Goal: Task Accomplishment & Management: Use online tool/utility

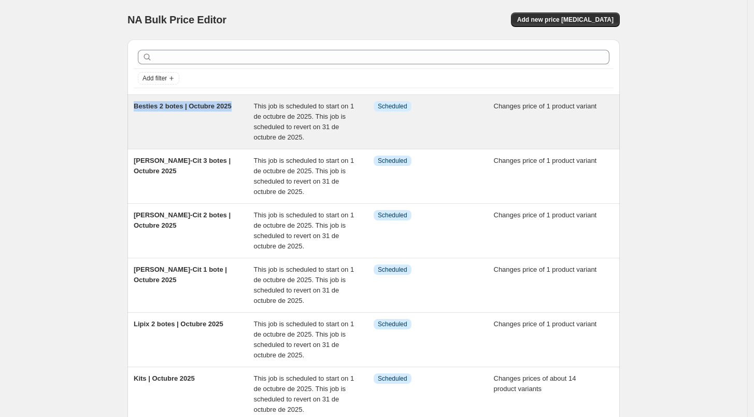
drag, startPoint x: 241, startPoint y: 104, endPoint x: 136, endPoint y: 112, distance: 104.5
click at [136, 112] on div "Besties 2 botes | Octubre 2025" at bounding box center [194, 121] width 120 height 41
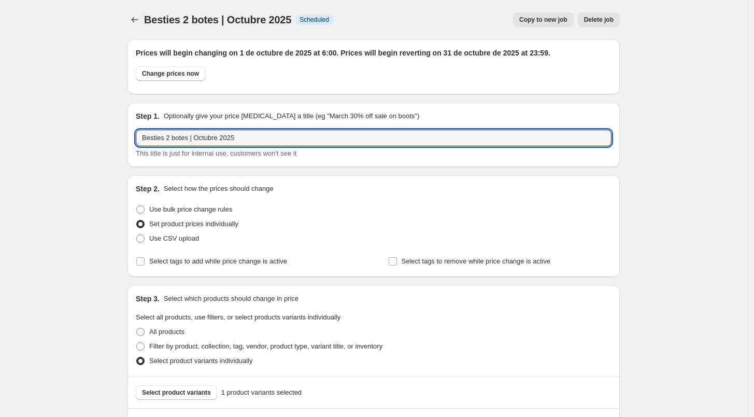
drag, startPoint x: 246, startPoint y: 134, endPoint x: 124, endPoint y: 149, distance: 122.7
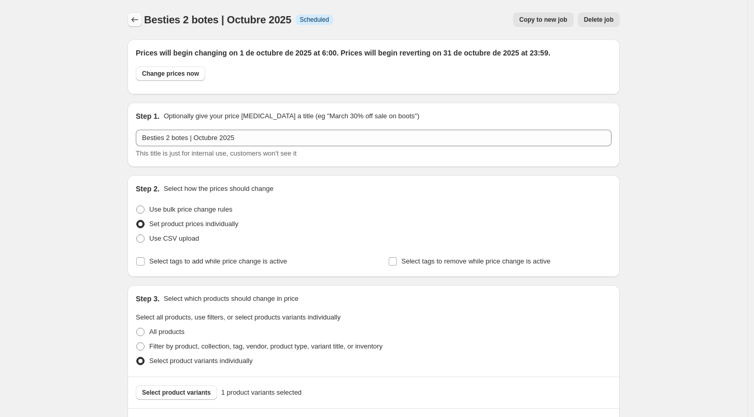
click at [137, 23] on icon "Price change jobs" at bounding box center [135, 20] width 10 height 10
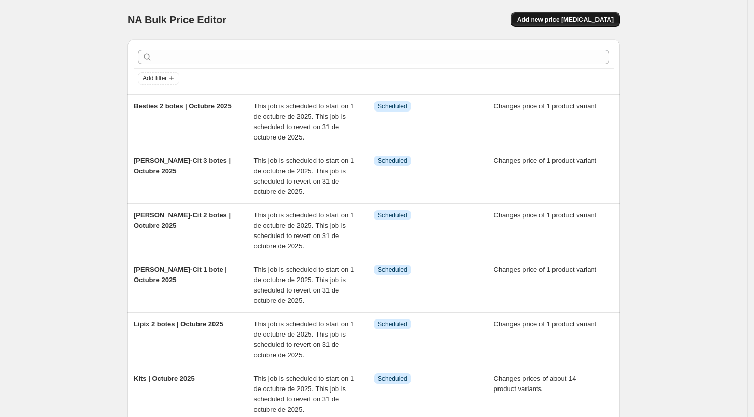
click at [586, 25] on button "Add new price [MEDICAL_DATA]" at bounding box center [565, 19] width 109 height 15
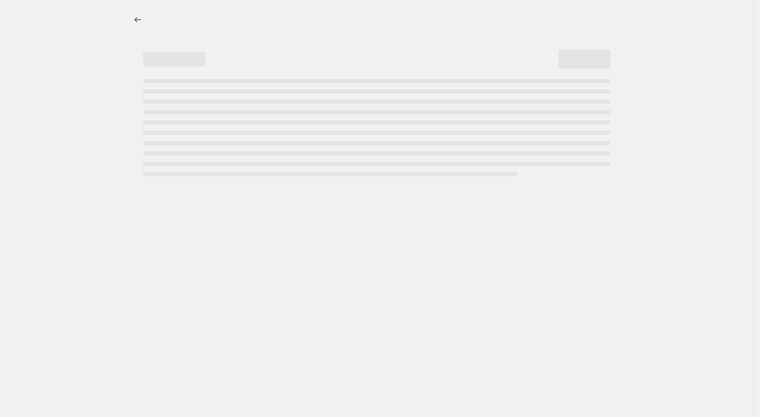
select select "percentage"
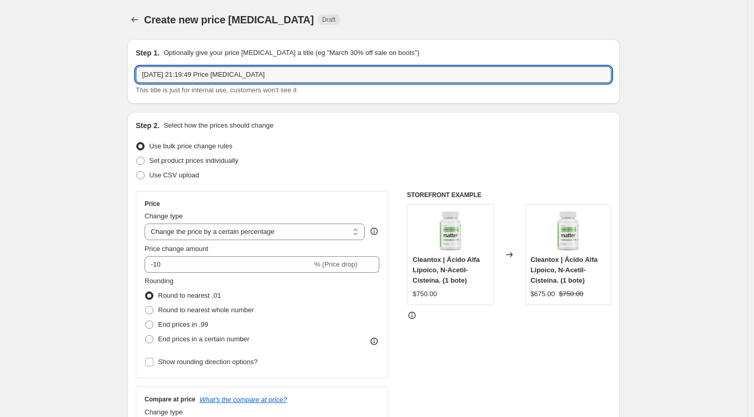
drag, startPoint x: 281, startPoint y: 74, endPoint x: 126, endPoint y: 81, distance: 154.7
paste input "Besties 2 botes | Octubre 2025"
drag, startPoint x: 189, startPoint y: 76, endPoint x: 131, endPoint y: 79, distance: 58.2
click at [131, 79] on div "Step 1. Optionally give your price change job a title (eg "March 30% off sale o…" at bounding box center [374, 71] width 492 height 64
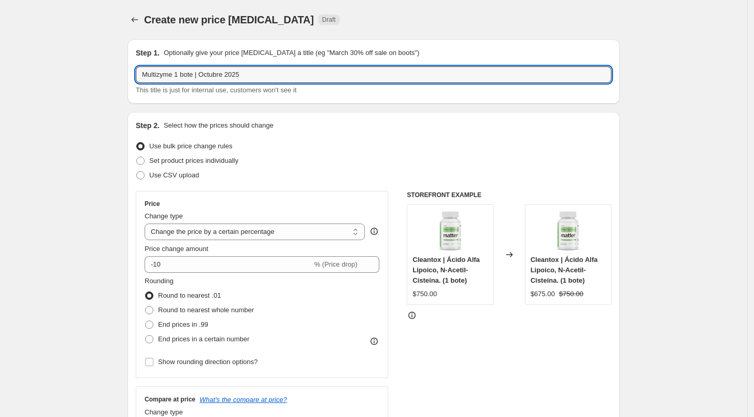
type input "Multizyme 1 bote | Octubre 2025"
click at [157, 95] on div "Step 1. Optionally give your price change job a title (eg "March 30% off sale o…" at bounding box center [374, 71] width 492 height 64
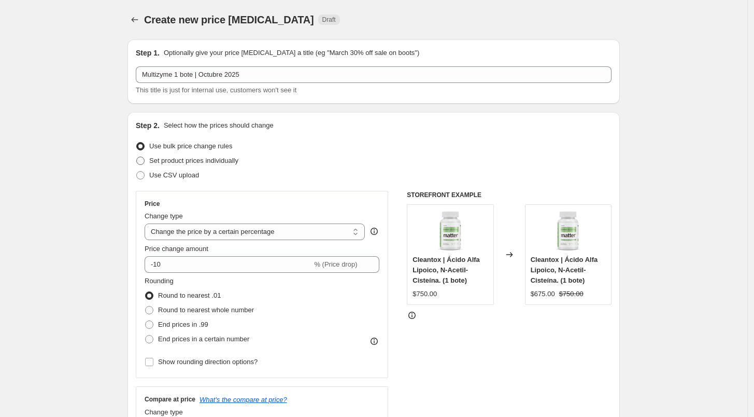
click at [145, 156] on span at bounding box center [140, 160] width 9 height 9
click at [137, 157] on input "Set product prices individually" at bounding box center [136, 157] width 1 height 1
radio input "true"
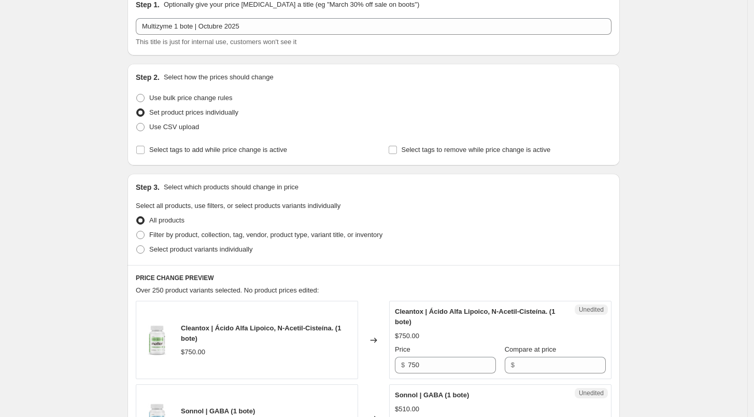
scroll to position [50, 0]
click at [142, 246] on span at bounding box center [140, 248] width 8 height 8
click at [137, 244] on input "Select product variants individually" at bounding box center [136, 244] width 1 height 1
radio input "true"
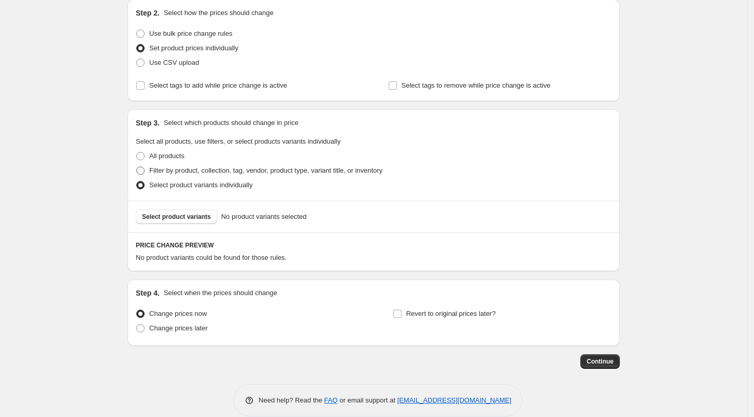
scroll to position [127, 0]
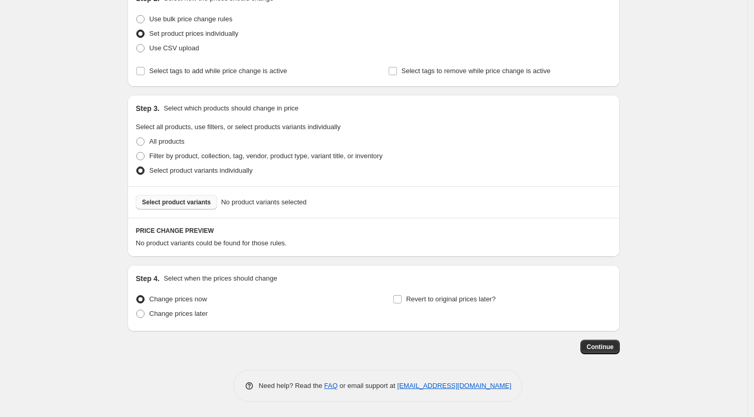
click at [214, 206] on button "Select product variants" at bounding box center [176, 202] width 81 height 15
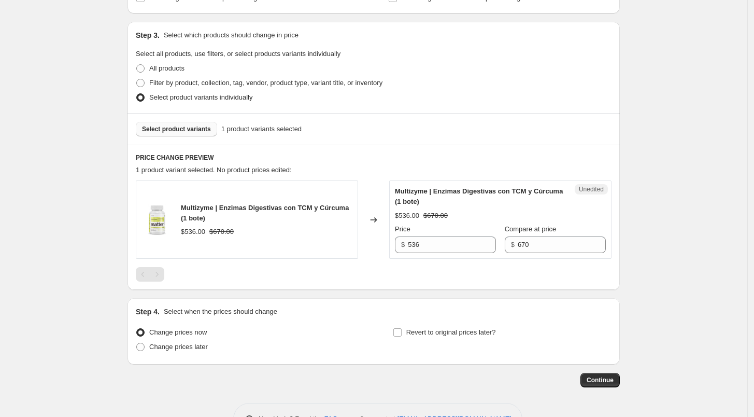
scroll to position [201, 0]
drag, startPoint x: 431, startPoint y: 246, endPoint x: 390, endPoint y: 247, distance: 41.0
click at [390, 247] on div "Multizyme | Enzimas Digestivas con TCM y Cúrcuma (1 bote) $536.00 $670.00 Chang…" at bounding box center [374, 218] width 476 height 78
click at [432, 275] on div at bounding box center [374, 273] width 476 height 15
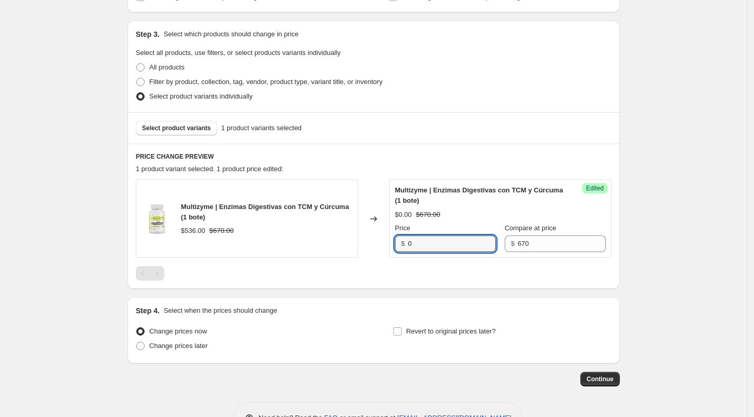
drag, startPoint x: 424, startPoint y: 242, endPoint x: 386, endPoint y: 242, distance: 37.8
click at [386, 242] on div "Multizyme | Enzimas Digestivas con TCM y Cúrcuma (1 bote) $536.00 $670.00 Chang…" at bounding box center [374, 218] width 476 height 78
type input "670"
click at [440, 282] on div "PRICE CHANGE PREVIEW 1 product variant selected. 1 product price edited: Multiz…" at bounding box center [374, 216] width 492 height 145
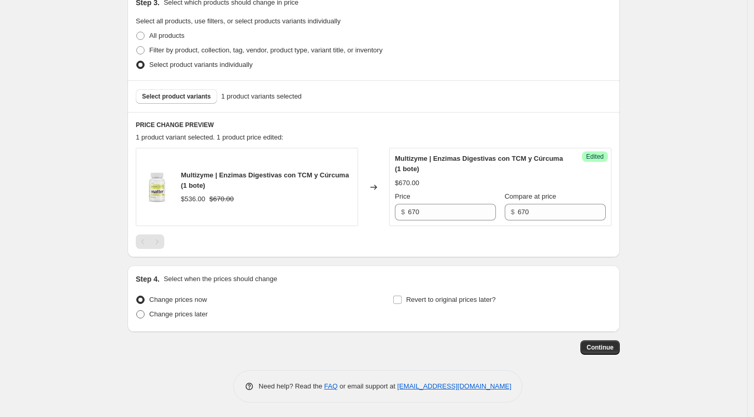
click at [160, 317] on span "Change prices later" at bounding box center [178, 314] width 59 height 8
click at [137, 310] on input "Change prices later" at bounding box center [136, 310] width 1 height 1
radio input "true"
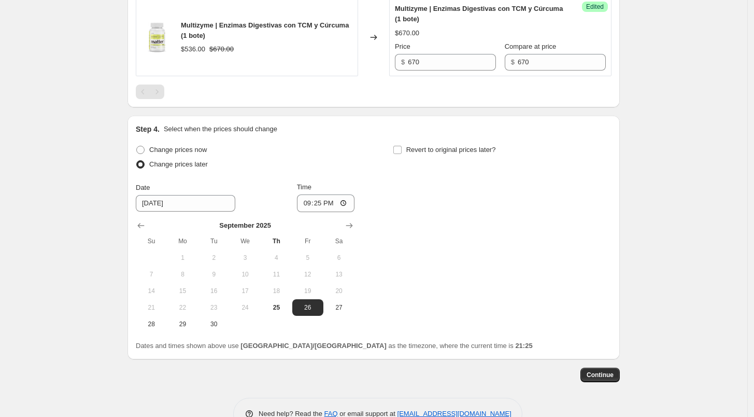
scroll to position [406, 0]
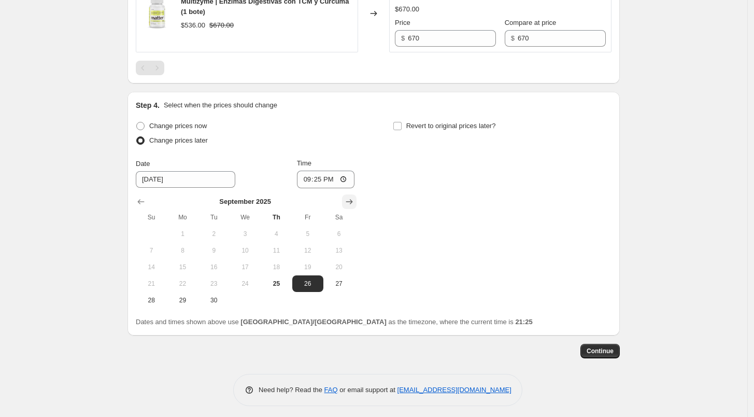
click at [354, 205] on icon "Show next month, October 2025" at bounding box center [349, 201] width 10 height 10
click at [249, 235] on span "1" at bounding box center [245, 234] width 23 height 8
type input "[DATE]"
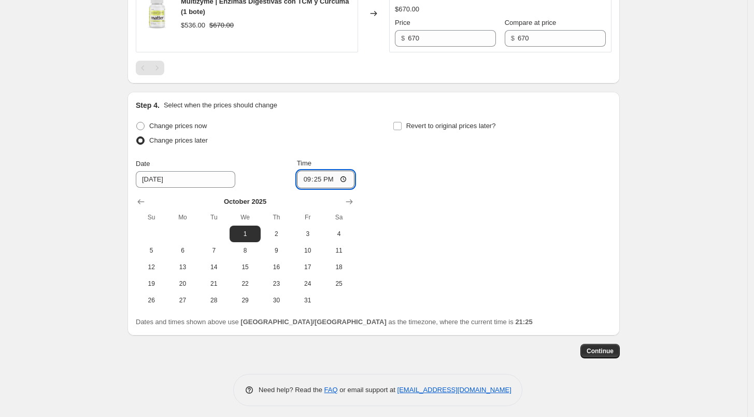
click at [319, 180] on input "21:25" at bounding box center [326, 180] width 58 height 18
click at [304, 179] on input "21:25" at bounding box center [326, 180] width 58 height 18
type input "06:00"
click at [390, 171] on div "Change prices now Change prices later Date [DATE] Time 06:00 [DATE] Su Mo Tu We…" at bounding box center [374, 214] width 476 height 190
click at [401, 132] on label "Revert to original prices later?" at bounding box center [444, 126] width 103 height 15
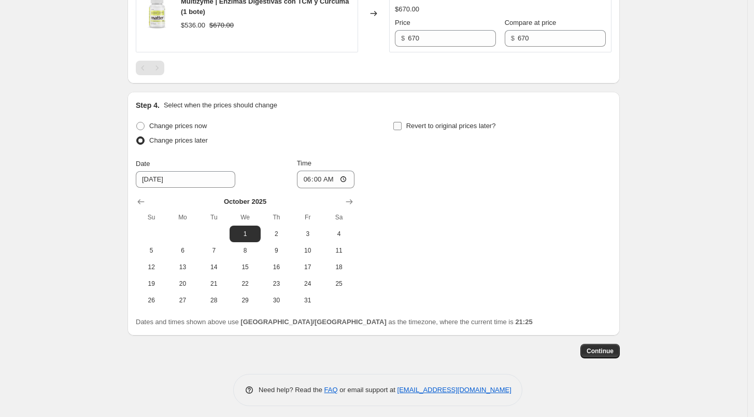
click at [401, 130] on input "Revert to original prices later?" at bounding box center [397, 126] width 8 height 8
checkbox input "true"
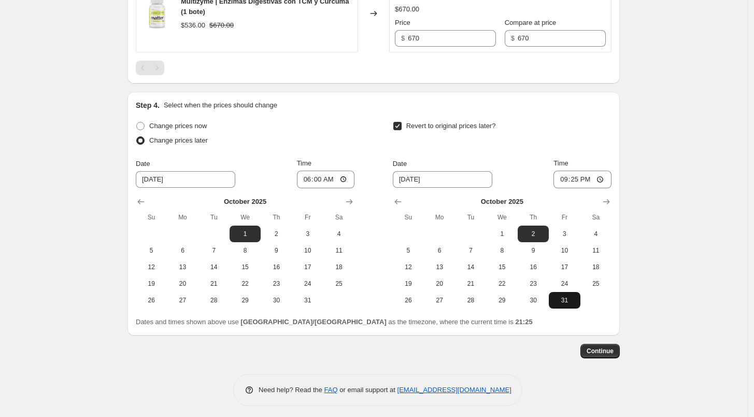
click at [559, 298] on span "31" at bounding box center [564, 300] width 23 height 8
type input "[DATE]"
click at [560, 183] on input "21:25" at bounding box center [583, 180] width 58 height 18
type input "23:59"
click at [610, 150] on div "Revert to original prices later? Date [DATE] Time 23:59 [DATE] Su Mo Tu We Th F…" at bounding box center [502, 214] width 219 height 190
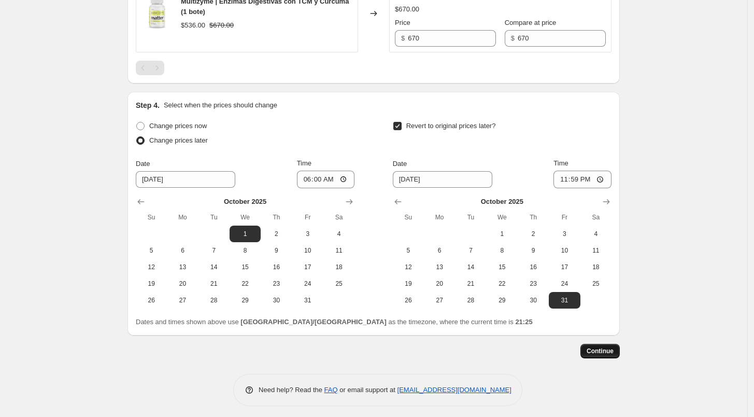
click at [601, 347] on span "Continue" at bounding box center [600, 351] width 27 height 8
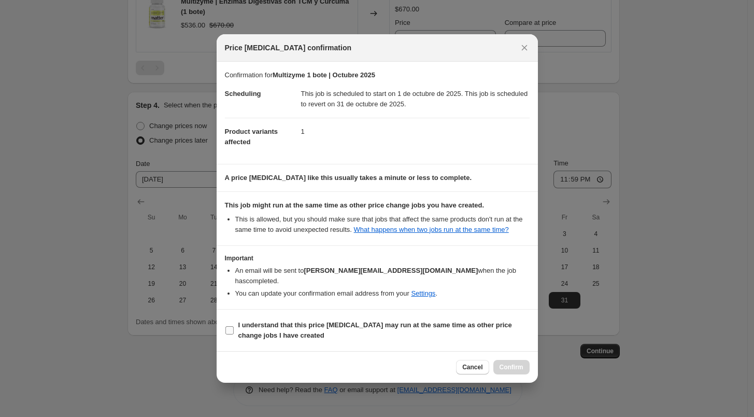
click at [229, 328] on input "I understand that this price [MEDICAL_DATA] may run at the same time as other p…" at bounding box center [229, 330] width 8 height 8
checkbox input "true"
click at [497, 351] on div "Cancel Confirm" at bounding box center [377, 367] width 321 height 32
click at [510, 363] on span "Confirm" at bounding box center [512, 367] width 24 height 8
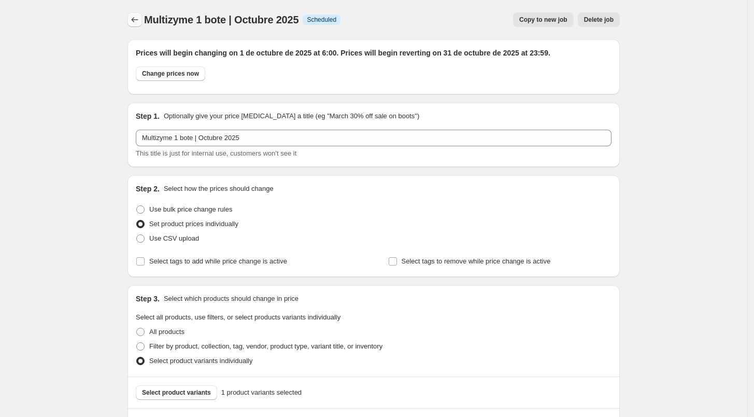
click at [137, 19] on icon "Price change jobs" at bounding box center [135, 20] width 10 height 10
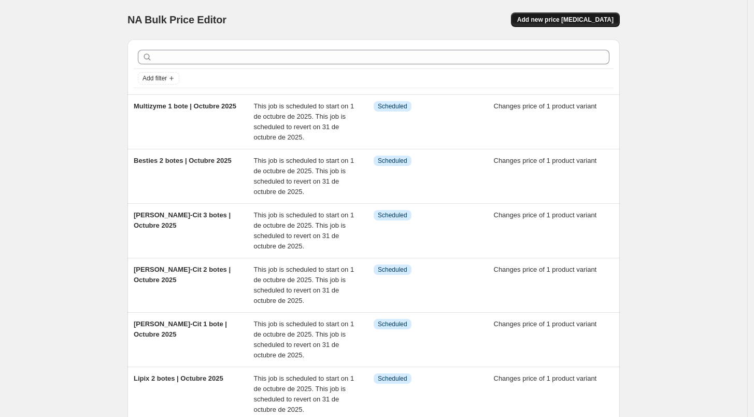
click at [562, 20] on span "Add new price [MEDICAL_DATA]" at bounding box center [565, 20] width 96 height 8
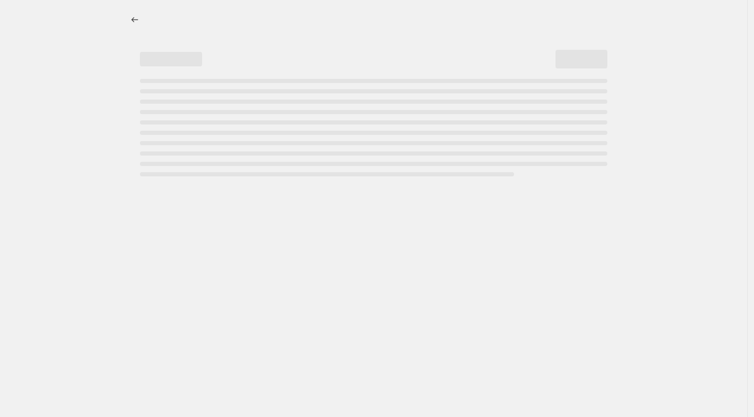
select select "percentage"
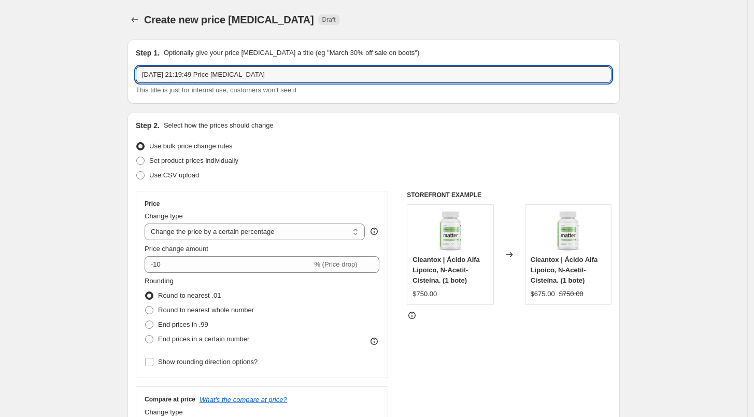
drag, startPoint x: 271, startPoint y: 75, endPoint x: 70, endPoint y: 70, distance: 200.7
paste input "Besties 2 botes | Octubre 2025"
click at [187, 79] on input "Besties 2 botes | Octubre 2025" at bounding box center [374, 74] width 476 height 17
drag, startPoint x: 191, startPoint y: 78, endPoint x: 108, endPoint y: 80, distance: 82.9
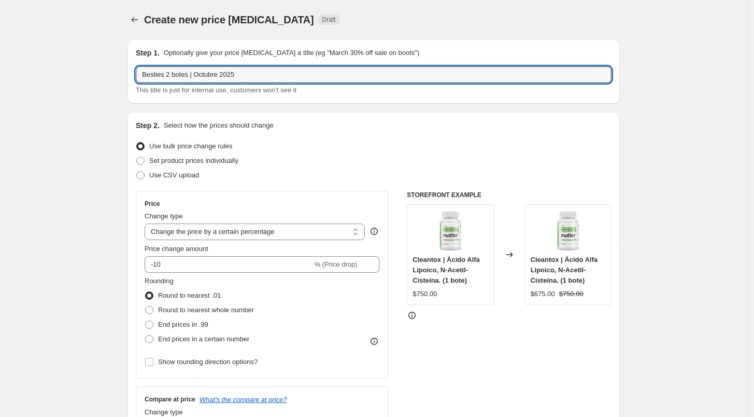
type input "Multizyme kids 1 bote | Octubre 2025"
click at [140, 94] on span "This title is just for internal use, customers won't see it" at bounding box center [216, 90] width 161 height 8
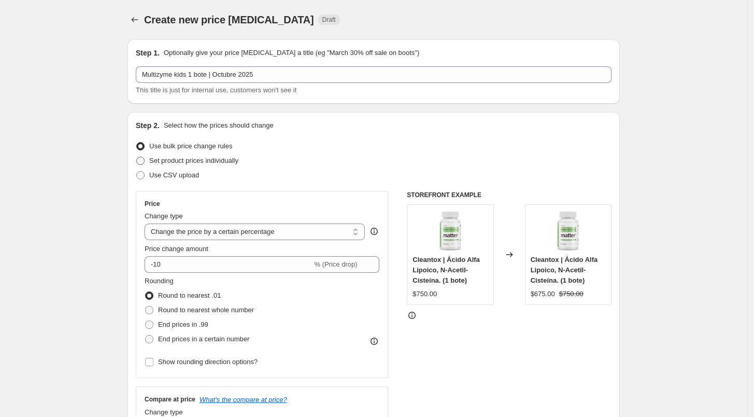
click at [142, 155] on label "Set product prices individually" at bounding box center [187, 160] width 103 height 15
click at [137, 157] on input "Set product prices individually" at bounding box center [136, 157] width 1 height 1
radio input "true"
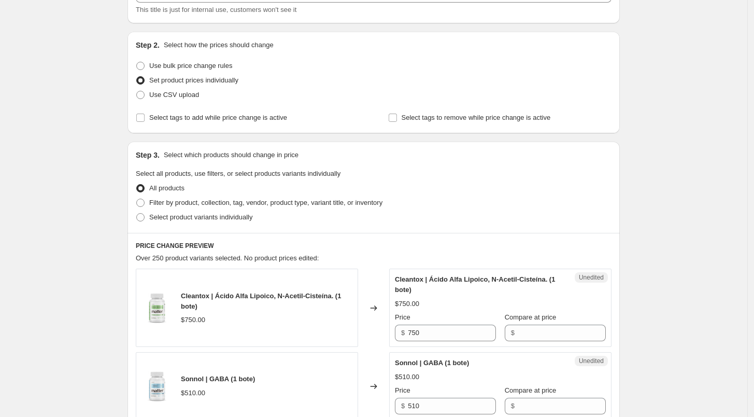
scroll to position [87, 0]
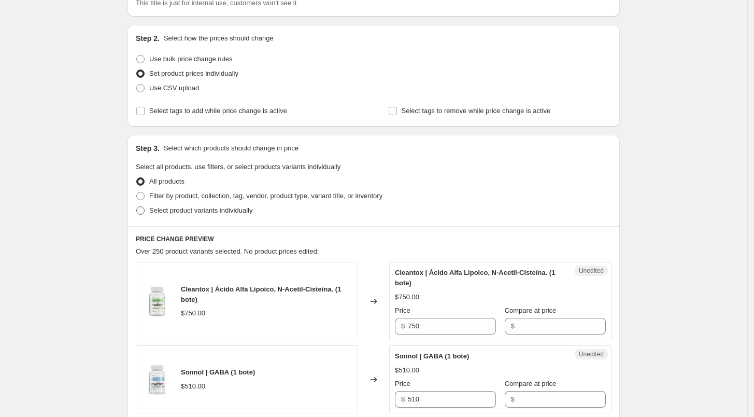
click at [145, 207] on span at bounding box center [140, 210] width 8 height 8
click at [137, 207] on input "Select product variants individually" at bounding box center [136, 206] width 1 height 1
radio input "true"
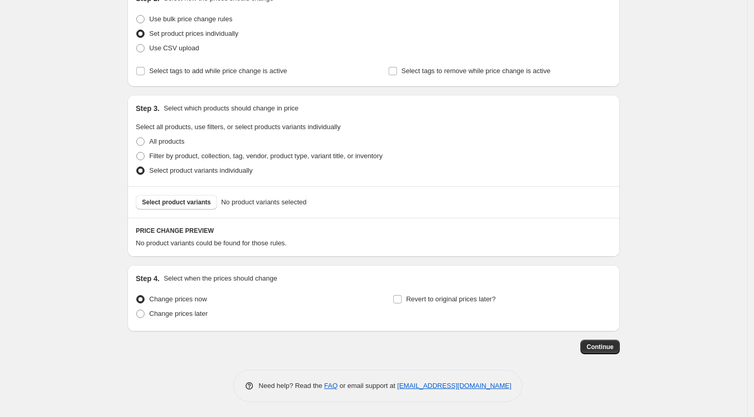
scroll to position [126, 0]
click at [172, 192] on div "Select product variants No product variants selected" at bounding box center [374, 203] width 492 height 32
click at [187, 203] on span "Select product variants" at bounding box center [176, 203] width 69 height 8
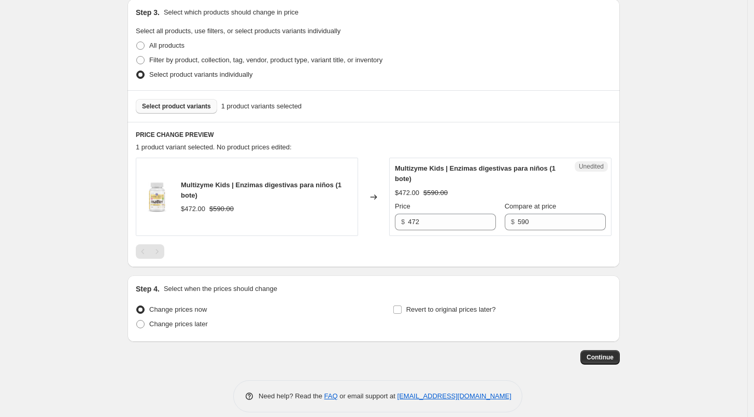
scroll to position [224, 0]
click at [442, 225] on input "472" at bounding box center [452, 221] width 88 height 17
type input "590"
click at [445, 238] on div "Multizyme Kids | Enzimas digestivas para niños (1 bote) $472.00 $590.00 Changed…" at bounding box center [374, 207] width 476 height 101
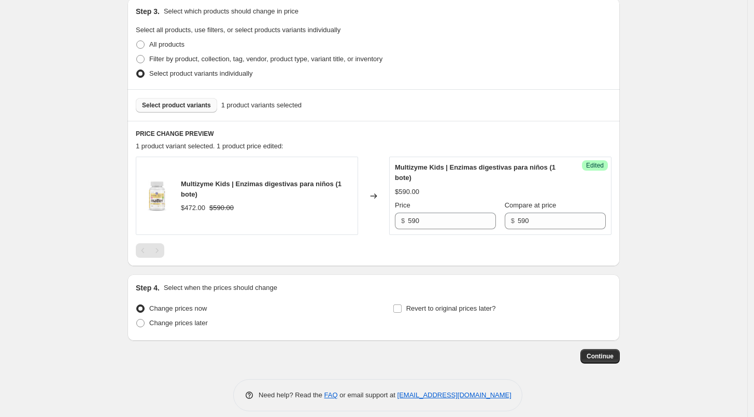
scroll to position [233, 0]
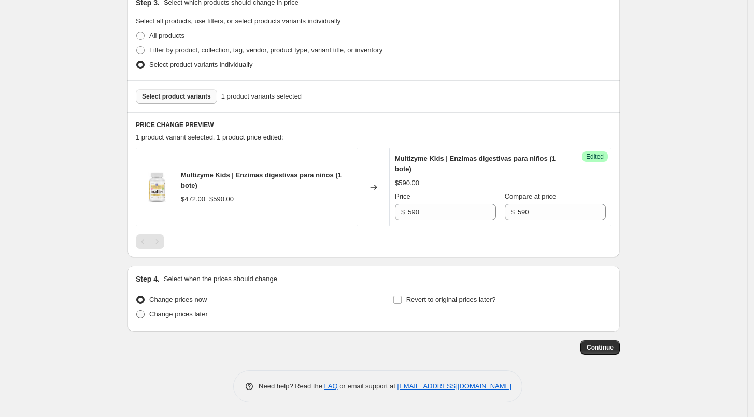
click at [192, 317] on span "Change prices later" at bounding box center [178, 314] width 59 height 8
click at [137, 310] on input "Change prices later" at bounding box center [136, 310] width 1 height 1
radio input "true"
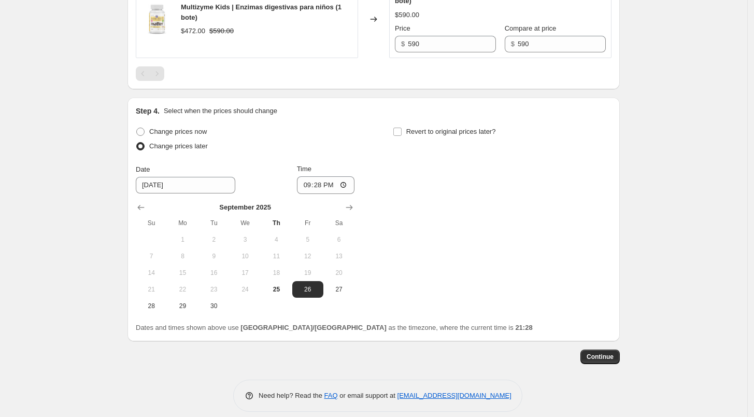
scroll to position [405, 0]
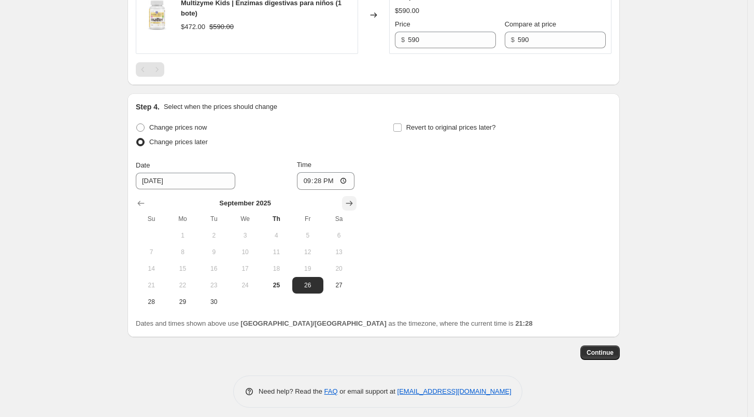
click at [350, 206] on icon "Show next month, October 2025" at bounding box center [349, 203] width 10 height 10
click at [245, 232] on span "1" at bounding box center [245, 235] width 23 height 8
type input "[DATE]"
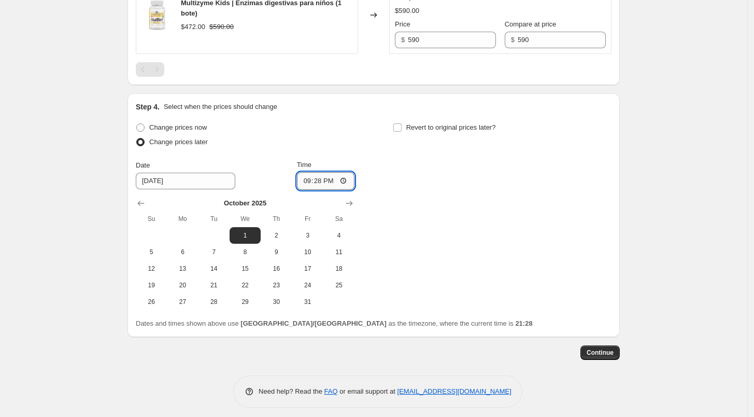
click at [304, 179] on input "21:28" at bounding box center [326, 181] width 58 height 18
type input "06:00"
click at [358, 157] on div "Change prices now Change prices later Date [DATE] Time 06:00 [DATE] Su Mo Tu We…" at bounding box center [374, 215] width 476 height 190
click at [406, 129] on label "Revert to original prices later?" at bounding box center [444, 127] width 103 height 15
click at [402, 129] on input "Revert to original prices later?" at bounding box center [397, 127] width 8 height 8
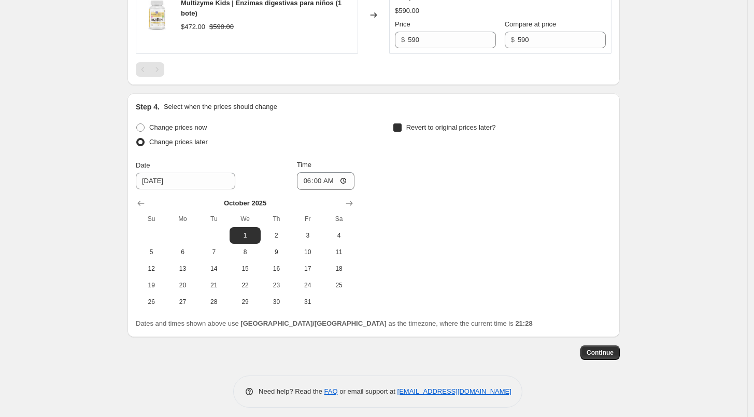
checkbox input "true"
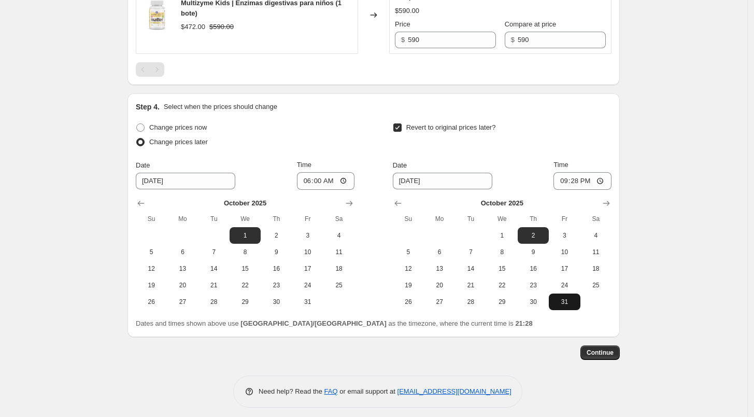
click at [562, 306] on button "31" at bounding box center [564, 301] width 31 height 17
type input "[DATE]"
click at [558, 183] on input "21:28" at bounding box center [583, 181] width 58 height 18
type input "23:59"
click at [608, 139] on div "Revert to original prices later?" at bounding box center [502, 135] width 219 height 31
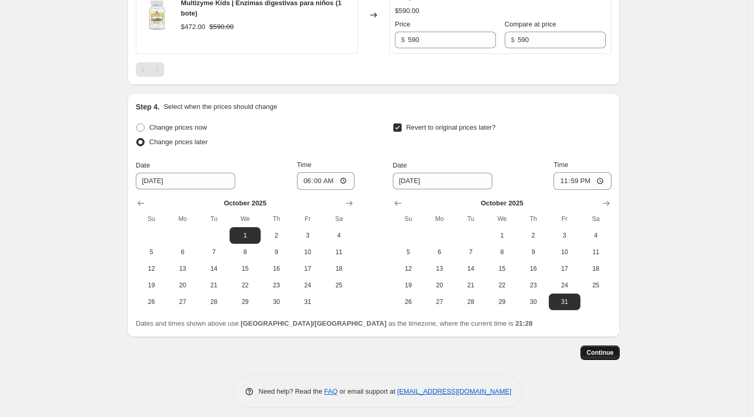
click at [609, 347] on button "Continue" at bounding box center [600, 352] width 39 height 15
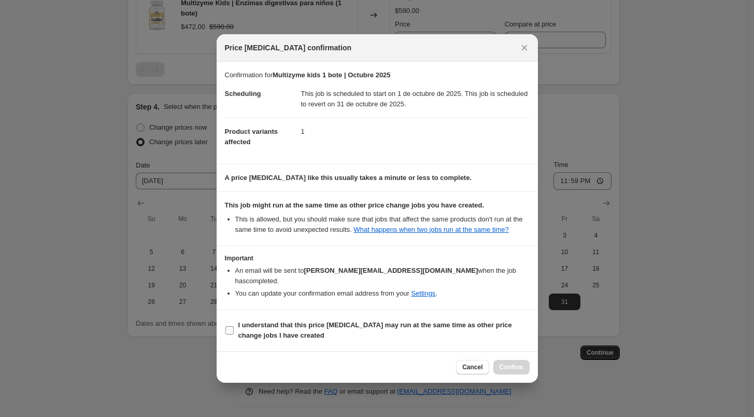
click at [264, 321] on b "I understand that this price [MEDICAL_DATA] may run at the same time as other p…" at bounding box center [375, 330] width 274 height 18
click at [234, 326] on input "I understand that this price [MEDICAL_DATA] may run at the same time as other p…" at bounding box center [229, 330] width 8 height 8
checkbox input "true"
click at [530, 361] on div "Cancel Confirm" at bounding box center [377, 367] width 321 height 32
click at [522, 363] on span "Confirm" at bounding box center [512, 367] width 24 height 8
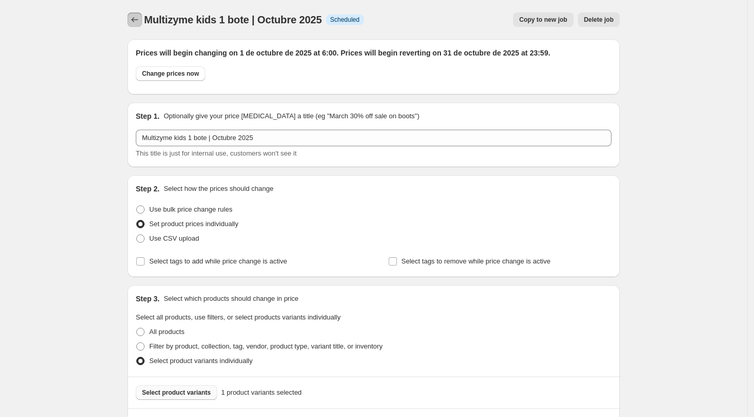
click at [140, 16] on icon "Price change jobs" at bounding box center [135, 20] width 10 height 10
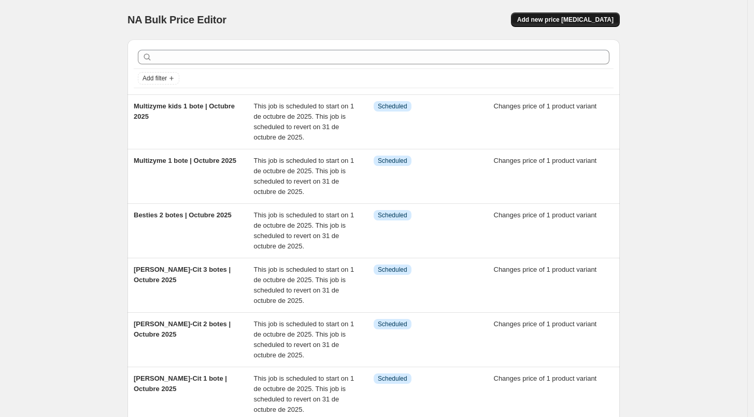
click at [589, 25] on button "Add new price [MEDICAL_DATA]" at bounding box center [565, 19] width 109 height 15
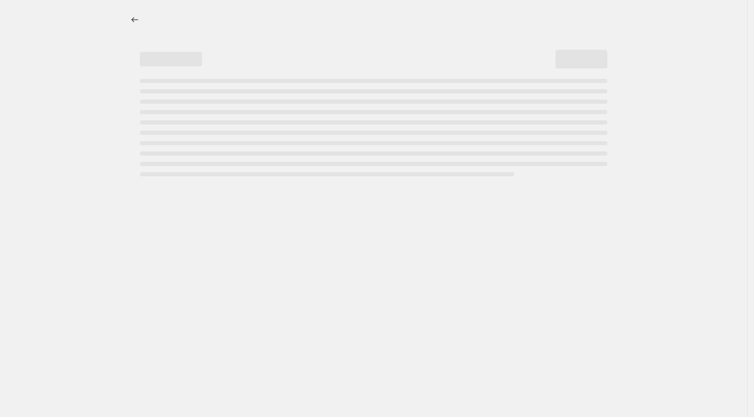
select select "percentage"
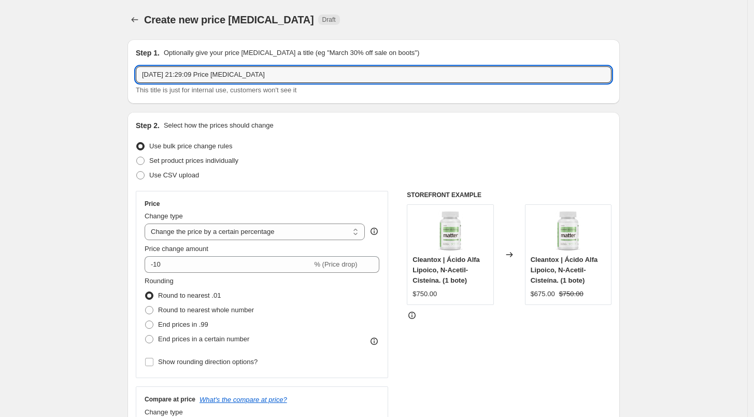
drag, startPoint x: 281, startPoint y: 75, endPoint x: 117, endPoint y: 81, distance: 163.9
paste input "Besties 2 botes | Octubre 2025"
drag, startPoint x: 189, startPoint y: 77, endPoint x: 118, endPoint y: 79, distance: 71.0
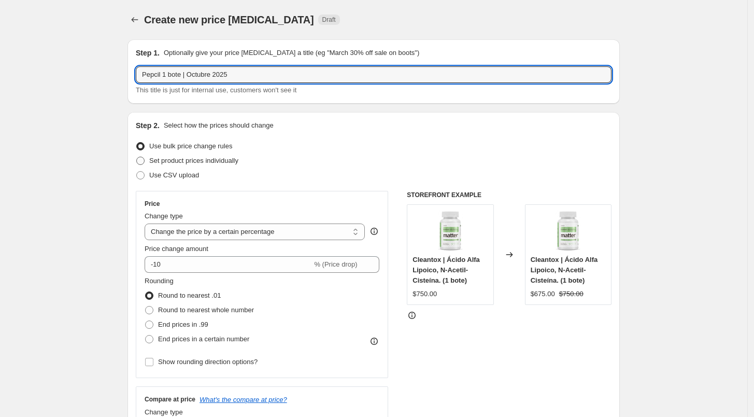
type input "Pepcil 1 bote | Octubre 2025"
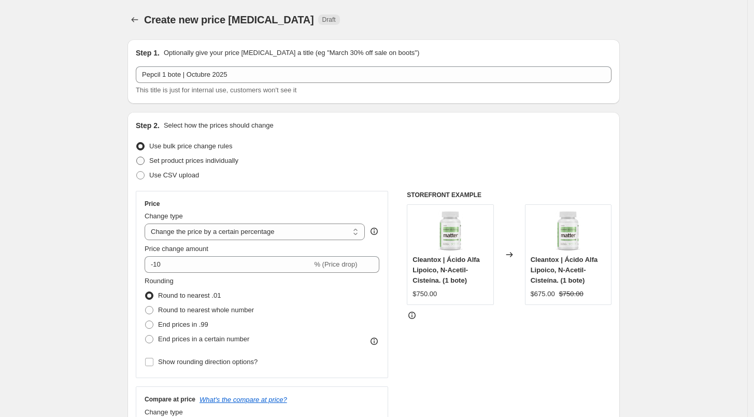
click at [144, 157] on span at bounding box center [140, 161] width 8 height 8
click at [137, 157] on input "Set product prices individually" at bounding box center [136, 157] width 1 height 1
radio input "true"
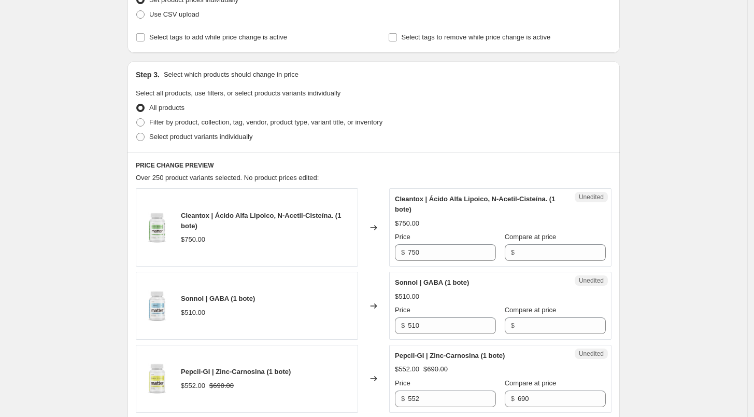
scroll to position [186, 0]
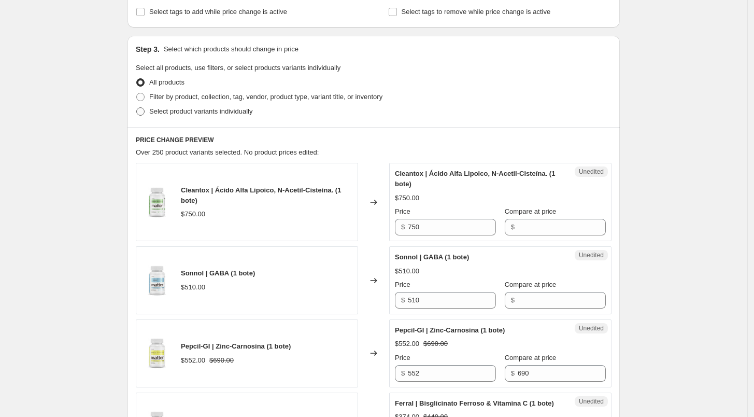
click at [145, 113] on span at bounding box center [140, 111] width 8 height 8
click at [137, 108] on input "Select product variants individually" at bounding box center [136, 107] width 1 height 1
radio input "true"
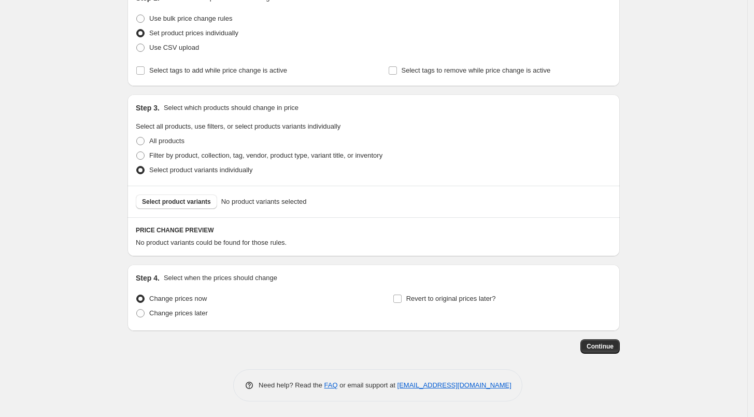
scroll to position [127, 0]
click at [187, 195] on button "Select product variants" at bounding box center [176, 202] width 81 height 15
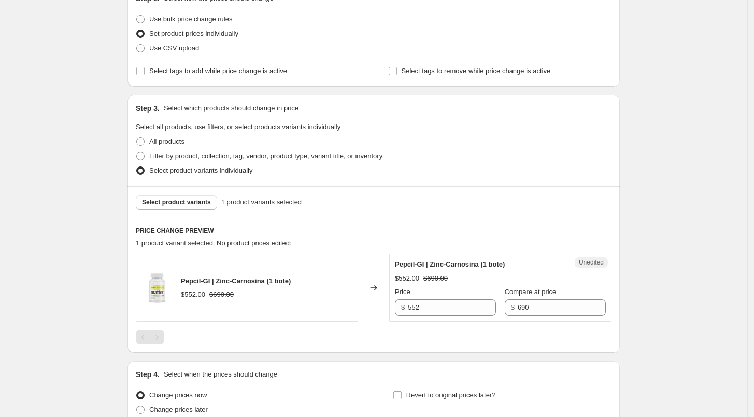
scroll to position [223, 0]
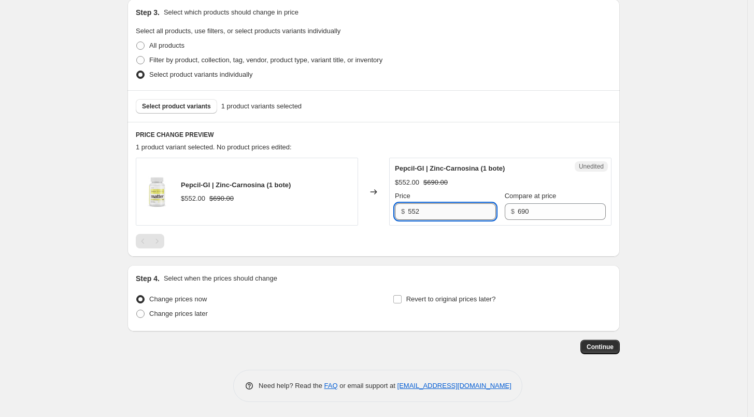
click at [444, 207] on input "552" at bounding box center [452, 211] width 88 height 17
type input "690"
click at [448, 242] on div at bounding box center [374, 241] width 476 height 15
click at [199, 314] on span "Change prices later" at bounding box center [178, 313] width 59 height 8
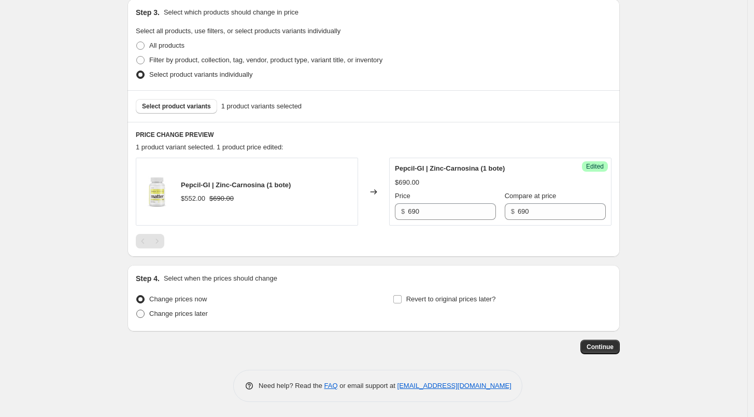
click at [137, 310] on input "Change prices later" at bounding box center [136, 309] width 1 height 1
radio input "true"
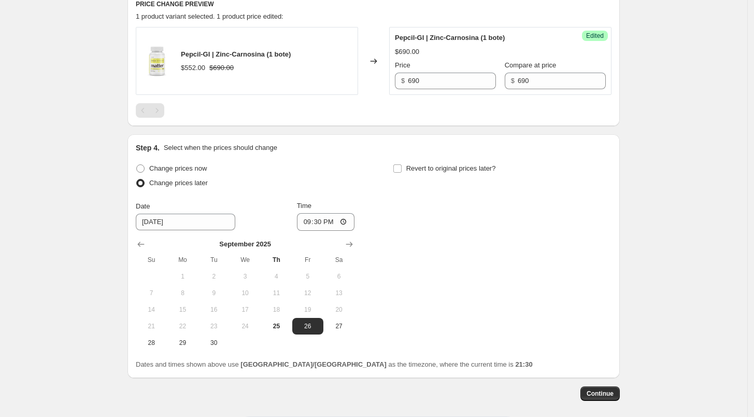
scroll to position [400, 0]
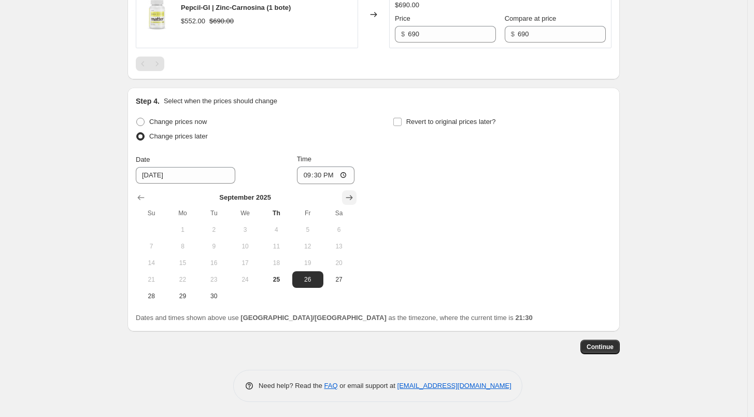
click at [355, 193] on icon "Show next month, October 2025" at bounding box center [349, 197] width 10 height 10
click at [255, 228] on span "1" at bounding box center [245, 229] width 23 height 8
type input "[DATE]"
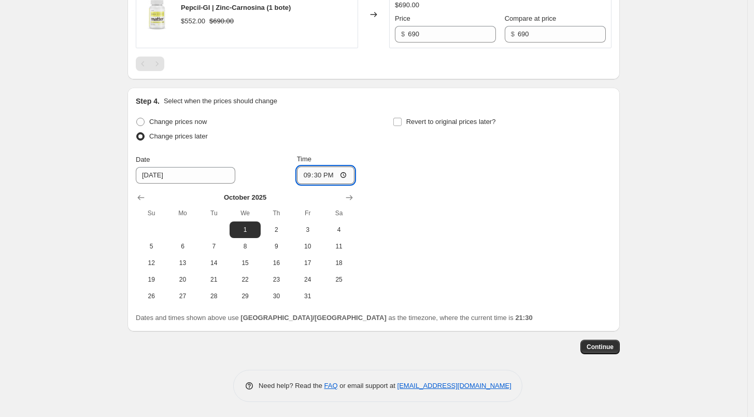
click at [309, 172] on input "21:30" at bounding box center [326, 175] width 58 height 18
type input "06:00"
click at [352, 154] on div "Time" at bounding box center [326, 159] width 58 height 10
click at [412, 121] on span "Revert to original prices later?" at bounding box center [451, 122] width 90 height 8
click at [402, 121] on input "Revert to original prices later?" at bounding box center [397, 122] width 8 height 8
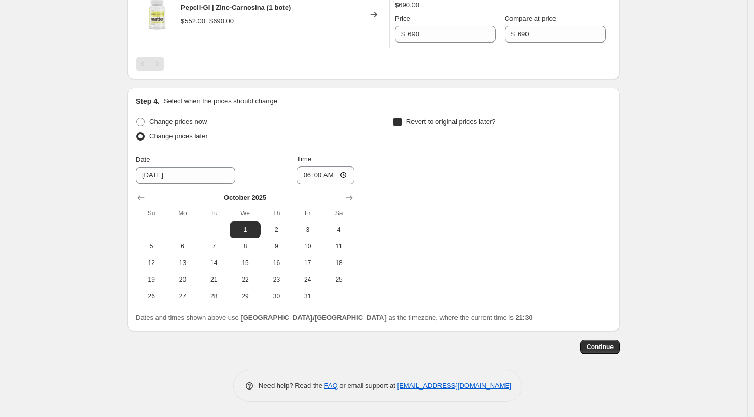
checkbox input "true"
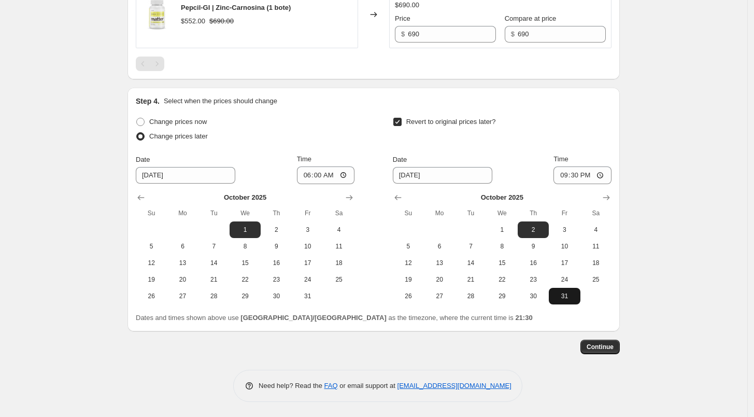
click at [560, 302] on button "31" at bounding box center [564, 296] width 31 height 17
type input "[DATE]"
click at [558, 179] on input "21:30" at bounding box center [583, 175] width 58 height 18
type input "23:59"
click at [591, 350] on span "Continue" at bounding box center [600, 347] width 27 height 8
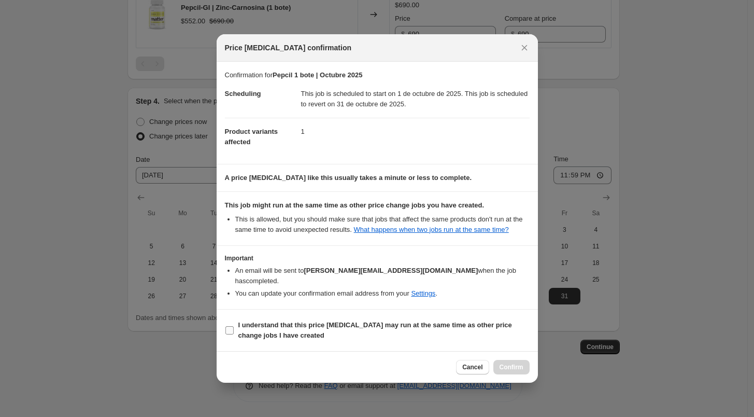
click at [236, 324] on label "I understand that this price [MEDICAL_DATA] may run at the same time as other p…" at bounding box center [377, 330] width 305 height 25
click at [234, 326] on input "I understand that this price [MEDICAL_DATA] may run at the same time as other p…" at bounding box center [229, 330] width 8 height 8
checkbox input "true"
click at [515, 363] on span "Confirm" at bounding box center [512, 367] width 24 height 8
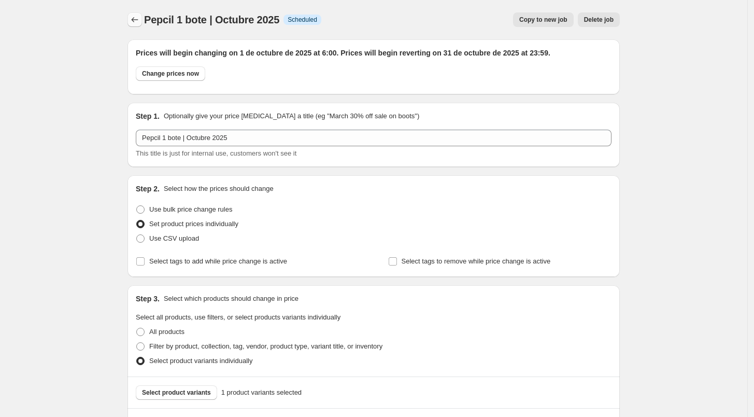
click at [140, 22] on icon "Price change jobs" at bounding box center [135, 20] width 10 height 10
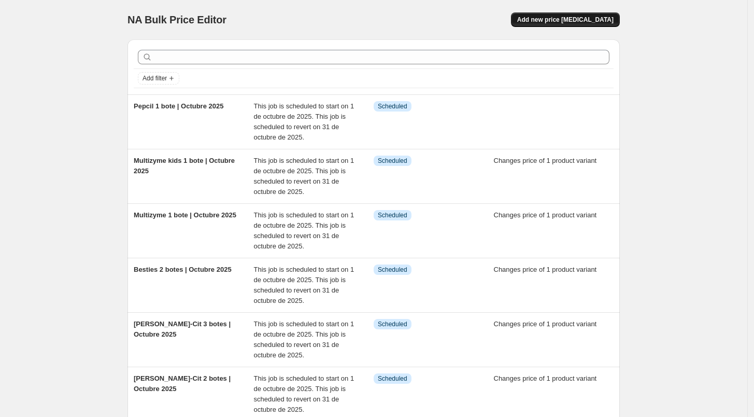
click at [566, 13] on button "Add new price [MEDICAL_DATA]" at bounding box center [565, 19] width 109 height 15
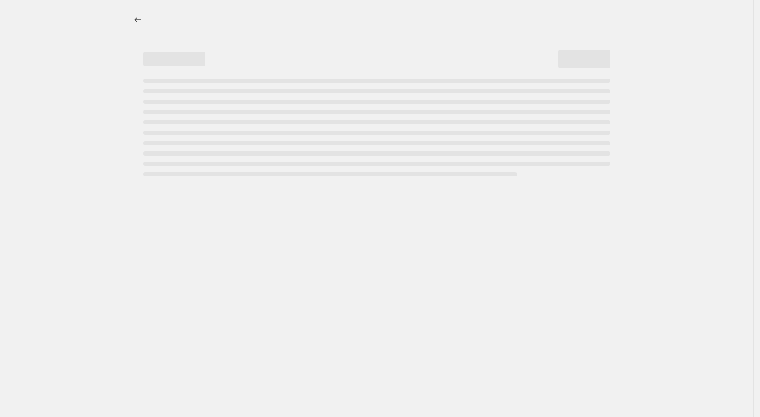
select select "percentage"
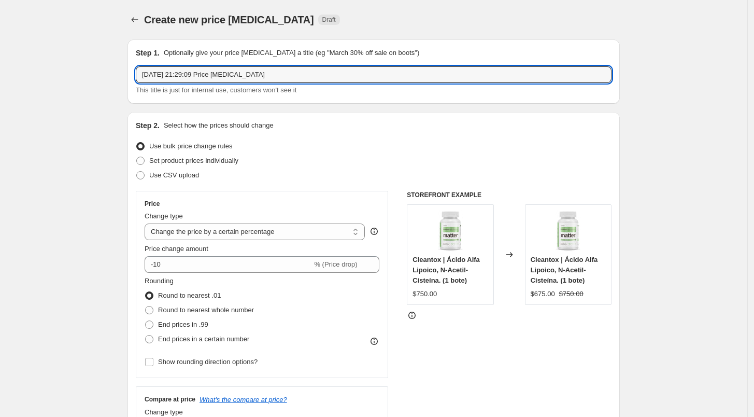
drag, startPoint x: 274, startPoint y: 75, endPoint x: 78, endPoint y: 78, distance: 195.4
paste input "Besties 2 botes | Octubre 2025"
drag, startPoint x: 188, startPoint y: 77, endPoint x: 115, endPoint y: 75, distance: 73.1
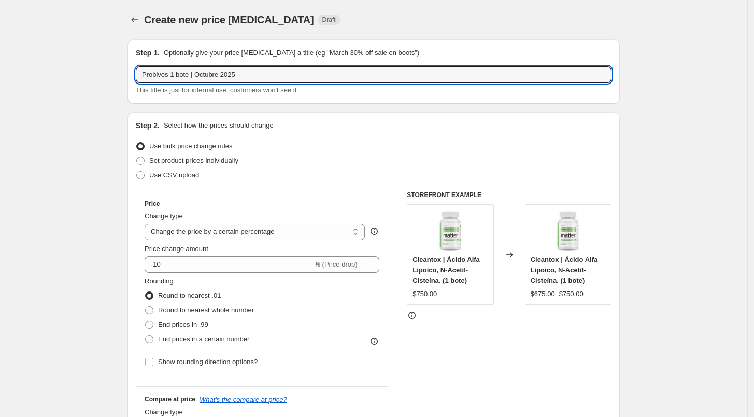
type input "Probivos 1 bote | Octubre 2025"
click at [189, 96] on div "Step 1. Optionally give your price change job a title (eg "March 30% off sale o…" at bounding box center [374, 71] width 492 height 64
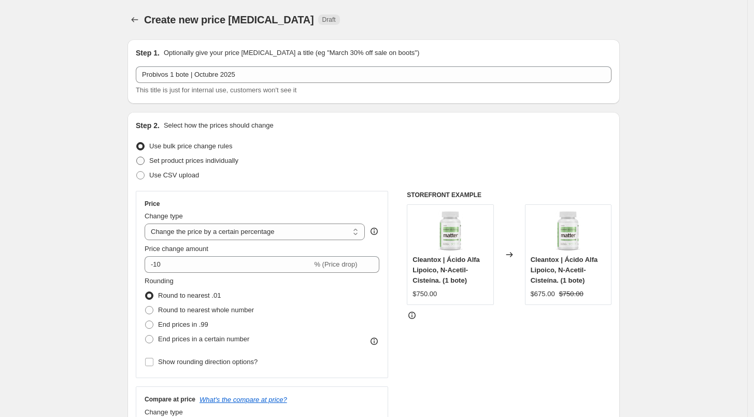
click at [187, 162] on span "Set product prices individually" at bounding box center [193, 161] width 89 height 8
click at [137, 157] on input "Set product prices individually" at bounding box center [136, 157] width 1 height 1
radio input "true"
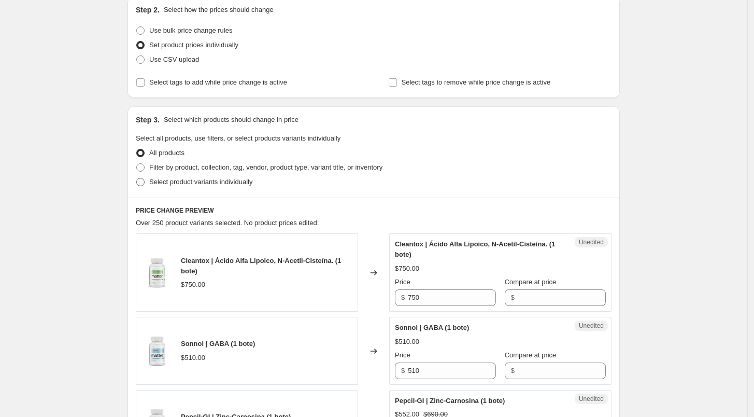
scroll to position [118, 0]
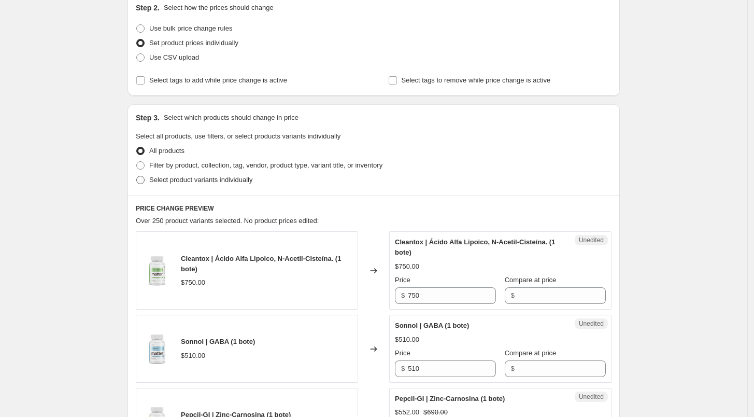
click at [203, 176] on span "Select product variants individually" at bounding box center [200, 180] width 103 height 8
click at [137, 176] on input "Select product variants individually" at bounding box center [136, 176] width 1 height 1
radio input "true"
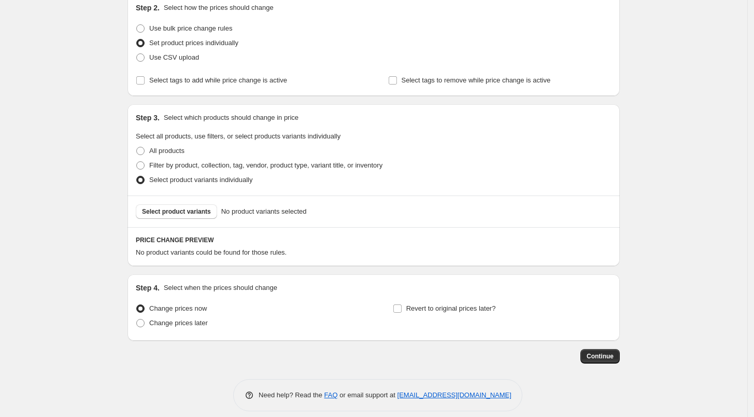
scroll to position [127, 0]
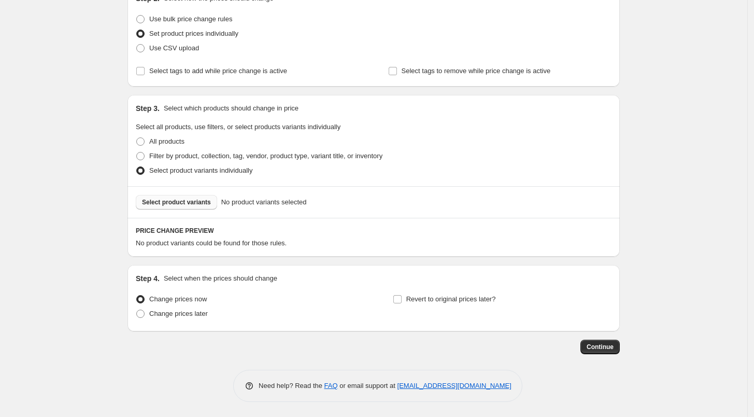
click at [181, 204] on span "Select product variants" at bounding box center [176, 202] width 69 height 8
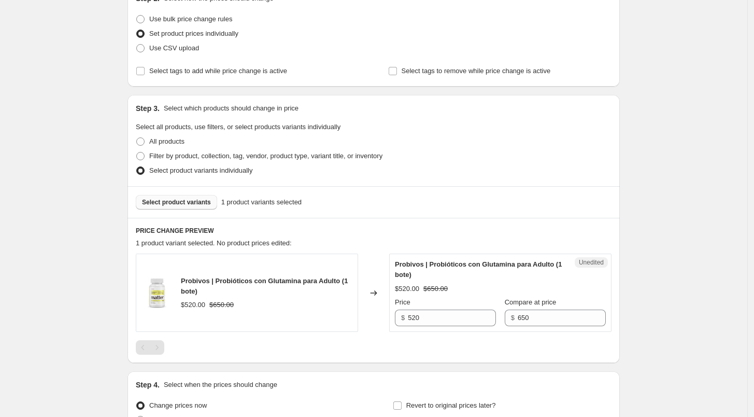
scroll to position [233, 0]
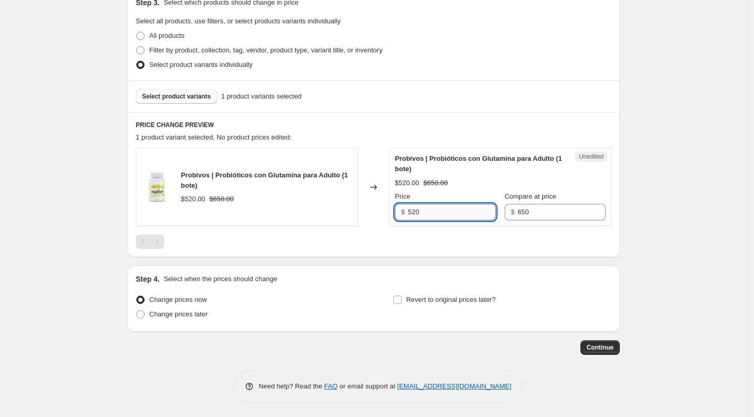
click at [445, 215] on input "520" at bounding box center [452, 212] width 88 height 17
type input "650"
click at [457, 234] on div at bounding box center [374, 241] width 476 height 15
click at [186, 318] on span "Change prices later" at bounding box center [178, 314] width 59 height 10
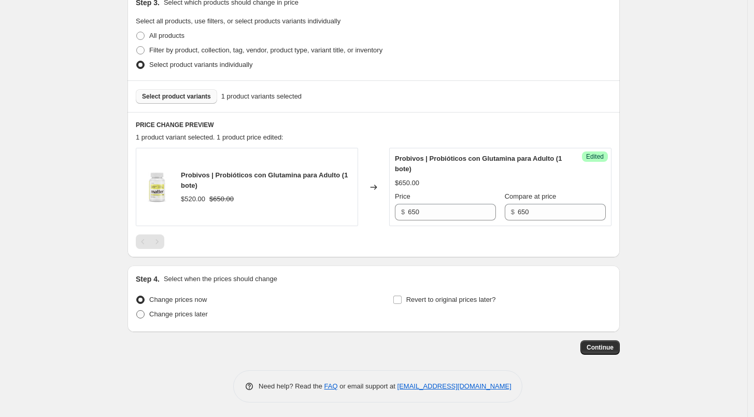
click at [137, 310] on input "Change prices later" at bounding box center [136, 310] width 1 height 1
radio input "true"
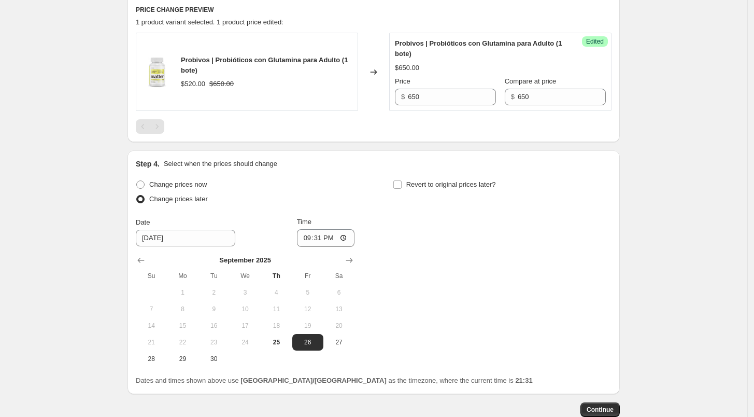
scroll to position [359, 0]
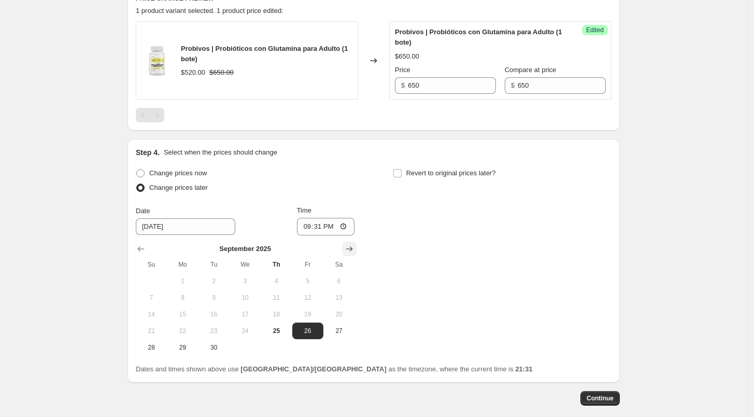
click at [348, 249] on icon "Show next month, October 2025" at bounding box center [349, 249] width 10 height 10
click at [257, 281] on span "1" at bounding box center [245, 281] width 23 height 8
type input "[DATE]"
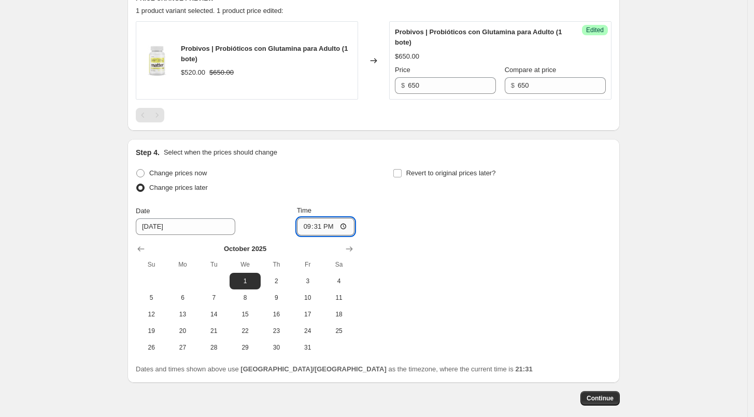
click at [307, 227] on input "21:31" at bounding box center [326, 227] width 58 height 18
type input "06:00"
click at [366, 214] on div "Change prices now Change prices later Date [DATE] Time 06:00 [DATE] Su Mo Tu We…" at bounding box center [374, 261] width 476 height 190
click at [406, 173] on label "Revert to original prices later?" at bounding box center [444, 173] width 103 height 15
click at [402, 173] on input "Revert to original prices later?" at bounding box center [397, 173] width 8 height 8
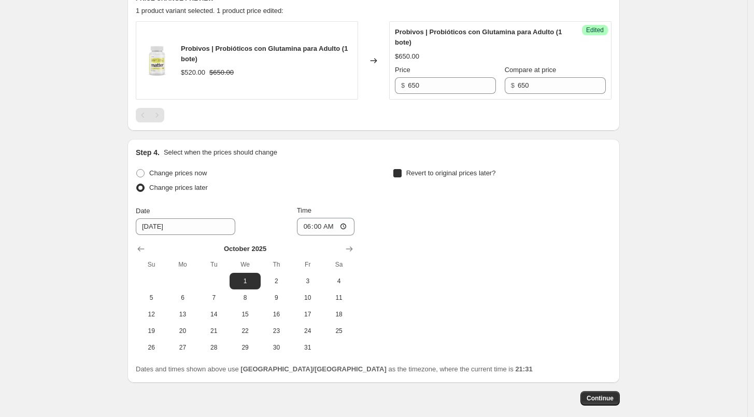
checkbox input "true"
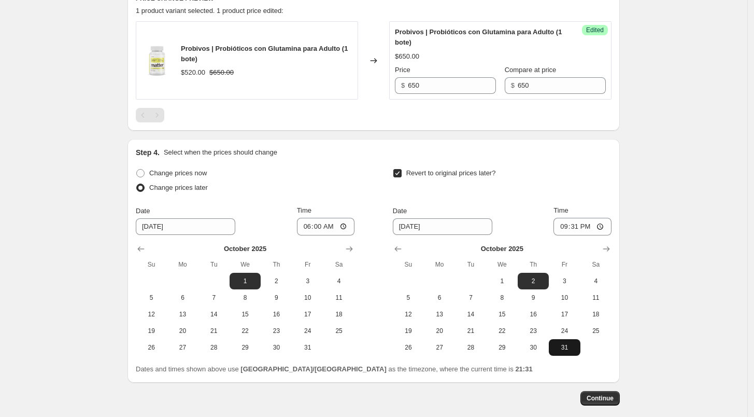
click at [564, 340] on button "31" at bounding box center [564, 347] width 31 height 17
type input "[DATE]"
click at [555, 229] on input "21:31" at bounding box center [583, 227] width 58 height 18
type input "23:59"
click at [602, 402] on button "Continue" at bounding box center [600, 398] width 39 height 15
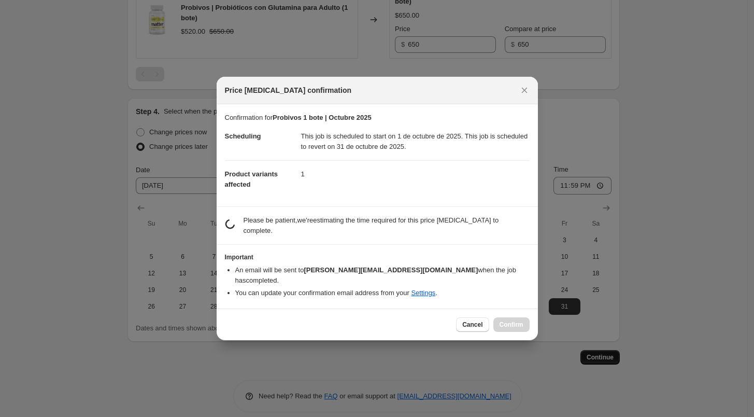
scroll to position [0, 0]
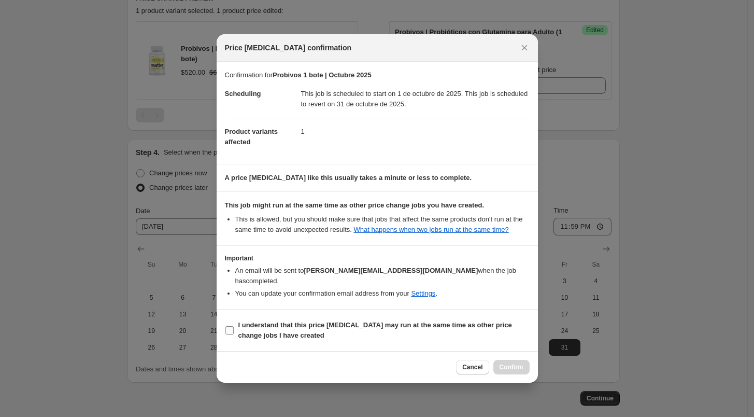
click at [228, 337] on label "I understand that this price [MEDICAL_DATA] may run at the same time as other p…" at bounding box center [377, 330] width 305 height 25
click at [228, 334] on input "I understand that this price [MEDICAL_DATA] may run at the same time as other p…" at bounding box center [229, 330] width 8 height 8
checkbox input "true"
click at [507, 360] on button "Confirm" at bounding box center [511, 367] width 36 height 15
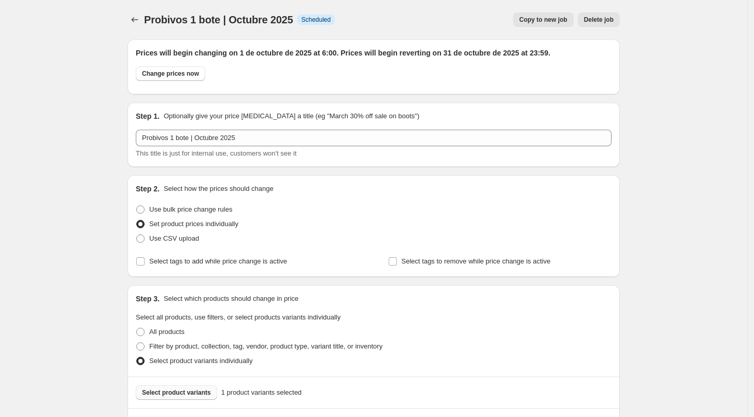
scroll to position [359, 0]
click at [137, 23] on icon "Price change jobs" at bounding box center [135, 20] width 10 height 10
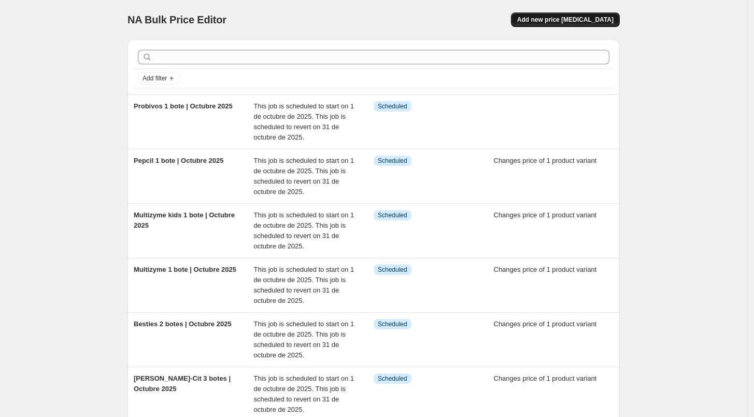
click at [573, 18] on span "Add new price [MEDICAL_DATA]" at bounding box center [565, 20] width 96 height 8
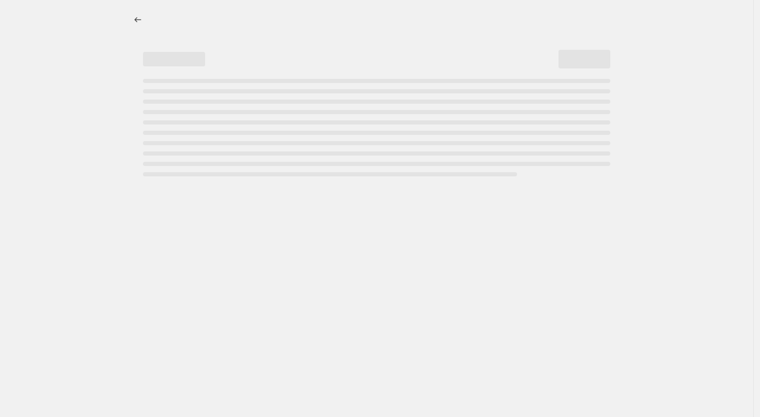
select select "percentage"
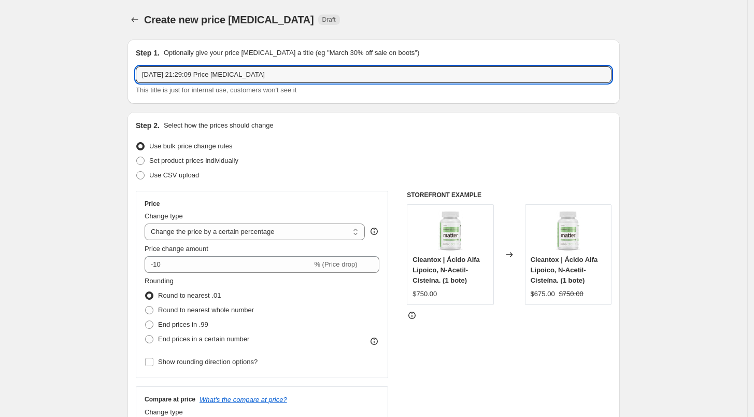
drag, startPoint x: 281, startPoint y: 77, endPoint x: 67, endPoint y: 69, distance: 213.7
paste input "Besties 2 botes | Octubre 2025"
drag, startPoint x: 189, startPoint y: 79, endPoint x: 112, endPoint y: 83, distance: 76.3
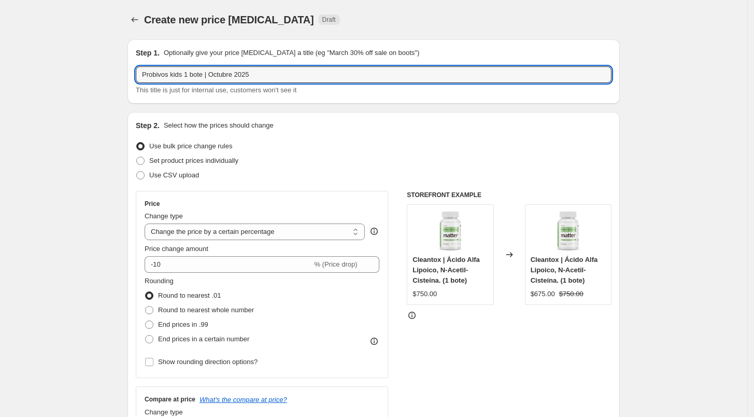
type input "Probivos kids 1 bote | Octubre 2025"
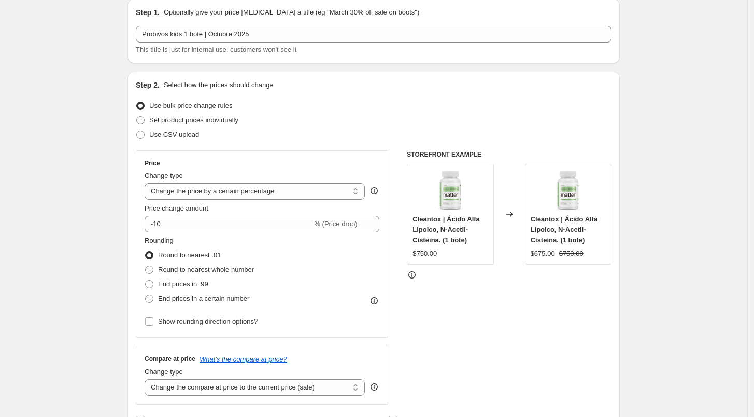
scroll to position [49, 0]
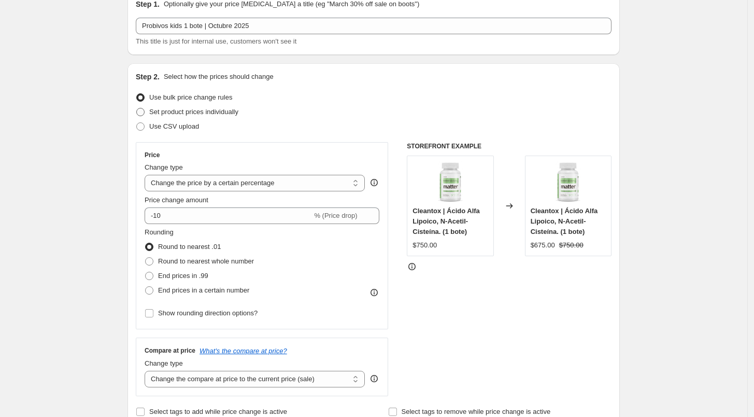
click at [235, 111] on span "Set product prices individually" at bounding box center [193, 112] width 89 height 8
click at [137, 108] on input "Set product prices individually" at bounding box center [136, 108] width 1 height 1
radio input "true"
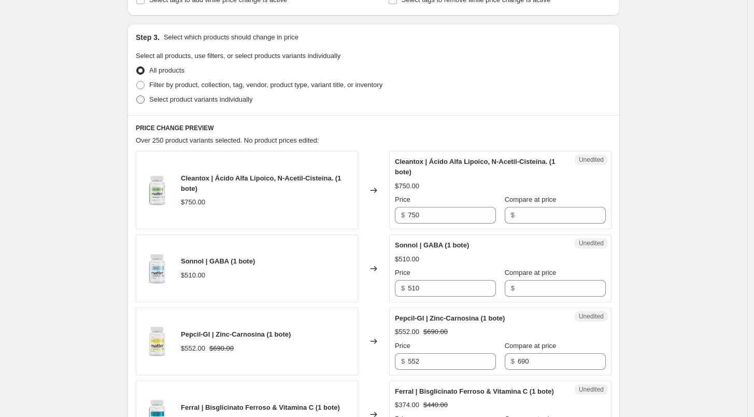
click at [200, 105] on label "Select product variants individually" at bounding box center [194, 99] width 117 height 15
click at [137, 96] on input "Select product variants individually" at bounding box center [136, 95] width 1 height 1
radio input "true"
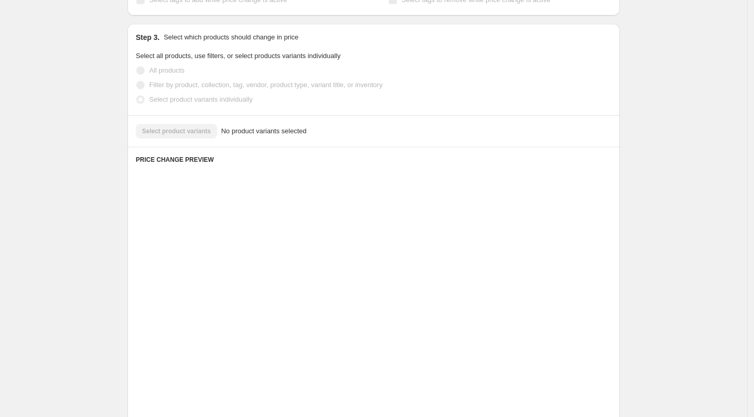
scroll to position [127, 0]
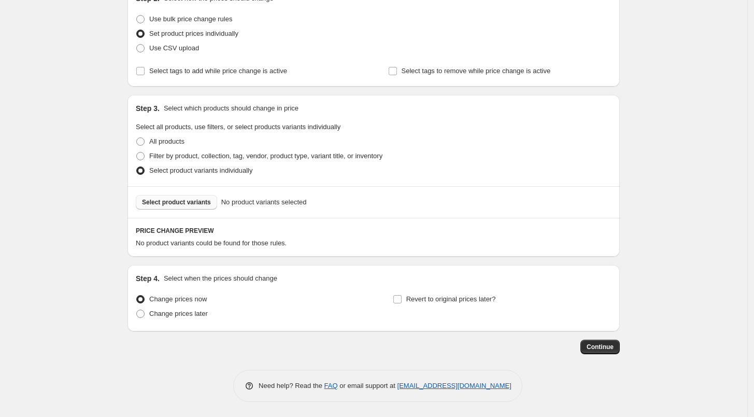
click at [187, 203] on span "Select product variants" at bounding box center [176, 202] width 69 height 8
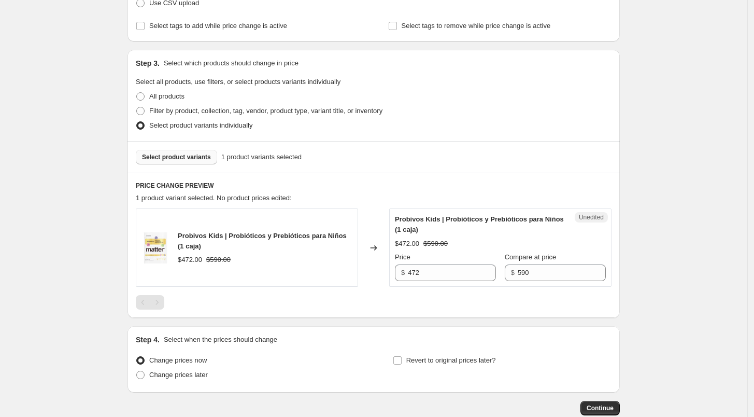
scroll to position [233, 0]
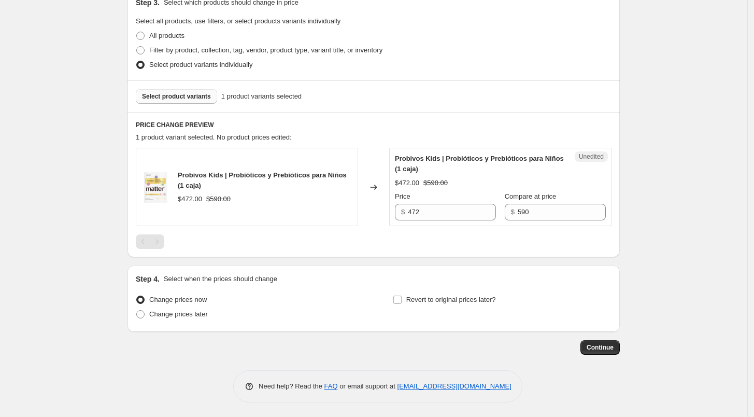
click at [441, 220] on div "Unedited Probivos Kids | Probióticos y Prebióticos para Niños (1 caja) $472.00 …" at bounding box center [500, 187] width 222 height 78
click at [430, 213] on input "472" at bounding box center [452, 212] width 88 height 17
type input "590"
click at [432, 238] on div at bounding box center [374, 241] width 476 height 15
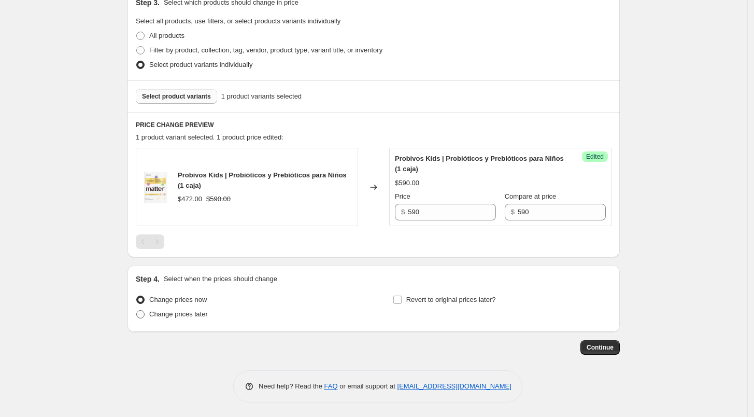
click at [166, 310] on span "Change prices later" at bounding box center [178, 314] width 59 height 8
click at [137, 310] on input "Change prices later" at bounding box center [136, 310] width 1 height 1
radio input "true"
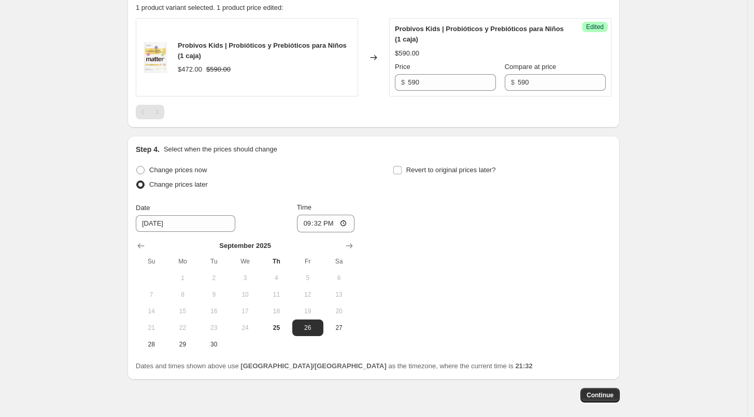
scroll to position [411, 0]
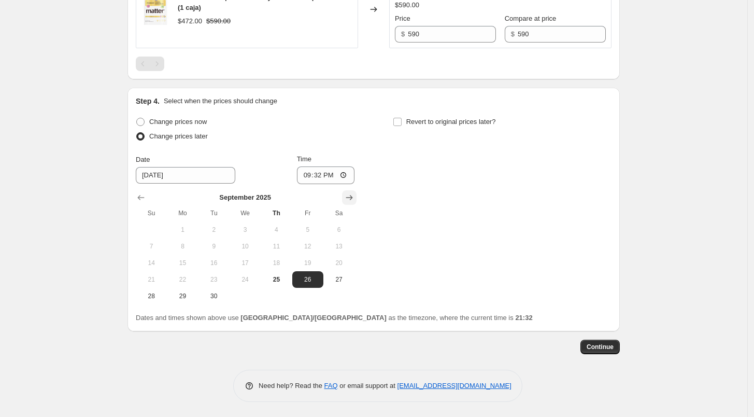
click at [346, 197] on button "Show next month, October 2025" at bounding box center [349, 197] width 15 height 15
click at [249, 230] on span "1" at bounding box center [245, 229] width 23 height 8
type input "[DATE]"
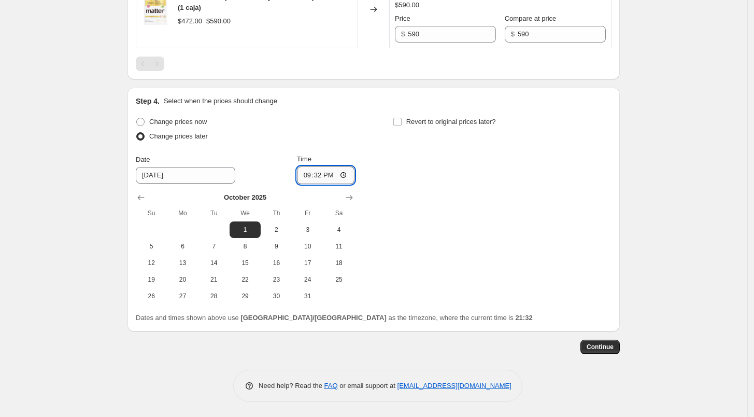
click at [304, 174] on input "21:32" at bounding box center [326, 175] width 58 height 18
type input "06:00"
click at [388, 146] on div "Change prices now Change prices later Date [DATE] Time 06:00 [DATE] Su Mo Tu We…" at bounding box center [374, 210] width 476 height 190
click at [402, 119] on span at bounding box center [397, 121] width 9 height 9
click at [402, 119] on input "Revert to original prices later?" at bounding box center [397, 122] width 8 height 8
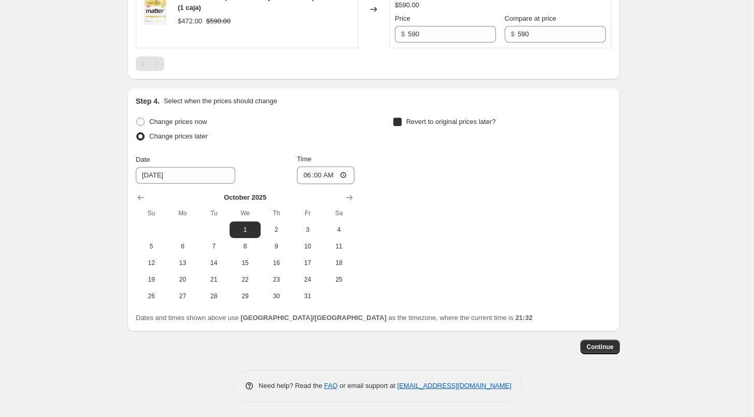
checkbox input "true"
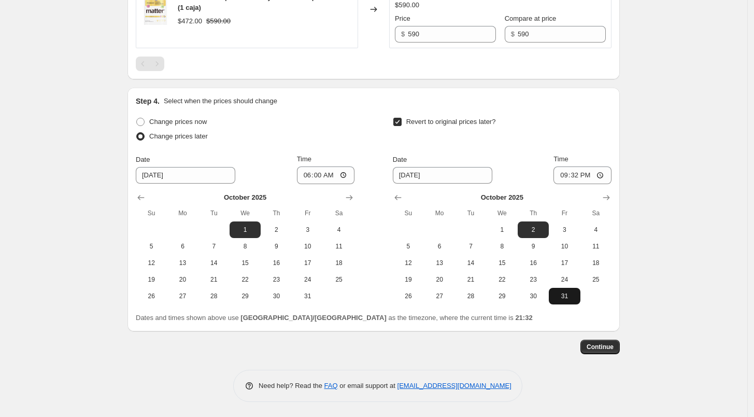
click at [568, 293] on span "31" at bounding box center [564, 296] width 23 height 8
type input "[DATE]"
click at [559, 177] on input "21:32" at bounding box center [583, 175] width 58 height 18
type input "23:59"
click at [593, 138] on div "Revert to original prices later?" at bounding box center [502, 130] width 219 height 31
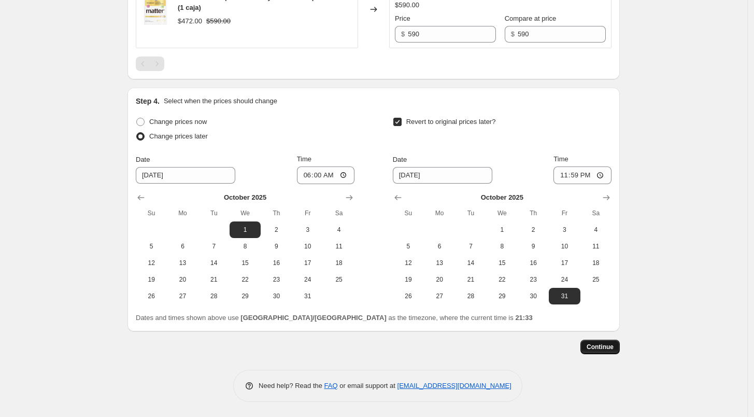
click at [597, 341] on button "Continue" at bounding box center [600, 347] width 39 height 15
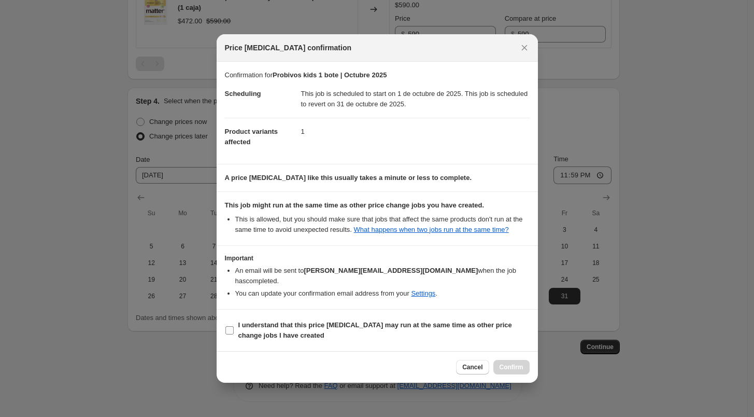
click at [230, 326] on input "I understand that this price [MEDICAL_DATA] may run at the same time as other p…" at bounding box center [229, 330] width 8 height 8
checkbox input "true"
click at [515, 365] on span "Confirm" at bounding box center [512, 367] width 24 height 8
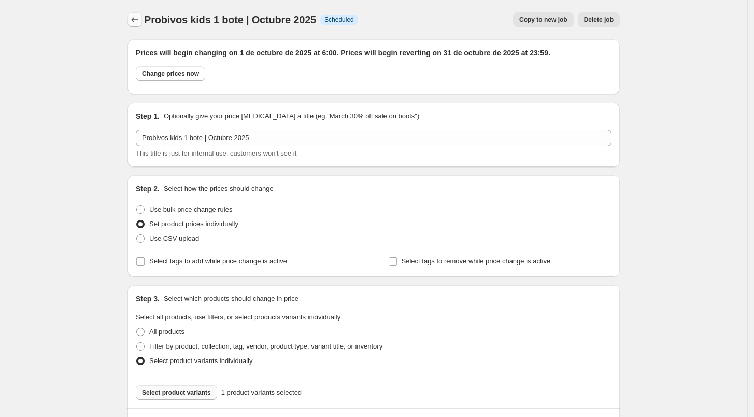
click at [133, 18] on icon "Price change jobs" at bounding box center [135, 20] width 10 height 10
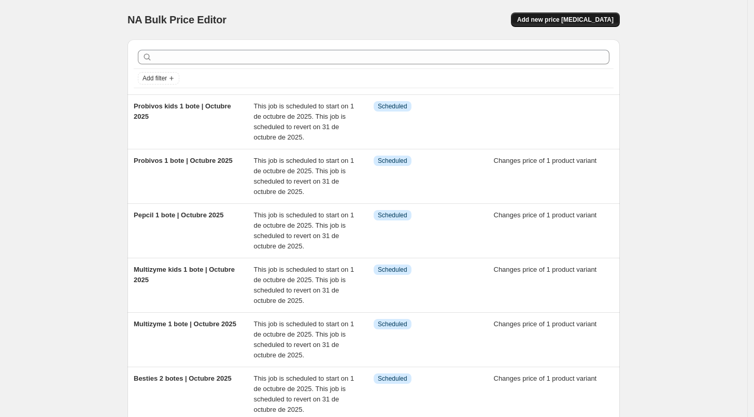
click at [561, 15] on button "Add new price [MEDICAL_DATA]" at bounding box center [565, 19] width 109 height 15
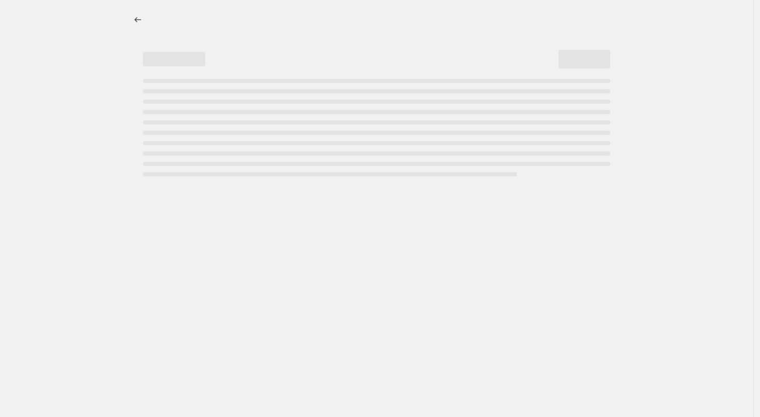
select select "percentage"
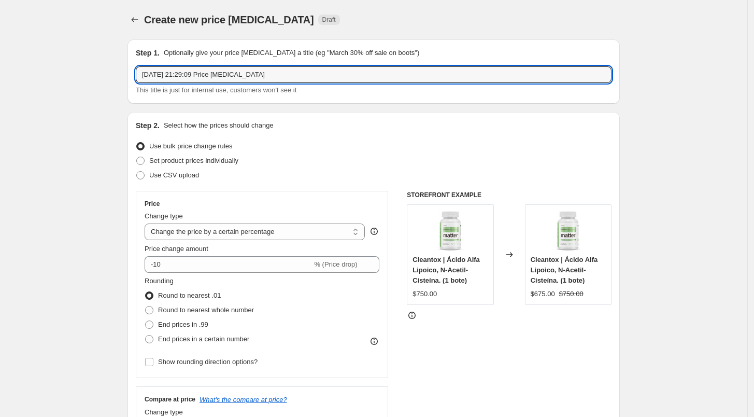
drag, startPoint x: 291, startPoint y: 69, endPoint x: 104, endPoint y: 70, distance: 186.6
paste input "Besties 2 botes | Octubre 2025"
drag, startPoint x: 189, startPoint y: 76, endPoint x: 104, endPoint y: 83, distance: 84.8
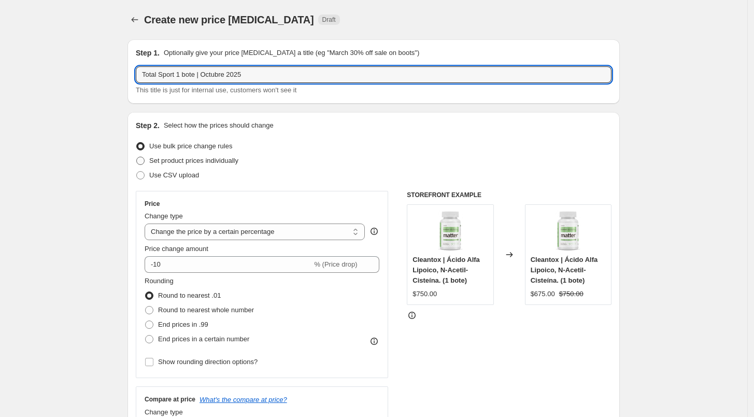
type input "Total Sport 1 bote | Octubre 2025"
click at [220, 160] on span "Set product prices individually" at bounding box center [193, 161] width 89 height 8
click at [137, 157] on input "Set product prices individually" at bounding box center [136, 157] width 1 height 1
radio input "true"
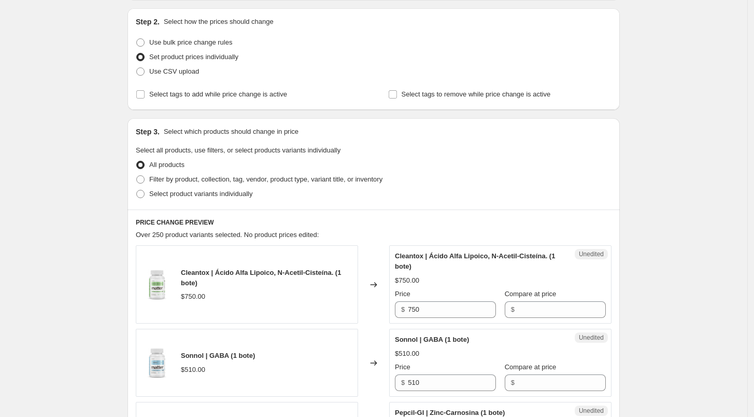
scroll to position [104, 0]
click at [193, 194] on span "Select product variants individually" at bounding box center [200, 194] width 103 height 8
click at [137, 190] on input "Select product variants individually" at bounding box center [136, 190] width 1 height 1
radio input "true"
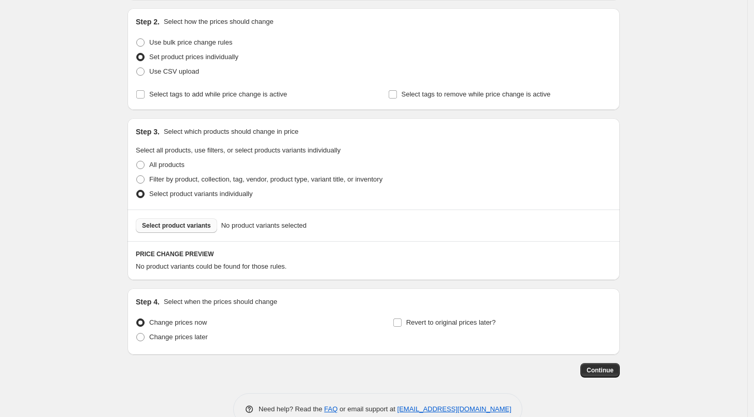
click at [184, 228] on span "Select product variants" at bounding box center [176, 225] width 69 height 8
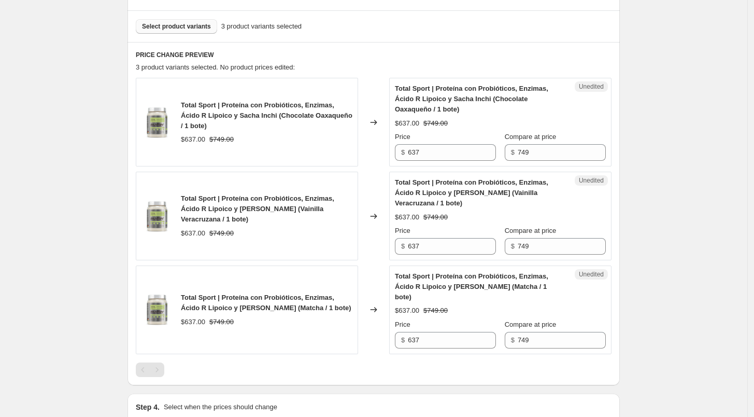
scroll to position [291, 0]
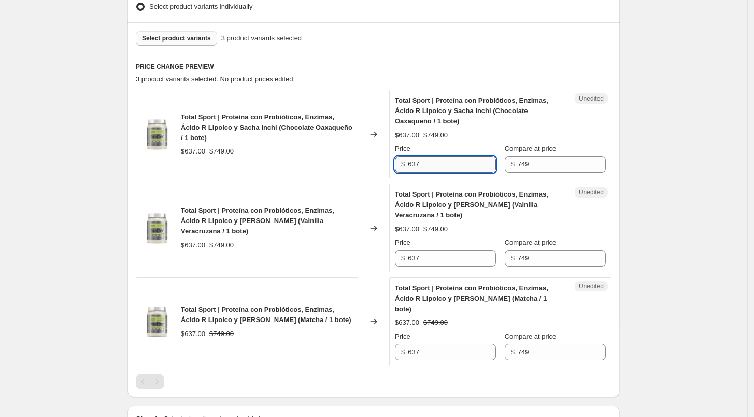
click at [433, 162] on input "637" at bounding box center [452, 164] width 88 height 17
type input "749"
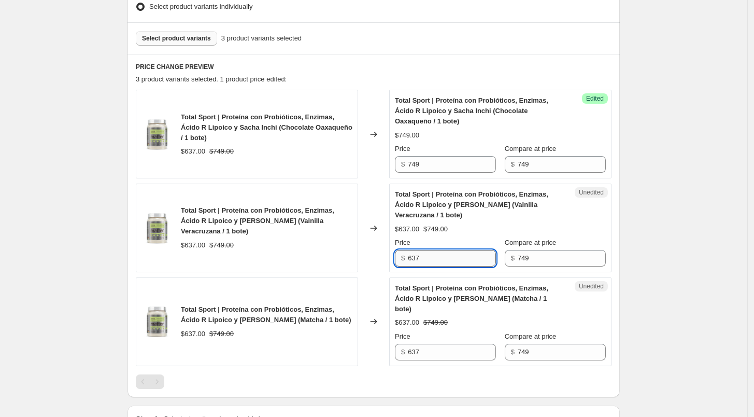
click at [439, 261] on input "637" at bounding box center [452, 258] width 88 height 17
type input "749"
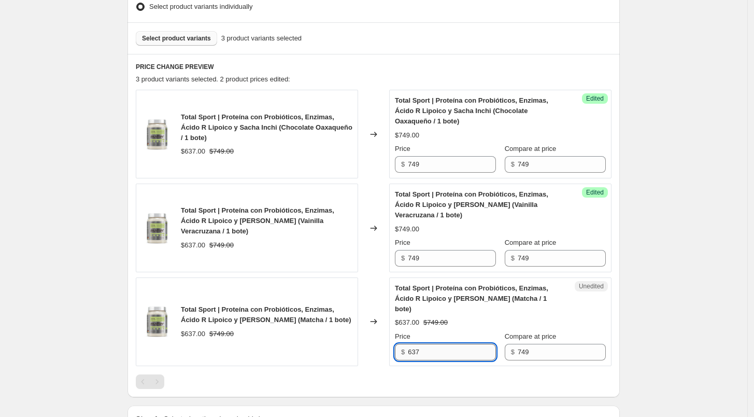
click at [439, 344] on input "637" at bounding box center [452, 352] width 88 height 17
type input "749"
click at [392, 353] on div "Unedited Total Sport | Proteína con Probióticos, Enzimas, Ácido R Lipoico y Sac…" at bounding box center [500, 321] width 222 height 89
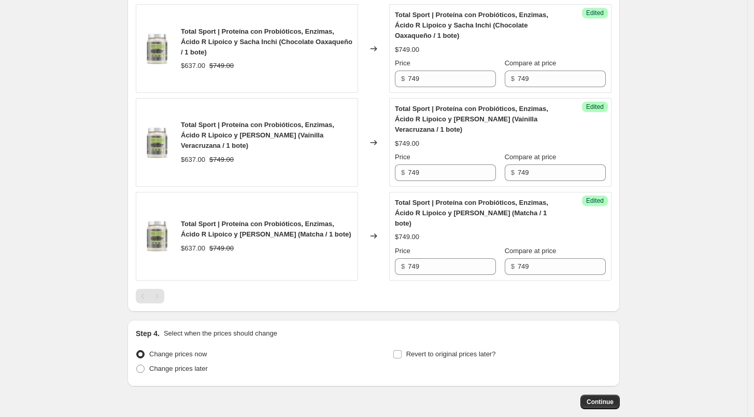
scroll to position [420, 0]
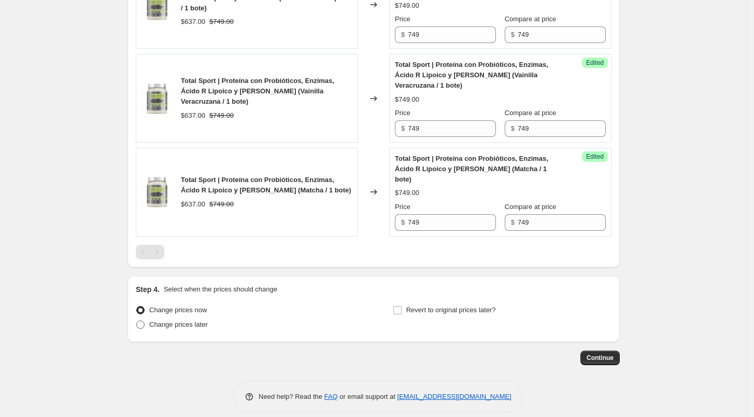
click at [156, 320] on span "Change prices later" at bounding box center [178, 324] width 59 height 8
click at [137, 320] on input "Change prices later" at bounding box center [136, 320] width 1 height 1
radio input "true"
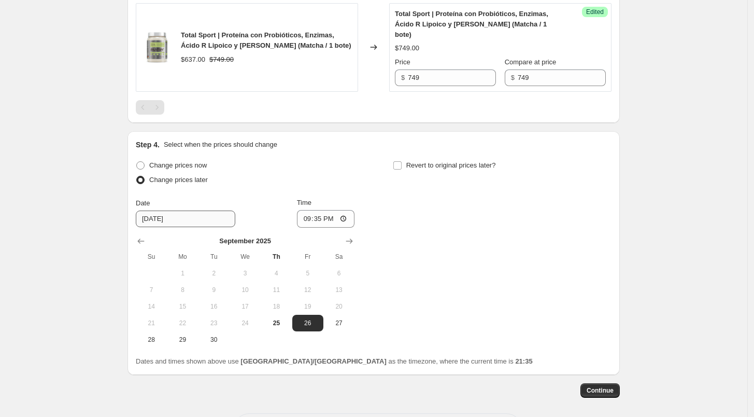
scroll to position [597, 0]
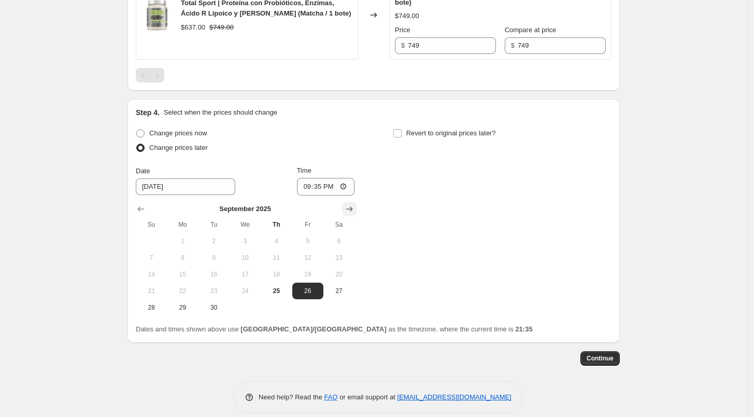
click at [351, 204] on icon "Show next month, October 2025" at bounding box center [349, 209] width 10 height 10
click at [249, 237] on span "1" at bounding box center [245, 241] width 23 height 8
type input "[DATE]"
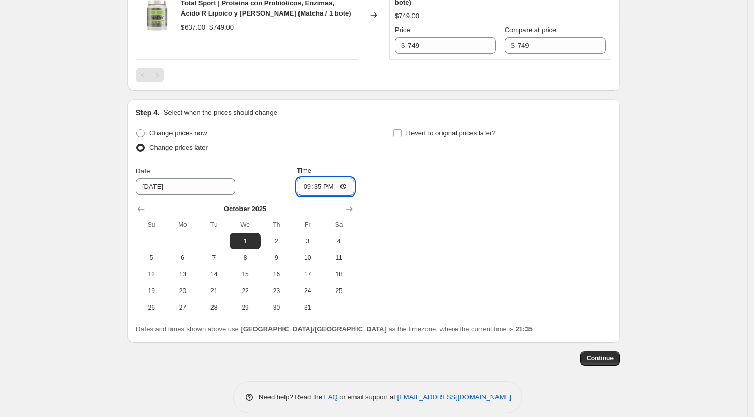
click at [303, 178] on input "21:35" at bounding box center [326, 187] width 58 height 18
type input "06:00"
click at [405, 126] on label "Revert to original prices later?" at bounding box center [444, 133] width 103 height 15
click at [402, 129] on input "Revert to original prices later?" at bounding box center [397, 133] width 8 height 8
checkbox input "true"
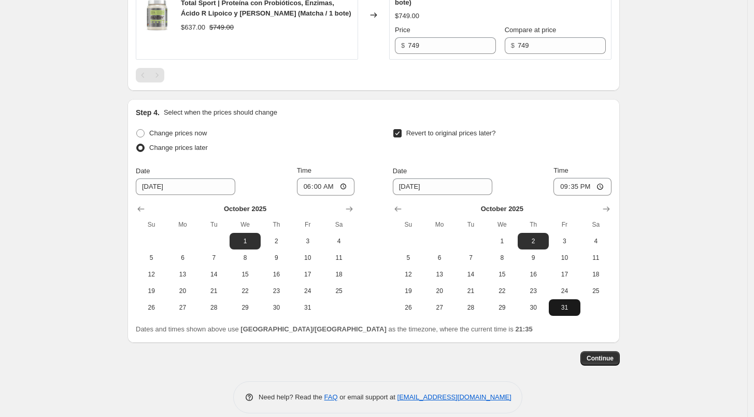
click at [571, 303] on span "31" at bounding box center [564, 307] width 23 height 8
type input "[DATE]"
click at [557, 178] on input "21:35" at bounding box center [583, 187] width 58 height 18
type input "23:59"
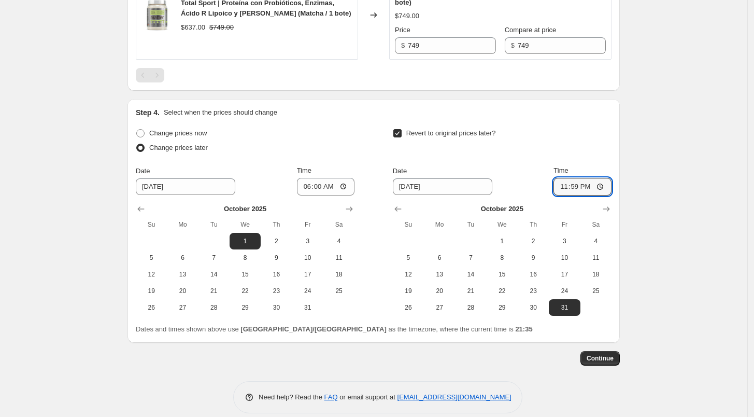
click at [618, 136] on div "Step 4. Select when the prices should change Change prices now Change prices la…" at bounding box center [374, 221] width 492 height 244
click at [601, 354] on span "Continue" at bounding box center [600, 358] width 27 height 8
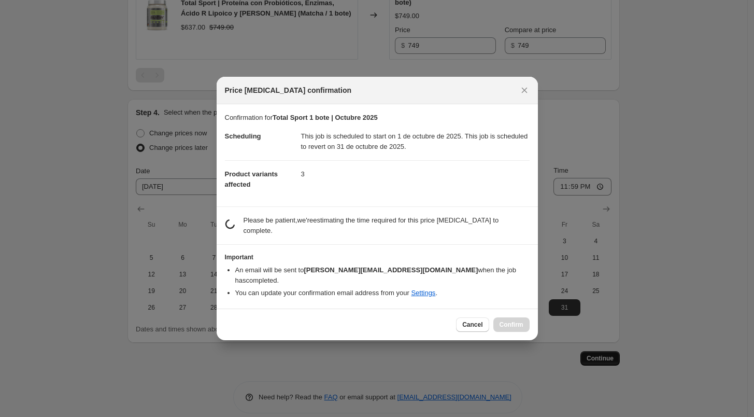
scroll to position [0, 0]
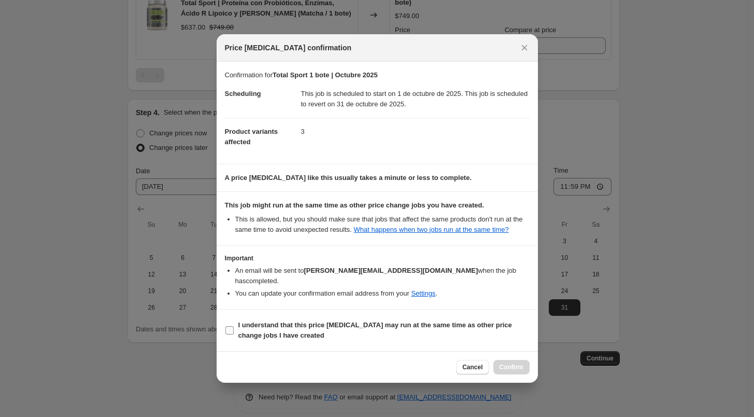
click at [236, 322] on label "I understand that this price [MEDICAL_DATA] may run at the same time as other p…" at bounding box center [377, 330] width 305 height 25
click at [234, 326] on input "I understand that this price [MEDICAL_DATA] may run at the same time as other p…" at bounding box center [229, 330] width 8 height 8
checkbox input "true"
click at [510, 363] on span "Confirm" at bounding box center [512, 367] width 24 height 8
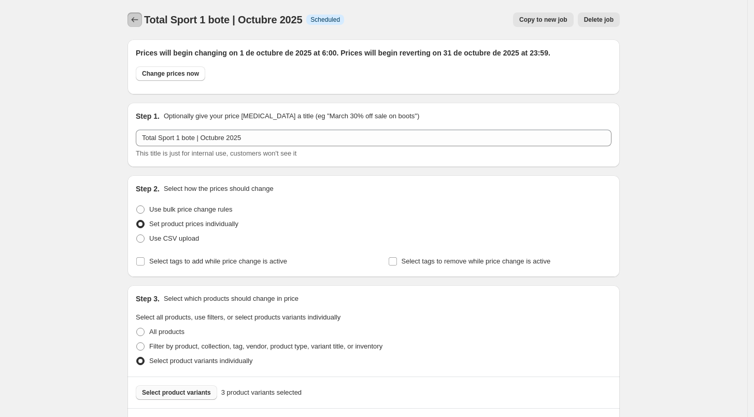
click at [132, 18] on button "Price change jobs" at bounding box center [135, 19] width 15 height 15
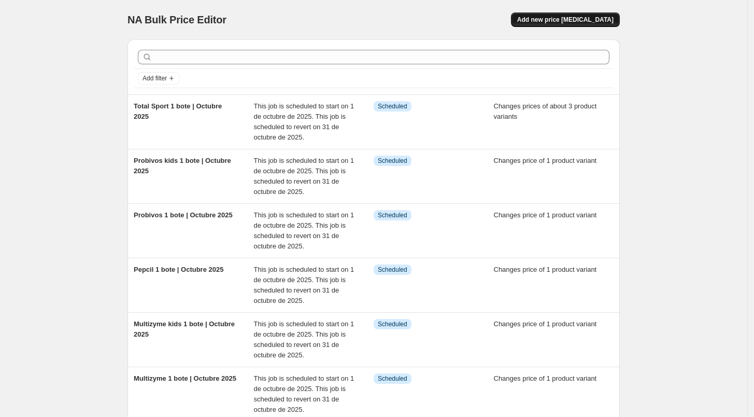
click at [567, 23] on span "Add new price [MEDICAL_DATA]" at bounding box center [565, 20] width 96 height 8
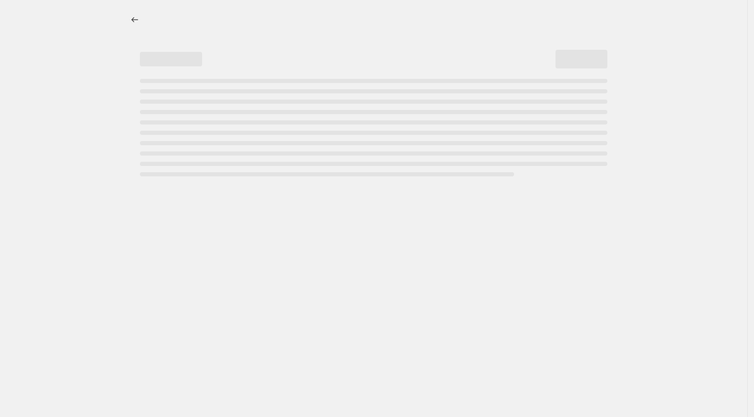
select select "percentage"
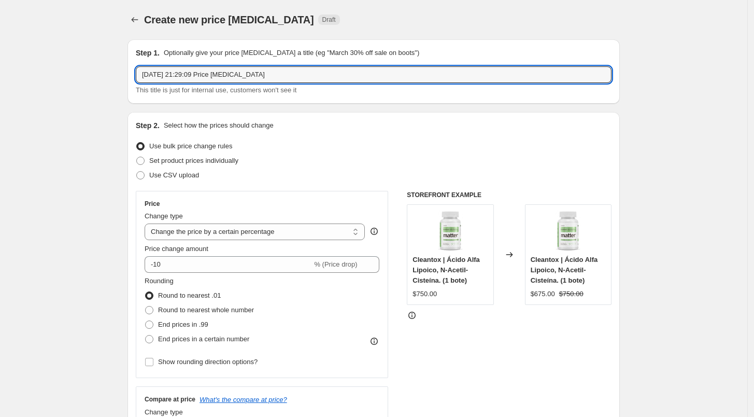
drag, startPoint x: 275, startPoint y: 73, endPoint x: 133, endPoint y: 76, distance: 142.1
click at [133, 76] on div "Step 1. Optionally give your price change job a title (eg "March 30% off sale o…" at bounding box center [374, 71] width 492 height 64
paste input "Besties 2 botes | Octubre 2025"
drag, startPoint x: 190, startPoint y: 78, endPoint x: 105, endPoint y: 82, distance: 85.6
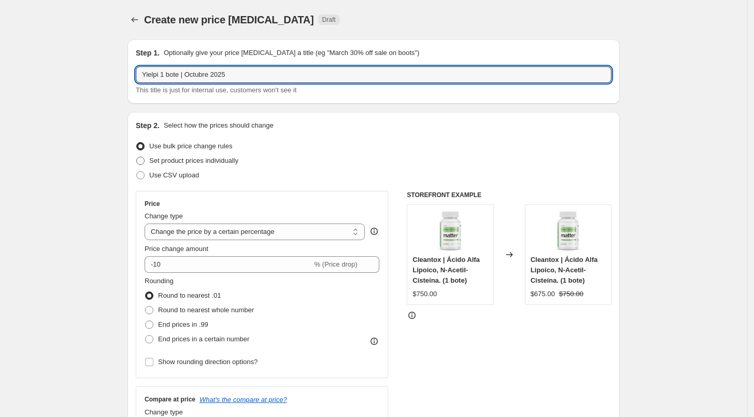
type input "Yielpi 1 bote | Octubre 2025"
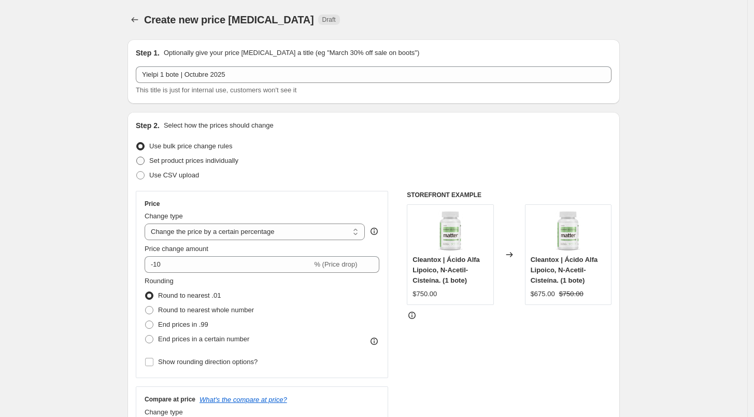
click at [175, 157] on span "Set product prices individually" at bounding box center [193, 161] width 89 height 8
click at [137, 157] on input "Set product prices individually" at bounding box center [136, 157] width 1 height 1
radio input "true"
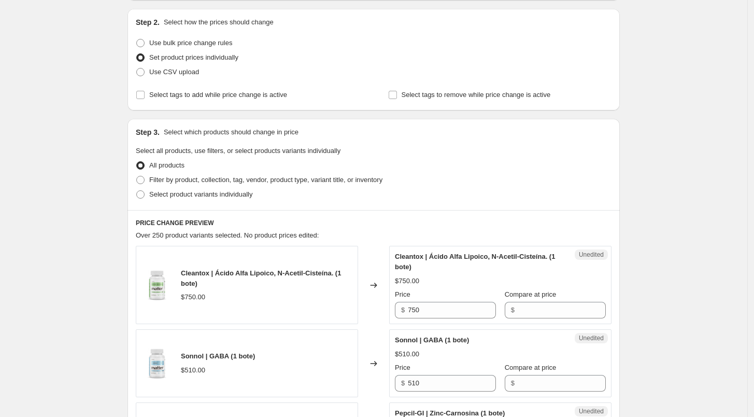
scroll to position [117, 0]
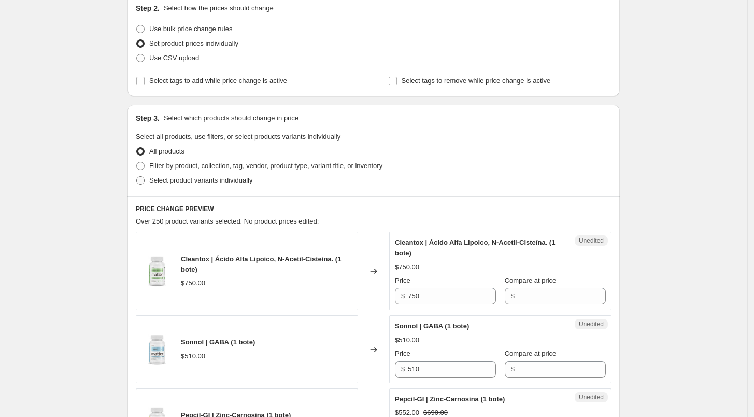
click at [178, 178] on span "Select product variants individually" at bounding box center [200, 180] width 103 height 8
click at [137, 177] on input "Select product variants individually" at bounding box center [136, 176] width 1 height 1
radio input "true"
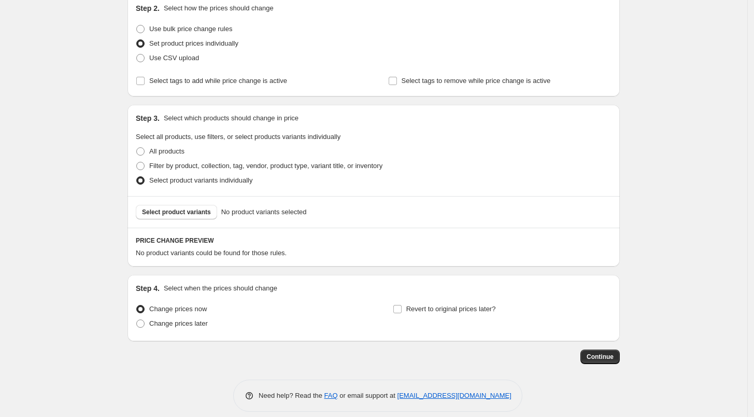
scroll to position [127, 0]
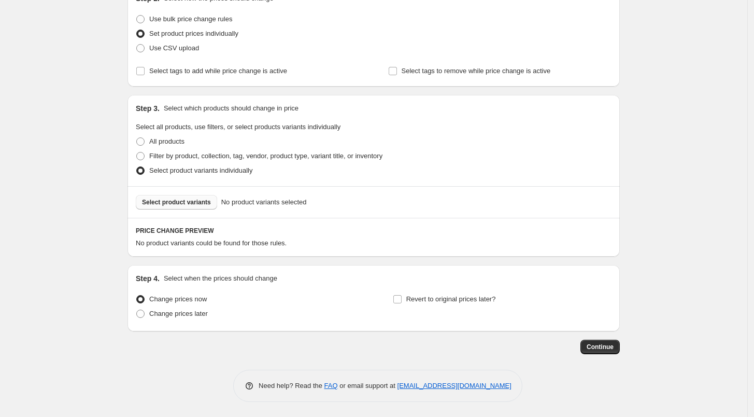
click at [192, 197] on button "Select product variants" at bounding box center [176, 202] width 81 height 15
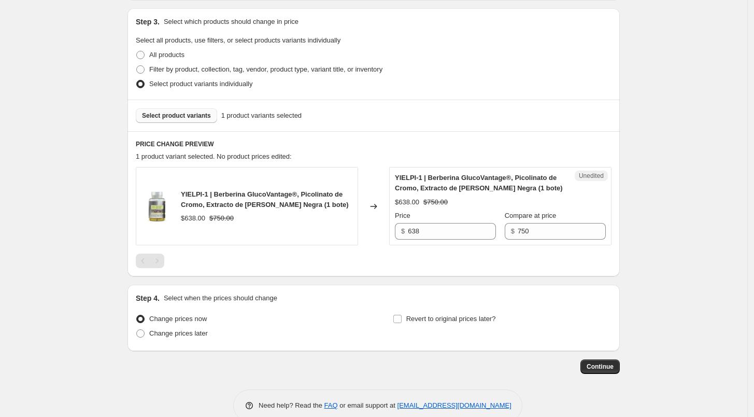
scroll to position [217, 0]
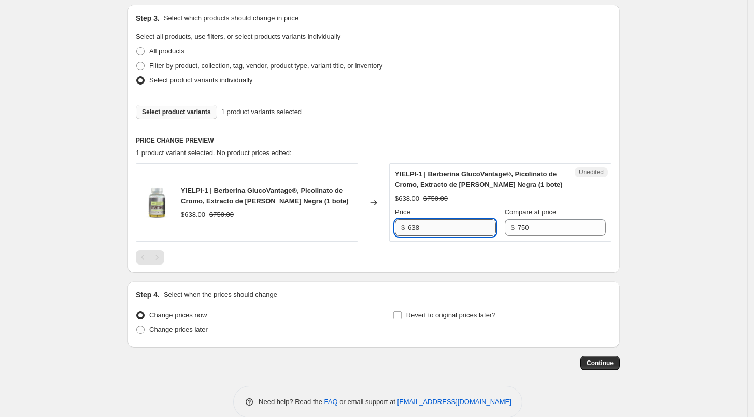
click at [434, 229] on input "638" at bounding box center [452, 227] width 88 height 17
type input "750"
click at [443, 237] on div "Unedited YIELPI-1 | Berberina GlucoVantage®, Picolinato de Cromo, Extracto de M…" at bounding box center [500, 202] width 222 height 78
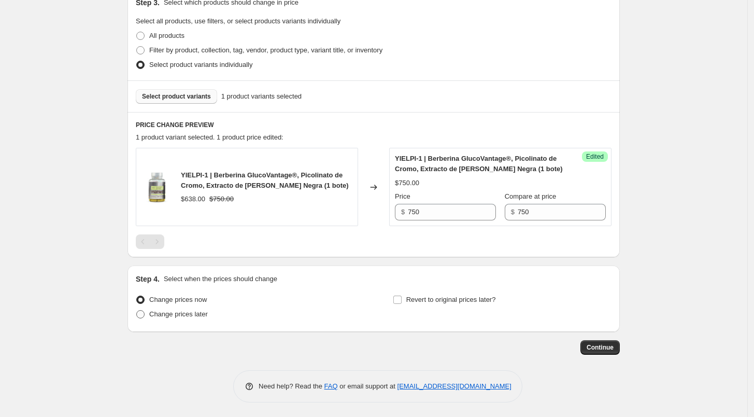
click at [187, 317] on span "Change prices later" at bounding box center [178, 314] width 59 height 8
click at [137, 310] on input "Change prices later" at bounding box center [136, 310] width 1 height 1
radio input "true"
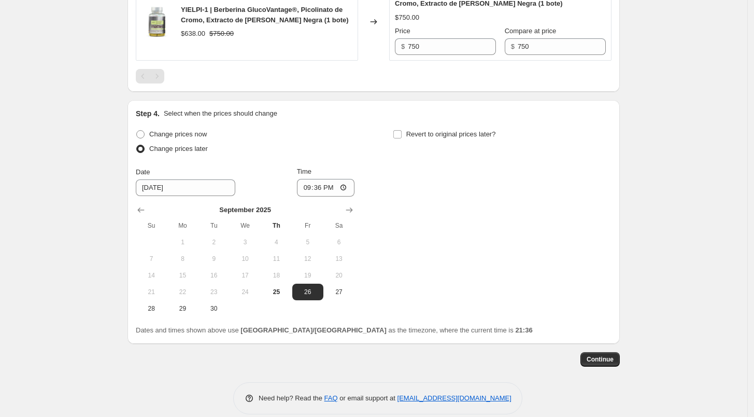
scroll to position [399, 0]
click at [355, 211] on icon "Show next month, October 2025" at bounding box center [349, 209] width 10 height 10
click at [251, 239] on span "1" at bounding box center [245, 241] width 23 height 8
type input "[DATE]"
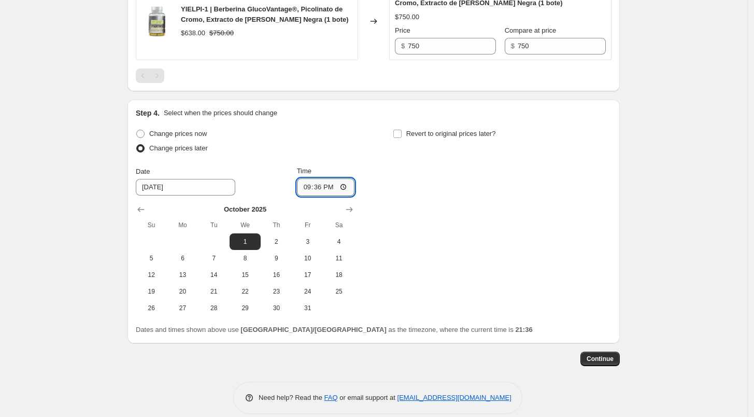
click at [306, 188] on input "21:36" at bounding box center [326, 187] width 58 height 18
type input "06:00"
click at [400, 132] on input "Revert to original prices later?" at bounding box center [397, 134] width 8 height 8
checkbox input "true"
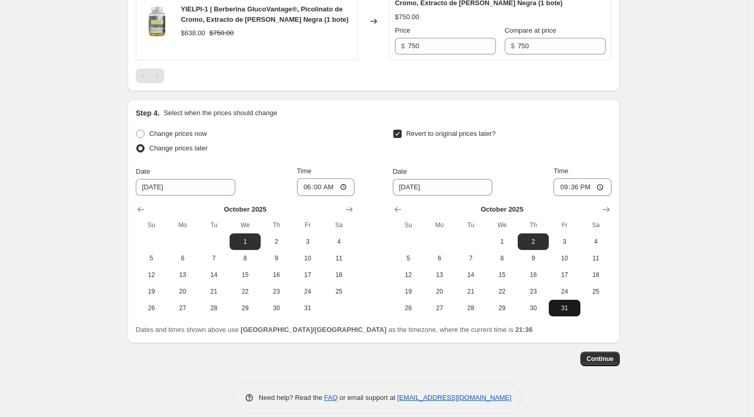
click at [568, 309] on span "31" at bounding box center [564, 308] width 23 height 8
type input "[DATE]"
click at [560, 179] on input "21:36" at bounding box center [583, 187] width 58 height 18
type input "23:59"
click at [602, 366] on div "Step 1. Optionally give your price change job a title (eg "March 30% off sale o…" at bounding box center [374, 22] width 492 height 781
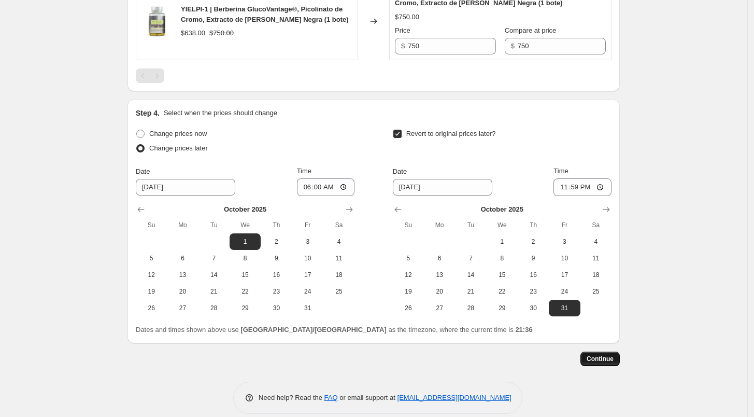
click at [607, 362] on span "Continue" at bounding box center [600, 359] width 27 height 8
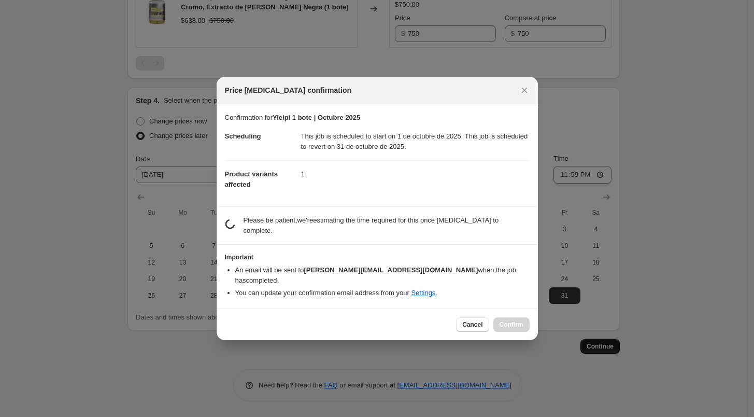
scroll to position [0, 0]
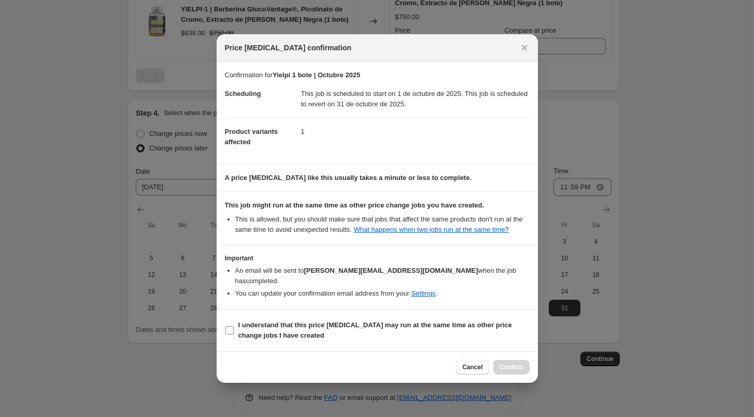
click at [232, 327] on input "I understand that this price [MEDICAL_DATA] may run at the same time as other p…" at bounding box center [229, 330] width 8 height 8
checkbox input "true"
click at [522, 364] on span "Confirm" at bounding box center [512, 367] width 24 height 8
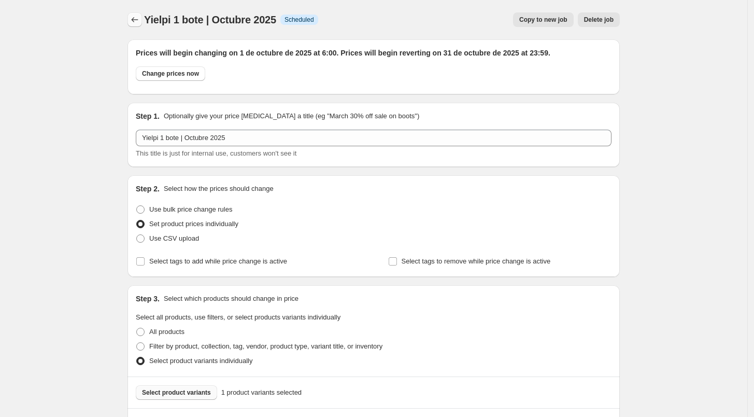
click at [133, 16] on icon "Price change jobs" at bounding box center [135, 20] width 10 height 10
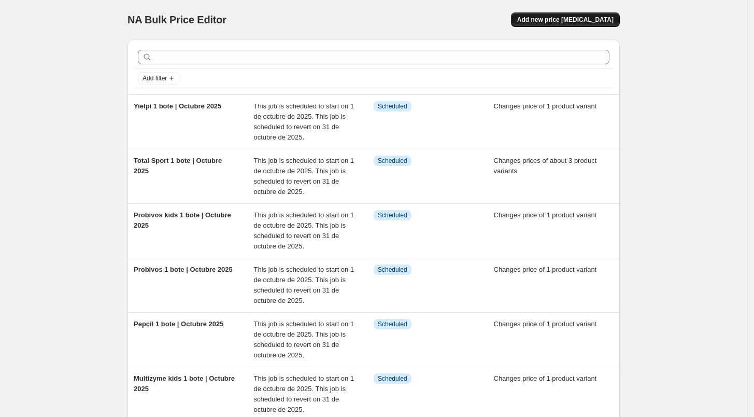
click at [583, 19] on span "Add new price [MEDICAL_DATA]" at bounding box center [565, 20] width 96 height 8
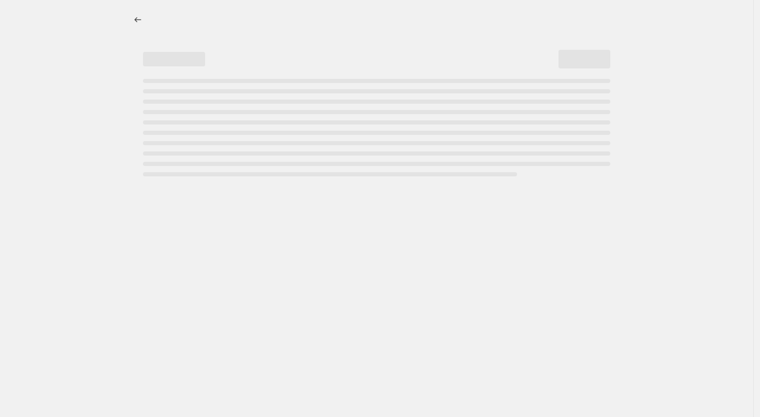
select select "percentage"
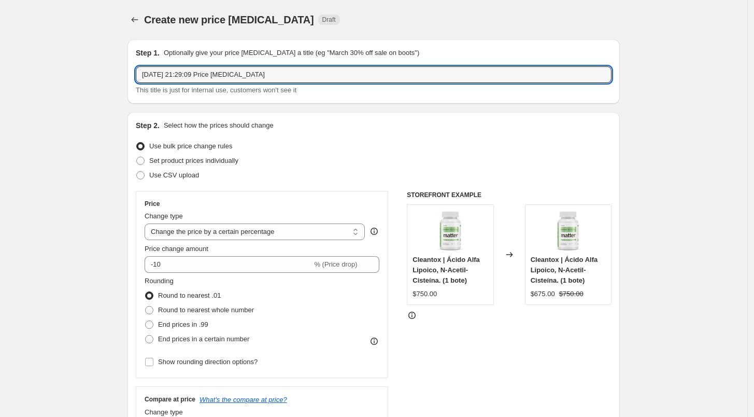
drag, startPoint x: 265, startPoint y: 68, endPoint x: 103, endPoint y: 72, distance: 162.8
paste input "Besties 2 botes | Octubre 2025"
drag, startPoint x: 167, startPoint y: 76, endPoint x: 108, endPoint y: 80, distance: 59.7
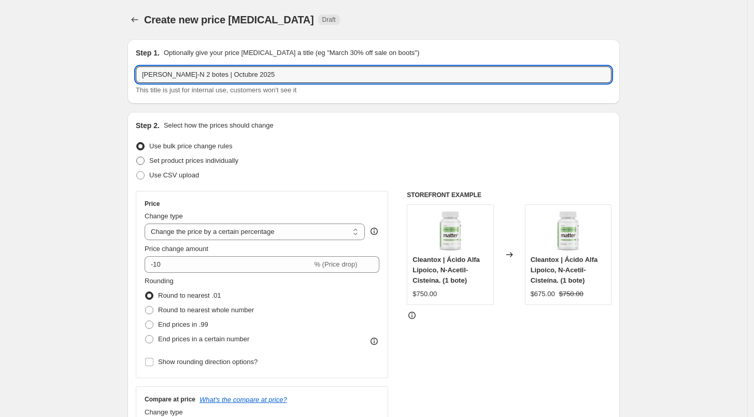
type input "Magno-N 2 botes | Octubre 2025"
click at [185, 158] on span "Set product prices individually" at bounding box center [193, 161] width 89 height 8
click at [137, 157] on input "Set product prices individually" at bounding box center [136, 157] width 1 height 1
radio input "true"
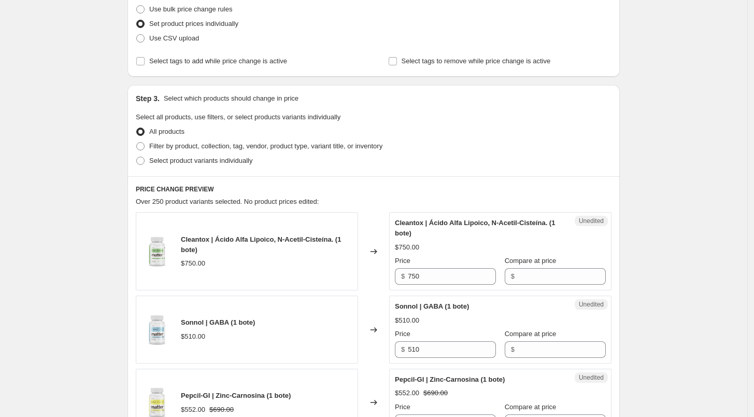
scroll to position [137, 0]
click at [183, 158] on span "Select product variants individually" at bounding box center [200, 160] width 103 height 8
click at [137, 157] on input "Select product variants individually" at bounding box center [136, 156] width 1 height 1
radio input "true"
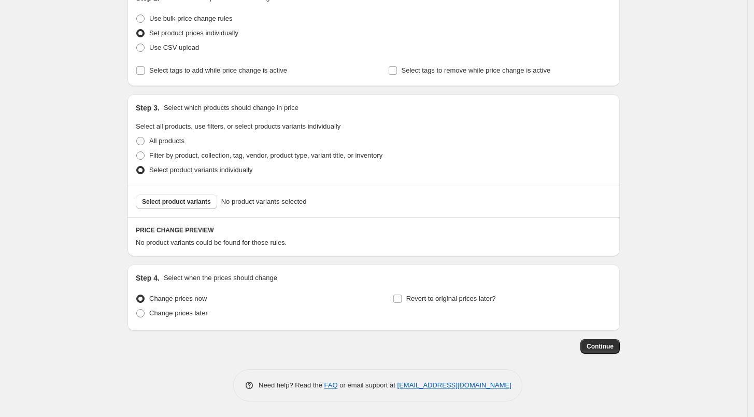
scroll to position [127, 0]
click at [186, 203] on span "Select product variants" at bounding box center [176, 202] width 69 height 8
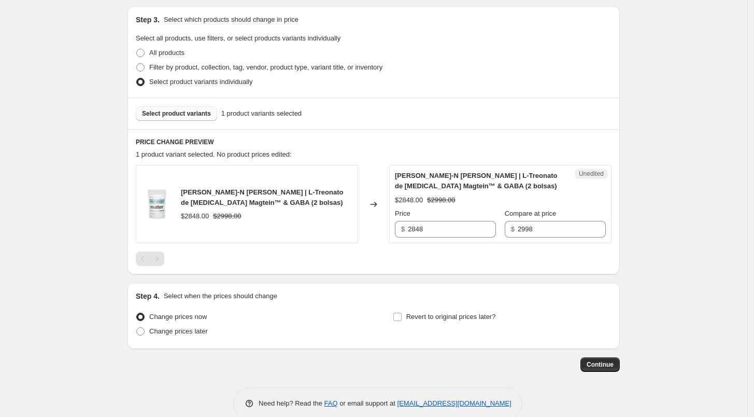
scroll to position [233, 0]
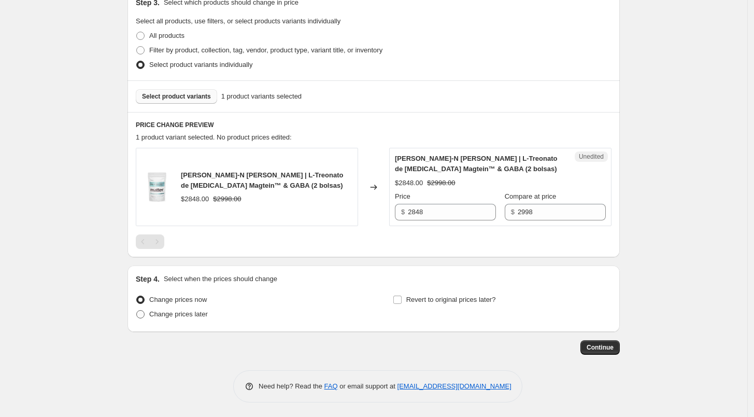
click at [155, 312] on span "Change prices later" at bounding box center [178, 314] width 59 height 8
click at [137, 310] on input "Change prices later" at bounding box center [136, 310] width 1 height 1
radio input "true"
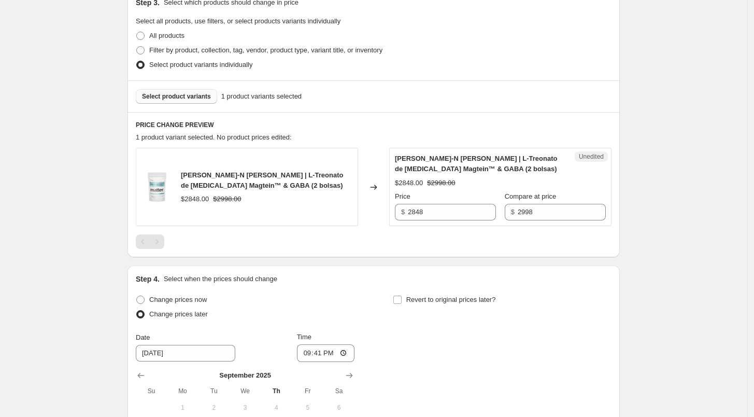
scroll to position [411, 0]
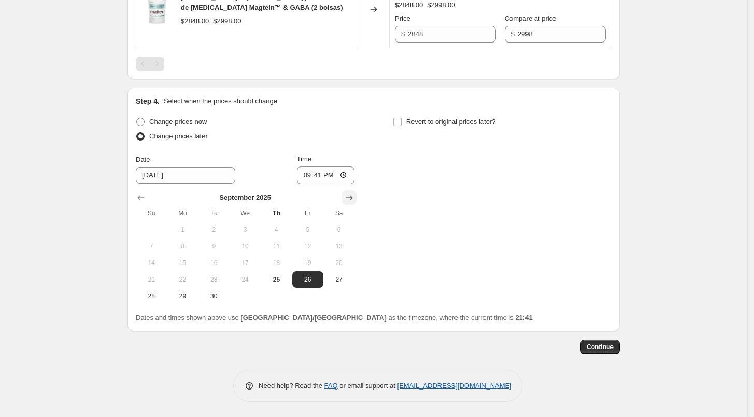
click at [355, 196] on icon "Show next month, October 2025" at bounding box center [349, 197] width 10 height 10
click at [251, 228] on span "1" at bounding box center [245, 229] width 23 height 8
type input "[DATE]"
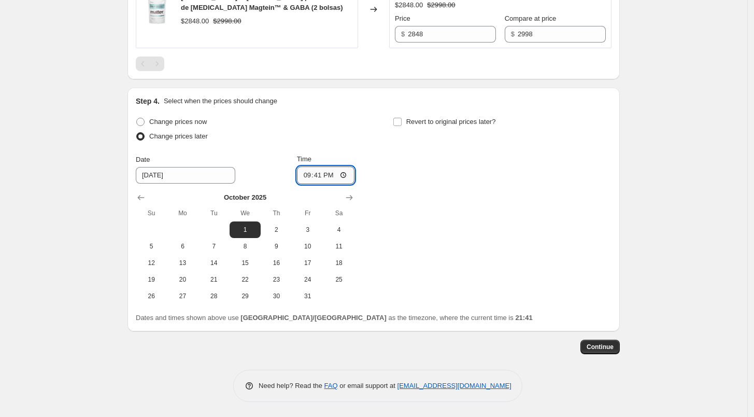
click at [304, 176] on input "21:41" at bounding box center [326, 175] width 58 height 18
type input "06:00"
click at [405, 125] on label "Revert to original prices later?" at bounding box center [444, 122] width 103 height 15
click at [402, 125] on input "Revert to original prices later?" at bounding box center [397, 122] width 8 height 8
checkbox input "true"
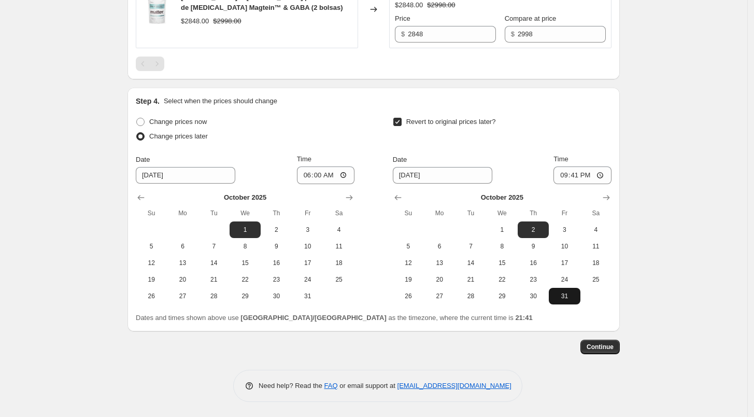
click at [563, 293] on span "31" at bounding box center [564, 296] width 23 height 8
type input "[DATE]"
click at [563, 178] on input "21:41" at bounding box center [583, 175] width 58 height 18
type input "23:59"
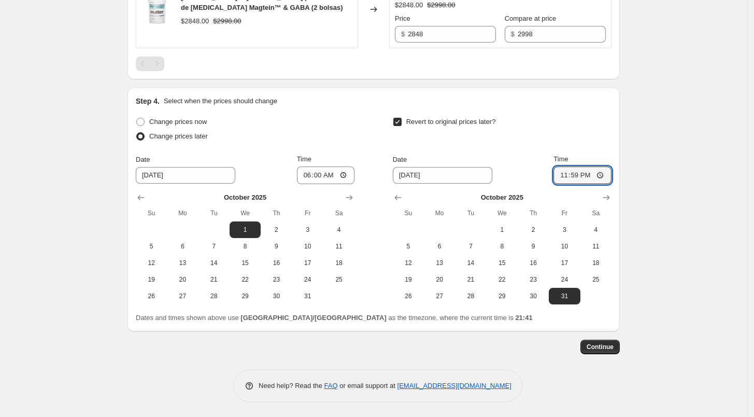
click at [610, 110] on div "Step 4. Select when the prices should change Change prices now Change prices la…" at bounding box center [374, 209] width 476 height 227
click at [614, 347] on span "Continue" at bounding box center [600, 347] width 27 height 8
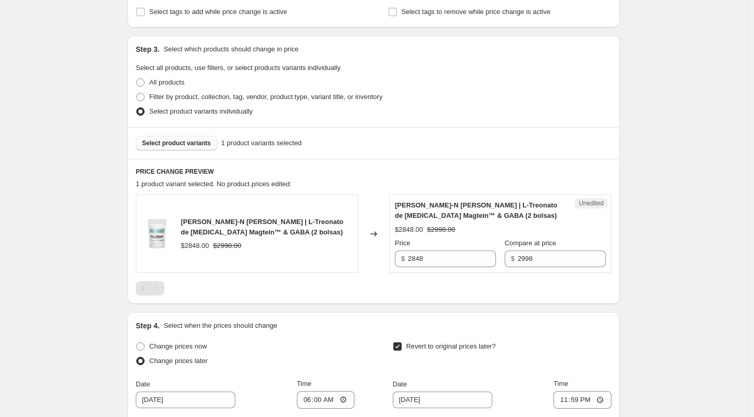
scroll to position [249, 0]
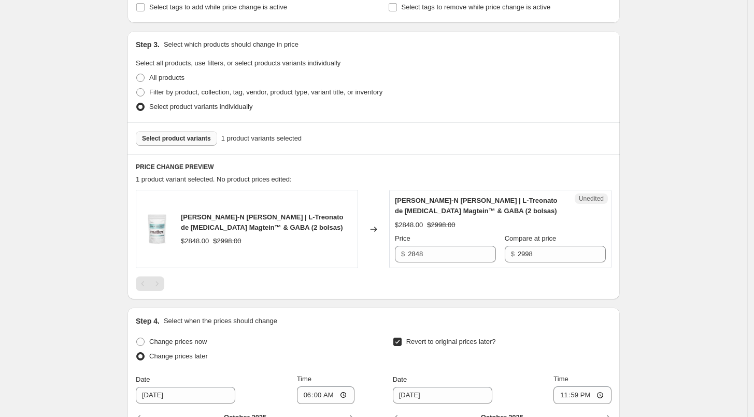
click at [207, 144] on button "Select product variants" at bounding box center [176, 138] width 81 height 15
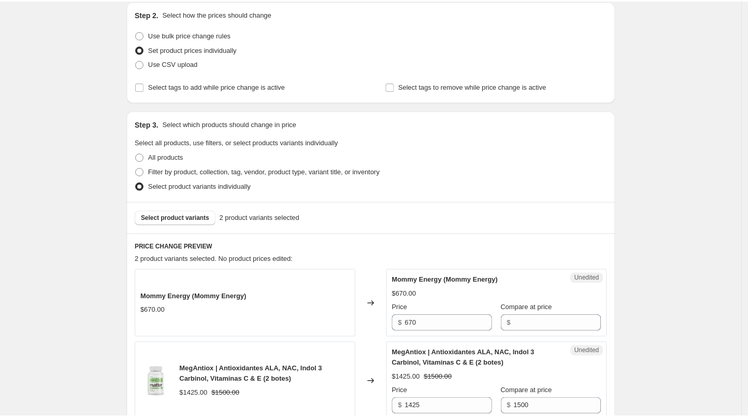
scroll to position [0, 0]
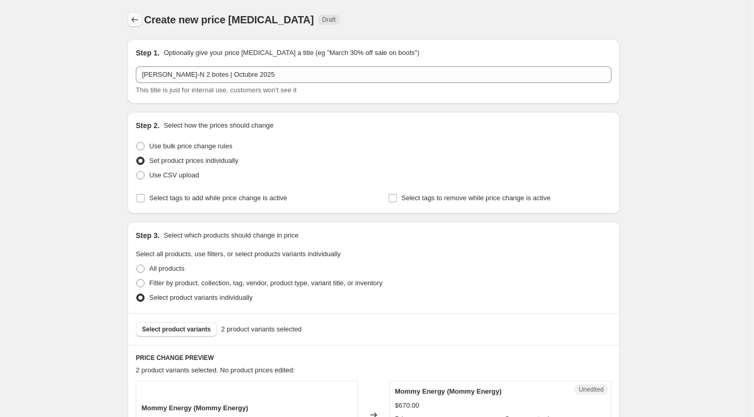
click at [134, 16] on icon "Price change jobs" at bounding box center [135, 20] width 10 height 10
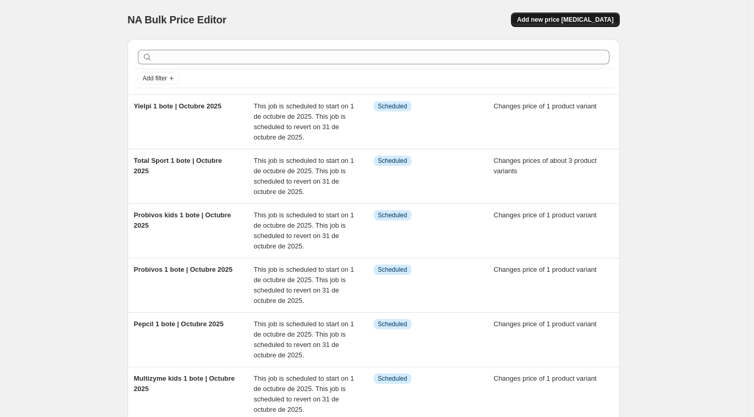
click at [593, 16] on span "Add new price [MEDICAL_DATA]" at bounding box center [565, 20] width 96 height 8
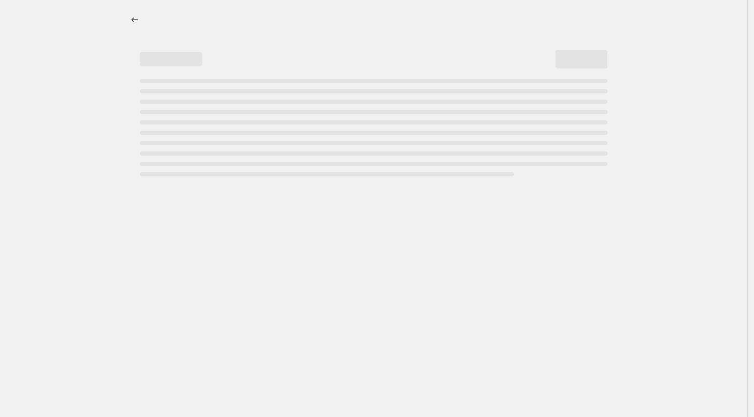
select select "percentage"
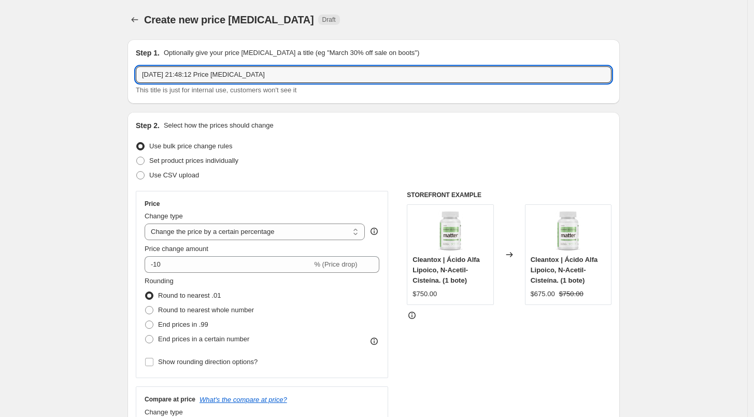
drag, startPoint x: 282, startPoint y: 74, endPoint x: 127, endPoint y: 69, distance: 155.0
type input "[PERSON_NAME] 2 botes | Octubre 2025"
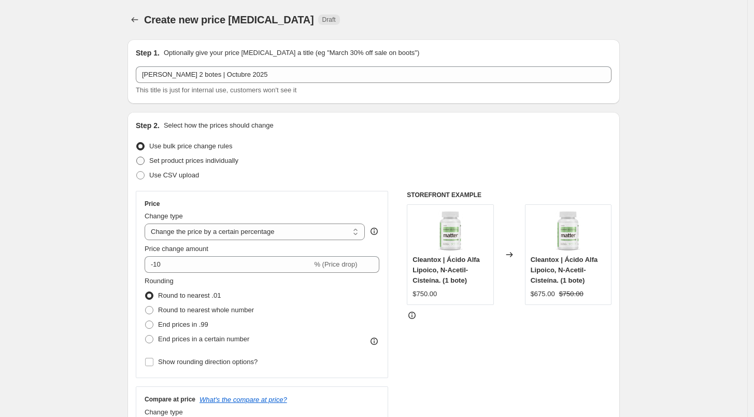
click at [179, 166] on label "Set product prices individually" at bounding box center [187, 160] width 103 height 15
click at [137, 157] on input "Set product prices individually" at bounding box center [136, 157] width 1 height 1
radio input "true"
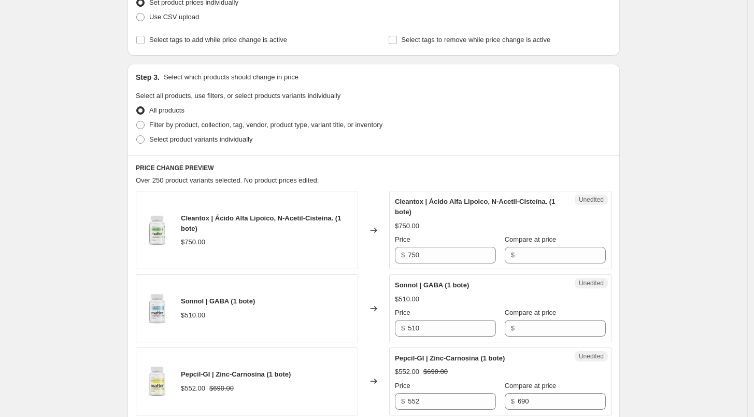
scroll to position [167, 0]
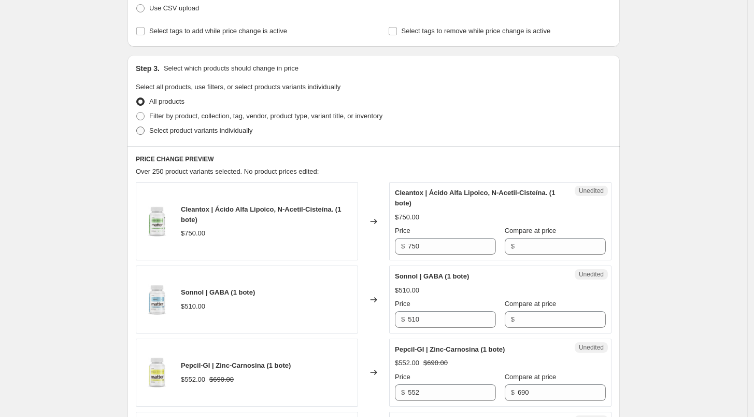
click at [187, 123] on label "Select product variants individually" at bounding box center [194, 130] width 117 height 15
click at [137, 126] on input "Select product variants individually" at bounding box center [136, 126] width 1 height 1
radio input "true"
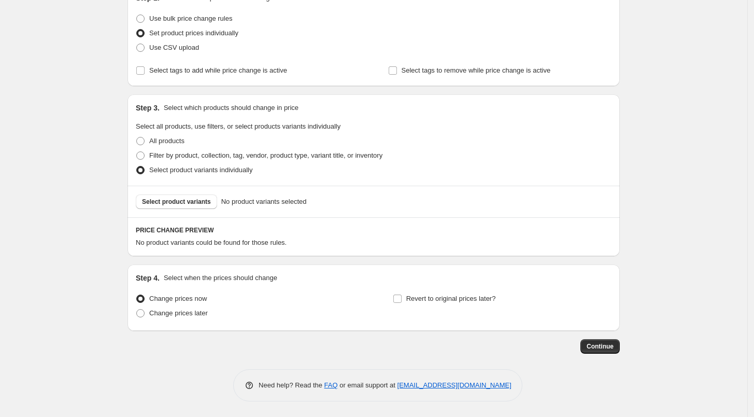
scroll to position [127, 0]
click at [185, 201] on span "Select product variants" at bounding box center [176, 202] width 69 height 8
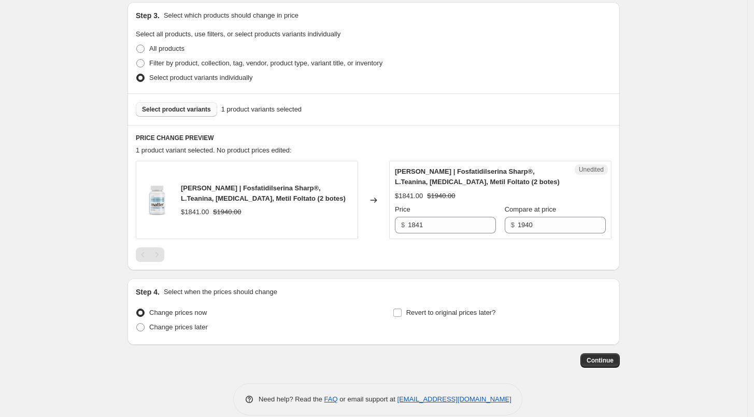
scroll to position [233, 0]
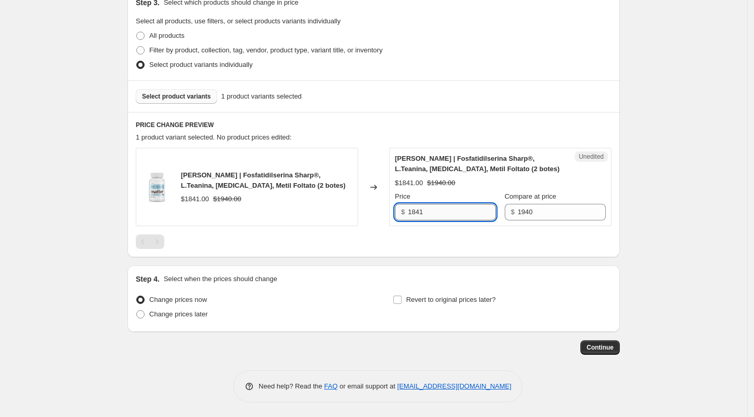
click at [454, 205] on input "1841" at bounding box center [452, 212] width 88 height 17
type input "1843"
click at [440, 242] on div at bounding box center [374, 241] width 476 height 15
click at [176, 313] on span "Change prices later" at bounding box center [178, 314] width 59 height 8
click at [137, 310] on input "Change prices later" at bounding box center [136, 310] width 1 height 1
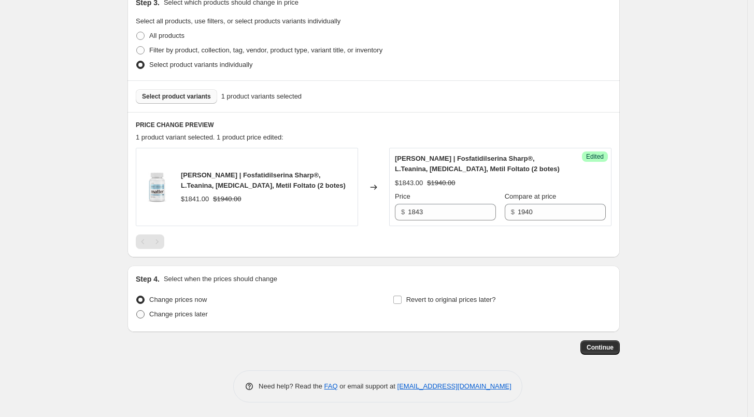
radio input "true"
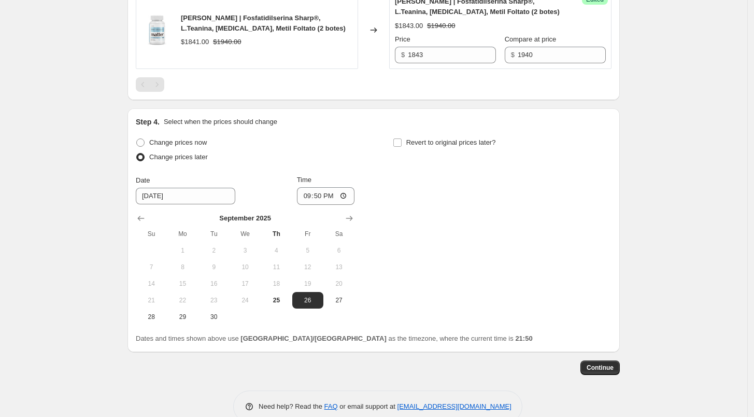
scroll to position [405, 0]
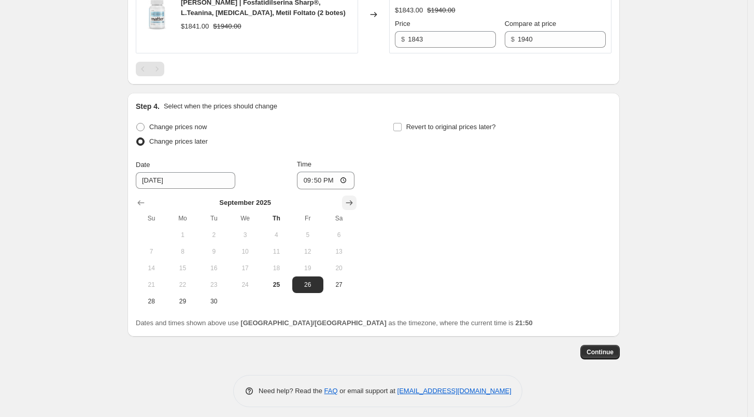
click at [355, 204] on icon "Show next month, October 2025" at bounding box center [349, 202] width 10 height 10
click at [248, 236] on span "1" at bounding box center [245, 235] width 23 height 8
type input "[DATE]"
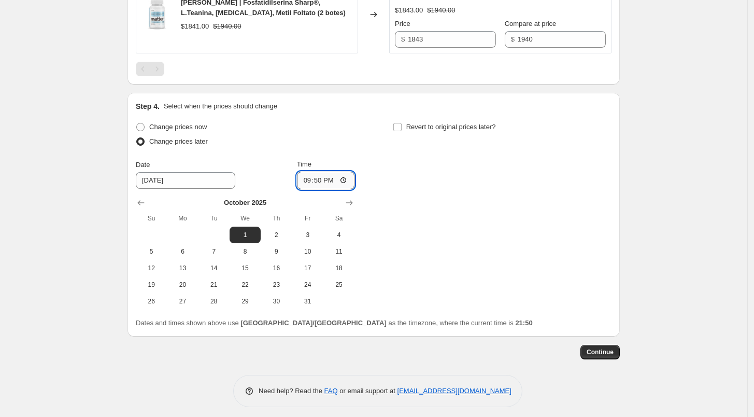
click at [305, 181] on input "21:50" at bounding box center [326, 181] width 58 height 18
type input "06:00"
click at [402, 124] on input "Revert to original prices later?" at bounding box center [397, 127] width 8 height 8
checkbox input "true"
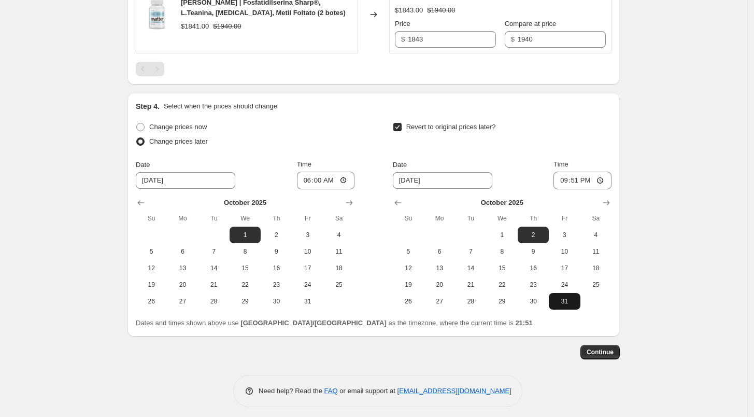
click at [558, 300] on span "31" at bounding box center [564, 301] width 23 height 8
type input "[DATE]"
click at [561, 182] on input "21:51" at bounding box center [583, 181] width 58 height 18
type input "23:59"
click at [594, 135] on div "Revert to original prices later?" at bounding box center [502, 135] width 219 height 31
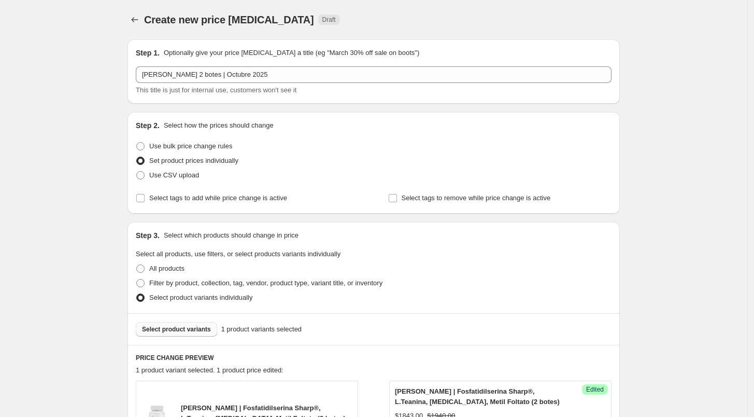
scroll to position [411, 0]
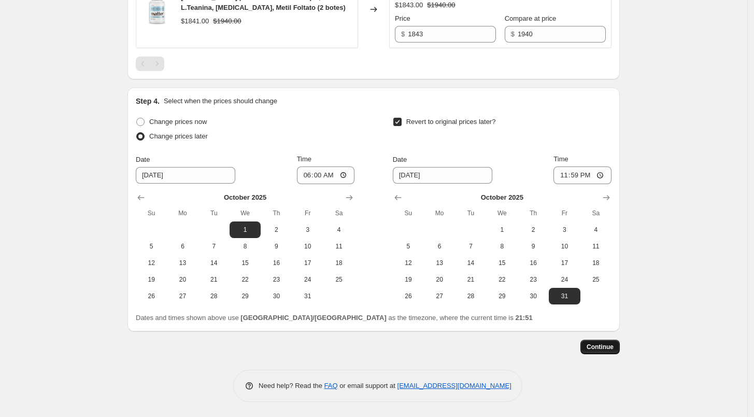
click at [613, 352] on button "Continue" at bounding box center [600, 347] width 39 height 15
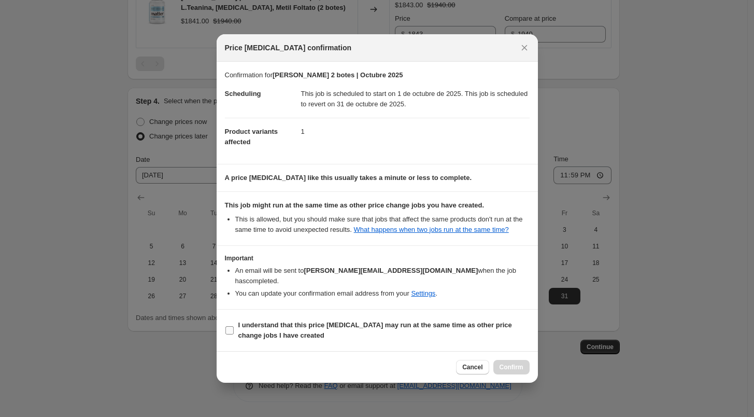
click at [234, 321] on label "I understand that this price [MEDICAL_DATA] may run at the same time as other p…" at bounding box center [377, 330] width 305 height 25
click at [234, 326] on input "I understand that this price [MEDICAL_DATA] may run at the same time as other p…" at bounding box center [229, 330] width 8 height 8
checkbox input "true"
click at [510, 363] on span "Confirm" at bounding box center [512, 367] width 24 height 8
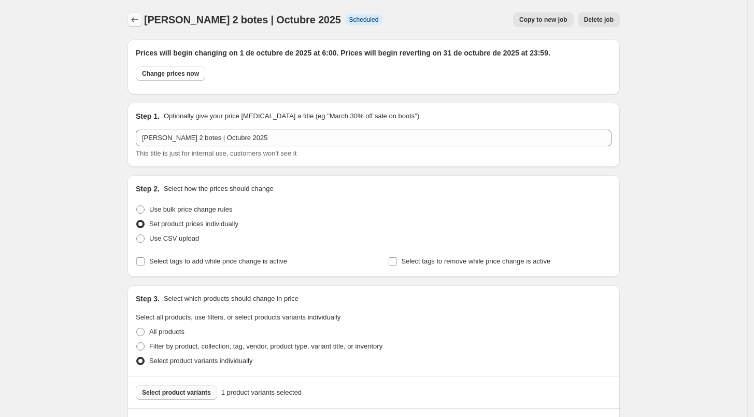
click at [139, 21] on icon "Price change jobs" at bounding box center [135, 20] width 10 height 10
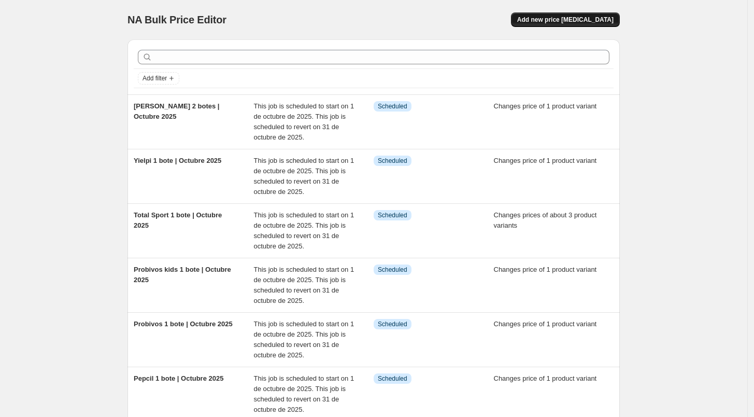
click at [566, 17] on span "Add new price [MEDICAL_DATA]" at bounding box center [565, 20] width 96 height 8
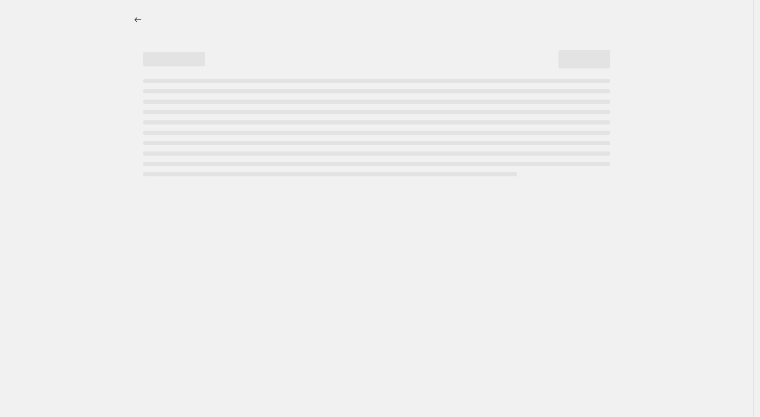
select select "percentage"
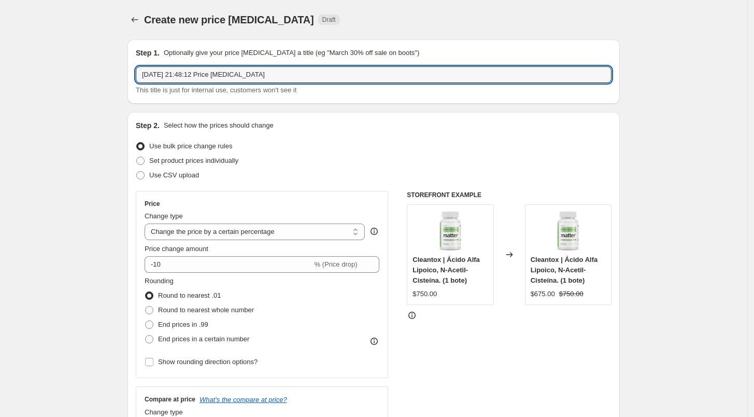
drag, startPoint x: 281, startPoint y: 82, endPoint x: 106, endPoint y: 88, distance: 175.3
drag, startPoint x: 265, startPoint y: 71, endPoint x: 133, endPoint y: 73, distance: 132.2
click at [133, 73] on div "Step 1. Optionally give your price [MEDICAL_DATA] a title (eg "March 30% off sa…" at bounding box center [374, 71] width 492 height 64
type input "Multizyme 2 botes | Octubre 2025"
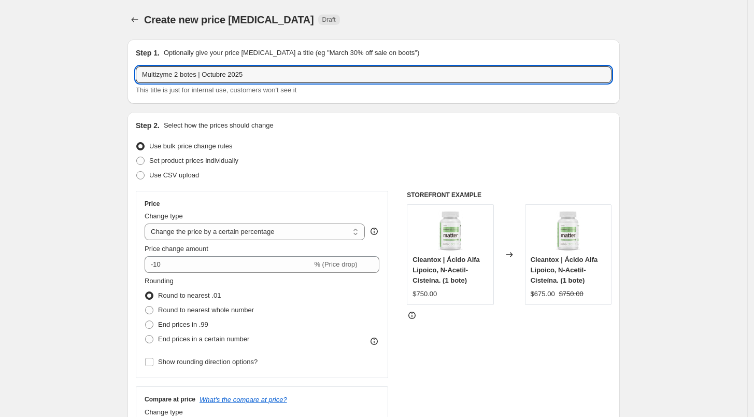
click at [195, 150] on span "Use bulk price change rules" at bounding box center [190, 146] width 83 height 8
click at [137, 143] on input "Use bulk price change rules" at bounding box center [136, 142] width 1 height 1
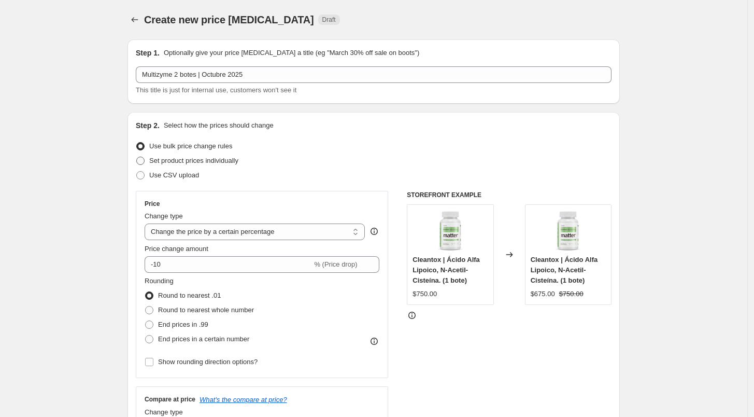
click at [210, 160] on span "Set product prices individually" at bounding box center [193, 161] width 89 height 8
click at [137, 157] on input "Set product prices individually" at bounding box center [136, 157] width 1 height 1
radio input "true"
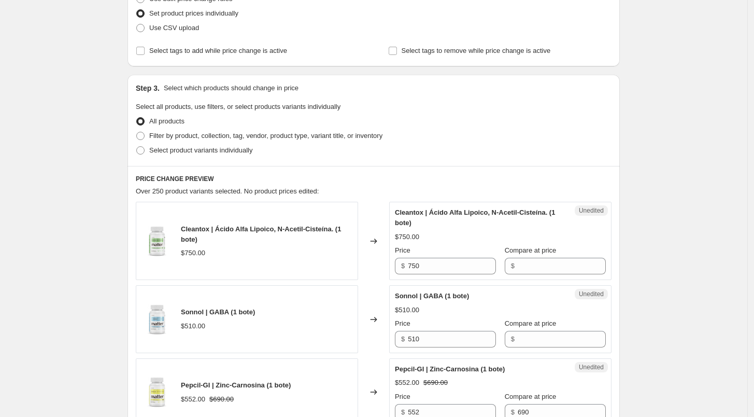
scroll to position [161, 0]
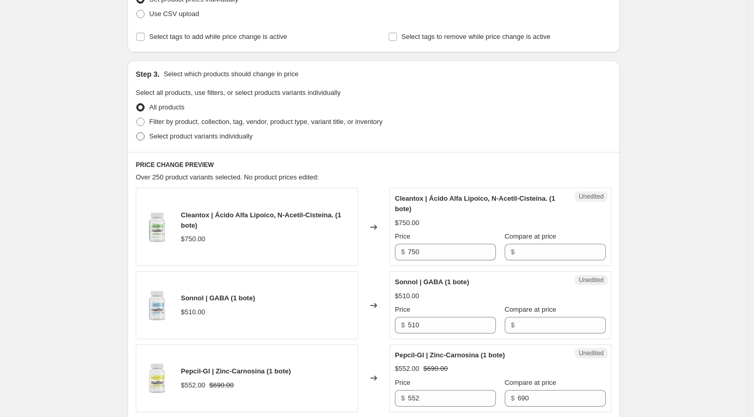
click at [181, 142] on label "Select product variants individually" at bounding box center [194, 136] width 117 height 15
click at [137, 133] on input "Select product variants individually" at bounding box center [136, 132] width 1 height 1
radio input "true"
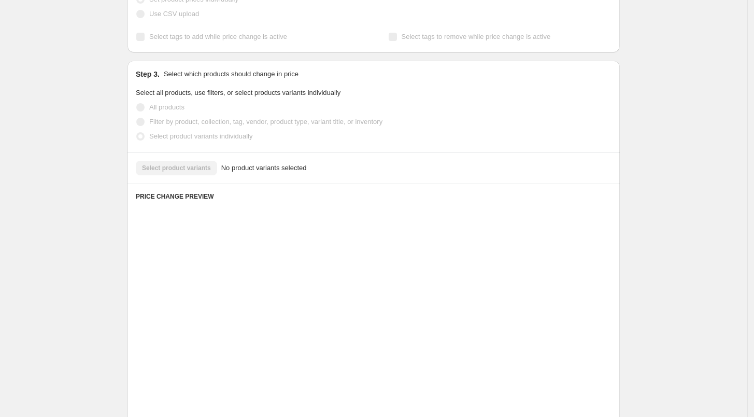
scroll to position [127, 0]
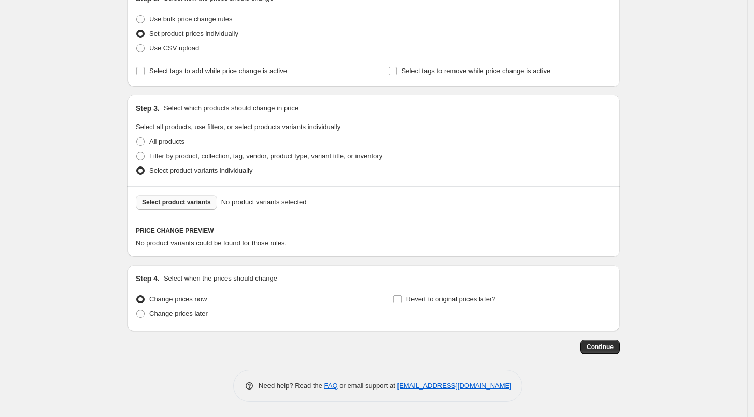
click at [181, 199] on span "Select product variants" at bounding box center [176, 202] width 69 height 8
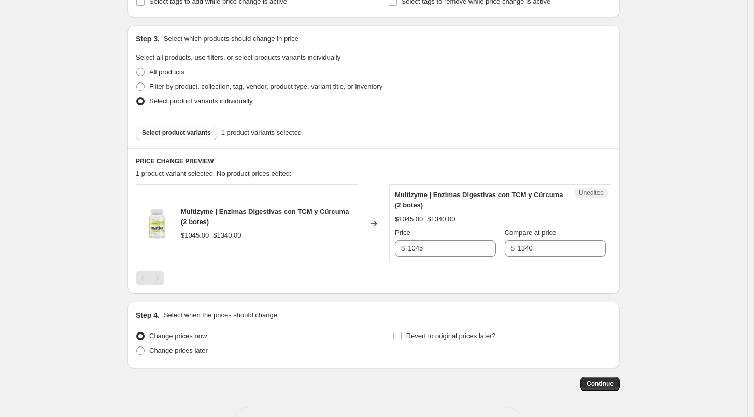
scroll to position [233, 0]
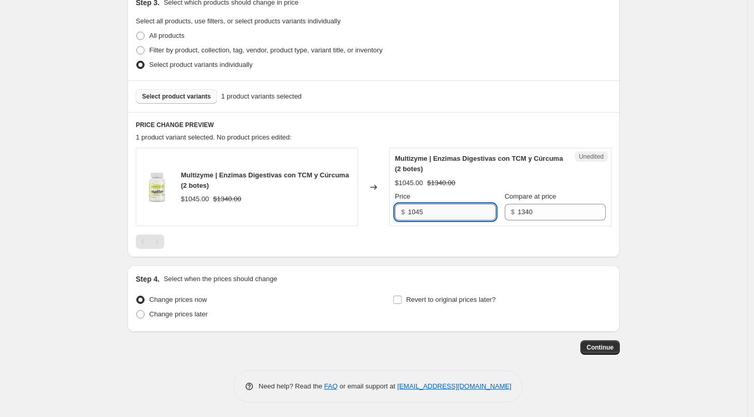
click at [440, 212] on input "1045" at bounding box center [452, 212] width 88 height 17
type input "1273"
click at [431, 242] on div at bounding box center [374, 241] width 476 height 15
click at [173, 313] on span "Change prices later" at bounding box center [178, 314] width 59 height 8
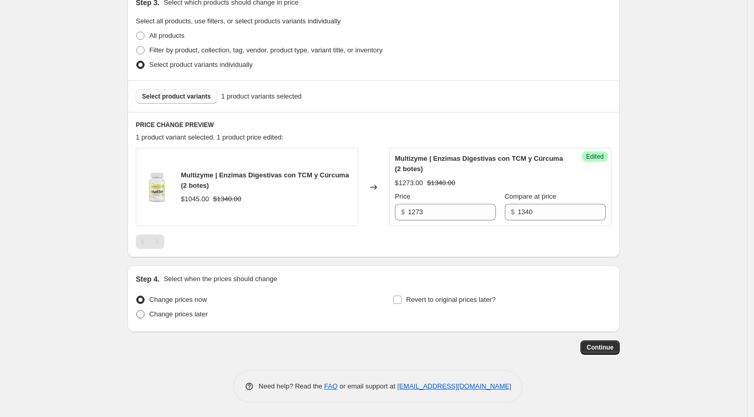
click at [137, 310] on input "Change prices later" at bounding box center [136, 310] width 1 height 1
radio input "true"
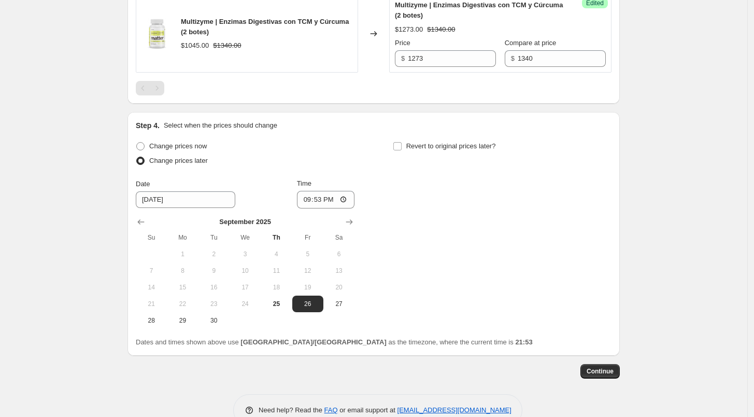
scroll to position [409, 0]
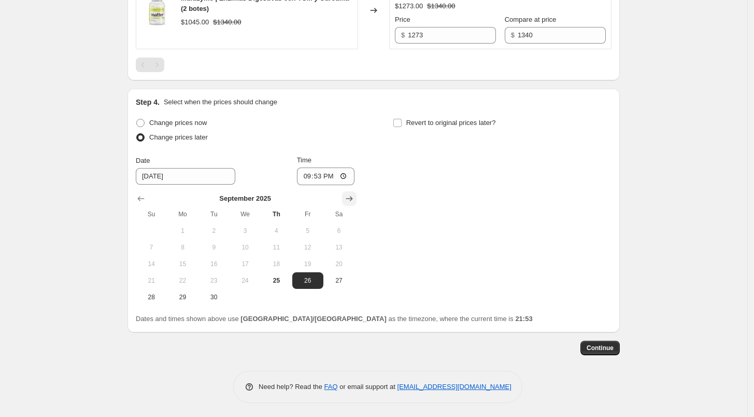
click at [357, 197] on button "Show next month, October 2025" at bounding box center [349, 198] width 15 height 15
click at [252, 227] on span "1" at bounding box center [245, 231] width 23 height 8
type input "[DATE]"
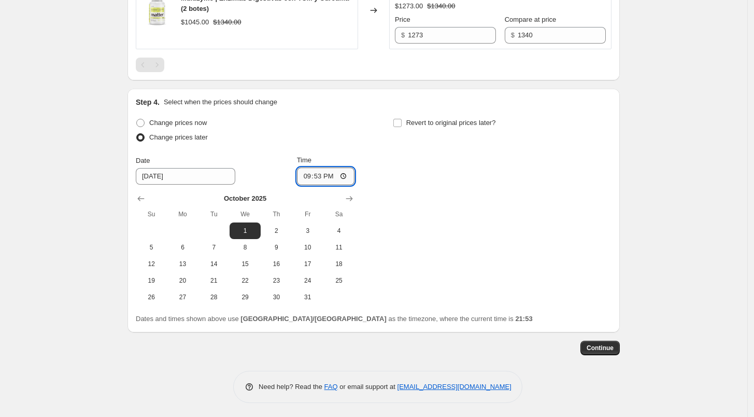
click at [307, 175] on input "21:53" at bounding box center [326, 176] width 58 height 18
type input "06:00"
click at [402, 128] on label "Revert to original prices later?" at bounding box center [444, 123] width 103 height 15
click at [402, 127] on input "Revert to original prices later?" at bounding box center [397, 123] width 8 height 8
checkbox input "true"
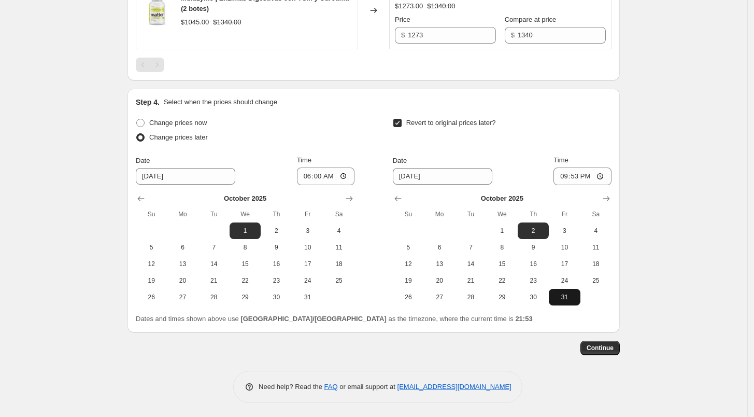
click at [580, 290] on button "31" at bounding box center [564, 297] width 31 height 17
type input "[DATE]"
click at [568, 172] on input "21:53" at bounding box center [583, 176] width 58 height 18
click at [564, 174] on input "21:53" at bounding box center [583, 176] width 58 height 18
type input "23:59"
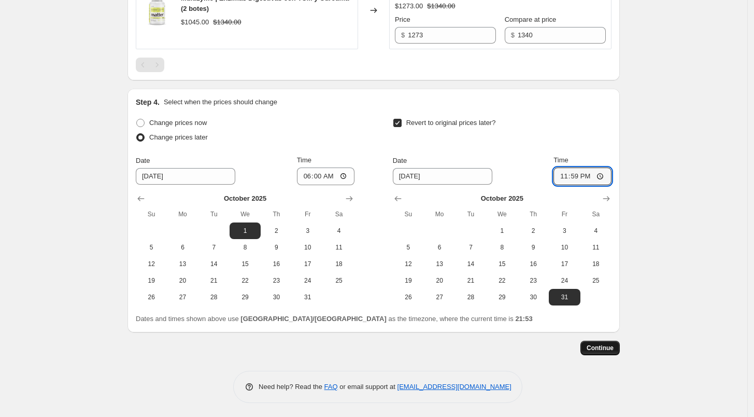
click at [604, 354] on button "Continue" at bounding box center [600, 348] width 39 height 15
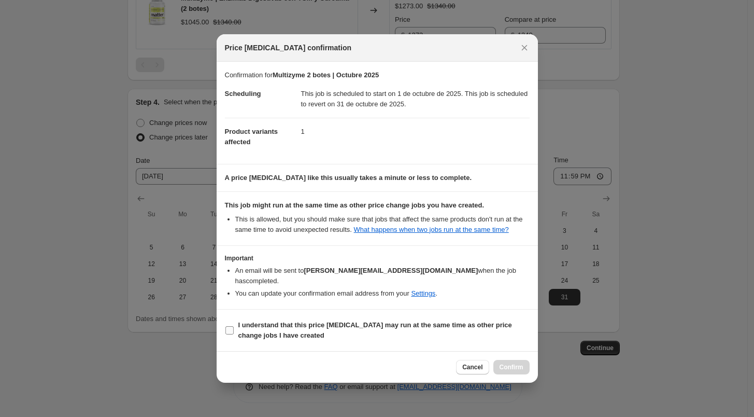
click at [225, 326] on input "I understand that this price [MEDICAL_DATA] may run at the same time as other p…" at bounding box center [229, 330] width 8 height 8
checkbox input "true"
click at [510, 364] on span "Confirm" at bounding box center [512, 367] width 24 height 8
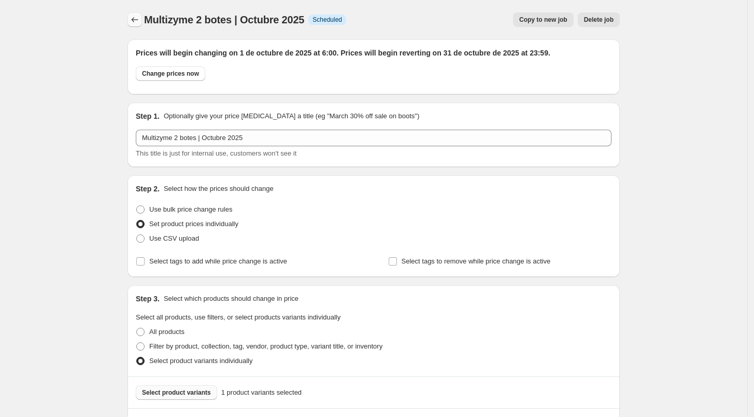
click at [138, 20] on icon "Price change jobs" at bounding box center [135, 20] width 10 height 10
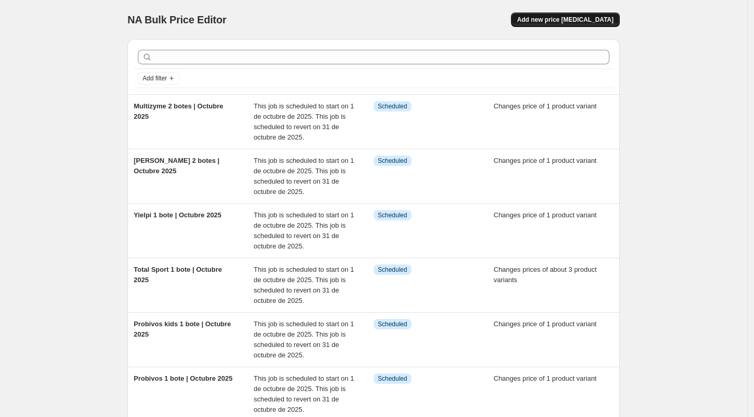
click at [571, 22] on span "Add new price [MEDICAL_DATA]" at bounding box center [565, 20] width 96 height 8
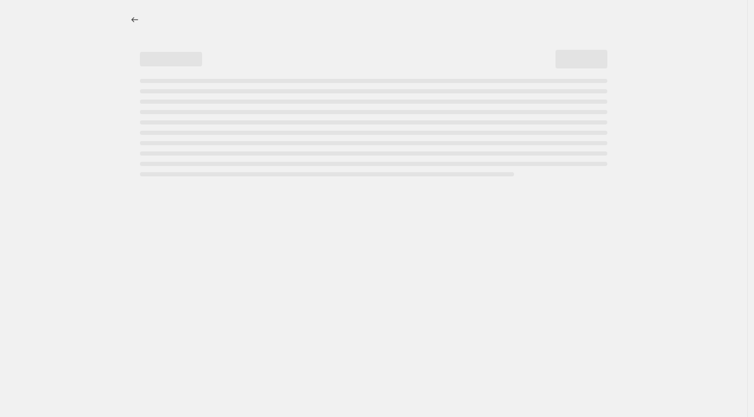
select select "percentage"
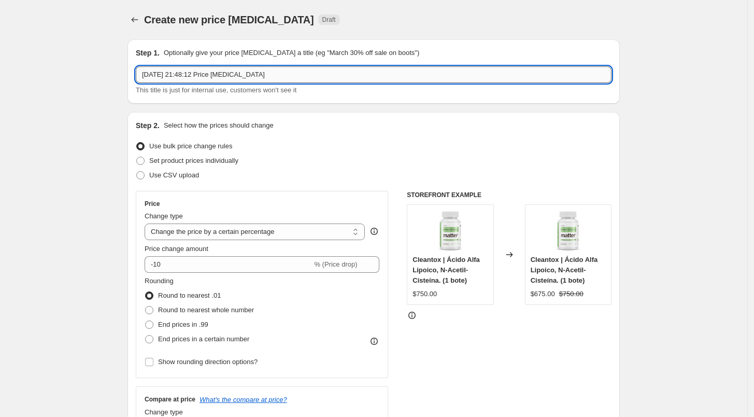
click at [275, 80] on input "[DATE] 21:48:12 Price [MEDICAL_DATA]" at bounding box center [374, 74] width 476 height 17
click at [278, 77] on input "[DATE] 21:48:12 Price [MEDICAL_DATA]" at bounding box center [374, 74] width 476 height 17
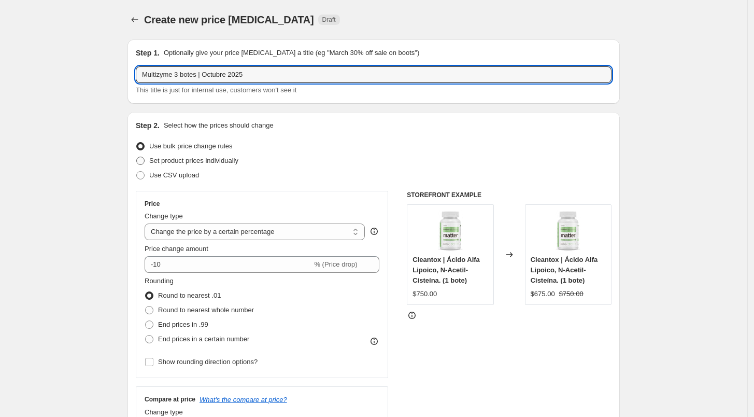
type input "Multizyme 3 botes | Octubre 2025"
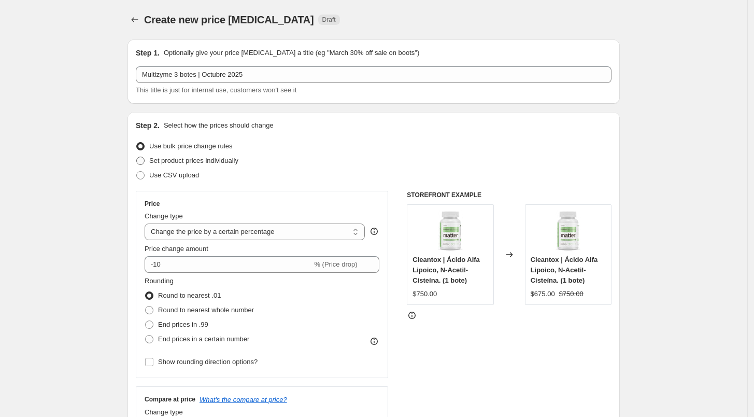
click at [184, 160] on span "Set product prices individually" at bounding box center [193, 161] width 89 height 8
click at [137, 157] on input "Set product prices individually" at bounding box center [136, 157] width 1 height 1
radio input "true"
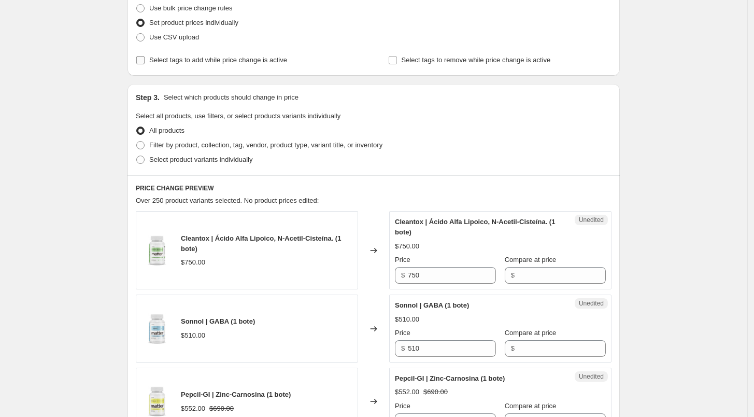
scroll to position [143, 0]
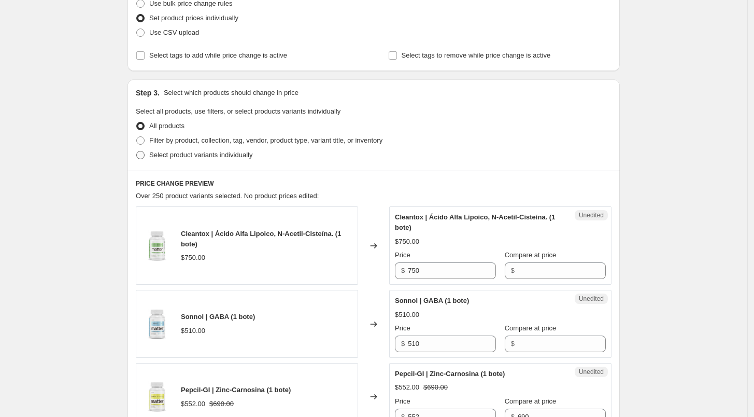
click at [174, 158] on span "Select product variants individually" at bounding box center [200, 155] width 103 height 8
click at [137, 151] on input "Select product variants individually" at bounding box center [136, 151] width 1 height 1
radio input "true"
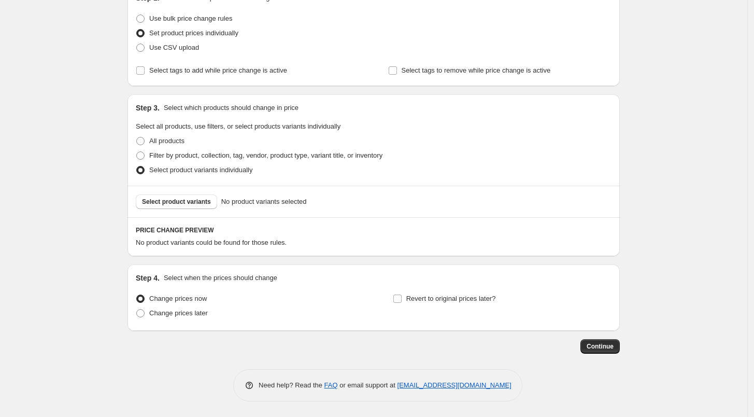
scroll to position [127, 0]
click at [188, 195] on button "Select product variants" at bounding box center [176, 202] width 81 height 15
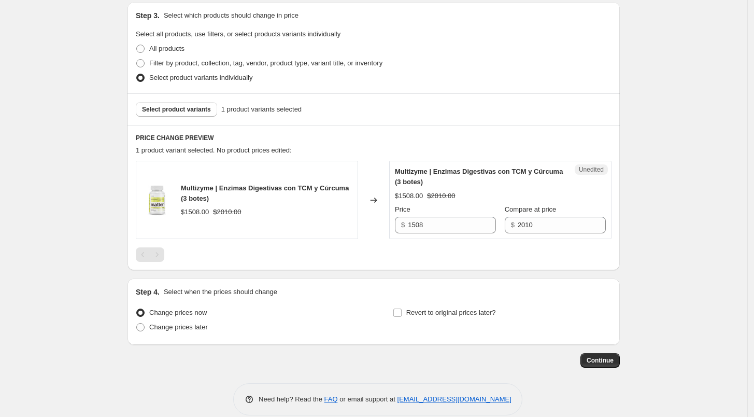
scroll to position [233, 0]
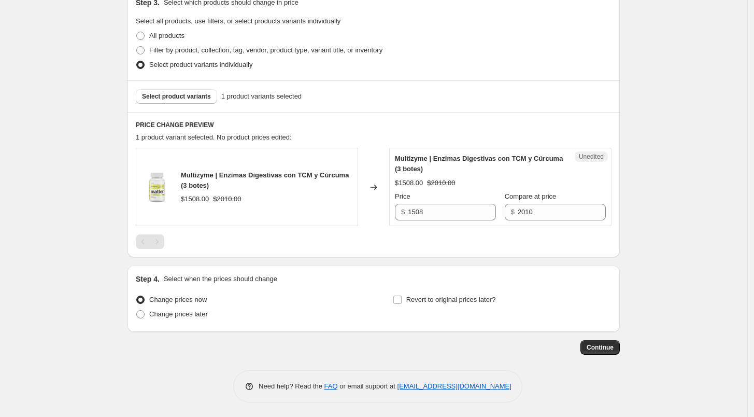
click at [423, 222] on div "Unedited Multizyme | Enzimas Digestivas con TCM y Cúrcuma (3 botes) $1508.00 $2…" at bounding box center [500, 187] width 222 height 78
click at [444, 207] on input "1508" at bounding box center [452, 212] width 88 height 17
type input "1849"
click at [459, 242] on div at bounding box center [374, 241] width 476 height 15
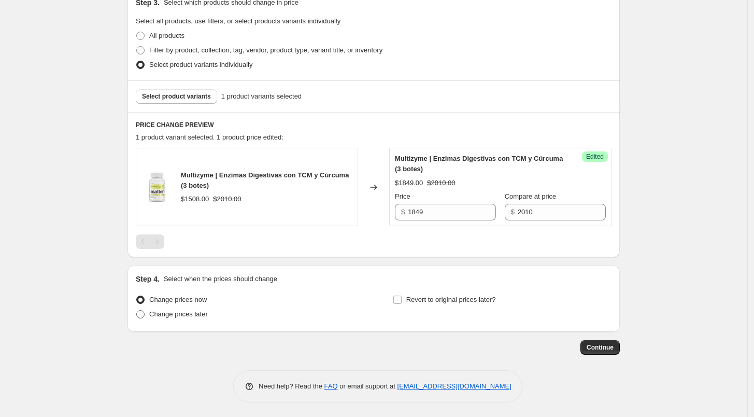
click at [188, 307] on label "Change prices later" at bounding box center [172, 314] width 72 height 15
click at [137, 310] on input "Change prices later" at bounding box center [136, 310] width 1 height 1
radio input "true"
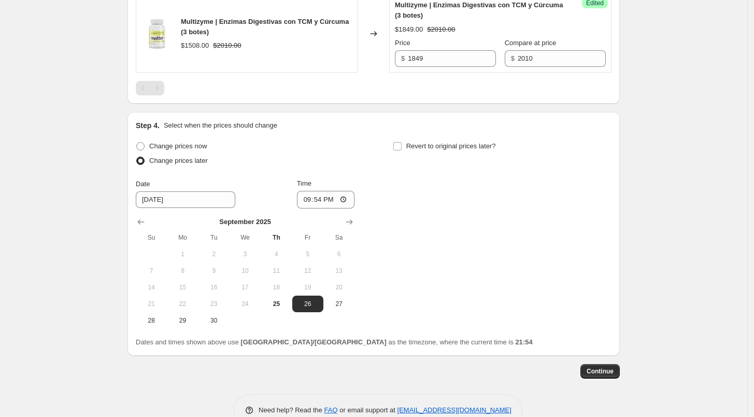
scroll to position [400, 0]
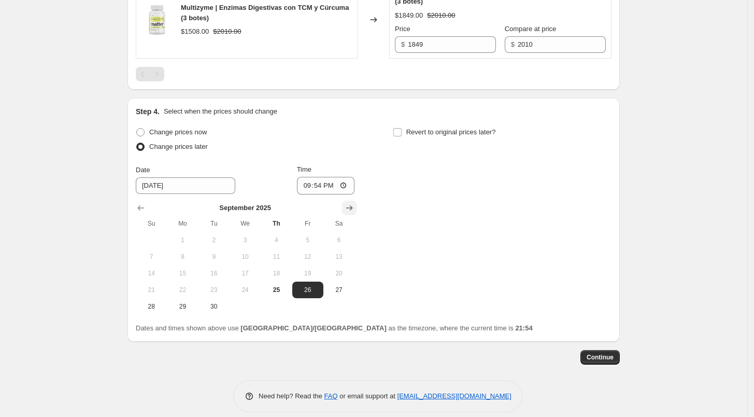
click at [353, 210] on icon "Show next month, October 2025" at bounding box center [349, 208] width 10 height 10
click at [249, 236] on span "1" at bounding box center [245, 240] width 23 height 8
type input "[DATE]"
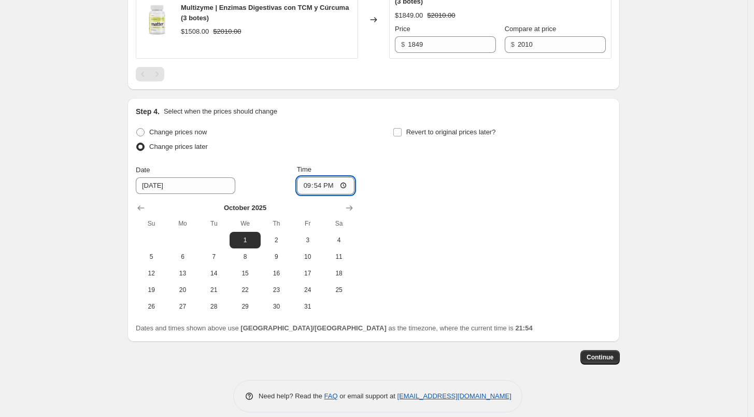
click at [304, 182] on input "21:54" at bounding box center [326, 186] width 58 height 18
type input "06:00"
click at [402, 130] on input "Revert to original prices later?" at bounding box center [397, 132] width 8 height 8
checkbox input "true"
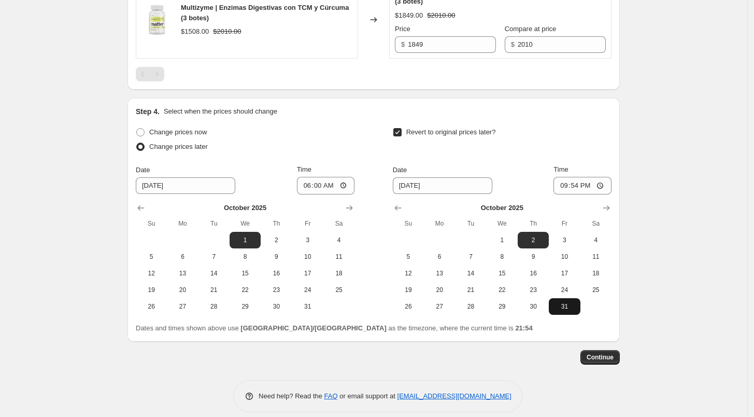
click at [558, 305] on span "31" at bounding box center [564, 306] width 23 height 8
type input "[DATE]"
click at [560, 183] on input "21:54" at bounding box center [583, 186] width 58 height 18
type input "23:59"
click at [604, 142] on div "Revert to original prices later?" at bounding box center [502, 140] width 219 height 31
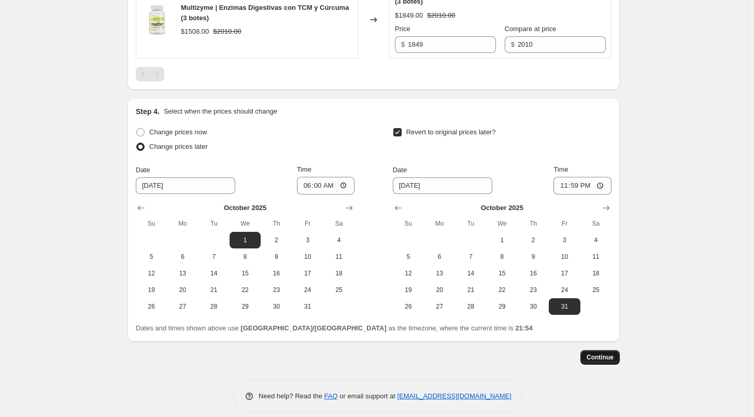
click at [605, 358] on span "Continue" at bounding box center [600, 357] width 27 height 8
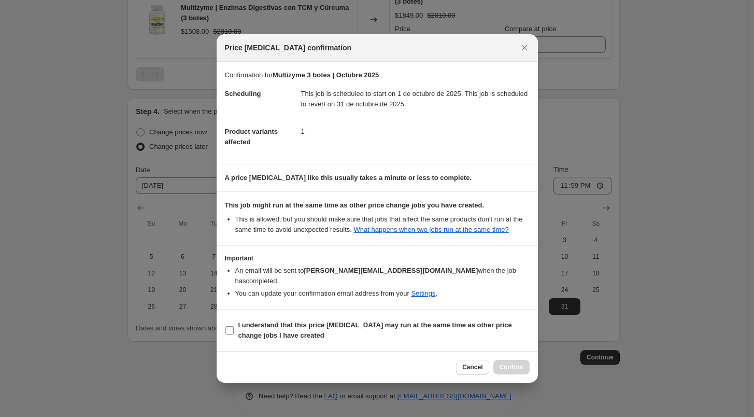
click at [259, 321] on b "I understand that this price [MEDICAL_DATA] may run at the same time as other p…" at bounding box center [375, 330] width 274 height 18
click at [234, 326] on input "I understand that this price [MEDICAL_DATA] may run at the same time as other p…" at bounding box center [229, 330] width 8 height 8
checkbox input "true"
drag, startPoint x: 525, startPoint y: 370, endPoint x: 512, endPoint y: 360, distance: 16.2
click at [512, 360] on div "Cancel Confirm" at bounding box center [377, 367] width 321 height 32
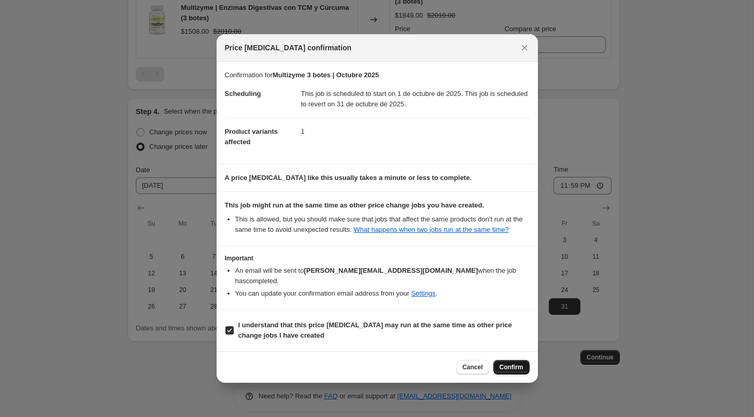
click at [512, 363] on span "Confirm" at bounding box center [512, 367] width 24 height 8
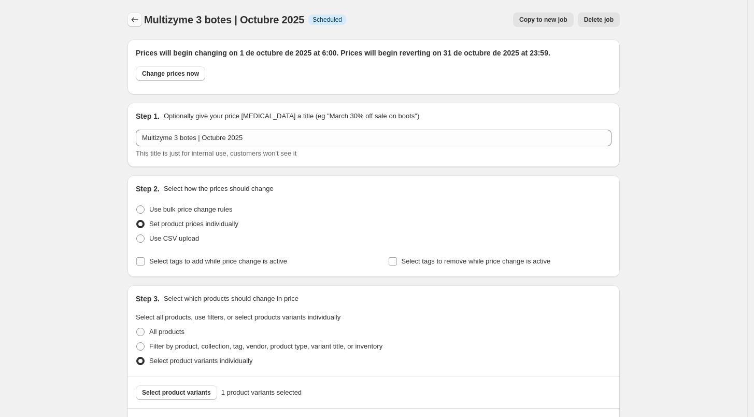
click at [132, 19] on icon "Price change jobs" at bounding box center [135, 20] width 10 height 10
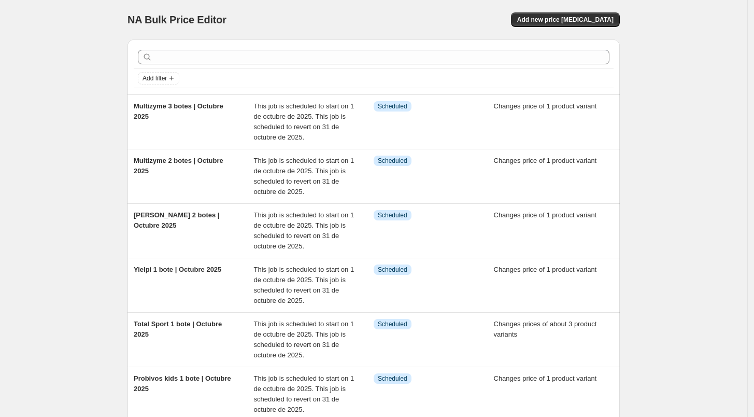
click at [581, 29] on div "NA Bulk Price Editor. This page is ready NA Bulk Price Editor Add new price [ME…" at bounding box center [374, 19] width 492 height 39
click at [573, 25] on button "Add new price [MEDICAL_DATA]" at bounding box center [565, 19] width 109 height 15
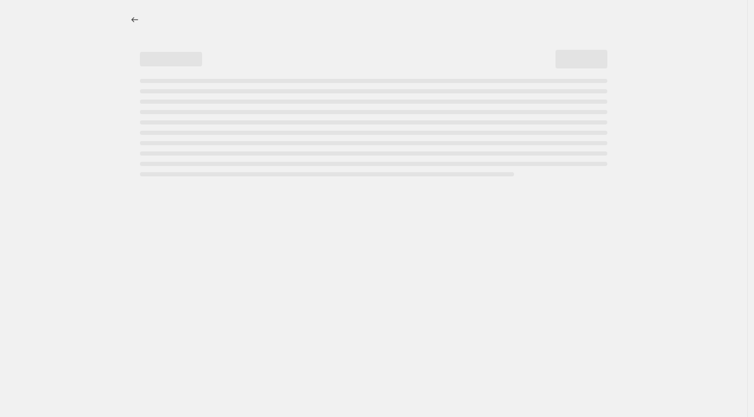
select select "percentage"
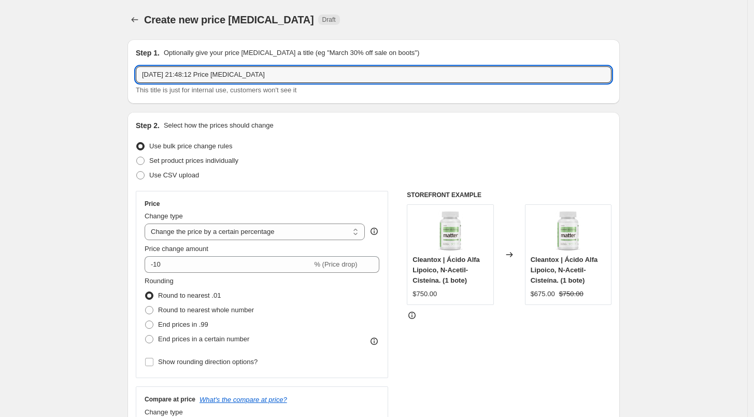
drag, startPoint x: 273, startPoint y: 80, endPoint x: 108, endPoint y: 80, distance: 165.4
type input "Multizyme kids 2 botes | Octubre 2025"
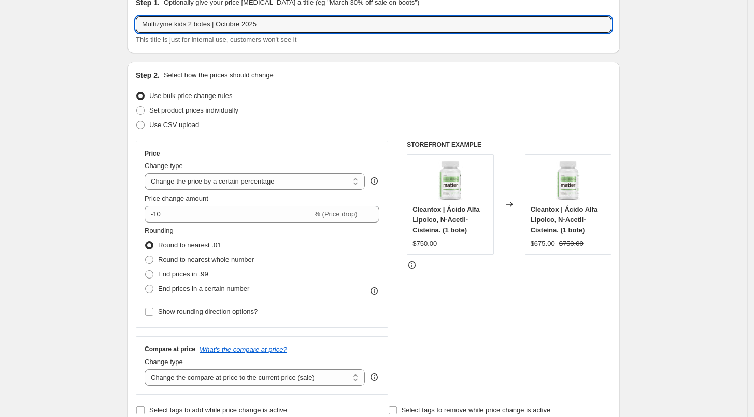
scroll to position [53, 0]
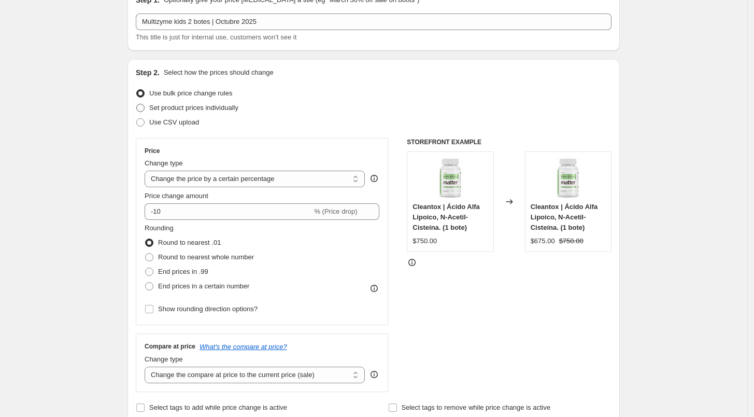
click at [216, 109] on span "Set product prices individually" at bounding box center [193, 108] width 89 height 8
click at [137, 104] on input "Set product prices individually" at bounding box center [136, 104] width 1 height 1
radio input "true"
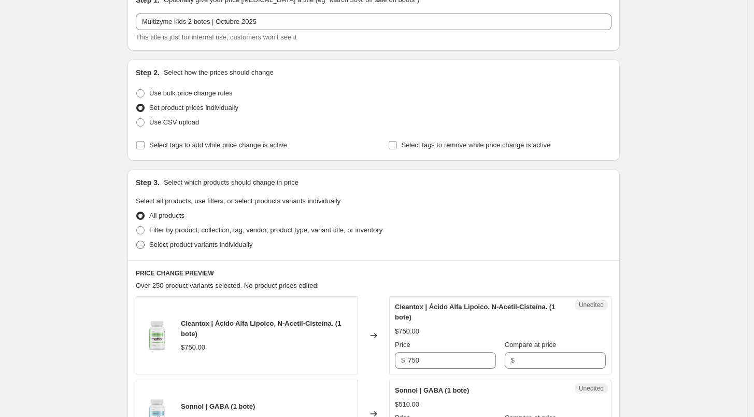
click at [175, 248] on span "Select product variants individually" at bounding box center [200, 245] width 103 height 8
click at [137, 241] on input "Select product variants individually" at bounding box center [136, 241] width 1 height 1
radio input "true"
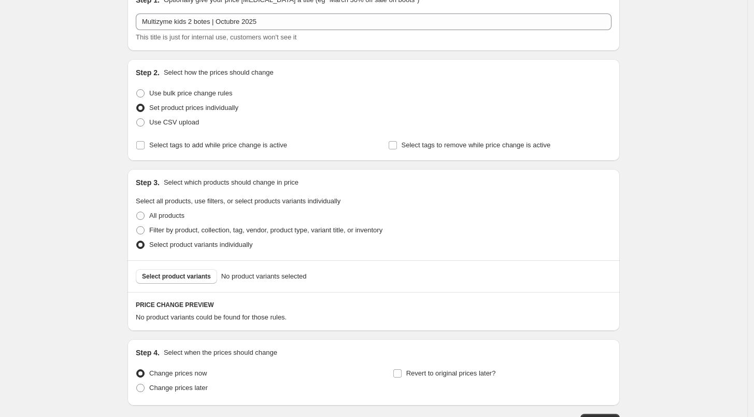
scroll to position [127, 0]
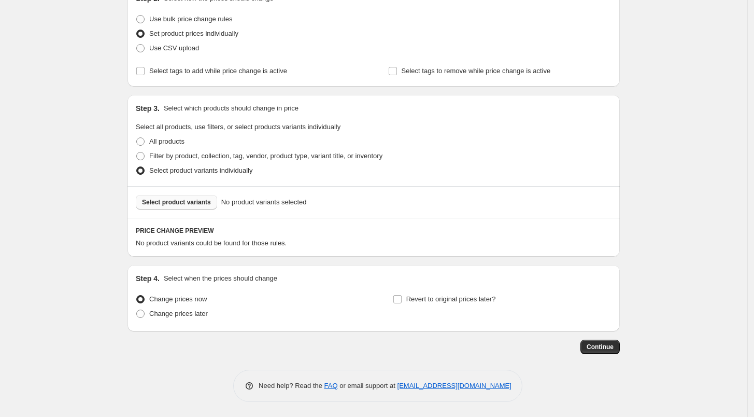
click at [195, 208] on button "Select product variants" at bounding box center [176, 202] width 81 height 15
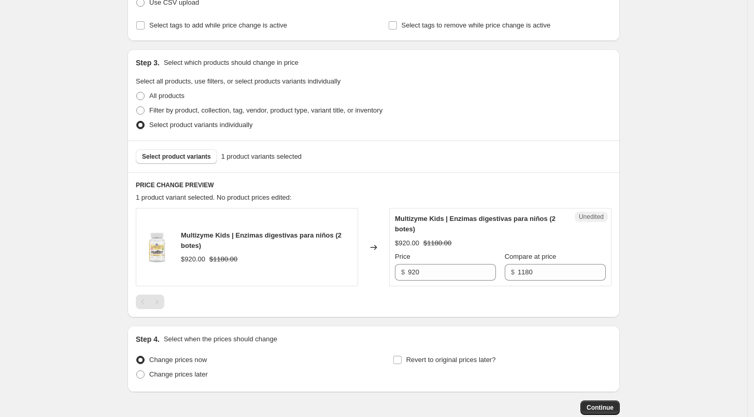
scroll to position [173, 0]
drag, startPoint x: 444, startPoint y: 275, endPoint x: 386, endPoint y: 279, distance: 57.7
click at [386, 279] on div "Multizyme Kids | Enzimas digestivas para niños (2 botes) $920.00 $1180.00 Chang…" at bounding box center [374, 246] width 476 height 78
type input "1119"
click at [423, 301] on div at bounding box center [374, 301] width 476 height 15
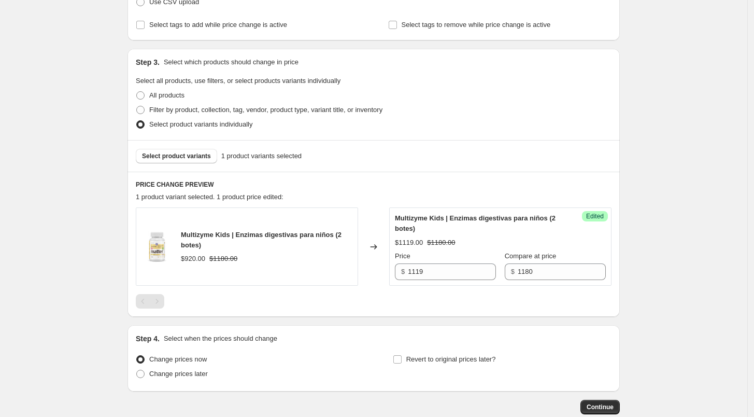
scroll to position [233, 0]
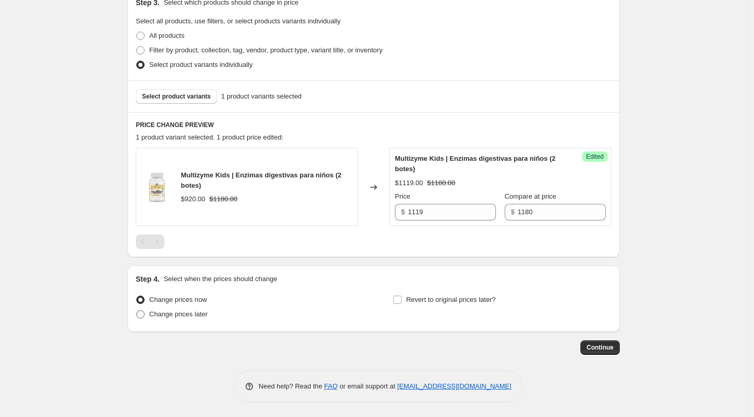
click at [185, 316] on span "Change prices later" at bounding box center [178, 314] width 59 height 8
click at [137, 310] on input "Change prices later" at bounding box center [136, 310] width 1 height 1
radio input "true"
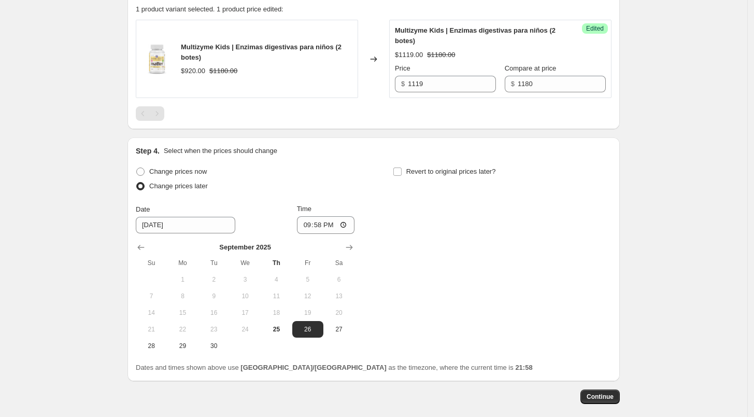
scroll to position [380, 0]
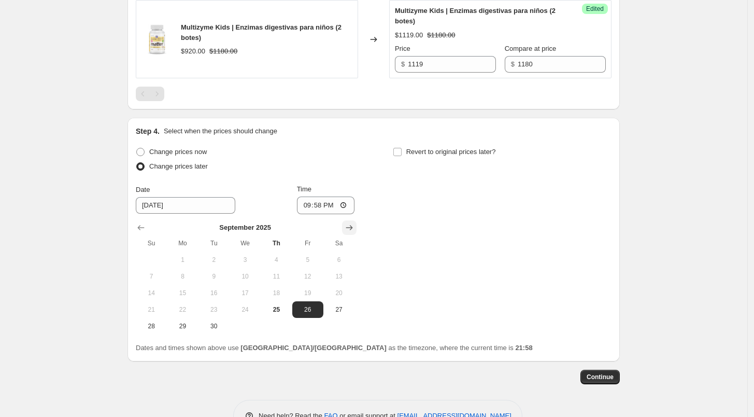
click at [348, 232] on icon "Show next month, October 2025" at bounding box center [349, 227] width 10 height 10
click at [250, 257] on span "1" at bounding box center [245, 260] width 23 height 8
type input "[DATE]"
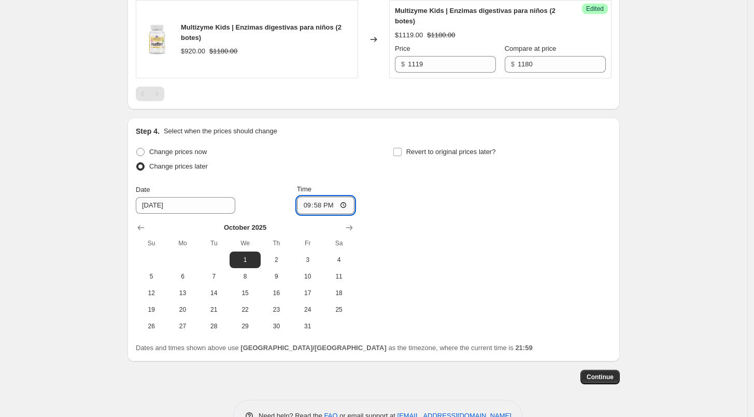
click at [305, 202] on input "21:58" at bounding box center [326, 205] width 58 height 18
type input "06:00"
click at [406, 154] on label "Revert to original prices later?" at bounding box center [444, 152] width 103 height 15
click at [402, 154] on input "Revert to original prices later?" at bounding box center [397, 152] width 8 height 8
checkbox input "true"
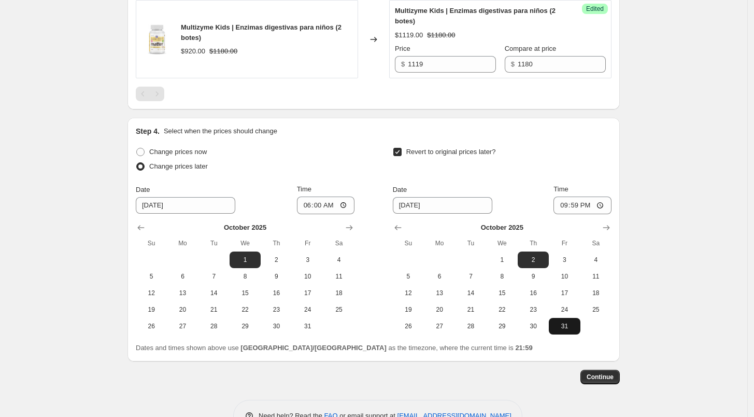
click at [567, 323] on span "31" at bounding box center [564, 326] width 23 height 8
type input "[DATE]"
click at [561, 207] on input "21:59" at bounding box center [583, 205] width 58 height 18
type input "23:59"
click at [592, 176] on div "Revert to original prices later? Date [DATE] Time 23:59 [DATE] Su Mo Tu We Th F…" at bounding box center [502, 240] width 219 height 190
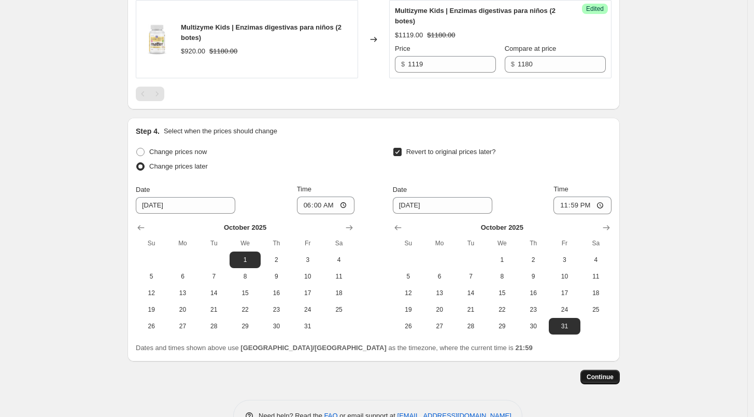
click at [601, 372] on button "Continue" at bounding box center [600, 377] width 39 height 15
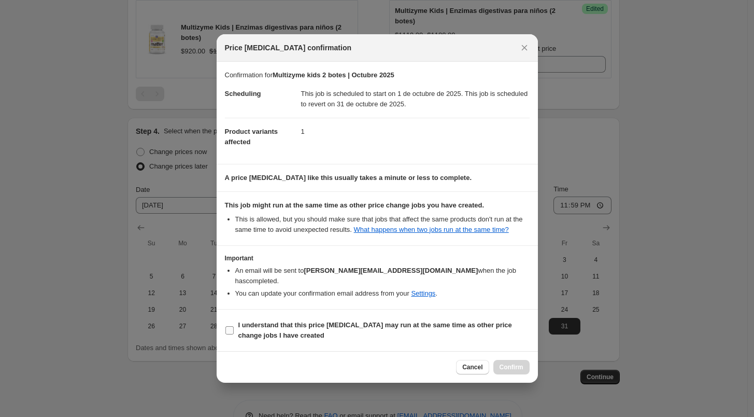
click at [233, 326] on span ":rqj:" at bounding box center [229, 330] width 9 height 9
click at [233, 326] on input "I understand that this price [MEDICAL_DATA] may run at the same time as other p…" at bounding box center [229, 330] width 8 height 8
checkbox input "true"
click at [520, 363] on span "Confirm" at bounding box center [512, 367] width 24 height 8
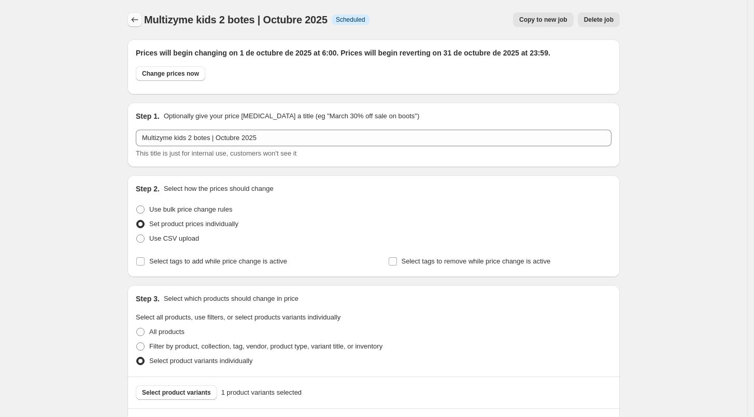
click at [140, 23] on icon "Price change jobs" at bounding box center [135, 20] width 10 height 10
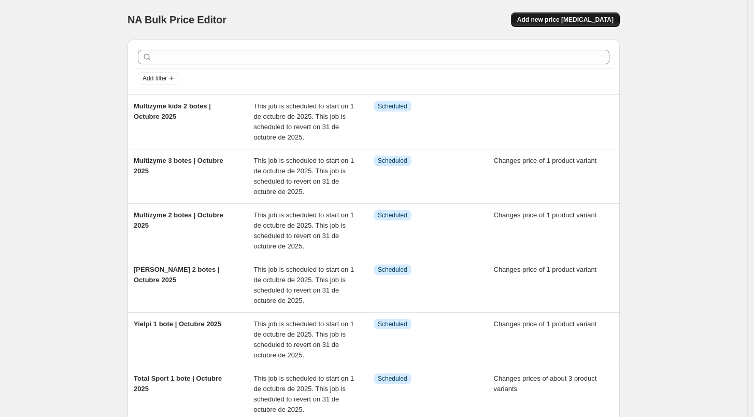
click at [549, 16] on span "Add new price [MEDICAL_DATA]" at bounding box center [565, 20] width 96 height 8
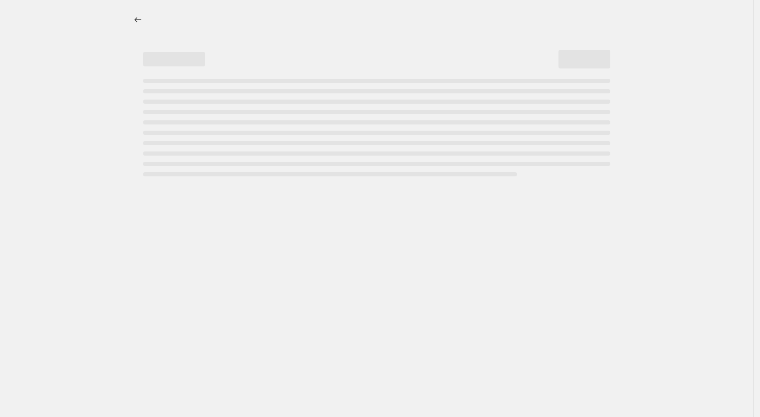
select select "percentage"
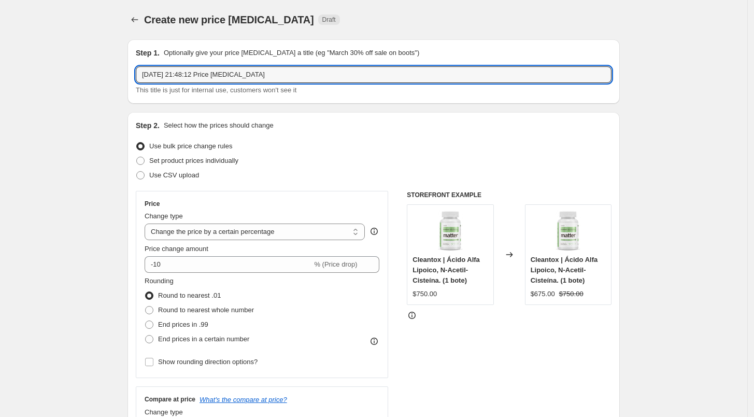
drag, startPoint x: 284, startPoint y: 73, endPoint x: 110, endPoint y: 84, distance: 174.6
type input "Natural e 2 botes | Octubre 2025"
click at [187, 164] on span "Set product prices individually" at bounding box center [193, 161] width 89 height 8
click at [137, 157] on input "Set product prices individually" at bounding box center [136, 157] width 1 height 1
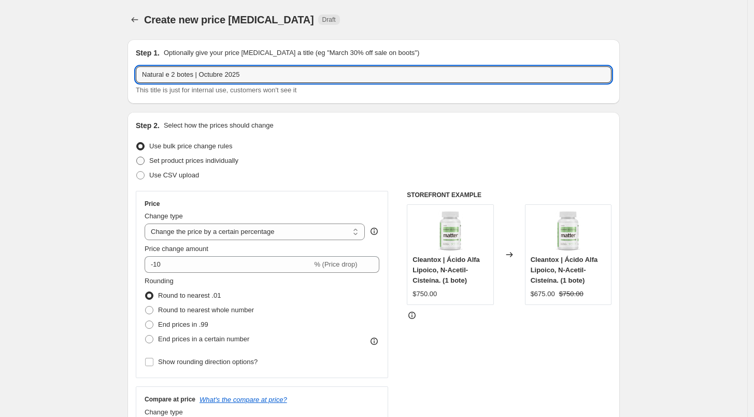
radio input "true"
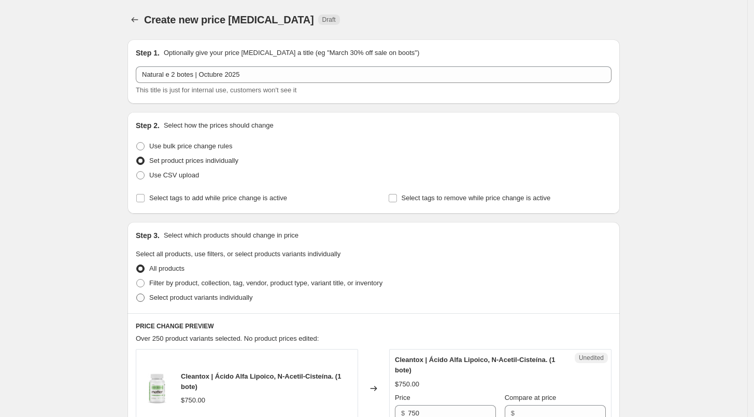
click at [180, 293] on span "Select product variants individually" at bounding box center [200, 297] width 103 height 8
click at [137, 293] on input "Select product variants individually" at bounding box center [136, 293] width 1 height 1
radio input "true"
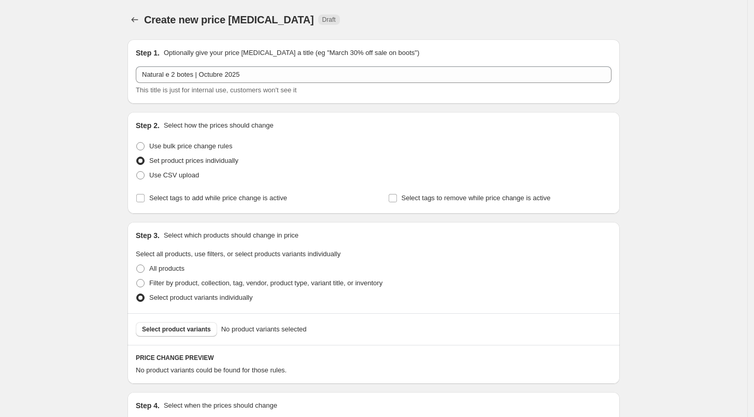
scroll to position [127, 0]
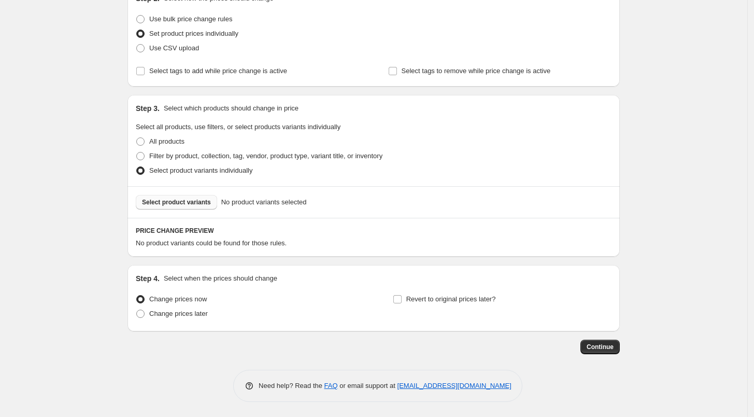
click at [182, 202] on span "Select product variants" at bounding box center [176, 202] width 69 height 8
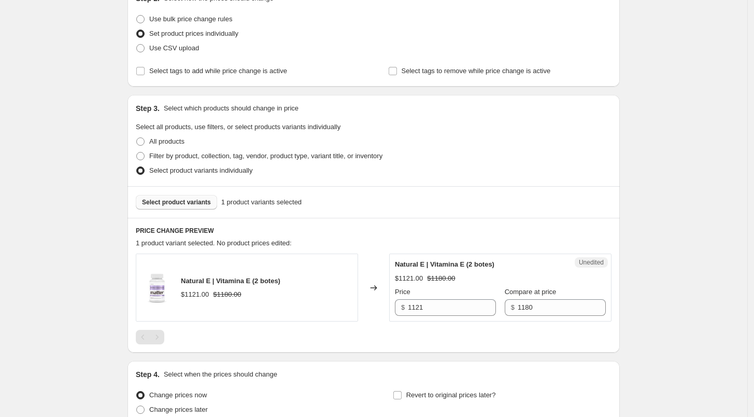
scroll to position [223, 0]
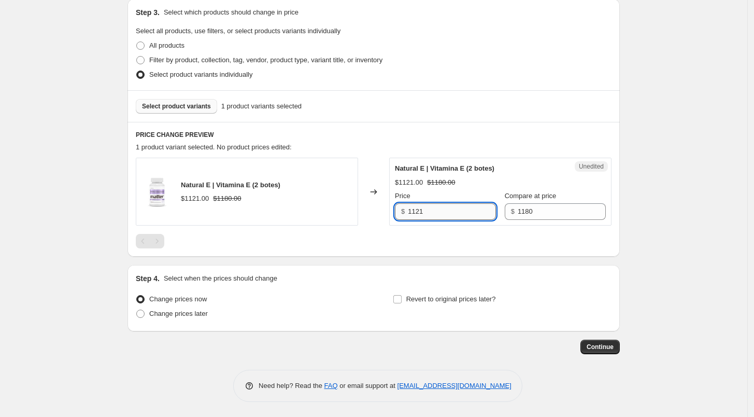
click at [433, 218] on input "1121" at bounding box center [452, 211] width 88 height 17
type input "1119"
click at [434, 228] on div "Natural E | Vitamina E (2 botes) $1121.00 $1180.00 Changed to Unedited Natural …" at bounding box center [374, 203] width 476 height 91
click at [164, 310] on span "Change prices later" at bounding box center [178, 313] width 59 height 8
click at [137, 310] on input "Change prices later" at bounding box center [136, 309] width 1 height 1
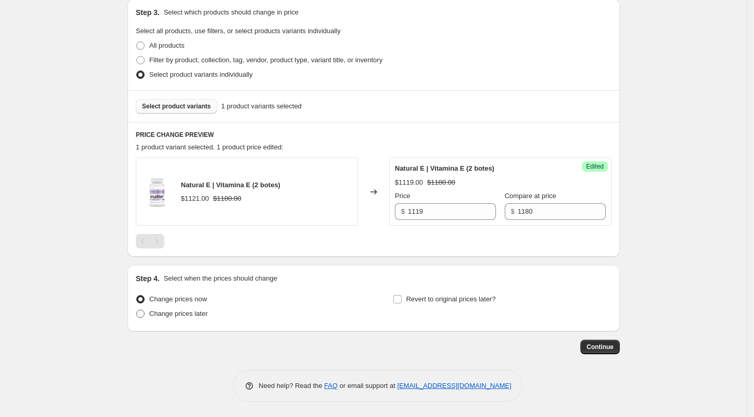
radio input "true"
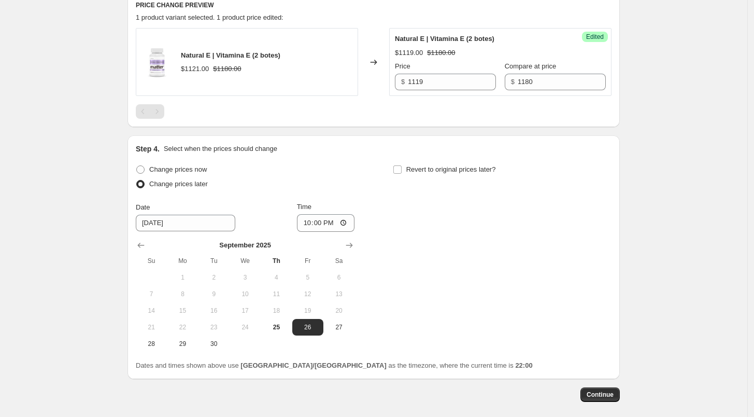
scroll to position [400, 0]
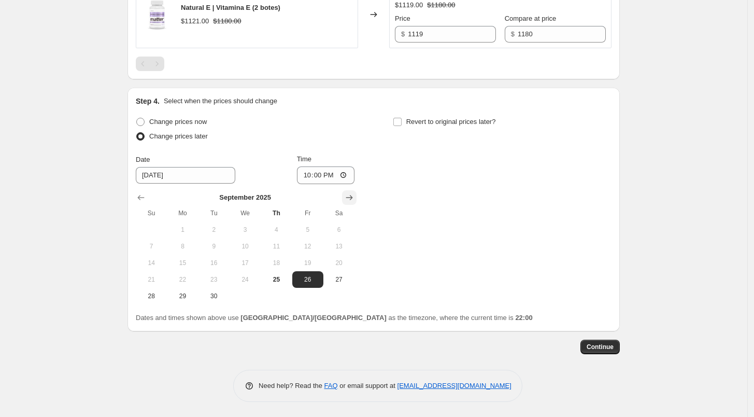
click at [355, 193] on icon "Show next month, October 2025" at bounding box center [349, 197] width 10 height 10
click at [248, 229] on span "1" at bounding box center [245, 229] width 23 height 8
type input "[DATE]"
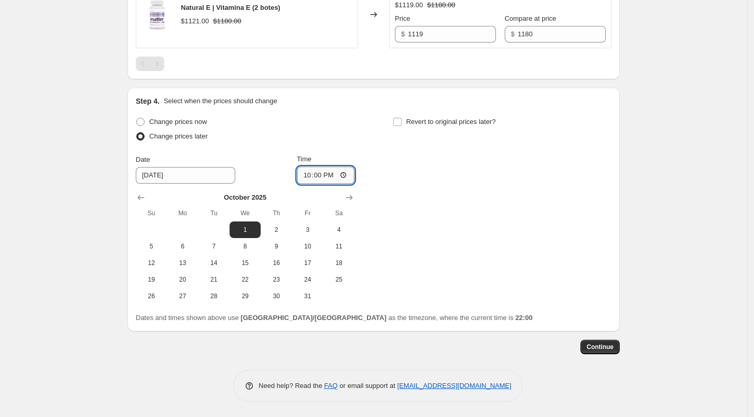
click at [307, 177] on input "22:00" at bounding box center [326, 175] width 58 height 18
type input "12:00"
click at [307, 177] on input "Time" at bounding box center [326, 175] width 58 height 18
type input "06:00"
click at [352, 143] on div "Change prices now Change prices later" at bounding box center [245, 130] width 219 height 31
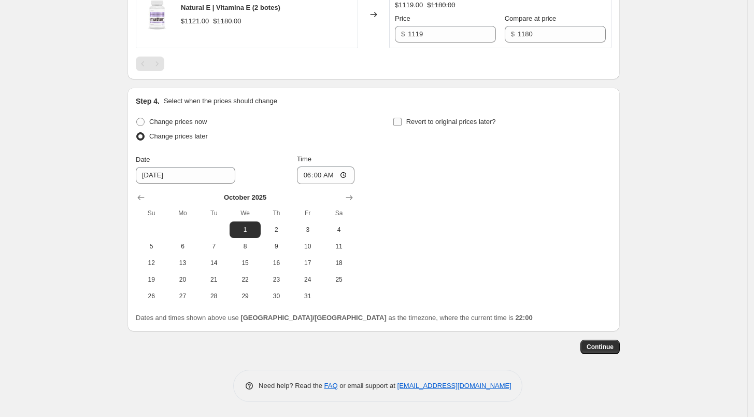
click at [413, 121] on span "Revert to original prices later?" at bounding box center [451, 122] width 90 height 8
click at [402, 121] on input "Revert to original prices later?" at bounding box center [397, 122] width 8 height 8
checkbox input "true"
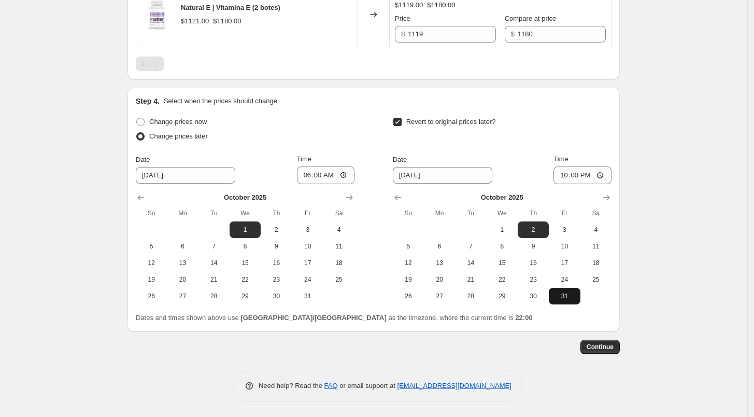
click at [566, 304] on div "Change prices now Change prices later Date [DATE] Time 06:00 [DATE] Su Mo Tu We…" at bounding box center [374, 219] width 476 height 208
click at [569, 295] on span "31" at bounding box center [564, 296] width 23 height 8
type input "[DATE]"
click at [561, 177] on input "22:00" at bounding box center [583, 175] width 58 height 18
type input "23:50"
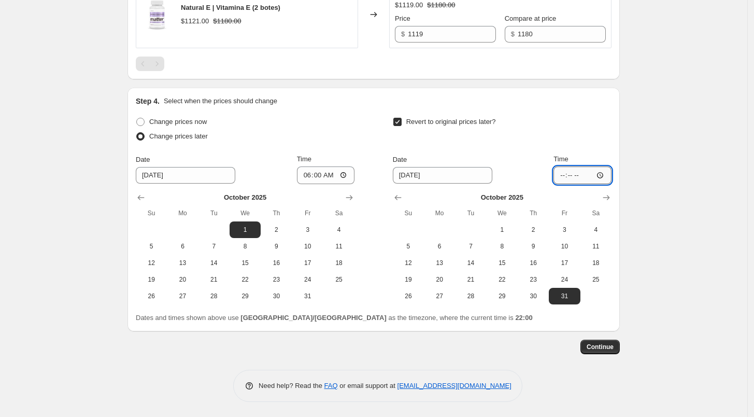
click at [572, 177] on input "Time" at bounding box center [583, 175] width 58 height 18
type input "23:59"
click at [535, 158] on div "Date [DATE] Time 23:59" at bounding box center [502, 169] width 219 height 30
click at [601, 349] on span "Continue" at bounding box center [600, 347] width 27 height 8
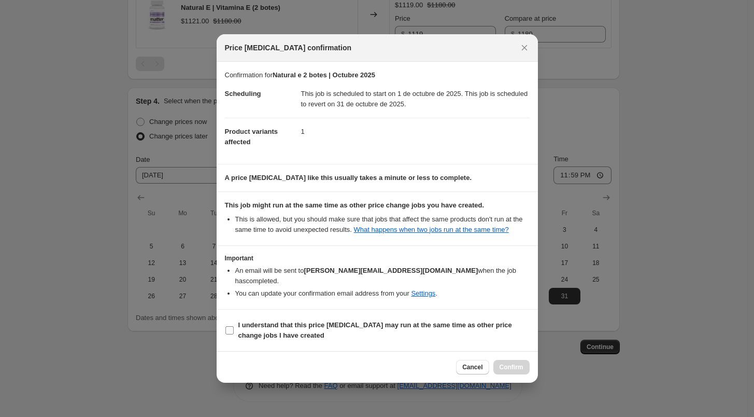
click at [228, 318] on label "I understand that this price [MEDICAL_DATA] may run at the same time as other p…" at bounding box center [377, 330] width 305 height 25
click at [228, 326] on input "I understand that this price [MEDICAL_DATA] may run at the same time as other p…" at bounding box center [229, 330] width 8 height 8
checkbox input "true"
click at [516, 363] on span "Confirm" at bounding box center [512, 367] width 24 height 8
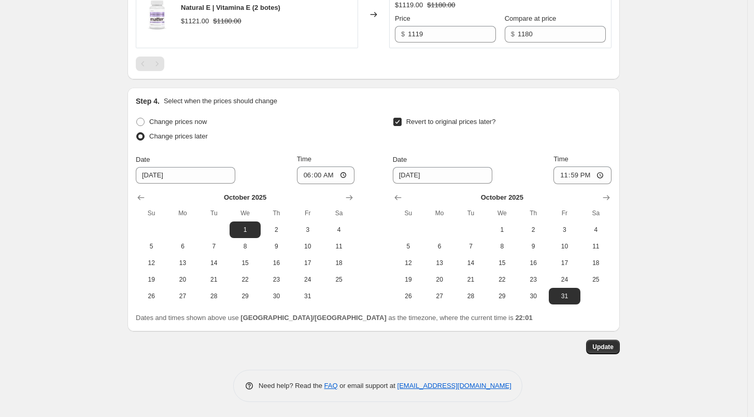
scroll to position [463, 0]
click at [597, 348] on span "Update" at bounding box center [602, 347] width 21 height 8
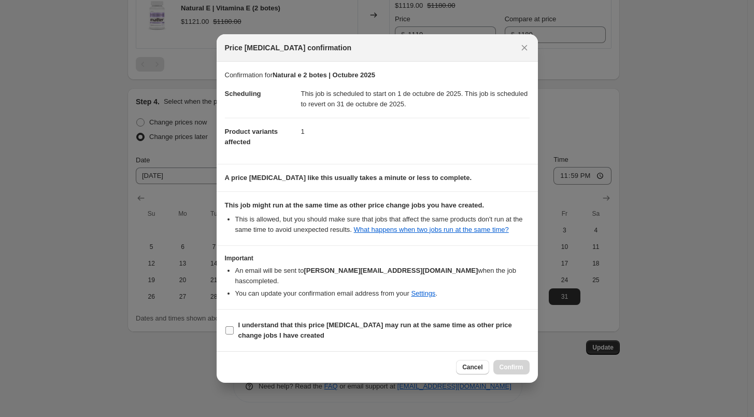
click at [279, 321] on b "I understand that this price [MEDICAL_DATA] may run at the same time as other p…" at bounding box center [375, 330] width 274 height 18
click at [234, 326] on input "I understand that this price [MEDICAL_DATA] may run at the same time as other p…" at bounding box center [229, 330] width 8 height 8
checkbox input "true"
click at [512, 364] on span "Confirm" at bounding box center [512, 367] width 24 height 8
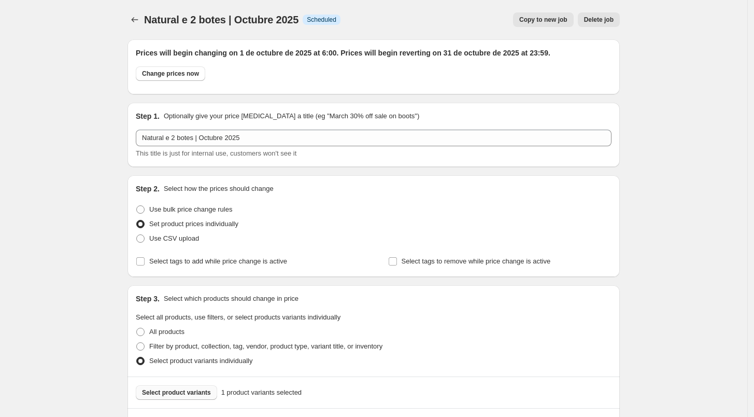
scroll to position [0, 0]
click at [140, 17] on icon "Price change jobs" at bounding box center [135, 20] width 10 height 10
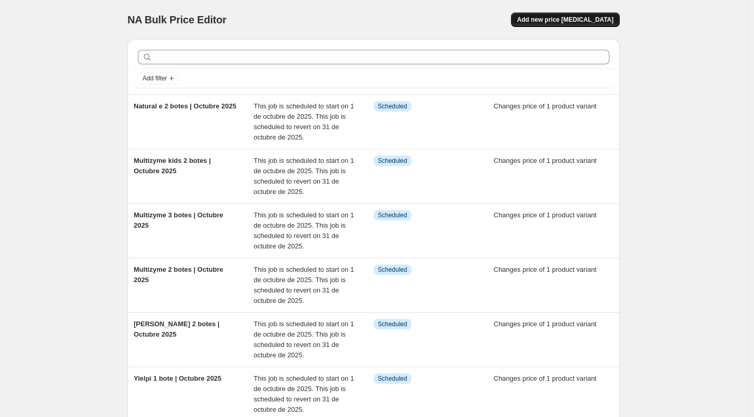
click at [593, 13] on button "Add new price [MEDICAL_DATA]" at bounding box center [565, 19] width 109 height 15
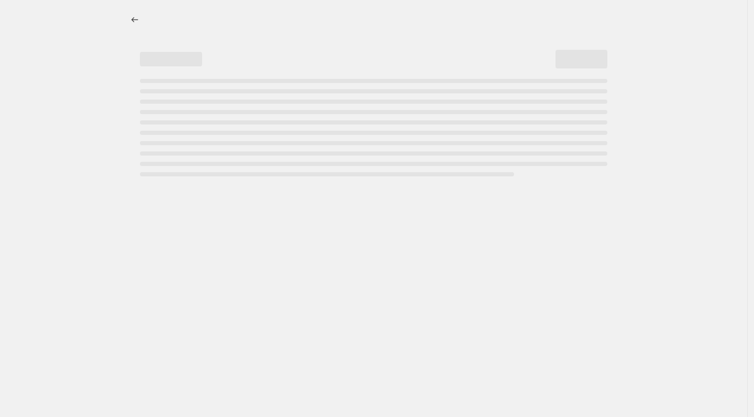
select select "percentage"
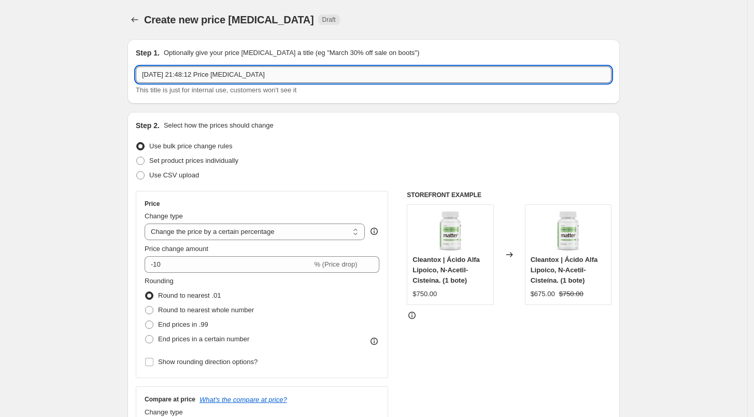
click at [255, 74] on input "[DATE] 21:48:12 Price [MEDICAL_DATA]" at bounding box center [374, 74] width 476 height 17
type input "Peach please 2 botes | Octubre 2025"
click at [177, 162] on span "Set product prices individually" at bounding box center [193, 161] width 89 height 8
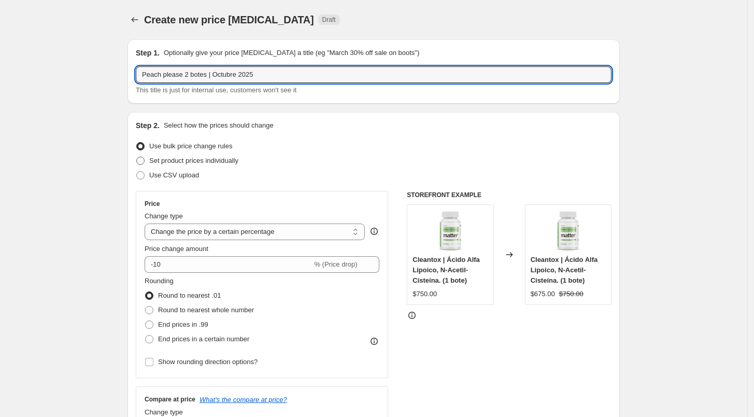
click at [137, 157] on input "Set product prices individually" at bounding box center [136, 157] width 1 height 1
radio input "true"
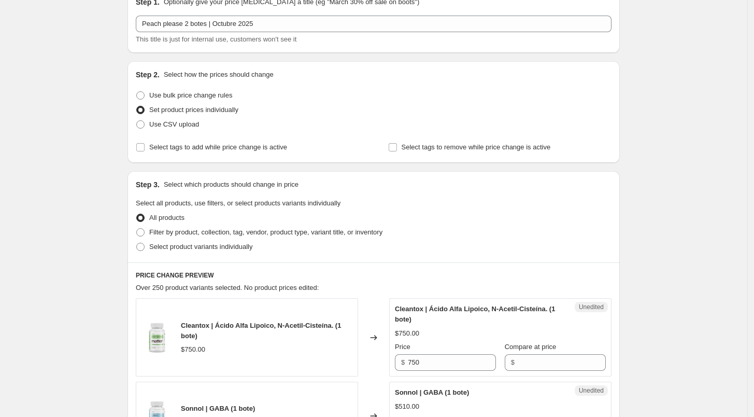
scroll to position [170, 0]
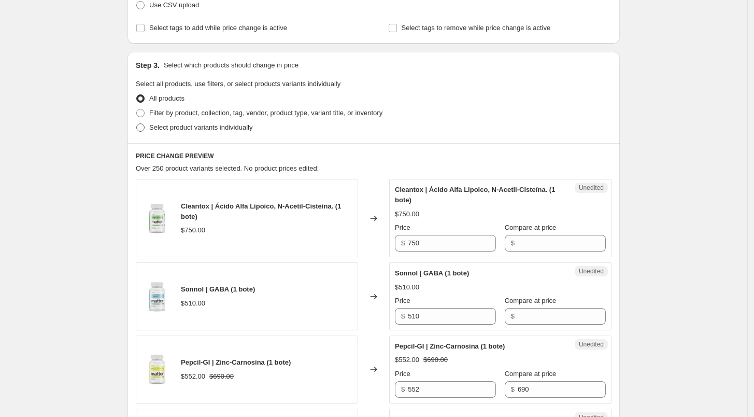
click at [177, 130] on span "Select product variants individually" at bounding box center [200, 127] width 103 height 8
click at [137, 124] on input "Select product variants individually" at bounding box center [136, 123] width 1 height 1
radio input "true"
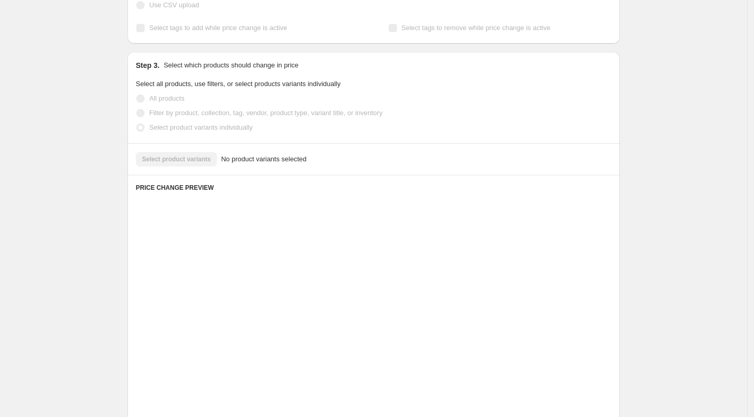
scroll to position [127, 0]
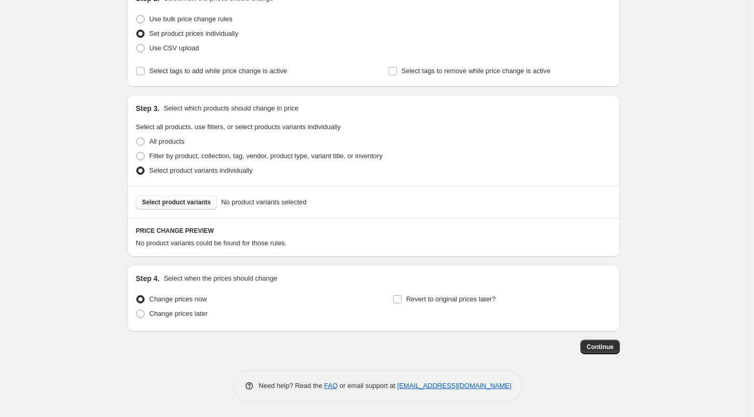
click at [187, 205] on span "Select product variants" at bounding box center [176, 202] width 69 height 8
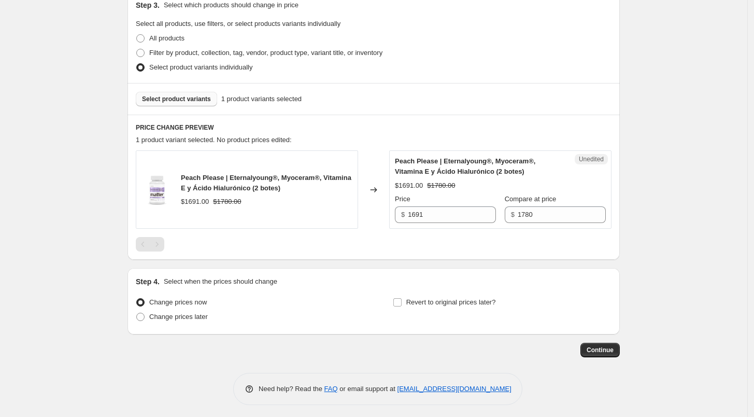
scroll to position [233, 0]
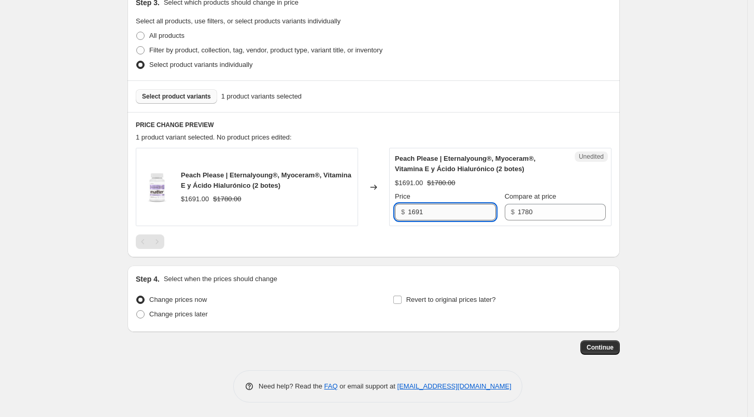
click at [427, 219] on input "1691" at bounding box center [452, 212] width 88 height 17
type input "1689"
click at [418, 239] on div at bounding box center [374, 241] width 476 height 15
click at [189, 314] on span "Change prices later" at bounding box center [178, 314] width 59 height 8
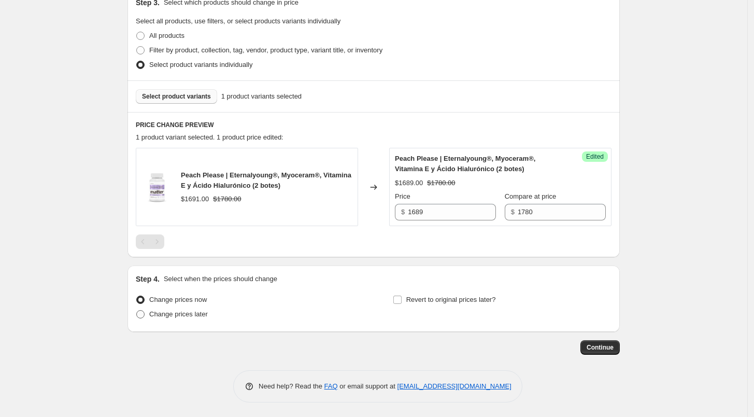
click at [137, 310] on input "Change prices later" at bounding box center [136, 310] width 1 height 1
radio input "true"
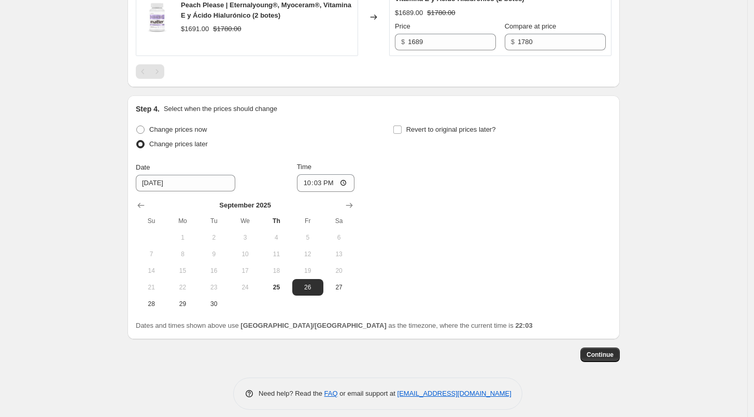
scroll to position [406, 0]
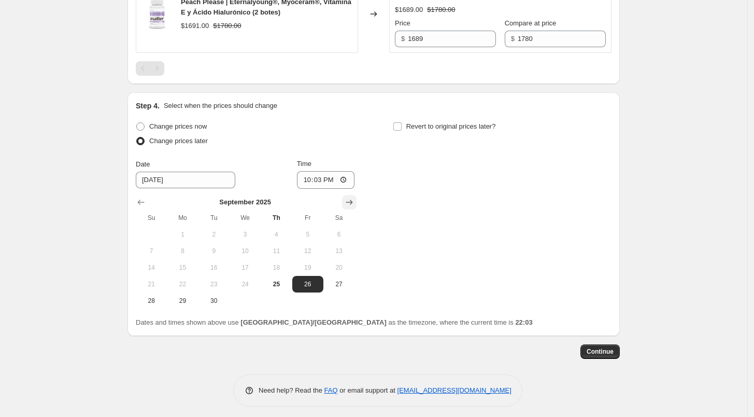
click at [349, 200] on icon "Show next month, October 2025" at bounding box center [349, 202] width 10 height 10
click at [249, 234] on span "1" at bounding box center [245, 234] width 23 height 8
type input "[DATE]"
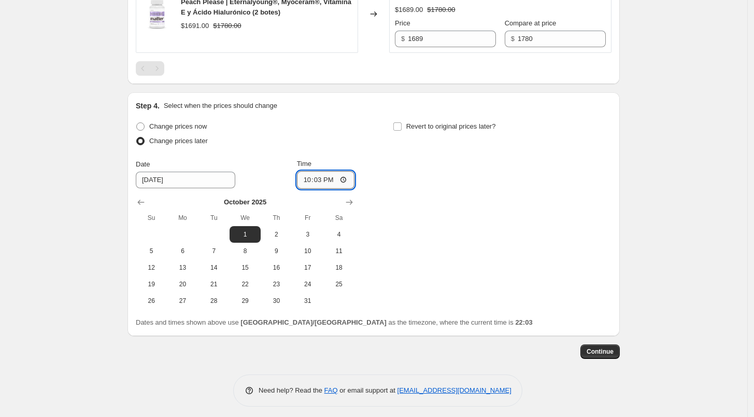
click at [305, 176] on input "22:03" at bounding box center [326, 180] width 58 height 18
type input "06:00"
click at [402, 122] on input "Revert to original prices later?" at bounding box center [397, 126] width 8 height 8
checkbox input "true"
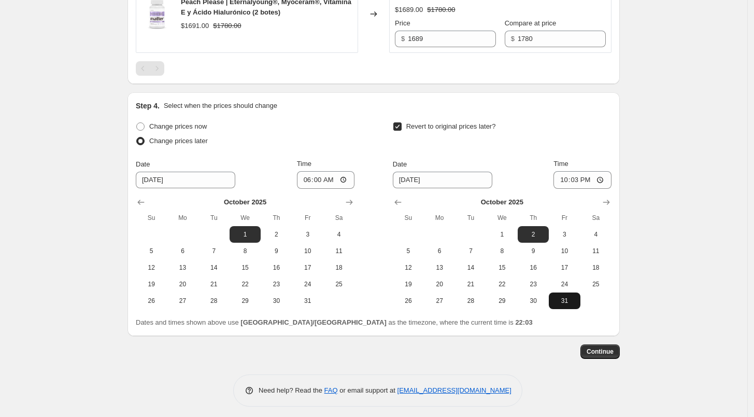
click at [561, 293] on button "31" at bounding box center [564, 300] width 31 height 17
type input "[DATE]"
click at [563, 181] on input "22:03" at bounding box center [583, 180] width 58 height 18
type input "23:59"
click at [575, 136] on div "Revert to original prices later?" at bounding box center [502, 134] width 219 height 31
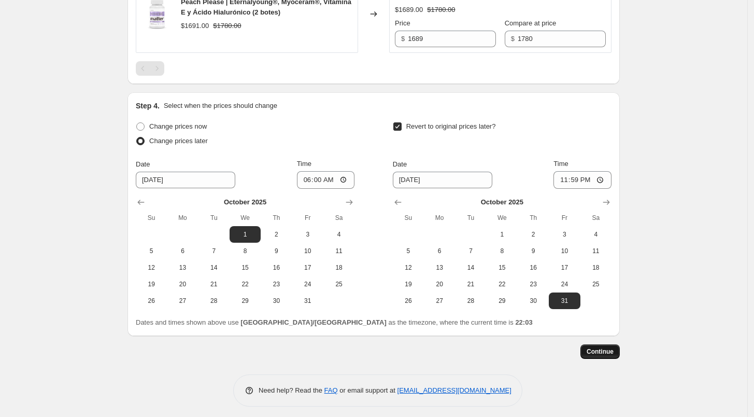
click at [607, 349] on span "Continue" at bounding box center [600, 351] width 27 height 8
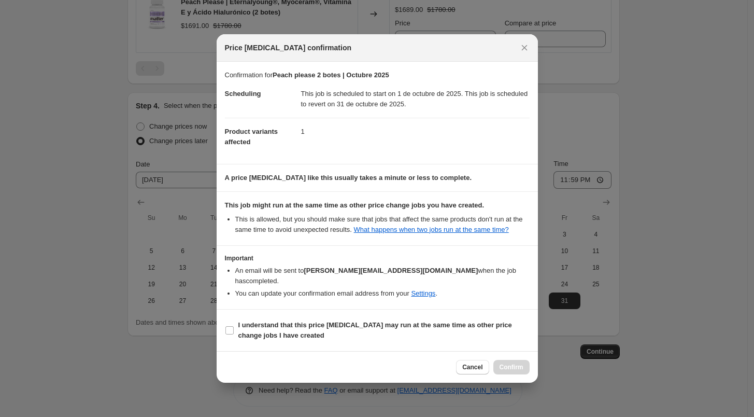
click at [301, 303] on section "Important An email will be sent to [PERSON_NAME][EMAIL_ADDRESS][DOMAIN_NAME] wh…" at bounding box center [377, 277] width 321 height 63
click at [303, 324] on span "I understand that this price [MEDICAL_DATA] may run at the same time as other p…" at bounding box center [383, 330] width 291 height 21
click at [234, 326] on input "I understand that this price [MEDICAL_DATA] may run at the same time as other p…" at bounding box center [229, 330] width 8 height 8
checkbox input "true"
click at [517, 364] on span "Confirm" at bounding box center [512, 367] width 24 height 8
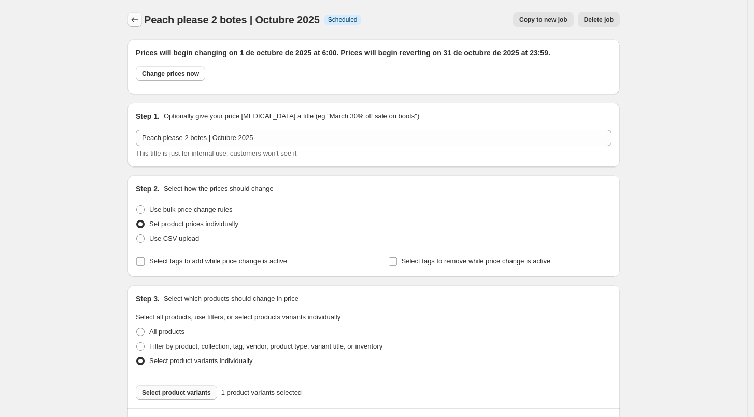
click at [136, 20] on icon "Price change jobs" at bounding box center [135, 20] width 10 height 10
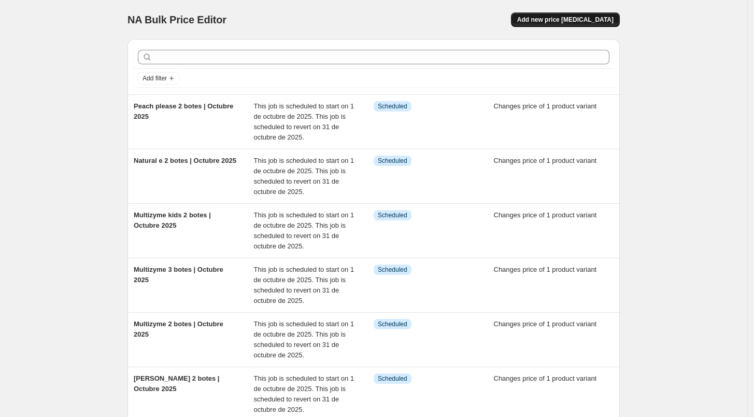
click at [569, 22] on span "Add new price [MEDICAL_DATA]" at bounding box center [565, 20] width 96 height 8
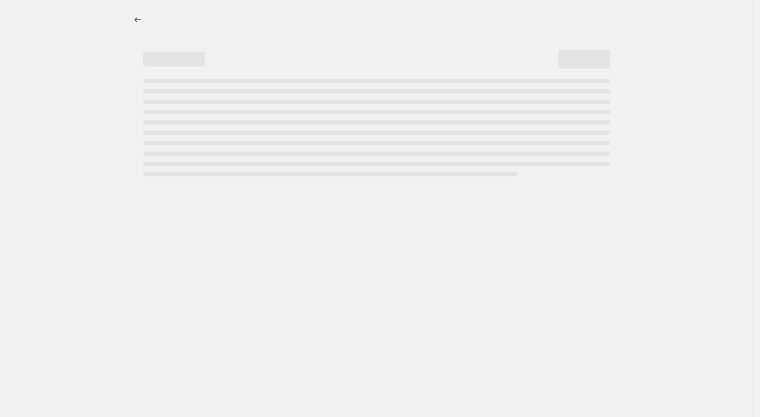
select select "percentage"
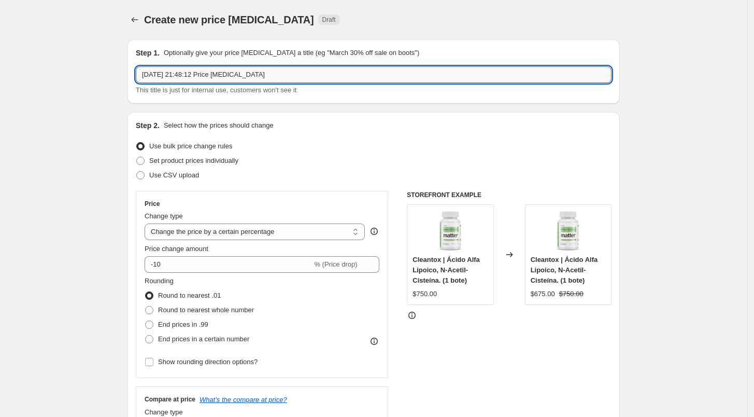
click at [286, 72] on input "[DATE] 21:48:12 Price [MEDICAL_DATA]" at bounding box center [374, 74] width 476 height 17
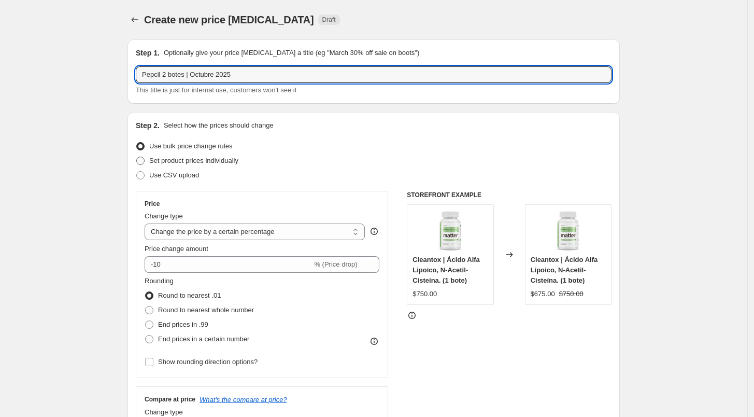
type input "Pepcil 2 botes | Octubre 2025"
click at [210, 154] on label "Set product prices individually" at bounding box center [187, 160] width 103 height 15
click at [137, 157] on input "Set product prices individually" at bounding box center [136, 157] width 1 height 1
radio input "true"
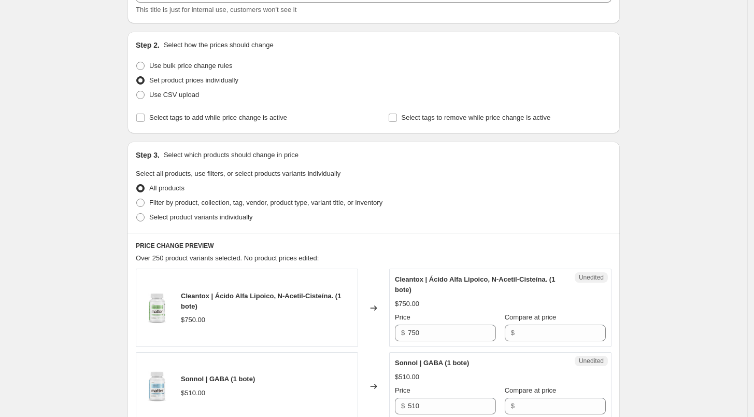
scroll to position [87, 0]
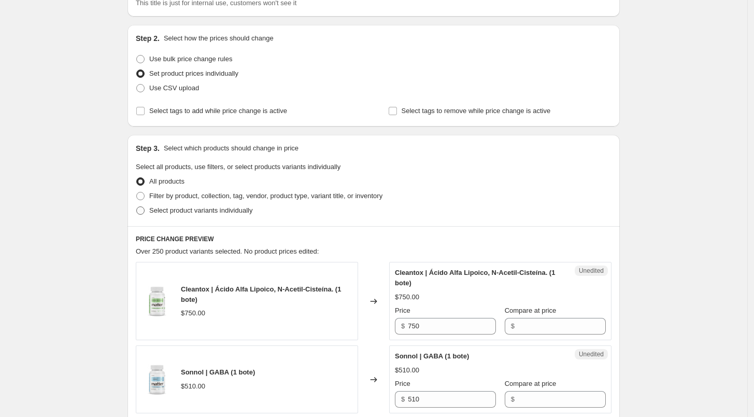
click at [181, 214] on span "Select product variants individually" at bounding box center [200, 210] width 103 height 8
click at [137, 207] on input "Select product variants individually" at bounding box center [136, 206] width 1 height 1
radio input "true"
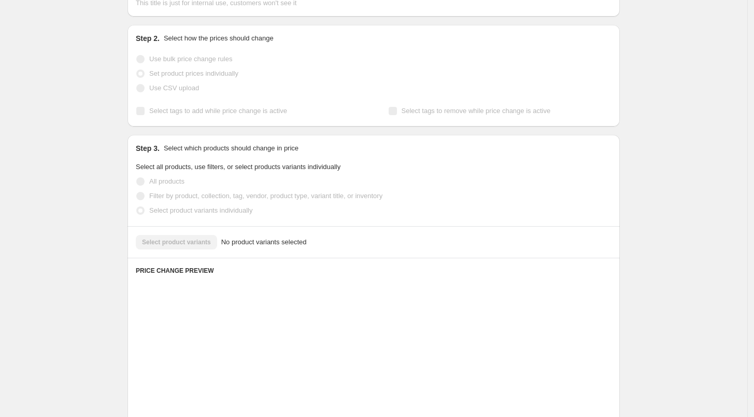
scroll to position [127, 0]
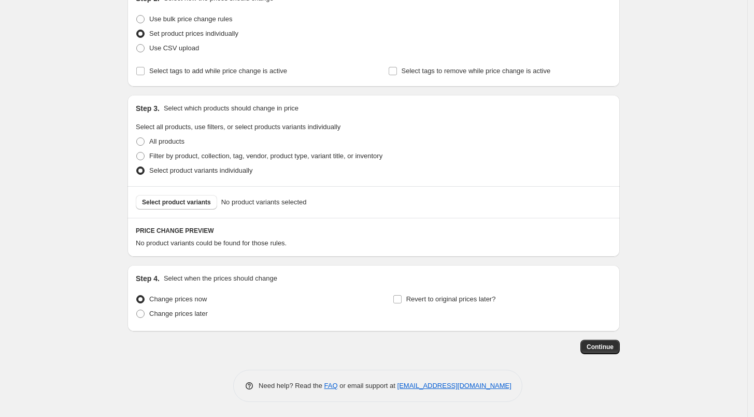
click at [181, 213] on div "Select product variants No product variants selected" at bounding box center [374, 202] width 492 height 32
click at [203, 204] on span "Select product variants" at bounding box center [176, 202] width 69 height 8
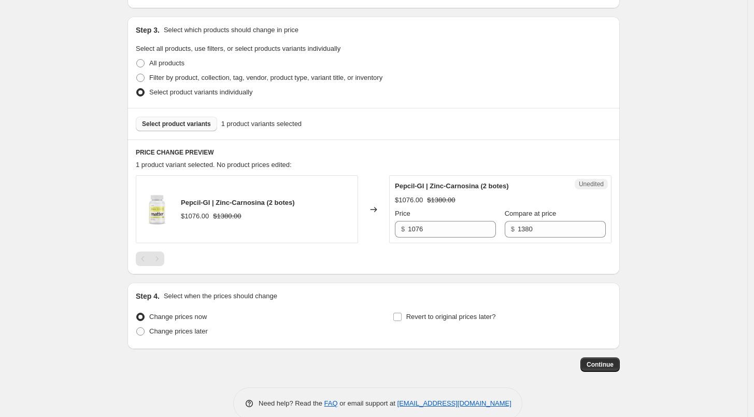
scroll to position [223, 0]
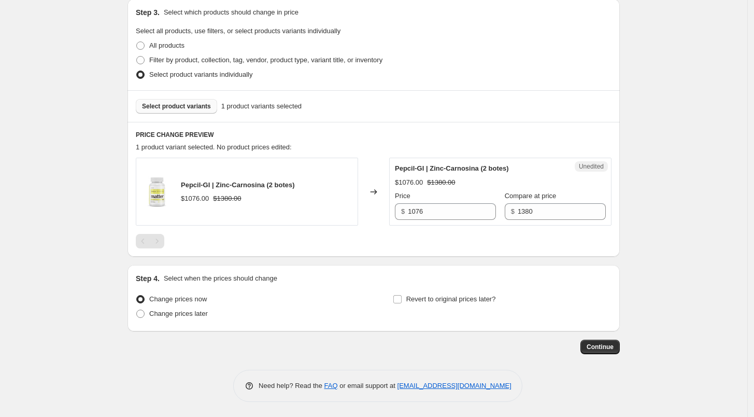
click at [445, 21] on div "Step 3. Select which products should change in price Select all products, use f…" at bounding box center [374, 44] width 492 height 91
click at [455, 208] on input "1076" at bounding box center [452, 211] width 88 height 17
type input "1310"
click at [440, 249] on div "PRICE CHANGE PREVIEW 1 product variant selected. 1 product price edited: Pepcil…" at bounding box center [374, 189] width 492 height 135
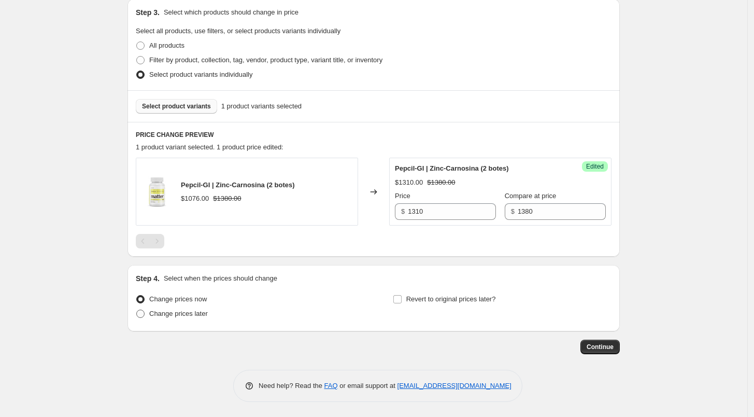
click at [193, 313] on span "Change prices later" at bounding box center [178, 313] width 59 height 8
click at [137, 310] on input "Change prices later" at bounding box center [136, 309] width 1 height 1
radio input "true"
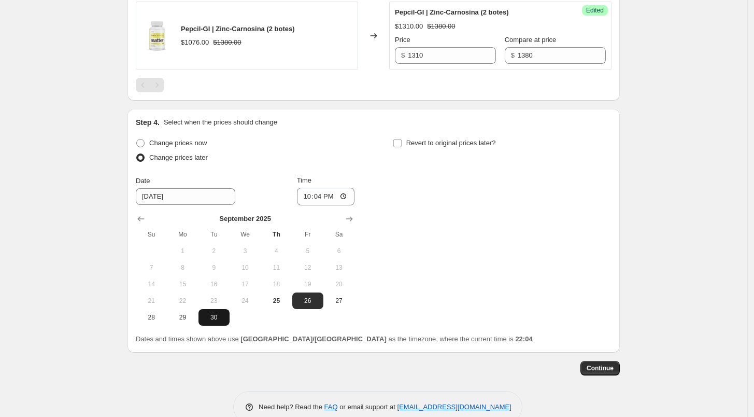
scroll to position [398, 0]
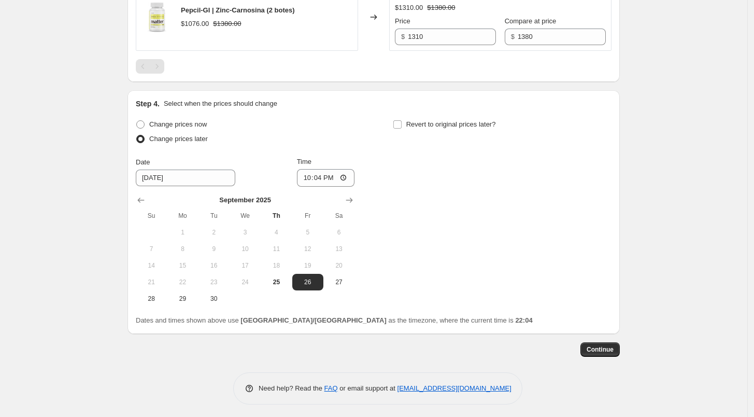
click at [346, 206] on caption "[DATE]" at bounding box center [245, 201] width 219 height 12
click at [351, 203] on icon "Show next month, October 2025" at bounding box center [349, 200] width 10 height 10
click at [255, 230] on span "1" at bounding box center [245, 232] width 23 height 8
type input "[DATE]"
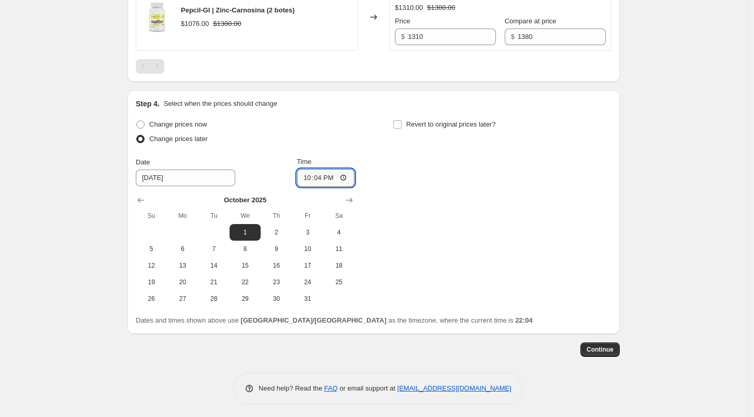
click at [300, 183] on input "22:04" at bounding box center [326, 178] width 58 height 18
type input "06:00"
click at [406, 123] on label "Revert to original prices later?" at bounding box center [444, 124] width 103 height 15
click at [402, 123] on input "Revert to original prices later?" at bounding box center [397, 124] width 8 height 8
checkbox input "true"
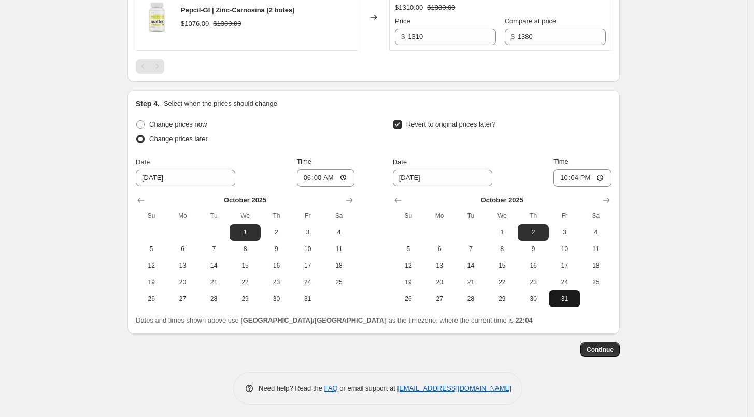
click at [572, 302] on span "31" at bounding box center [564, 298] width 23 height 8
type input "[DATE]"
click at [567, 179] on input "22:04" at bounding box center [583, 178] width 58 height 18
type input "23:59"
click at [601, 114] on div "Step 4. Select when the prices should change Change prices now Change prices la…" at bounding box center [374, 211] width 476 height 227
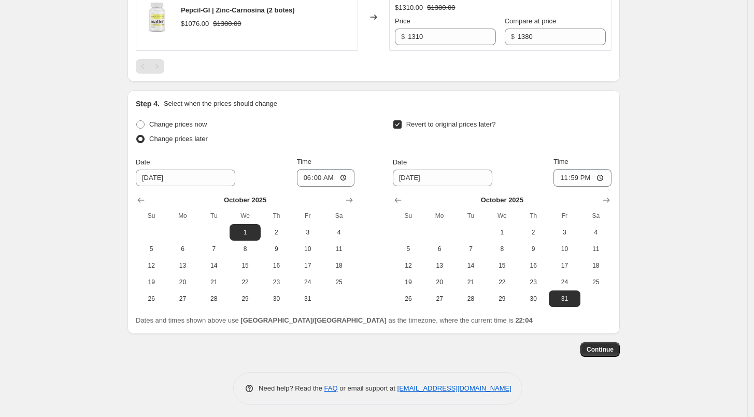
click at [605, 366] on div "Step 1. Optionally give your price [MEDICAL_DATA] a title (eg "March 30% off sa…" at bounding box center [374, 19] width 492 height 771
click at [615, 357] on div "Step 1. Optionally give your price [MEDICAL_DATA] a title (eg "March 30% off sa…" at bounding box center [374, 19] width 492 height 771
click at [606, 350] on span "Continue" at bounding box center [600, 349] width 27 height 8
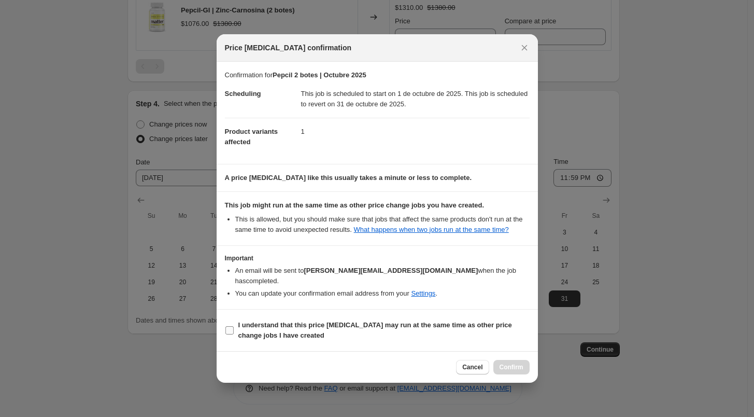
click at [235, 329] on label "I understand that this price [MEDICAL_DATA] may run at the same time as other p…" at bounding box center [377, 330] width 305 height 25
click at [234, 329] on input "I understand that this price [MEDICAL_DATA] may run at the same time as other p…" at bounding box center [229, 330] width 8 height 8
checkbox input "true"
click at [511, 368] on button "Confirm" at bounding box center [511, 367] width 36 height 15
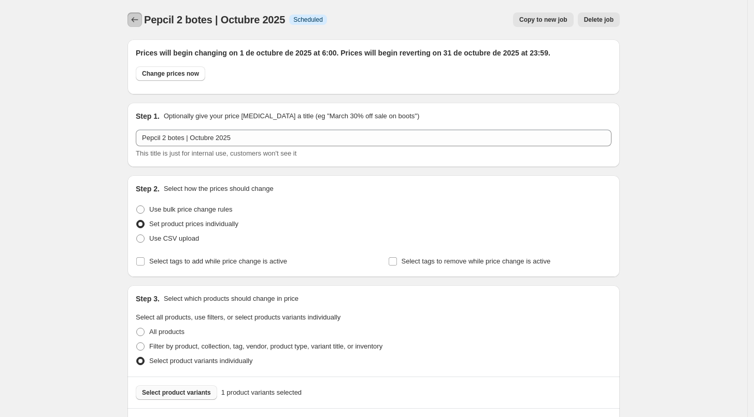
click at [137, 26] on button "Price change jobs" at bounding box center [135, 19] width 15 height 15
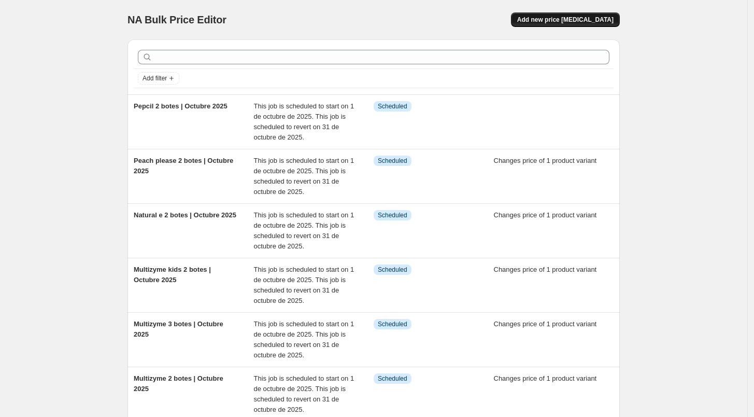
click at [597, 16] on span "Add new price [MEDICAL_DATA]" at bounding box center [565, 20] width 96 height 8
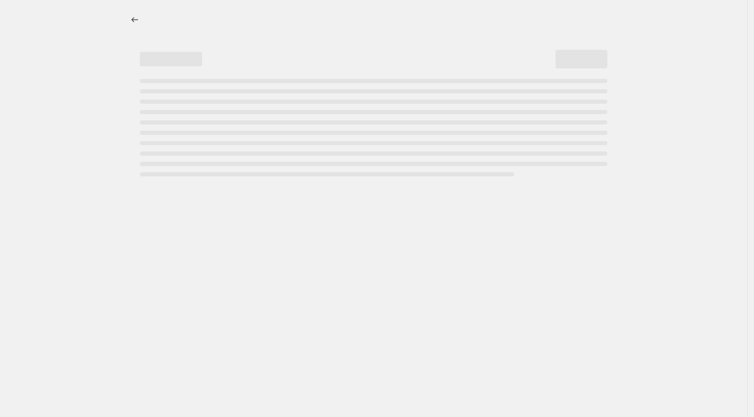
select select "percentage"
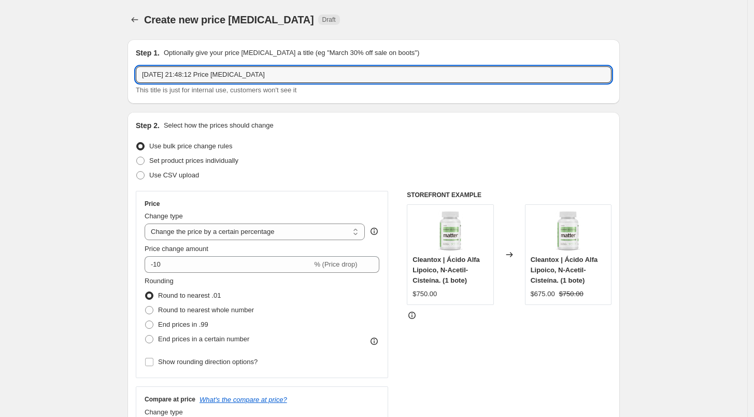
drag, startPoint x: 275, startPoint y: 75, endPoint x: 89, endPoint y: 80, distance: 186.7
drag, startPoint x: 290, startPoint y: 77, endPoint x: 102, endPoint y: 72, distance: 188.7
type input "Probivos adulto 2 botes | Octubre 2025"
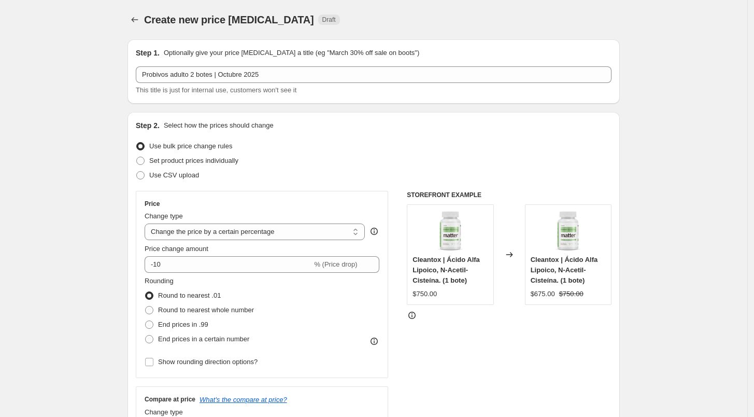
click at [138, 120] on h2 "Step 2." at bounding box center [148, 125] width 24 height 10
click at [174, 159] on span "Set product prices individually" at bounding box center [193, 161] width 89 height 8
click at [137, 157] on input "Set product prices individually" at bounding box center [136, 157] width 1 height 1
radio input "true"
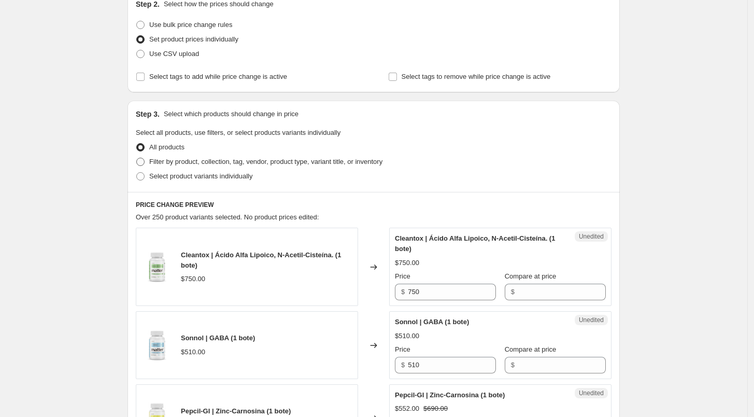
scroll to position [124, 0]
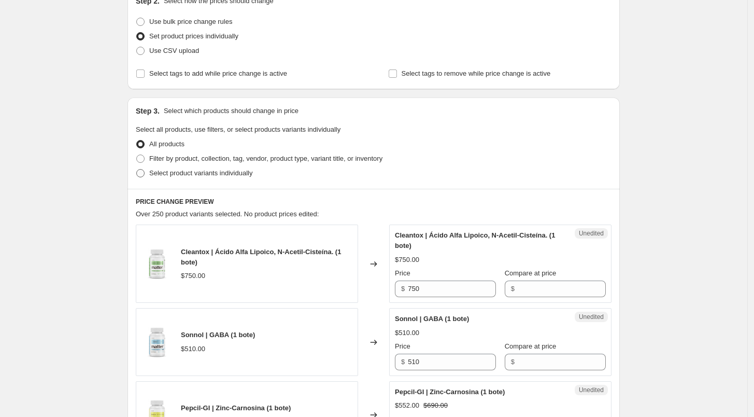
click at [176, 167] on label "Select product variants individually" at bounding box center [194, 173] width 117 height 15
click at [137, 169] on input "Select product variants individually" at bounding box center [136, 169] width 1 height 1
radio input "true"
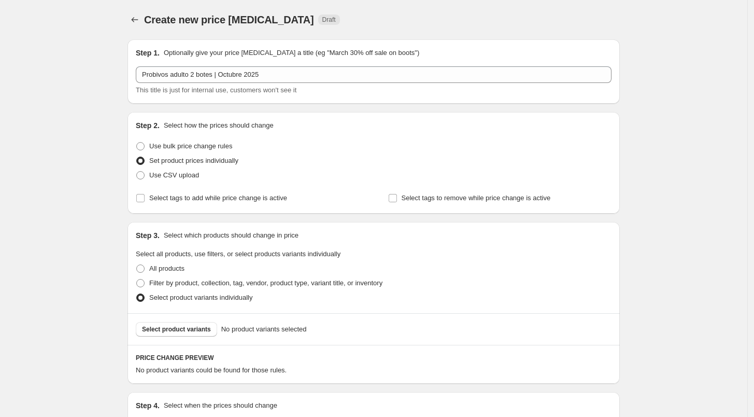
scroll to position [127, 0]
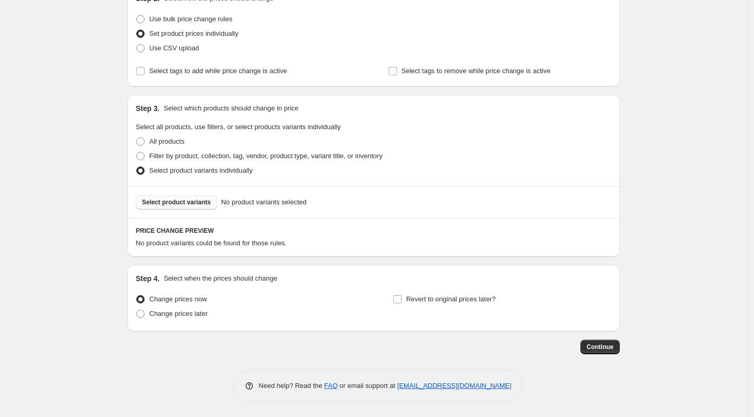
click at [204, 202] on span "Select product variants" at bounding box center [176, 202] width 69 height 8
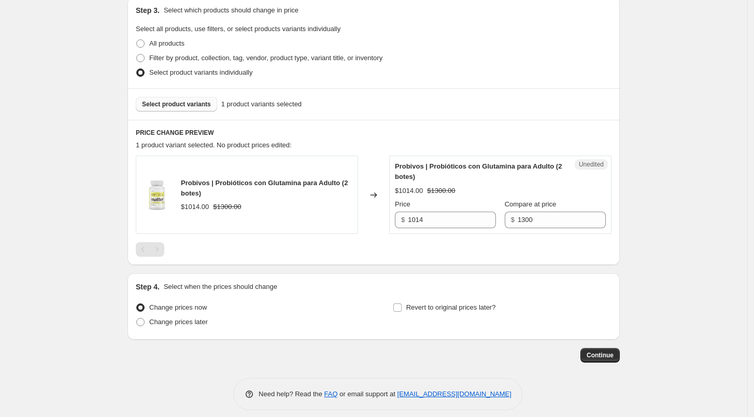
scroll to position [228, 0]
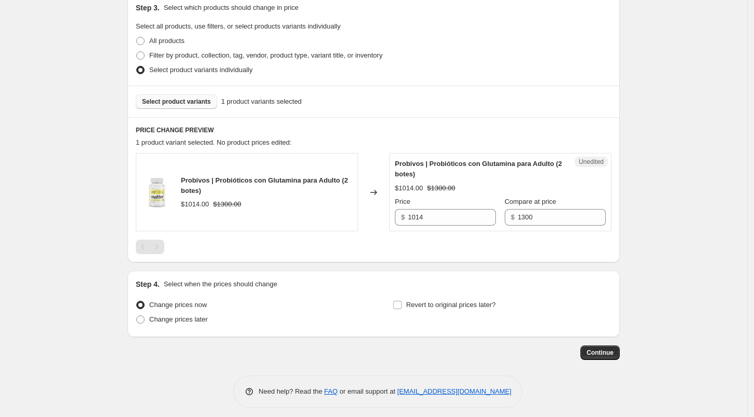
click at [443, 225] on div "Unedited Probivos | Probióticos con Glutamina para Adulto (2 botes) $1014.00 $1…" at bounding box center [500, 192] width 222 height 78
click at [435, 216] on input "1014" at bounding box center [452, 217] width 88 height 17
type input "1235"
click at [427, 241] on div at bounding box center [374, 246] width 476 height 15
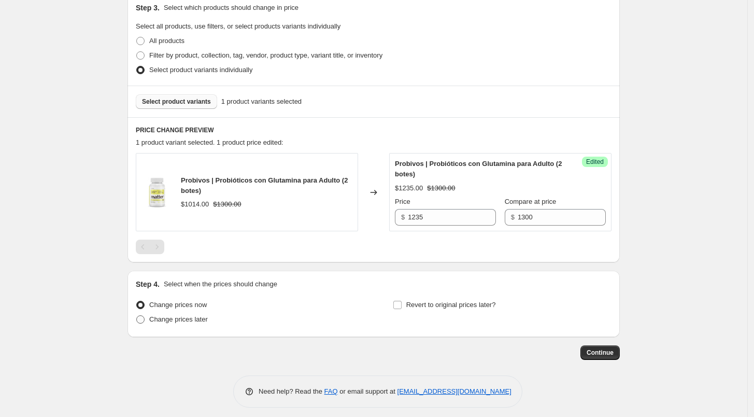
click at [157, 317] on span "Change prices later" at bounding box center [178, 319] width 59 height 8
click at [137, 316] on input "Change prices later" at bounding box center [136, 315] width 1 height 1
radio input "true"
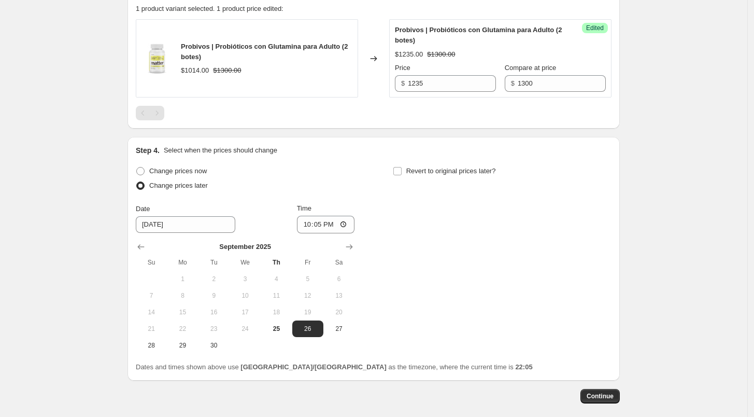
scroll to position [369, 0]
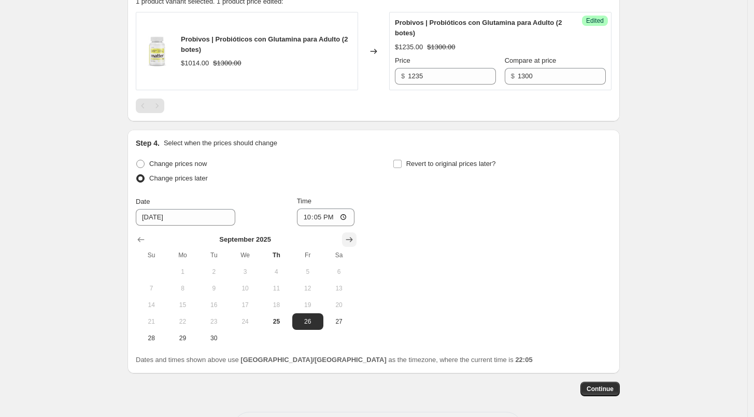
click at [349, 237] on icon "Show next month, October 2025" at bounding box center [349, 239] width 10 height 10
click at [249, 269] on span "1" at bounding box center [245, 271] width 23 height 8
type input "[DATE]"
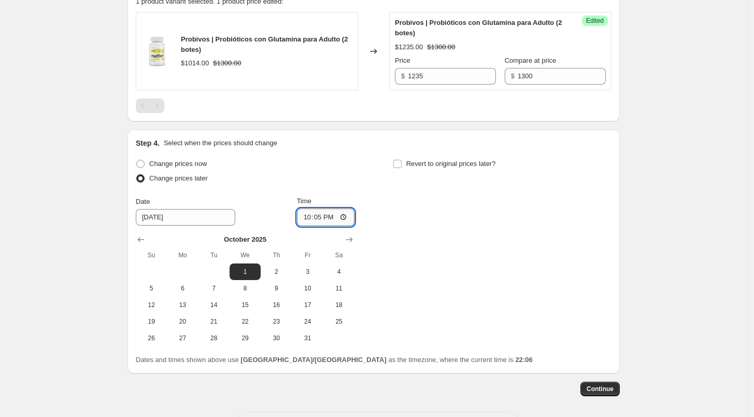
click at [303, 216] on input "22:05" at bounding box center [326, 217] width 58 height 18
type input "06:00"
click at [402, 162] on input "Revert to original prices later?" at bounding box center [397, 164] width 8 height 8
checkbox input "true"
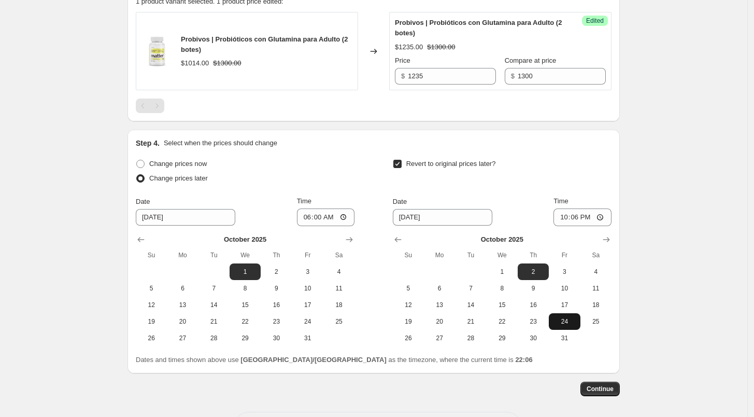
click at [560, 329] on button "24" at bounding box center [564, 321] width 31 height 17
click at [568, 334] on span "31" at bounding box center [564, 338] width 23 height 8
type input "[DATE]"
click at [563, 215] on input "22:06" at bounding box center [583, 217] width 58 height 18
type input "23:59"
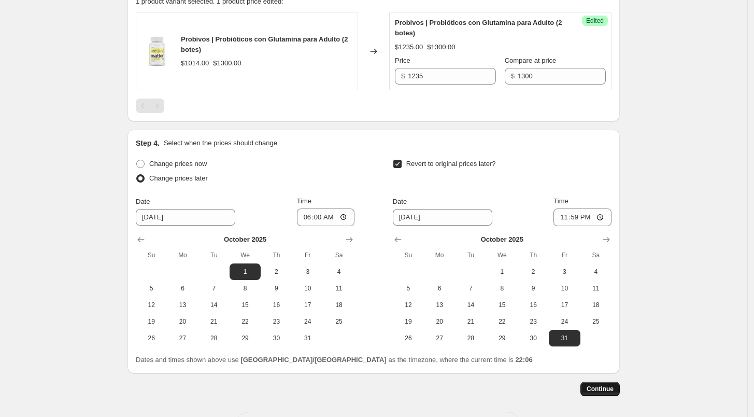
click at [602, 385] on span "Continue" at bounding box center [600, 389] width 27 height 8
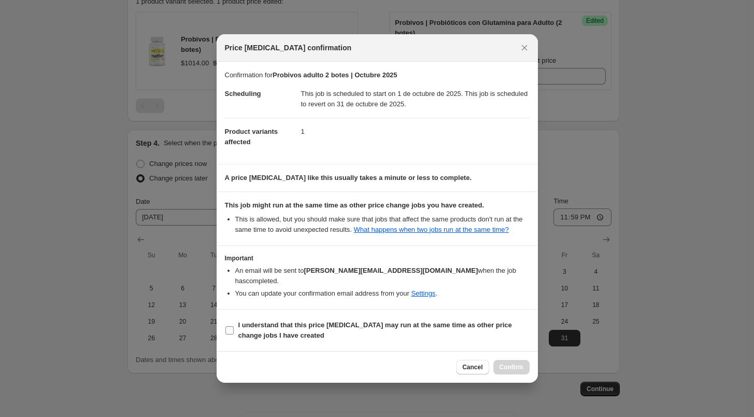
click at [274, 335] on span "I understand that this price [MEDICAL_DATA] may run at the same time as other p…" at bounding box center [383, 330] width 291 height 21
click at [234, 334] on input "I understand that this price [MEDICAL_DATA] may run at the same time as other p…" at bounding box center [229, 330] width 8 height 8
checkbox input "true"
click at [507, 366] on button "Confirm" at bounding box center [511, 367] width 36 height 15
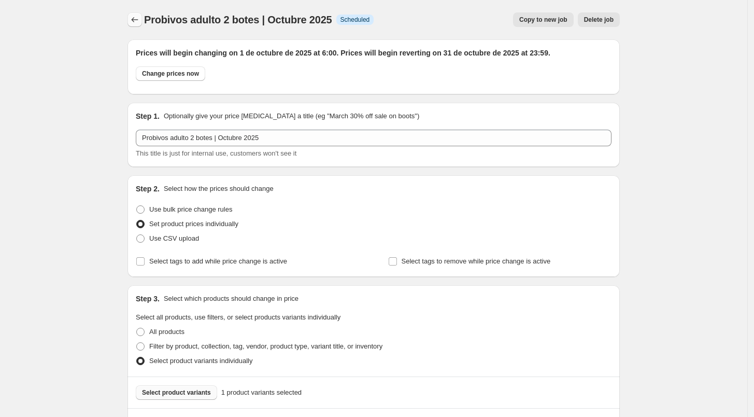
click at [137, 19] on icon "Price change jobs" at bounding box center [135, 20] width 10 height 10
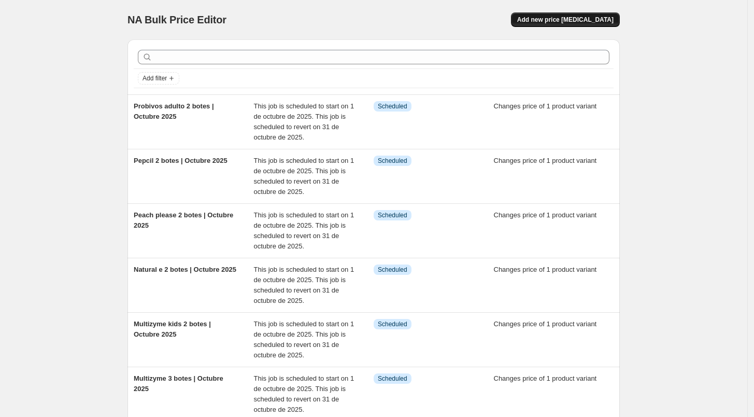
click at [575, 17] on span "Add new price [MEDICAL_DATA]" at bounding box center [565, 20] width 96 height 8
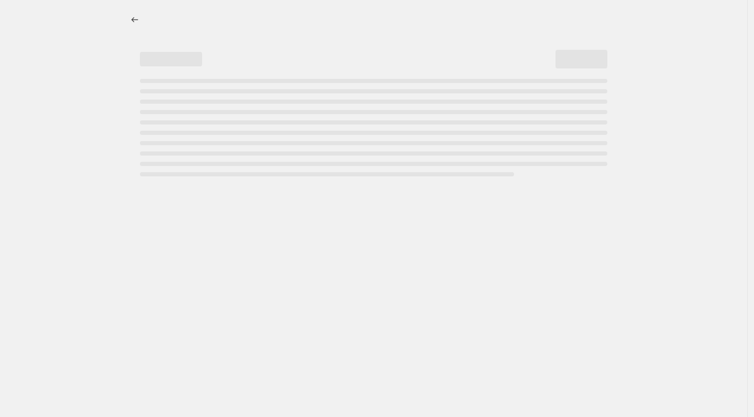
select select "percentage"
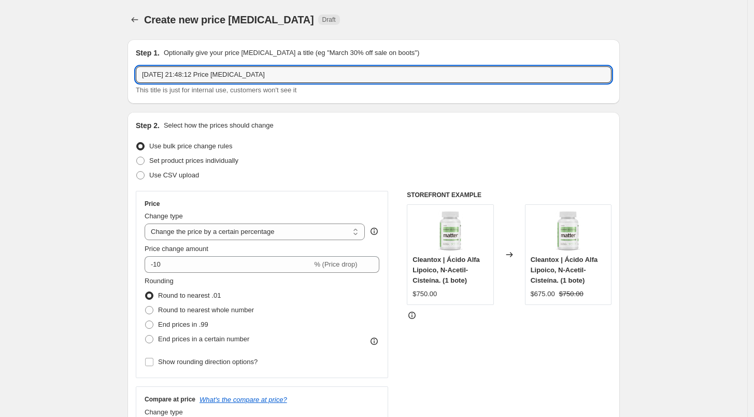
drag, startPoint x: 263, startPoint y: 72, endPoint x: 78, endPoint y: 63, distance: 185.7
paste input "Probivos adulto 2 botes | Octubre 2025"
click at [195, 75] on input "Probivos adulto 2 botes | Octubre 2025" at bounding box center [374, 74] width 476 height 17
type input "Probivos adulto 3 botes | Octubre 2025"
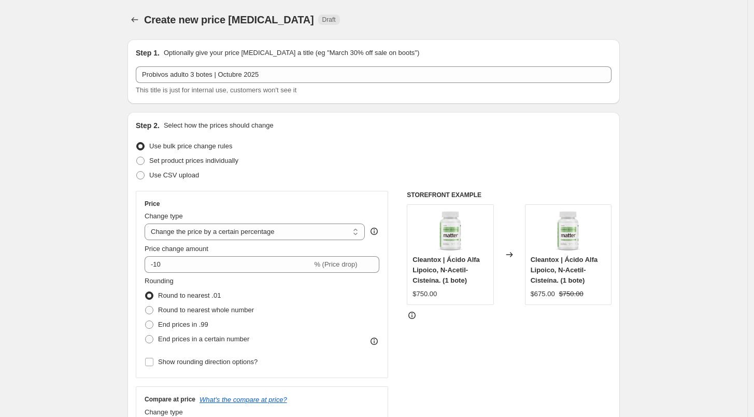
click at [274, 103] on div "Step 1. Optionally give your price [MEDICAL_DATA] a title (eg "March 30% off sa…" at bounding box center [374, 71] width 492 height 64
click at [208, 157] on span "Set product prices individually" at bounding box center [193, 161] width 89 height 8
click at [137, 157] on input "Set product prices individually" at bounding box center [136, 157] width 1 height 1
radio input "true"
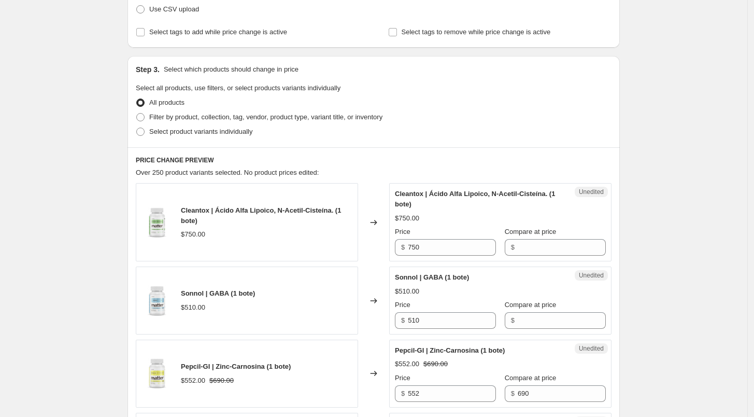
scroll to position [174, 0]
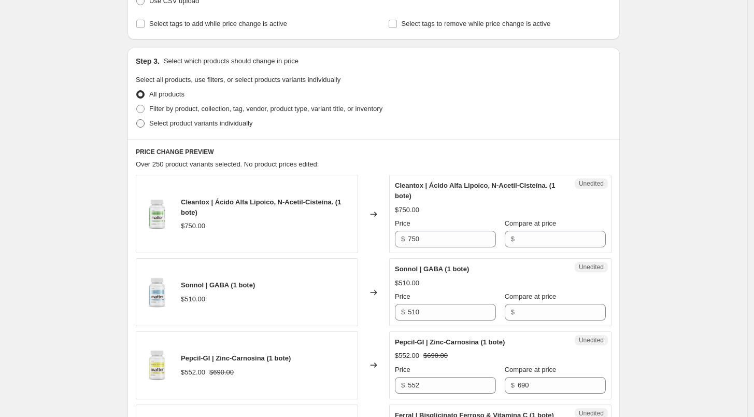
click at [186, 119] on span "Select product variants individually" at bounding box center [200, 123] width 103 height 8
click at [137, 119] on input "Select product variants individually" at bounding box center [136, 119] width 1 height 1
radio input "true"
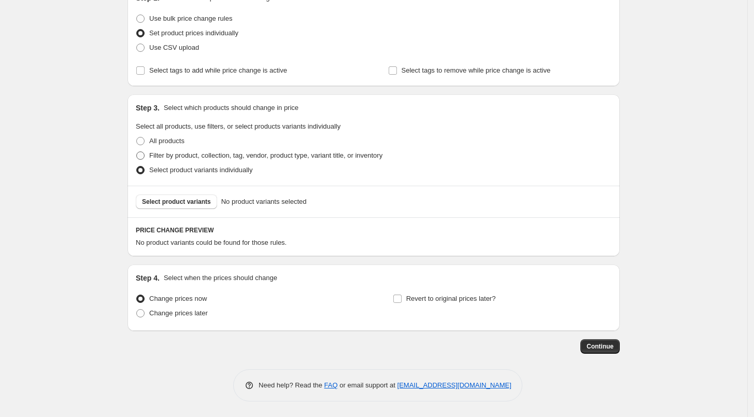
scroll to position [127, 0]
click at [187, 200] on span "Select product variants" at bounding box center [176, 202] width 69 height 8
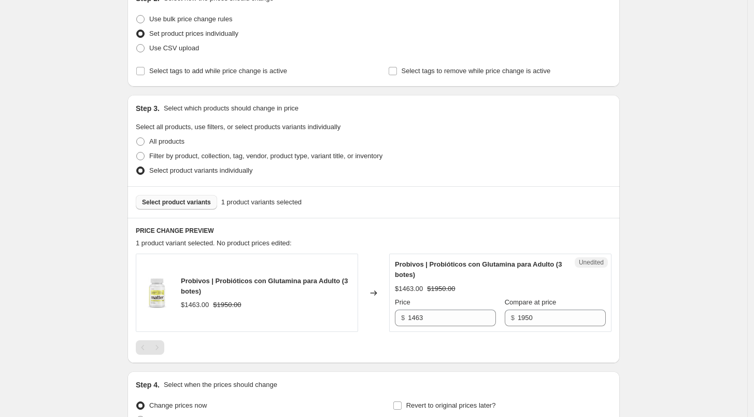
scroll to position [233, 0]
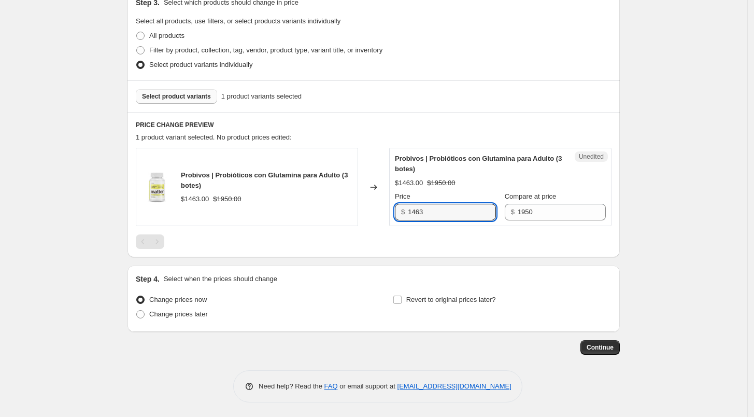
drag, startPoint x: 450, startPoint y: 204, endPoint x: 381, endPoint y: 209, distance: 68.6
click at [381, 209] on div "Probivos | Probióticos con Glutamina para Adulto (3 botes) $1463.00 $1950.00 Ch…" at bounding box center [374, 187] width 476 height 78
type input "1794"
click at [390, 252] on div "PRICE CHANGE PREVIEW 1 product variant selected. No product prices edited: Prob…" at bounding box center [374, 184] width 492 height 145
click at [164, 314] on span "Change prices later" at bounding box center [178, 314] width 59 height 8
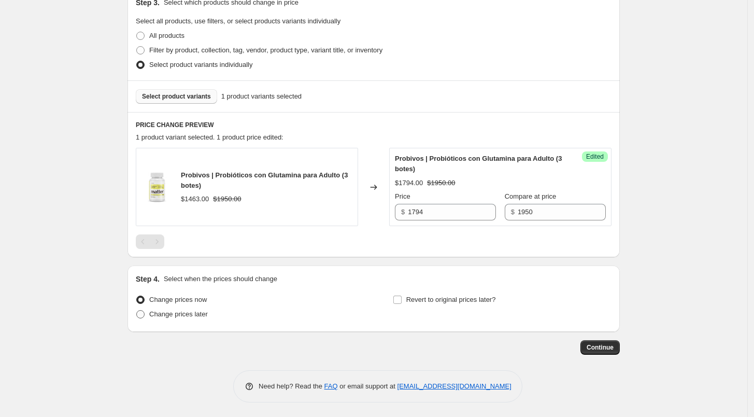
click at [137, 310] on input "Change prices later" at bounding box center [136, 310] width 1 height 1
radio input "true"
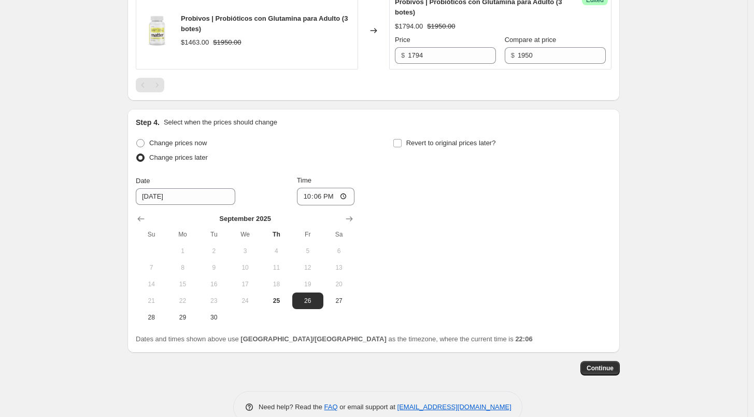
scroll to position [401, 0]
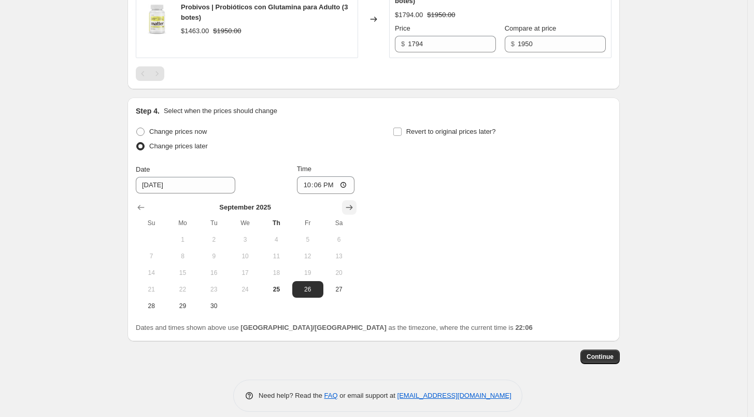
click at [357, 204] on button "Show next month, October 2025" at bounding box center [349, 207] width 15 height 15
click at [250, 236] on span "1" at bounding box center [245, 239] width 23 height 8
type input "[DATE]"
click at [308, 186] on input "22:06" at bounding box center [326, 185] width 58 height 18
type input "06:00"
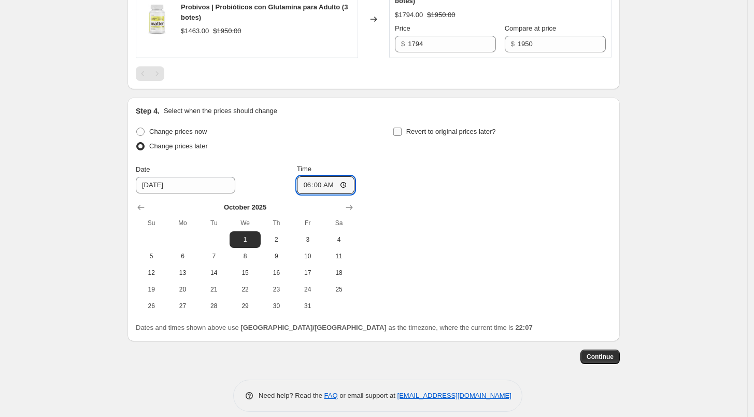
click at [402, 133] on input "Revert to original prices later?" at bounding box center [397, 132] width 8 height 8
checkbox input "true"
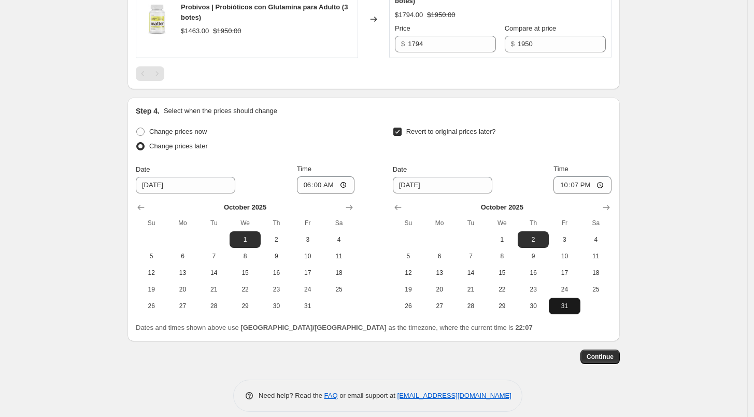
click at [564, 304] on span "31" at bounding box center [564, 306] width 23 height 8
type input "[DATE]"
click at [567, 186] on input "22:07" at bounding box center [583, 185] width 58 height 18
type input "23:59"
click at [599, 357] on span "Continue" at bounding box center [600, 356] width 27 height 8
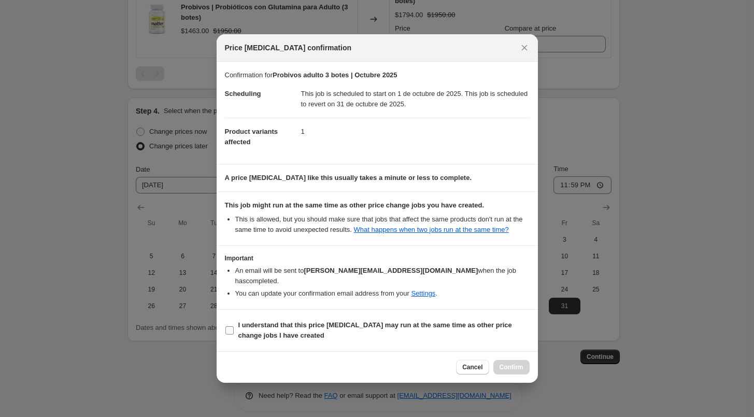
click at [264, 321] on b "I understand that this price [MEDICAL_DATA] may run at the same time as other p…" at bounding box center [375, 330] width 274 height 18
click at [234, 326] on input "I understand that this price [MEDICAL_DATA] may run at the same time as other p…" at bounding box center [229, 330] width 8 height 8
checkbox input "true"
click at [516, 366] on button "Confirm" at bounding box center [511, 367] width 36 height 15
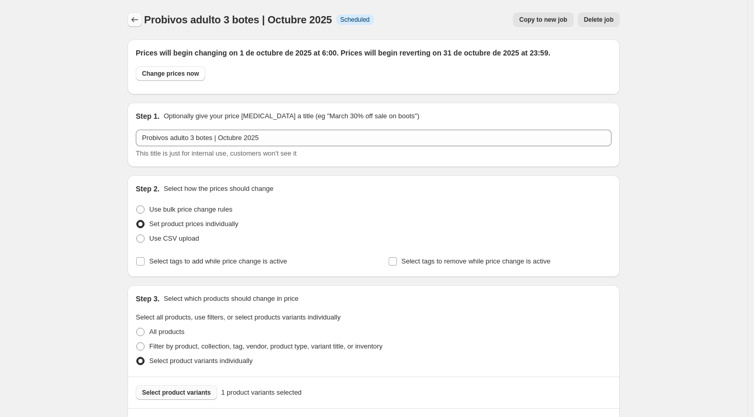
click at [133, 18] on icon "Price change jobs" at bounding box center [135, 20] width 10 height 10
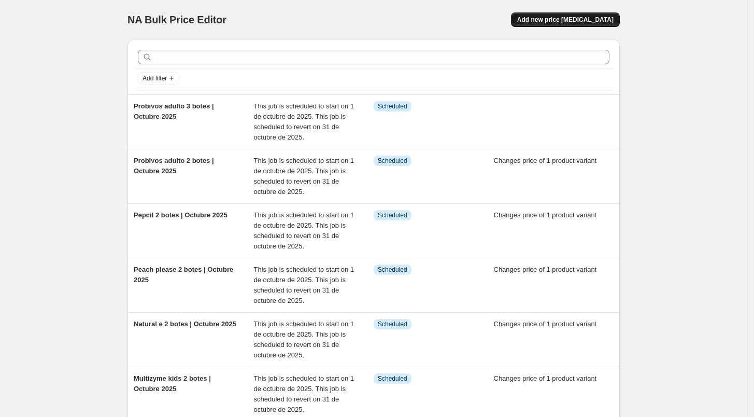
click at [562, 12] on button "Add new price [MEDICAL_DATA]" at bounding box center [565, 19] width 109 height 15
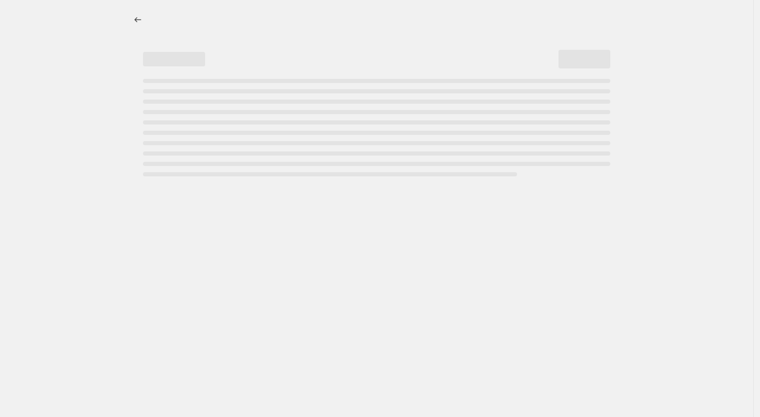
select select "percentage"
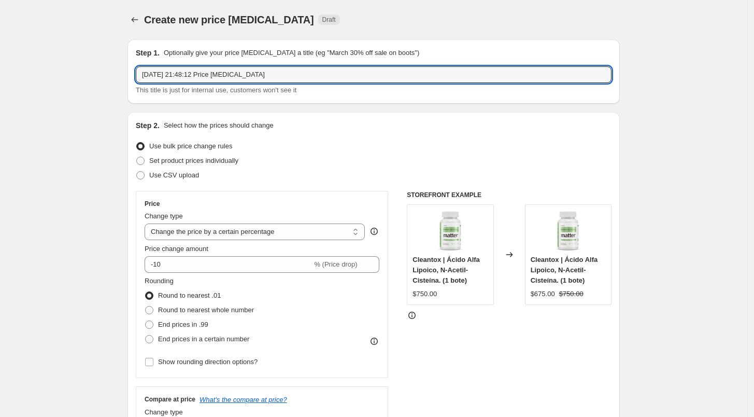
drag, startPoint x: 261, startPoint y: 77, endPoint x: 104, endPoint y: 79, distance: 157.6
paste input "Probivos adulto 2 botes | Octubre 2025"
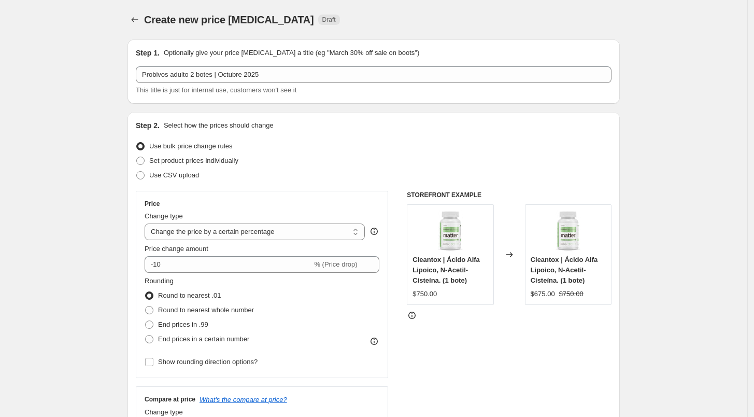
click at [211, 88] on span "This title is just for internal use, customers won't see it" at bounding box center [216, 90] width 161 height 8
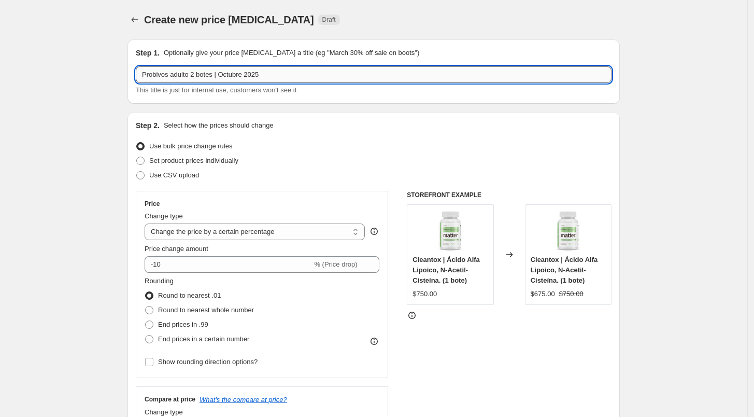
click at [217, 76] on input "Probivos adulto 2 botes | Octubre 2025" at bounding box center [374, 74] width 476 height 17
drag, startPoint x: 215, startPoint y: 75, endPoint x: 171, endPoint y: 80, distance: 43.8
click at [171, 80] on input "Probivos adulto 2 botes | Octubre 2025" at bounding box center [374, 74] width 476 height 17
type input "Probivos chill 1 bote | Octubre 2025"
click at [204, 157] on span "Set product prices individually" at bounding box center [193, 161] width 89 height 8
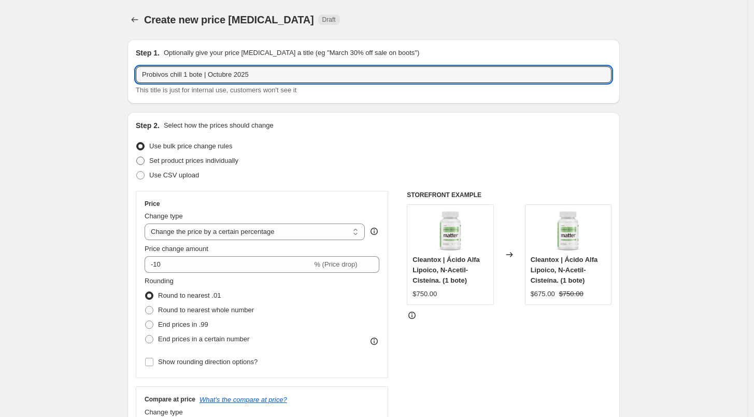
click at [137, 157] on input "Set product prices individually" at bounding box center [136, 157] width 1 height 1
radio input "true"
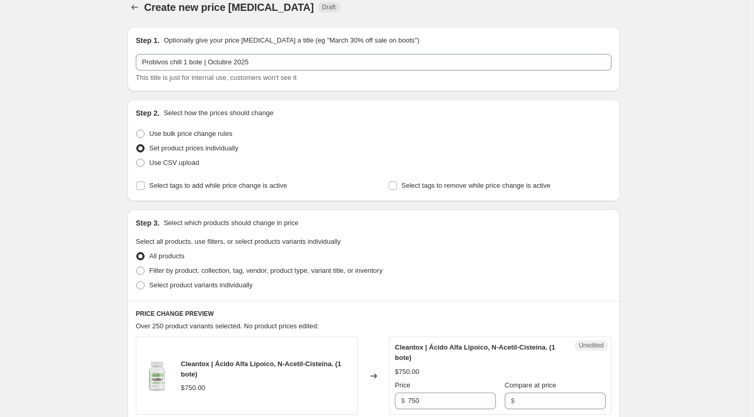
scroll to position [13, 0]
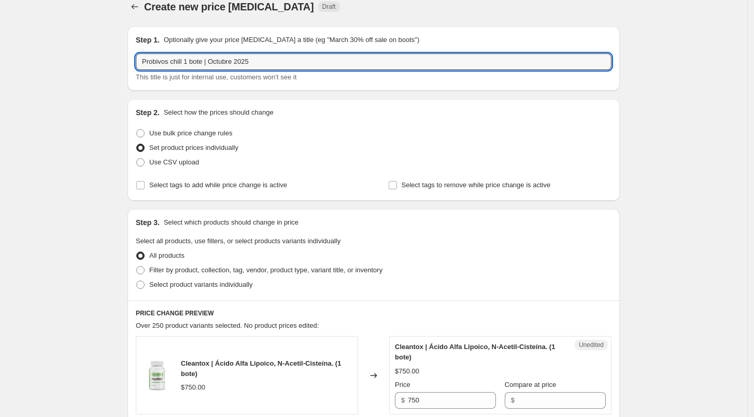
drag, startPoint x: 258, startPoint y: 63, endPoint x: 121, endPoint y: 76, distance: 136.9
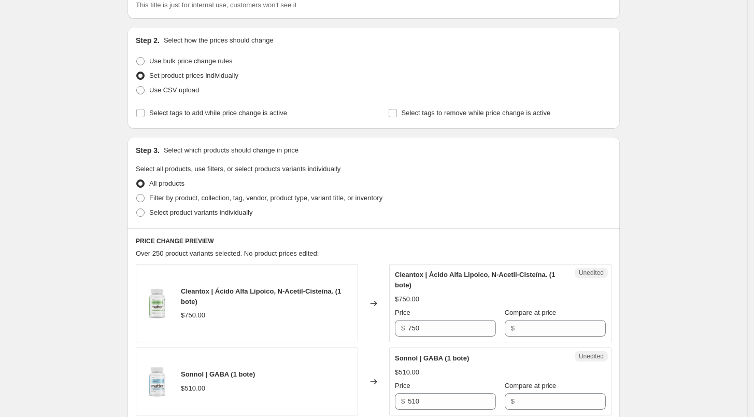
scroll to position [87, 0]
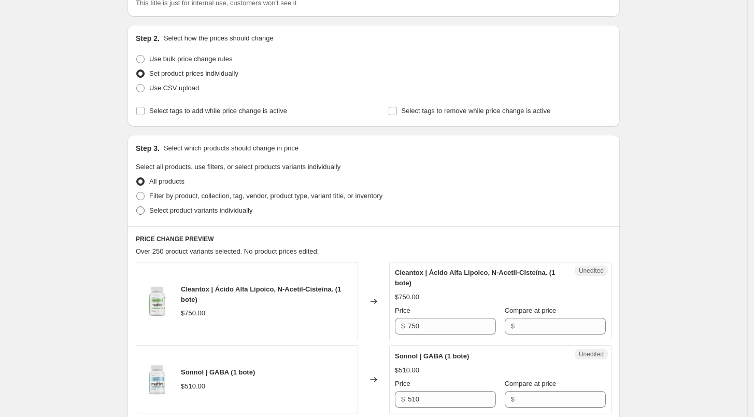
click at [169, 208] on span "Select product variants individually" at bounding box center [200, 210] width 103 height 8
click at [137, 207] on input "Select product variants individually" at bounding box center [136, 206] width 1 height 1
radio input "true"
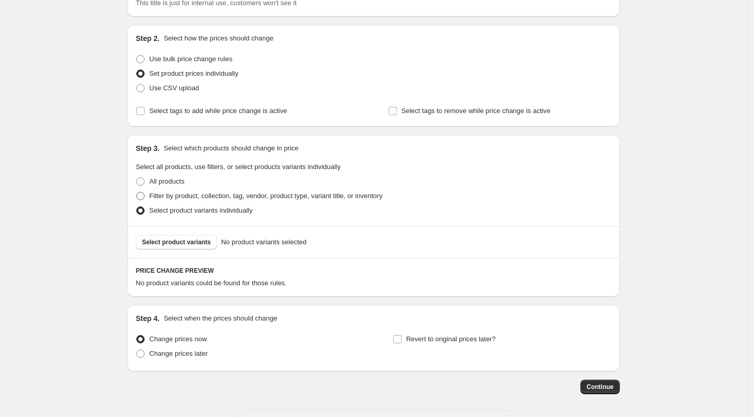
scroll to position [127, 0]
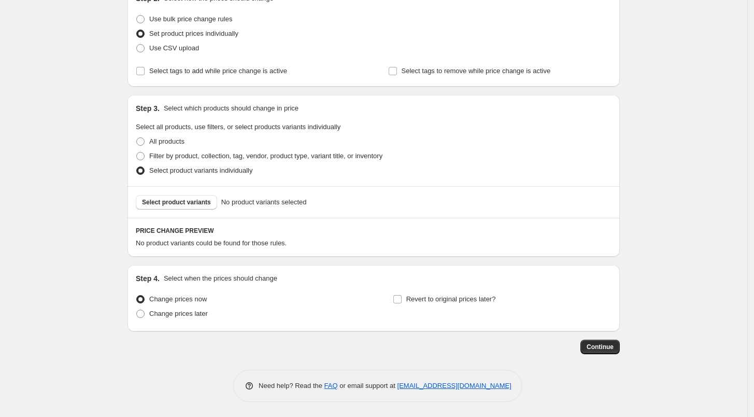
click at [187, 209] on div "Select product variants No product variants selected" at bounding box center [374, 202] width 492 height 32
click at [182, 207] on button "Select product variants" at bounding box center [176, 202] width 81 height 15
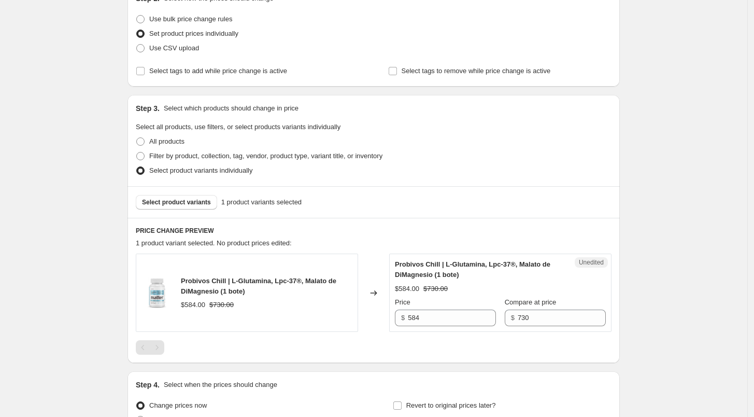
scroll to position [233, 0]
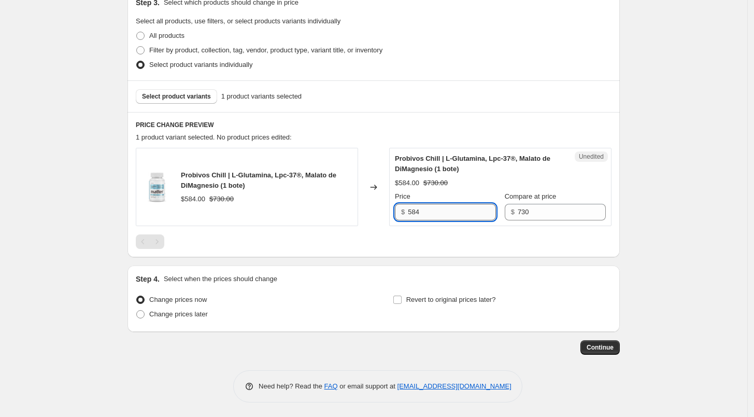
click at [432, 218] on input "584" at bounding box center [452, 212] width 88 height 17
type input "657"
click at [194, 312] on span "Change prices later" at bounding box center [178, 314] width 59 height 8
click at [137, 310] on input "Change prices later" at bounding box center [136, 310] width 1 height 1
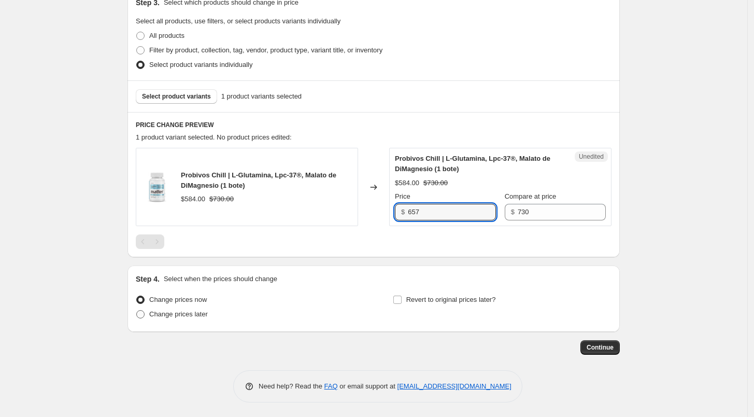
radio input "true"
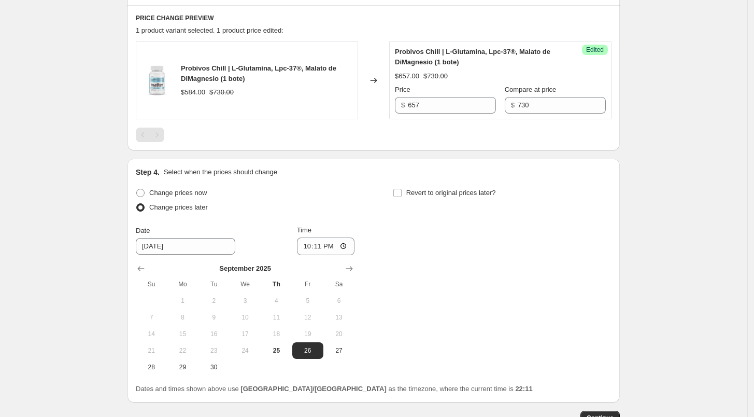
scroll to position [343, 0]
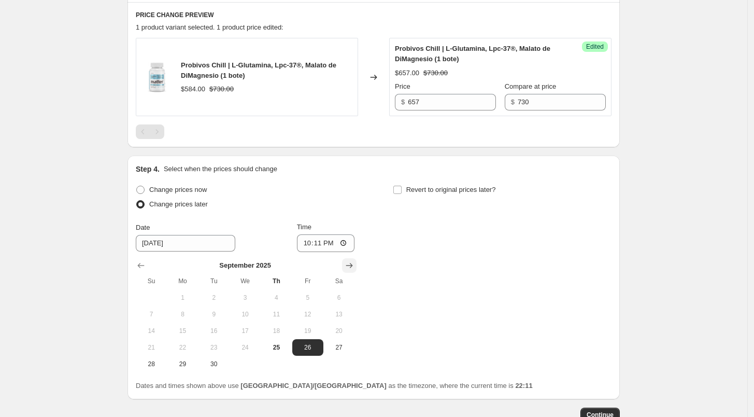
click at [356, 259] on button "Show next month, October 2025" at bounding box center [349, 265] width 15 height 15
click at [257, 295] on span "1" at bounding box center [245, 297] width 23 height 8
type input "[DATE]"
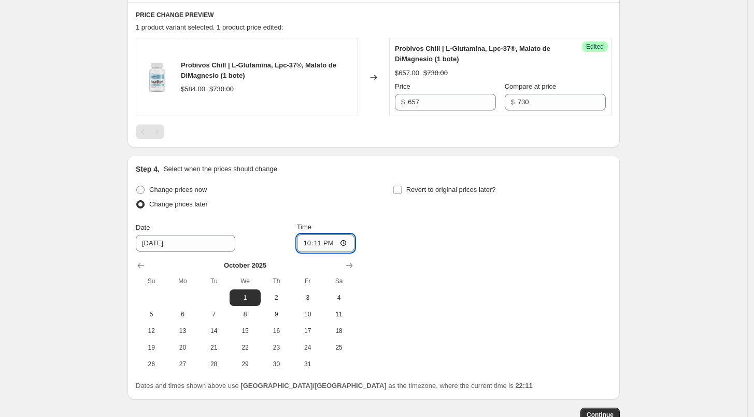
click at [307, 245] on input "22:11" at bounding box center [326, 243] width 58 height 18
type input "06:00"
click at [401, 188] on input "Revert to original prices later?" at bounding box center [397, 190] width 8 height 8
checkbox input "true"
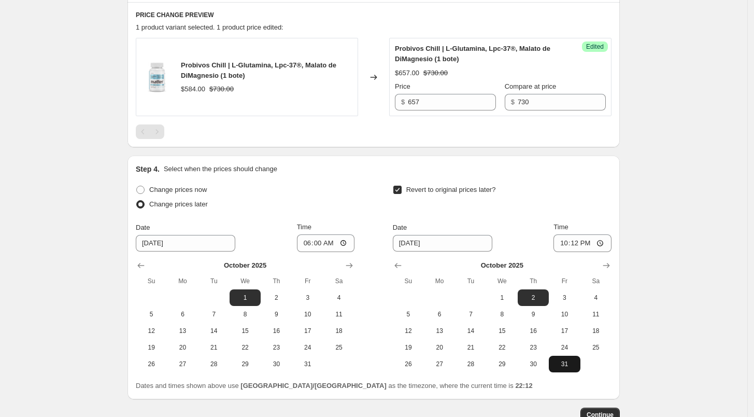
click at [564, 362] on span "31" at bounding box center [564, 364] width 23 height 8
type input "[DATE]"
click at [563, 245] on input "22:12" at bounding box center [583, 243] width 58 height 18
type input "23:59"
click at [595, 216] on div "Revert to original prices later? Date [DATE] Time 23:59 [DATE] Su Mo Tu We Th F…" at bounding box center [502, 277] width 219 height 190
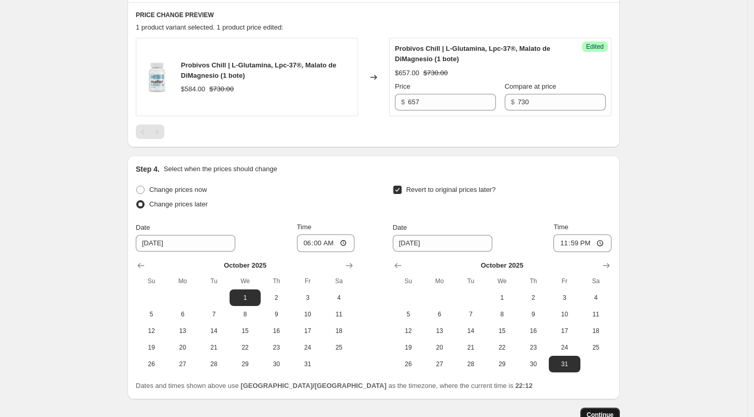
click at [605, 412] on span "Continue" at bounding box center [600, 415] width 27 height 8
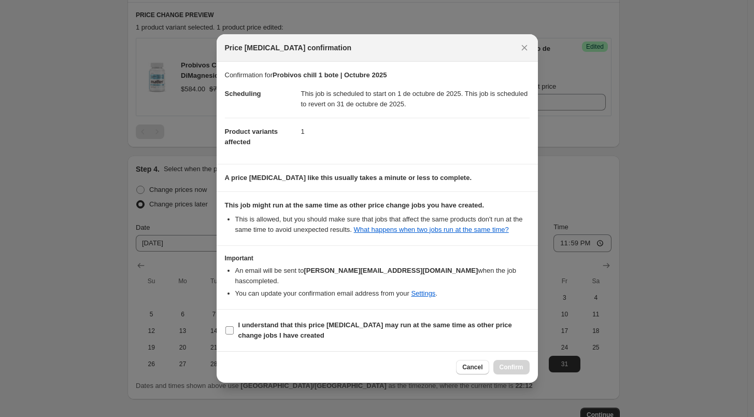
click at [335, 321] on b "I understand that this price [MEDICAL_DATA] may run at the same time as other p…" at bounding box center [375, 330] width 274 height 18
click at [234, 326] on input "I understand that this price [MEDICAL_DATA] may run at the same time as other p…" at bounding box center [229, 330] width 8 height 8
checkbox input "true"
click at [506, 360] on button "Confirm" at bounding box center [511, 367] width 36 height 15
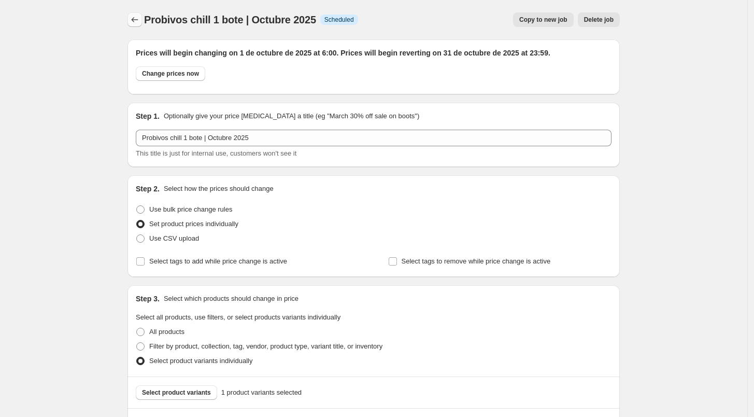
click at [139, 15] on icon "Price change jobs" at bounding box center [135, 20] width 10 height 10
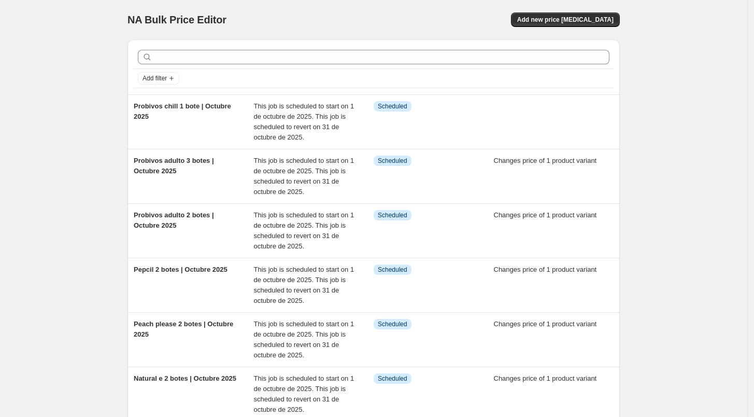
click at [206, 69] on div "Add filter" at bounding box center [374, 78] width 480 height 19
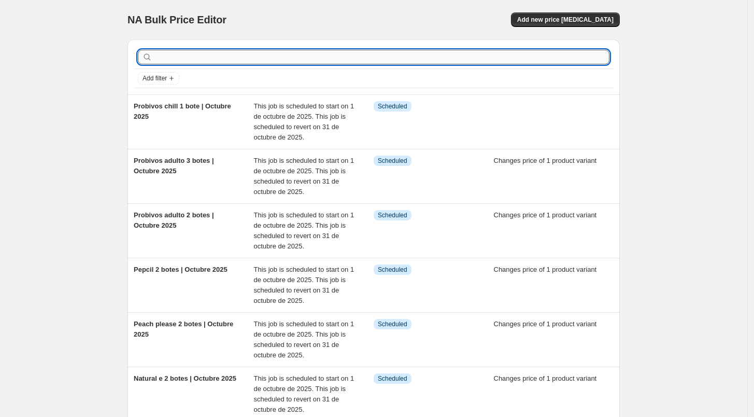
click at [195, 54] on input "text" at bounding box center [381, 57] width 455 height 15
paste input "Probivos chill 1 bote | Octubre 2025"
type input "Probivos chill 1 bote | Octubre 2025"
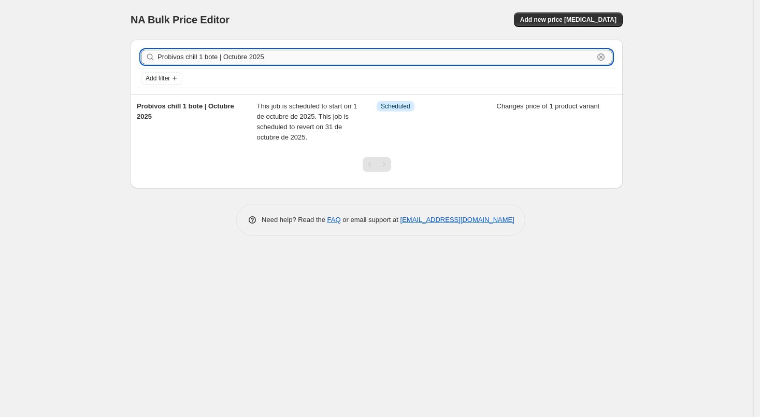
click at [218, 57] on input "Probivos chill 1 bote | Octubre 2025" at bounding box center [376, 57] width 436 height 15
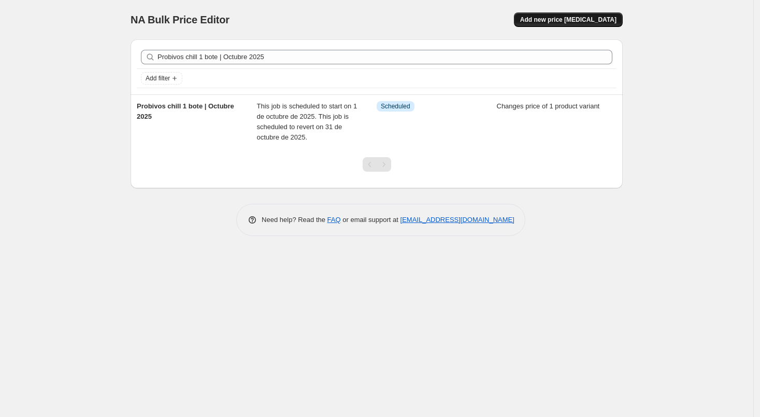
click at [586, 25] on button "Add new price [MEDICAL_DATA]" at bounding box center [568, 19] width 109 height 15
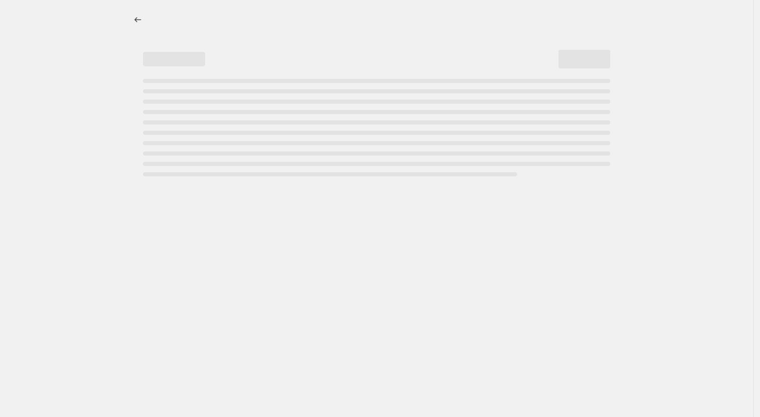
select select "percentage"
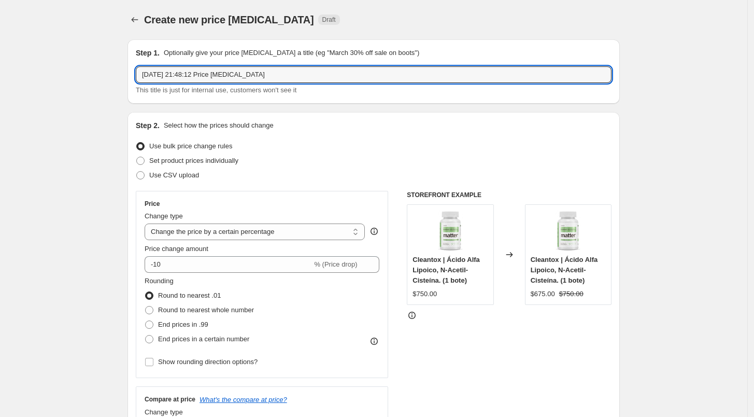
drag, startPoint x: 275, startPoint y: 74, endPoint x: 79, endPoint y: 66, distance: 196.1
paste input "Probivos chill 1 bote | Octubre 2025"
click at [204, 78] on input "Probivos chill 1 bote | Octubre 2025" at bounding box center [374, 74] width 476 height 17
type input "Probivos chill 2 botes | Octubre 2025"
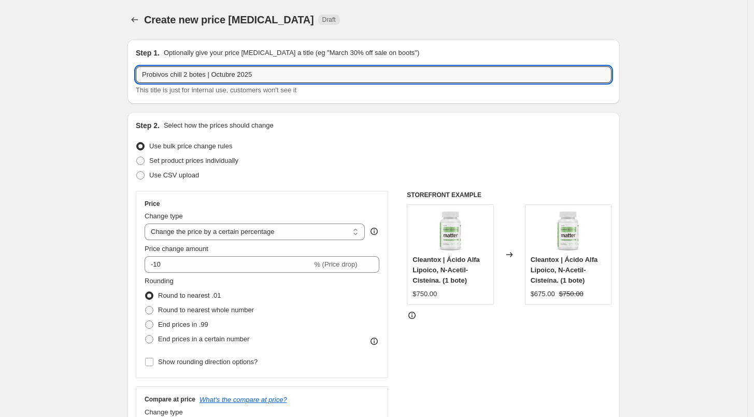
click at [250, 98] on div "Step 1. Optionally give your price [MEDICAL_DATA] a title (eg "March 30% off sa…" at bounding box center [374, 71] width 492 height 64
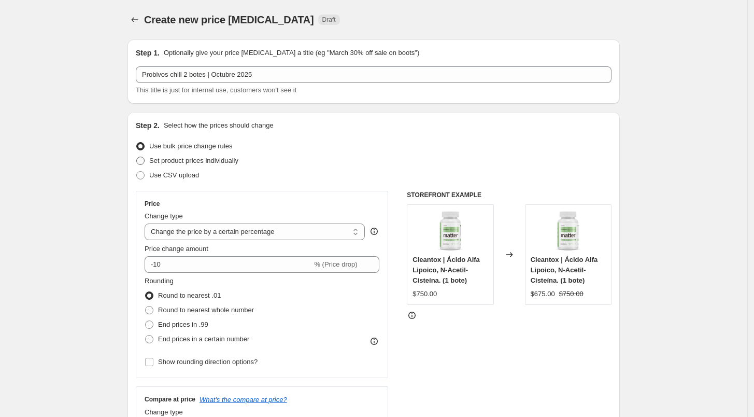
click at [217, 157] on span "Set product prices individually" at bounding box center [193, 161] width 89 height 8
click at [137, 157] on input "Set product prices individually" at bounding box center [136, 157] width 1 height 1
radio input "true"
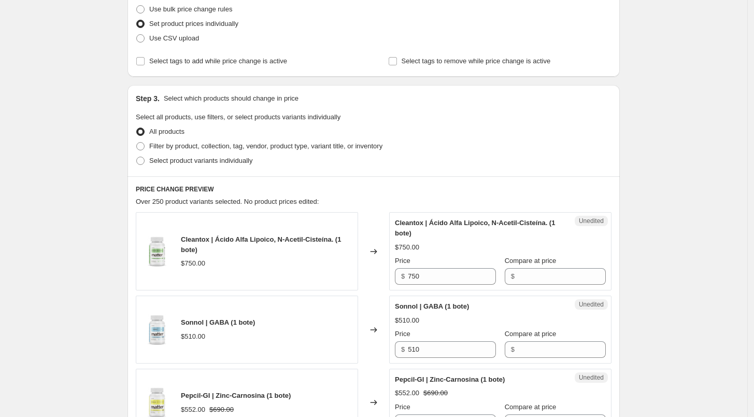
scroll to position [145, 0]
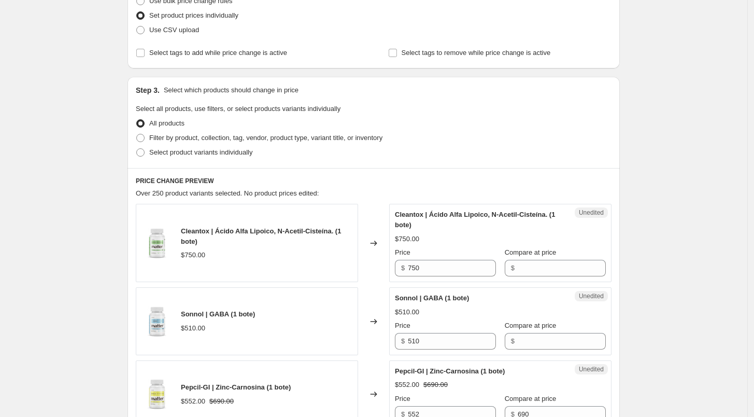
click at [203, 161] on div "Step 3. Select which products should change in price Select all products, use f…" at bounding box center [374, 122] width 492 height 91
click at [184, 153] on span "Select product variants individually" at bounding box center [200, 152] width 103 height 8
click at [137, 149] on input "Select product variants individually" at bounding box center [136, 148] width 1 height 1
radio input "true"
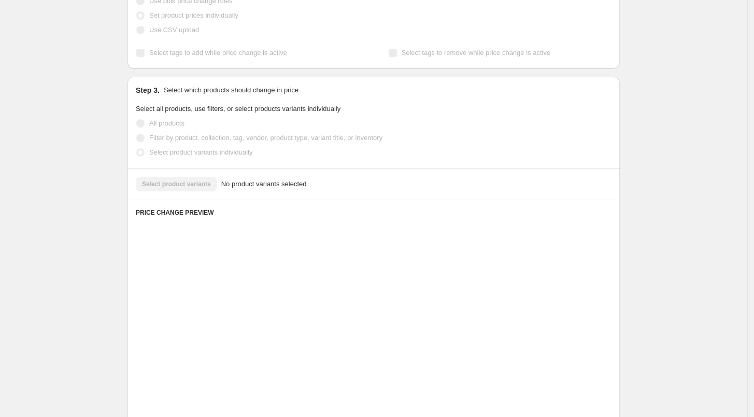
scroll to position [127, 0]
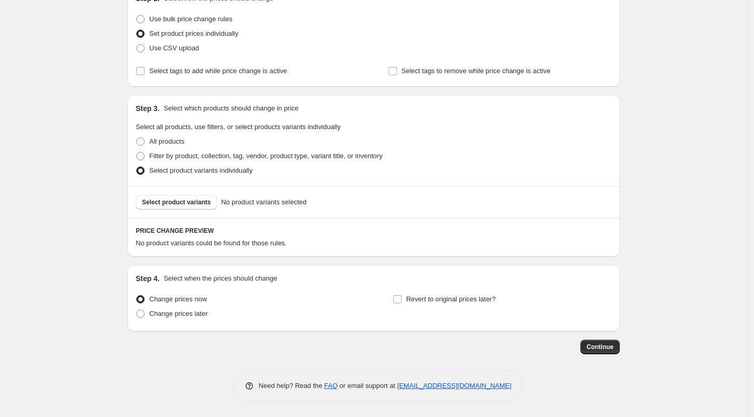
click at [196, 185] on div "Step 3. Select which products should change in price Select all products, use f…" at bounding box center [374, 140] width 492 height 91
click at [196, 192] on div "Select product variants No product variants selected" at bounding box center [374, 202] width 492 height 32
click at [199, 196] on button "Select product variants" at bounding box center [176, 202] width 81 height 15
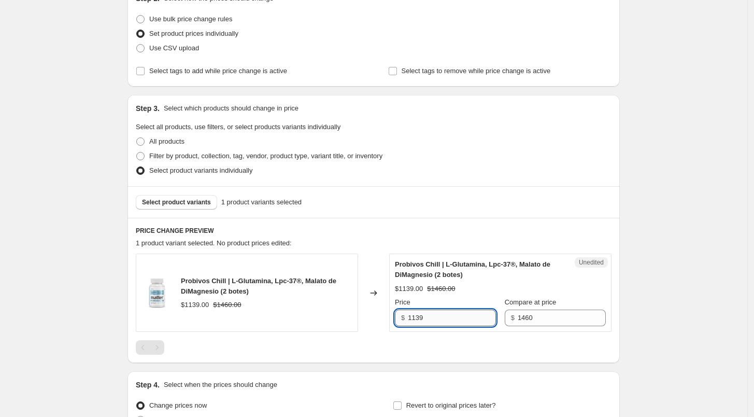
click at [450, 322] on input "1139" at bounding box center [452, 317] width 88 height 17
type input "1285"
click at [452, 351] on div at bounding box center [374, 347] width 476 height 15
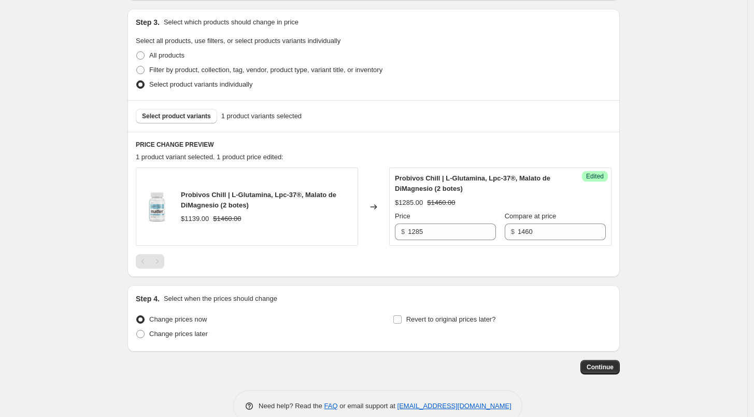
scroll to position [233, 0]
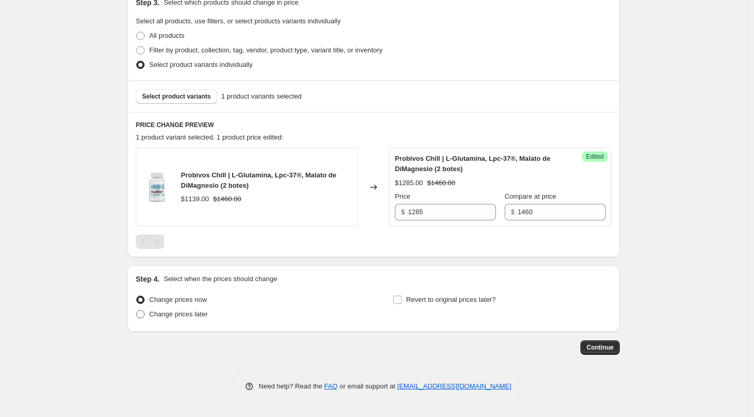
click at [193, 315] on span "Change prices later" at bounding box center [178, 314] width 59 height 8
click at [137, 310] on input "Change prices later" at bounding box center [136, 310] width 1 height 1
radio input "true"
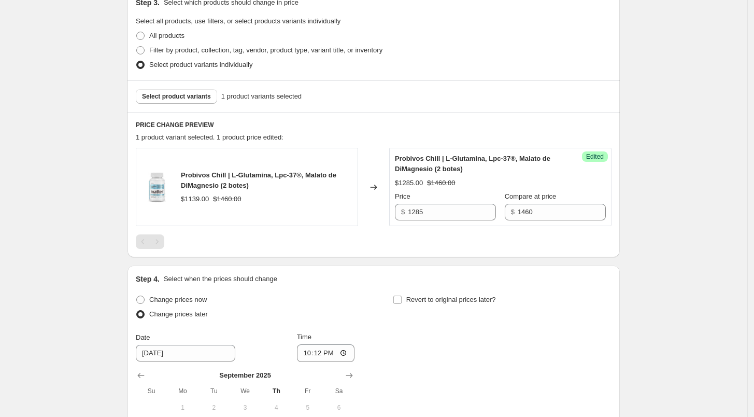
scroll to position [411, 0]
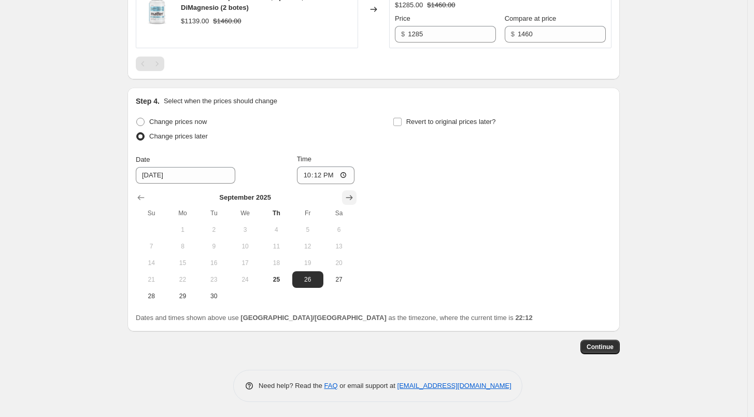
click at [352, 191] on button "Show next month, October 2025" at bounding box center [349, 197] width 15 height 15
click at [252, 222] on button "1" at bounding box center [245, 229] width 31 height 17
type input "[DATE]"
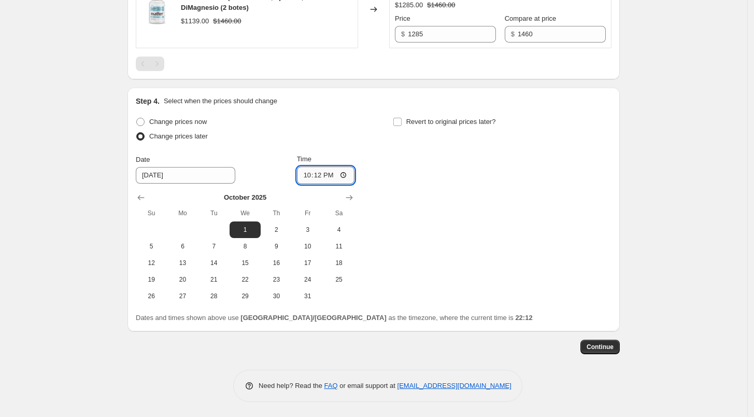
click at [310, 176] on input "22:12" at bounding box center [326, 175] width 58 height 18
type input "06:00"
click at [406, 120] on label "Revert to original prices later?" at bounding box center [444, 122] width 103 height 15
click at [402, 120] on input "Revert to original prices later?" at bounding box center [397, 122] width 8 height 8
checkbox input "true"
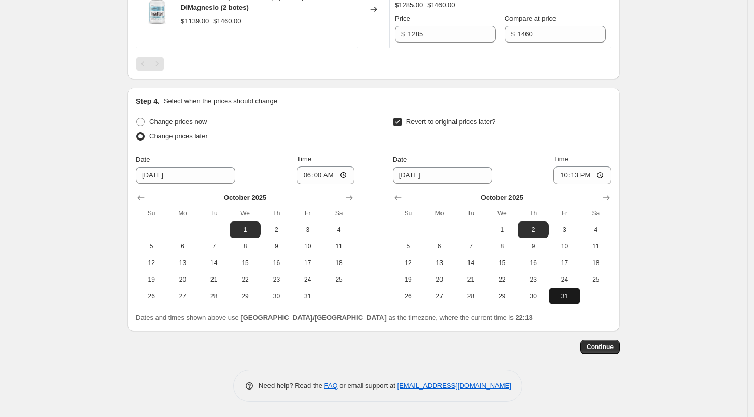
click at [576, 294] on span "31" at bounding box center [564, 296] width 23 height 8
type input "[DATE]"
click at [561, 175] on input "22:13" at bounding box center [583, 175] width 58 height 18
type input "23:59"
click at [604, 352] on button "Continue" at bounding box center [600, 347] width 39 height 15
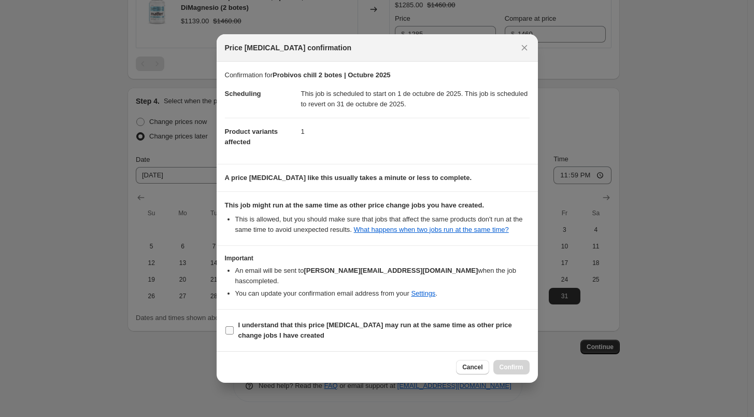
click at [276, 318] on label "I understand that this price [MEDICAL_DATA] may run at the same time as other p…" at bounding box center [377, 330] width 305 height 25
click at [234, 326] on input "I understand that this price [MEDICAL_DATA] may run at the same time as other p…" at bounding box center [229, 330] width 8 height 8
checkbox input "true"
click at [522, 363] on span "Confirm" at bounding box center [512, 367] width 24 height 8
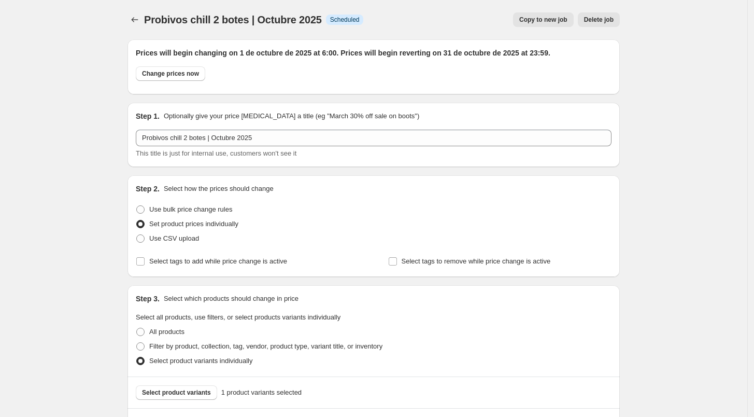
click at [143, 12] on div at bounding box center [136, 19] width 17 height 15
click at [142, 13] on button "Price change jobs" at bounding box center [135, 19] width 15 height 15
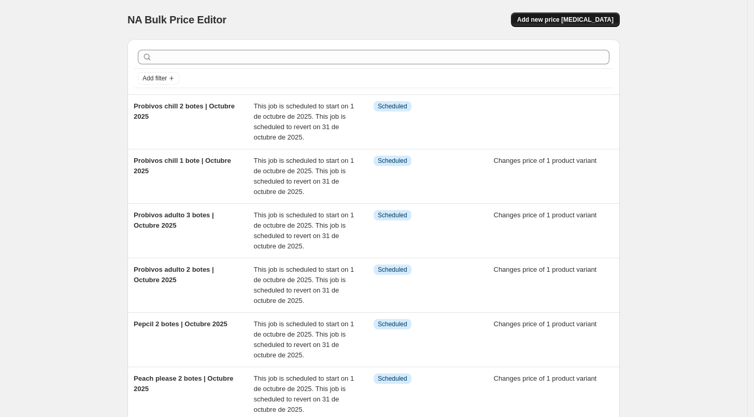
click at [587, 18] on span "Add new price [MEDICAL_DATA]" at bounding box center [565, 20] width 96 height 8
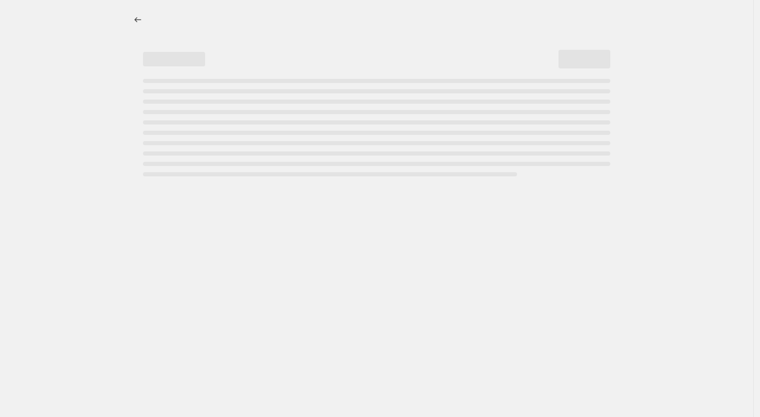
select select "percentage"
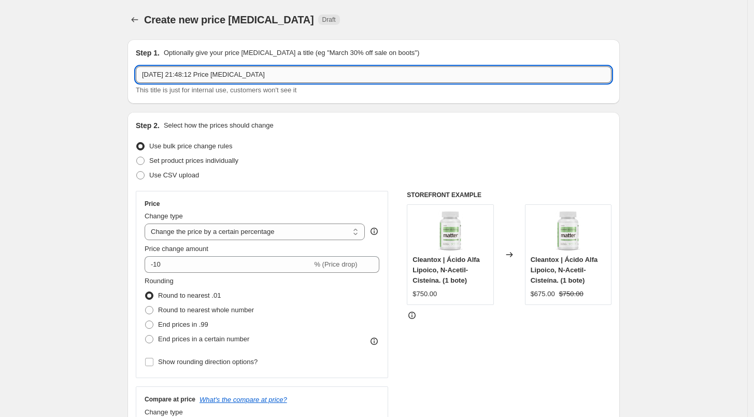
click at [251, 69] on input "[DATE] 21:48:12 Price [MEDICAL_DATA]" at bounding box center [374, 74] width 476 height 17
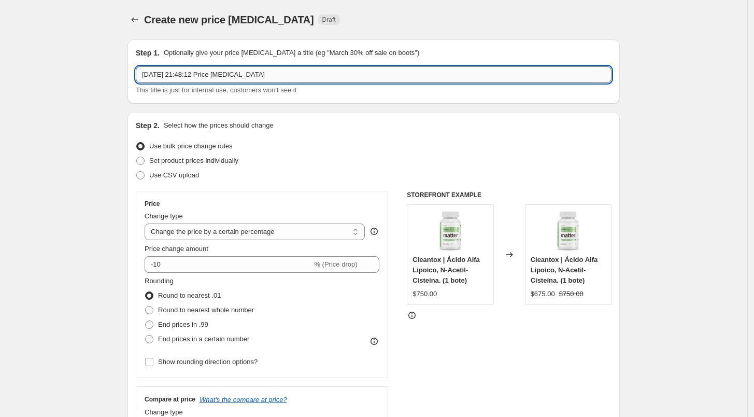
click at [251, 69] on input "[DATE] 21:48:12 Price [MEDICAL_DATA]" at bounding box center [374, 74] width 476 height 17
paste input "Probivos chill 1 bote | Octubre 2025"
click at [251, 69] on input "Probivos chill 1 bote | Octubre 2025" at bounding box center [374, 74] width 476 height 17
click at [205, 76] on input "Probivos chill 1 bote | Octubre 2025" at bounding box center [374, 74] width 476 height 17
type input "Probivos chill 3 botes | Octubre 2025"
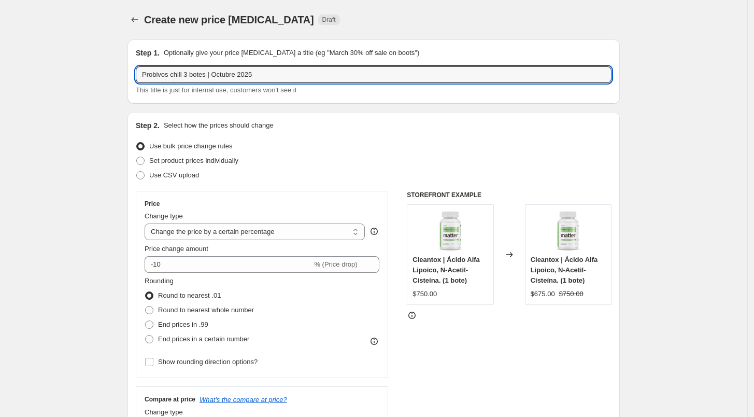
click at [309, 38] on div "Create new price [MEDICAL_DATA]. This page is ready Create new price [MEDICAL_D…" at bounding box center [374, 19] width 492 height 39
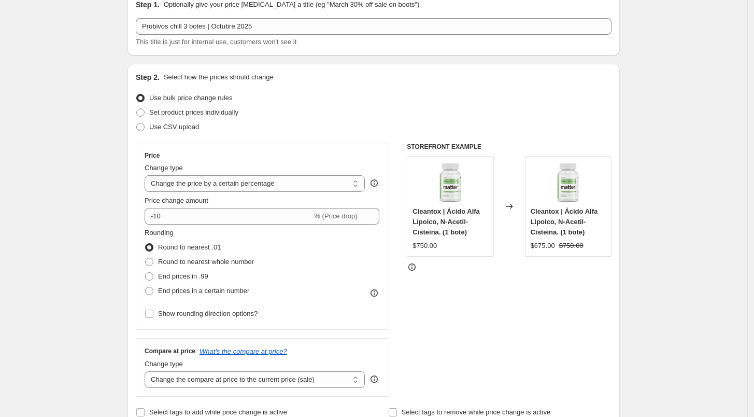
scroll to position [50, 0]
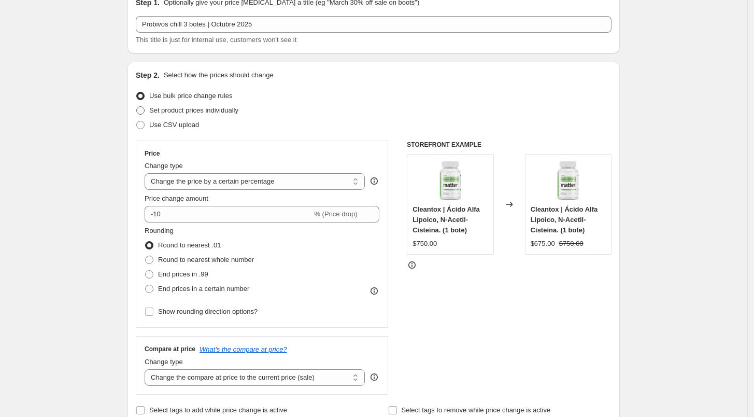
click at [202, 106] on span "Set product prices individually" at bounding box center [193, 110] width 89 height 8
click at [137, 106] on input "Set product prices individually" at bounding box center [136, 106] width 1 height 1
radio input "true"
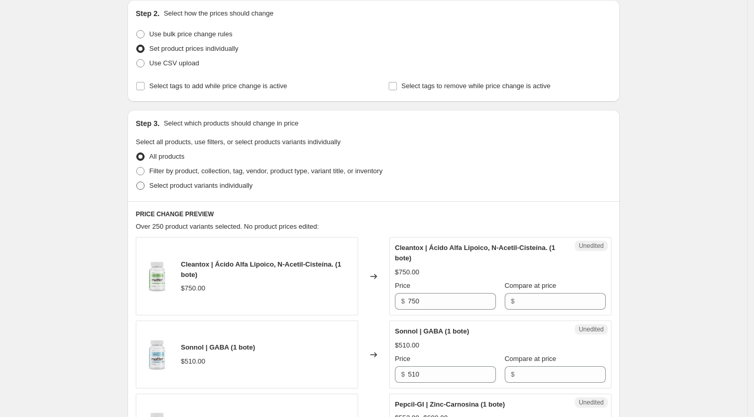
scroll to position [112, 0]
click at [193, 184] on span "Select product variants individually" at bounding box center [200, 185] width 103 height 8
click at [137, 181] on input "Select product variants individually" at bounding box center [136, 181] width 1 height 1
radio input "true"
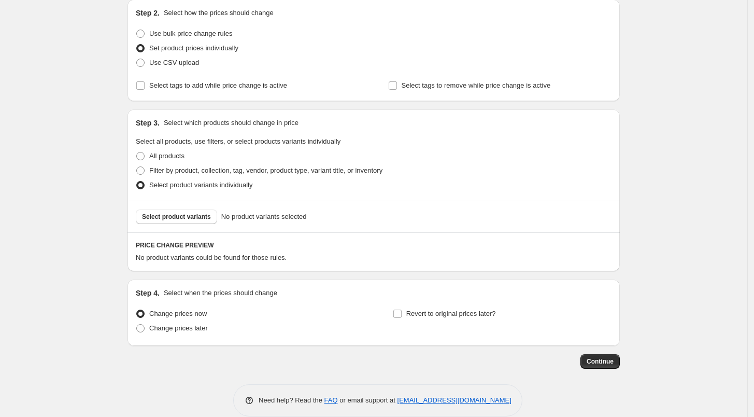
scroll to position [127, 0]
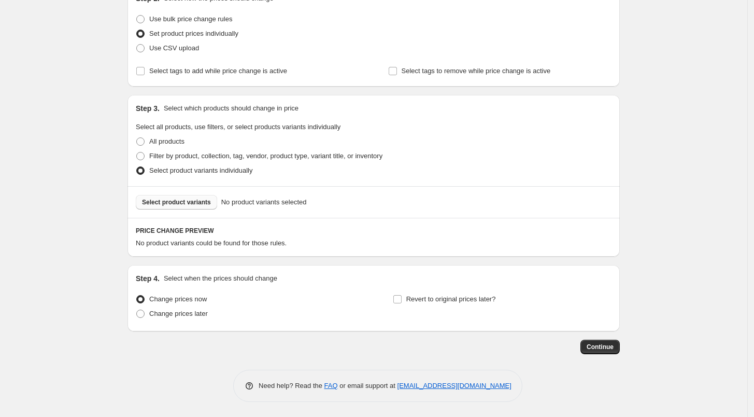
click at [178, 195] on button "Select product variants" at bounding box center [176, 202] width 81 height 15
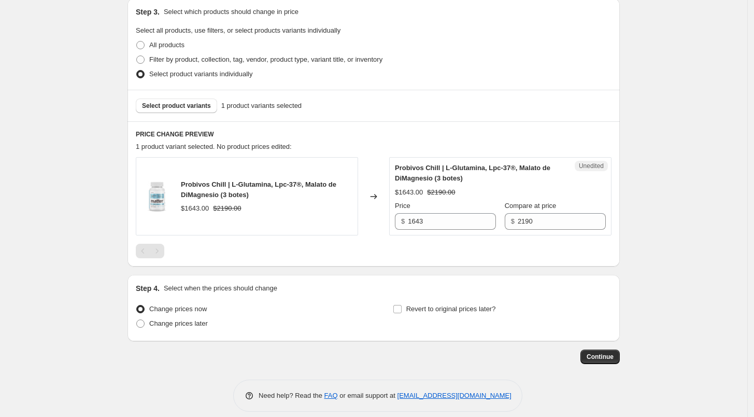
scroll to position [233, 0]
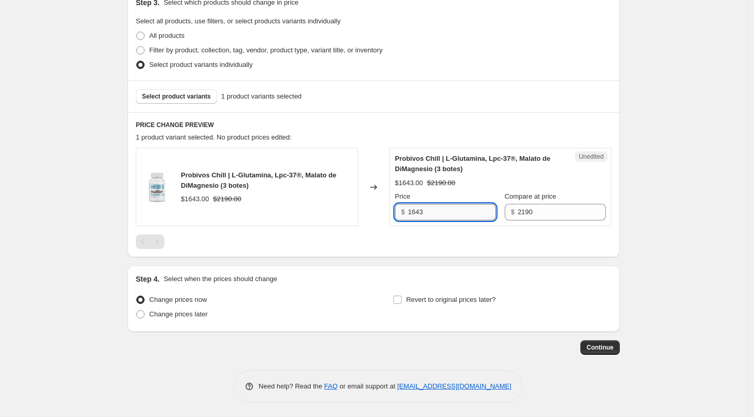
click at [444, 212] on input "1643" at bounding box center [452, 212] width 88 height 17
type input "1862"
click at [425, 243] on div at bounding box center [374, 241] width 476 height 15
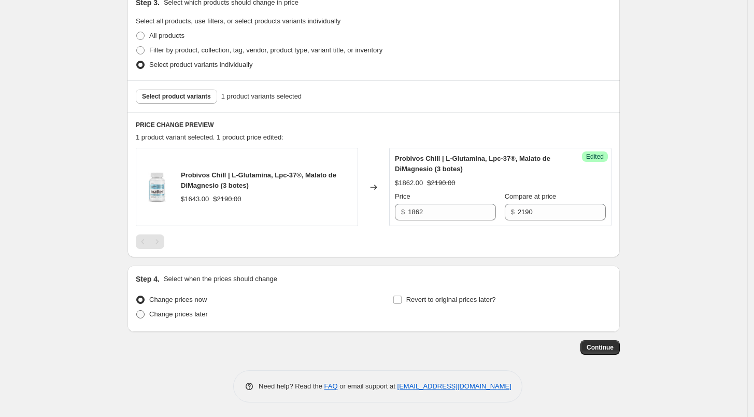
click at [183, 316] on span "Change prices later" at bounding box center [178, 314] width 59 height 8
click at [137, 310] on input "Change prices later" at bounding box center [136, 310] width 1 height 1
radio input "true"
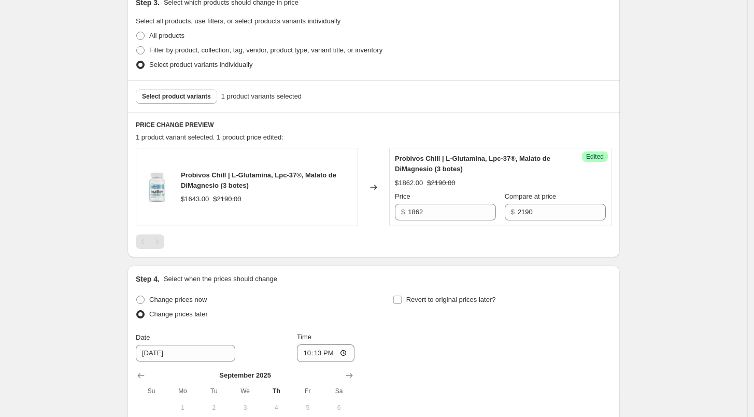
scroll to position [411, 0]
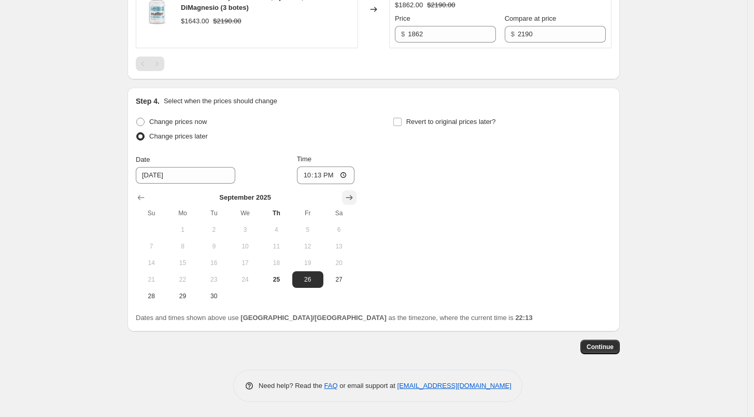
click at [355, 200] on icon "Show next month, October 2025" at bounding box center [349, 197] width 10 height 10
click at [256, 223] on button "1" at bounding box center [245, 229] width 31 height 17
type input "[DATE]"
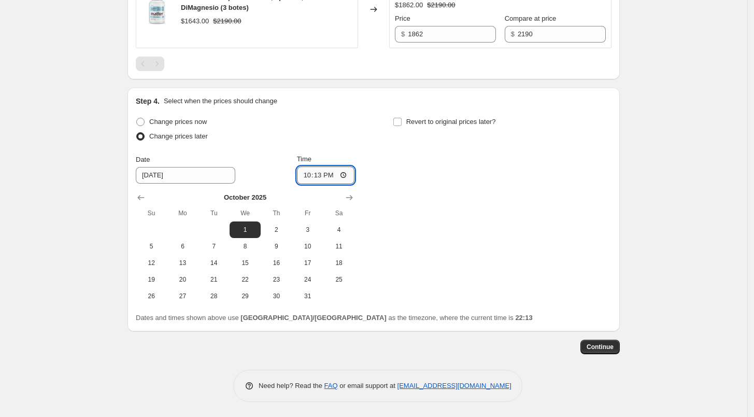
click at [307, 174] on input "22:13" at bounding box center [326, 175] width 58 height 18
type input "06:00"
click at [405, 117] on label "Revert to original prices later?" at bounding box center [444, 122] width 103 height 15
click at [402, 118] on input "Revert to original prices later?" at bounding box center [397, 122] width 8 height 8
checkbox input "true"
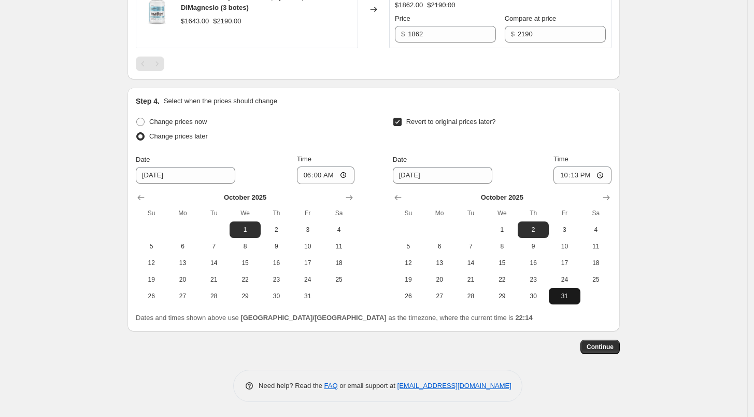
click at [569, 289] on button "31" at bounding box center [564, 296] width 31 height 17
type input "[DATE]"
click at [564, 174] on input "22:13" at bounding box center [583, 175] width 58 height 18
type input "23:50"
click at [571, 175] on input "Time" at bounding box center [583, 175] width 58 height 18
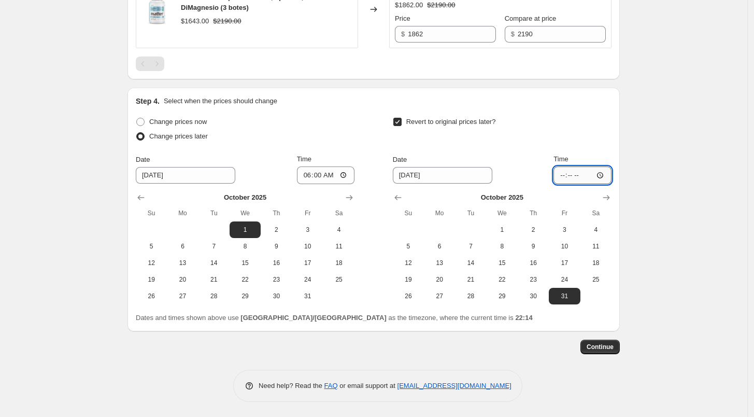
type input "23:59"
click at [585, 114] on div "Step 4. Select when the prices should change Change prices now Change prices la…" at bounding box center [374, 209] width 476 height 227
click at [601, 343] on span "Continue" at bounding box center [600, 347] width 27 height 8
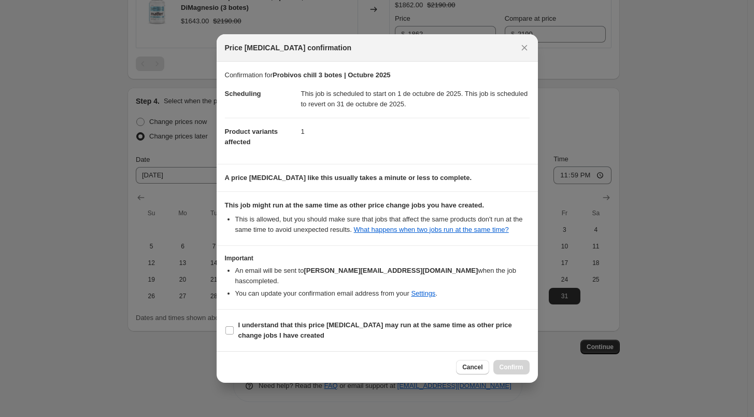
click at [294, 311] on section "I understand that this price [MEDICAL_DATA] may run at the same time as other p…" at bounding box center [377, 329] width 321 height 41
click at [378, 326] on span "I understand that this price [MEDICAL_DATA] may run at the same time as other p…" at bounding box center [383, 330] width 291 height 21
click at [234, 326] on input "I understand that this price [MEDICAL_DATA] may run at the same time as other p…" at bounding box center [229, 330] width 8 height 8
checkbox input "true"
click at [506, 363] on span "Confirm" at bounding box center [512, 367] width 24 height 8
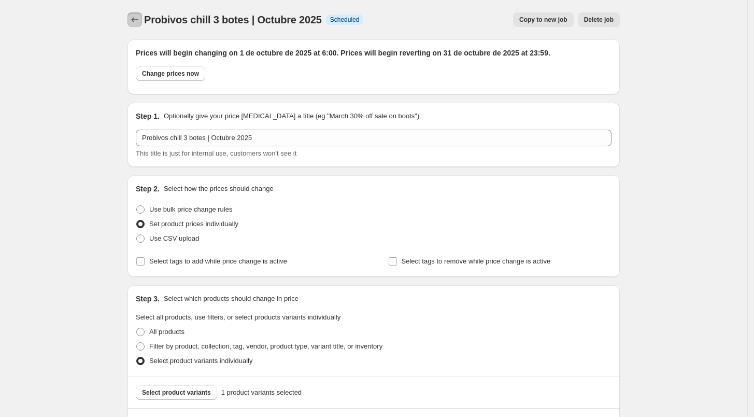
click at [136, 18] on icon "Price change jobs" at bounding box center [135, 20] width 10 height 10
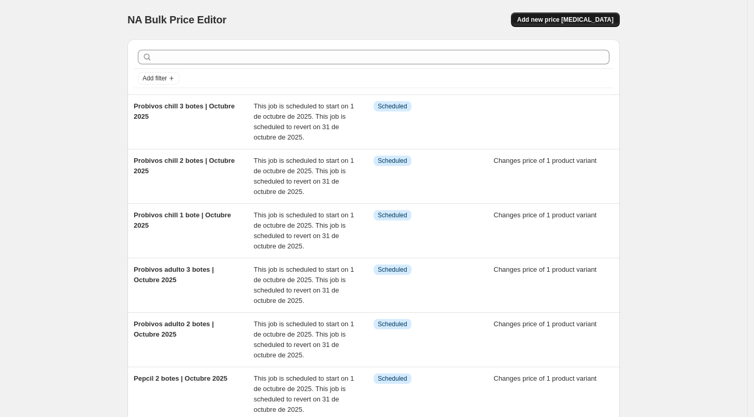
click at [574, 20] on span "Add new price [MEDICAL_DATA]" at bounding box center [565, 20] width 96 height 8
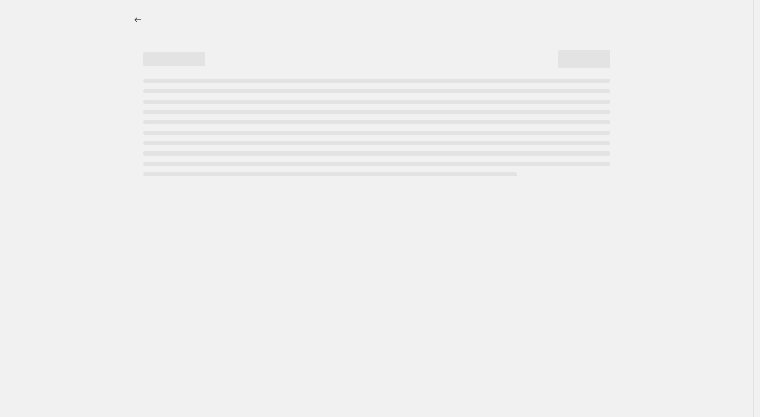
select select "percentage"
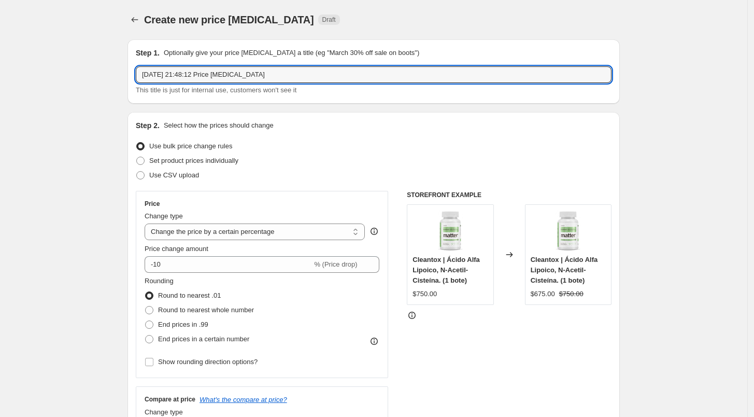
drag, startPoint x: 307, startPoint y: 74, endPoint x: 54, endPoint y: 82, distance: 253.6
paste input "Probivos chill 1 bote | Octubre 2025"
click at [188, 75] on input "Probivos chill 1 bote | Octubre 2025" at bounding box center [374, 74] width 476 height 17
type input "Probivos fem 1 bote | Octubre 2025"
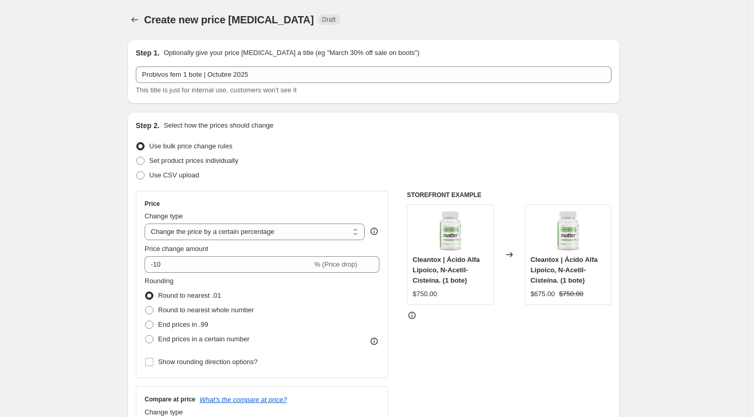
click at [205, 97] on div "Step 1. Optionally give your price [MEDICAL_DATA] a title (eg "March 30% off sa…" at bounding box center [374, 71] width 492 height 64
click at [206, 166] on label "Set product prices individually" at bounding box center [187, 160] width 103 height 15
click at [137, 157] on input "Set product prices individually" at bounding box center [136, 157] width 1 height 1
radio input "true"
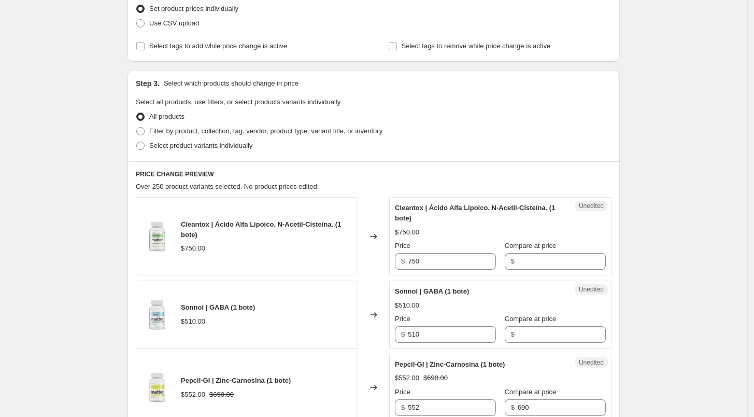
scroll to position [174, 0]
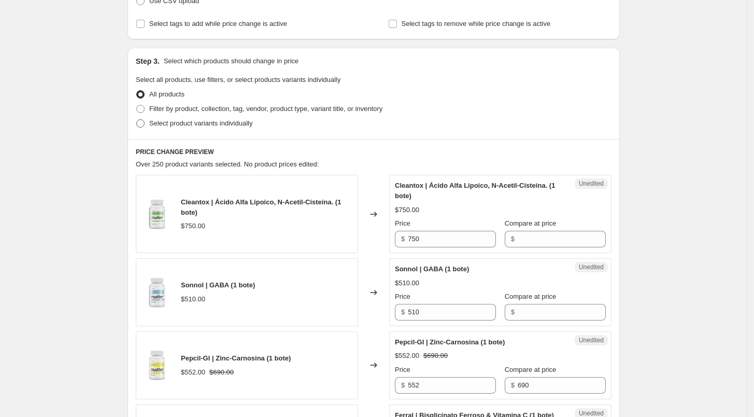
click at [170, 130] on label "Select product variants individually" at bounding box center [194, 123] width 117 height 15
click at [137, 120] on input "Select product variants individually" at bounding box center [136, 119] width 1 height 1
radio input "true"
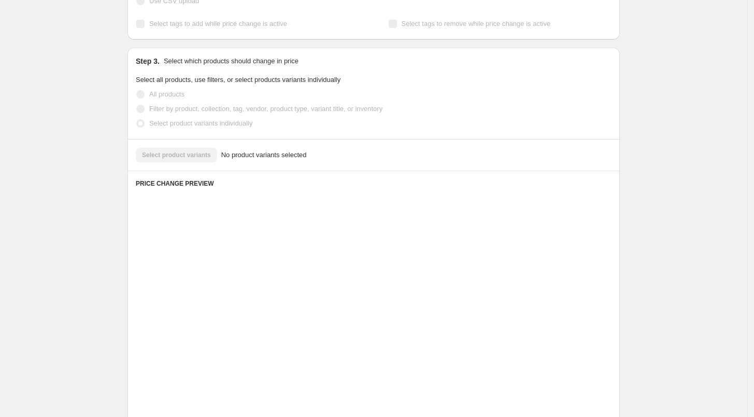
scroll to position [127, 0]
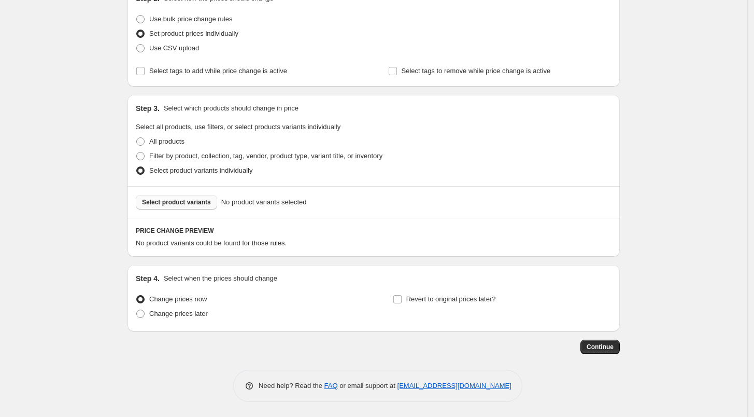
click at [203, 200] on span "Select product variants" at bounding box center [176, 202] width 69 height 8
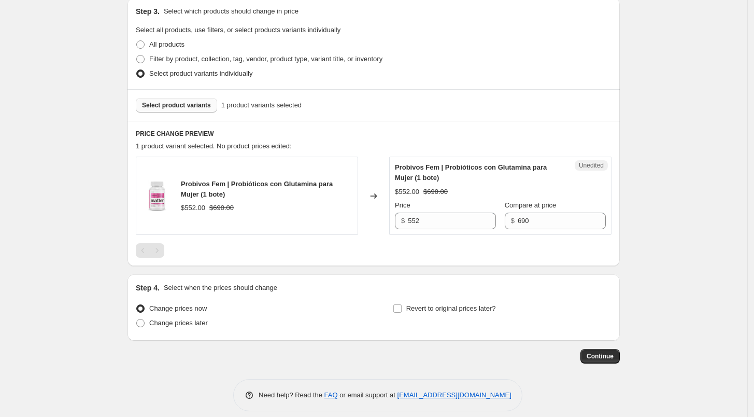
scroll to position [228, 0]
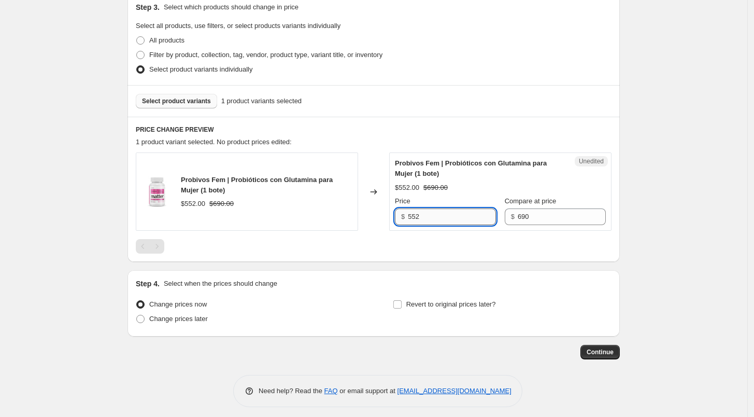
click at [448, 214] on input "552" at bounding box center [452, 216] width 88 height 17
type input "620"
click at [457, 251] on div at bounding box center [374, 246] width 476 height 15
click at [199, 316] on span "Change prices later" at bounding box center [178, 319] width 59 height 8
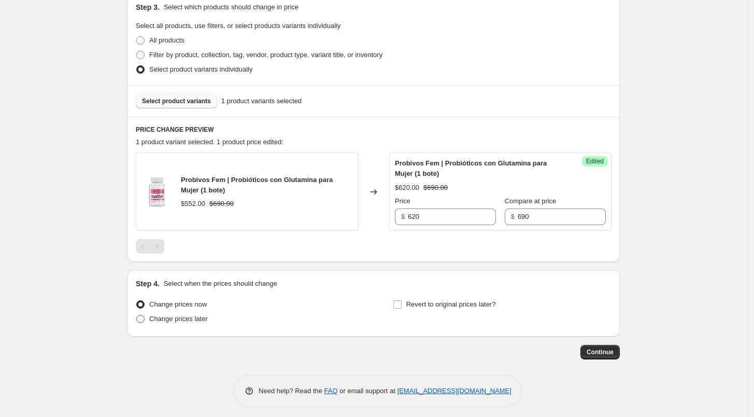
click at [137, 315] on input "Change prices later" at bounding box center [136, 315] width 1 height 1
radio input "true"
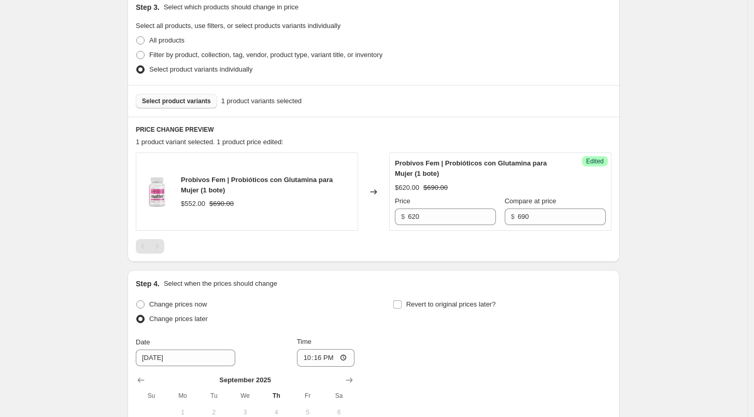
scroll to position [411, 0]
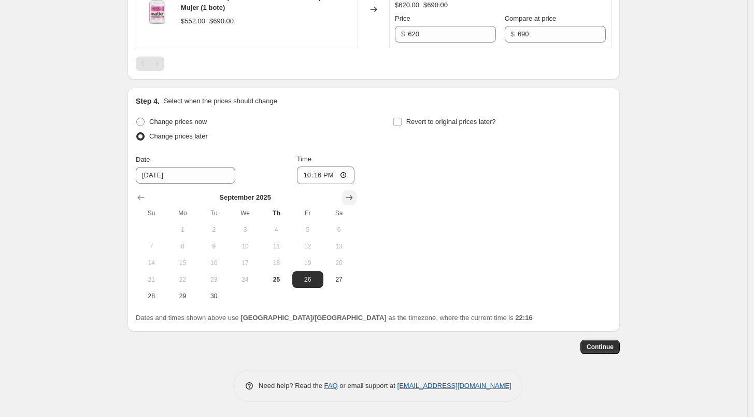
click at [355, 196] on icon "Show next month, October 2025" at bounding box center [349, 197] width 10 height 10
click at [245, 221] on button "1" at bounding box center [245, 229] width 31 height 17
type input "[DATE]"
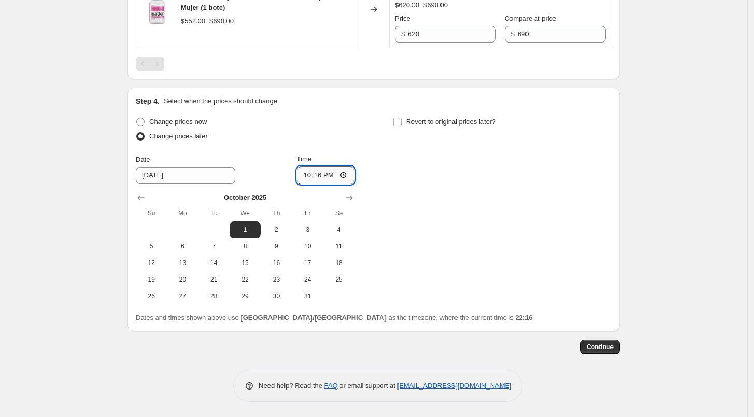
click at [306, 175] on input "22:16" at bounding box center [326, 175] width 58 height 18
type input "06:00"
click at [390, 146] on div "Change prices now Change prices later Date [DATE] Time 06:00 [DATE] Su Mo Tu We…" at bounding box center [374, 210] width 476 height 190
click at [405, 117] on label "Revert to original prices later?" at bounding box center [444, 122] width 103 height 15
click at [402, 118] on input "Revert to original prices later?" at bounding box center [397, 122] width 8 height 8
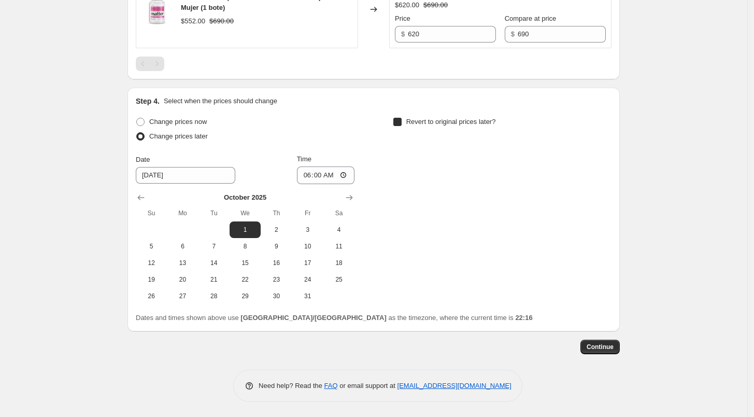
checkbox input "true"
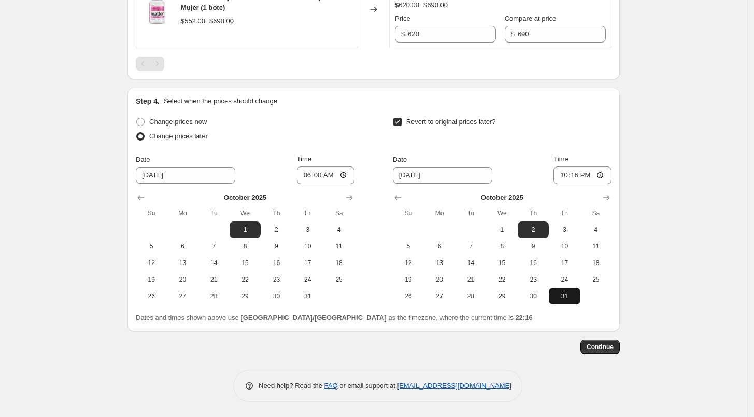
click at [565, 293] on span "31" at bounding box center [564, 296] width 23 height 8
type input "[DATE]"
click at [557, 165] on div "Time 22:16" at bounding box center [583, 169] width 58 height 30
click at [562, 174] on input "22:16" at bounding box center [583, 175] width 58 height 18
click at [620, 131] on div "Step 4. Select when the prices should change Change prices now Change prices la…" at bounding box center [374, 210] width 492 height 244
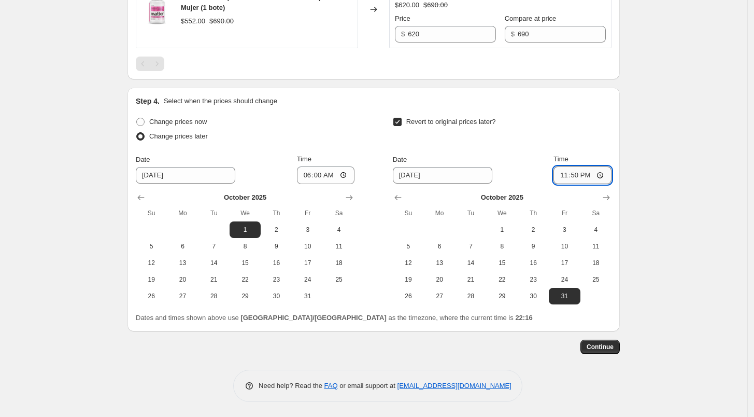
click at [576, 173] on input "23:50" at bounding box center [583, 175] width 58 height 18
type input "23:59"
click at [605, 124] on div "Revert to original prices later?" at bounding box center [502, 130] width 219 height 31
click at [610, 348] on span "Continue" at bounding box center [600, 347] width 27 height 8
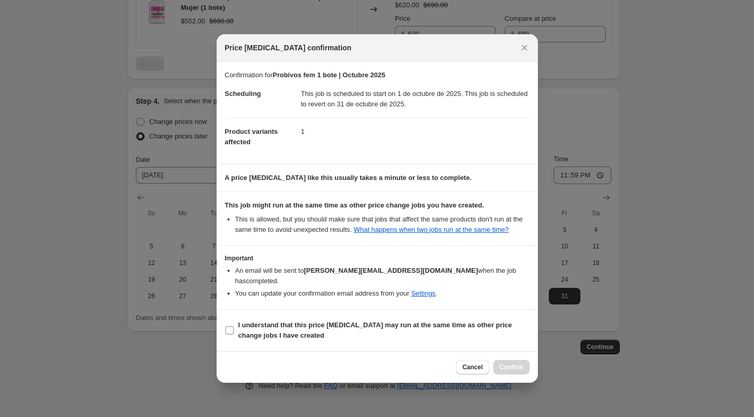
click at [265, 329] on b "I understand that this price [MEDICAL_DATA] may run at the same time as other p…" at bounding box center [375, 330] width 274 height 18
click at [234, 329] on input "I understand that this price [MEDICAL_DATA] may run at the same time as other p…" at bounding box center [229, 330] width 8 height 8
checkbox input "true"
click at [512, 373] on div "Cancel Confirm" at bounding box center [377, 367] width 321 height 32
click at [517, 366] on button "Confirm" at bounding box center [511, 367] width 36 height 15
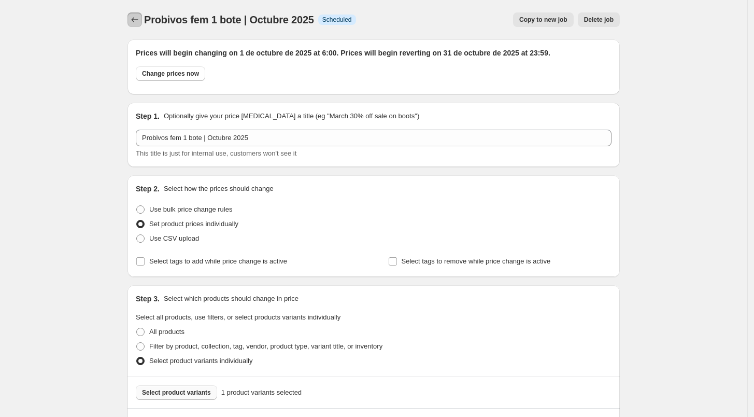
click at [132, 15] on button "Price change jobs" at bounding box center [135, 19] width 15 height 15
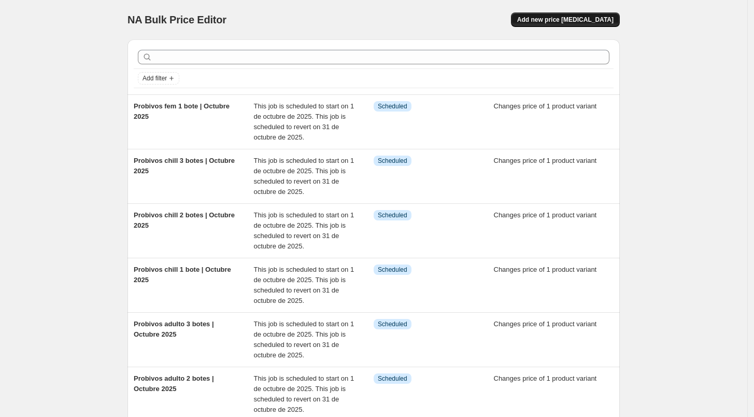
click at [583, 17] on span "Add new price [MEDICAL_DATA]" at bounding box center [565, 20] width 96 height 8
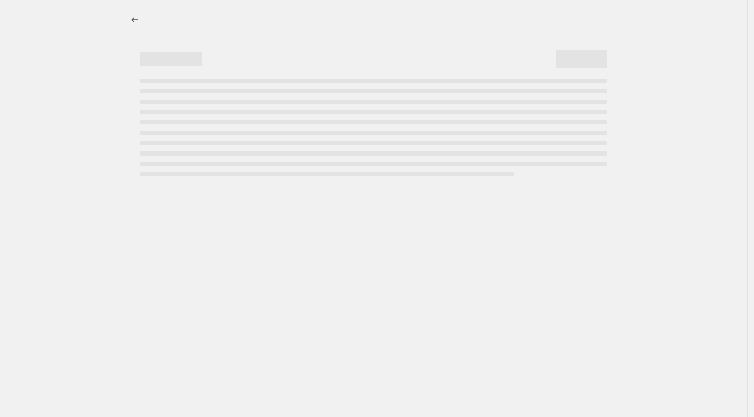
select select "percentage"
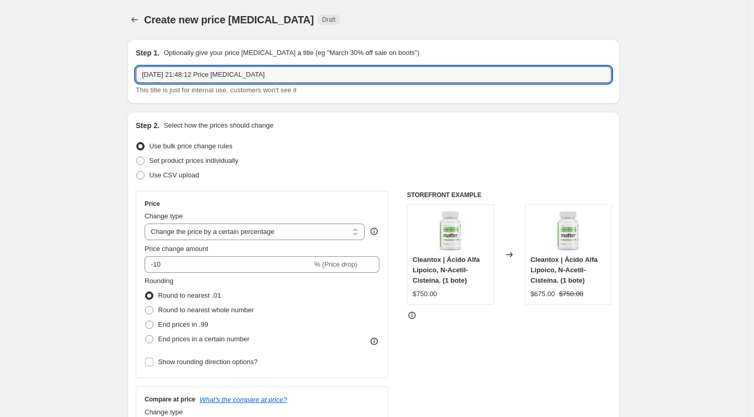
drag, startPoint x: 276, startPoint y: 68, endPoint x: 96, endPoint y: 88, distance: 181.5
paste input "Probivos chill 1 bote | Octubre 2025"
click at [205, 78] on input "Probivos chill 1 bote | Octubre 2025" at bounding box center [374, 74] width 476 height 17
type input "Probivos fem 2 botes | Octubre 2025"
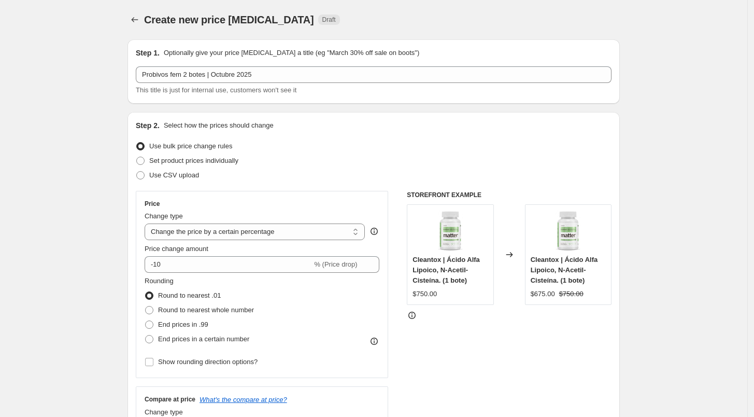
click at [224, 102] on div "Step 1. Optionally give your price [MEDICAL_DATA] a title (eg "March 30% off sa…" at bounding box center [374, 71] width 492 height 64
click at [206, 159] on span "Set product prices individually" at bounding box center [193, 161] width 89 height 8
click at [137, 157] on input "Set product prices individually" at bounding box center [136, 157] width 1 height 1
radio input "true"
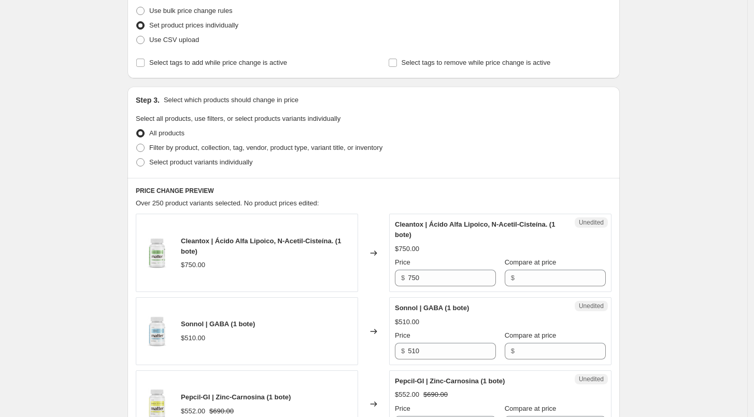
scroll to position [169, 0]
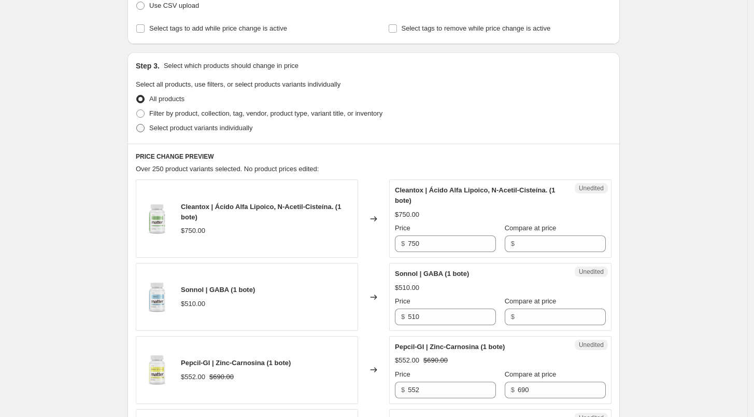
click at [177, 133] on label "Select product variants individually" at bounding box center [194, 128] width 117 height 15
click at [137, 124] on input "Select product variants individually" at bounding box center [136, 124] width 1 height 1
radio input "true"
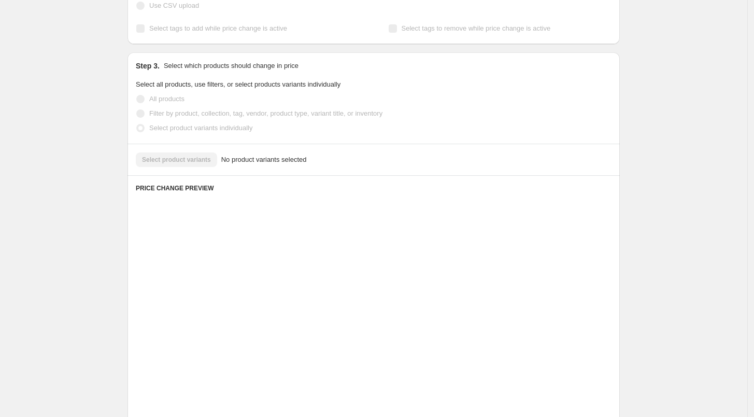
scroll to position [127, 0]
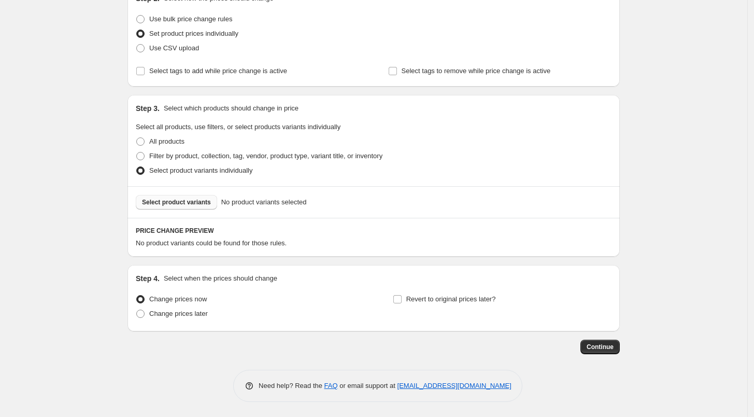
click at [191, 202] on span "Select product variants" at bounding box center [176, 202] width 69 height 8
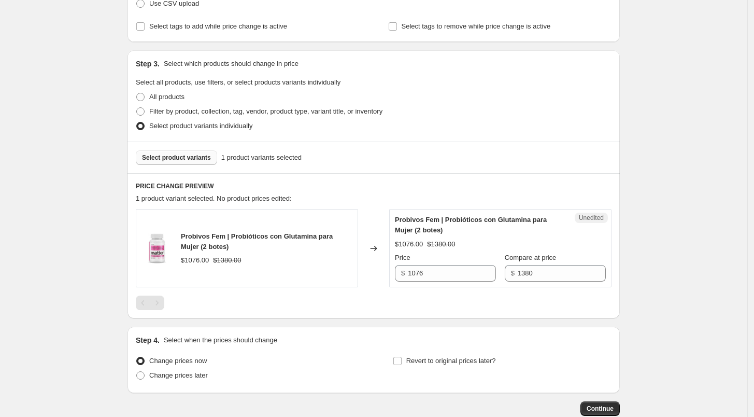
scroll to position [172, 0]
click at [435, 277] on input "1076" at bounding box center [452, 272] width 88 height 17
type input "1214"
click at [433, 319] on div "Step 1. Optionally give your price [MEDICAL_DATA] a title (eg "March 30% off sa…" at bounding box center [369, 137] width 501 height 556
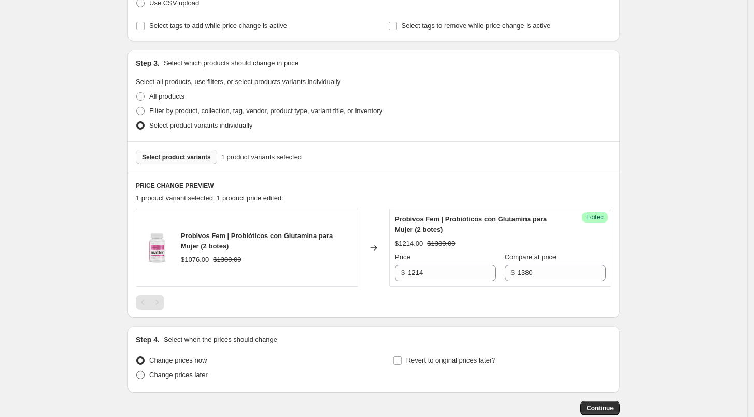
click at [203, 378] on span "Change prices later" at bounding box center [178, 375] width 59 height 8
click at [137, 371] on input "Change prices later" at bounding box center [136, 371] width 1 height 1
radio input "true"
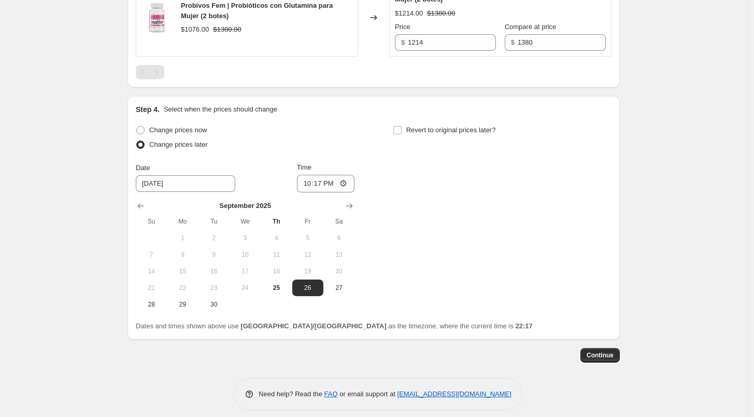
scroll to position [411, 0]
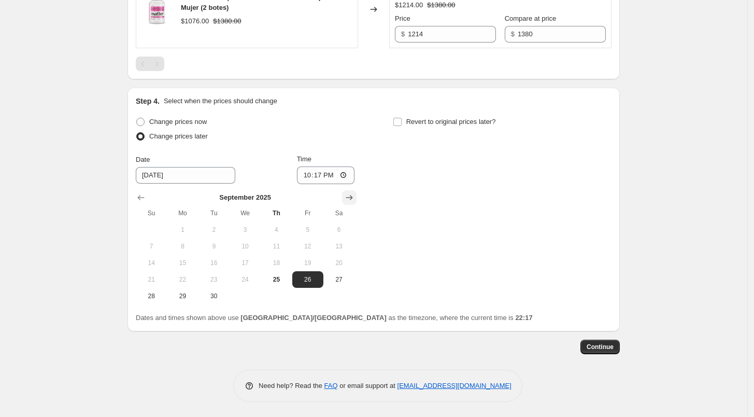
click at [346, 197] on button "Show next month, October 2025" at bounding box center [349, 197] width 15 height 15
click at [253, 226] on span "1" at bounding box center [245, 229] width 23 height 8
type input "[DATE]"
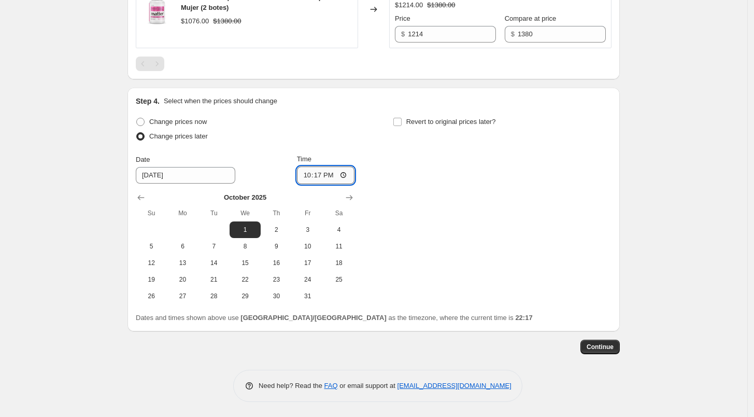
click at [302, 175] on input "22:17" at bounding box center [326, 175] width 58 height 18
type input "06:00"
click at [402, 123] on input "Revert to original prices later?" at bounding box center [397, 122] width 8 height 8
checkbox input "true"
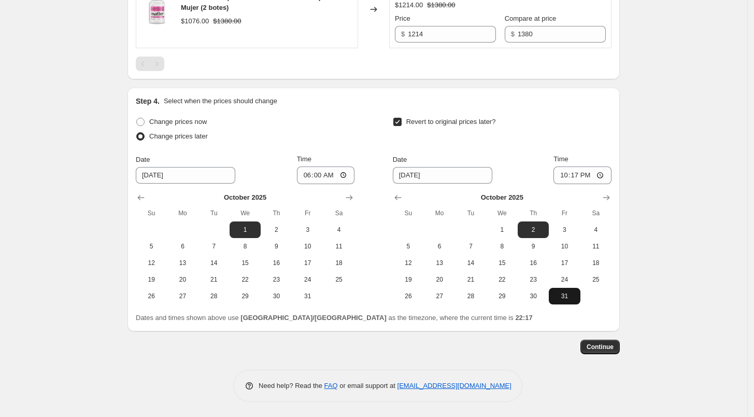
click at [562, 294] on span "31" at bounding box center [564, 296] width 23 height 8
type input "[DATE]"
click at [561, 172] on input "22:17" at bounding box center [583, 175] width 58 height 18
type input "23:59"
click at [604, 132] on div "Revert to original prices later?" at bounding box center [502, 130] width 219 height 31
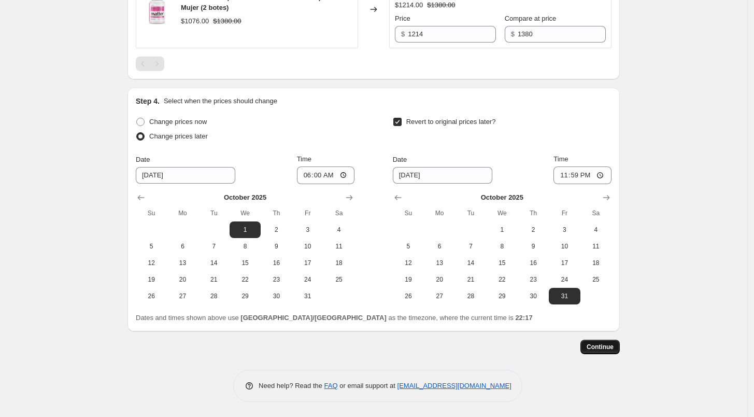
click at [613, 343] on span "Continue" at bounding box center [600, 347] width 27 height 8
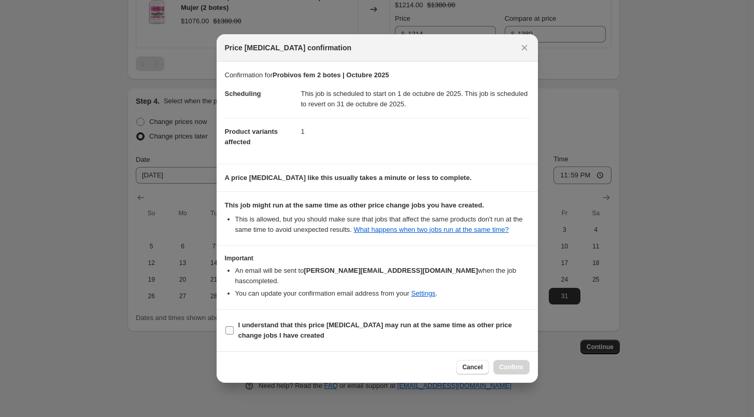
click at [241, 321] on b "I understand that this price [MEDICAL_DATA] may run at the same time as other p…" at bounding box center [375, 330] width 274 height 18
click at [234, 326] on input "I understand that this price [MEDICAL_DATA] may run at the same time as other p…" at bounding box center [229, 330] width 8 height 8
checkbox input "true"
click at [524, 360] on button "Confirm" at bounding box center [511, 367] width 36 height 15
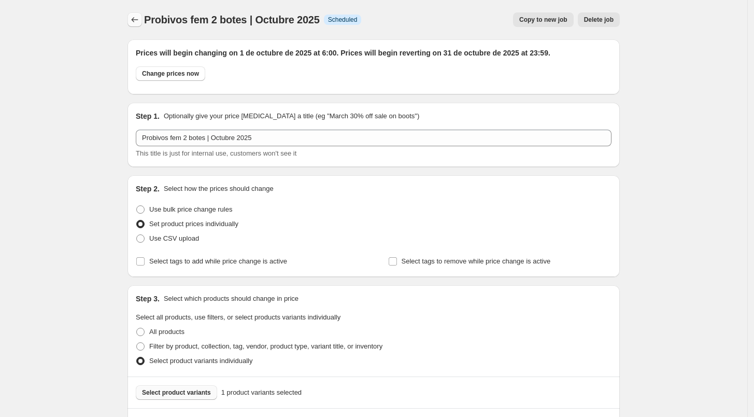
click at [136, 18] on icon "Price change jobs" at bounding box center [135, 20] width 10 height 10
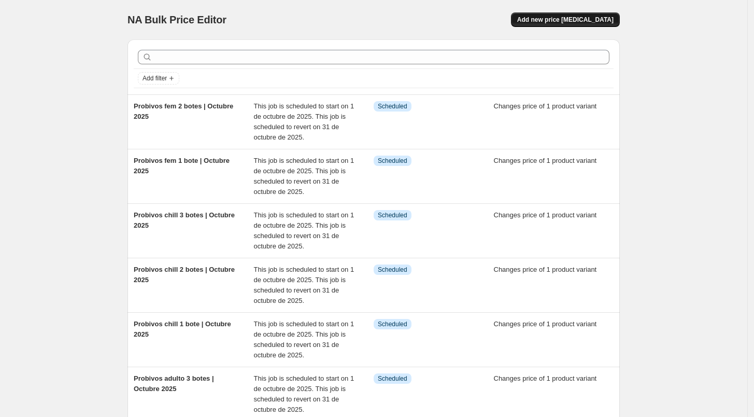
click at [582, 20] on span "Add new price [MEDICAL_DATA]" at bounding box center [565, 20] width 96 height 8
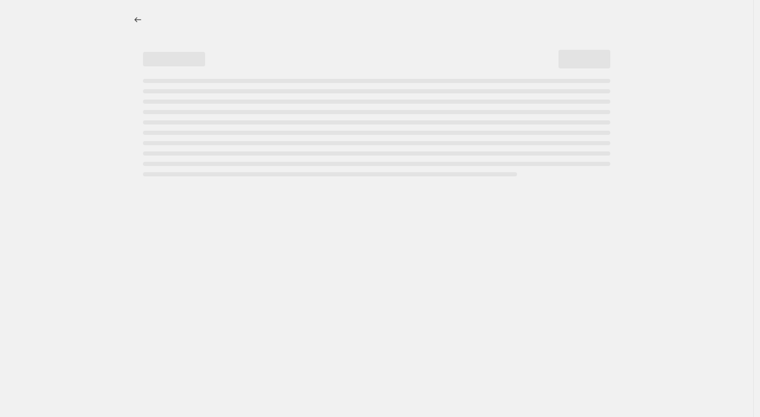
select select "percentage"
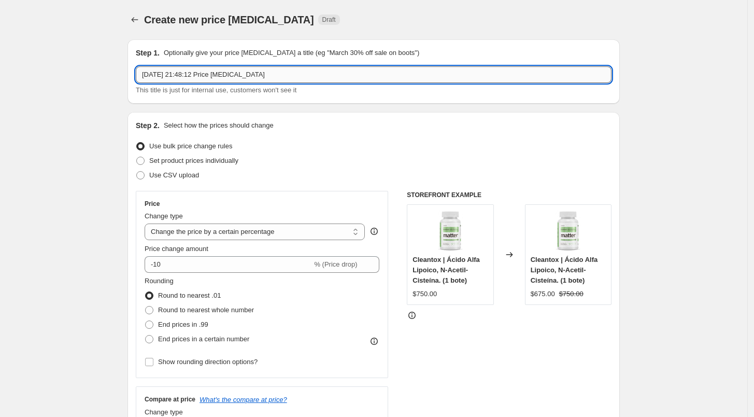
click at [274, 81] on input "[DATE] 21:48:12 Price [MEDICAL_DATA]" at bounding box center [374, 74] width 476 height 17
drag, startPoint x: 288, startPoint y: 79, endPoint x: 118, endPoint y: 96, distance: 170.9
type input "Probivos fem 3 botes | octubre 2025"
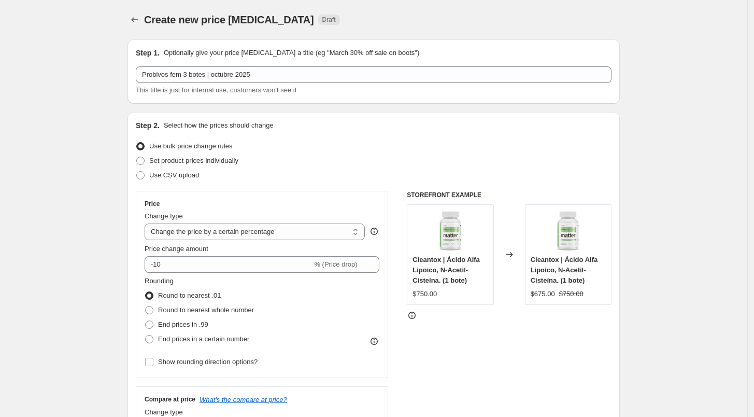
click at [192, 160] on span "Set product prices individually" at bounding box center [193, 161] width 89 height 8
click at [137, 157] on input "Set product prices individually" at bounding box center [136, 157] width 1 height 1
radio input "true"
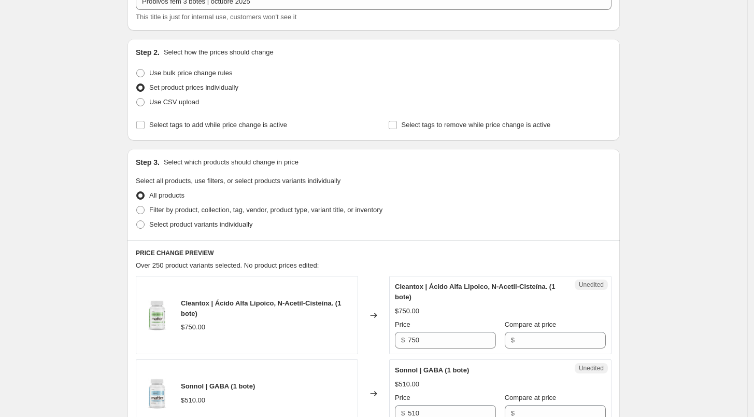
scroll to position [84, 0]
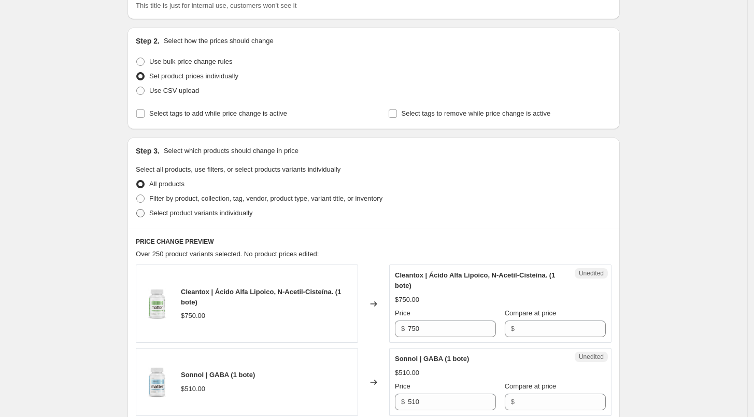
click at [185, 209] on span "Select product variants individually" at bounding box center [200, 213] width 103 height 8
click at [137, 209] on input "Select product variants individually" at bounding box center [136, 209] width 1 height 1
radio input "true"
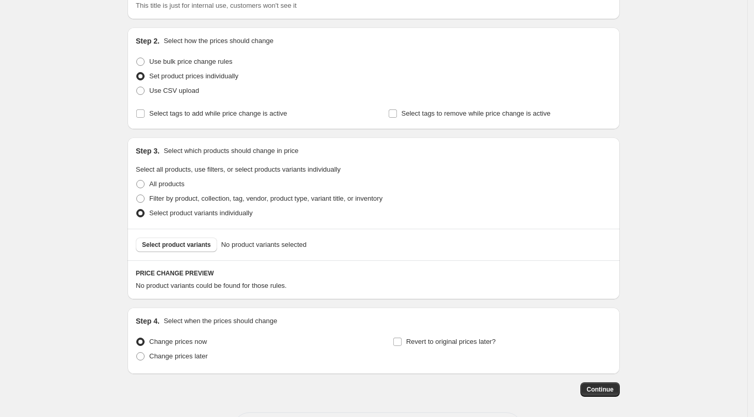
scroll to position [127, 0]
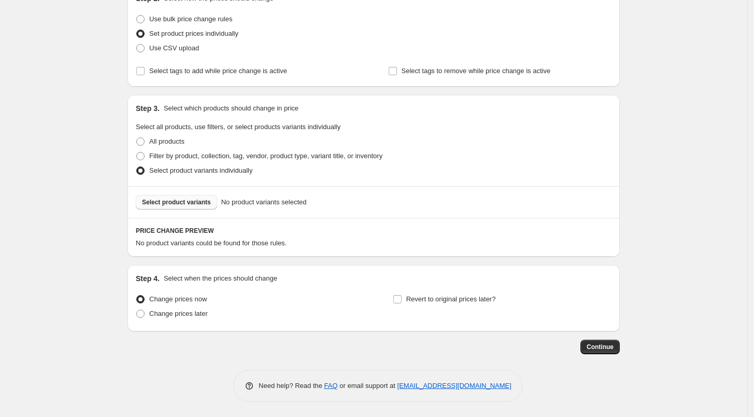
click at [185, 206] on button "Select product variants" at bounding box center [176, 202] width 81 height 15
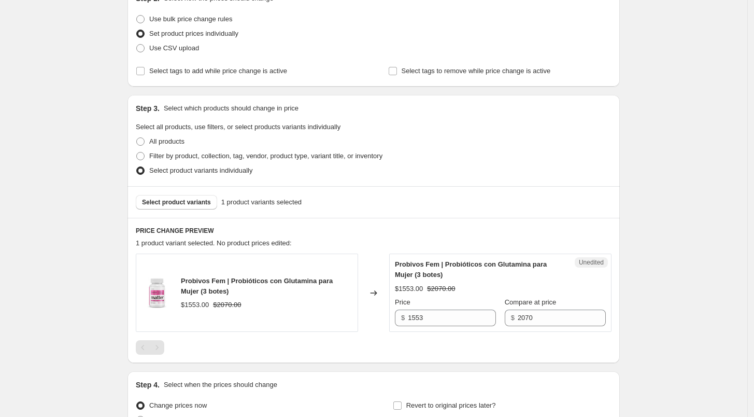
scroll to position [233, 0]
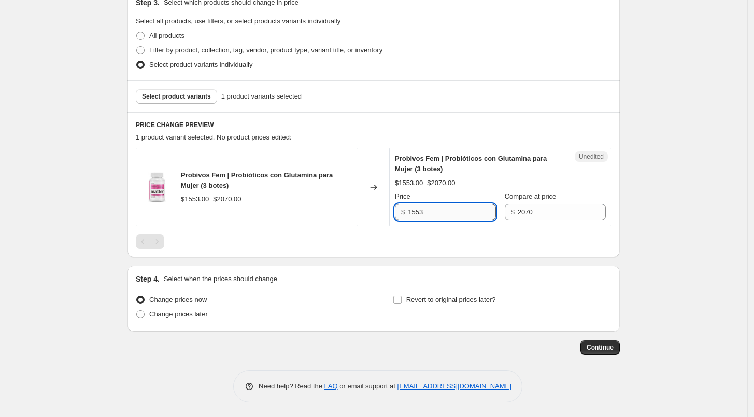
click at [448, 204] on input "1553" at bounding box center [452, 212] width 88 height 17
type input "1760"
click at [415, 274] on div "Step 4. Select when the prices should change" at bounding box center [374, 279] width 476 height 10
click at [195, 314] on span "Change prices later" at bounding box center [178, 314] width 59 height 8
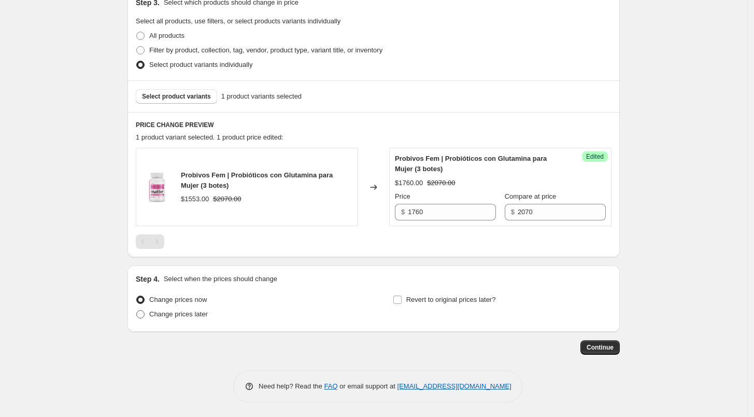
click at [137, 310] on input "Change prices later" at bounding box center [136, 310] width 1 height 1
radio input "true"
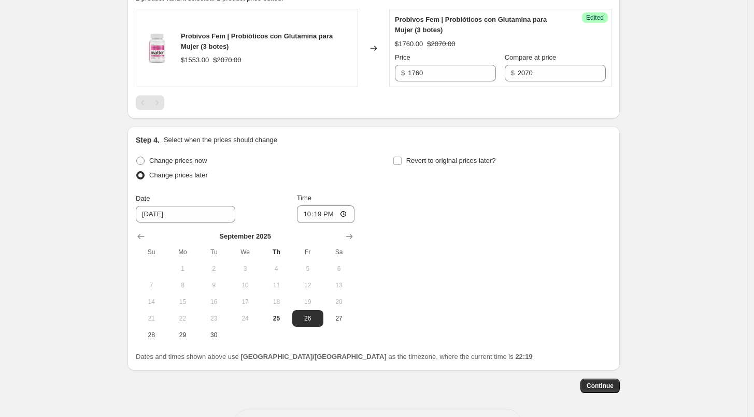
scroll to position [411, 0]
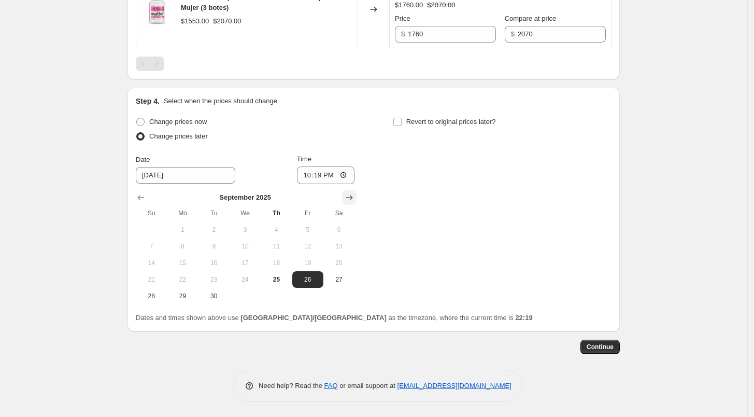
click at [350, 200] on icon "Show next month, October 2025" at bounding box center [349, 197] width 10 height 10
click at [251, 229] on span "1" at bounding box center [245, 229] width 23 height 8
type input "[DATE]"
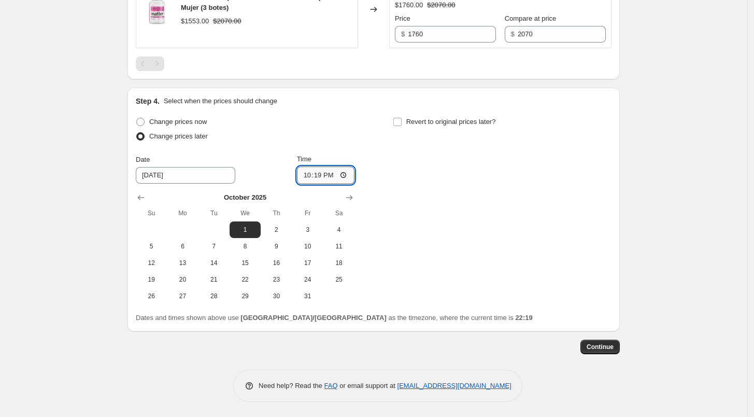
click at [304, 176] on input "22:19" at bounding box center [326, 175] width 58 height 18
type input "06:00"
click at [400, 116] on label "Revert to original prices later?" at bounding box center [444, 122] width 103 height 15
click at [400, 118] on input "Revert to original prices later?" at bounding box center [397, 122] width 8 height 8
checkbox input "true"
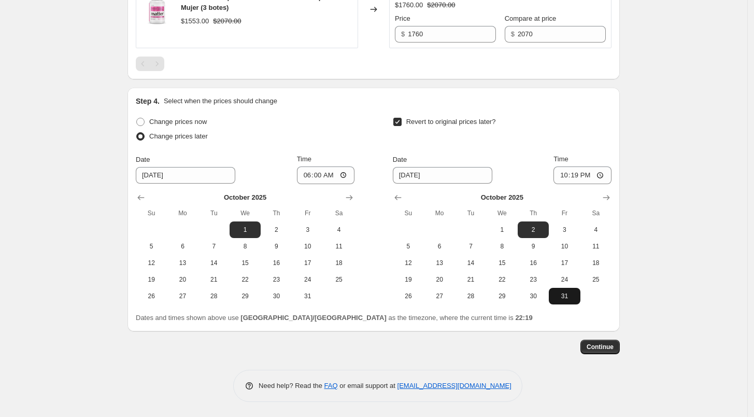
click at [570, 297] on span "31" at bounding box center [564, 296] width 23 height 8
type input "[DATE]"
click at [564, 171] on input "22:19" at bounding box center [583, 175] width 58 height 18
type input "23:59"
click at [575, 131] on div "Revert to original prices later?" at bounding box center [502, 130] width 219 height 31
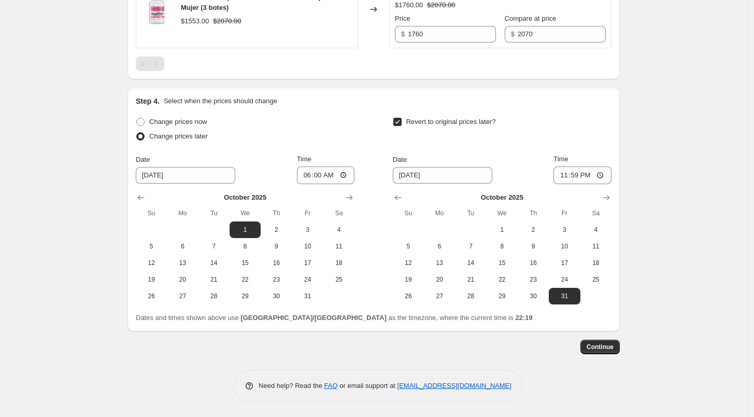
click at [613, 357] on div "Step 1. Optionally give your price [MEDICAL_DATA] a title (eg "March 30% off sa…" at bounding box center [374, 11] width 492 height 781
click at [603, 349] on span "Continue" at bounding box center [600, 347] width 27 height 8
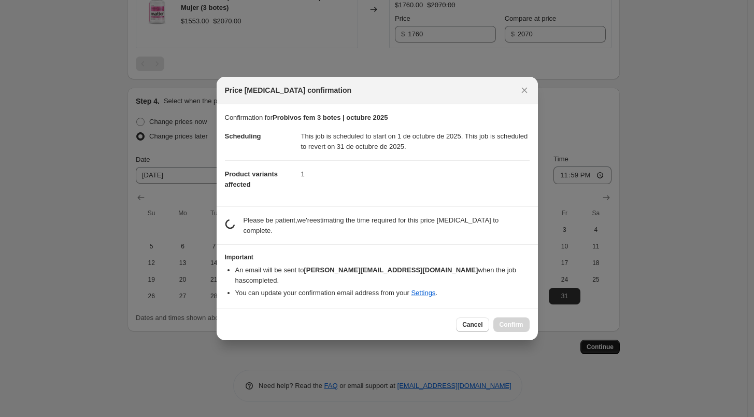
scroll to position [0, 0]
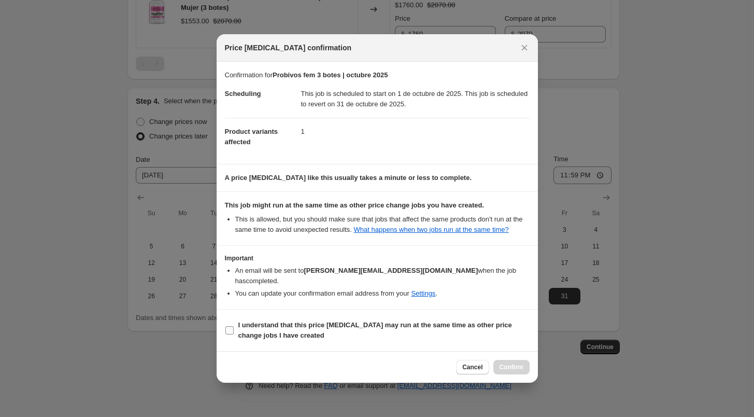
click at [332, 321] on b "I understand that this price [MEDICAL_DATA] may run at the same time as other p…" at bounding box center [375, 330] width 274 height 18
click at [234, 326] on input "I understand that this price [MEDICAL_DATA] may run at the same time as other p…" at bounding box center [229, 330] width 8 height 8
checkbox input "true"
click at [520, 364] on span "Confirm" at bounding box center [512, 367] width 24 height 8
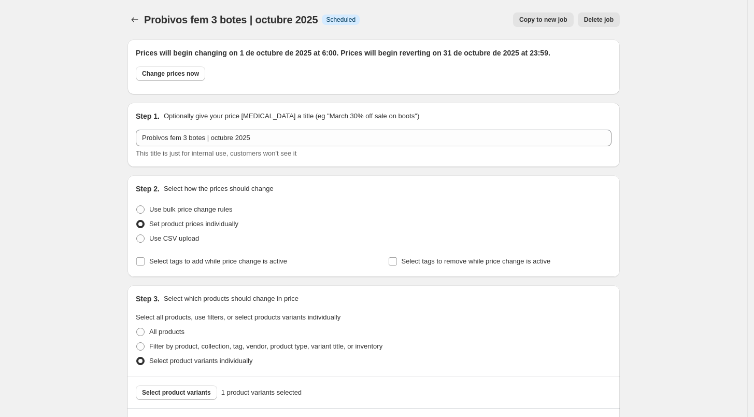
click at [147, 14] on span "Probivos fem 3 botes | octubre 2025" at bounding box center [231, 19] width 174 height 11
click at [138, 22] on icon "Price change jobs" at bounding box center [135, 20] width 10 height 10
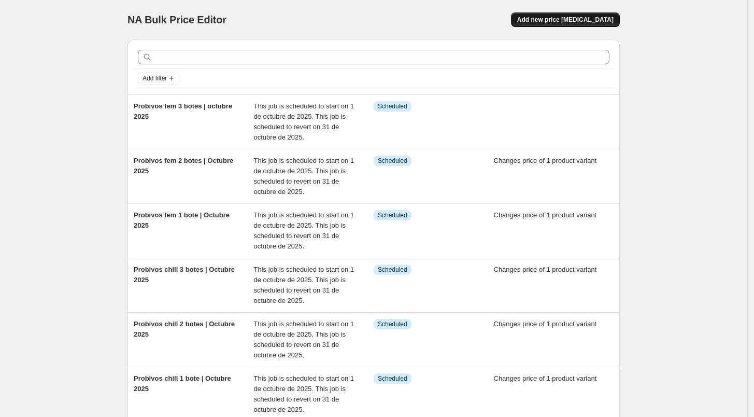
click at [600, 17] on span "Add new price [MEDICAL_DATA]" at bounding box center [565, 20] width 96 height 8
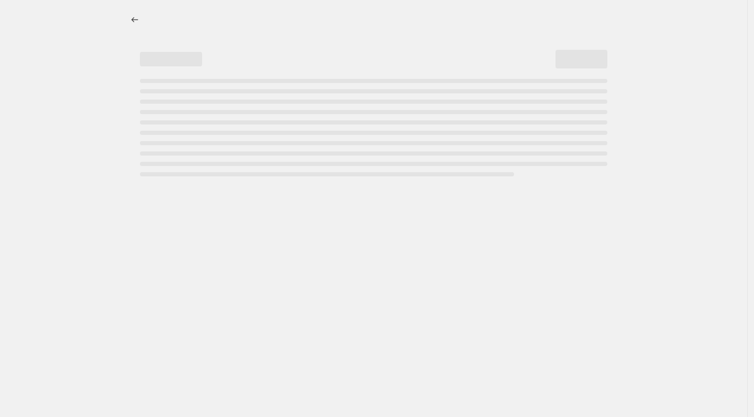
select select "percentage"
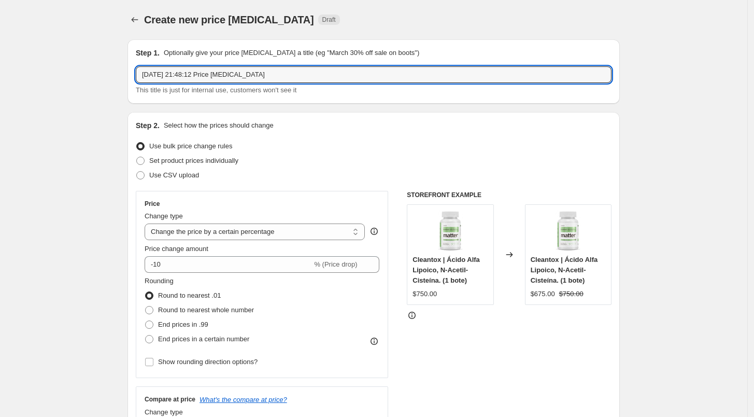
drag, startPoint x: 274, startPoint y: 70, endPoint x: 74, endPoint y: 59, distance: 199.9
click at [215, 77] on input "Probivos glow" at bounding box center [374, 74] width 476 height 17
type input "Probivos glow 1 bote | octubre 2025"
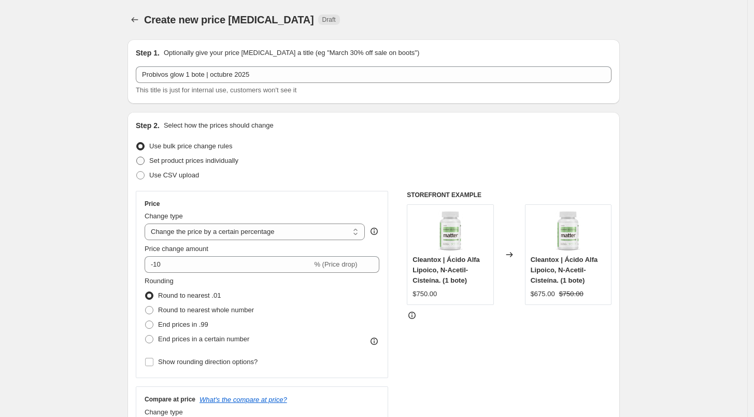
click at [219, 161] on span "Set product prices individually" at bounding box center [193, 161] width 89 height 8
click at [137, 157] on input "Set product prices individually" at bounding box center [136, 157] width 1 height 1
radio input "true"
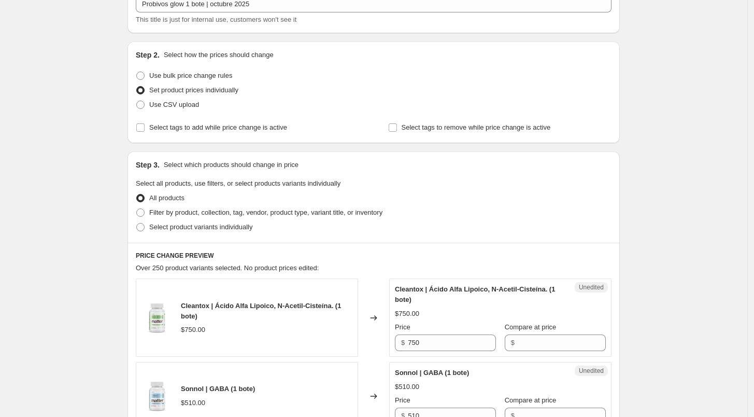
scroll to position [75, 0]
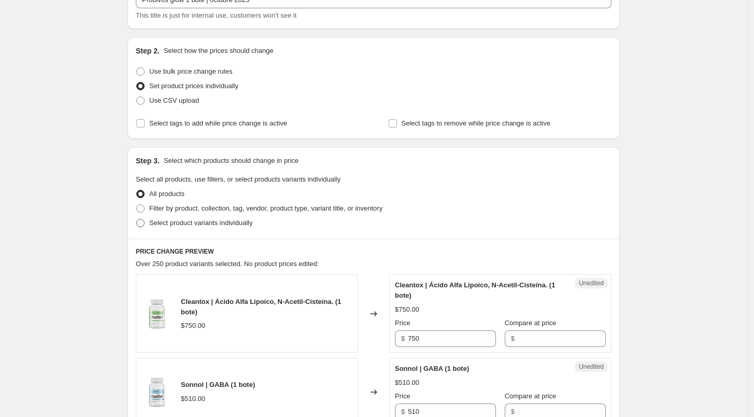
click at [200, 221] on span "Select product variants individually" at bounding box center [200, 223] width 103 height 8
click at [137, 219] on input "Select product variants individually" at bounding box center [136, 219] width 1 height 1
radio input "true"
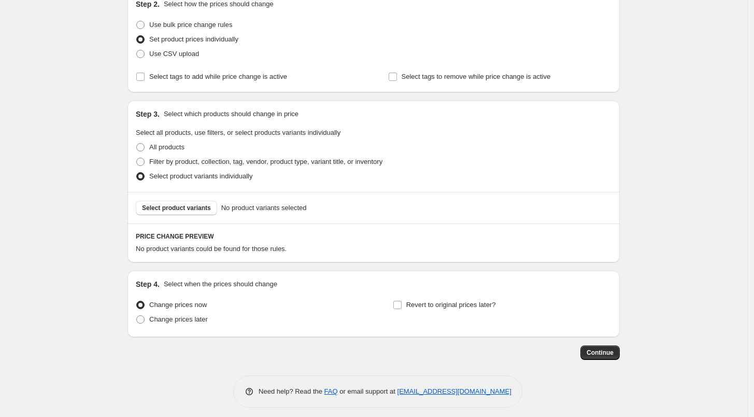
scroll to position [123, 0]
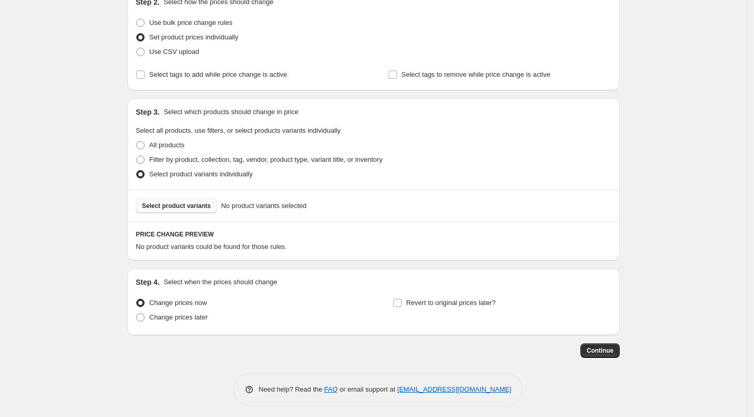
click at [198, 206] on span "Select product variants" at bounding box center [176, 206] width 69 height 8
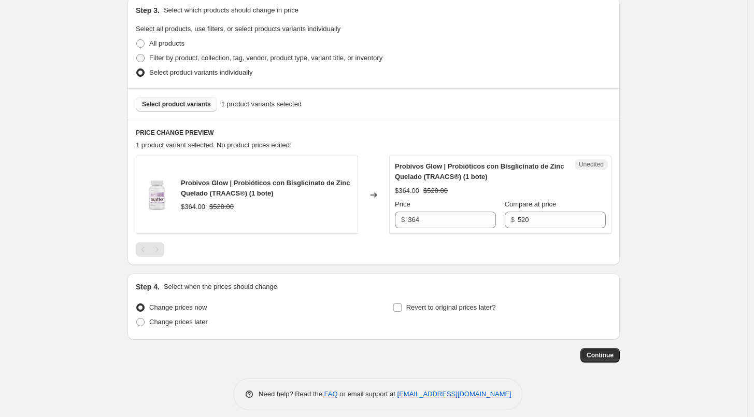
scroll to position [233, 0]
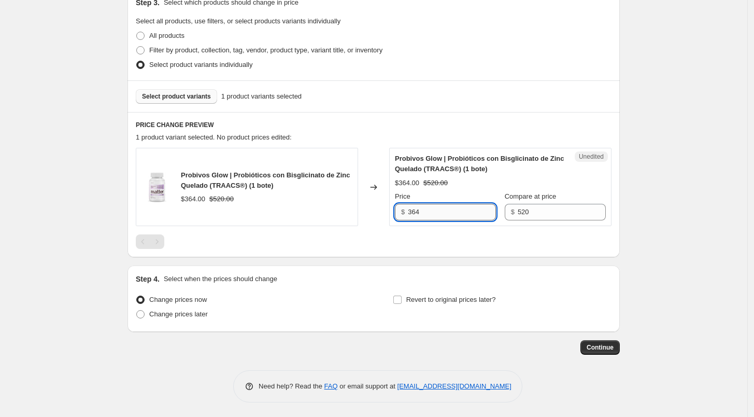
click at [432, 211] on input "364" at bounding box center [452, 212] width 88 height 17
type input "416"
click at [168, 308] on label "Change prices later" at bounding box center [172, 314] width 72 height 15
click at [137, 310] on input "Change prices later" at bounding box center [136, 310] width 1 height 1
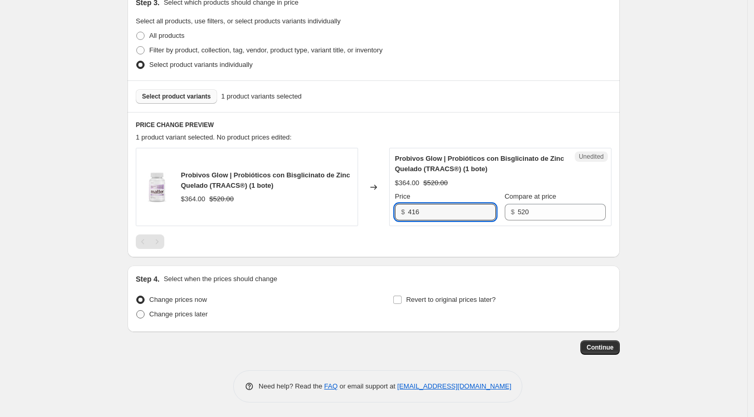
radio input "true"
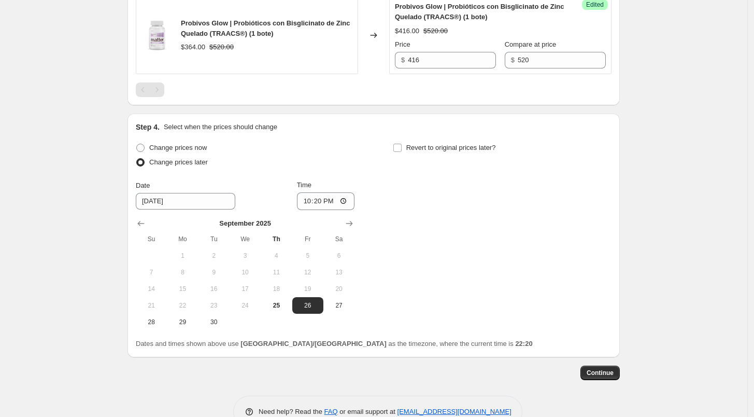
scroll to position [411, 0]
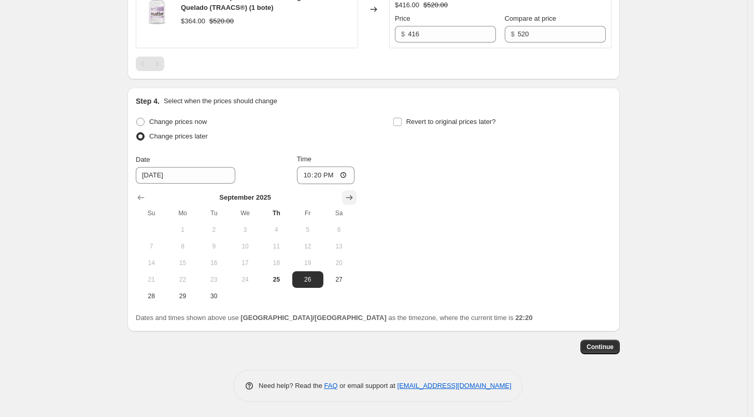
click at [348, 199] on icon "Show next month, October 2025" at bounding box center [349, 197] width 10 height 10
click at [249, 230] on span "1" at bounding box center [245, 229] width 23 height 8
type input "[DATE]"
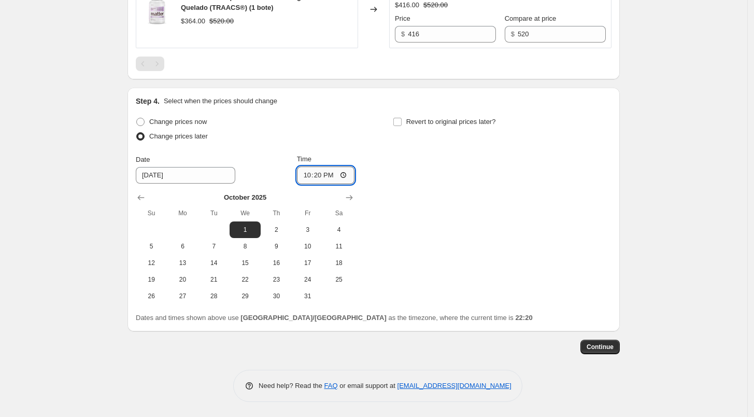
click at [306, 173] on input "22:20" at bounding box center [326, 175] width 58 height 18
type input "06:00"
click at [411, 126] on span "Revert to original prices later?" at bounding box center [451, 122] width 90 height 10
click at [402, 126] on input "Revert to original prices later?" at bounding box center [397, 122] width 8 height 8
checkbox input "true"
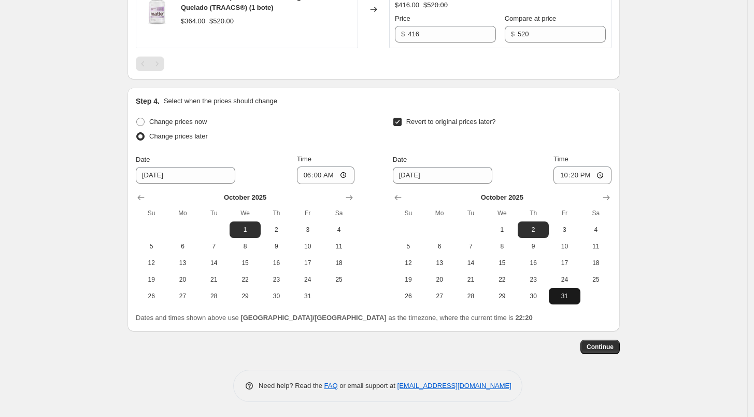
click at [561, 292] on span "31" at bounding box center [564, 296] width 23 height 8
type input "[DATE]"
click at [565, 176] on input "22:20" at bounding box center [583, 175] width 58 height 18
type input "23:59"
click at [606, 349] on span "Continue" at bounding box center [600, 347] width 27 height 8
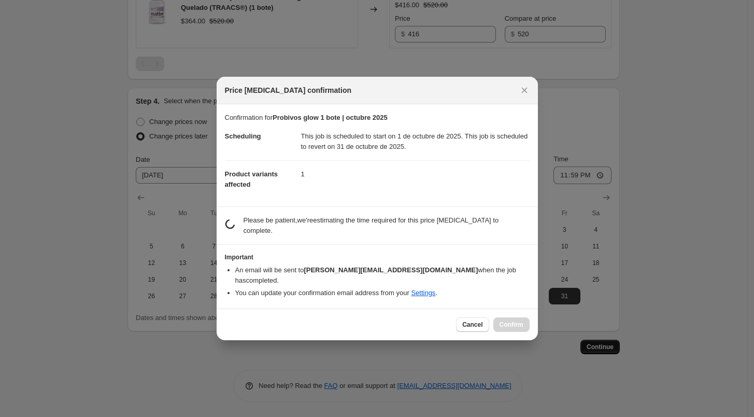
scroll to position [0, 0]
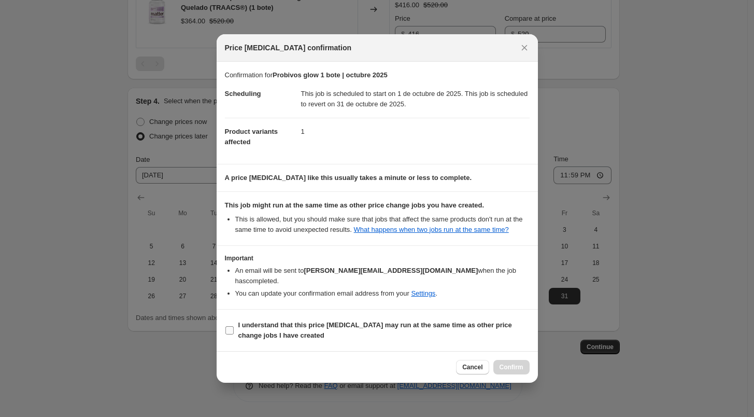
click at [259, 321] on b "I understand that this price [MEDICAL_DATA] may run at the same time as other p…" at bounding box center [375, 330] width 274 height 18
click at [234, 326] on input "I understand that this price [MEDICAL_DATA] may run at the same time as other p…" at bounding box center [229, 330] width 8 height 8
checkbox input "true"
click at [511, 363] on span "Confirm" at bounding box center [512, 367] width 24 height 8
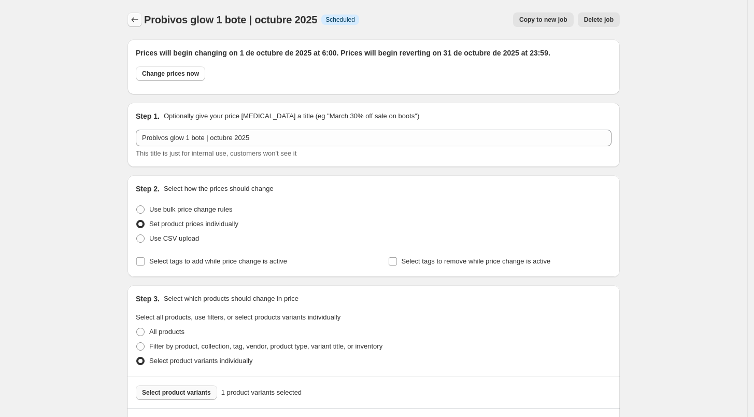
click at [136, 15] on icon "Price change jobs" at bounding box center [135, 20] width 10 height 10
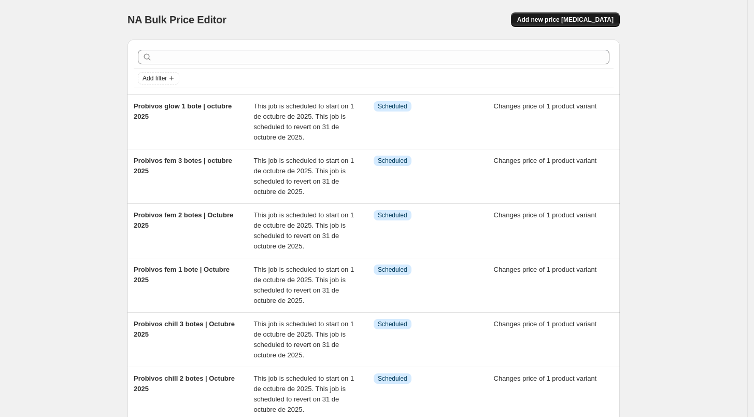
click at [563, 20] on span "Add new price [MEDICAL_DATA]" at bounding box center [565, 20] width 96 height 8
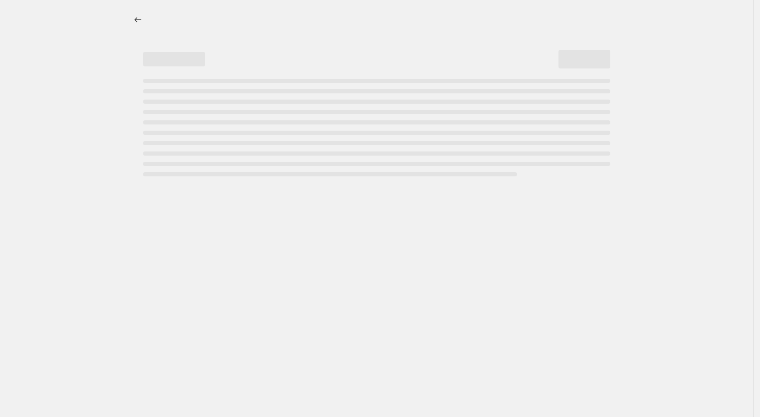
select select "percentage"
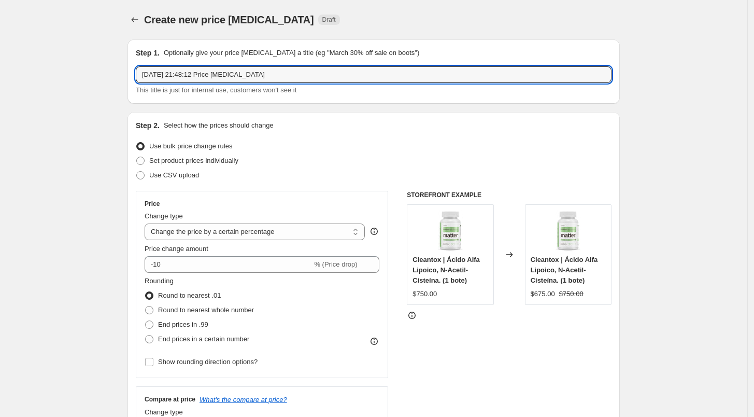
drag, startPoint x: 274, startPoint y: 73, endPoint x: 86, endPoint y: 71, distance: 187.6
type input "Probivos glow 2 botes | octubre 2025"
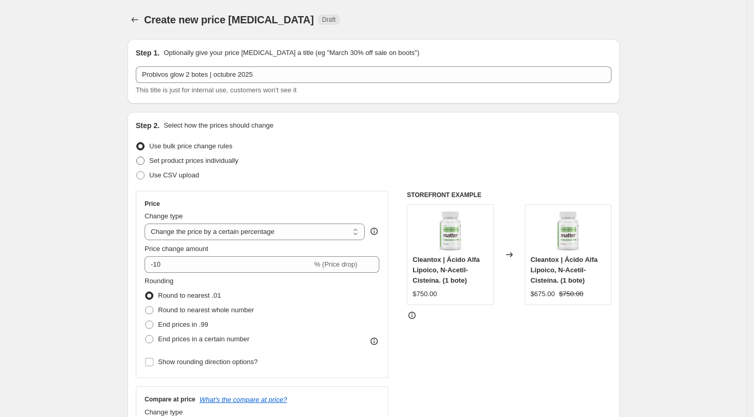
click at [180, 161] on span "Set product prices individually" at bounding box center [193, 161] width 89 height 8
click at [137, 157] on input "Set product prices individually" at bounding box center [136, 157] width 1 height 1
radio input "true"
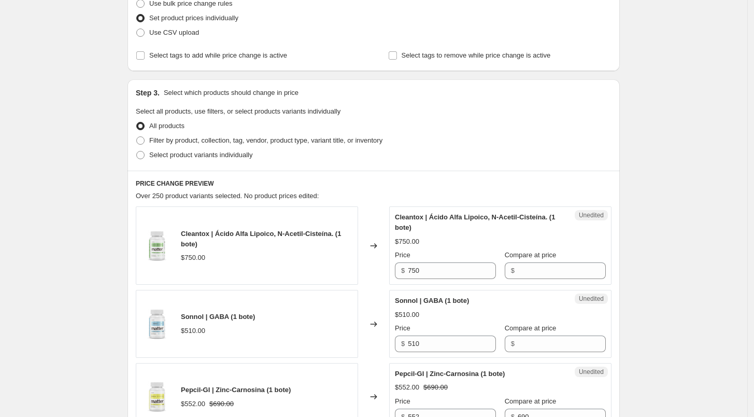
scroll to position [166, 0]
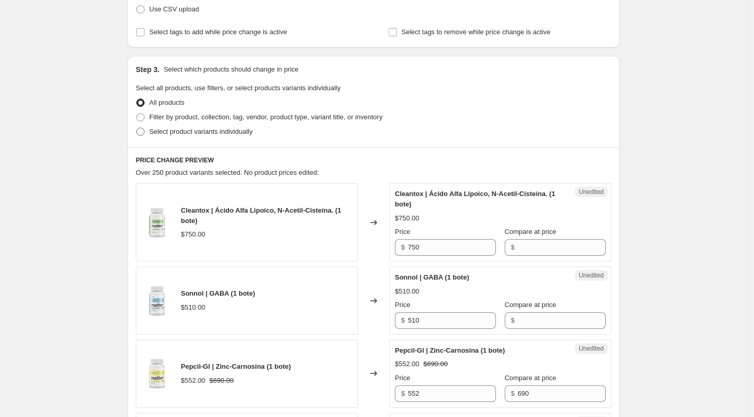
click at [166, 129] on span "Select product variants individually" at bounding box center [200, 132] width 103 height 8
click at [137, 128] on input "Select product variants individually" at bounding box center [136, 128] width 1 height 1
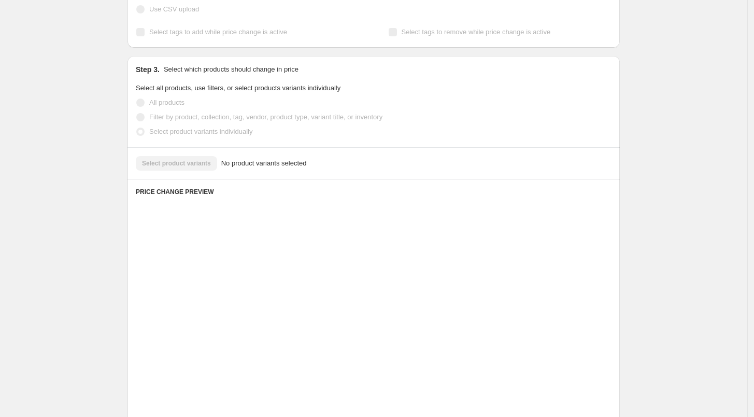
scroll to position [127, 0]
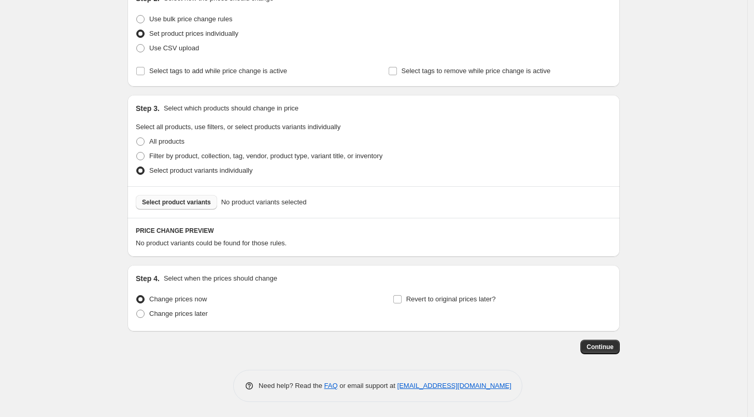
click at [183, 207] on button "Select product variants" at bounding box center [176, 202] width 81 height 15
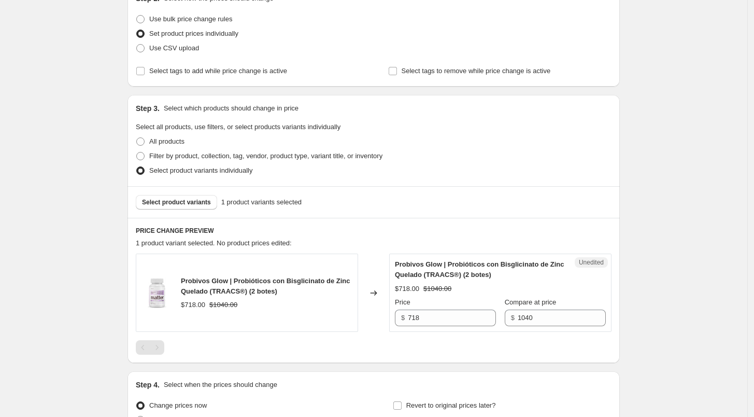
scroll to position [233, 0]
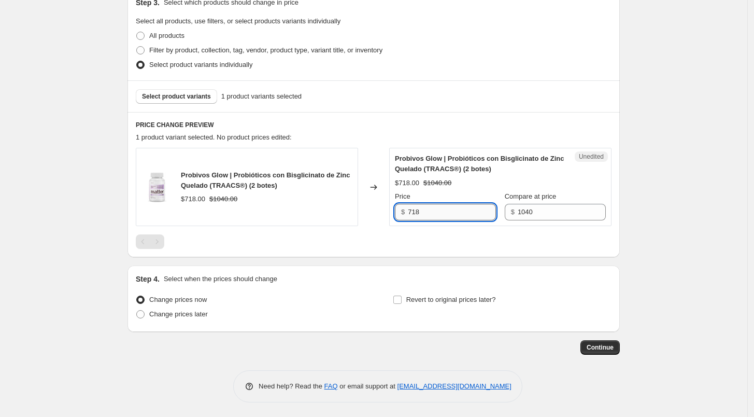
click at [452, 208] on input "718" at bounding box center [452, 212] width 88 height 17
click at [175, 319] on label "Change prices later" at bounding box center [172, 314] width 72 height 15
click at [137, 310] on input "Change prices later" at bounding box center [136, 310] width 1 height 1
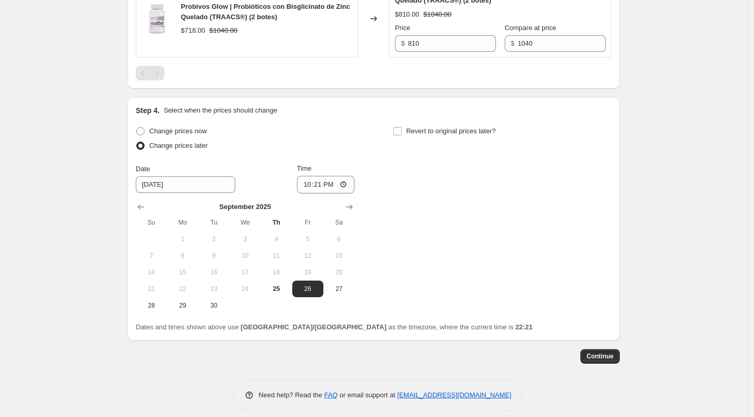
scroll to position [411, 0]
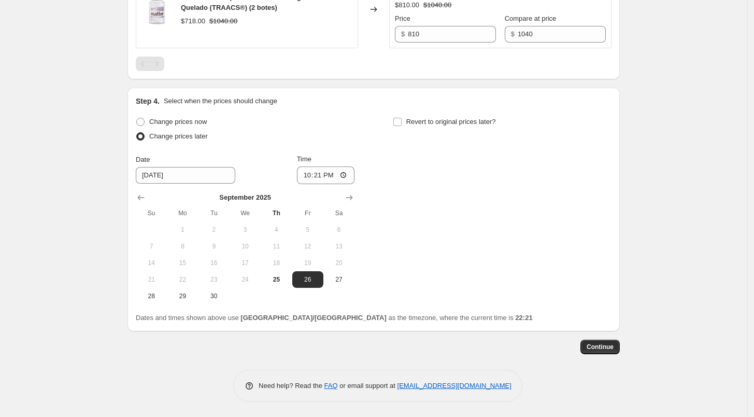
click at [342, 192] on div at bounding box center [245, 197] width 219 height 10
click at [350, 199] on icon "Show next month, October 2025" at bounding box center [349, 197] width 10 height 10
click at [238, 232] on span "1" at bounding box center [245, 229] width 23 height 8
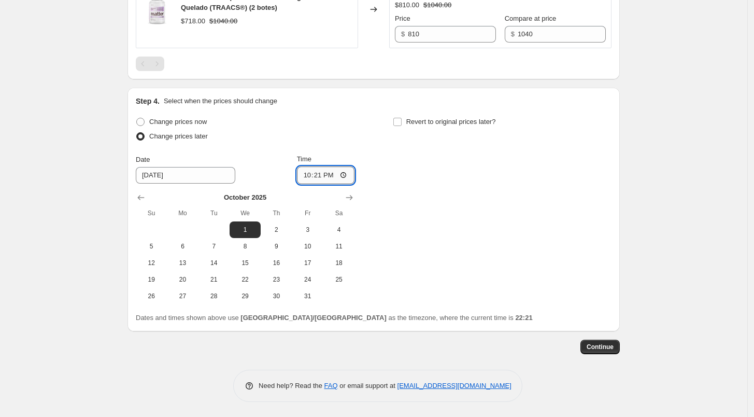
click at [305, 178] on input "22:21" at bounding box center [326, 175] width 58 height 18
click at [402, 149] on div "Change prices now Change prices later Date [DATE] Time 06:00 [DATE] Su Mo Tu We…" at bounding box center [374, 210] width 476 height 190
click at [399, 122] on input "Revert to original prices later?" at bounding box center [397, 122] width 8 height 8
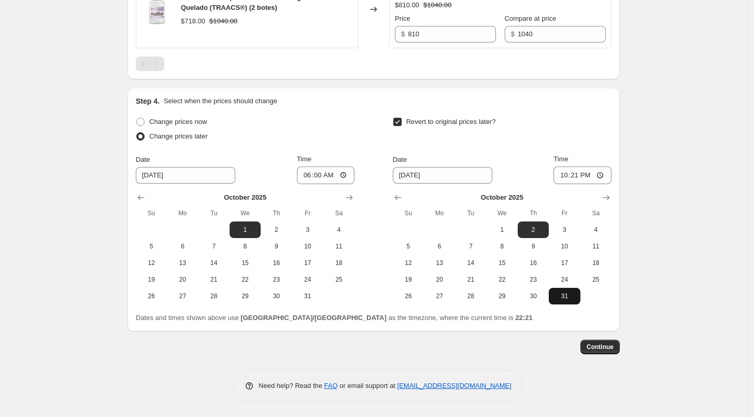
click at [572, 299] on span "31" at bounding box center [564, 296] width 23 height 8
click at [563, 176] on input "22:21" at bounding box center [583, 175] width 58 height 18
click at [589, 122] on div "Revert to original prices later?" at bounding box center [502, 130] width 219 height 31
click at [599, 349] on span "Continue" at bounding box center [600, 347] width 27 height 8
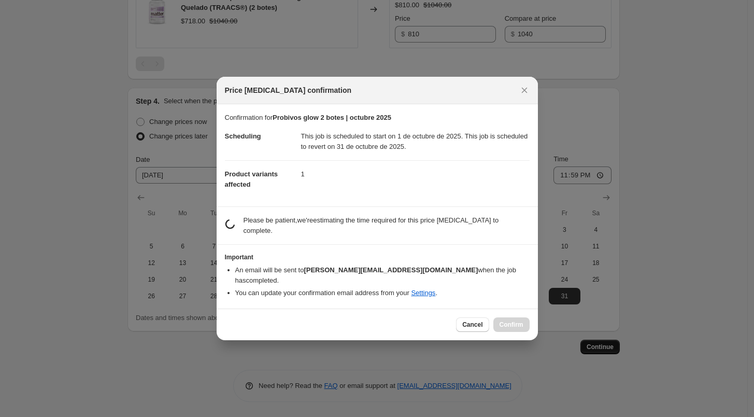
scroll to position [0, 0]
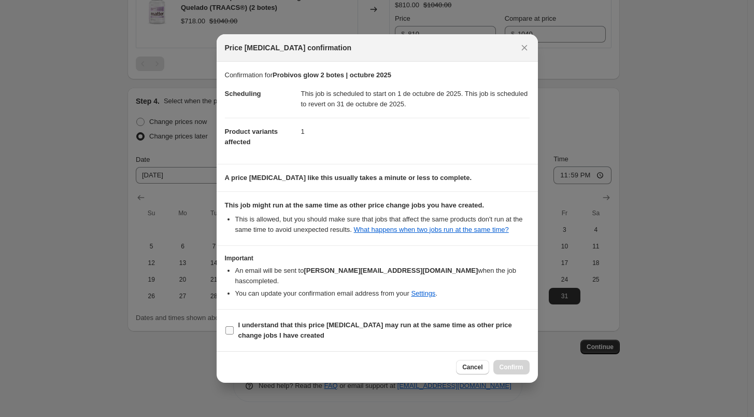
click at [374, 329] on span "I understand that this price [MEDICAL_DATA] may run at the same time as other p…" at bounding box center [383, 330] width 291 height 21
click at [234, 329] on input "I understand that this price [MEDICAL_DATA] may run at the same time as other p…" at bounding box center [229, 330] width 8 height 8
click at [512, 365] on span "Confirm" at bounding box center [512, 367] width 24 height 8
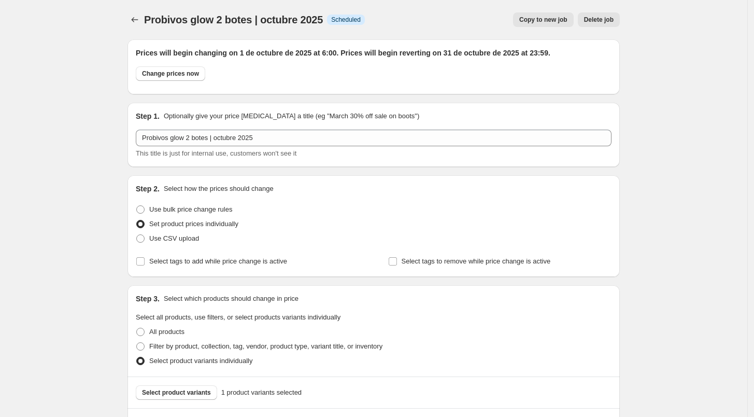
click at [138, 24] on icon "Price change jobs" at bounding box center [135, 20] width 10 height 10
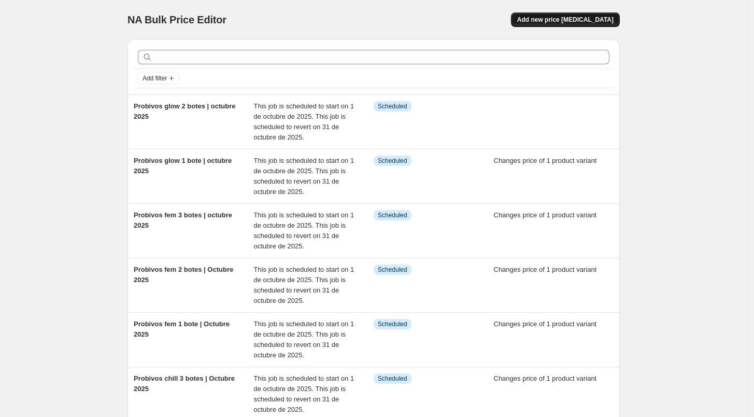
click at [566, 19] on span "Add new price [MEDICAL_DATA]" at bounding box center [565, 20] width 96 height 8
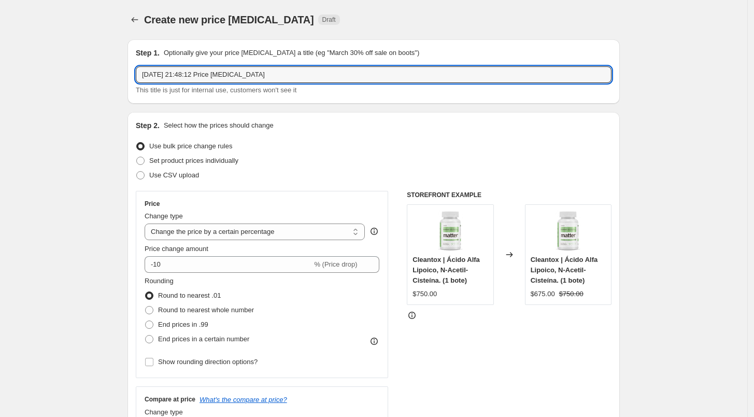
drag, startPoint x: 291, startPoint y: 66, endPoint x: 114, endPoint y: 73, distance: 176.9
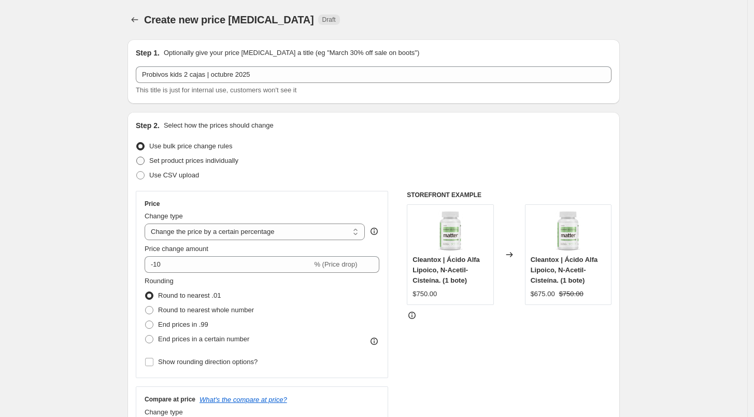
click at [207, 162] on span "Set product prices individually" at bounding box center [193, 161] width 89 height 8
click at [137, 157] on input "Set product prices individually" at bounding box center [136, 157] width 1 height 1
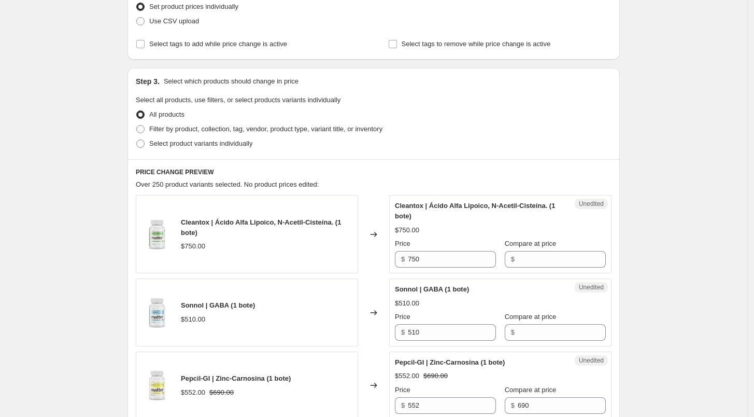
scroll to position [175, 0]
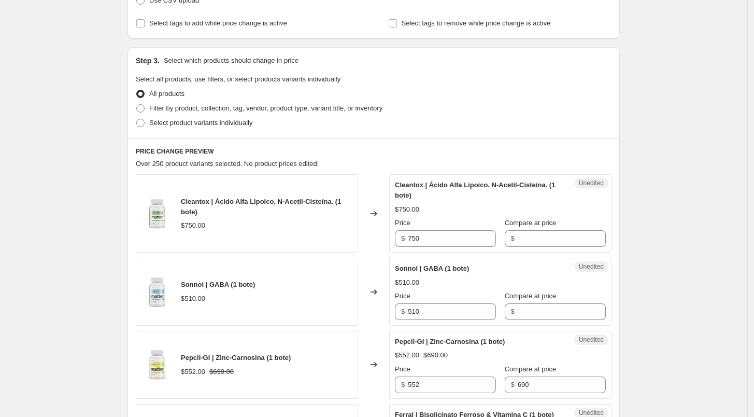
click at [183, 132] on div "Step 3. Select which products should change in price Select all products, use f…" at bounding box center [374, 92] width 492 height 91
click at [166, 119] on span "Select product variants individually" at bounding box center [200, 123] width 103 height 8
click at [137, 119] on input "Select product variants individually" at bounding box center [136, 119] width 1 height 1
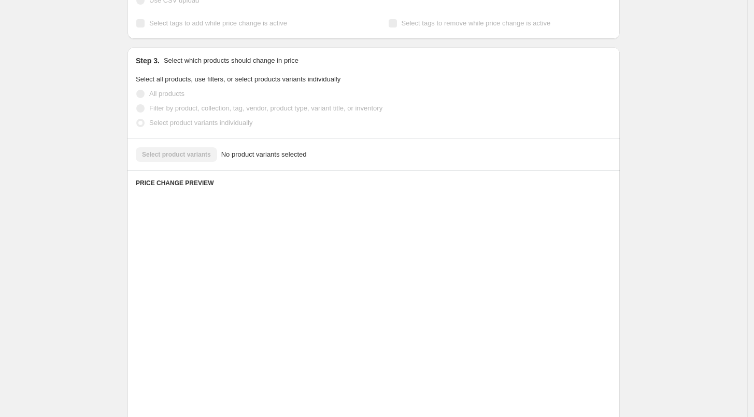
scroll to position [127, 0]
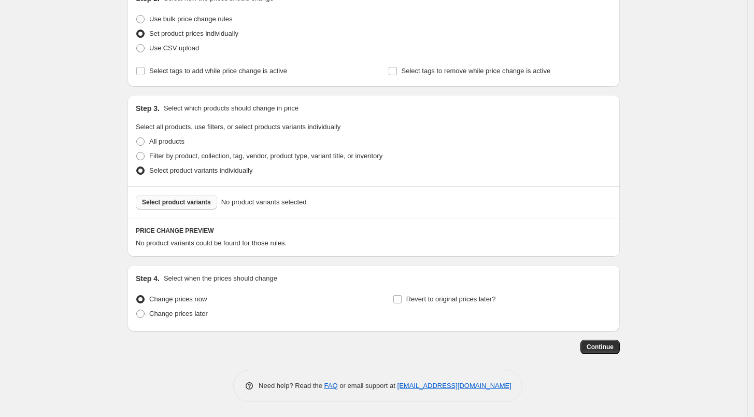
click at [185, 201] on span "Select product variants" at bounding box center [176, 202] width 69 height 8
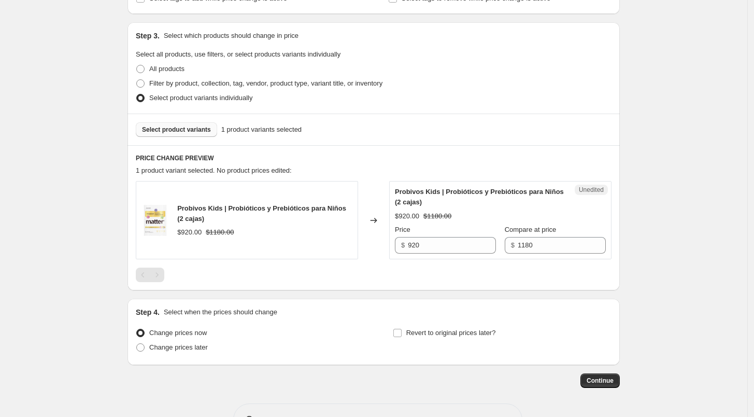
scroll to position [233, 0]
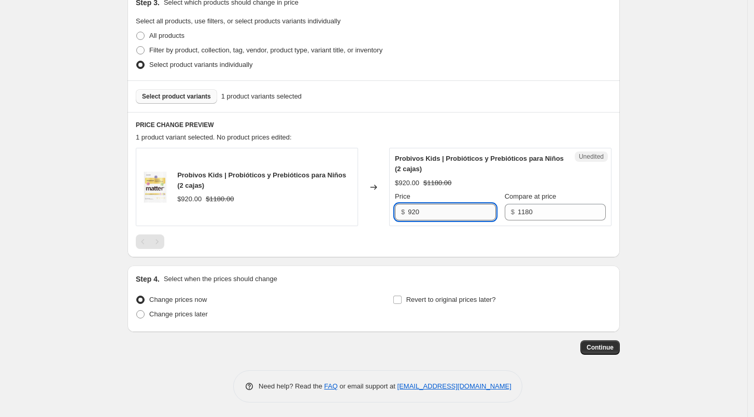
click at [431, 210] on input "920" at bounding box center [452, 212] width 88 height 17
click at [419, 268] on div "Step 4. Select when the prices should change Change prices now Change prices la…" at bounding box center [374, 298] width 492 height 66
click at [187, 318] on span "Change prices later" at bounding box center [178, 314] width 59 height 10
click at [137, 310] on input "Change prices later" at bounding box center [136, 310] width 1 height 1
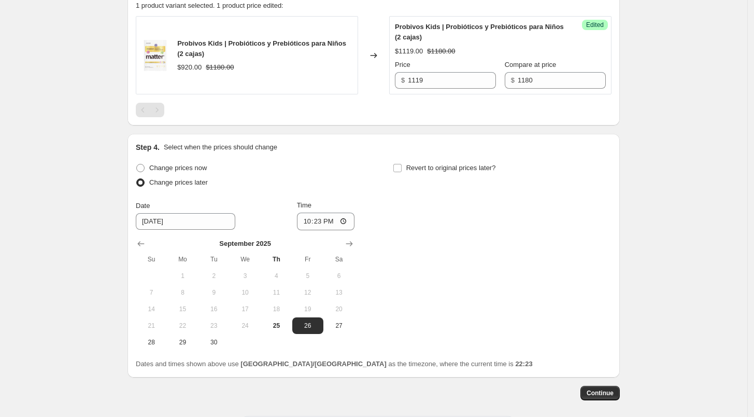
scroll to position [411, 0]
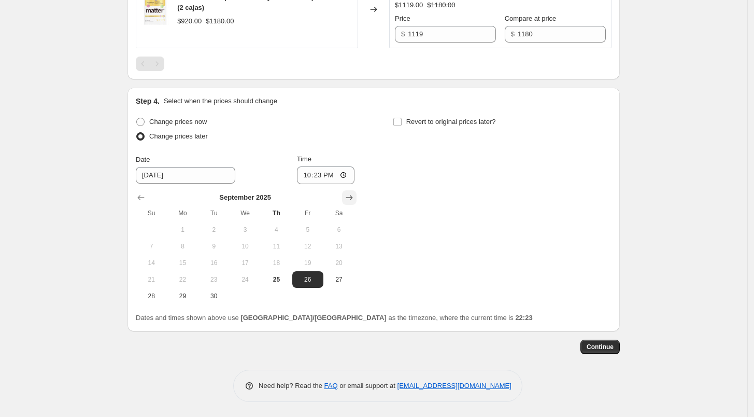
click at [354, 202] on icon "Show next month, October 2025" at bounding box center [349, 197] width 10 height 10
click at [252, 227] on span "1" at bounding box center [245, 229] width 23 height 8
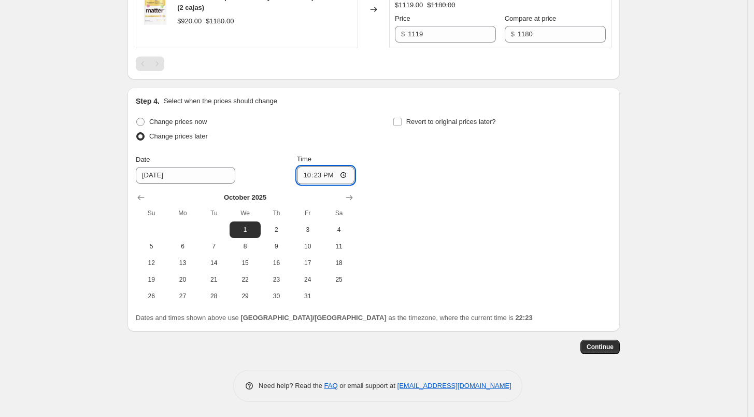
click at [308, 175] on input "22:23" at bounding box center [326, 175] width 58 height 18
click at [350, 152] on div "Change prices now Change prices later Date [DATE] Time 06:00 [DATE] Su Mo Tu We…" at bounding box center [245, 210] width 219 height 190
click at [400, 131] on div "Revert to original prices later?" at bounding box center [502, 130] width 219 height 31
click at [409, 125] on span "Revert to original prices later?" at bounding box center [451, 122] width 90 height 8
click at [402, 125] on input "Revert to original prices later?" at bounding box center [397, 122] width 8 height 8
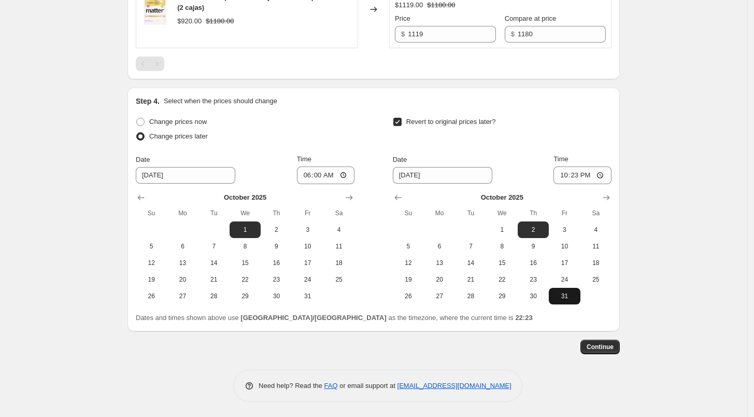
click at [571, 296] on span "31" at bounding box center [564, 296] width 23 height 8
click at [565, 171] on input "22:23" at bounding box center [583, 175] width 58 height 18
click at [610, 121] on div "Revert to original prices later?" at bounding box center [502, 130] width 219 height 31
click at [610, 348] on span "Continue" at bounding box center [600, 347] width 27 height 8
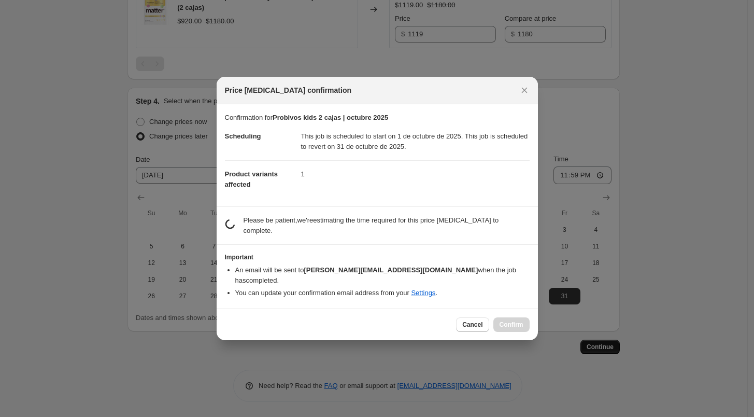
scroll to position [0, 0]
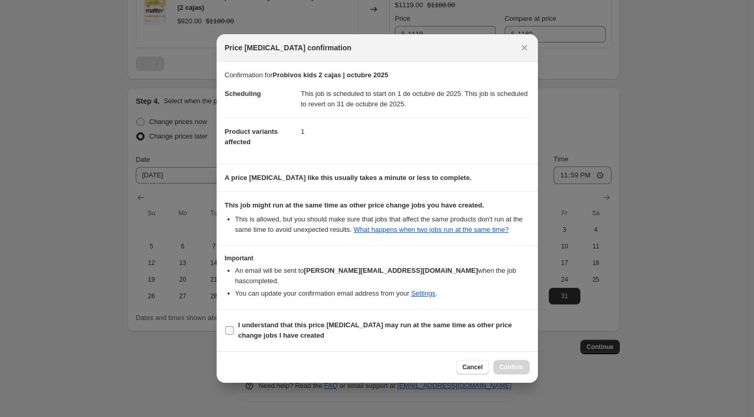
click at [309, 322] on b "I understand that this price [MEDICAL_DATA] may run at the same time as other p…" at bounding box center [375, 330] width 274 height 18
click at [234, 326] on input "I understand that this price [MEDICAL_DATA] may run at the same time as other p…" at bounding box center [229, 330] width 8 height 8
click at [522, 363] on span "Confirm" at bounding box center [512, 367] width 24 height 8
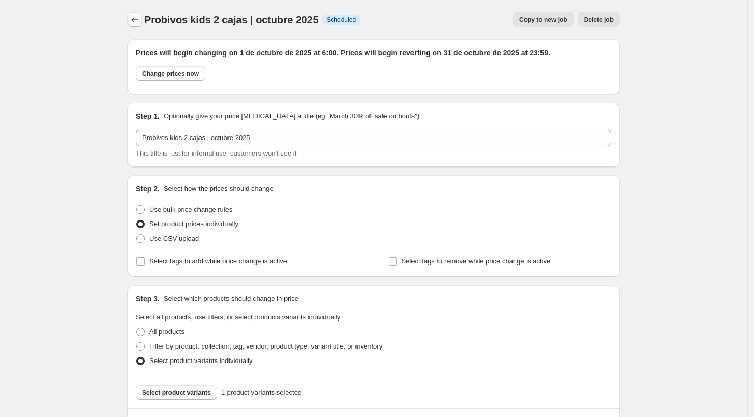
click at [142, 25] on button "Price change jobs" at bounding box center [135, 19] width 15 height 15
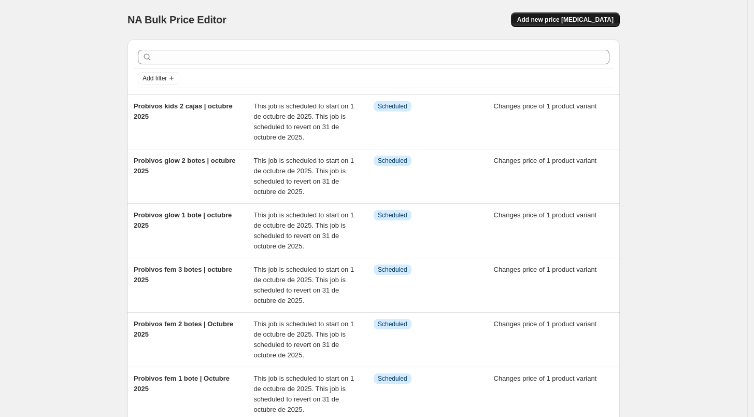
click at [573, 16] on span "Add new price [MEDICAL_DATA]" at bounding box center [565, 20] width 96 height 8
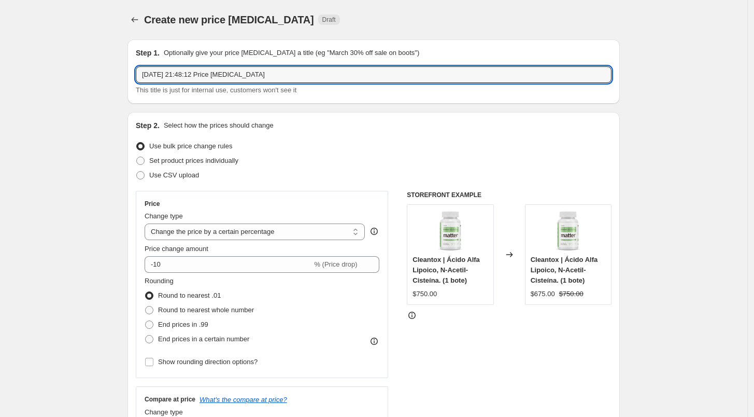
drag, startPoint x: 290, startPoint y: 78, endPoint x: 97, endPoint y: 98, distance: 193.9
drag, startPoint x: 269, startPoint y: 80, endPoint x: 129, endPoint y: 82, distance: 140.5
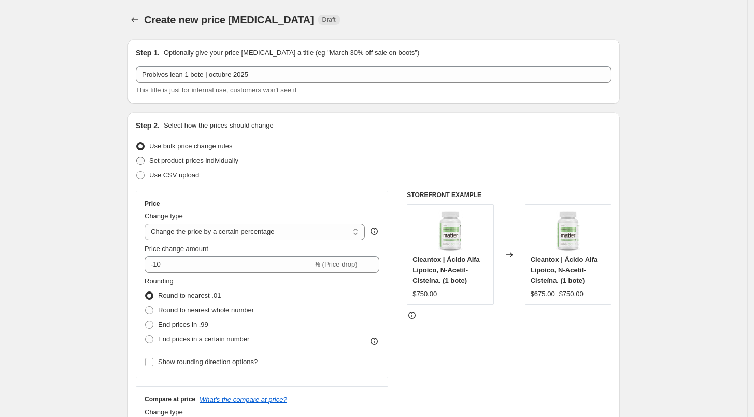
click at [180, 157] on span "Set product prices individually" at bounding box center [193, 161] width 89 height 8
click at [137, 157] on input "Set product prices individually" at bounding box center [136, 157] width 1 height 1
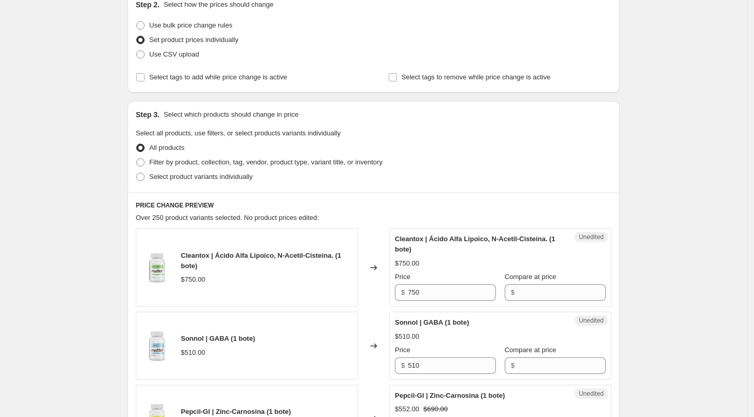
scroll to position [124, 0]
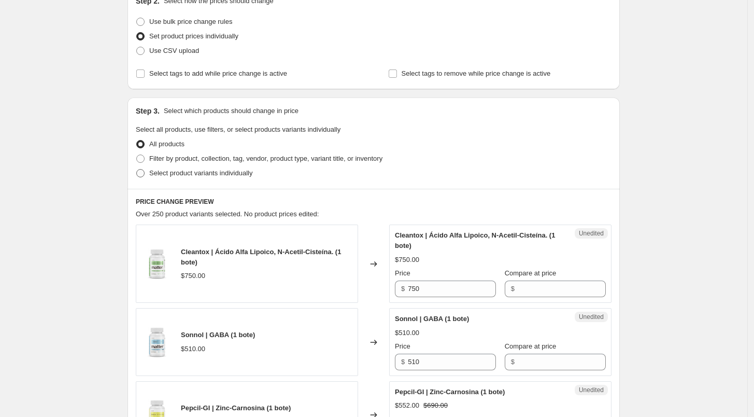
click at [214, 175] on span "Select product variants individually" at bounding box center [200, 173] width 103 height 8
click at [137, 169] on input "Select product variants individually" at bounding box center [136, 169] width 1 height 1
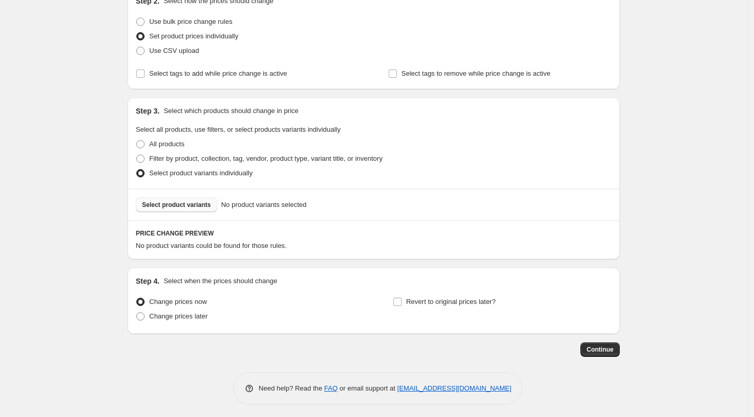
click at [201, 200] on button "Select product variants" at bounding box center [176, 204] width 81 height 15
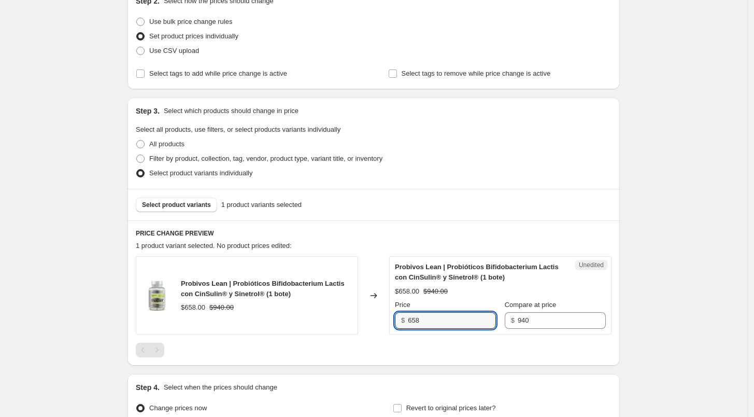
drag, startPoint x: 427, startPoint y: 319, endPoint x: 367, endPoint y: 331, distance: 60.8
click at [367, 331] on div "Probivos Lean | Probióticos Bifidobacterium Lactis con CinSulin® y Sinetrol® (1…" at bounding box center [374, 295] width 476 height 78
click at [406, 350] on div at bounding box center [374, 350] width 476 height 15
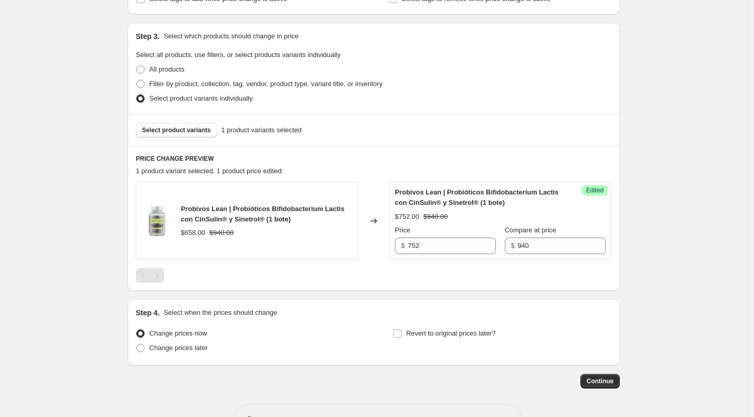
scroll to position [233, 0]
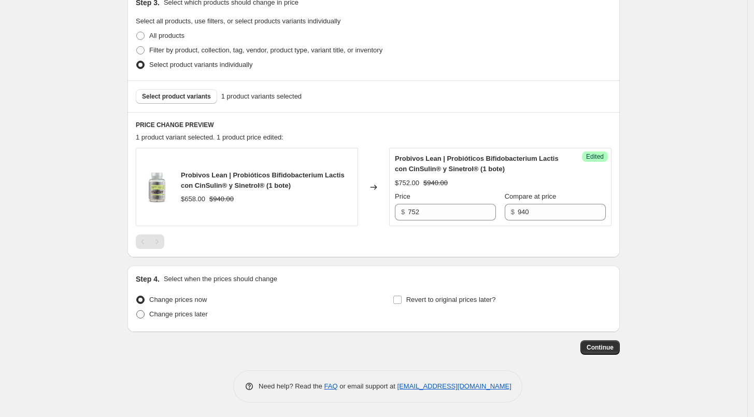
click at [186, 316] on span "Change prices later" at bounding box center [178, 314] width 59 height 8
click at [137, 310] on input "Change prices later" at bounding box center [136, 310] width 1 height 1
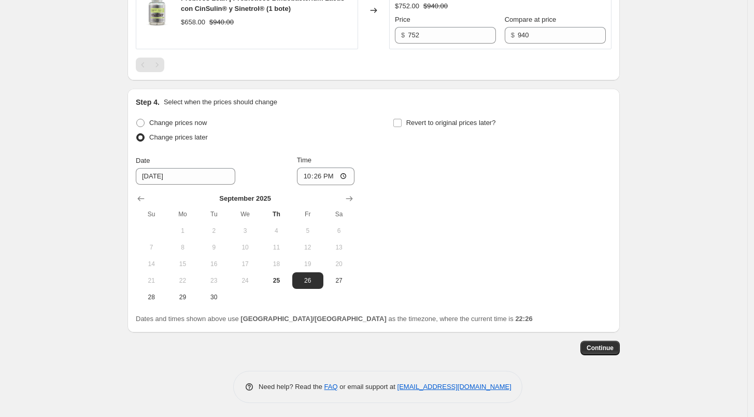
scroll to position [411, 0]
click at [350, 202] on icon "Show next month, October 2025" at bounding box center [349, 197] width 10 height 10
click at [257, 227] on span "1" at bounding box center [245, 229] width 23 height 8
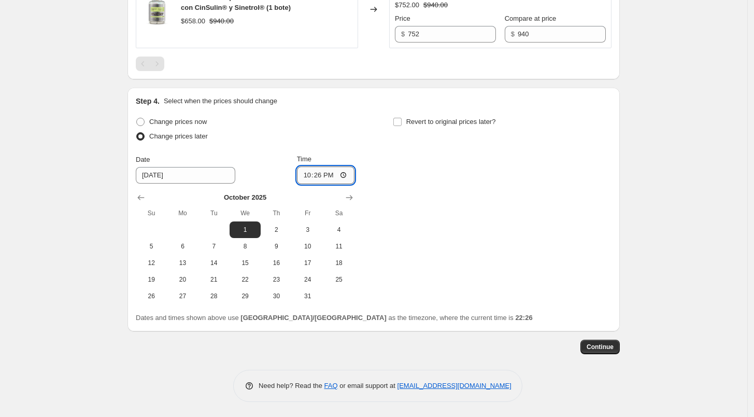
click at [303, 179] on input "22:26" at bounding box center [326, 175] width 58 height 18
click at [343, 154] on div "Time" at bounding box center [326, 159] width 58 height 10
click at [402, 128] on label "Revert to original prices later?" at bounding box center [444, 122] width 103 height 15
click at [402, 126] on input "Revert to original prices later?" at bounding box center [397, 122] width 8 height 8
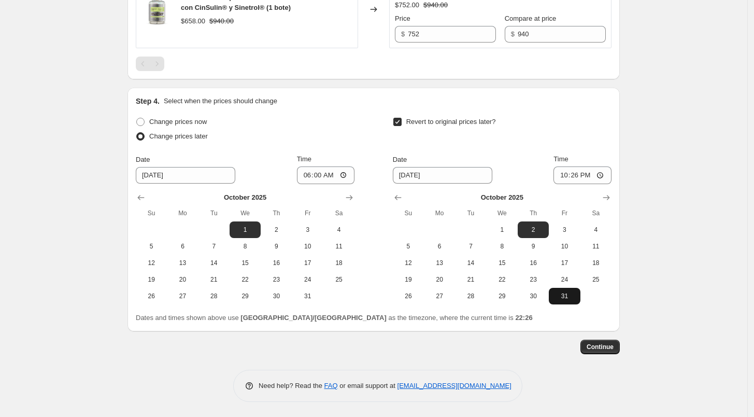
click at [569, 292] on span "31" at bounding box center [564, 296] width 23 height 8
click at [559, 174] on input "22:26" at bounding box center [583, 175] width 58 height 18
click at [594, 345] on span "Continue" at bounding box center [600, 347] width 27 height 8
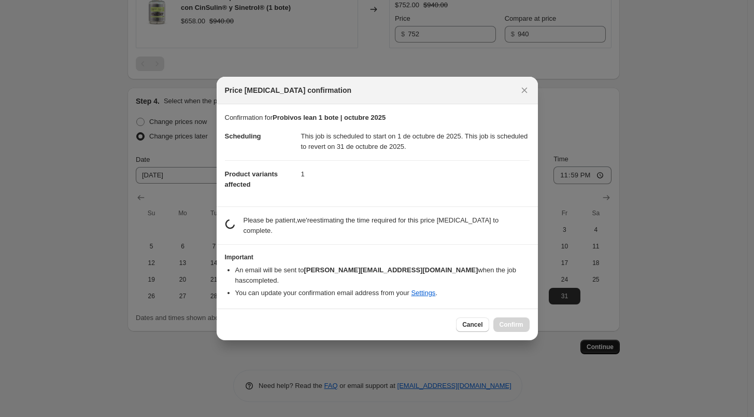
scroll to position [0, 0]
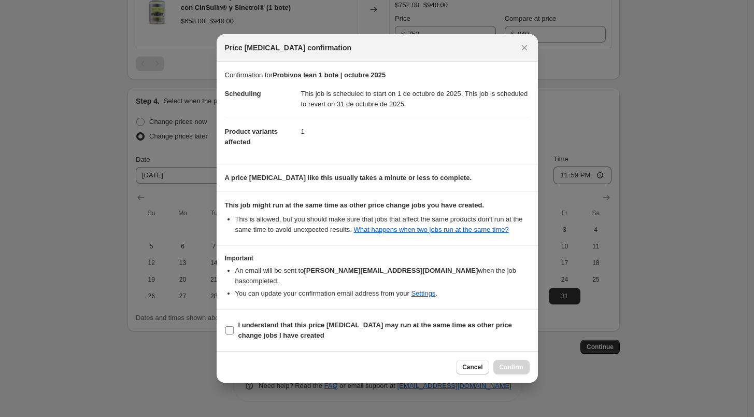
click at [315, 321] on b "I understand that this price [MEDICAL_DATA] may run at the same time as other p…" at bounding box center [375, 330] width 274 height 18
click at [234, 326] on input "I understand that this price [MEDICAL_DATA] may run at the same time as other p…" at bounding box center [229, 330] width 8 height 8
click at [507, 353] on div "Cancel Confirm" at bounding box center [377, 367] width 321 height 32
click at [516, 363] on span "Confirm" at bounding box center [512, 367] width 24 height 8
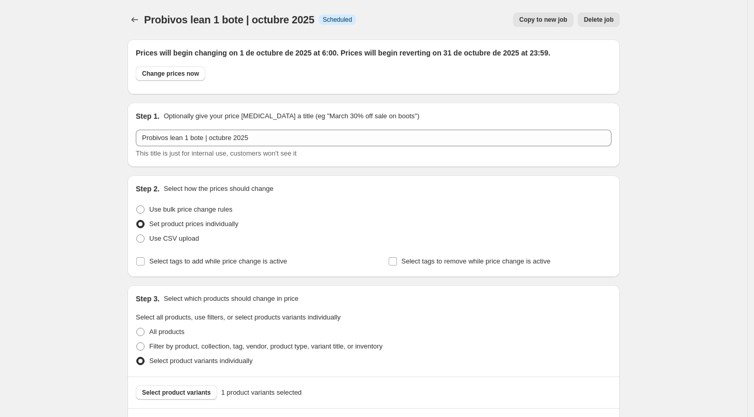
click at [141, 9] on div "Probivos lean 1 bote | octubre 2025. This page is ready Probivos lean 1 bote | …" at bounding box center [374, 19] width 492 height 39
click at [140, 17] on icon "Price change jobs" at bounding box center [135, 20] width 10 height 10
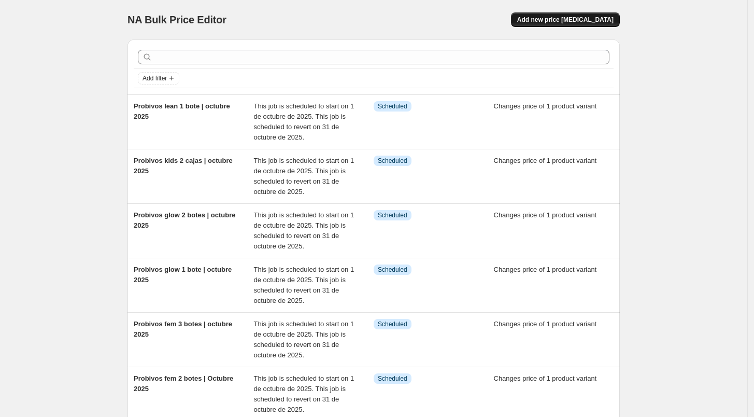
click at [597, 22] on span "Add new price [MEDICAL_DATA]" at bounding box center [565, 20] width 96 height 8
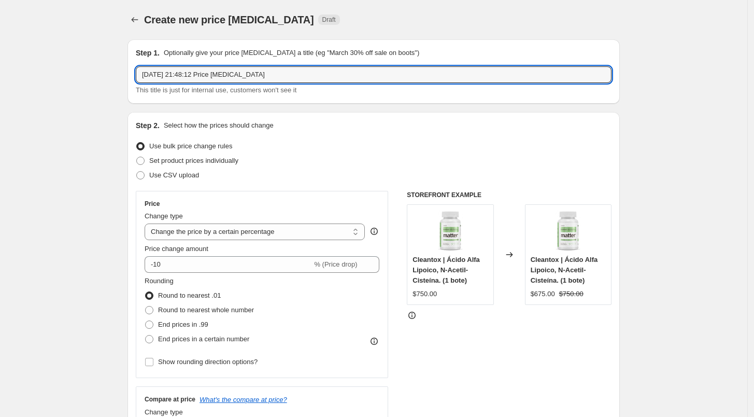
drag, startPoint x: 288, startPoint y: 73, endPoint x: 126, endPoint y: 72, distance: 161.7
paste input "Probivos lean 1 bote | octubre 2025"
click at [205, 77] on input "Probivos lean 1 bote | octubre 2025" at bounding box center [374, 74] width 476 height 17
click at [192, 77] on input "Probivos lean 1 boteS | octubre 2025" at bounding box center [374, 74] width 476 height 17
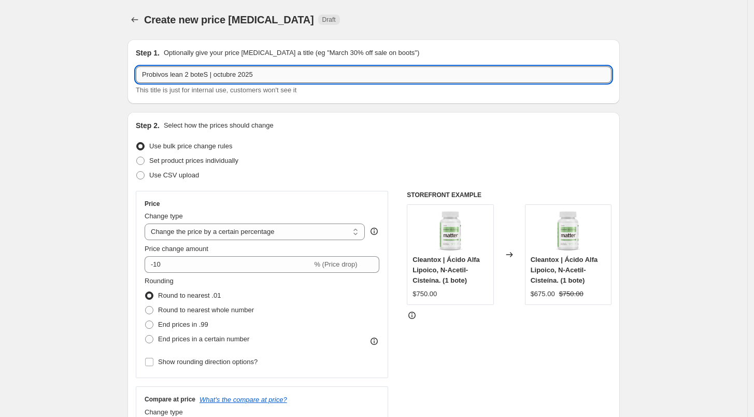
click at [210, 76] on input "Probivos lean 2 boteS | octubre 2025" at bounding box center [374, 74] width 476 height 17
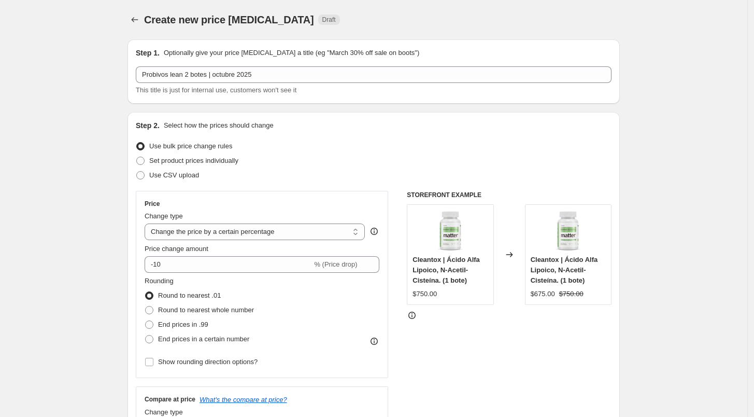
click at [302, 26] on div "Create new price [MEDICAL_DATA] Draft" at bounding box center [310, 19] width 332 height 15
click at [217, 159] on span "Set product prices individually" at bounding box center [193, 161] width 89 height 8
click at [137, 157] on input "Set product prices individually" at bounding box center [136, 157] width 1 height 1
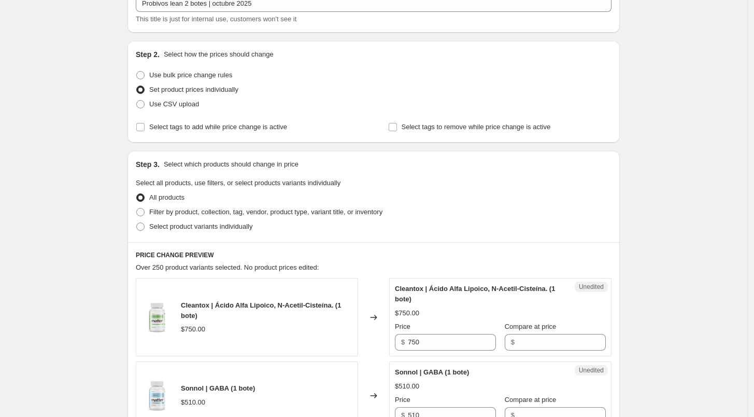
scroll to position [141, 0]
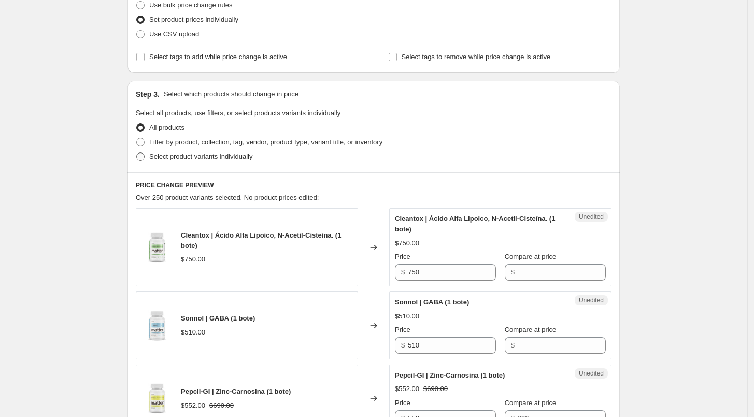
click at [209, 160] on span "Select product variants individually" at bounding box center [200, 156] width 103 height 8
click at [137, 153] on input "Select product variants individually" at bounding box center [136, 152] width 1 height 1
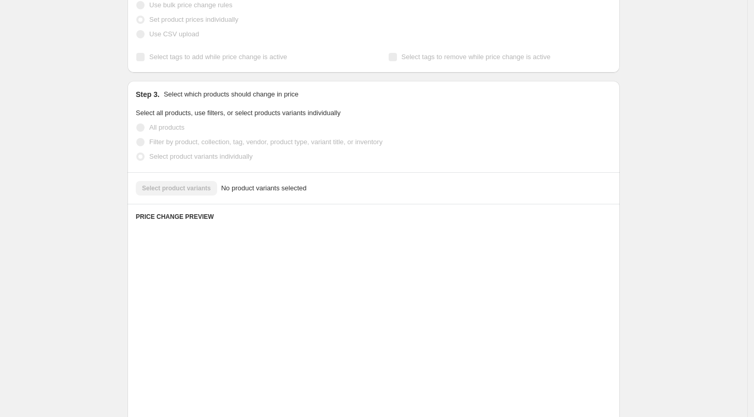
scroll to position [127, 0]
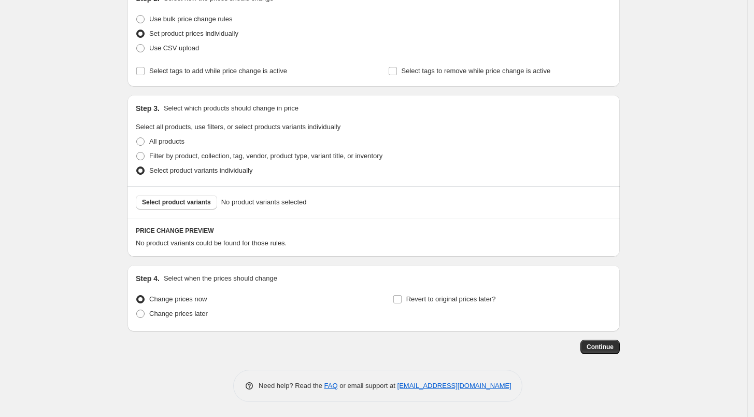
click at [192, 209] on div "Select product variants No product variants selected" at bounding box center [374, 202] width 492 height 32
click at [191, 208] on button "Select product variants" at bounding box center [176, 202] width 81 height 15
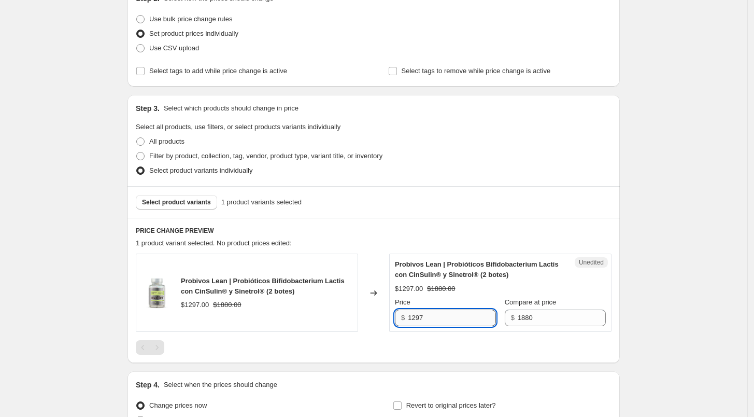
click at [448, 314] on input "1297" at bounding box center [452, 317] width 88 height 17
click at [423, 359] on div "PRICE CHANGE PREVIEW 1 product variant selected. No product prices edited: Prob…" at bounding box center [374, 290] width 492 height 145
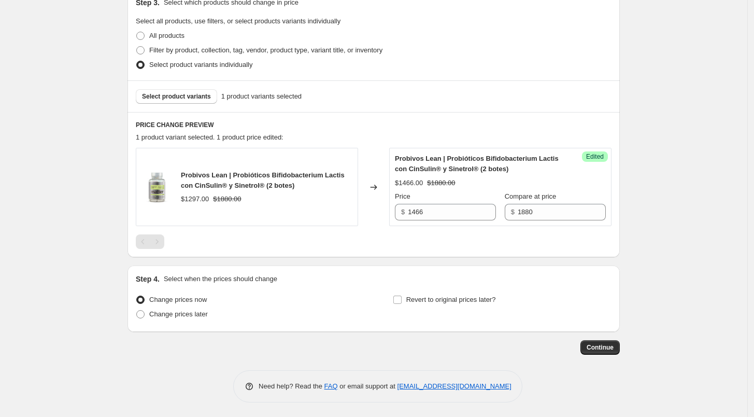
click at [210, 318] on div "Change prices later" at bounding box center [245, 314] width 219 height 15
click at [193, 312] on span "Change prices later" at bounding box center [178, 314] width 59 height 8
click at [137, 310] on input "Change prices later" at bounding box center [136, 310] width 1 height 1
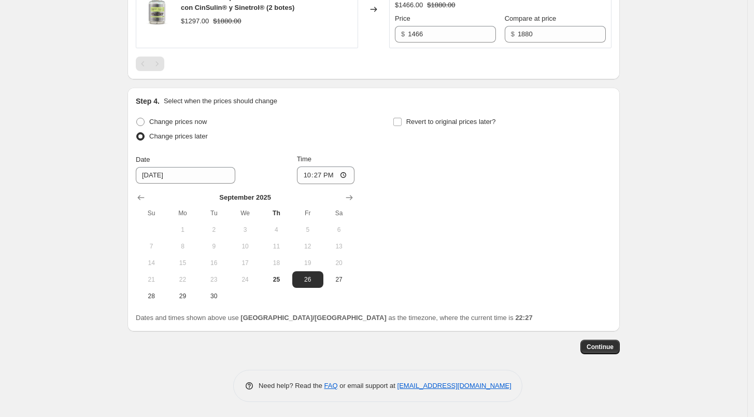
scroll to position [410, 0]
click at [347, 197] on icon "Show next month, October 2025" at bounding box center [349, 198] width 10 height 10
click at [257, 229] on span "1" at bounding box center [245, 230] width 23 height 8
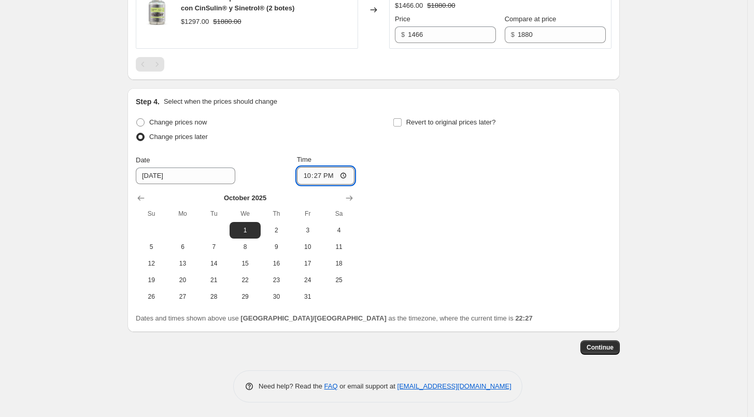
click at [306, 177] on input "22:27" at bounding box center [326, 176] width 58 height 18
click at [397, 126] on label "Revert to original prices later?" at bounding box center [444, 122] width 103 height 15
click at [397, 126] on input "Revert to original prices later?" at bounding box center [397, 122] width 8 height 8
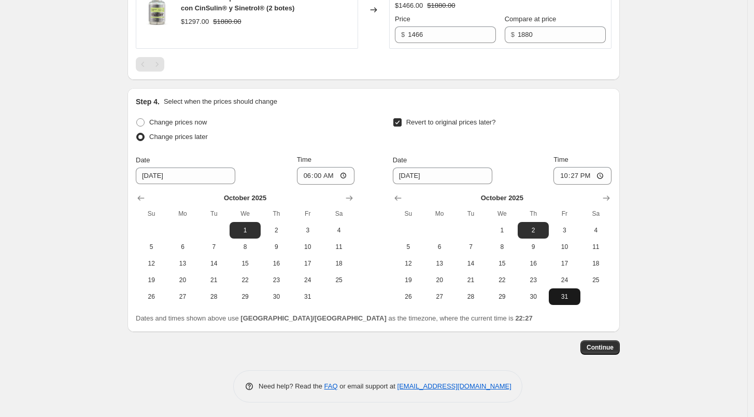
click at [560, 294] on span "31" at bounding box center [564, 296] width 23 height 8
click at [558, 175] on input "22:27" at bounding box center [583, 176] width 58 height 18
click at [605, 341] on button "Continue" at bounding box center [600, 347] width 39 height 15
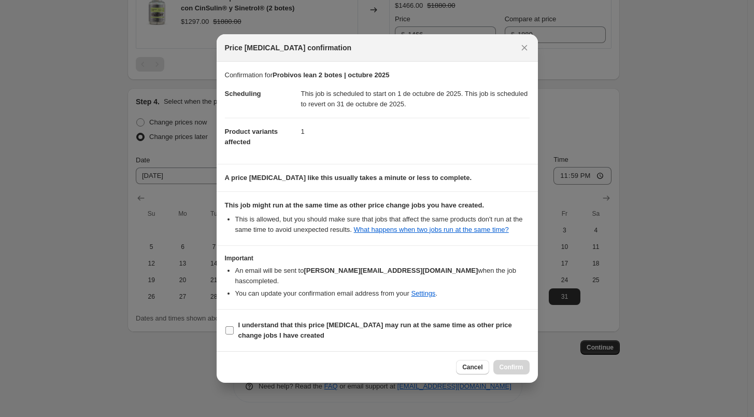
click at [395, 321] on b "I understand that this price [MEDICAL_DATA] may run at the same time as other p…" at bounding box center [375, 330] width 274 height 18
click at [234, 326] on input "I understand that this price [MEDICAL_DATA] may run at the same time as other p…" at bounding box center [229, 330] width 8 height 8
click at [508, 363] on span "Confirm" at bounding box center [512, 367] width 24 height 8
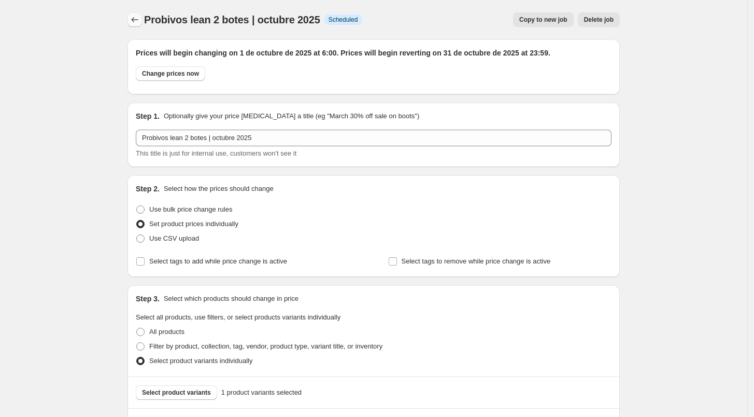
click at [140, 18] on icon "Price change jobs" at bounding box center [135, 20] width 10 height 10
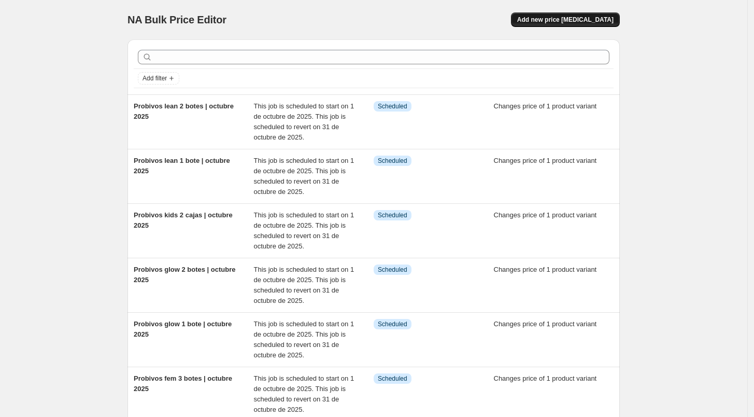
click at [586, 18] on span "Add new price [MEDICAL_DATA]" at bounding box center [565, 20] width 96 height 8
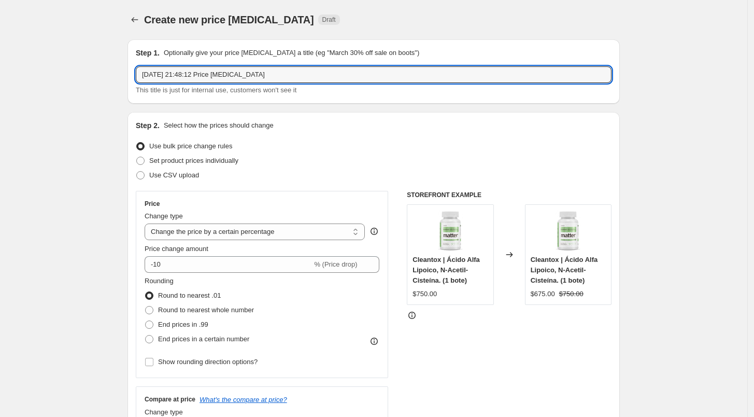
drag, startPoint x: 276, startPoint y: 69, endPoint x: 100, endPoint y: 74, distance: 176.8
paste input "Probivos lean 1 bote | octubre 2025"
click at [195, 77] on input "Probivos lean 1 bote | octubre 2025" at bounding box center [374, 74] width 476 height 17
click at [207, 72] on input "Probivos lean 3 bote | octubre 2025" at bounding box center [374, 74] width 476 height 17
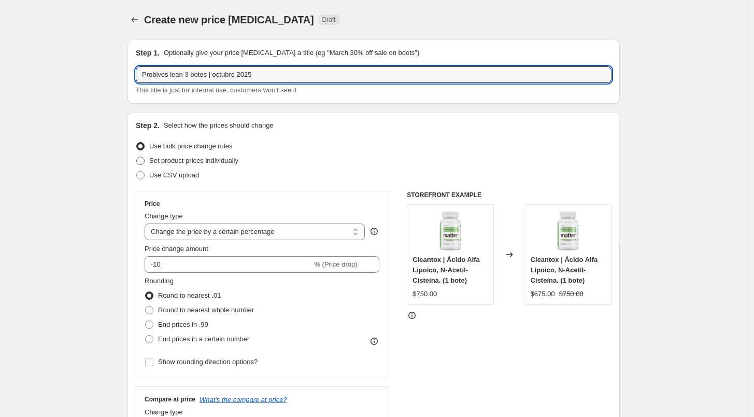
click at [219, 160] on span "Set product prices individually" at bounding box center [193, 161] width 89 height 8
click at [137, 157] on input "Set product prices individually" at bounding box center [136, 157] width 1 height 1
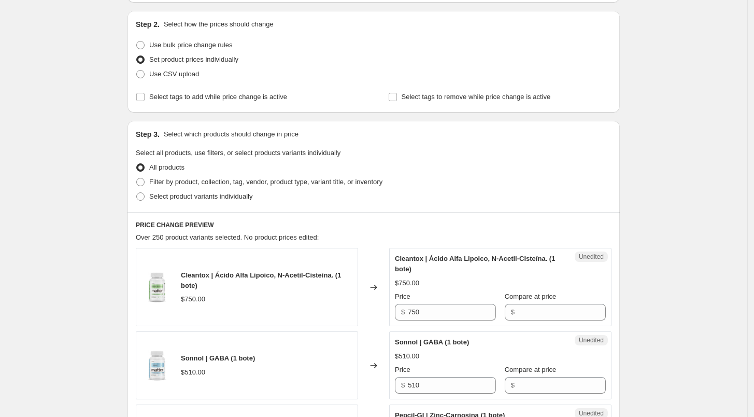
scroll to position [103, 0]
click at [185, 200] on label "Select product variants individually" at bounding box center [194, 195] width 117 height 15
click at [137, 191] on input "Select product variants individually" at bounding box center [136, 191] width 1 height 1
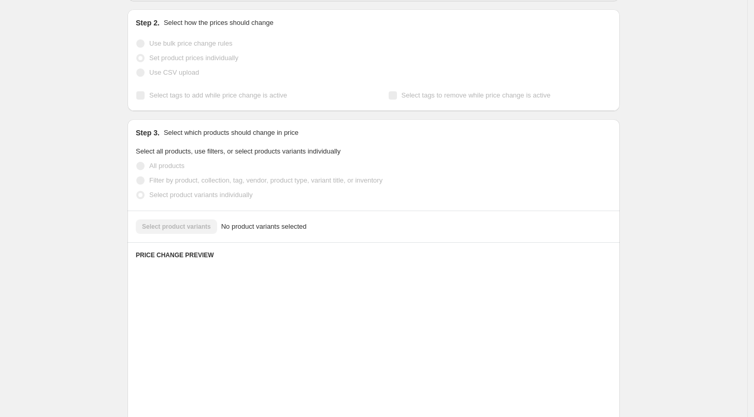
scroll to position [127, 0]
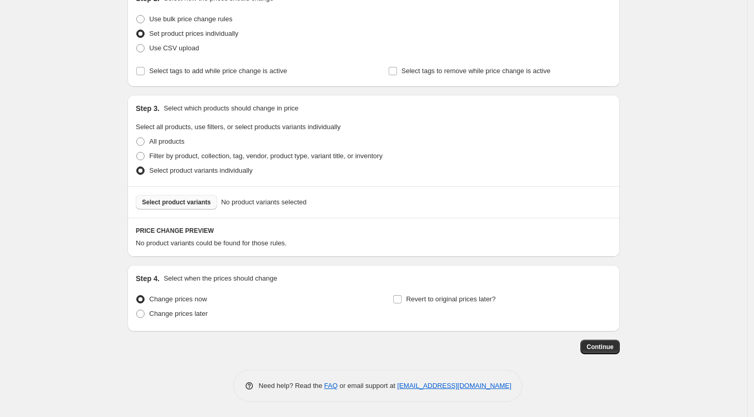
click at [188, 198] on span "Select product variants" at bounding box center [176, 202] width 69 height 8
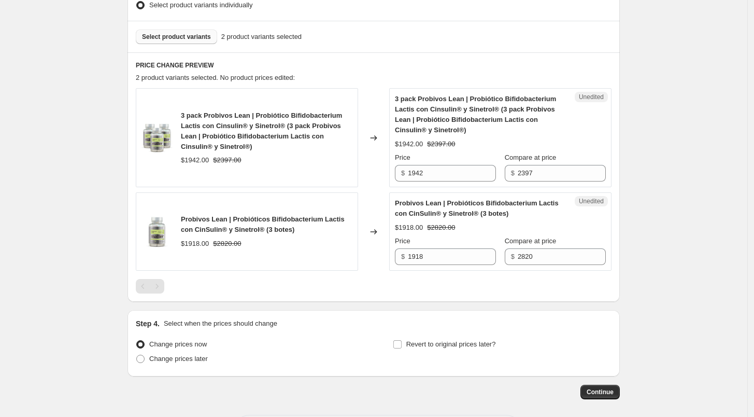
scroll to position [337, 0]
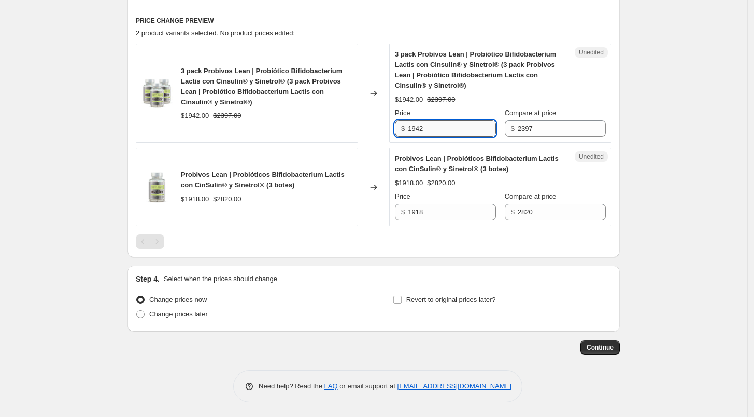
click at [432, 124] on input "1942" at bounding box center [452, 128] width 88 height 17
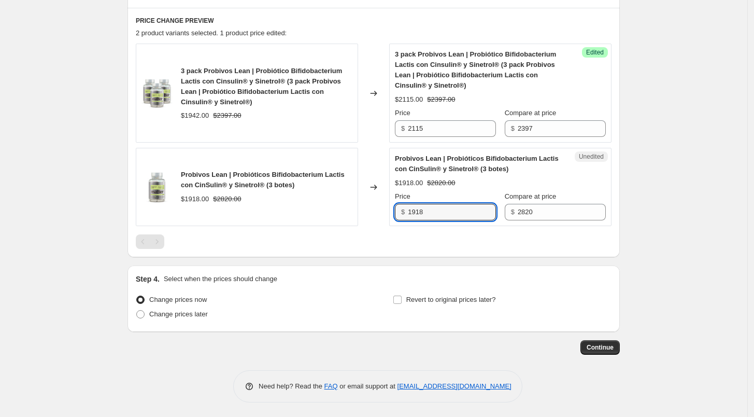
drag, startPoint x: 429, startPoint y: 211, endPoint x: 393, endPoint y: 219, distance: 36.6
click at [393, 219] on div "Unedited Probivos Lean | Probióticos Bifidobacterium Lactis con CinSulin® y Sin…" at bounding box center [500, 187] width 222 height 78
click at [400, 228] on div "3 pack Probivos Lean | Probiótico Bifidobacterium Lactis con Cinsulin® y Sinetr…" at bounding box center [374, 146] width 476 height 205
click at [175, 311] on span "Change prices later" at bounding box center [178, 314] width 59 height 8
click at [137, 310] on input "Change prices later" at bounding box center [136, 310] width 1 height 1
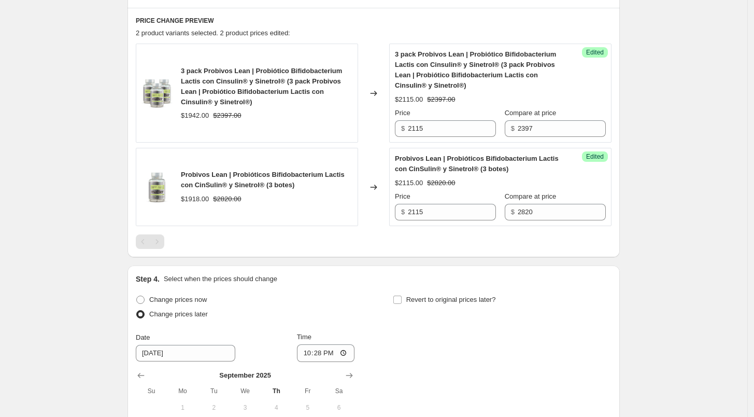
scroll to position [514, 0]
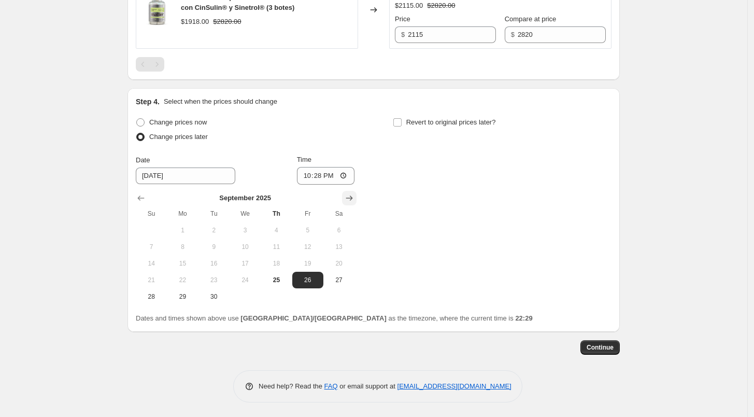
click at [357, 195] on button "Show next month, October 2025" at bounding box center [349, 198] width 15 height 15
click at [261, 225] on button "1" at bounding box center [245, 230] width 31 height 17
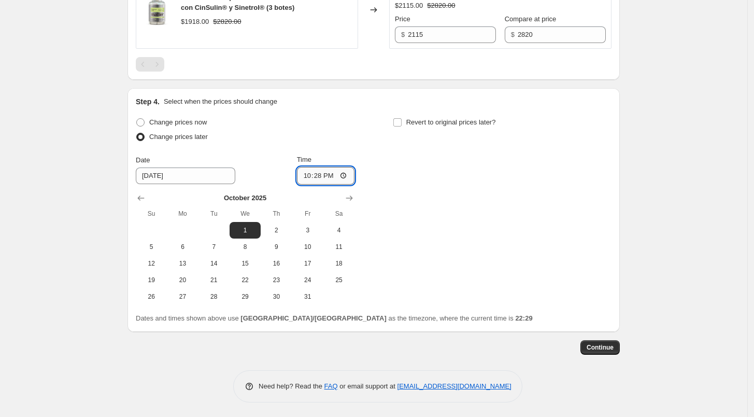
click at [310, 173] on input "22:28" at bounding box center [326, 176] width 58 height 18
click at [393, 123] on div "Change prices now Change prices later Date [DATE] Time 06:00 [DATE] Su Mo Tu We…" at bounding box center [374, 210] width 476 height 190
click at [398, 123] on input "Revert to original prices later?" at bounding box center [397, 122] width 8 height 8
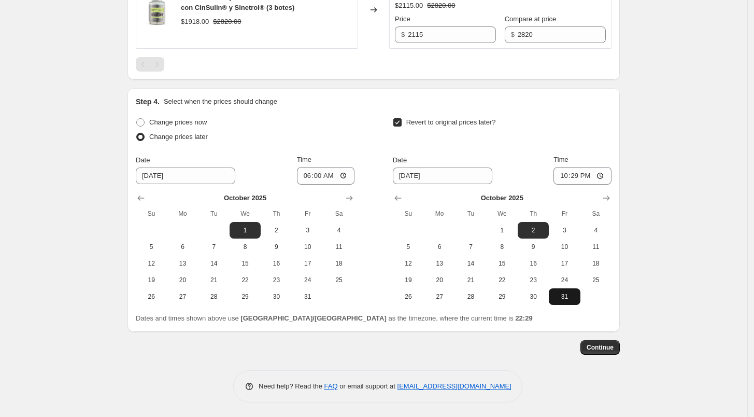
click at [569, 295] on span "31" at bounding box center [564, 296] width 23 height 8
click at [566, 179] on input "22:29" at bounding box center [583, 176] width 58 height 18
click at [612, 345] on span "Continue" at bounding box center [600, 347] width 27 height 8
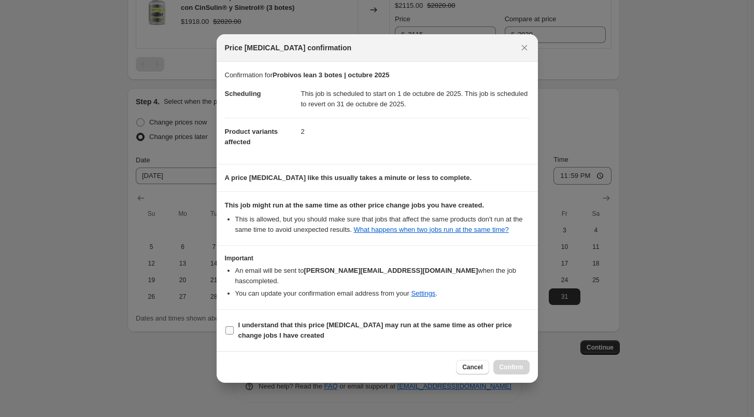
click at [323, 321] on b "I understand that this price [MEDICAL_DATA] may run at the same time as other p…" at bounding box center [375, 330] width 274 height 18
click at [234, 326] on input "I understand that this price [MEDICAL_DATA] may run at the same time as other p…" at bounding box center [229, 330] width 8 height 8
click at [507, 363] on span "Confirm" at bounding box center [512, 367] width 24 height 8
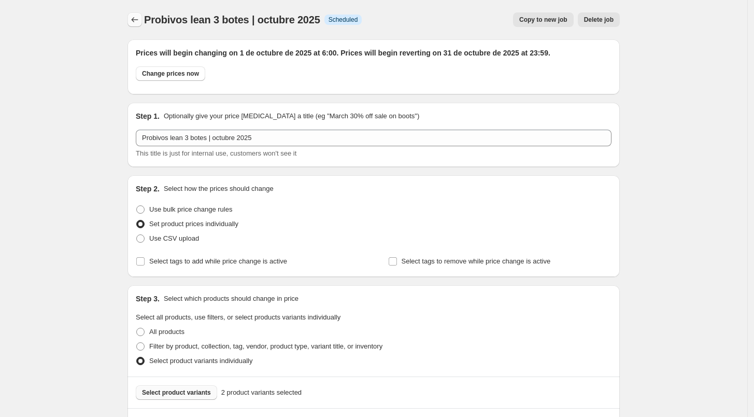
click at [135, 22] on icon "Price change jobs" at bounding box center [135, 20] width 10 height 10
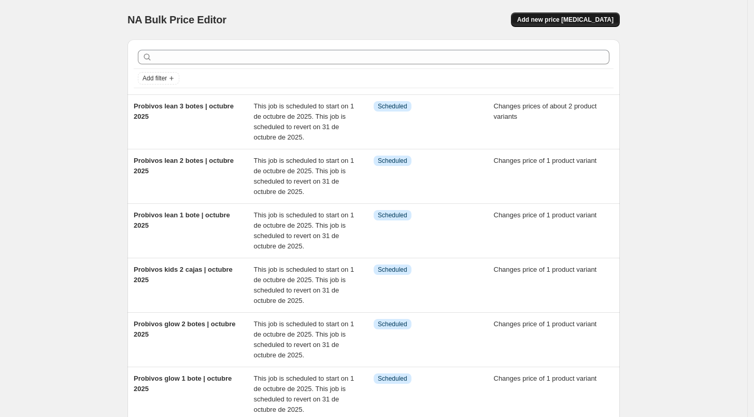
click at [576, 19] on span "Add new price [MEDICAL_DATA]" at bounding box center [565, 20] width 96 height 8
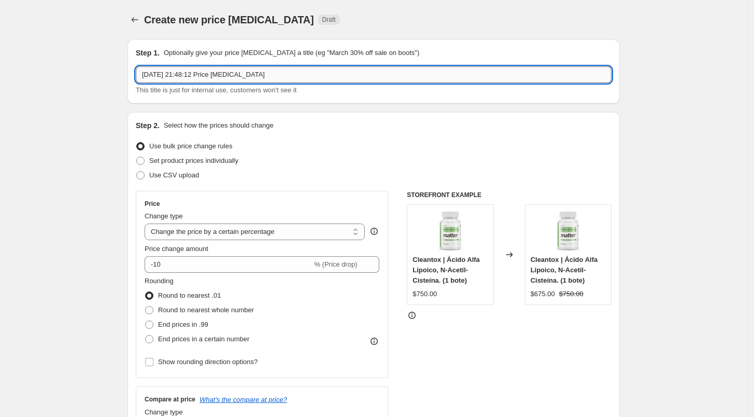
drag, startPoint x: 281, startPoint y: 69, endPoint x: 138, endPoint y: 70, distance: 143.1
click at [138, 70] on input "[DATE] 21:48:12 Price [MEDICAL_DATA]" at bounding box center [374, 74] width 476 height 17
click at [195, 159] on span "Set product prices individually" at bounding box center [193, 161] width 89 height 8
click at [137, 157] on input "Set product prices individually" at bounding box center [136, 157] width 1 height 1
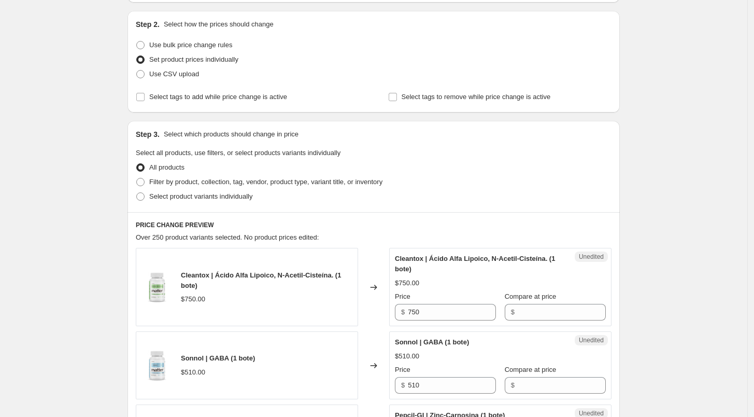
scroll to position [112, 0]
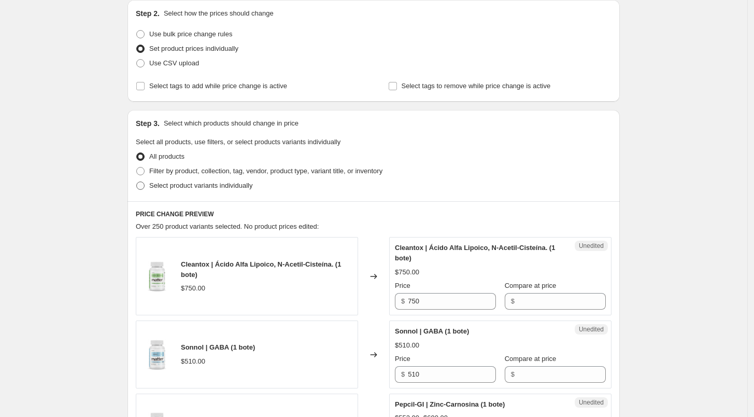
click at [185, 187] on span "Select product variants individually" at bounding box center [200, 185] width 103 height 8
click at [137, 182] on input "Select product variants individually" at bounding box center [136, 181] width 1 height 1
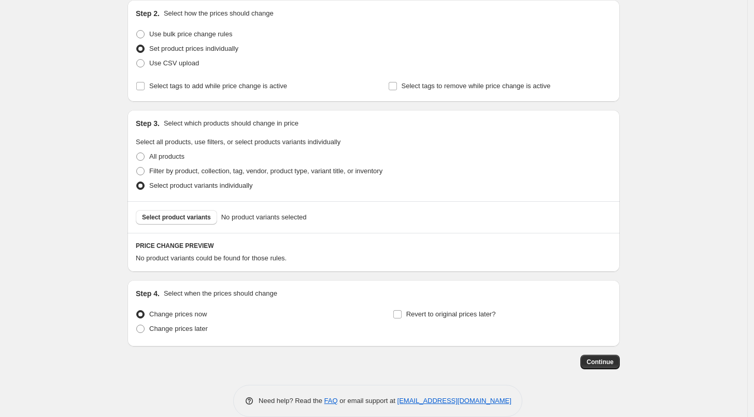
scroll to position [127, 0]
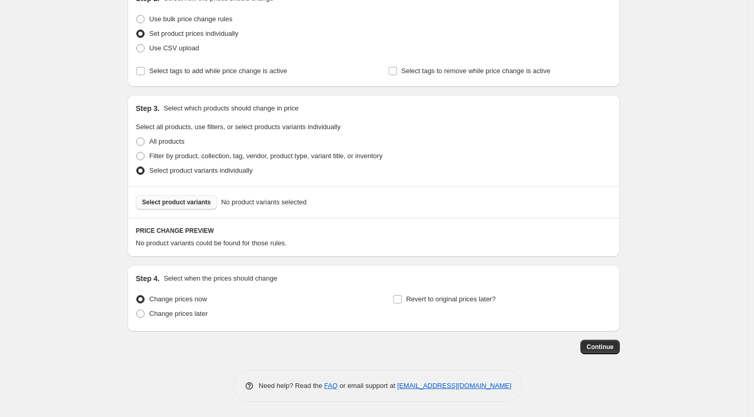
click at [179, 197] on button "Select product variants" at bounding box center [176, 202] width 81 height 15
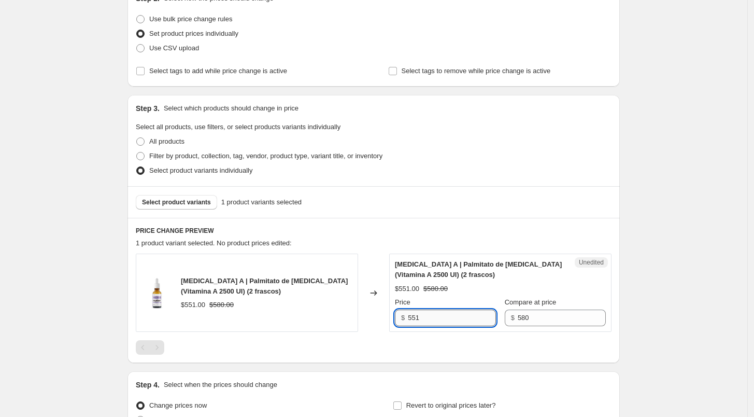
click at [443, 312] on input "551" at bounding box center [452, 317] width 88 height 17
click at [413, 368] on div "Step 1. Optionally give your price [MEDICAL_DATA] a title (eg "March 30% off sa…" at bounding box center [369, 182] width 501 height 556
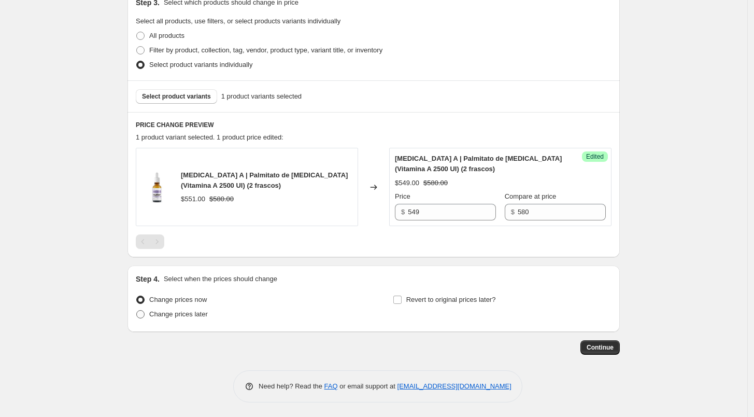
click at [176, 315] on span "Change prices later" at bounding box center [178, 314] width 59 height 8
click at [137, 310] on input "Change prices later" at bounding box center [136, 310] width 1 height 1
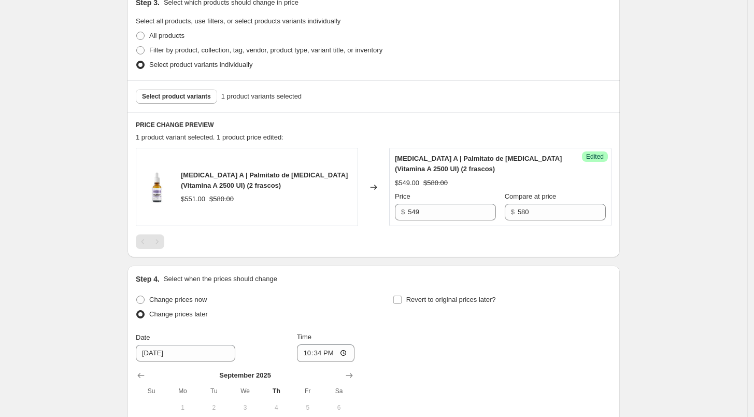
scroll to position [411, 0]
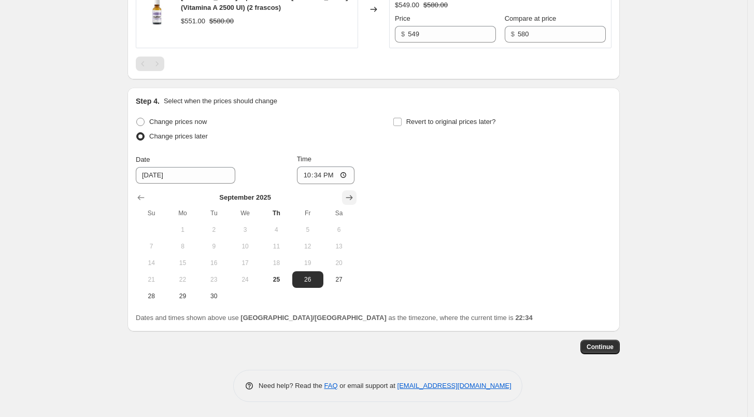
click at [348, 198] on icon "Show next month, October 2025" at bounding box center [349, 197] width 10 height 10
click at [257, 227] on span "1" at bounding box center [245, 229] width 23 height 8
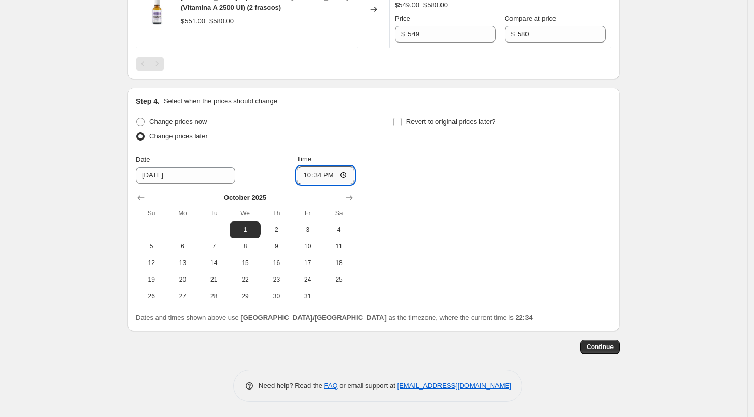
click at [307, 176] on input "22:34" at bounding box center [326, 175] width 58 height 18
click at [407, 126] on label "Revert to original prices later?" at bounding box center [444, 122] width 103 height 15
click at [402, 126] on input "Revert to original prices later?" at bounding box center [397, 122] width 8 height 8
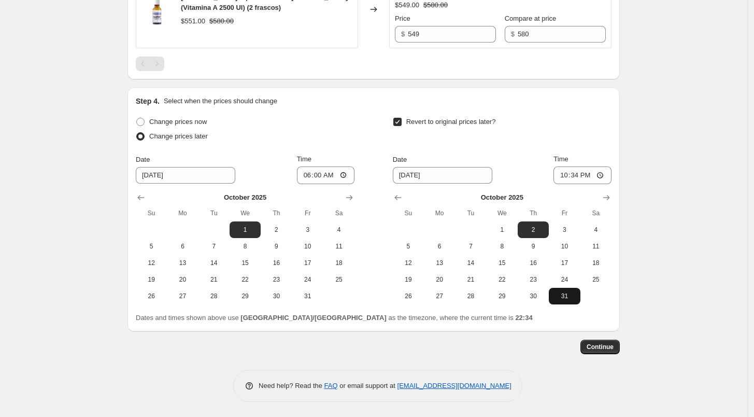
click at [560, 303] on button "31" at bounding box center [564, 296] width 31 height 17
click at [562, 181] on input "22:34" at bounding box center [583, 175] width 58 height 18
click at [611, 348] on span "Continue" at bounding box center [600, 347] width 27 height 8
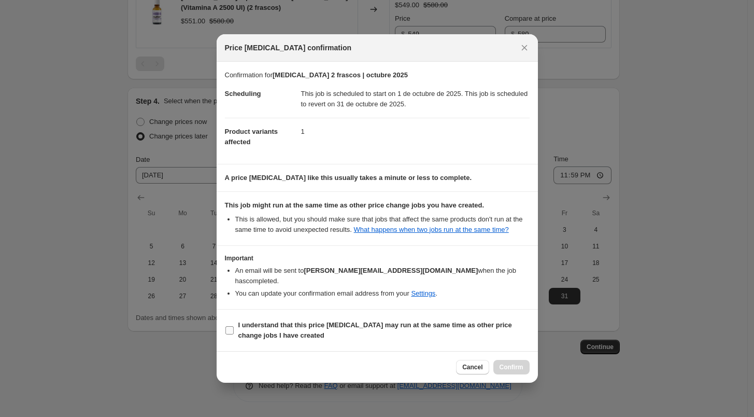
click at [389, 333] on span "I understand that this price [MEDICAL_DATA] may run at the same time as other p…" at bounding box center [383, 330] width 291 height 21
click at [234, 333] on input "I understand that this price [MEDICAL_DATA] may run at the same time as other p…" at bounding box center [229, 330] width 8 height 8
click at [500, 365] on span "Confirm" at bounding box center [512, 367] width 24 height 8
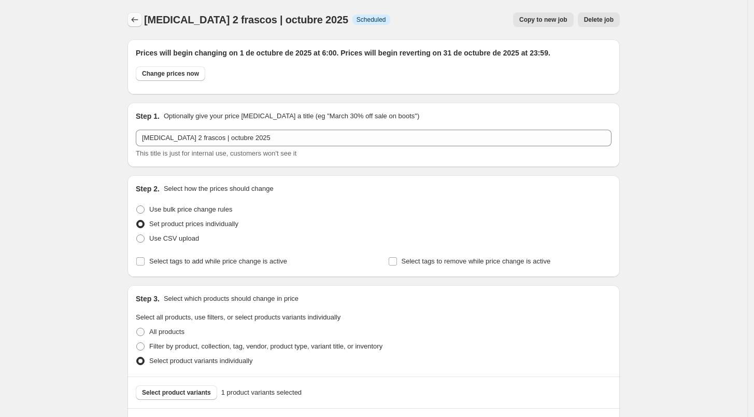
click at [140, 22] on icon "Price change jobs" at bounding box center [135, 20] width 10 height 10
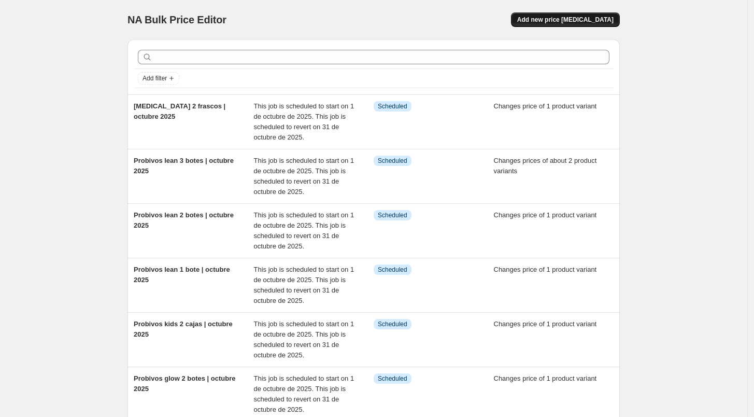
click at [550, 22] on span "Add new price [MEDICAL_DATA]" at bounding box center [565, 20] width 96 height 8
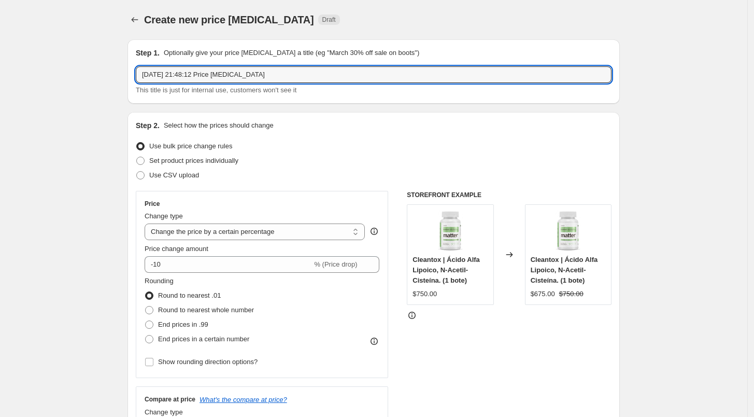
drag, startPoint x: 276, startPoint y: 73, endPoint x: 92, endPoint y: 64, distance: 183.7
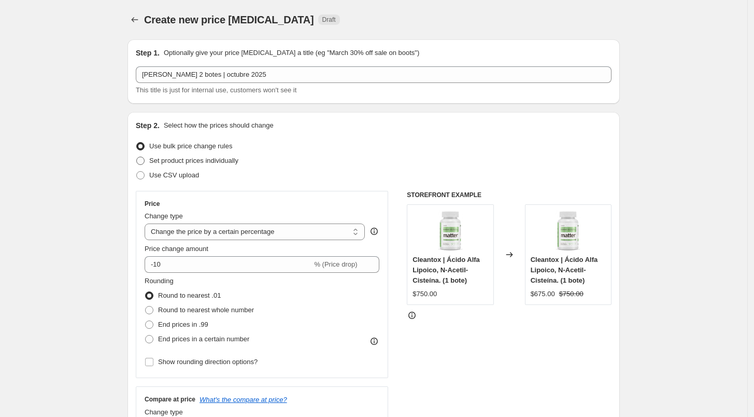
click at [193, 159] on span "Set product prices individually" at bounding box center [193, 161] width 89 height 8
click at [137, 157] on input "Set product prices individually" at bounding box center [136, 157] width 1 height 1
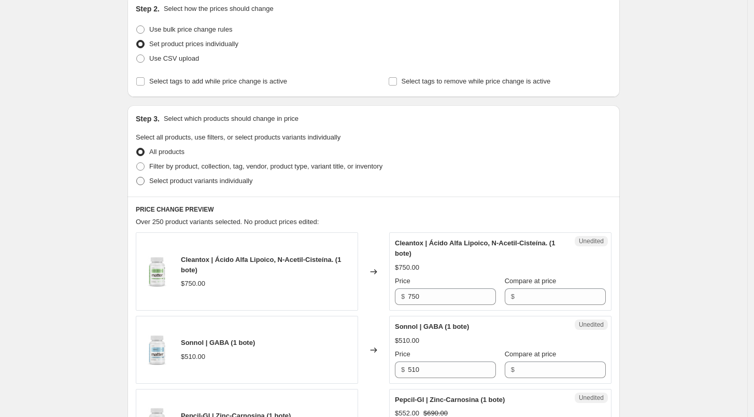
scroll to position [128, 0]
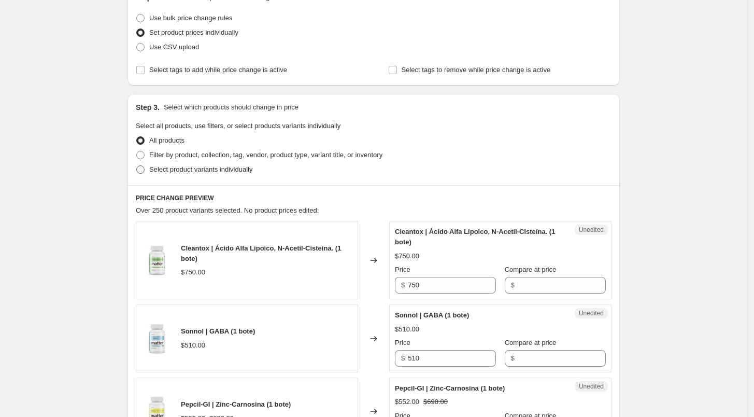
click at [190, 168] on span "Select product variants individually" at bounding box center [200, 169] width 103 height 8
click at [137, 166] on input "Select product variants individually" at bounding box center [136, 165] width 1 height 1
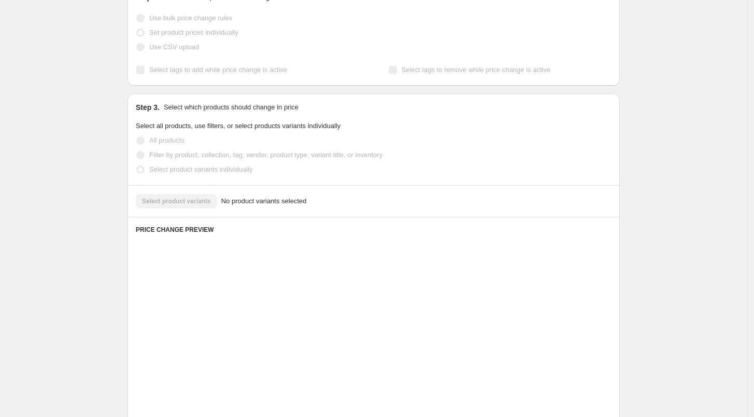
scroll to position [127, 0]
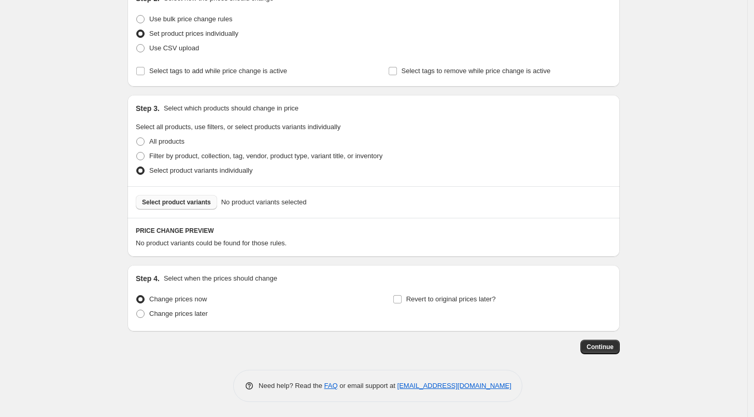
click at [190, 201] on span "Select product variants" at bounding box center [176, 202] width 69 height 8
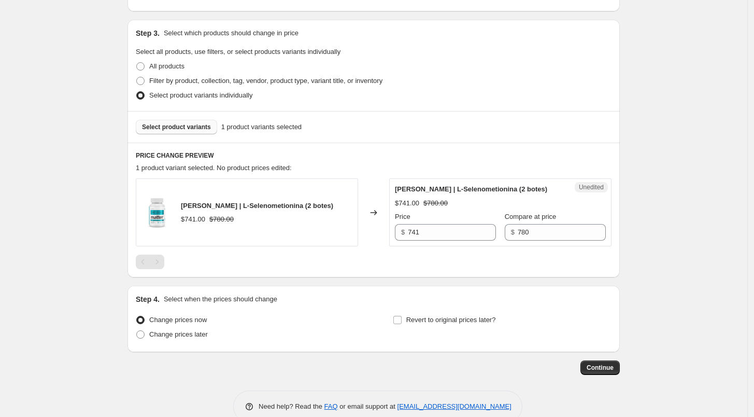
scroll to position [223, 0]
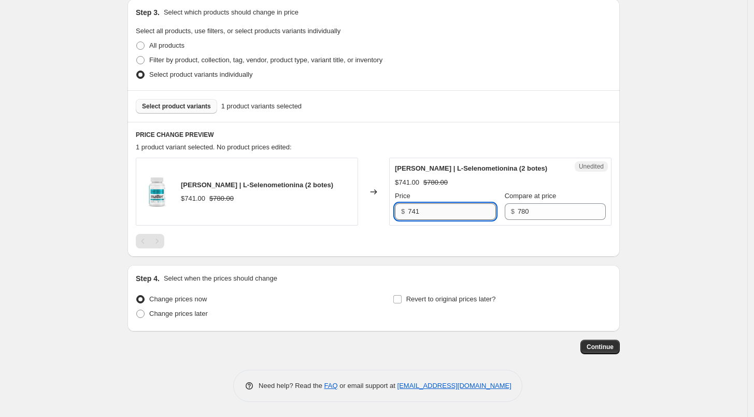
click at [436, 210] on input "741" at bounding box center [452, 211] width 88 height 17
click at [423, 244] on div at bounding box center [374, 241] width 476 height 15
click at [190, 316] on span "Change prices later" at bounding box center [178, 313] width 59 height 8
click at [137, 310] on input "Change prices later" at bounding box center [136, 309] width 1 height 1
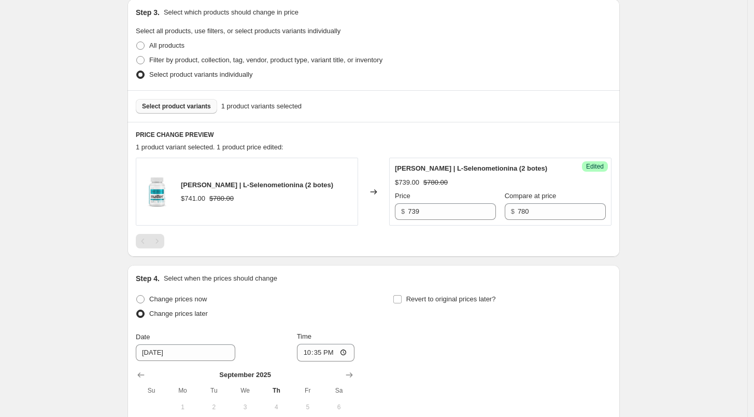
scroll to position [361, 0]
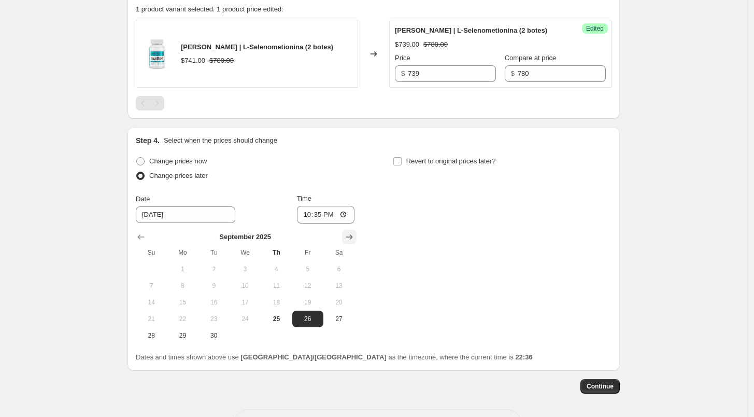
click at [355, 240] on icon "Show next month, October 2025" at bounding box center [349, 237] width 10 height 10
click at [255, 261] on button "1" at bounding box center [245, 269] width 31 height 17
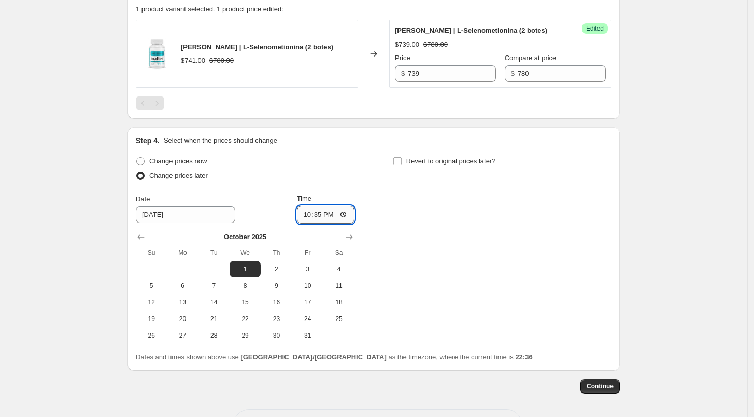
click at [306, 213] on input "22:35" at bounding box center [326, 215] width 58 height 18
click at [400, 220] on div "Change prices now Change prices later Date [DATE] Time 06:00 [DATE] Su Mo Tu We…" at bounding box center [374, 249] width 476 height 190
click at [402, 165] on span at bounding box center [397, 161] width 9 height 9
click at [402, 165] on input "Revert to original prices later?" at bounding box center [397, 161] width 8 height 8
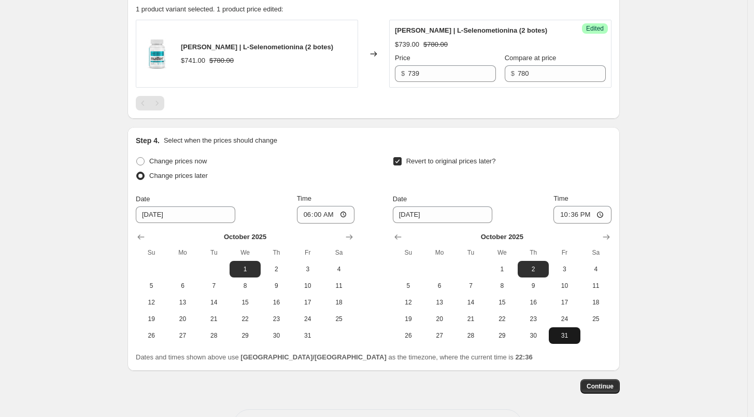
click at [566, 337] on span "31" at bounding box center [564, 335] width 23 height 8
click at [566, 209] on input "22:36" at bounding box center [583, 215] width 58 height 18
click at [595, 184] on div "Revert to original prices later?" at bounding box center [502, 169] width 219 height 31
click at [609, 383] on span "Continue" at bounding box center [600, 386] width 27 height 8
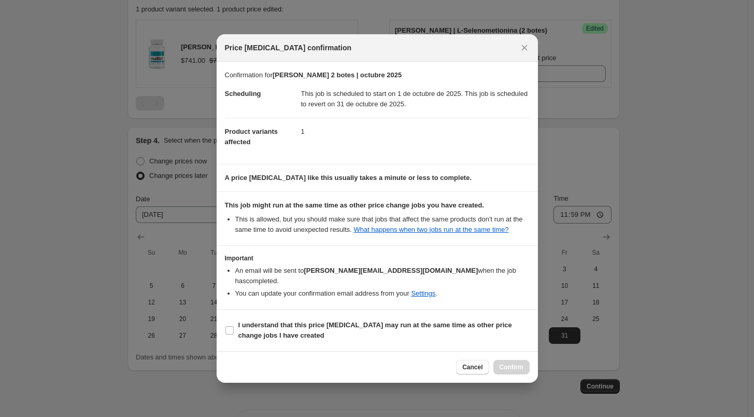
click at [380, 309] on section "I understand that this price [MEDICAL_DATA] may run at the same time as other p…" at bounding box center [377, 329] width 321 height 41
click at [381, 328] on span "I understand that this price [MEDICAL_DATA] may run at the same time as other p…" at bounding box center [383, 330] width 291 height 21
click at [234, 328] on input "I understand that this price [MEDICAL_DATA] may run at the same time as other p…" at bounding box center [229, 330] width 8 height 8
click at [496, 360] on button "Confirm" at bounding box center [511, 367] width 36 height 15
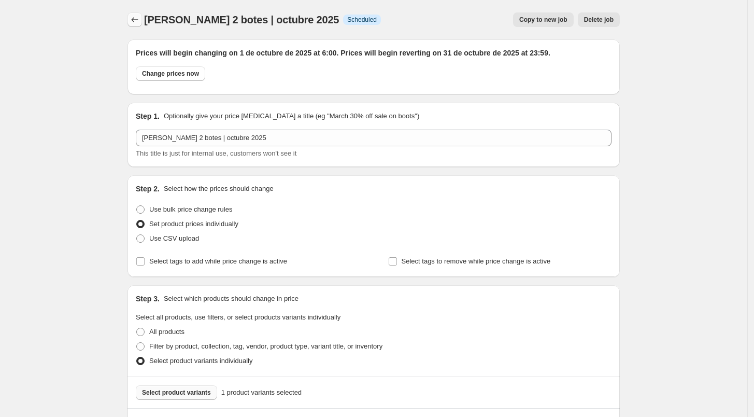
click at [133, 16] on icon "Price change jobs" at bounding box center [135, 20] width 10 height 10
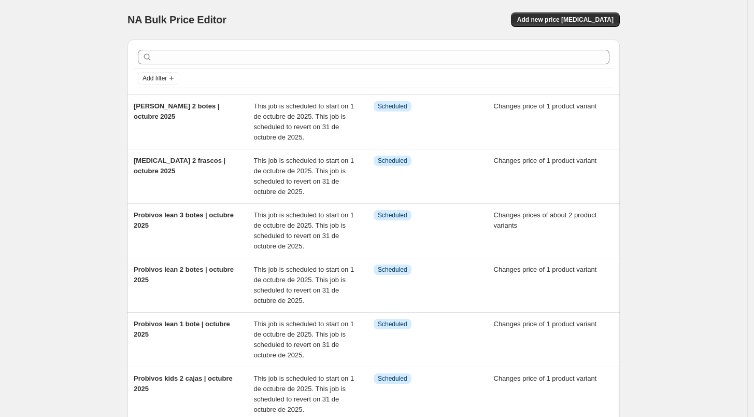
click at [610, 32] on div "NA Bulk Price Editor. This page is ready NA Bulk Price Editor Add new price [ME…" at bounding box center [374, 19] width 492 height 39
click at [577, 25] on button "Add new price [MEDICAL_DATA]" at bounding box center [565, 19] width 109 height 15
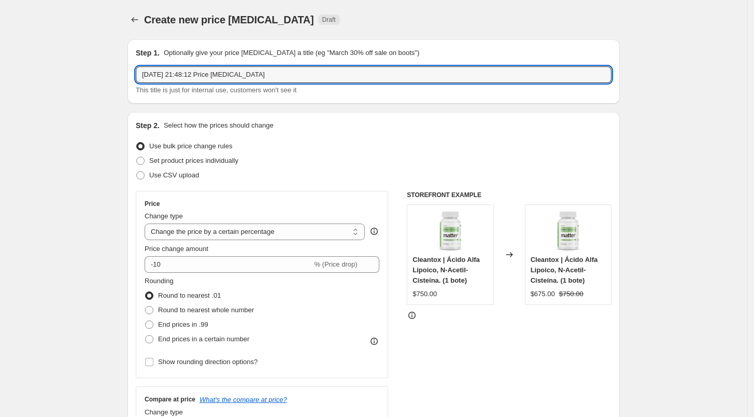
drag, startPoint x: 270, startPoint y: 69, endPoint x: 133, endPoint y: 76, distance: 136.5
click at [133, 76] on div "Step 1. Optionally give your price [MEDICAL_DATA] a title (eg "March 30% off sa…" at bounding box center [374, 71] width 492 height 64
click at [173, 80] on input "[DATE] 21:48:12 Price [MEDICAL_DATA]" at bounding box center [374, 74] width 476 height 17
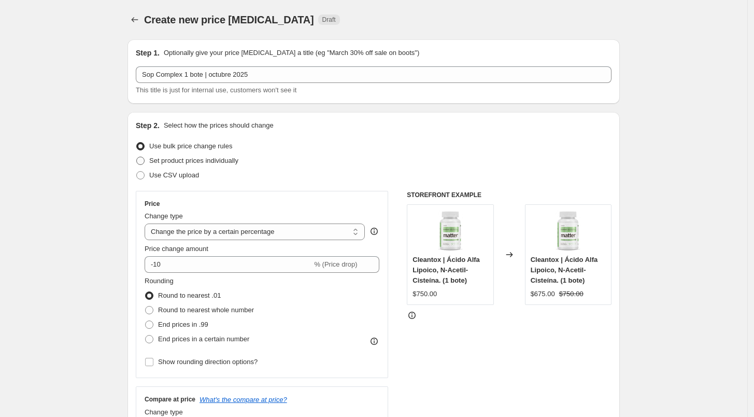
click at [191, 158] on span "Set product prices individually" at bounding box center [193, 161] width 89 height 8
click at [137, 157] on input "Set product prices individually" at bounding box center [136, 157] width 1 height 1
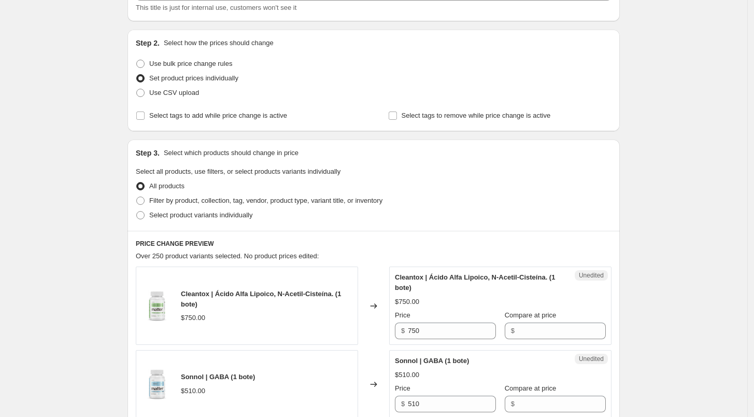
scroll to position [91, 0]
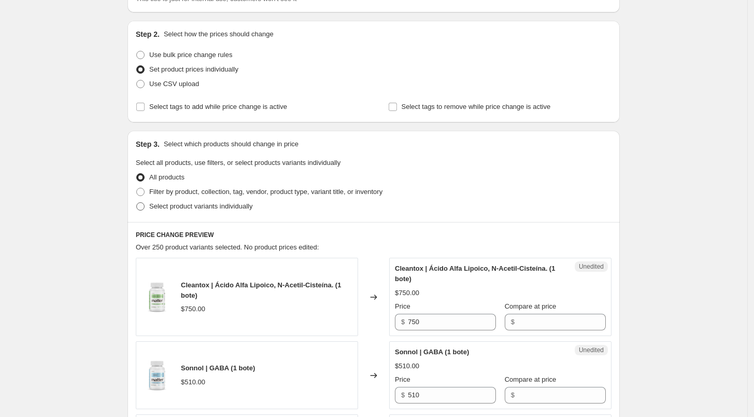
click at [191, 207] on span "Select product variants individually" at bounding box center [200, 206] width 103 height 8
click at [137, 203] on input "Select product variants individually" at bounding box center [136, 202] width 1 height 1
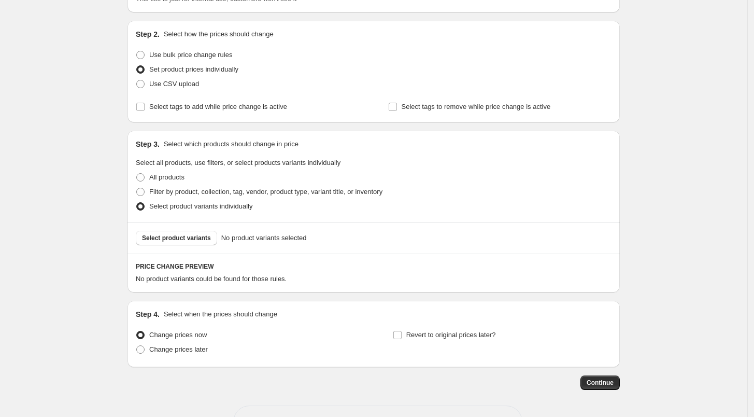
scroll to position [127, 0]
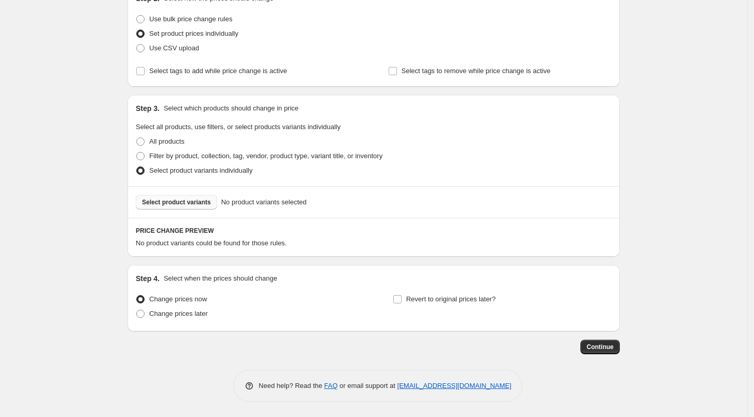
click at [185, 197] on button "Select product variants" at bounding box center [176, 202] width 81 height 15
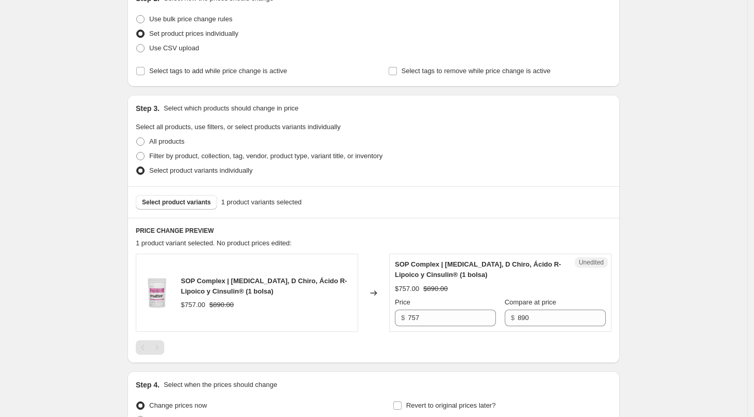
scroll to position [233, 0]
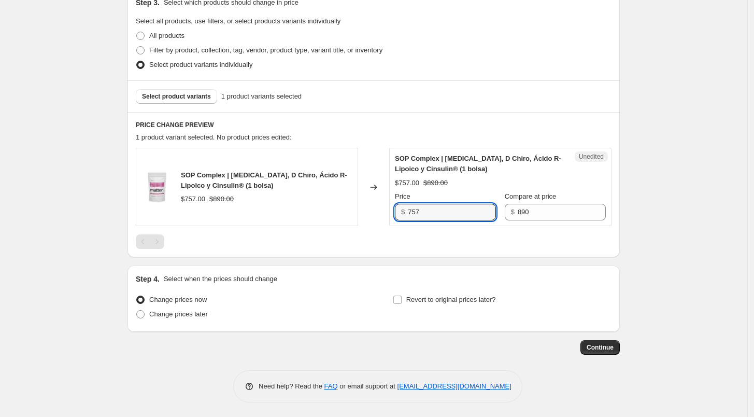
drag, startPoint x: 445, startPoint y: 213, endPoint x: 370, endPoint y: 221, distance: 76.1
click at [370, 221] on div "SOP Complex | [MEDICAL_DATA], D Chiro, Ácido R-Lipoico y Cinsulin® (1 bolsa) $7…" at bounding box center [374, 187] width 476 height 78
click at [403, 251] on div "PRICE CHANGE PREVIEW 1 product variant selected. No product prices edited: SOP …" at bounding box center [374, 184] width 492 height 145
click at [191, 310] on span "Change prices later" at bounding box center [178, 314] width 59 height 8
click at [137, 310] on input "Change prices later" at bounding box center [136, 310] width 1 height 1
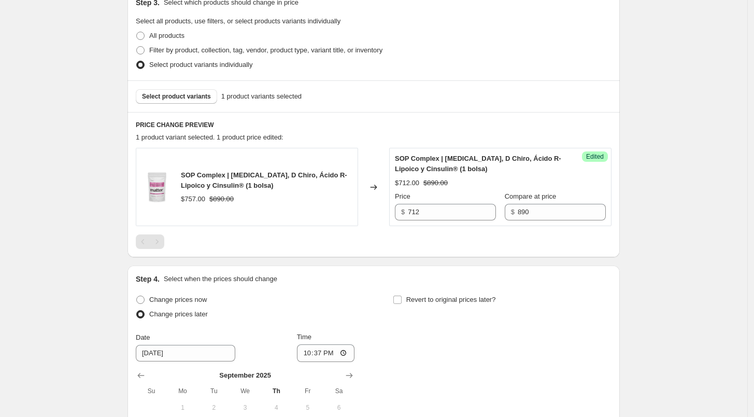
scroll to position [411, 0]
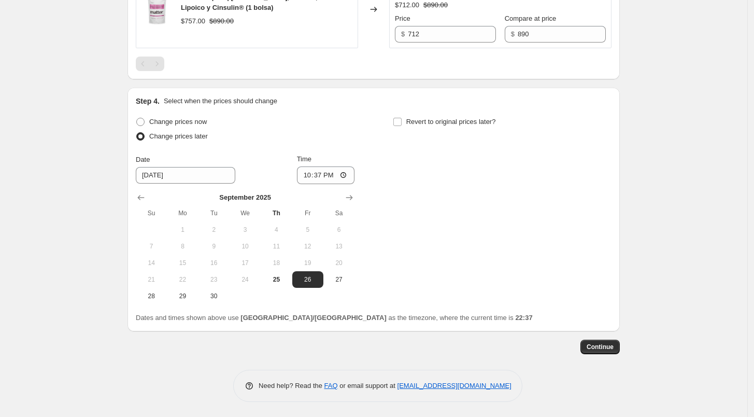
click at [349, 207] on th "Sa" at bounding box center [338, 213] width 31 height 17
click at [354, 202] on icon "Show next month, October 2025" at bounding box center [349, 197] width 10 height 10
click at [241, 232] on span "1" at bounding box center [245, 229] width 23 height 8
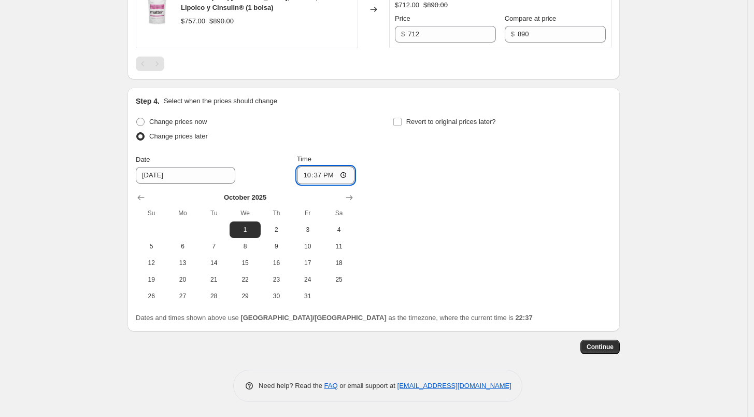
click at [303, 179] on input "22:37" at bounding box center [326, 175] width 58 height 18
click at [402, 117] on span at bounding box center [397, 121] width 9 height 9
click at [402, 118] on input "Revert to original prices later?" at bounding box center [397, 122] width 8 height 8
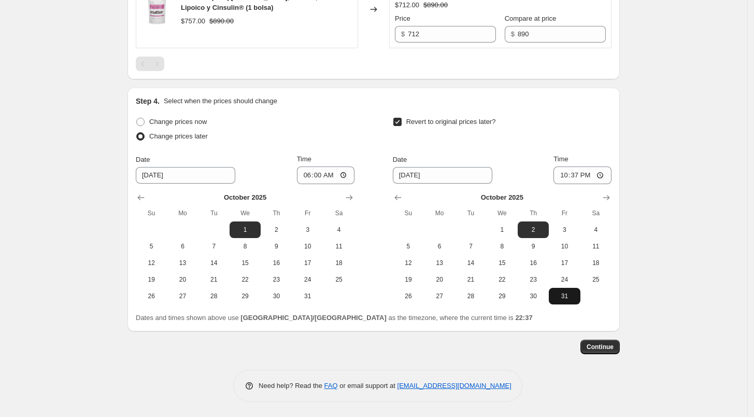
click at [567, 297] on span "31" at bounding box center [564, 296] width 23 height 8
click at [558, 166] on input "22:37" at bounding box center [583, 175] width 58 height 18
click at [602, 345] on span "Continue" at bounding box center [600, 347] width 27 height 8
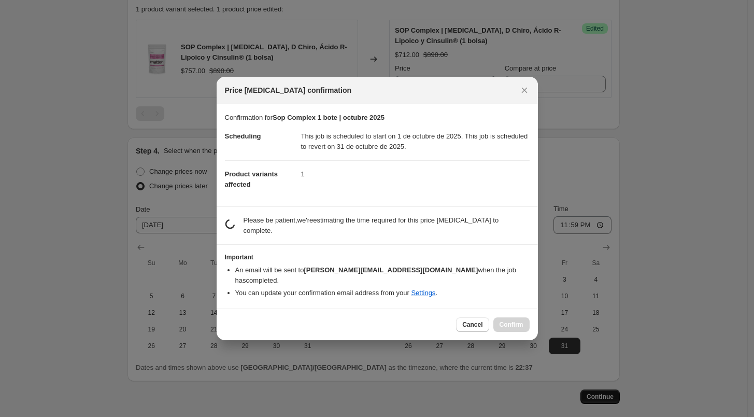
scroll to position [0, 0]
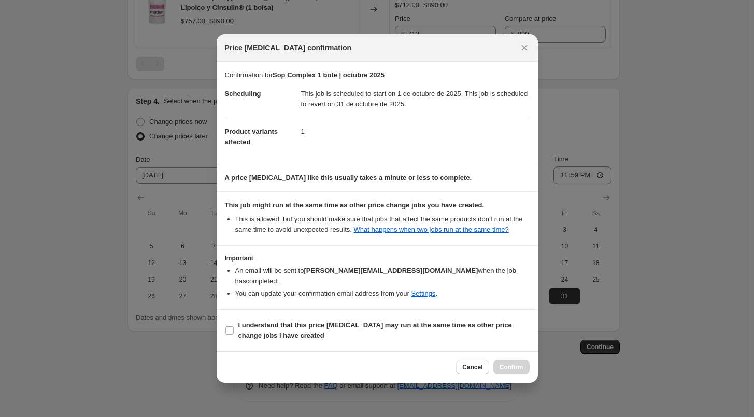
click at [422, 312] on section "I understand that this price [MEDICAL_DATA] may run at the same time as other p…" at bounding box center [377, 329] width 321 height 41
click at [434, 324] on span "I understand that this price [MEDICAL_DATA] may run at the same time as other p…" at bounding box center [383, 330] width 291 height 21
click at [234, 326] on input "I understand that this price [MEDICAL_DATA] may run at the same time as other p…" at bounding box center [229, 330] width 8 height 8
click at [518, 363] on span "Confirm" at bounding box center [512, 367] width 24 height 8
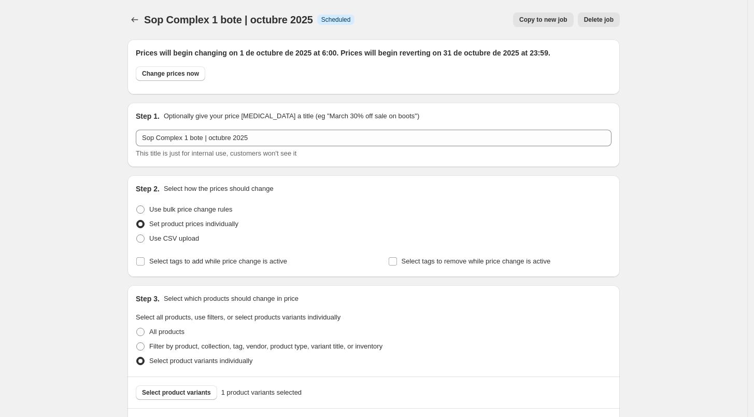
scroll to position [411, 0]
click at [136, 21] on icon "Price change jobs" at bounding box center [135, 19] width 7 height 5
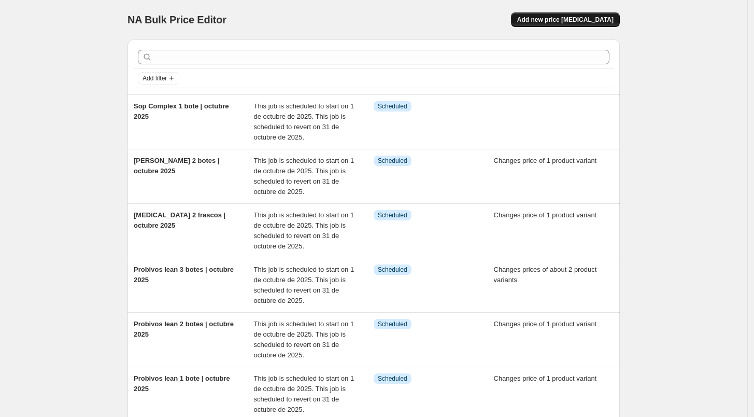
click at [562, 22] on span "Add new price [MEDICAL_DATA]" at bounding box center [565, 20] width 96 height 8
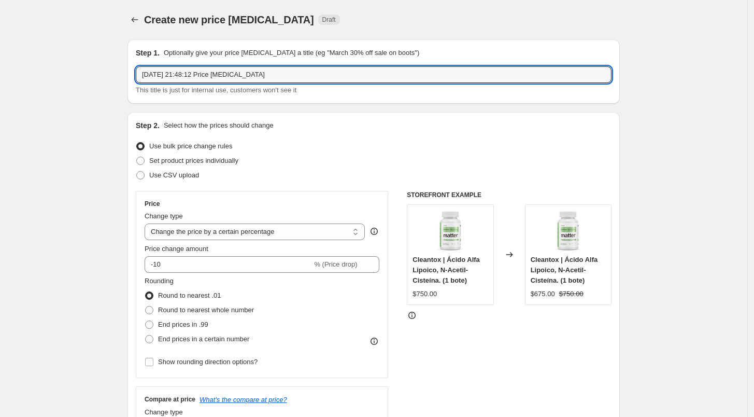
drag, startPoint x: 296, startPoint y: 76, endPoint x: 70, endPoint y: 74, distance: 226.0
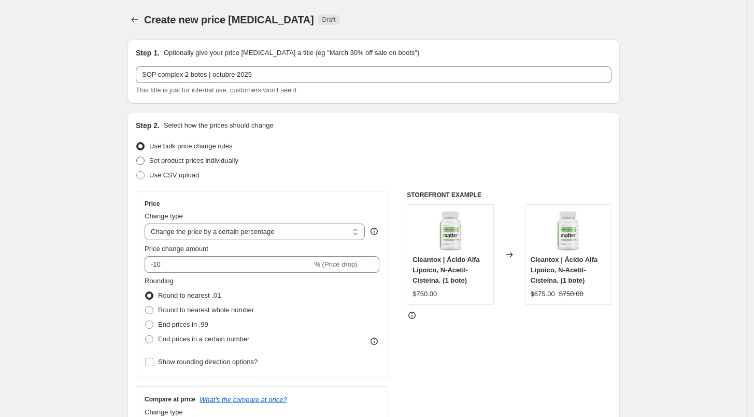
click at [186, 163] on span "Set product prices individually" at bounding box center [193, 161] width 89 height 8
click at [137, 157] on input "Set product prices individually" at bounding box center [136, 157] width 1 height 1
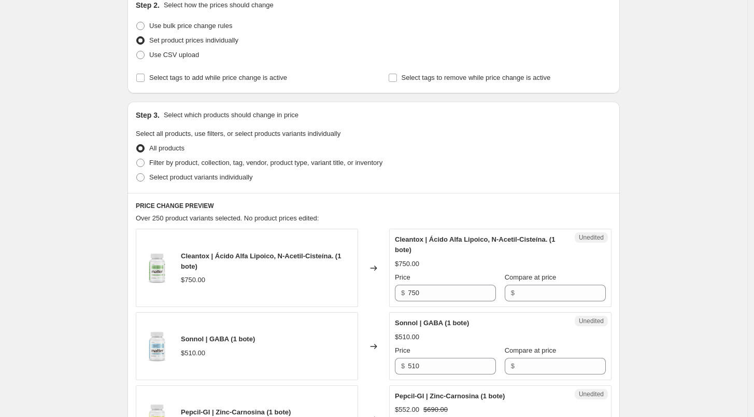
scroll to position [133, 0]
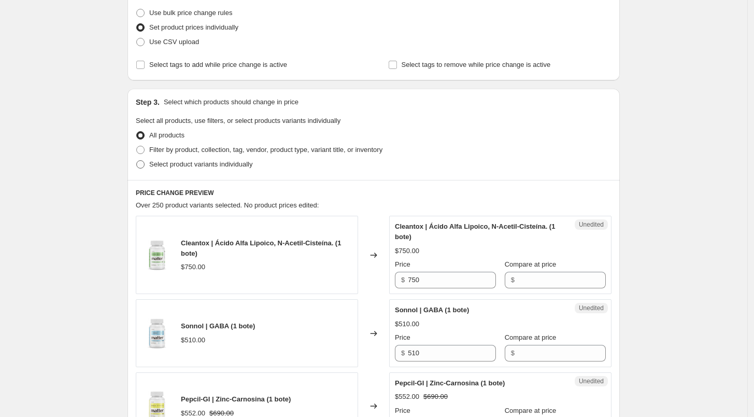
click at [192, 165] on span "Select product variants individually" at bounding box center [200, 164] width 103 height 8
click at [137, 161] on input "Select product variants individually" at bounding box center [136, 160] width 1 height 1
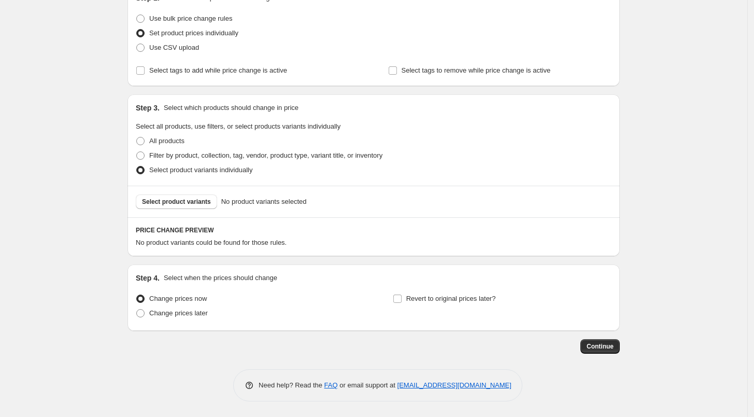
scroll to position [127, 0]
click at [203, 205] on span "Select product variants" at bounding box center [176, 202] width 69 height 8
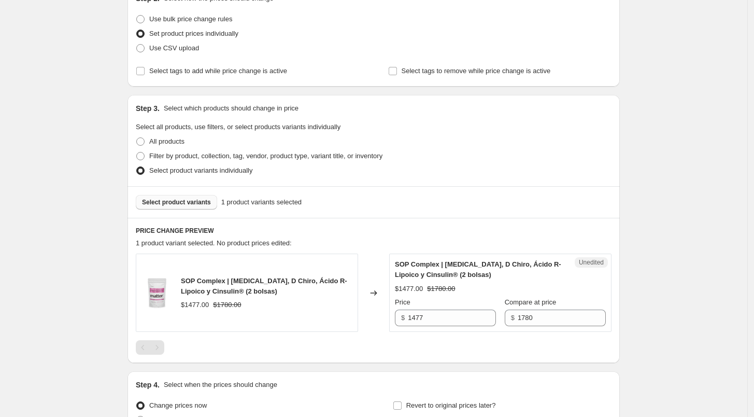
scroll to position [233, 0]
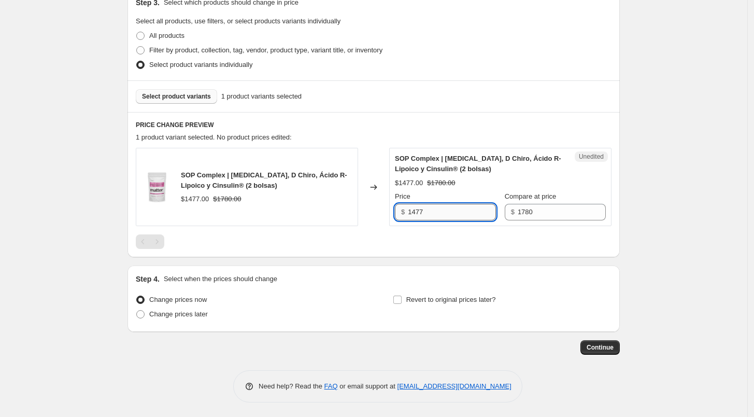
click at [447, 208] on input "1477" at bounding box center [452, 212] width 88 height 17
click at [411, 255] on div "PRICE CHANGE PREVIEW 1 product variant selected. No product prices edited: SOP …" at bounding box center [374, 184] width 492 height 145
click at [202, 314] on span "Change prices later" at bounding box center [178, 314] width 59 height 8
click at [137, 310] on input "Change prices later" at bounding box center [136, 310] width 1 height 1
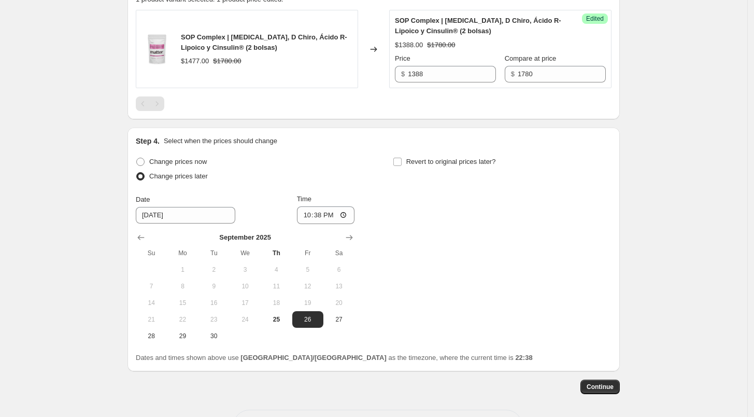
scroll to position [371, 0]
click at [354, 239] on icon "Show next month, October 2025" at bounding box center [349, 237] width 10 height 10
click at [257, 265] on span "1" at bounding box center [245, 269] width 23 height 8
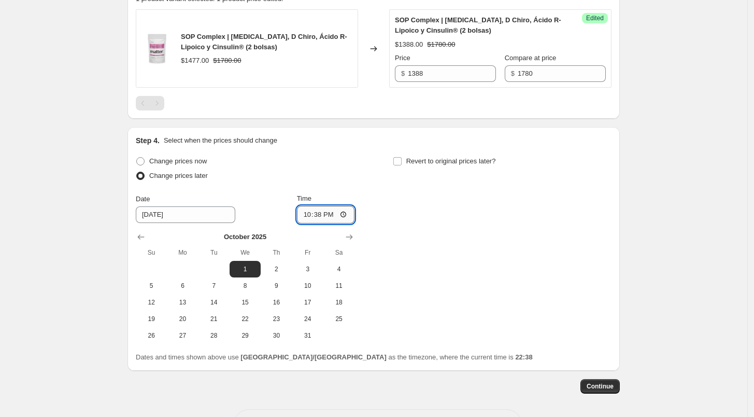
click at [307, 211] on input "22:38" at bounding box center [326, 215] width 58 height 18
click at [402, 163] on input "Revert to original prices later?" at bounding box center [397, 161] width 8 height 8
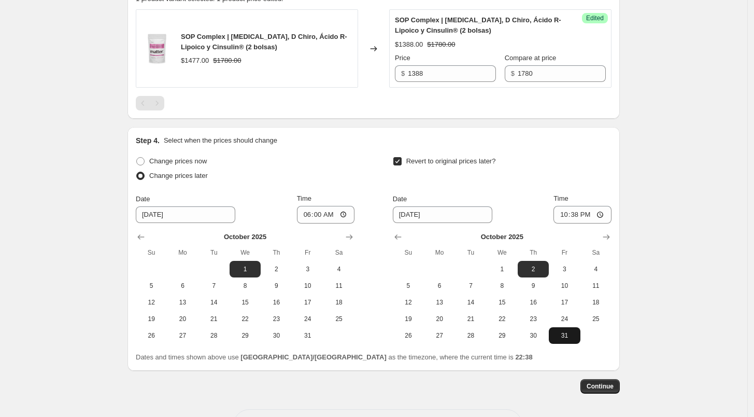
click at [556, 343] on div "Change prices now Change prices later Date [DATE] Time 06:00 [DATE] Su Mo Tu We…" at bounding box center [374, 258] width 476 height 208
click at [562, 333] on span "31" at bounding box center [564, 335] width 23 height 8
click at [562, 220] on input "22:38" at bounding box center [583, 215] width 58 height 18
click at [609, 170] on div "Revert to original prices later?" at bounding box center [502, 169] width 219 height 31
click at [601, 383] on span "Continue" at bounding box center [600, 386] width 27 height 8
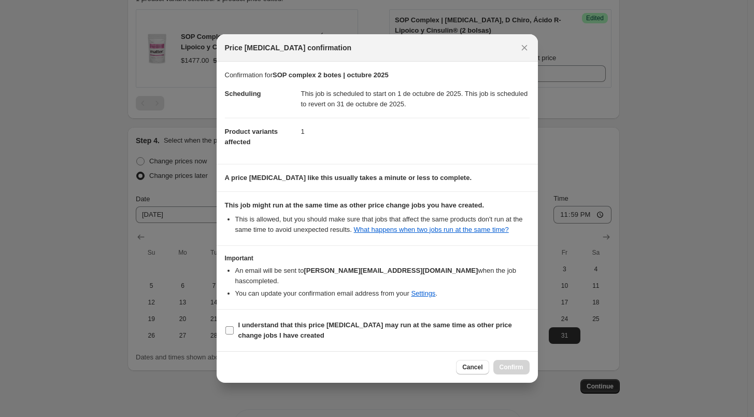
click at [380, 334] on span "I understand that this price [MEDICAL_DATA] may run at the same time as other p…" at bounding box center [383, 330] width 291 height 21
click at [234, 334] on input "I understand that this price [MEDICAL_DATA] may run at the same time as other p…" at bounding box center [229, 330] width 8 height 8
click at [501, 360] on button "Confirm" at bounding box center [511, 367] width 36 height 15
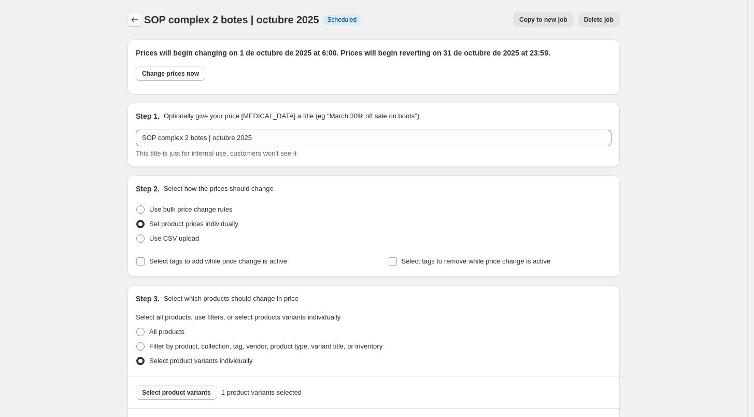
click at [142, 23] on button "Price change jobs" at bounding box center [135, 19] width 15 height 15
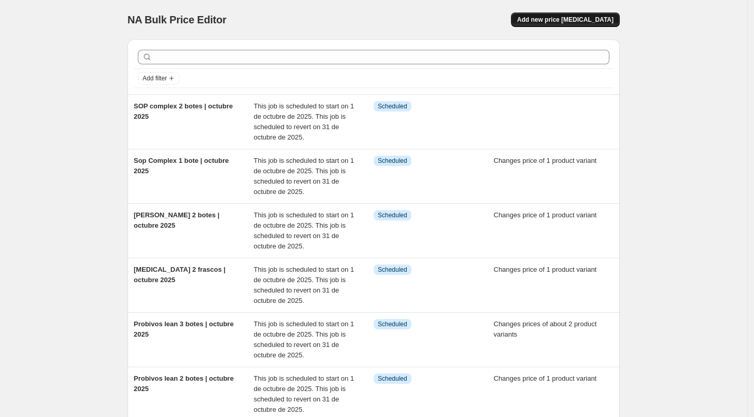
click at [586, 23] on span "Add new price [MEDICAL_DATA]" at bounding box center [565, 20] width 96 height 8
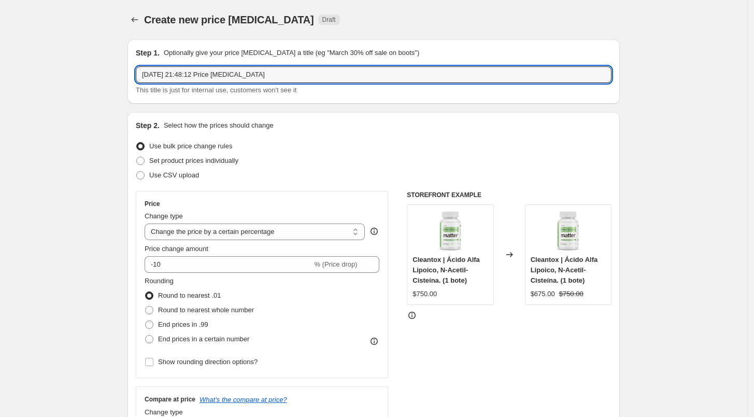
drag, startPoint x: 276, startPoint y: 80, endPoint x: 101, endPoint y: 82, distance: 175.2
drag, startPoint x: 263, startPoint y: 74, endPoint x: 70, endPoint y: 55, distance: 194.3
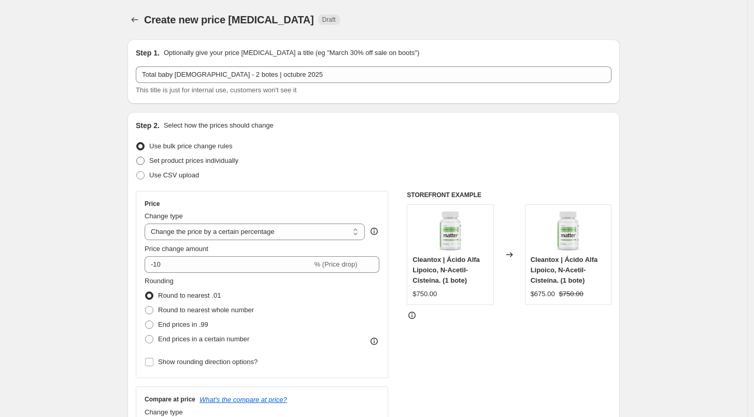
click at [213, 167] on label "Set product prices individually" at bounding box center [187, 160] width 103 height 15
click at [137, 157] on input "Set product prices individually" at bounding box center [136, 157] width 1 height 1
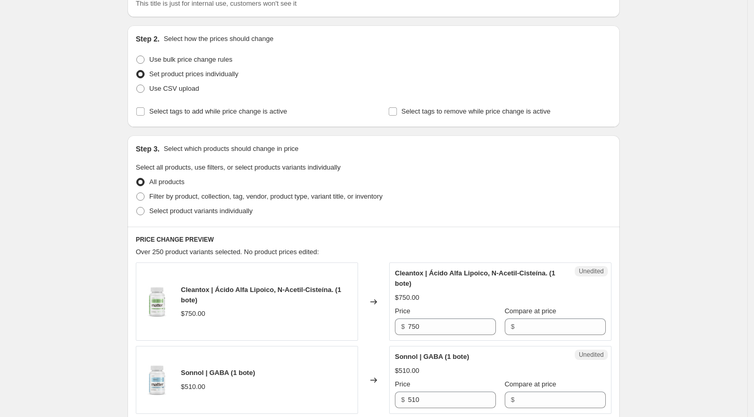
scroll to position [94, 0]
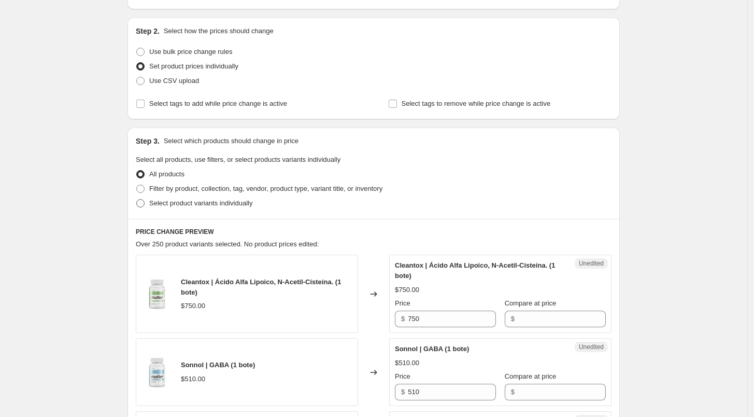
click at [181, 200] on span "Select product variants individually" at bounding box center [200, 203] width 103 height 8
click at [137, 200] on input "Select product variants individually" at bounding box center [136, 199] width 1 height 1
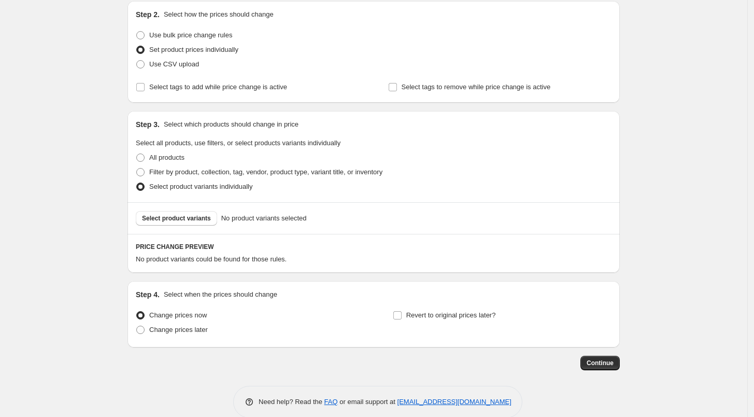
scroll to position [127, 0]
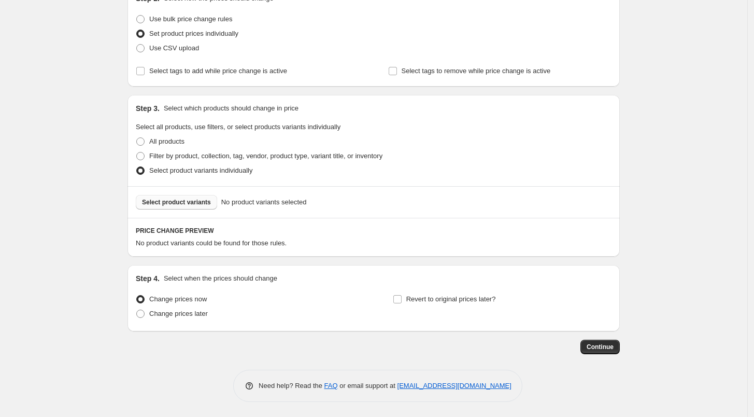
click at [193, 203] on span "Select product variants" at bounding box center [176, 202] width 69 height 8
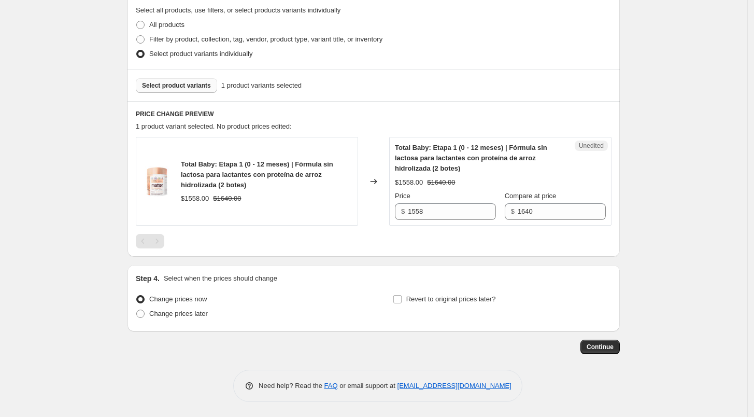
scroll to position [0, 0]
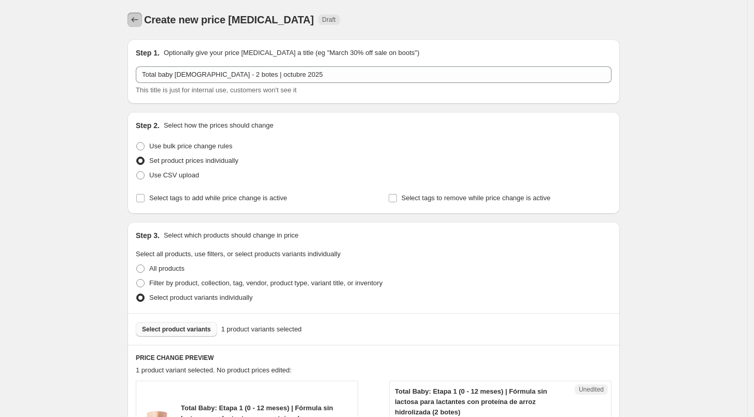
click at [140, 16] on icon "Price change jobs" at bounding box center [135, 20] width 10 height 10
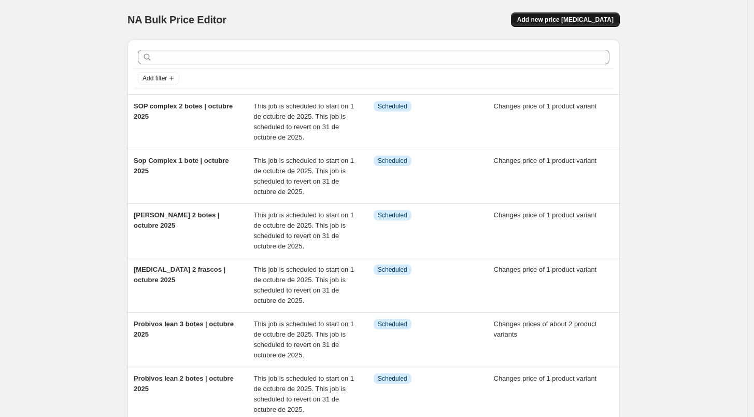
click at [565, 18] on span "Add new price [MEDICAL_DATA]" at bounding box center [565, 20] width 96 height 8
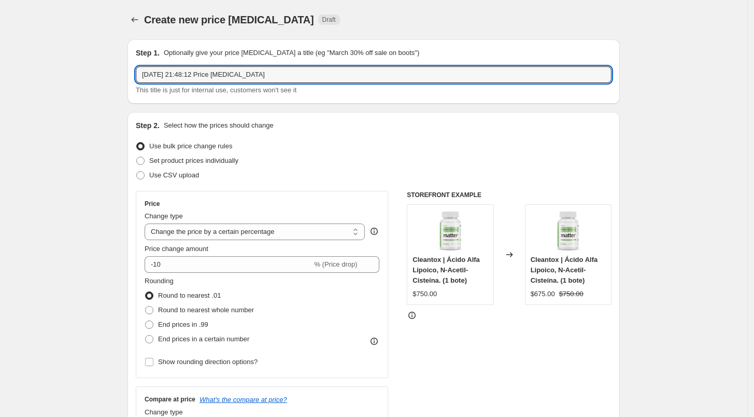
drag, startPoint x: 281, startPoint y: 80, endPoint x: 120, endPoint y: 85, distance: 160.8
drag, startPoint x: 276, startPoint y: 77, endPoint x: 82, endPoint y: 73, distance: 194.4
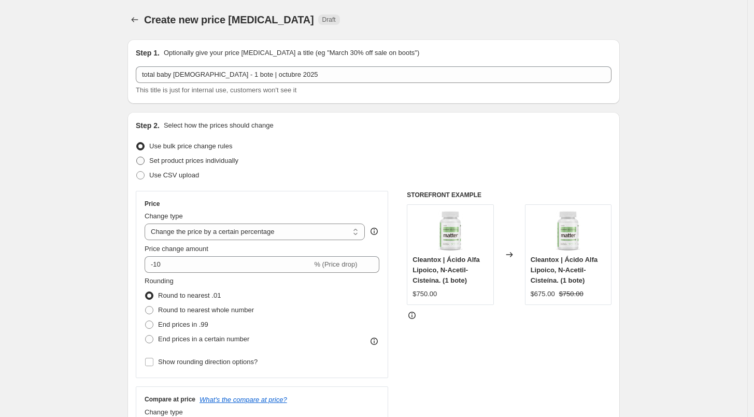
click at [191, 164] on span "Set product prices individually" at bounding box center [193, 161] width 89 height 8
click at [137, 157] on input "Set product prices individually" at bounding box center [136, 157] width 1 height 1
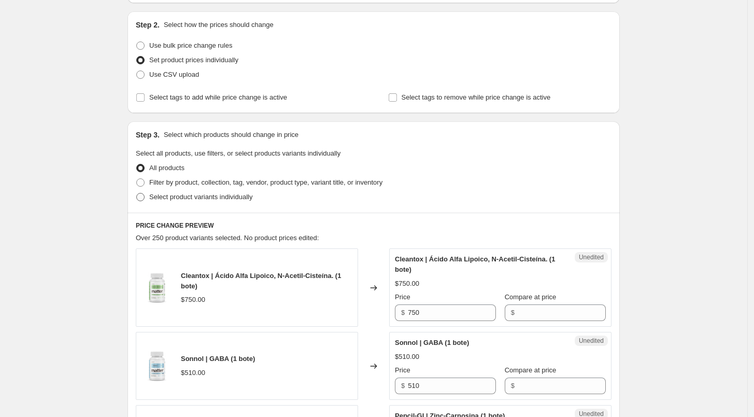
scroll to position [106, 0]
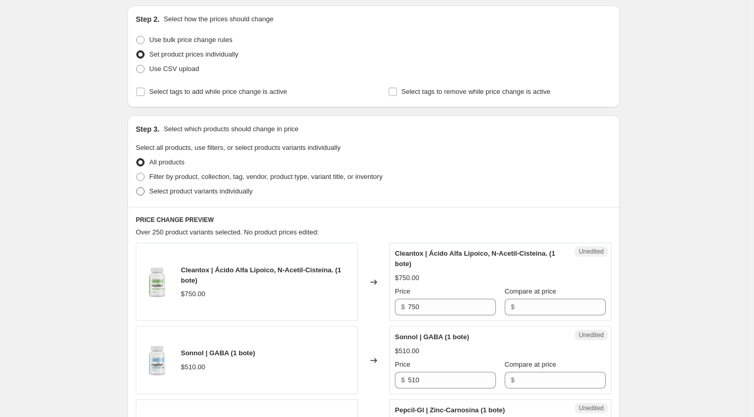
click at [188, 195] on span "Select product variants individually" at bounding box center [200, 191] width 103 height 8
click at [137, 188] on input "Select product variants individually" at bounding box center [136, 187] width 1 height 1
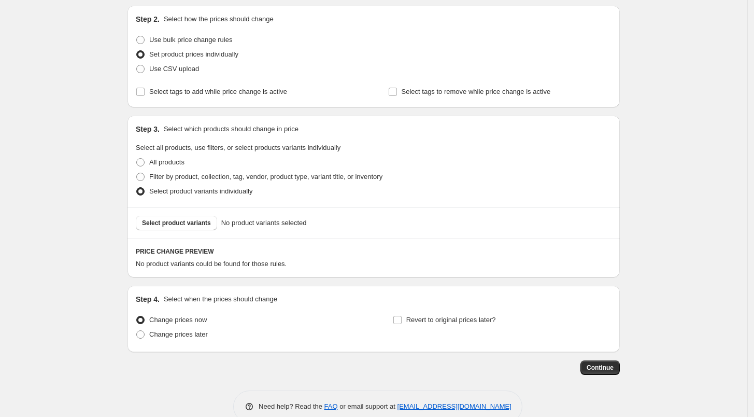
scroll to position [127, 0]
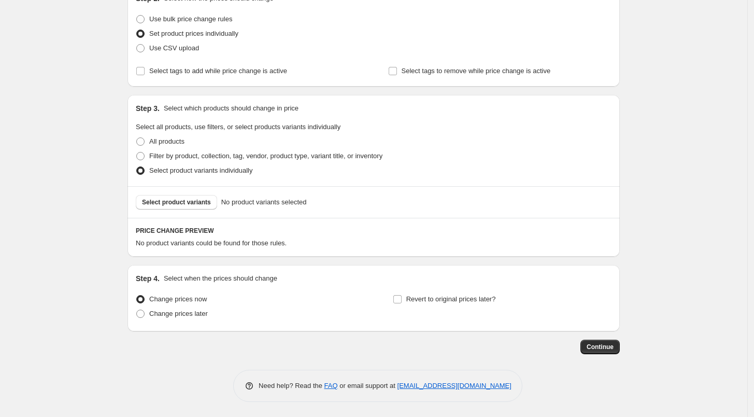
click at [188, 195] on button "Select product variants" at bounding box center [176, 202] width 81 height 15
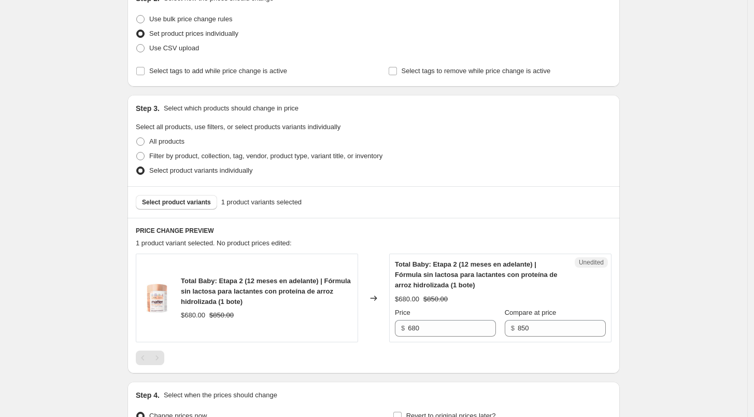
click at [436, 318] on div "Price $ 680" at bounding box center [445, 321] width 101 height 29
click at [433, 323] on input "680" at bounding box center [452, 328] width 88 height 17
click at [406, 364] on div at bounding box center [374, 357] width 476 height 15
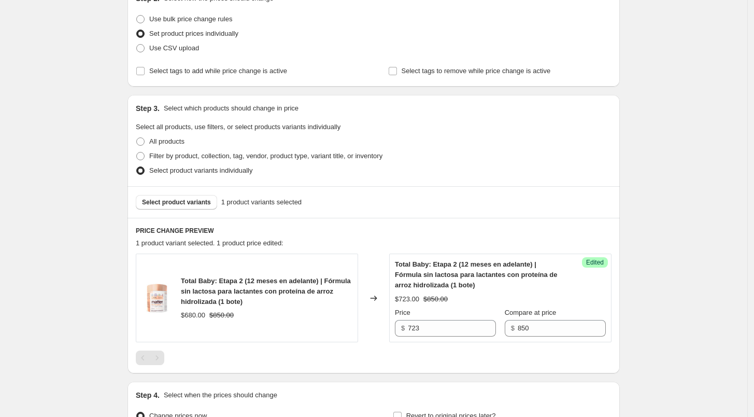
scroll to position [244, 0]
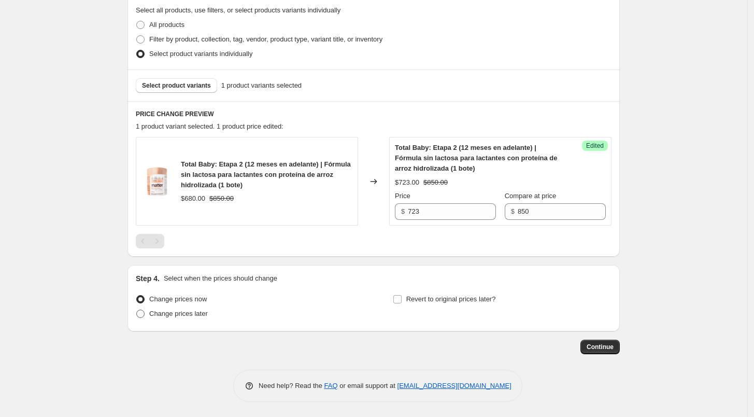
click at [202, 318] on span "Change prices later" at bounding box center [178, 313] width 59 height 10
click at [137, 310] on input "Change prices later" at bounding box center [136, 309] width 1 height 1
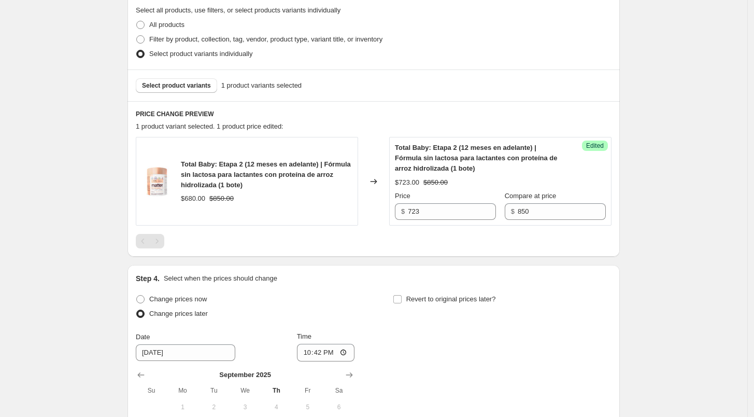
scroll to position [421, 0]
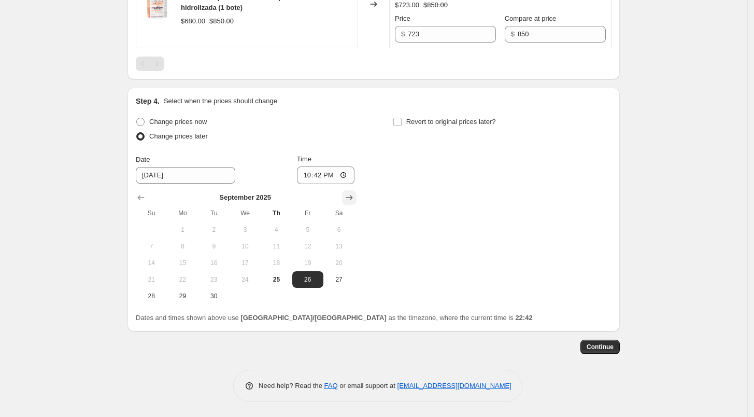
click at [353, 198] on icon "Show next month, October 2025" at bounding box center [349, 197] width 10 height 10
click at [256, 229] on span "1" at bounding box center [245, 229] width 23 height 8
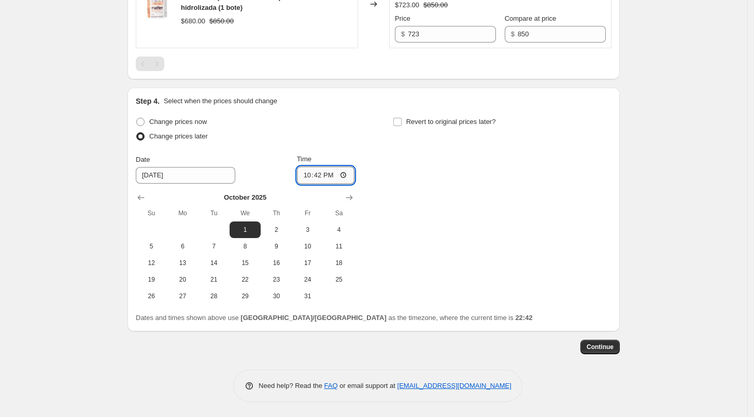
click at [307, 176] on input "22:42" at bounding box center [326, 175] width 58 height 18
click at [461, 192] on div "Change prices now Change prices later Date [DATE] Time 06:00 [DATE] Su Mo Tu We…" at bounding box center [374, 210] width 476 height 190
click at [404, 115] on label "Revert to original prices later?" at bounding box center [444, 122] width 103 height 15
click at [402, 118] on input "Revert to original prices later?" at bounding box center [397, 122] width 8 height 8
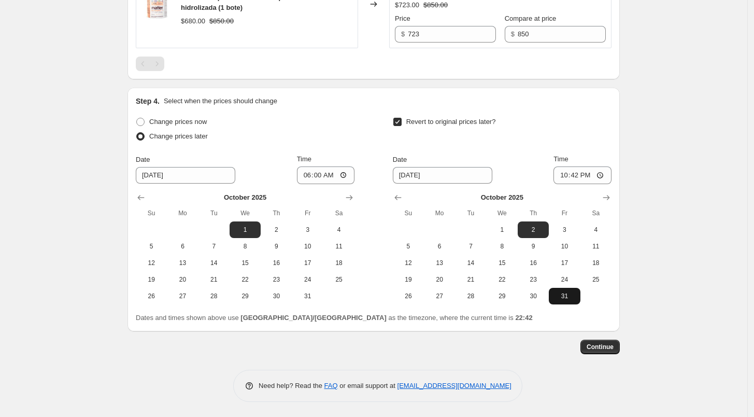
click at [570, 296] on span "31" at bounding box center [564, 296] width 23 height 8
click at [562, 175] on input "22:42" at bounding box center [583, 175] width 58 height 18
click at [603, 115] on div "Revert to original prices later?" at bounding box center [502, 130] width 219 height 31
click at [609, 344] on span "Continue" at bounding box center [600, 347] width 27 height 8
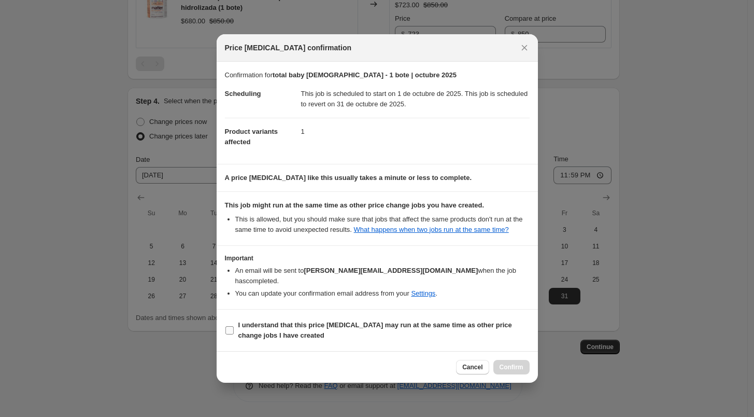
click at [338, 321] on b "I understand that this price [MEDICAL_DATA] may run at the same time as other p…" at bounding box center [375, 330] width 274 height 18
click at [234, 326] on input "I understand that this price [MEDICAL_DATA] may run at the same time as other p…" at bounding box center [229, 330] width 8 height 8
click at [511, 363] on span "Confirm" at bounding box center [512, 367] width 24 height 8
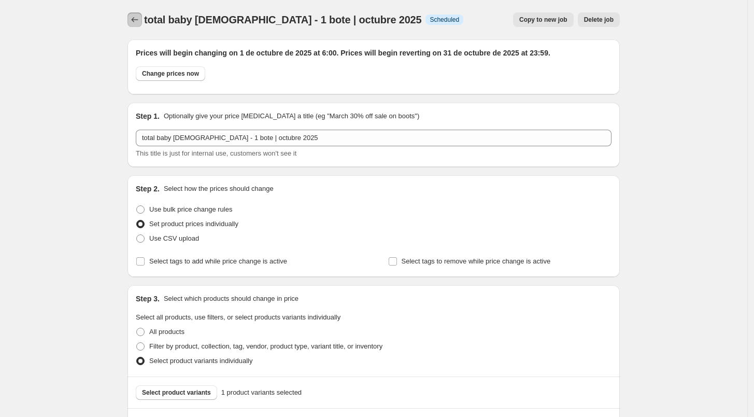
click at [137, 19] on icon "Price change jobs" at bounding box center [135, 20] width 10 height 10
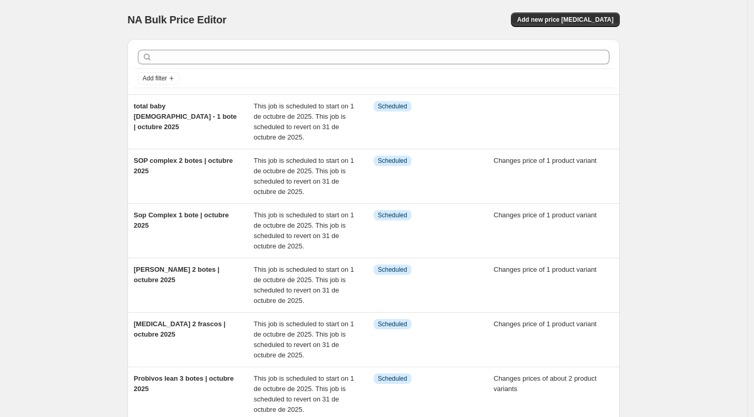
click at [572, 32] on div "NA Bulk Price Editor. This page is ready NA Bulk Price Editor Add new price [ME…" at bounding box center [374, 19] width 492 height 39
click at [570, 22] on span "Add new price [MEDICAL_DATA]" at bounding box center [565, 20] width 96 height 8
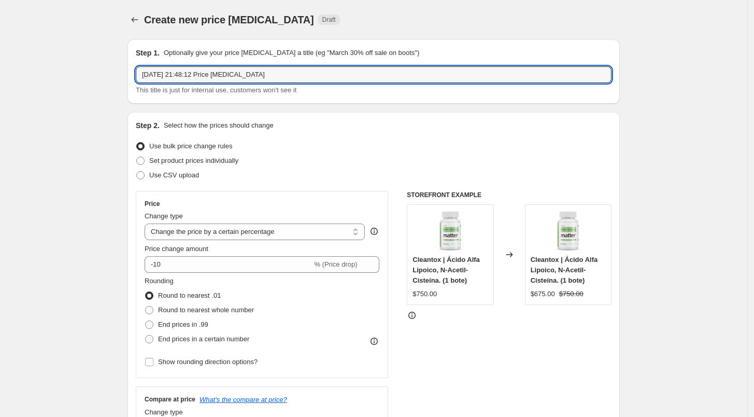
drag, startPoint x: 263, startPoint y: 80, endPoint x: 121, endPoint y: 87, distance: 142.2
paste input "total baby [DEMOGRAPHIC_DATA] - 1 bote | octubre 2025"
click at [195, 76] on input "total baby [DEMOGRAPHIC_DATA] - 1 bote | octubre 2025" at bounding box center [374, 74] width 476 height 17
click at [215, 55] on p "Optionally give your price [MEDICAL_DATA] a title (eg "March 30% off sale on bo…" at bounding box center [292, 53] width 256 height 10
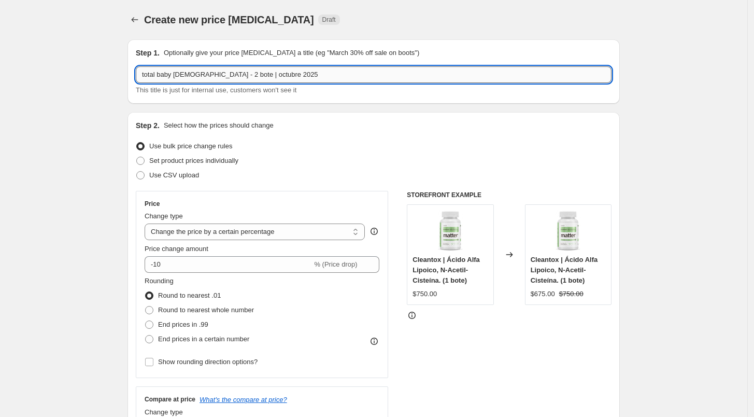
click at [208, 75] on input "total baby [DEMOGRAPHIC_DATA] - 2 bote | octubre 2025" at bounding box center [374, 74] width 476 height 17
click at [207, 75] on input "total baby [DEMOGRAPHIC_DATA] - 2 bote | octubre 2025" at bounding box center [374, 74] width 476 height 17
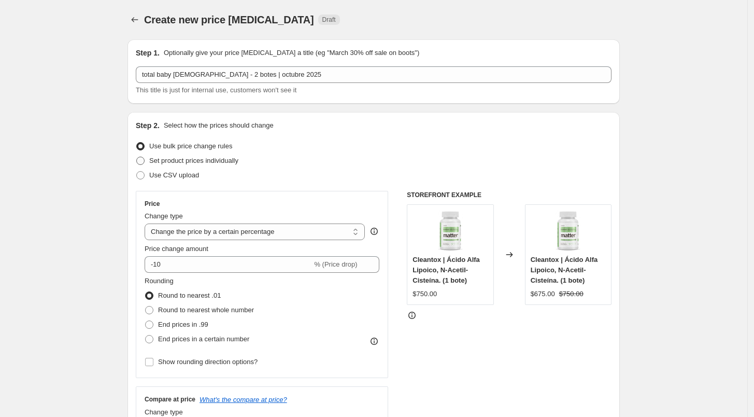
click at [223, 161] on span "Set product prices individually" at bounding box center [193, 161] width 89 height 8
click at [137, 157] on input "Set product prices individually" at bounding box center [136, 157] width 1 height 1
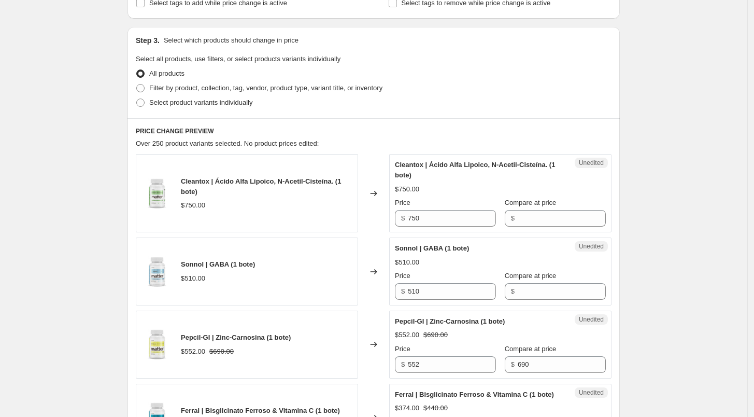
scroll to position [198, 0]
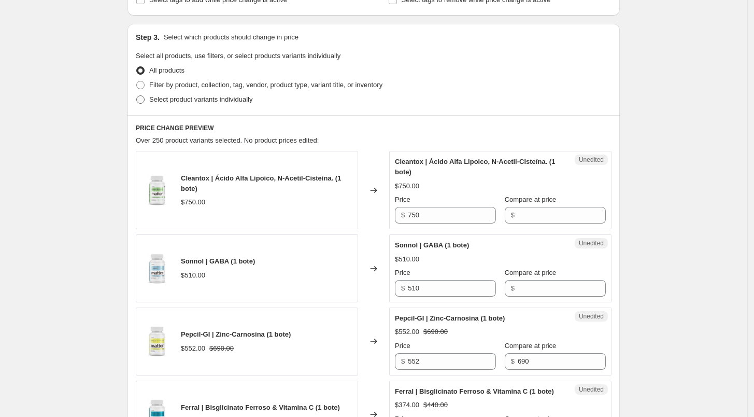
click at [186, 98] on span "Select product variants individually" at bounding box center [200, 99] width 103 height 8
click at [137, 96] on input "Select product variants individually" at bounding box center [136, 95] width 1 height 1
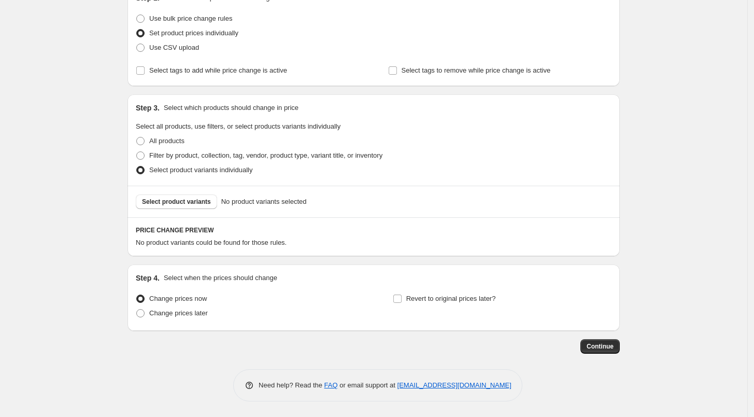
scroll to position [127, 0]
click at [178, 205] on span "Select product variants" at bounding box center [176, 202] width 69 height 8
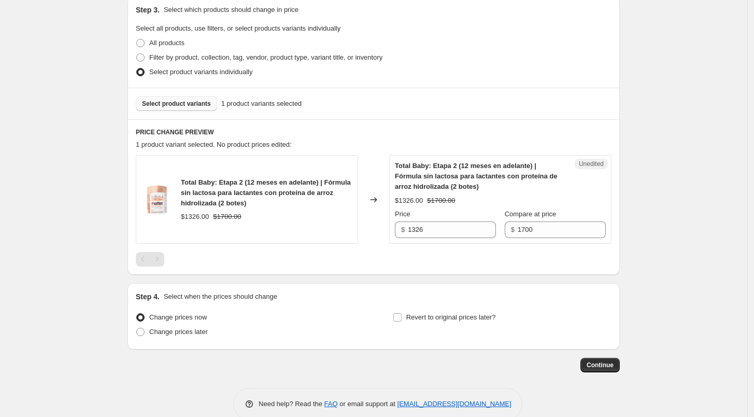
scroll to position [228, 0]
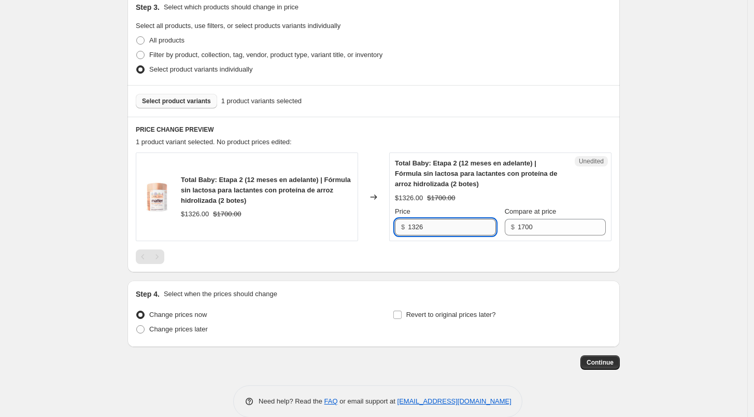
click at [425, 232] on input "1326" at bounding box center [452, 227] width 88 height 17
click at [423, 246] on div "Total Baby: Etapa 2 (12 meses en adelante) | Fórmula sin lactosa para lactantes…" at bounding box center [374, 207] width 476 height 111
click at [183, 334] on label "Change prices later" at bounding box center [172, 329] width 72 height 15
click at [137, 326] on input "Change prices later" at bounding box center [136, 325] width 1 height 1
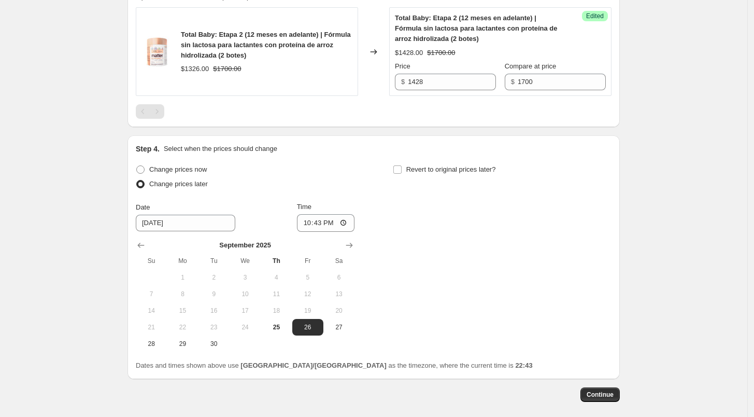
scroll to position [421, 0]
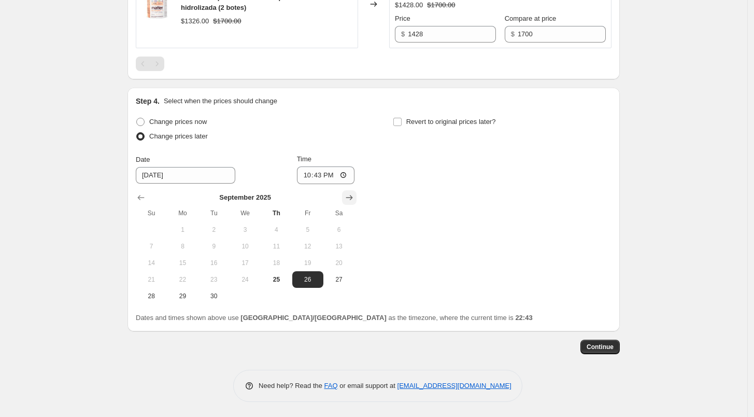
click at [352, 195] on icon "Show next month, October 2025" at bounding box center [349, 197] width 10 height 10
click at [249, 221] on button "1" at bounding box center [245, 229] width 31 height 17
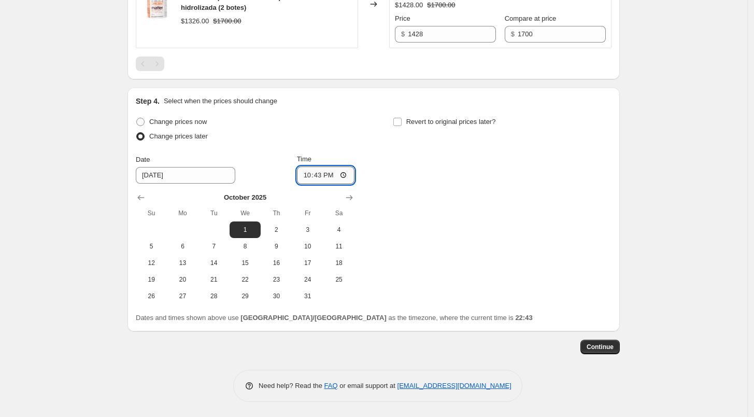
click at [306, 173] on input "22:43" at bounding box center [326, 175] width 58 height 18
click at [425, 174] on div "Change prices now Change prices later Date [DATE] Time 06:00 [DATE] Su Mo Tu We…" at bounding box center [374, 210] width 476 height 190
click at [401, 125] on span at bounding box center [397, 121] width 9 height 9
click at [401, 125] on input "Revert to original prices later?" at bounding box center [397, 122] width 8 height 8
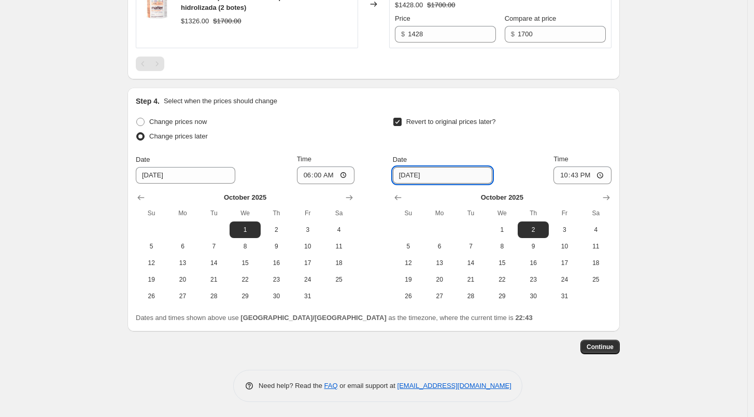
click at [435, 171] on input "[DATE]" at bounding box center [443, 175] width 100 height 17
click at [561, 293] on span "31" at bounding box center [564, 296] width 23 height 8
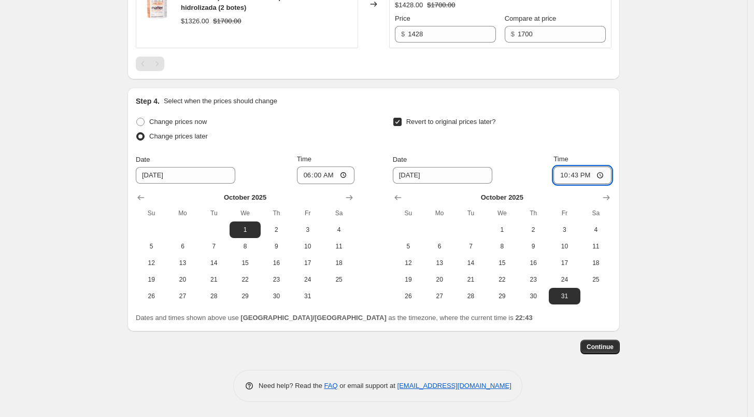
click at [563, 175] on input "22:43" at bounding box center [583, 175] width 58 height 18
click at [568, 123] on div "Revert to original prices later?" at bounding box center [502, 130] width 219 height 31
click at [607, 341] on button "Continue" at bounding box center [600, 347] width 39 height 15
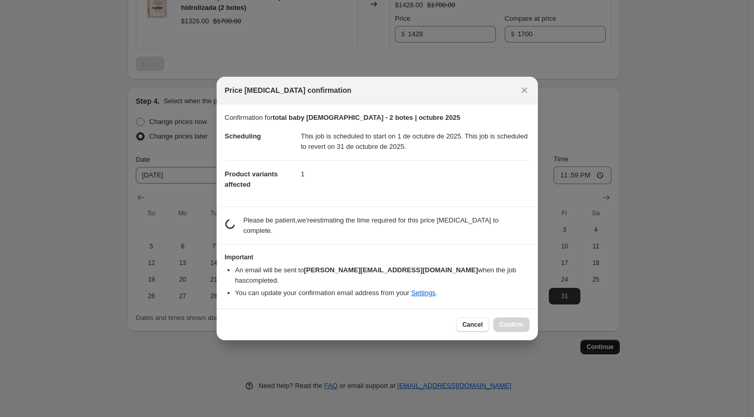
scroll to position [0, 0]
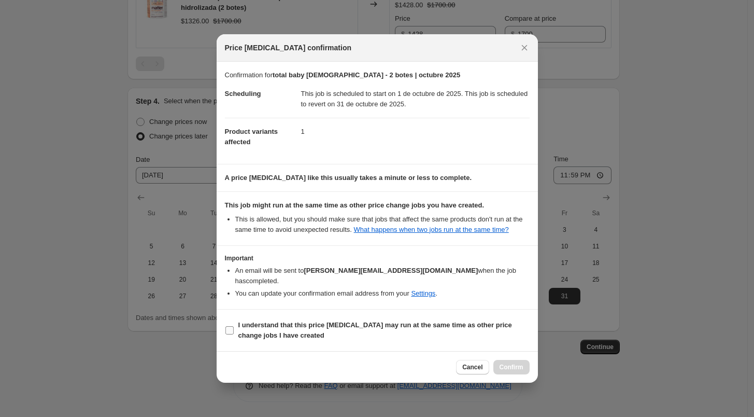
click at [350, 331] on span "I understand that this price [MEDICAL_DATA] may run at the same time as other p…" at bounding box center [383, 330] width 291 height 21
click at [234, 331] on input "I understand that this price [MEDICAL_DATA] may run at the same time as other p…" at bounding box center [229, 330] width 8 height 8
click at [508, 370] on div "Cancel Confirm" at bounding box center [377, 367] width 321 height 32
click at [516, 363] on span "Confirm" at bounding box center [512, 367] width 24 height 8
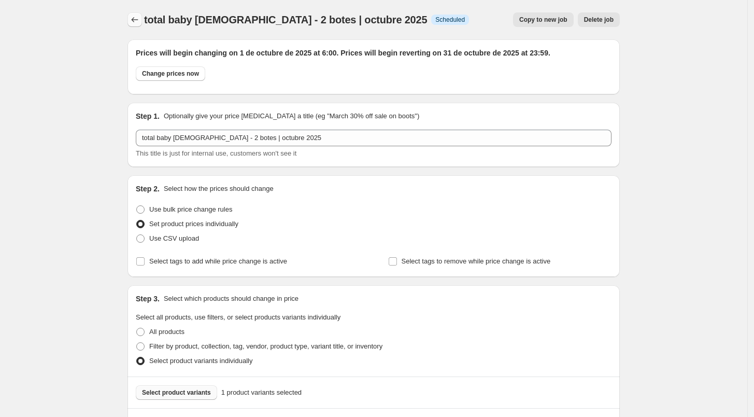
click at [140, 20] on icon "Price change jobs" at bounding box center [135, 20] width 10 height 10
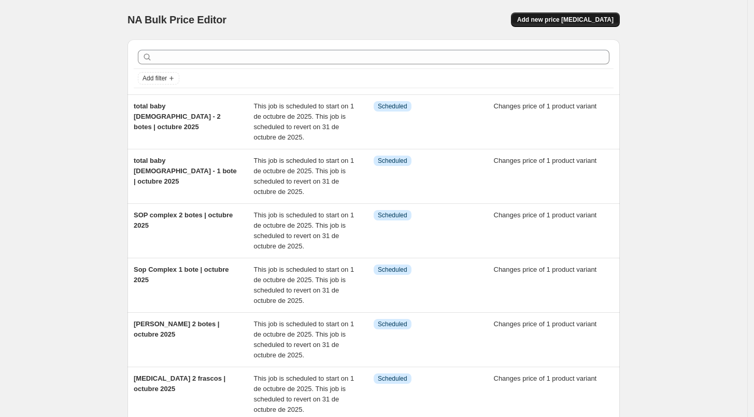
click at [579, 18] on span "Add new price [MEDICAL_DATA]" at bounding box center [565, 20] width 96 height 8
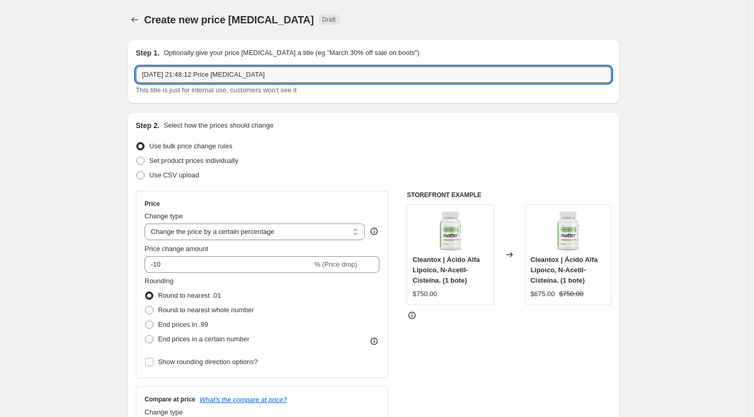
drag, startPoint x: 292, startPoint y: 69, endPoint x: 86, endPoint y: 67, distance: 206.3
paste input "total baby [DEMOGRAPHIC_DATA] - 1 bote | octubre 2025"
click at [192, 77] on input "total baby [DEMOGRAPHIC_DATA] - 1 bote | octubre 2025" at bounding box center [374, 74] width 476 height 17
click at [204, 76] on input "total baby [DEMOGRAPHIC_DATA] - 3 bote | octubre 2025" at bounding box center [374, 74] width 476 height 17
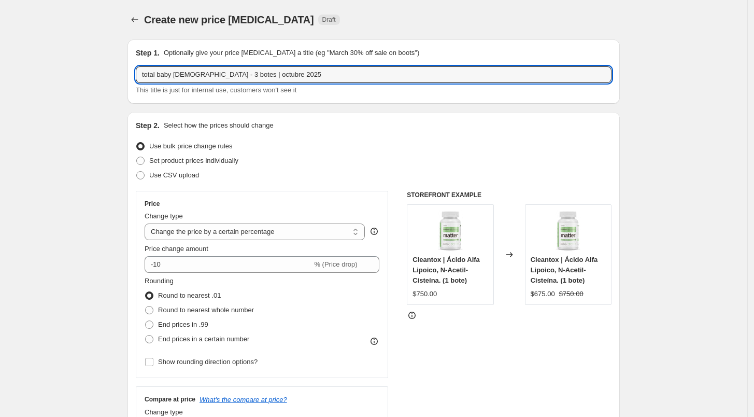
click at [182, 152] on label "Use bulk price change rules" at bounding box center [184, 146] width 96 height 15
click at [137, 143] on input "Use bulk price change rules" at bounding box center [136, 142] width 1 height 1
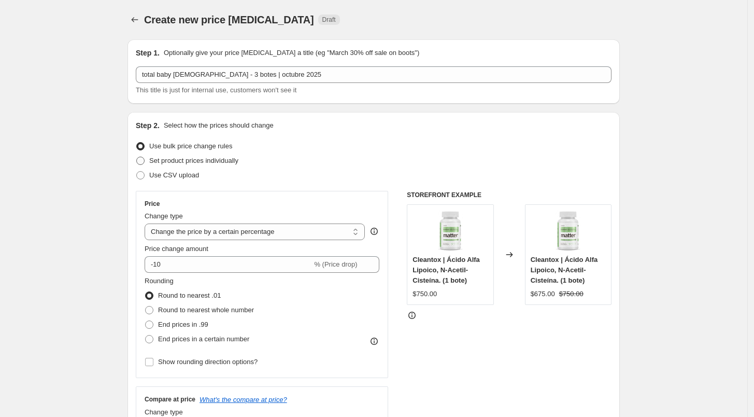
click at [190, 157] on span "Set product prices individually" at bounding box center [193, 161] width 89 height 8
click at [137, 157] on input "Set product prices individually" at bounding box center [136, 157] width 1 height 1
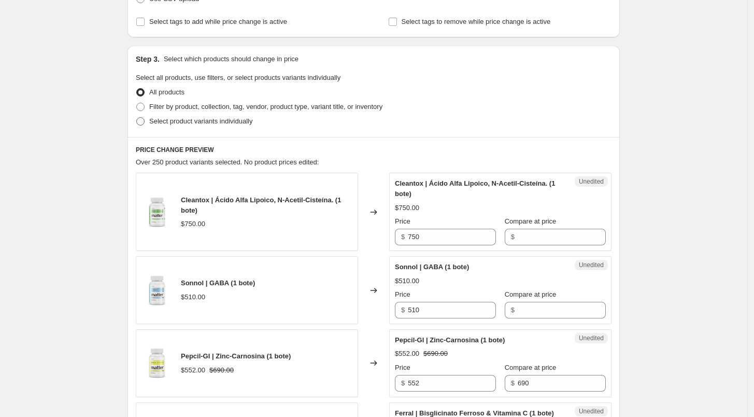
scroll to position [177, 0]
click at [173, 124] on span "Select product variants individually" at bounding box center [200, 120] width 103 height 8
click at [137, 117] on input "Select product variants individually" at bounding box center [136, 116] width 1 height 1
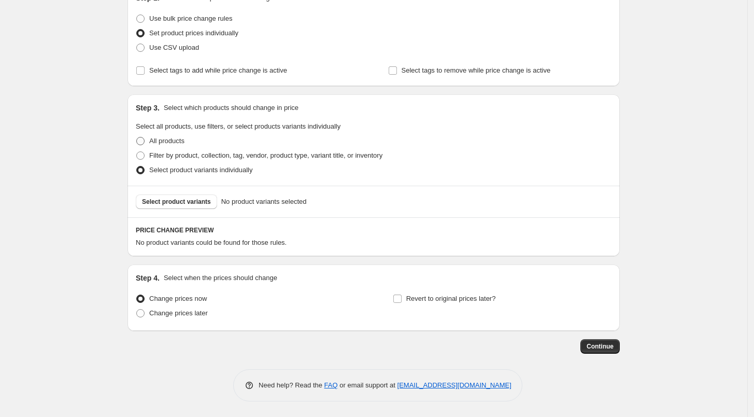
scroll to position [127, 0]
click at [194, 203] on span "Select product variants" at bounding box center [176, 202] width 69 height 8
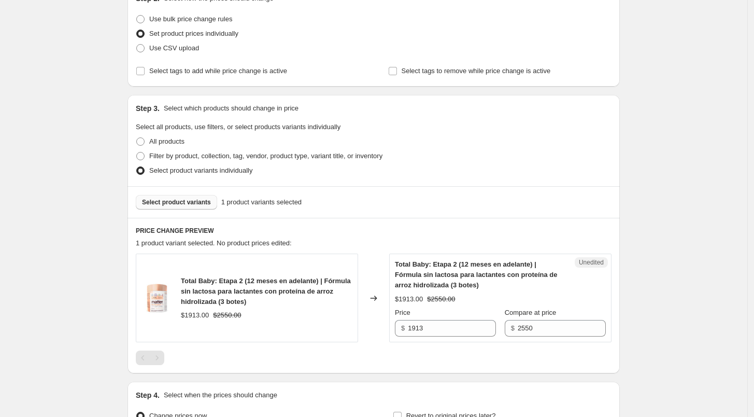
click at [443, 337] on div "Unedited Total Baby: Etapa 2 (12 meses en adelante) | Fórmula sin lactosa para …" at bounding box center [500, 297] width 222 height 89
click at [429, 332] on input "1913" at bounding box center [452, 328] width 88 height 17
click at [440, 376] on div "Step 1. Optionally give your price [MEDICAL_DATA] a title (eg "March 30% off sa…" at bounding box center [369, 187] width 501 height 567
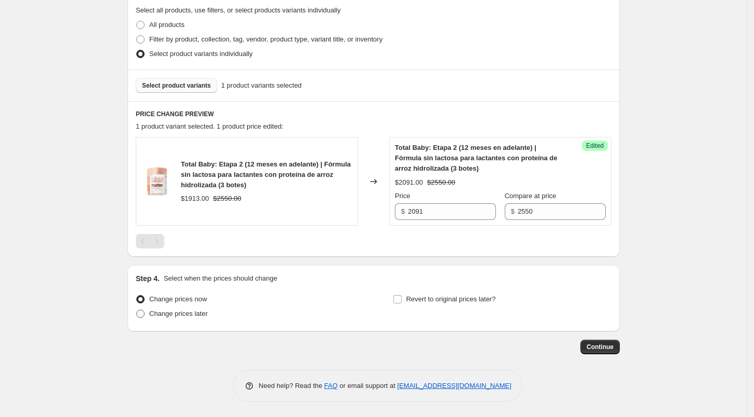
click at [190, 317] on span "Change prices later" at bounding box center [178, 313] width 59 height 8
click at [137, 310] on input "Change prices later" at bounding box center [136, 309] width 1 height 1
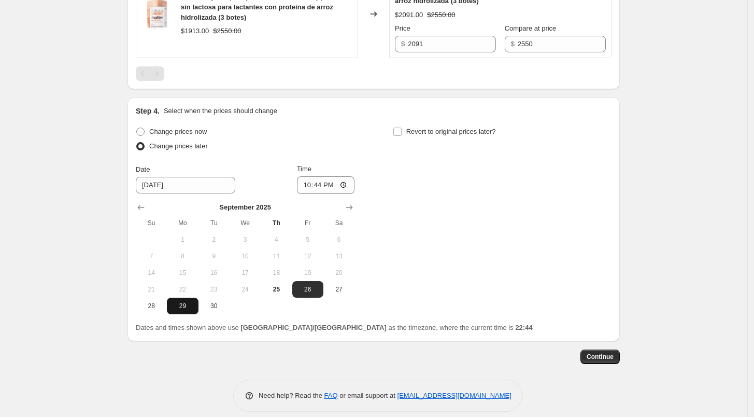
scroll to position [421, 0]
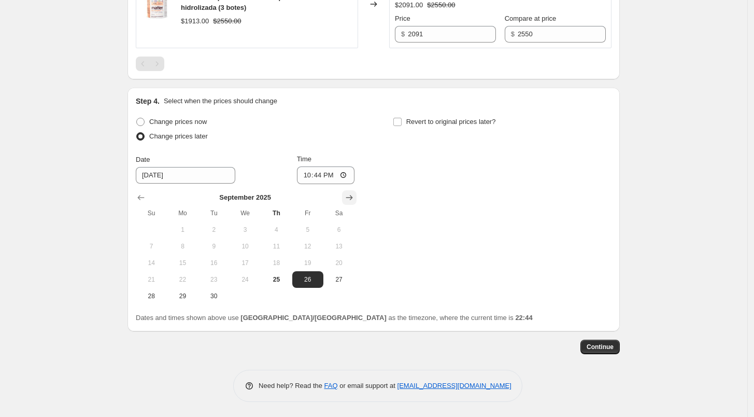
click at [346, 201] on button "Show next month, October 2025" at bounding box center [349, 197] width 15 height 15
click at [249, 229] on span "1" at bounding box center [245, 229] width 23 height 8
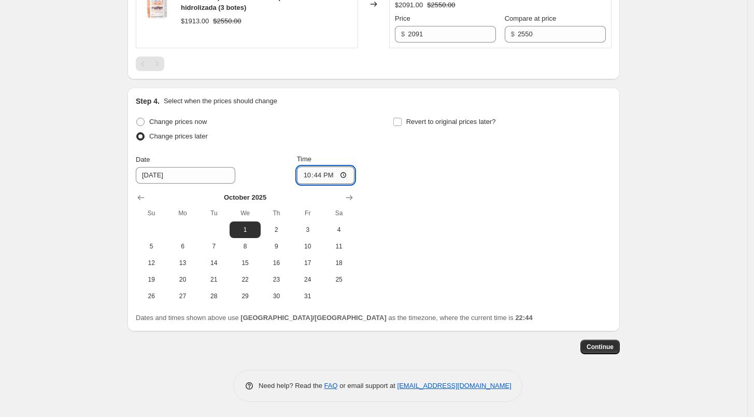
click at [304, 176] on input "22:44" at bounding box center [326, 175] width 58 height 18
click at [402, 116] on label "Revert to original prices later?" at bounding box center [444, 122] width 103 height 15
click at [402, 118] on input "Revert to original prices later?" at bounding box center [397, 122] width 8 height 8
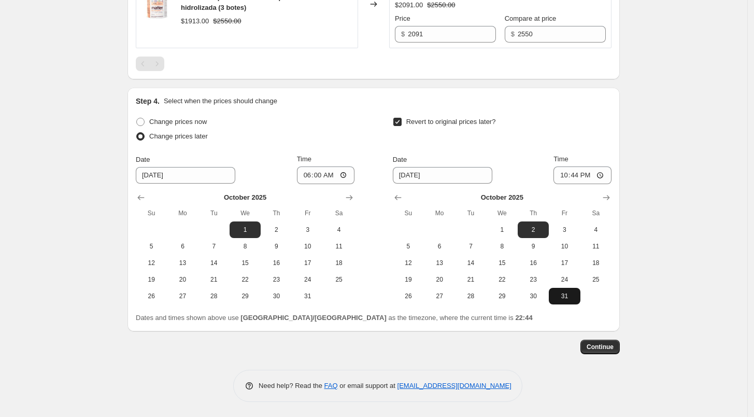
click at [569, 301] on button "31" at bounding box center [564, 296] width 31 height 17
click at [563, 172] on input "22:44" at bounding box center [583, 175] width 58 height 18
click at [612, 343] on span "Continue" at bounding box center [600, 347] width 27 height 8
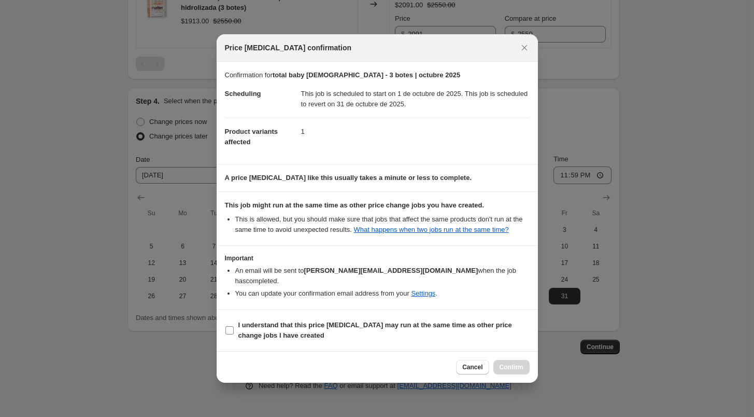
click at [385, 321] on b "I understand that this price [MEDICAL_DATA] may run at the same time as other p…" at bounding box center [375, 330] width 274 height 18
click at [234, 326] on input "I understand that this price [MEDICAL_DATA] may run at the same time as other p…" at bounding box center [229, 330] width 8 height 8
click at [521, 370] on div "Cancel Confirm" at bounding box center [377, 367] width 321 height 32
click at [514, 363] on span "Confirm" at bounding box center [512, 367] width 24 height 8
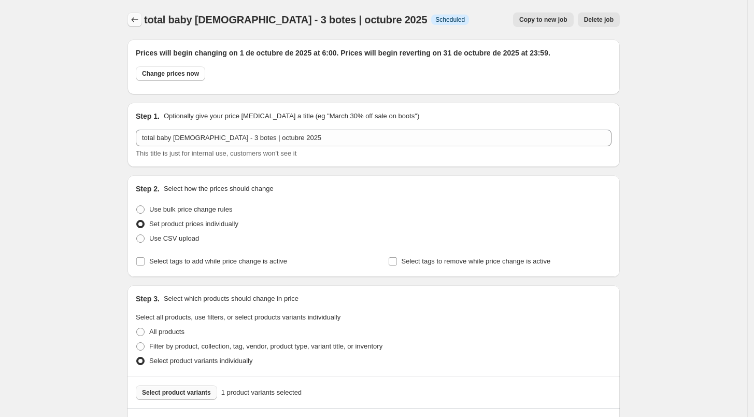
click at [131, 15] on button "Price change jobs" at bounding box center [135, 19] width 15 height 15
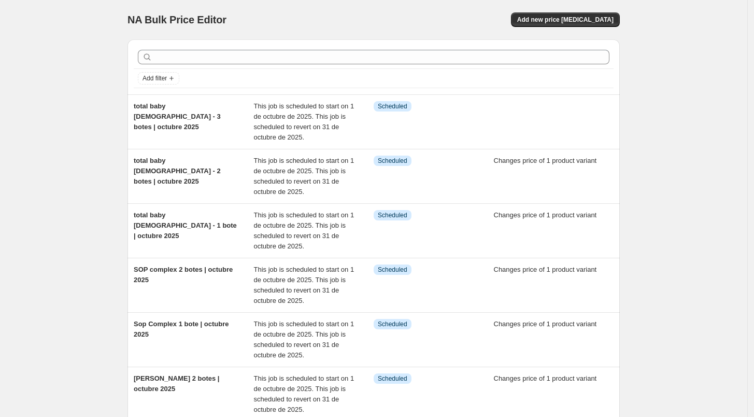
click at [581, 29] on div "NA Bulk Price Editor. This page is ready NA Bulk Price Editor Add new price [ME…" at bounding box center [374, 19] width 492 height 39
click at [556, 18] on span "Add new price [MEDICAL_DATA]" at bounding box center [565, 20] width 96 height 8
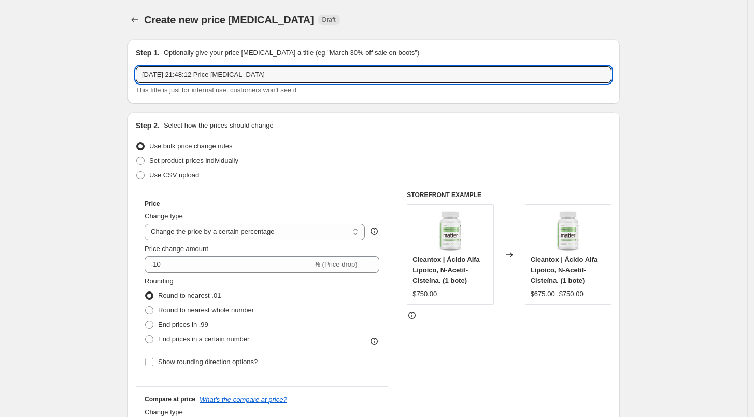
drag, startPoint x: 273, startPoint y: 75, endPoint x: 62, endPoint y: 85, distance: 210.7
click at [219, 112] on div "Step 2. Select how the prices should change Use bulk price change rules Set pro…" at bounding box center [374, 294] width 492 height 364
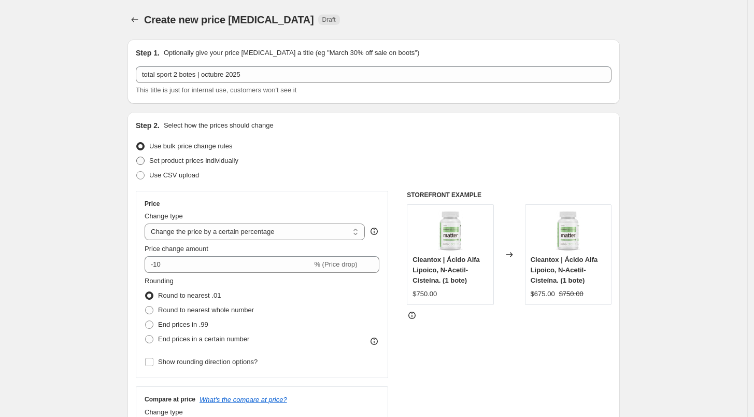
click at [213, 158] on span "Set product prices individually" at bounding box center [193, 161] width 89 height 8
click at [137, 157] on input "Set product prices individually" at bounding box center [136, 157] width 1 height 1
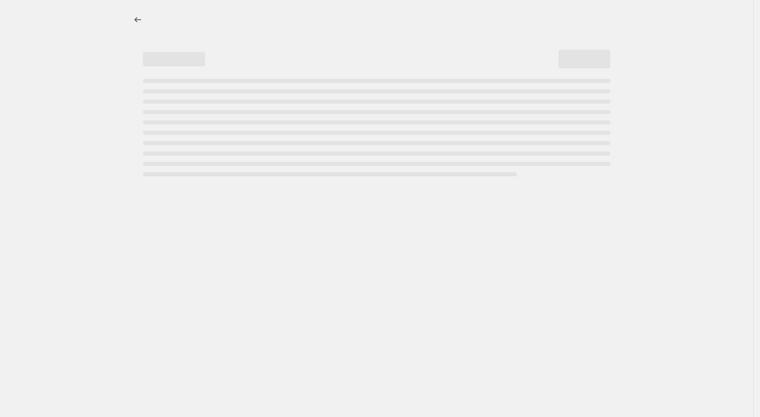
select select "percentage"
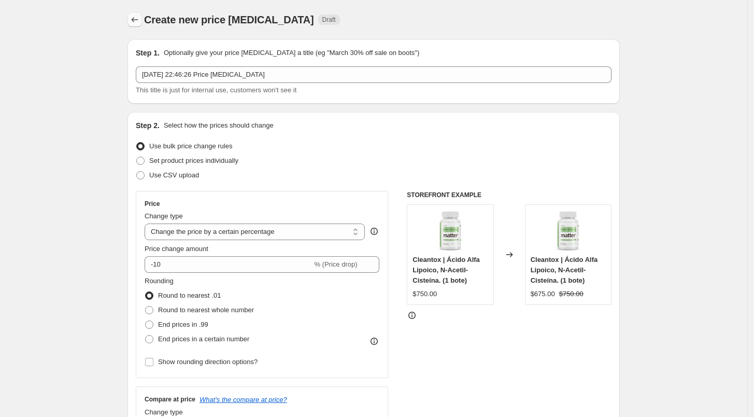
click at [139, 22] on icon "Price change jobs" at bounding box center [135, 20] width 10 height 10
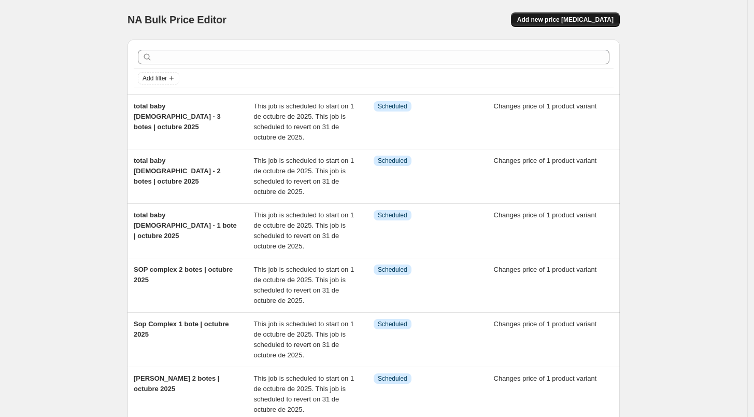
click at [564, 21] on span "Add new price [MEDICAL_DATA]" at bounding box center [565, 20] width 96 height 8
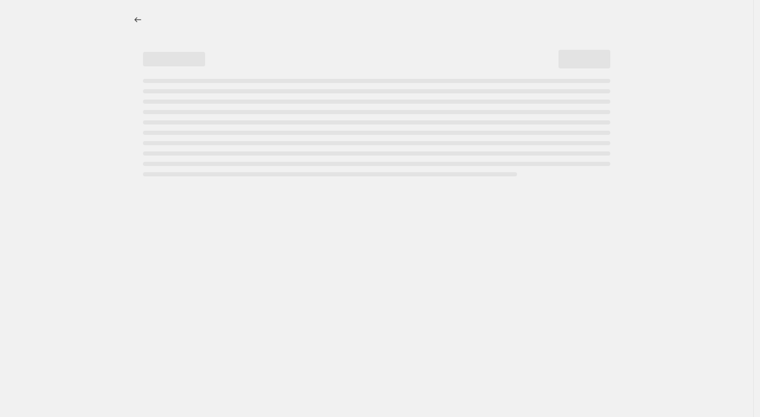
select select "percentage"
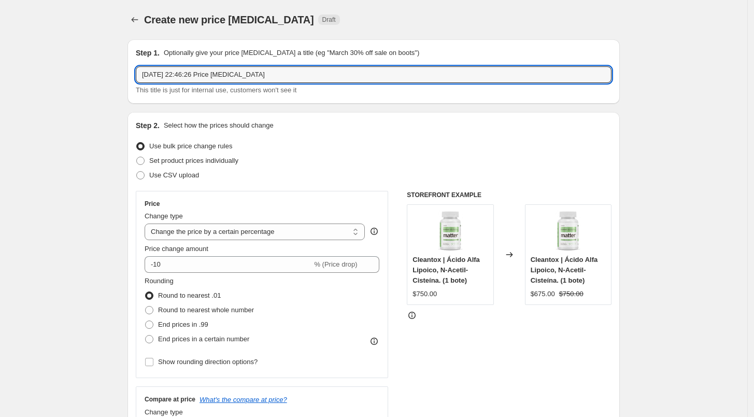
drag, startPoint x: 292, startPoint y: 78, endPoint x: 134, endPoint y: 84, distance: 157.7
click at [134, 84] on div "Step 1. Optionally give your price change job a title (eg "March 30% off sale o…" at bounding box center [374, 71] width 492 height 64
type input "total sport 2 botes | octubre 2025"
click at [203, 163] on span "Set product prices individually" at bounding box center [193, 161] width 89 height 8
click at [137, 157] on input "Set product prices individually" at bounding box center [136, 157] width 1 height 1
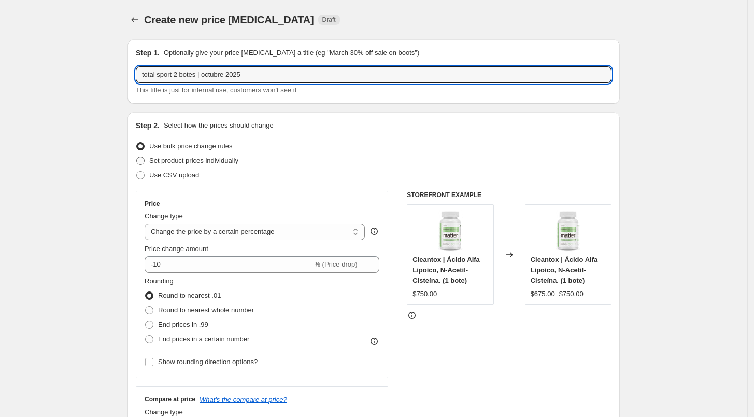
radio input "true"
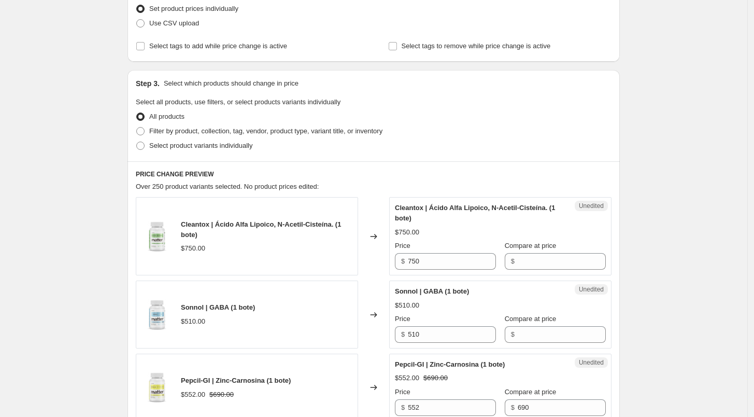
scroll to position [163, 0]
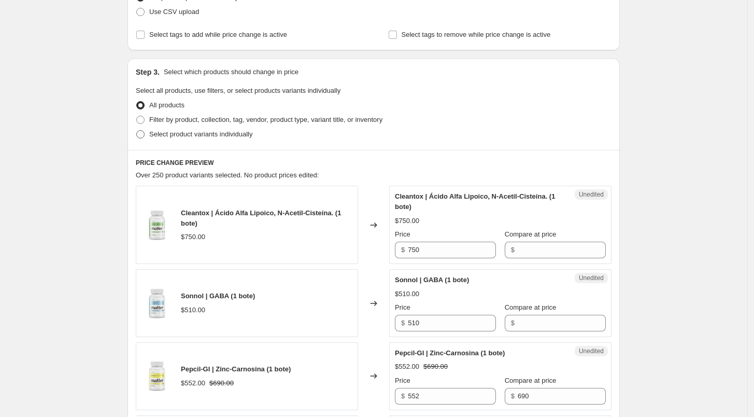
click at [171, 133] on span "Select product variants individually" at bounding box center [200, 134] width 103 height 8
click at [137, 131] on input "Select product variants individually" at bounding box center [136, 130] width 1 height 1
radio input "true"
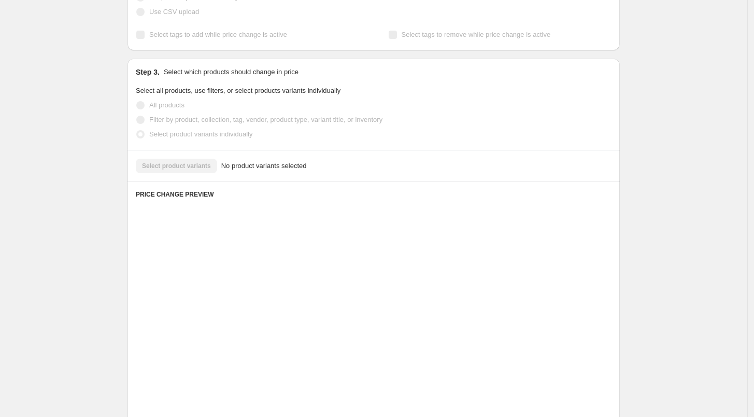
scroll to position [127, 0]
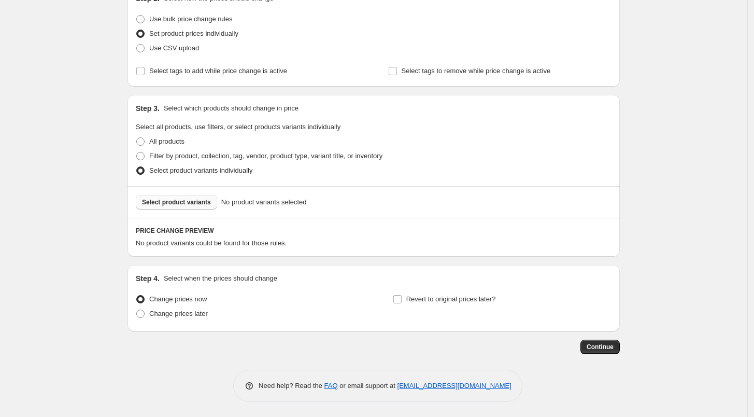
click at [193, 201] on span "Select product variants" at bounding box center [176, 202] width 69 height 8
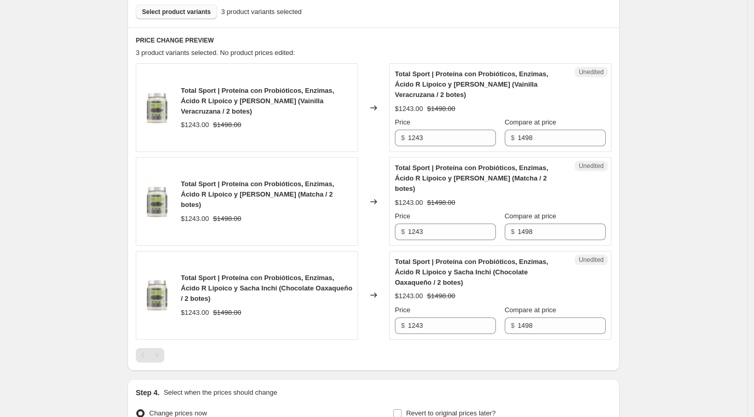
scroll to position [360, 0]
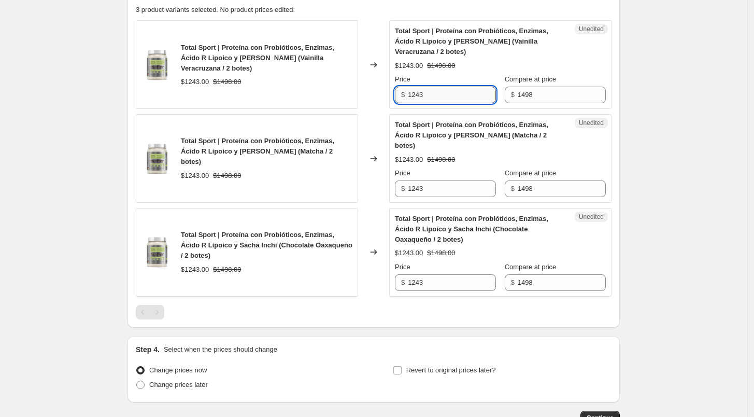
click at [440, 98] on input "1243" at bounding box center [452, 95] width 88 height 17
type input "1423"
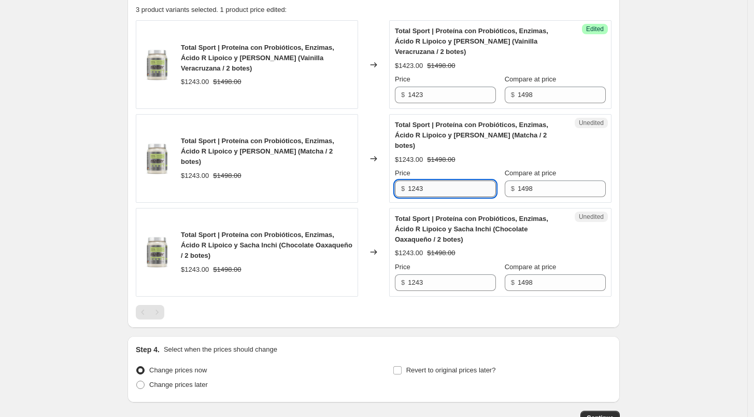
click at [435, 180] on input "1243" at bounding box center [452, 188] width 88 height 17
type input "1423"
click at [425, 280] on div "Unedited Total Sport | Proteína con Probióticos, Enzimas, Ácido R Lipoico y Sac…" at bounding box center [500, 252] width 222 height 89
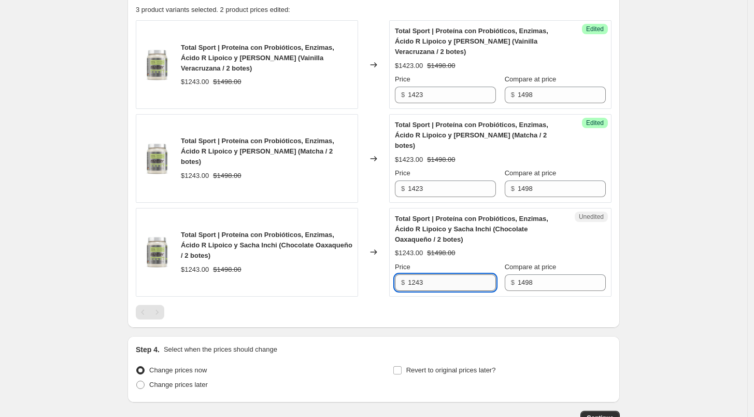
click at [431, 276] on input "1243" at bounding box center [452, 282] width 88 height 17
type input "1423"
click at [452, 292] on div "Total Sport | Proteína con Probióticos, Enzimas, Ácido R Lipoico y Sacha Inchi …" at bounding box center [374, 169] width 476 height 299
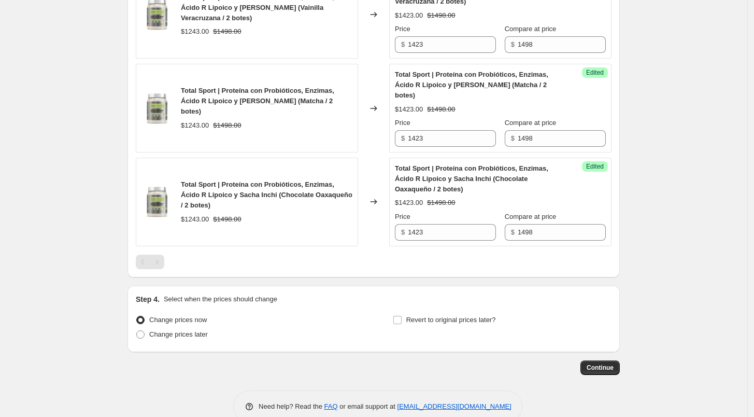
scroll to position [420, 0]
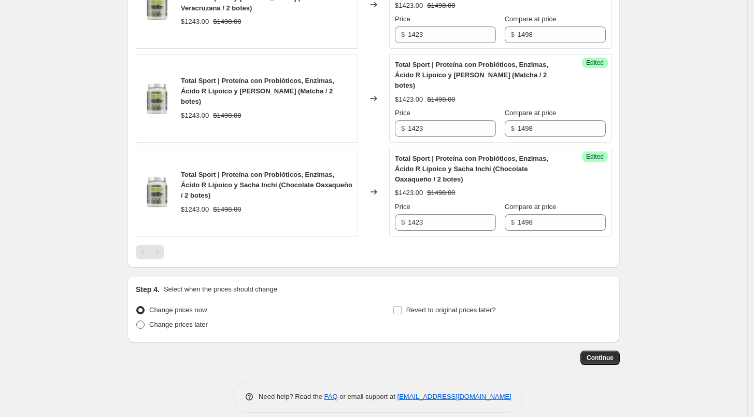
click at [192, 320] on span "Change prices later" at bounding box center [178, 324] width 59 height 8
click at [137, 320] on input "Change prices later" at bounding box center [136, 320] width 1 height 1
radio input "true"
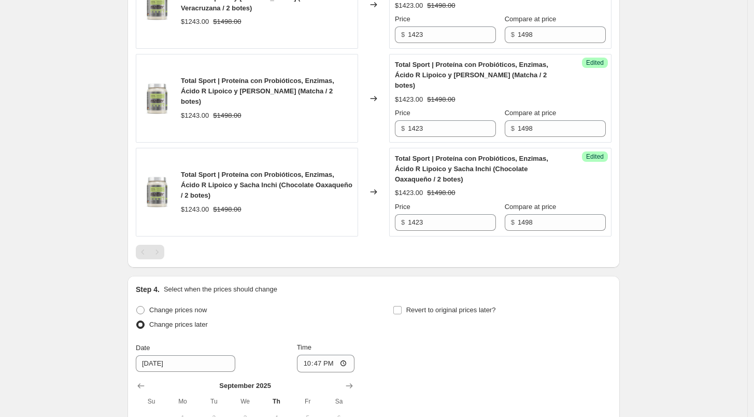
scroll to position [597, 0]
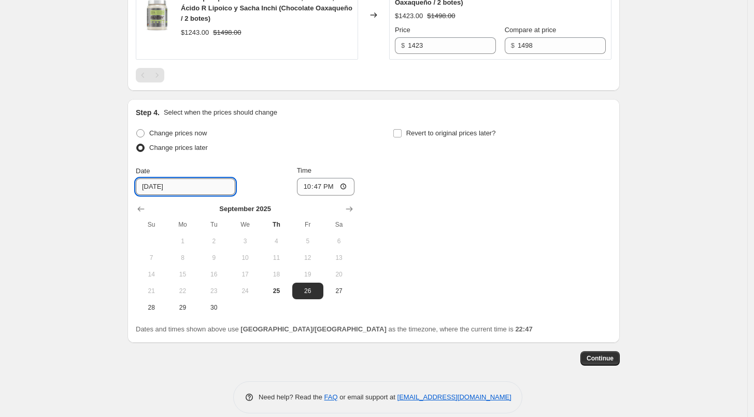
click at [190, 182] on input "[DATE]" at bounding box center [186, 186] width 100 height 17
click at [354, 204] on icon "Show next month, October 2025" at bounding box center [349, 209] width 10 height 10
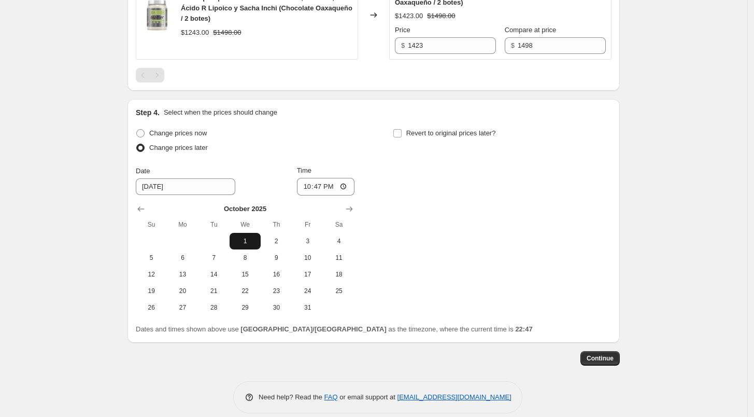
click at [256, 237] on span "1" at bounding box center [245, 241] width 23 height 8
type input "[DATE]"
click at [307, 178] on input "22:47" at bounding box center [326, 187] width 58 height 18
type input "06:00"
click at [402, 129] on input "Revert to original prices later?" at bounding box center [397, 133] width 8 height 8
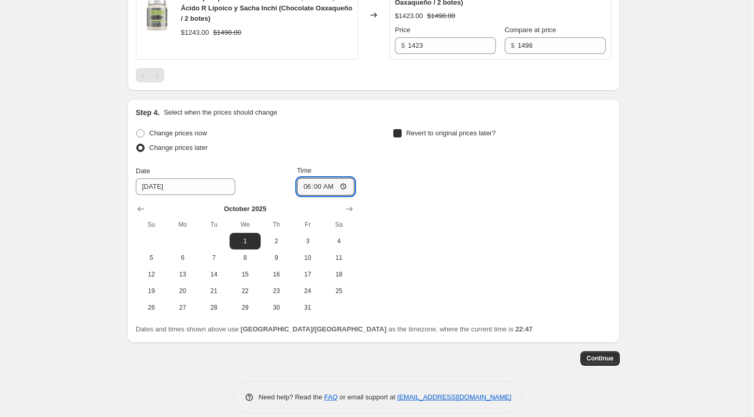
checkbox input "true"
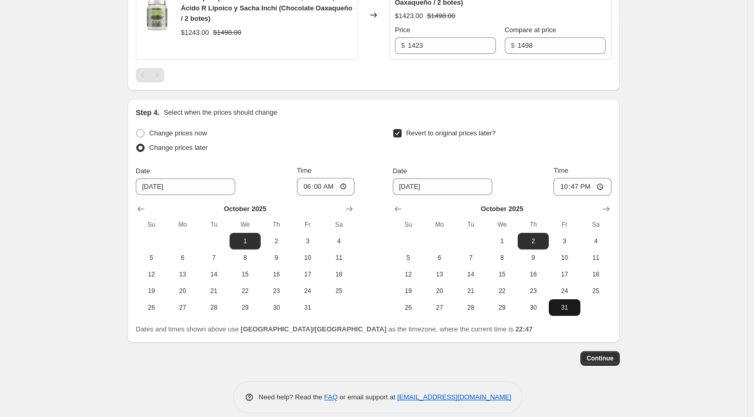
click at [567, 303] on span "31" at bounding box center [564, 307] width 23 height 8
type input "[DATE]"
click at [564, 178] on input "22:47" at bounding box center [583, 187] width 58 height 18
type input "23:59"
click at [578, 126] on div "Revert to original prices later?" at bounding box center [502, 141] width 219 height 31
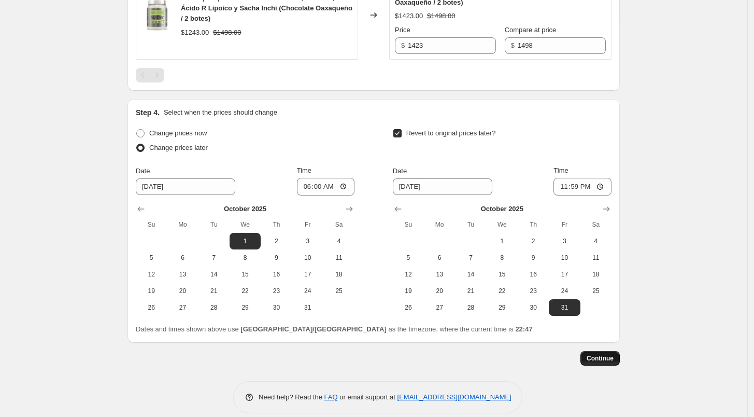
click at [609, 354] on span "Continue" at bounding box center [600, 358] width 27 height 8
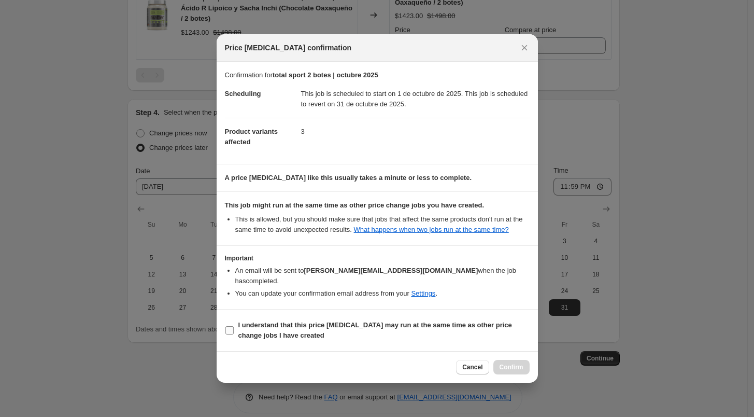
click at [350, 321] on b "I understand that this price [MEDICAL_DATA] may run at the same time as other p…" at bounding box center [375, 330] width 274 height 18
click at [234, 326] on input "I understand that this price [MEDICAL_DATA] may run at the same time as other p…" at bounding box center [229, 330] width 8 height 8
checkbox input "true"
click at [515, 360] on button "Confirm" at bounding box center [511, 367] width 36 height 15
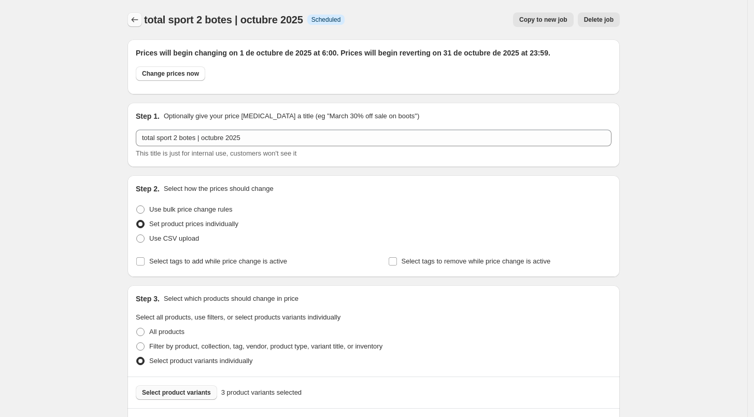
click at [137, 22] on icon "Price change jobs" at bounding box center [135, 20] width 10 height 10
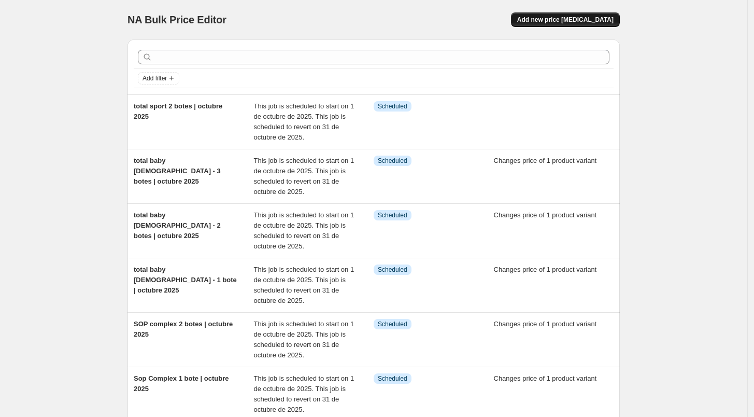
click at [567, 23] on span "Add new price [MEDICAL_DATA]" at bounding box center [565, 20] width 96 height 8
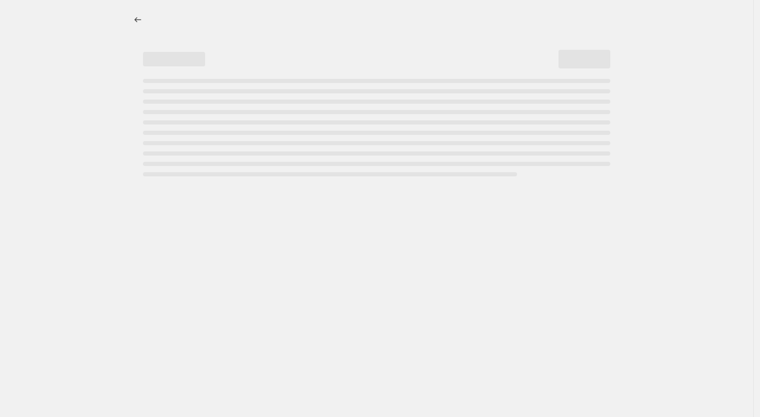
select select "percentage"
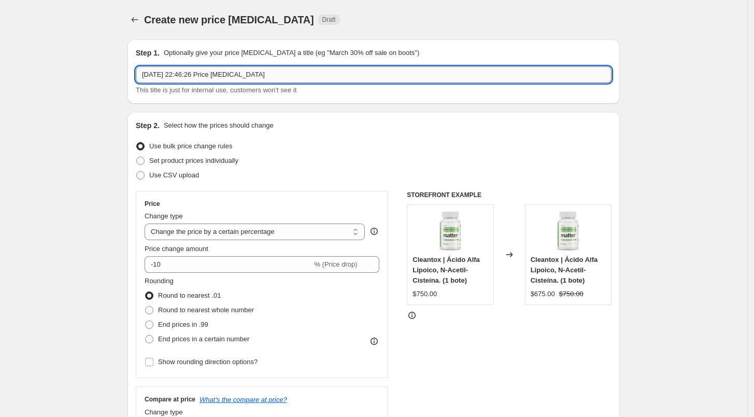
click at [252, 78] on input "25 sept 2025, 22:46:26 Price change job" at bounding box center [374, 74] width 476 height 17
type input "total sport 3 botes | octubre 2025"
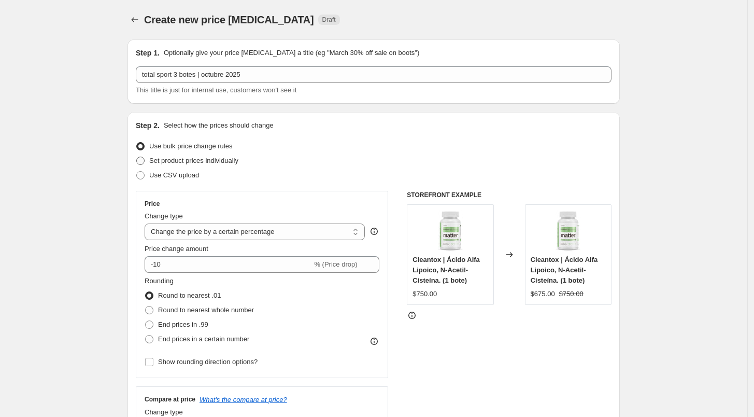
click at [191, 153] on label "Set product prices individually" at bounding box center [187, 160] width 103 height 15
click at [137, 157] on input "Set product prices individually" at bounding box center [136, 157] width 1 height 1
radio input "true"
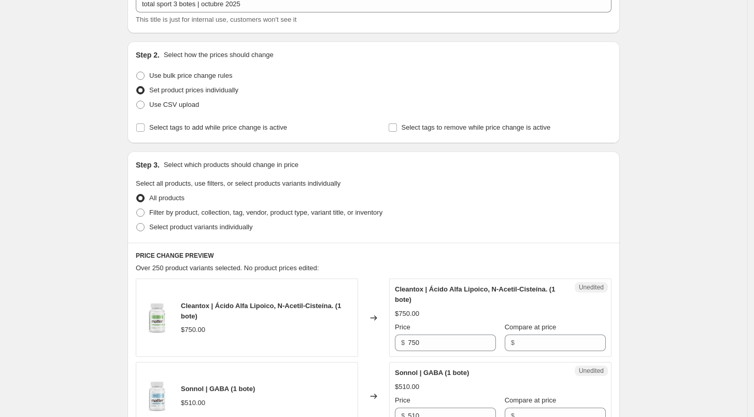
scroll to position [80, 0]
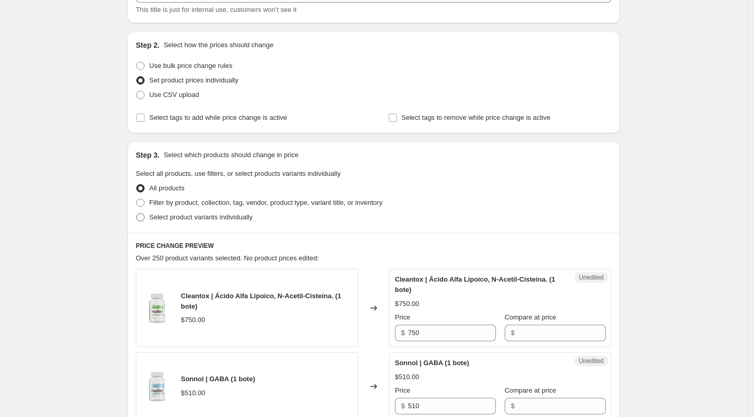
click at [187, 215] on span "Select product variants individually" at bounding box center [200, 217] width 103 height 8
click at [137, 214] on input "Select product variants individually" at bounding box center [136, 213] width 1 height 1
radio input "true"
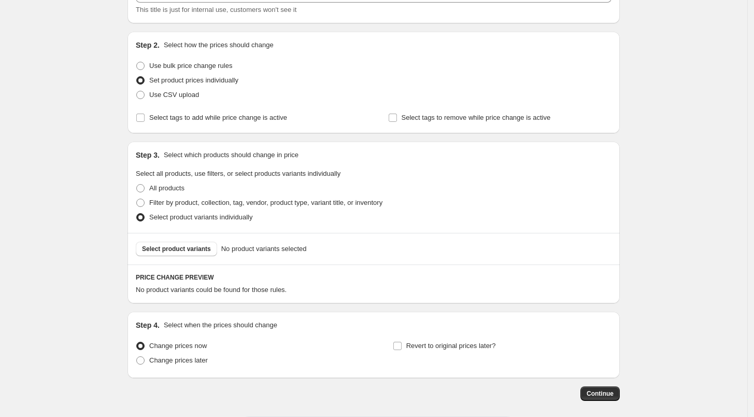
scroll to position [127, 0]
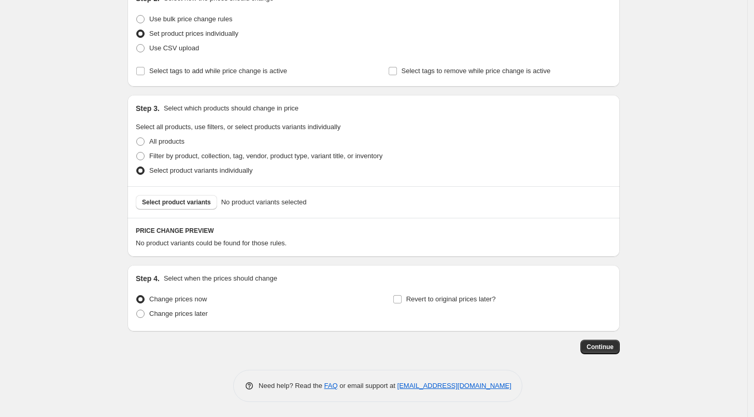
click at [182, 194] on div "Select product variants No product variants selected" at bounding box center [374, 202] width 492 height 32
click at [189, 202] on span "Select product variants" at bounding box center [176, 202] width 69 height 8
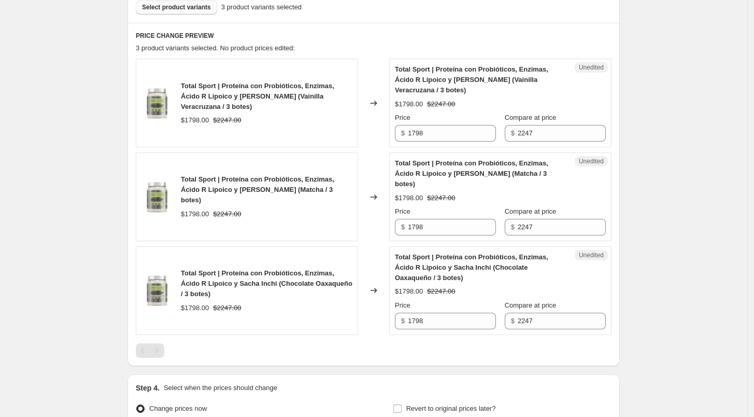
scroll to position [358, 0]
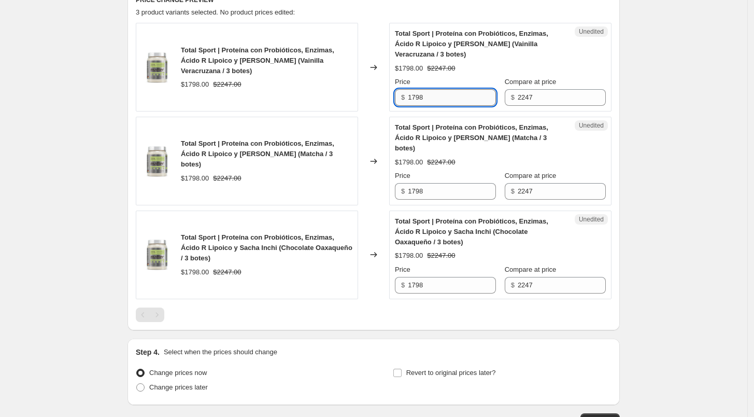
click at [444, 97] on input "1798" at bounding box center [452, 97] width 88 height 17
type input "2067"
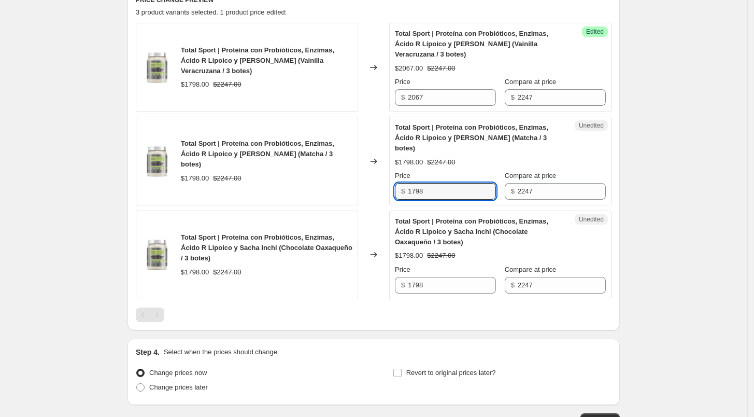
drag, startPoint x: 429, startPoint y: 175, endPoint x: 344, endPoint y: 188, distance: 86.0
click at [344, 188] on div "Total Sport | Proteína con Probióticos, Enzimas, Ácido R Lipoico y Sacha Inchi …" at bounding box center [374, 161] width 476 height 89
type input "2067"
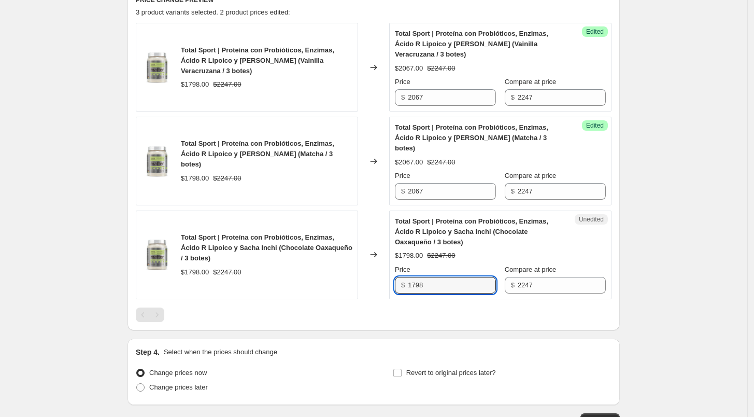
drag, startPoint x: 442, startPoint y: 272, endPoint x: 352, endPoint y: 284, distance: 91.0
click at [352, 284] on div "Total Sport | Proteína con Probióticos, Enzimas, Ácido R Lipoico y Sacha Inchi …" at bounding box center [374, 254] width 476 height 89
type input "2067"
click at [417, 320] on div "Step 1. Optionally give your price change job a title (eg "March 30% off sale o…" at bounding box center [369, 50] width 501 height 754
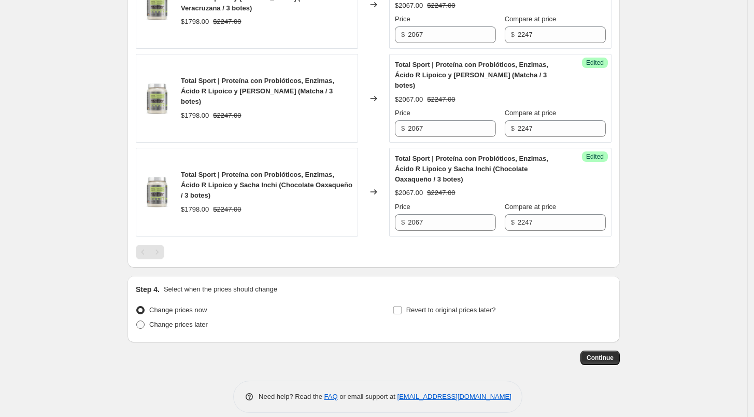
click at [199, 320] on span "Change prices later" at bounding box center [178, 324] width 59 height 8
click at [137, 320] on input "Change prices later" at bounding box center [136, 320] width 1 height 1
radio input "true"
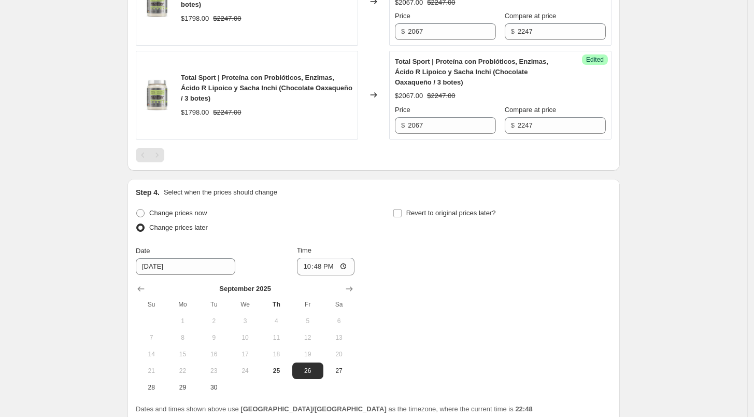
scroll to position [534, 0]
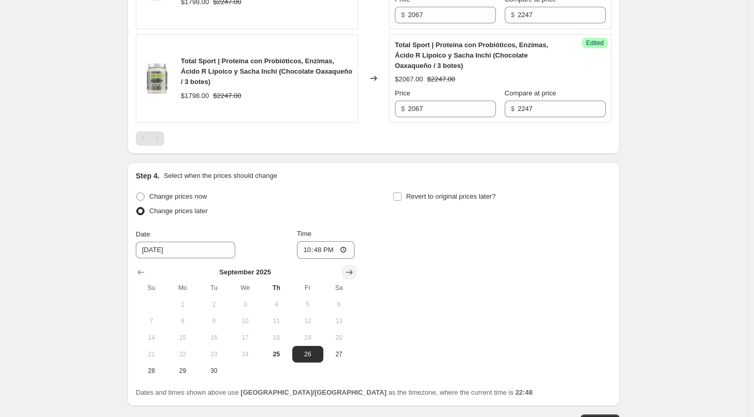
click at [353, 270] on icon "Show next month, October 2025" at bounding box center [349, 272] width 7 height 5
click at [257, 300] on span "1" at bounding box center [245, 304] width 23 height 8
type input "[DATE]"
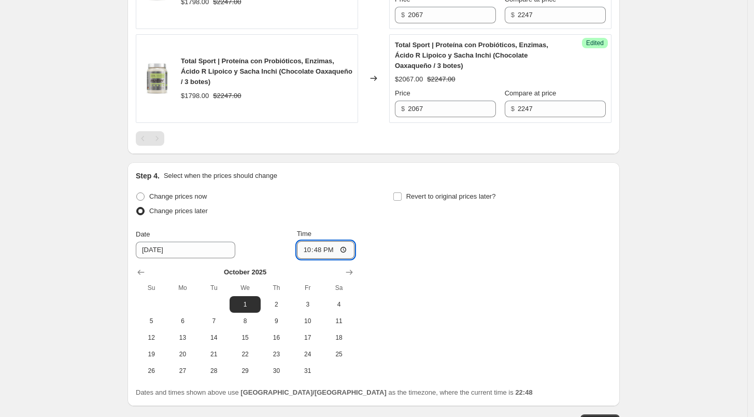
click at [304, 241] on input "22:48" at bounding box center [326, 250] width 58 height 18
type input "06:00"
click at [402, 192] on input "Revert to original prices later?" at bounding box center [397, 196] width 8 height 8
checkbox input "true"
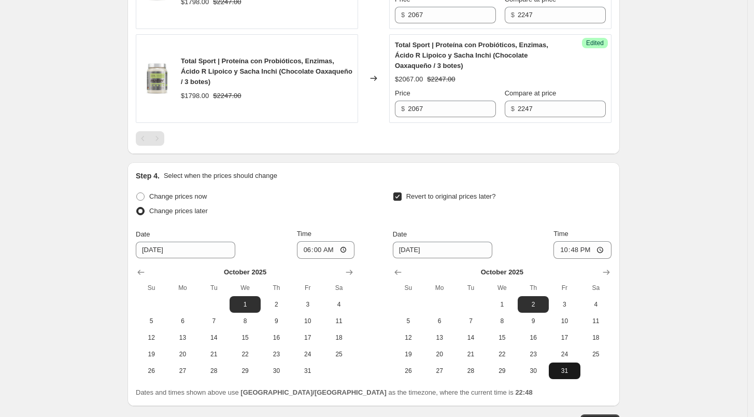
click at [560, 366] on span "31" at bounding box center [564, 370] width 23 height 8
type input "[DATE]"
click at [564, 241] on input "22:48" at bounding box center [583, 250] width 58 height 18
type input "23:59"
click at [612, 172] on div "Step 4. Select when the prices should change Change prices now Change prices la…" at bounding box center [374, 284] width 476 height 227
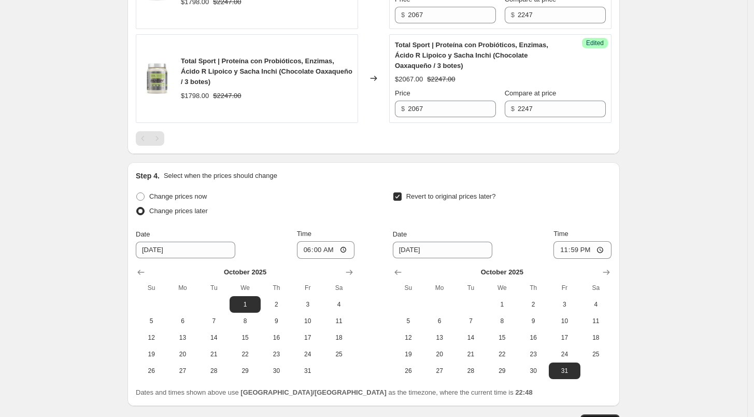
click at [610, 416] on span "Continue" at bounding box center [600, 421] width 27 height 8
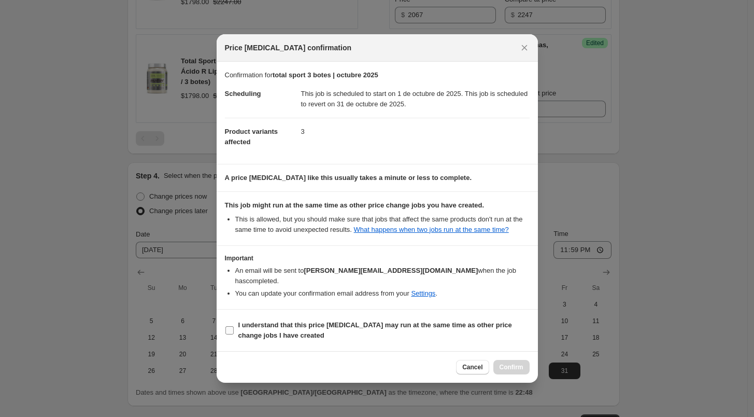
click at [325, 328] on span "I understand that this price [MEDICAL_DATA] may run at the same time as other p…" at bounding box center [383, 330] width 291 height 21
click at [234, 328] on input "I understand that this price [MEDICAL_DATA] may run at the same time as other p…" at bounding box center [229, 330] width 8 height 8
checkbox input "true"
click at [512, 365] on span "Confirm" at bounding box center [512, 367] width 24 height 8
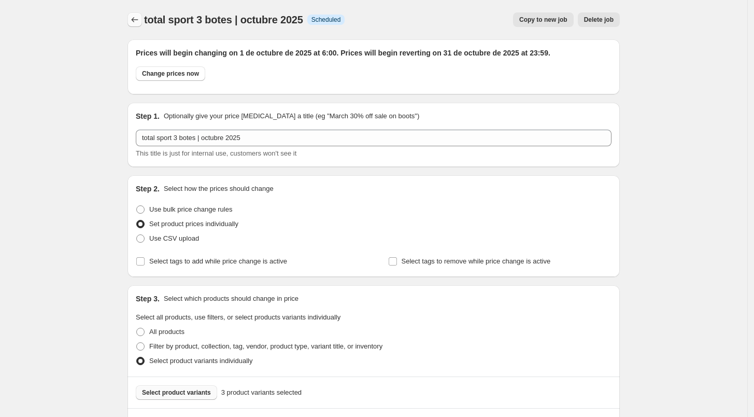
click at [134, 23] on icon "Price change jobs" at bounding box center [135, 20] width 10 height 10
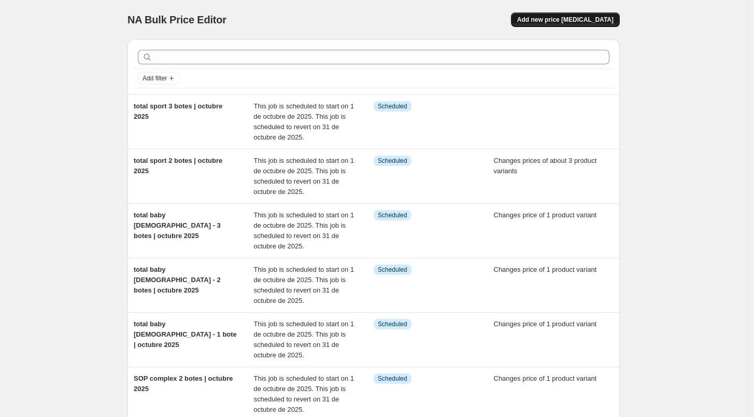
click at [570, 20] on span "Add new price [MEDICAL_DATA]" at bounding box center [565, 20] width 96 height 8
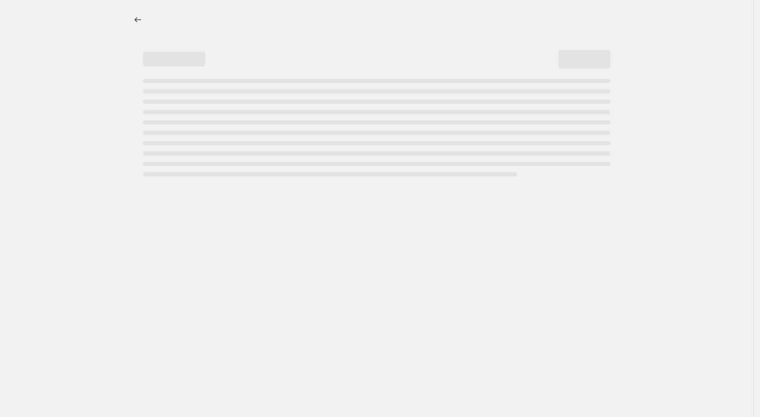
select select "percentage"
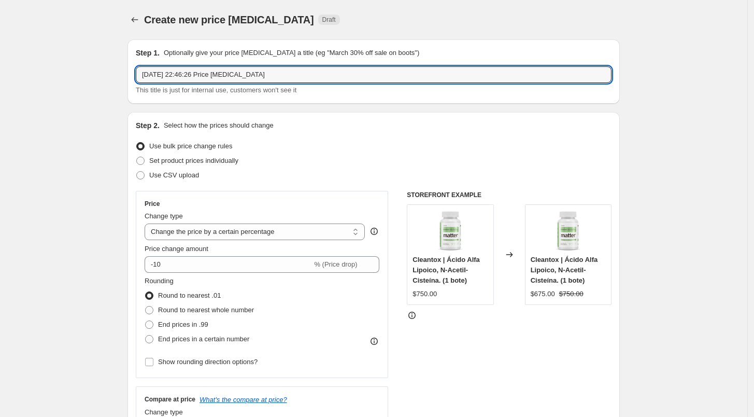
drag, startPoint x: 286, startPoint y: 73, endPoint x: 134, endPoint y: 77, distance: 151.9
click at [134, 77] on div "Step 1. Optionally give your price change job a title (eg "March 30% off sale o…" at bounding box center [374, 71] width 492 height 64
type input "Up 1 bote | octubre 2025"
click at [213, 162] on span "Set product prices individually" at bounding box center [193, 161] width 89 height 8
click at [137, 157] on input "Set product prices individually" at bounding box center [136, 157] width 1 height 1
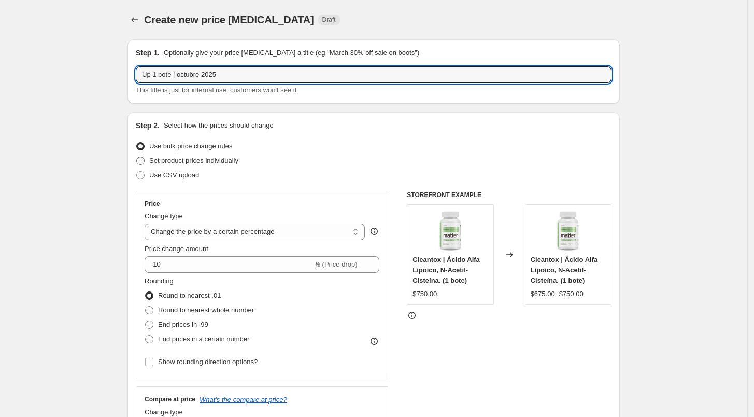
radio input "true"
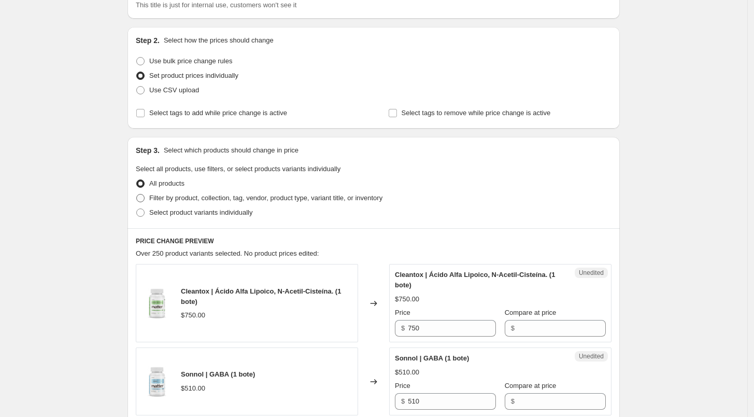
scroll to position [94, 0]
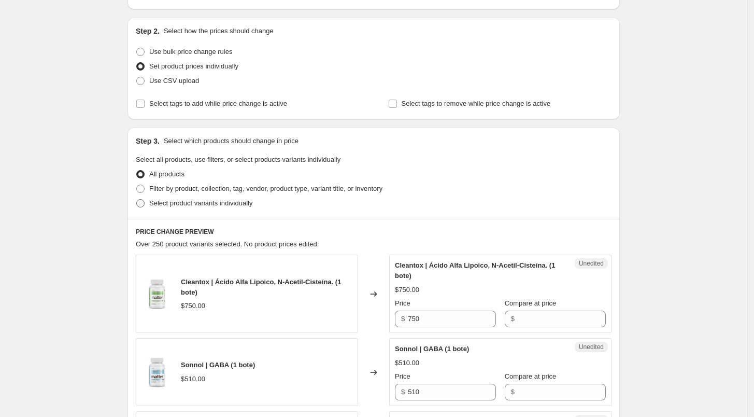
click at [207, 201] on span "Select product variants individually" at bounding box center [200, 203] width 103 height 8
click at [137, 200] on input "Select product variants individually" at bounding box center [136, 199] width 1 height 1
radio input "true"
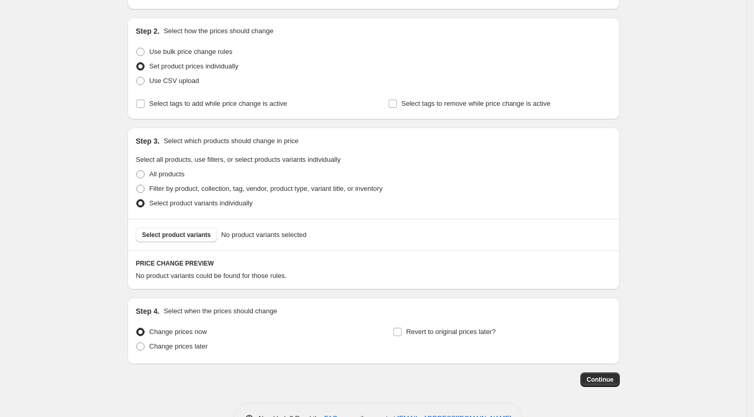
scroll to position [127, 0]
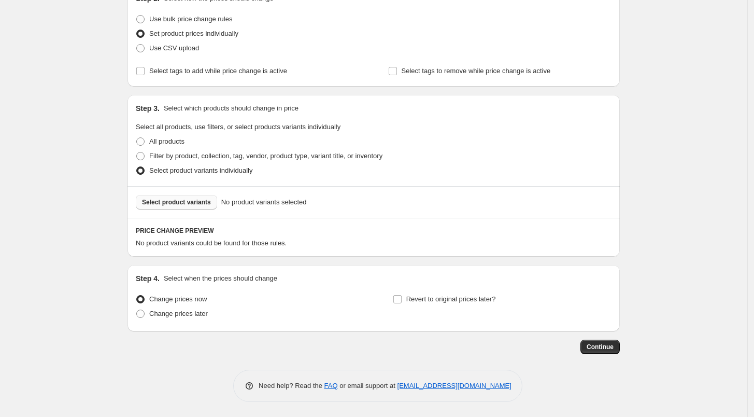
click at [206, 201] on span "Select product variants" at bounding box center [176, 202] width 69 height 8
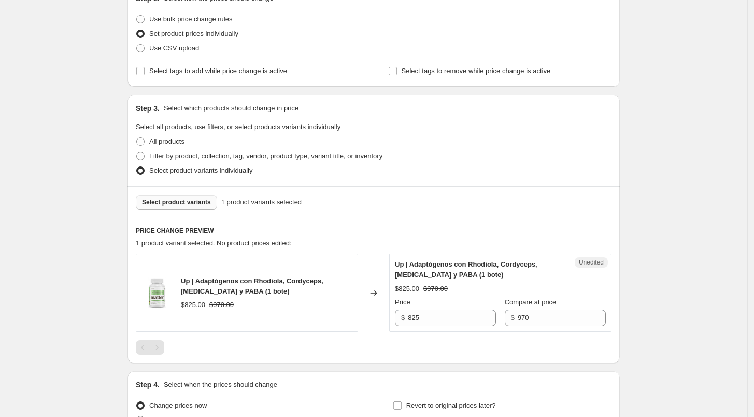
scroll to position [233, 0]
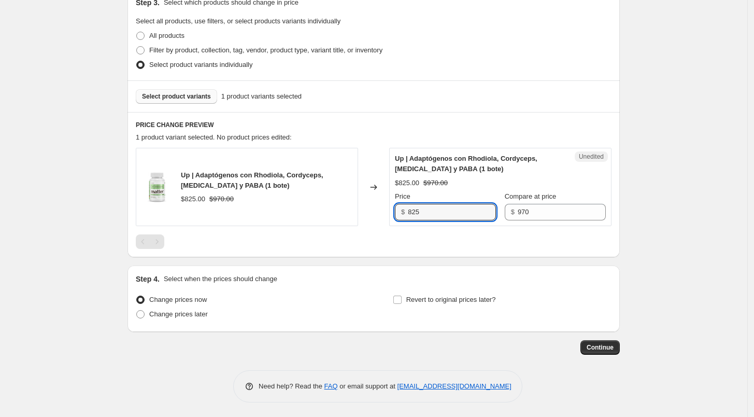
drag, startPoint x: 432, startPoint y: 213, endPoint x: 338, endPoint y: 220, distance: 94.1
click at [338, 220] on div "Up | Adaptógenos con Rhodiola, Cordyceps, Ginseng y PABA (1 bote) $825.00 $970.…" at bounding box center [374, 187] width 476 height 78
type input "873"
click at [171, 312] on span "Change prices later" at bounding box center [178, 314] width 59 height 8
click at [137, 310] on input "Change prices later" at bounding box center [136, 310] width 1 height 1
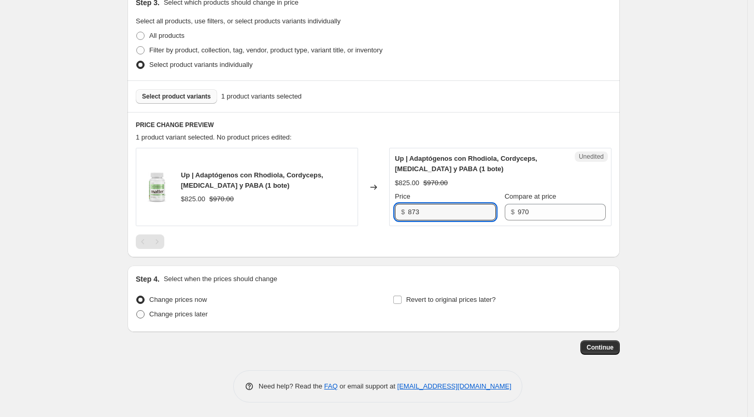
radio input "true"
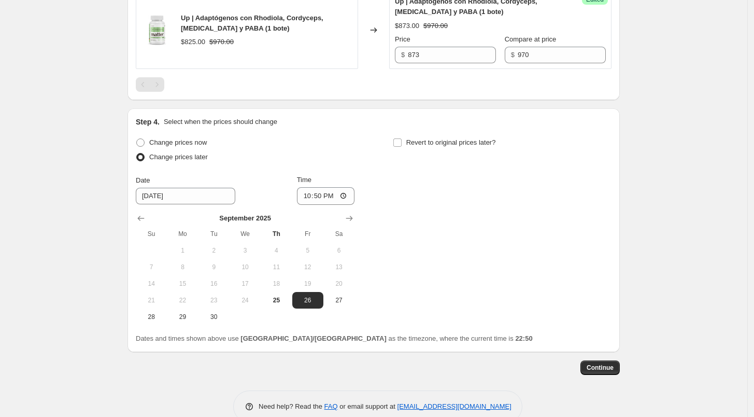
scroll to position [411, 0]
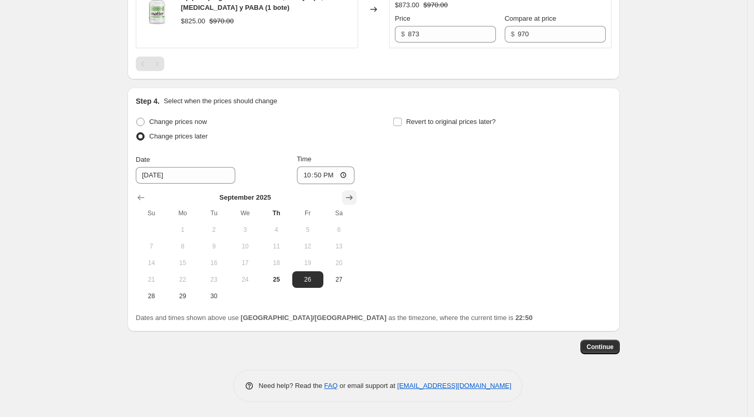
click at [350, 196] on icon "Show next month, October 2025" at bounding box center [349, 197] width 10 height 10
click at [241, 233] on button "1" at bounding box center [245, 229] width 31 height 17
type input "[DATE]"
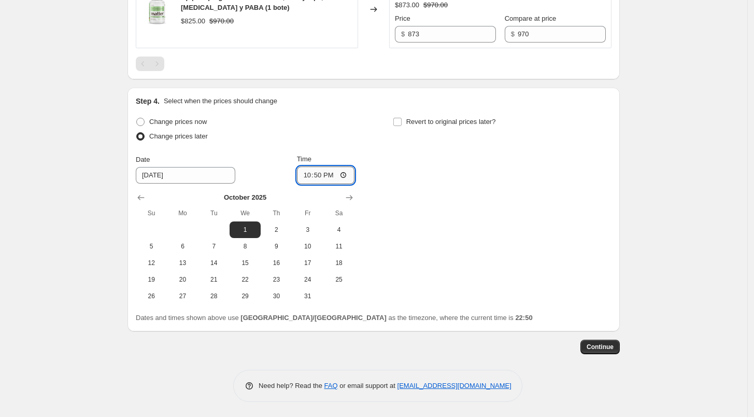
click at [301, 178] on input "22:50" at bounding box center [326, 175] width 58 height 18
type input "06:00"
click at [372, 132] on div "Change prices now Change prices later Date [DATE] Time 06:00 [DATE] Su Mo Tu We…" at bounding box center [374, 210] width 476 height 190
click at [406, 123] on label "Revert to original prices later?" at bounding box center [444, 122] width 103 height 15
click at [402, 123] on input "Revert to original prices later?" at bounding box center [397, 122] width 8 height 8
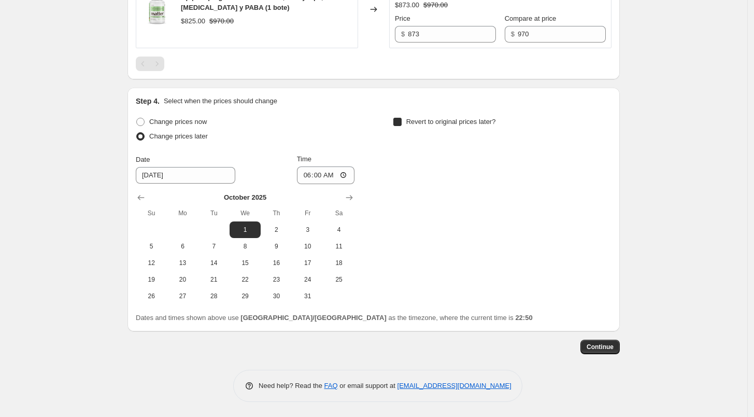
checkbox input "true"
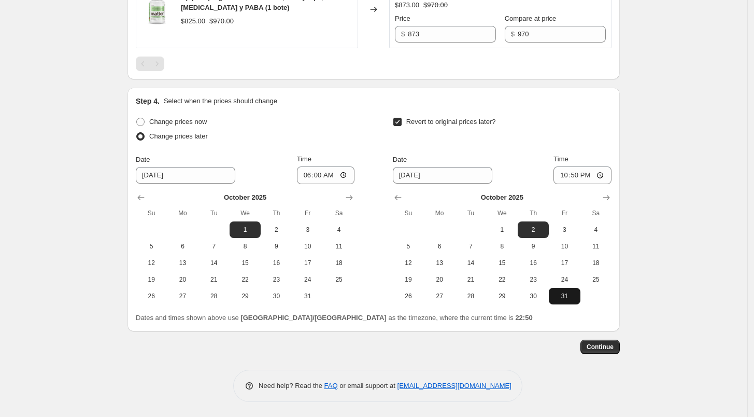
click at [568, 295] on span "31" at bounding box center [564, 296] width 23 height 8
type input "[DATE]"
click at [564, 179] on input "22:50" at bounding box center [583, 175] width 58 height 18
type input "23:59"
click at [602, 344] on span "Continue" at bounding box center [600, 347] width 27 height 8
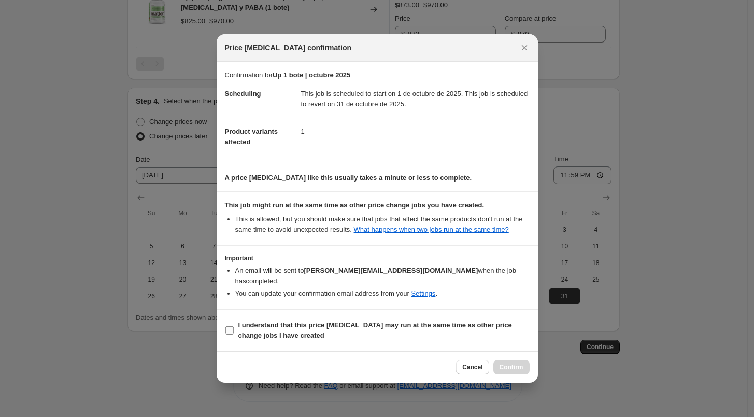
click at [439, 318] on label "I understand that this price [MEDICAL_DATA] may run at the same time as other p…" at bounding box center [377, 330] width 305 height 25
click at [234, 326] on input "I understand that this price [MEDICAL_DATA] may run at the same time as other p…" at bounding box center [229, 330] width 8 height 8
checkbox input "true"
click at [497, 360] on button "Confirm" at bounding box center [511, 367] width 36 height 15
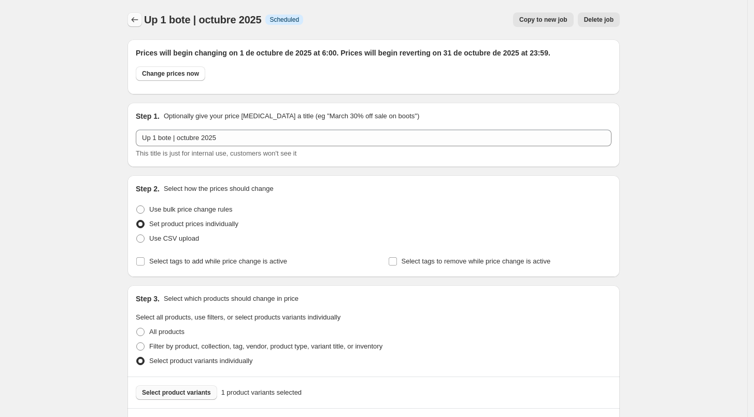
click at [138, 19] on icon "Price change jobs" at bounding box center [135, 20] width 10 height 10
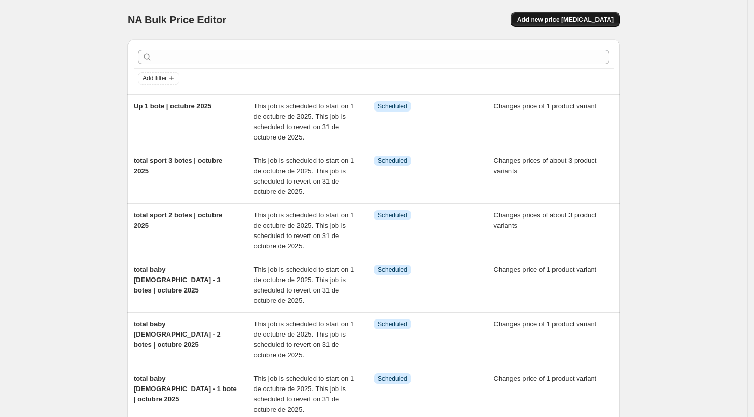
click at [568, 20] on span "Add new price [MEDICAL_DATA]" at bounding box center [565, 20] width 96 height 8
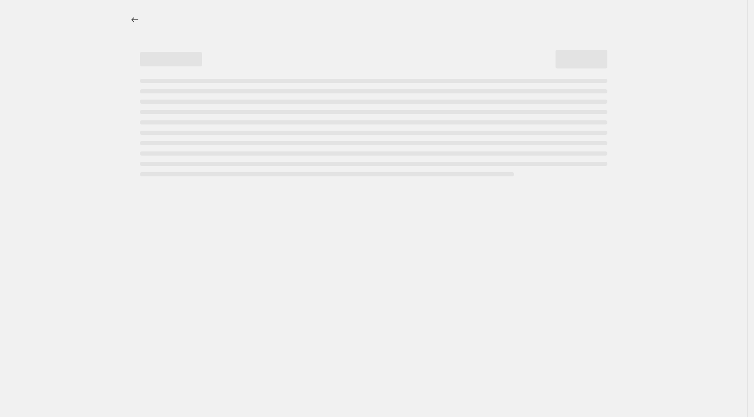
select select "percentage"
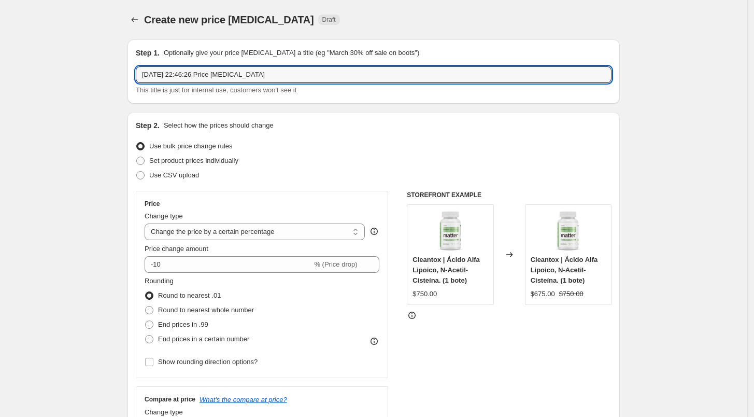
drag, startPoint x: 286, startPoint y: 72, endPoint x: 29, endPoint y: 73, distance: 257.1
type input "u"
type input "Up 2 botes | octubre 2025"
click at [167, 163] on span "Set product prices individually" at bounding box center [193, 161] width 89 height 8
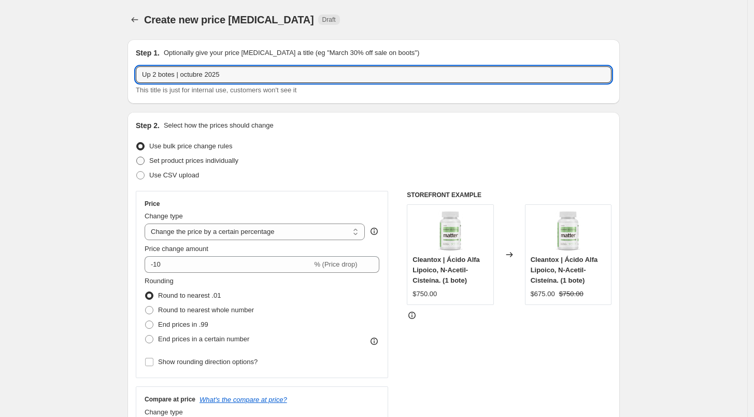
click at [137, 157] on input "Set product prices individually" at bounding box center [136, 157] width 1 height 1
radio input "true"
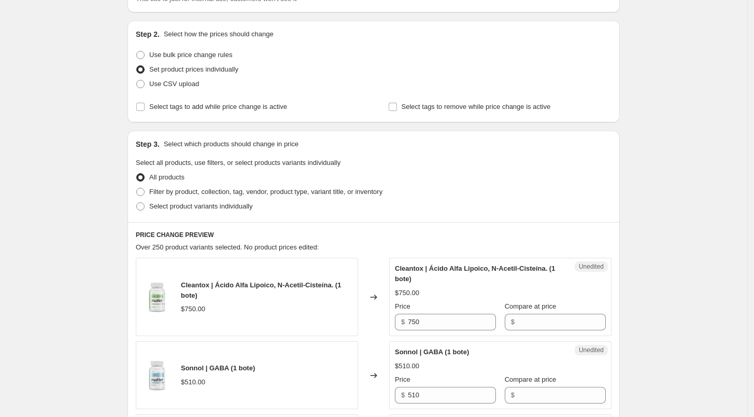
scroll to position [119, 0]
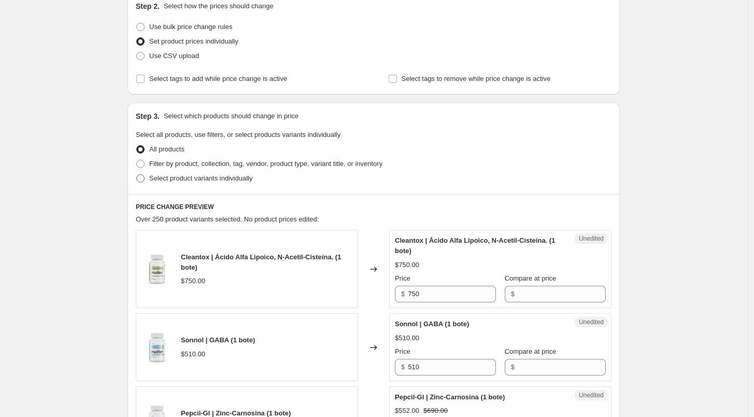
click at [197, 177] on span "Select product variants individually" at bounding box center [200, 178] width 103 height 8
click at [137, 175] on input "Select product variants individually" at bounding box center [136, 174] width 1 height 1
radio input "true"
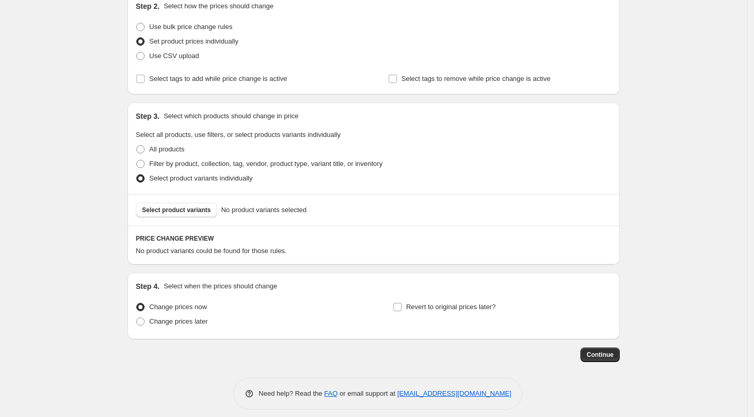
scroll to position [127, 0]
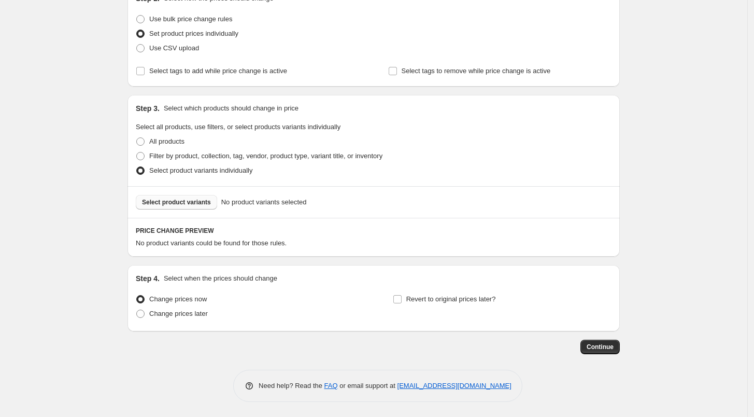
click at [191, 205] on span "Select product variants" at bounding box center [176, 202] width 69 height 8
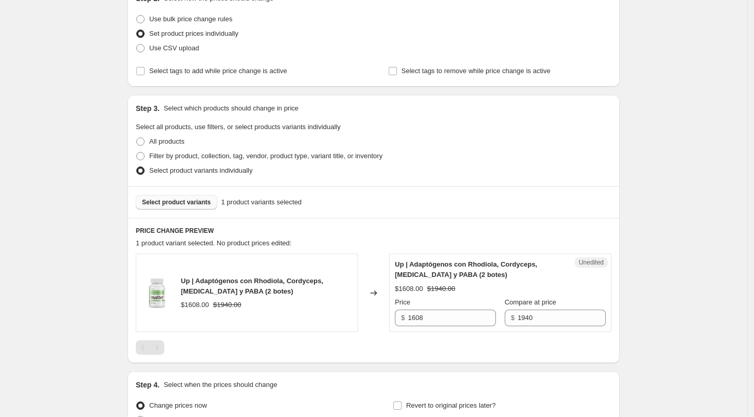
scroll to position [233, 0]
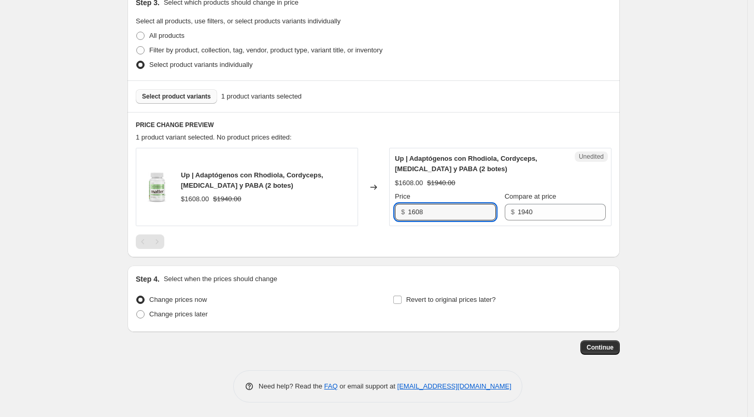
drag, startPoint x: 442, startPoint y: 206, endPoint x: 381, endPoint y: 217, distance: 61.5
click at [381, 217] on div "Up | Adaptógenos con Rhodiola, Cordyceps, Ginseng y PABA (2 botes) $1608.00 $19…" at bounding box center [374, 187] width 476 height 78
type input "1705"
click at [424, 245] on div at bounding box center [374, 241] width 476 height 15
click at [189, 316] on span "Change prices later" at bounding box center [178, 314] width 59 height 8
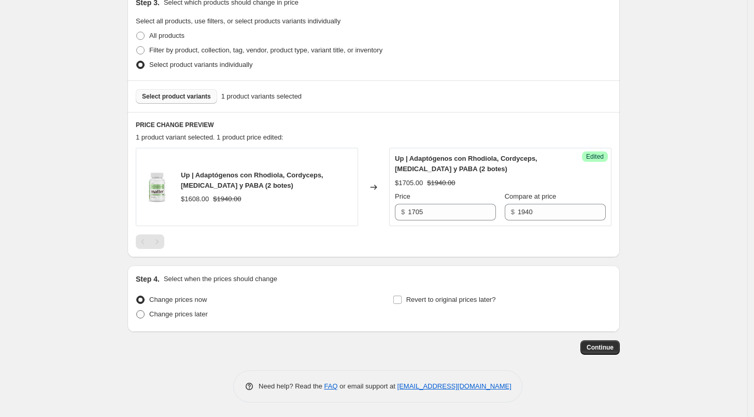
click at [137, 310] on input "Change prices later" at bounding box center [136, 310] width 1 height 1
radio input "true"
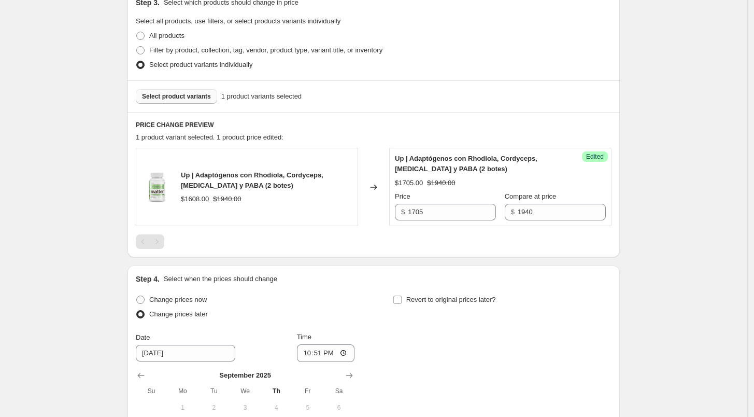
scroll to position [411, 0]
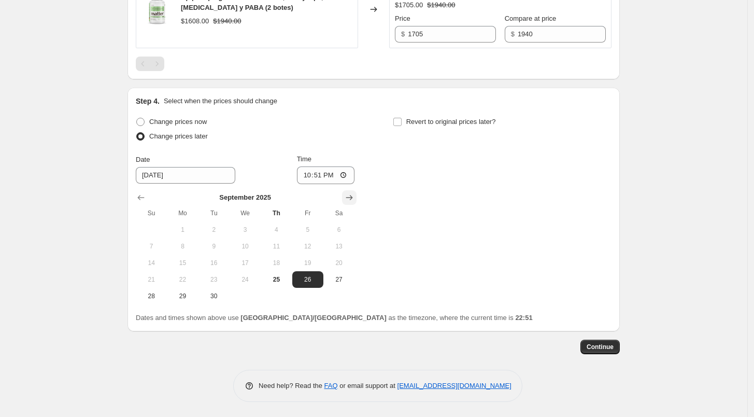
click at [354, 195] on icon "Show next month, October 2025" at bounding box center [349, 197] width 10 height 10
click at [253, 225] on span "1" at bounding box center [245, 229] width 23 height 8
type input "[DATE]"
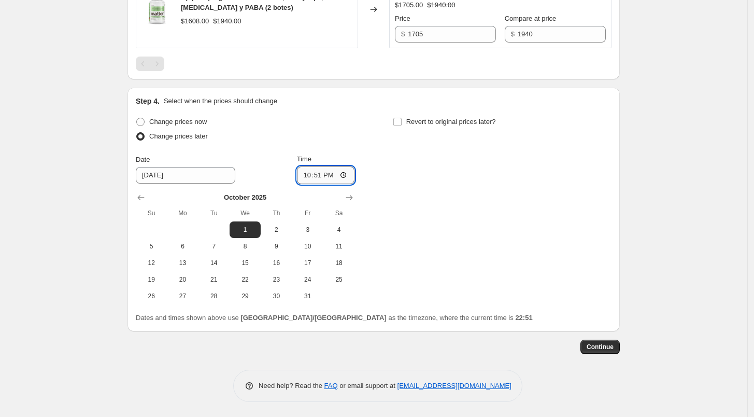
click at [302, 171] on input "22:51" at bounding box center [326, 175] width 58 height 18
type input "06:00"
click at [440, 112] on div "Step 4. Select when the prices should change Change prices now Change prices la…" at bounding box center [374, 209] width 476 height 227
click at [425, 123] on span "Revert to original prices later?" at bounding box center [451, 122] width 90 height 8
click at [402, 123] on input "Revert to original prices later?" at bounding box center [397, 122] width 8 height 8
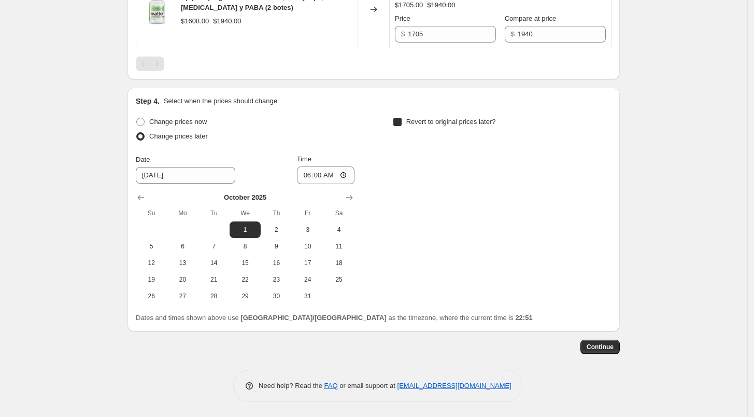
checkbox input "true"
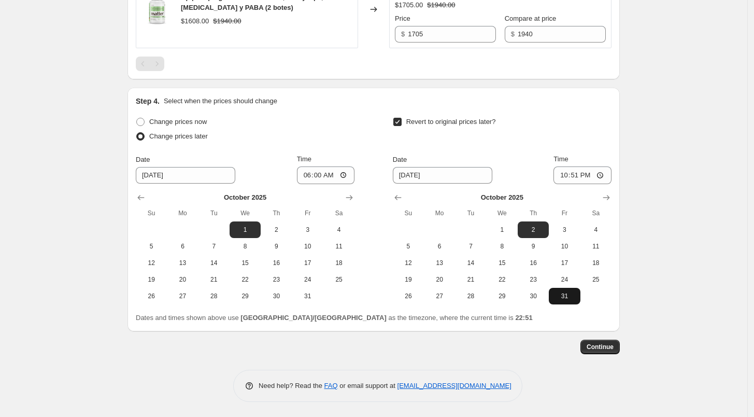
click at [562, 290] on button "31" at bounding box center [564, 296] width 31 height 17
type input "[DATE]"
click at [559, 173] on input "22:51" at bounding box center [583, 175] width 58 height 18
type input "23:59"
click at [614, 349] on span "Continue" at bounding box center [600, 347] width 27 height 8
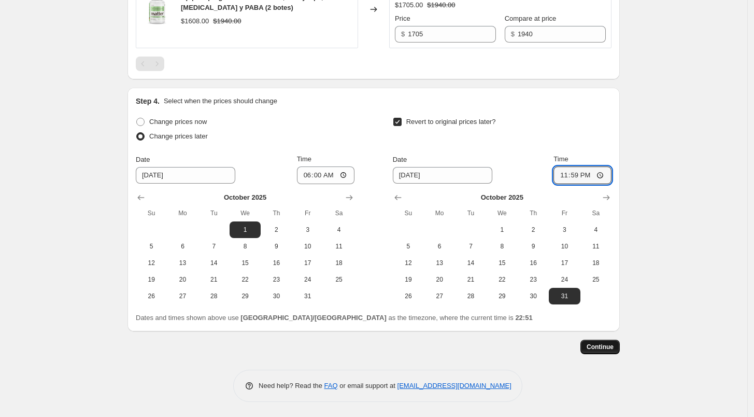
scroll to position [0, 0]
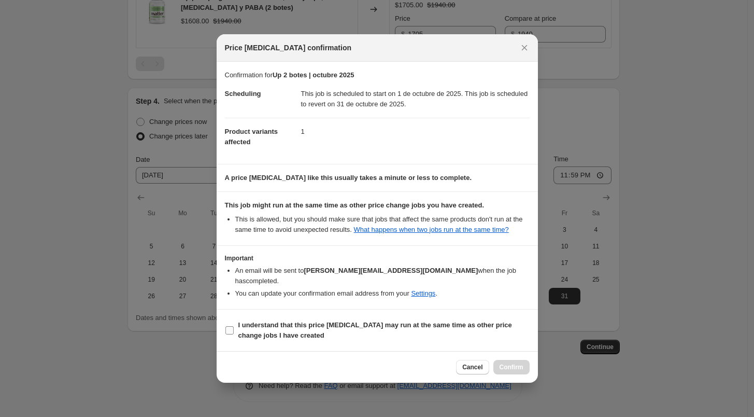
click at [450, 318] on label "I understand that this price [MEDICAL_DATA] may run at the same time as other p…" at bounding box center [377, 330] width 305 height 25
click at [234, 326] on input "I understand that this price [MEDICAL_DATA] may run at the same time as other p…" at bounding box center [229, 330] width 8 height 8
checkbox input "true"
click at [512, 363] on span "Confirm" at bounding box center [512, 367] width 24 height 8
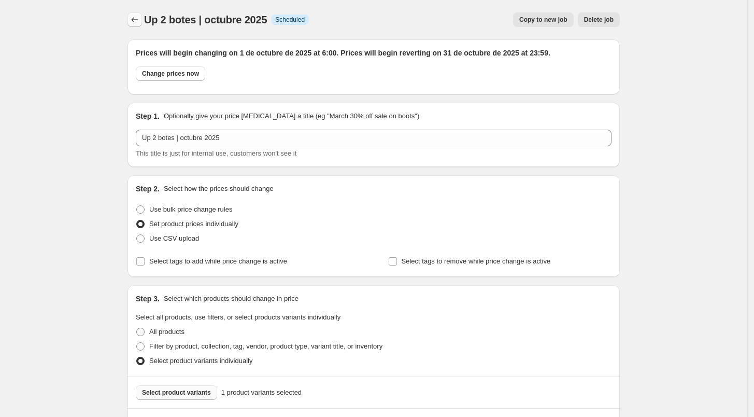
click at [135, 13] on button "Price change jobs" at bounding box center [135, 19] width 15 height 15
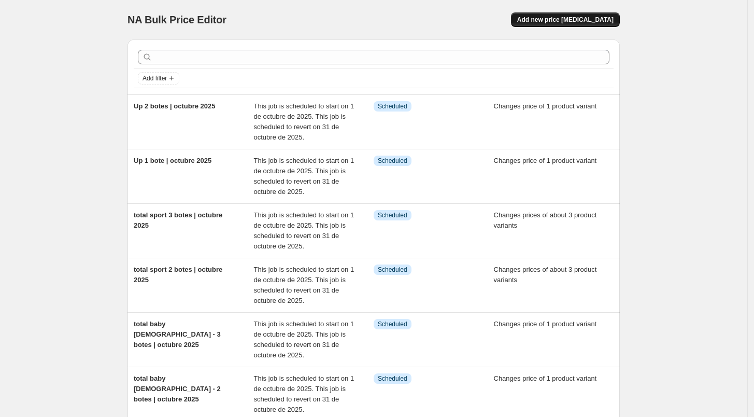
click at [555, 18] on span "Add new price [MEDICAL_DATA]" at bounding box center [565, 20] width 96 height 8
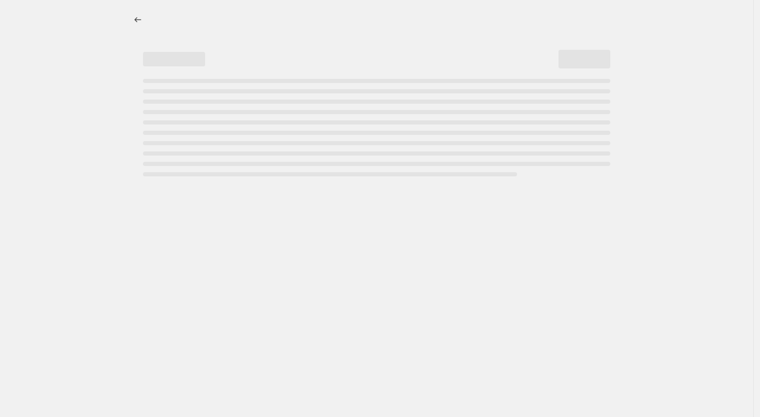
select select "percentage"
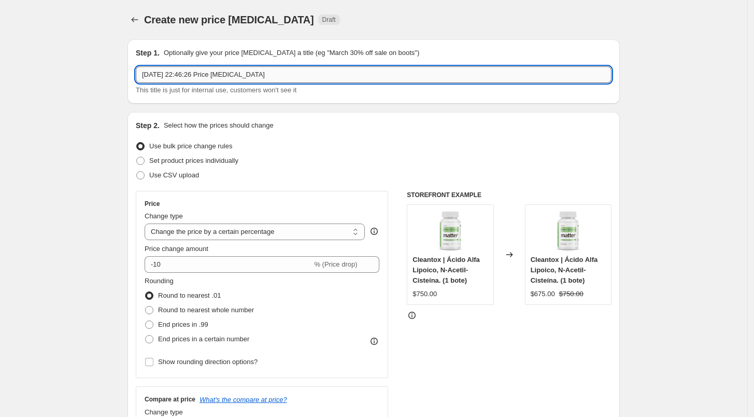
click at [204, 76] on input "25 sept 2025, 22:46:26 Price change job" at bounding box center [374, 74] width 476 height 17
type input "Yielpi 2 botes | octubre 2025"
click at [214, 158] on span "Set product prices individually" at bounding box center [193, 161] width 89 height 8
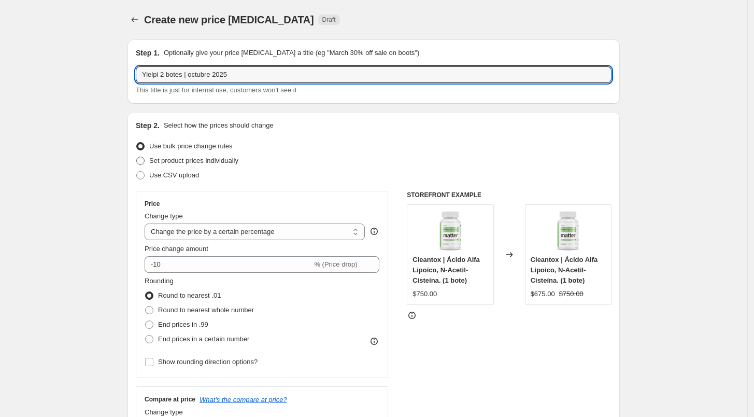
click at [137, 157] on input "Set product prices individually" at bounding box center [136, 157] width 1 height 1
radio input "true"
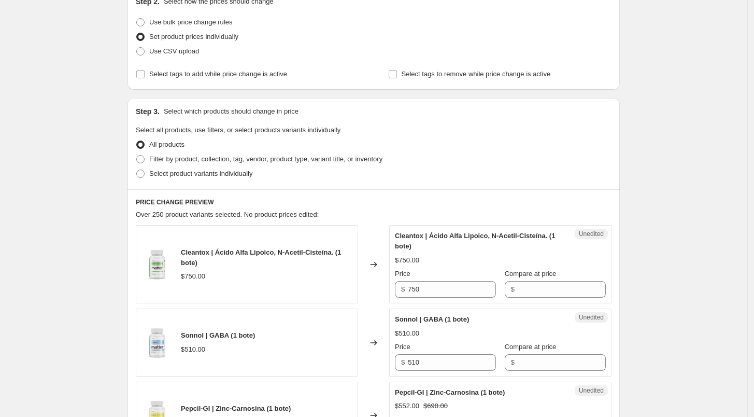
scroll to position [125, 0]
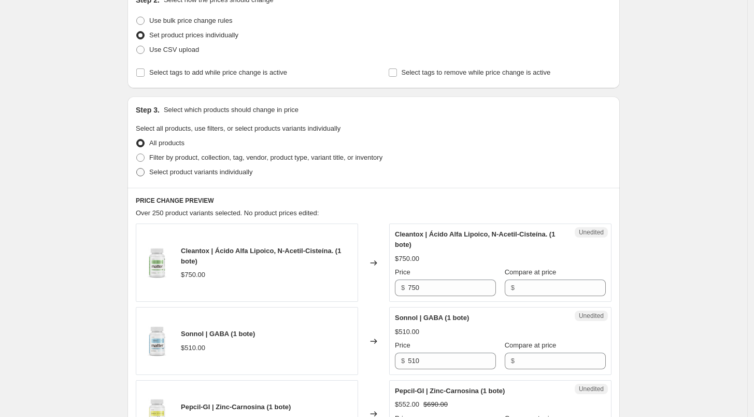
click at [194, 174] on span "Select product variants individually" at bounding box center [200, 172] width 103 height 8
click at [137, 168] on input "Select product variants individually" at bounding box center [136, 168] width 1 height 1
radio input "true"
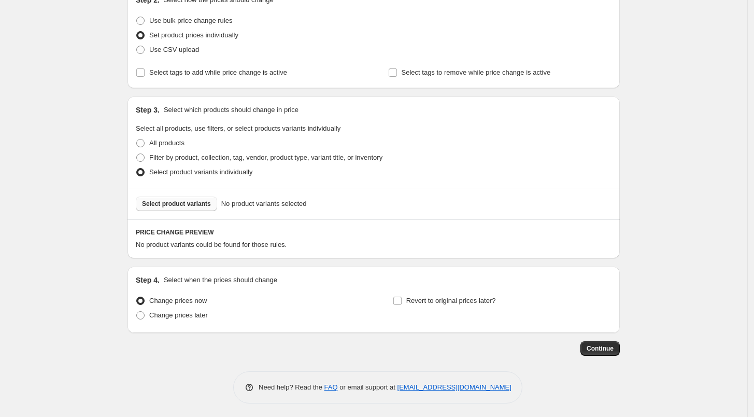
click at [203, 203] on span "Select product variants" at bounding box center [176, 204] width 69 height 8
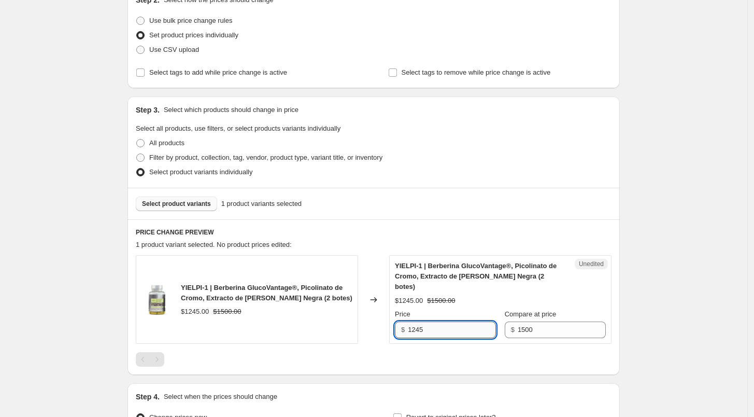
click at [442, 321] on input "1245" at bounding box center [452, 329] width 88 height 17
type input "1425"
click at [410, 336] on div "YIELPI-1 | Berberina GlucoVantage®, Picolinato de Cromo, Extracto de Mora y Pim…" at bounding box center [374, 310] width 476 height 111
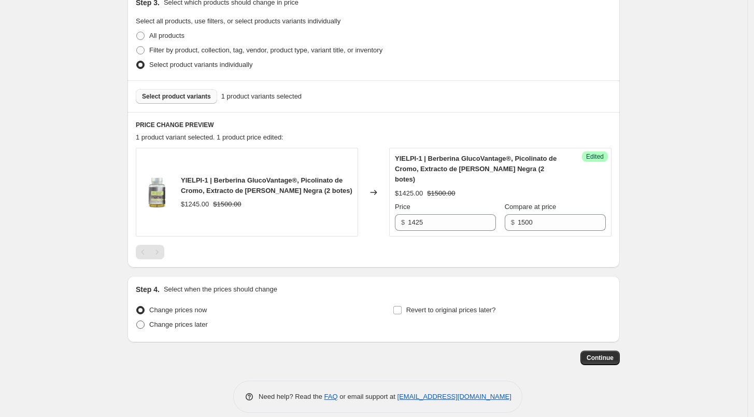
click at [199, 320] on span "Change prices later" at bounding box center [178, 324] width 59 height 8
click at [137, 320] on input "Change prices later" at bounding box center [136, 320] width 1 height 1
radio input "true"
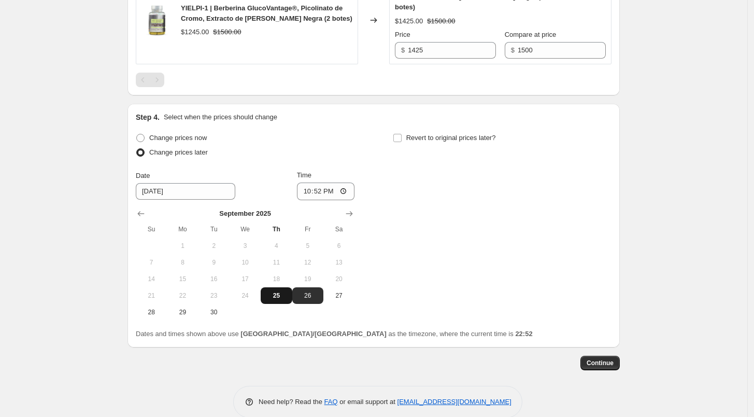
scroll to position [405, 0]
click at [353, 208] on button "Show next month, October 2025" at bounding box center [349, 213] width 15 height 15
click at [256, 241] on span "1" at bounding box center [245, 245] width 23 height 8
type input "[DATE]"
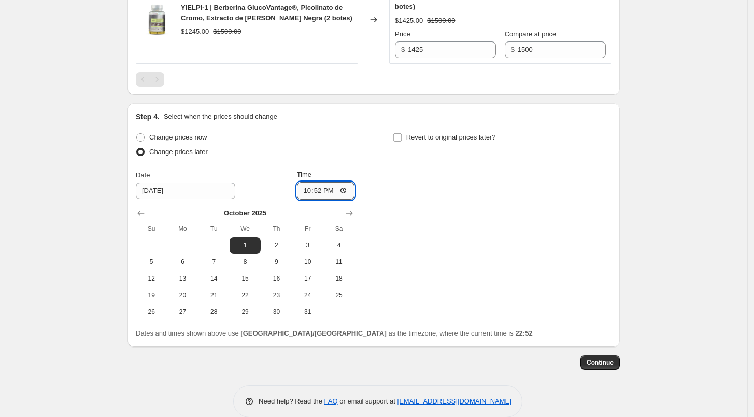
click at [310, 182] on input "22:52" at bounding box center [326, 191] width 58 height 18
type input "06:00"
click at [343, 169] on div "Time" at bounding box center [326, 174] width 58 height 10
click at [402, 133] on input "Revert to original prices later?" at bounding box center [397, 137] width 8 height 8
checkbox input "true"
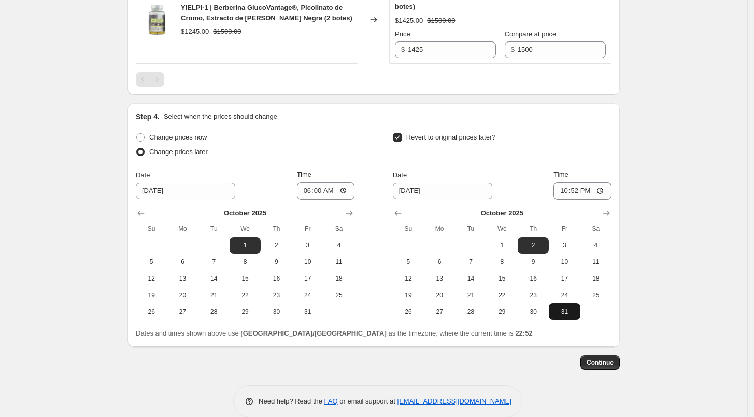
click at [560, 306] on button "31" at bounding box center [564, 311] width 31 height 17
type input "[DATE]"
click at [570, 200] on div "October 2025 Su Mo Tu We Th Fr Sa 1 2 3 4 5 6 7 8 9 10 11 12 13 14 15 16 17 18 …" at bounding box center [498, 260] width 227 height 120
click at [568, 183] on input "22:52" at bounding box center [583, 191] width 58 height 18
type input "23:59"
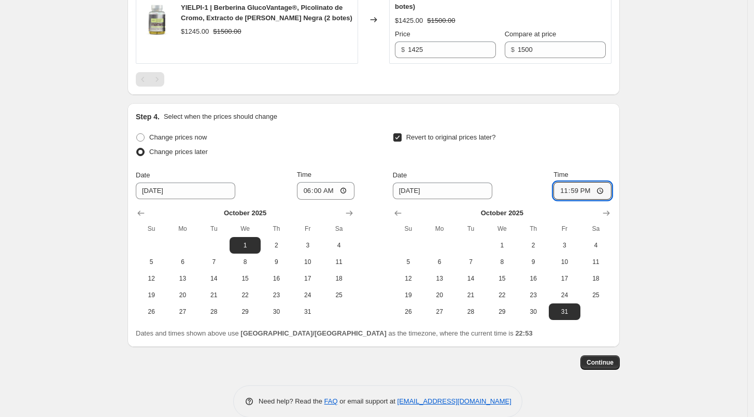
click at [603, 115] on div "Step 4. Select when the prices should change Change prices now Change prices la…" at bounding box center [374, 224] width 476 height 227
click at [599, 358] on span "Continue" at bounding box center [600, 362] width 27 height 8
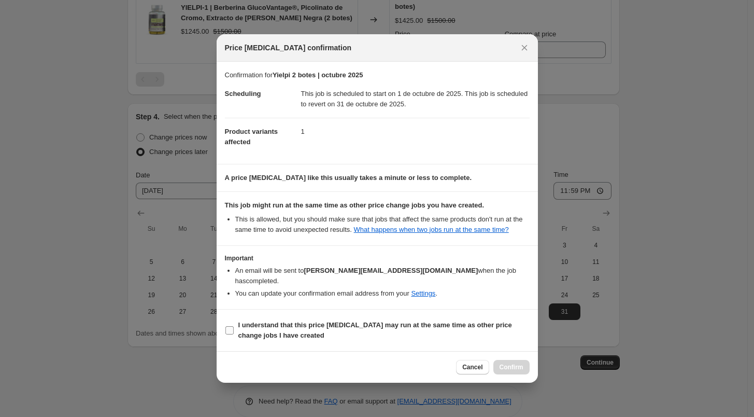
click at [336, 321] on b "I understand that this price [MEDICAL_DATA] may run at the same time as other p…" at bounding box center [375, 330] width 274 height 18
click at [234, 326] on input "I understand that this price [MEDICAL_DATA] may run at the same time as other p…" at bounding box center [229, 330] width 8 height 8
checkbox input "true"
click at [511, 363] on span "Confirm" at bounding box center [512, 367] width 24 height 8
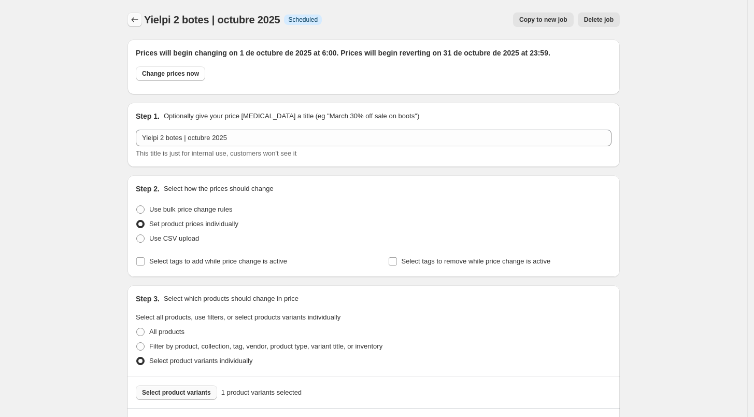
click at [140, 18] on icon "Price change jobs" at bounding box center [135, 20] width 10 height 10
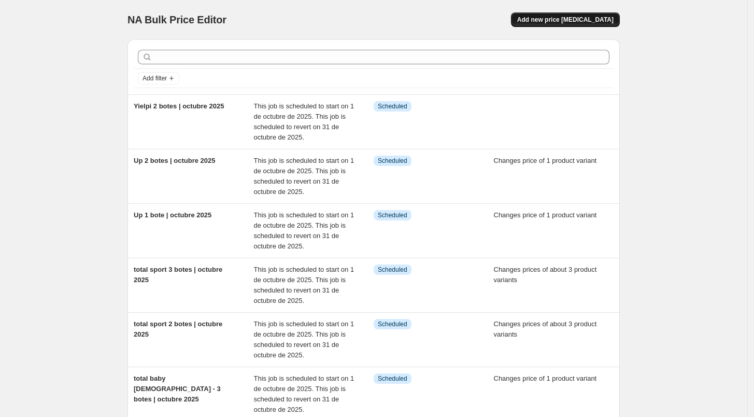
click at [573, 26] on button "Add new price [MEDICAL_DATA]" at bounding box center [565, 19] width 109 height 15
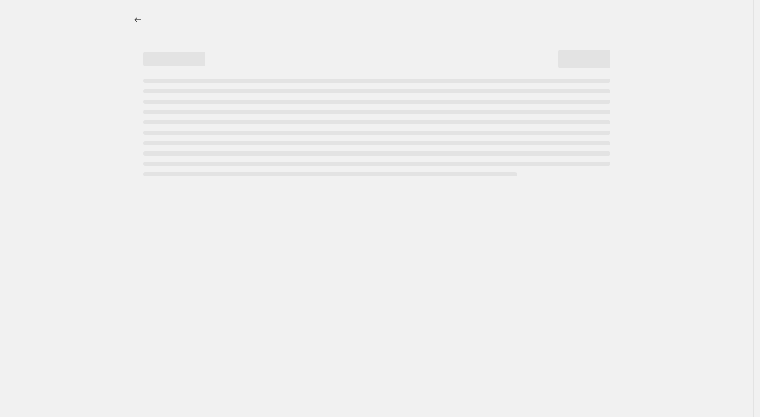
select select "percentage"
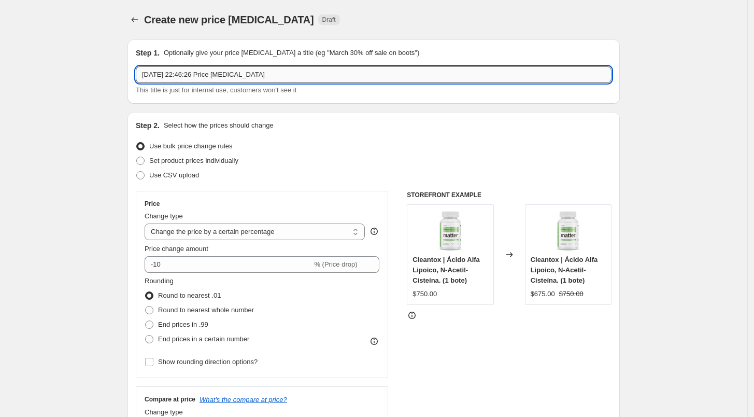
click at [230, 75] on input "25 sept 2025, 22:46:26 Price change job" at bounding box center [374, 74] width 476 height 17
type input "yielpi 3 botes | octubre 2025"
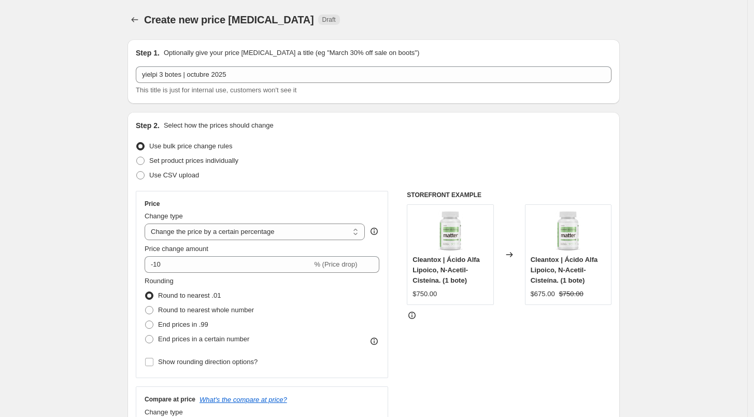
click at [245, 93] on span "This title is just for internal use, customers won't see it" at bounding box center [216, 90] width 161 height 8
click at [219, 164] on span "Set product prices individually" at bounding box center [193, 161] width 89 height 8
click at [137, 157] on input "Set product prices individually" at bounding box center [136, 157] width 1 height 1
radio input "true"
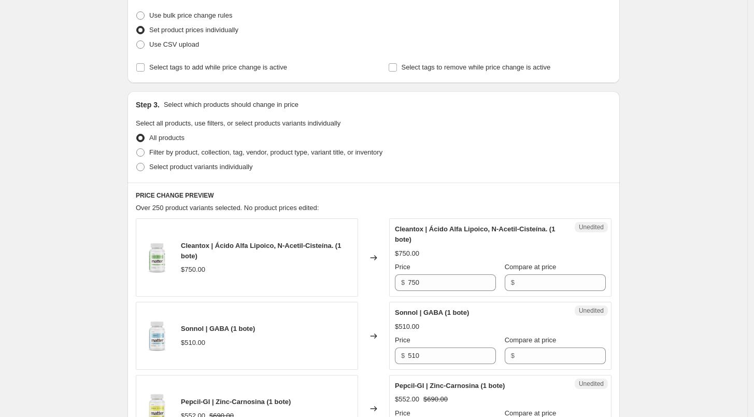
scroll to position [136, 0]
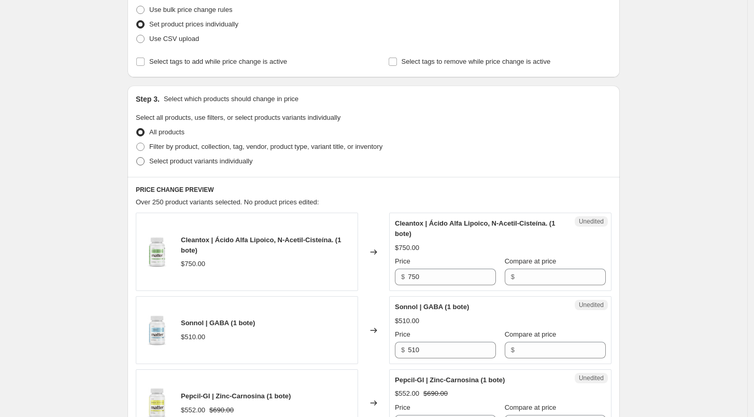
click at [202, 164] on span "Select product variants individually" at bounding box center [200, 161] width 103 height 8
click at [137, 158] on input "Select product variants individually" at bounding box center [136, 157] width 1 height 1
radio input "true"
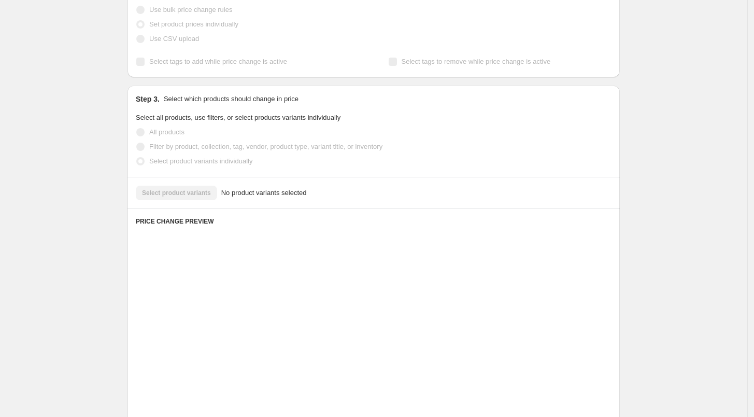
scroll to position [127, 0]
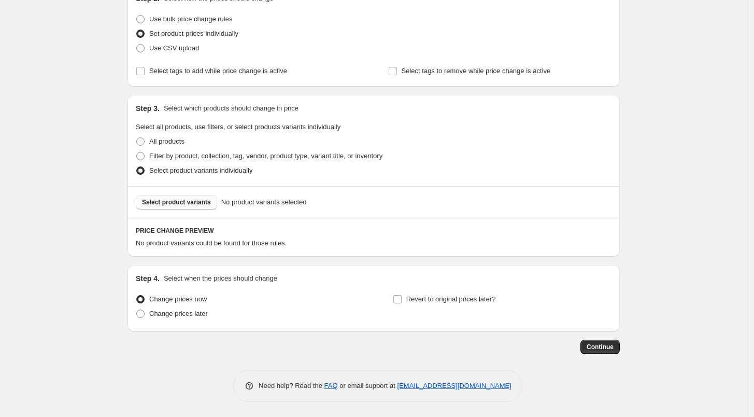
click at [192, 197] on button "Select product variants" at bounding box center [176, 202] width 81 height 15
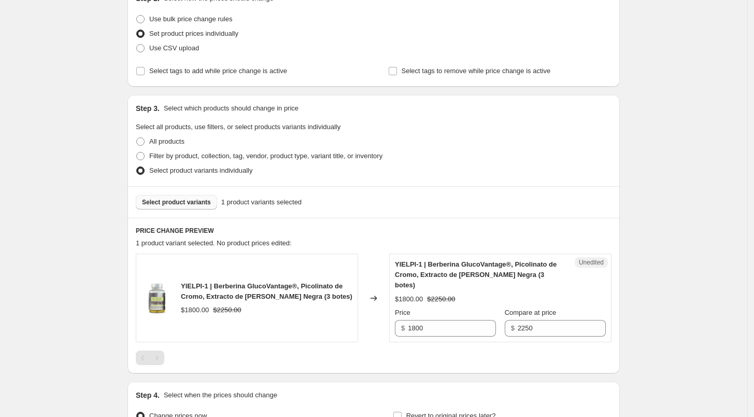
scroll to position [233, 0]
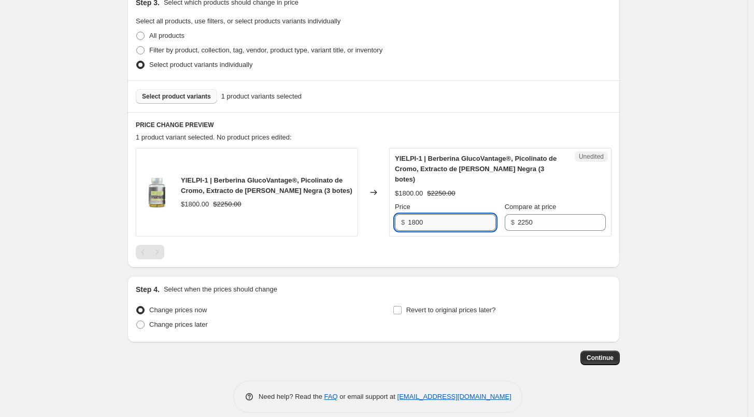
click at [448, 214] on input "1800" at bounding box center [452, 222] width 88 height 17
type input "2070"
click at [428, 245] on div at bounding box center [374, 252] width 476 height 15
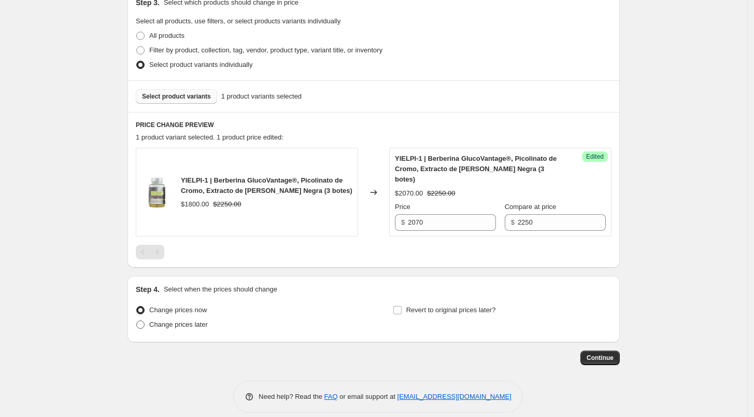
click at [190, 320] on span "Change prices later" at bounding box center [178, 324] width 59 height 8
click at [137, 320] on input "Change prices later" at bounding box center [136, 320] width 1 height 1
radio input "true"
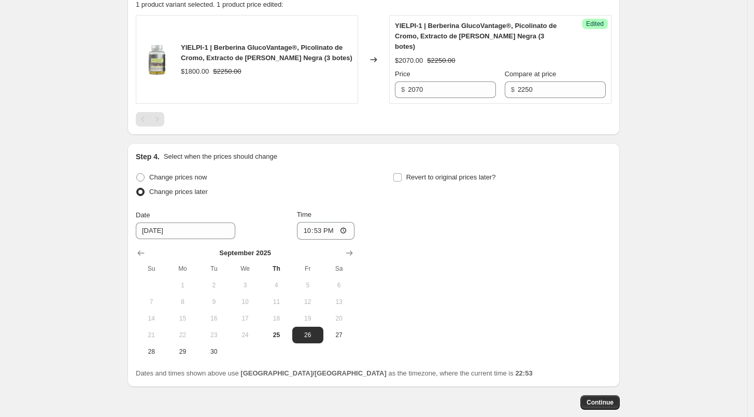
scroll to position [411, 0]
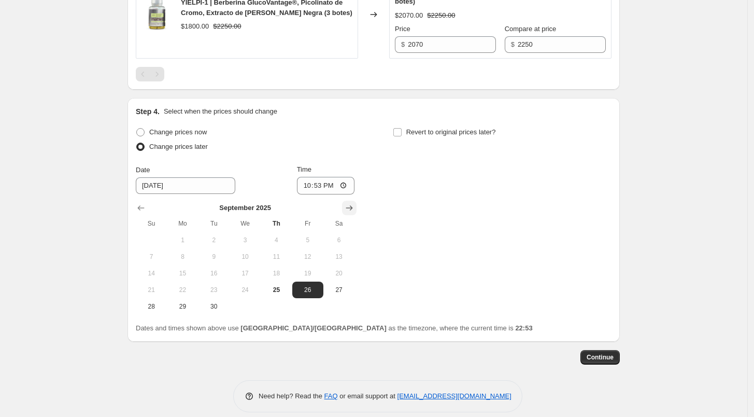
click at [347, 203] on icon "Show next month, October 2025" at bounding box center [349, 208] width 10 height 10
click at [251, 236] on span "1" at bounding box center [245, 240] width 23 height 8
type input "[DATE]"
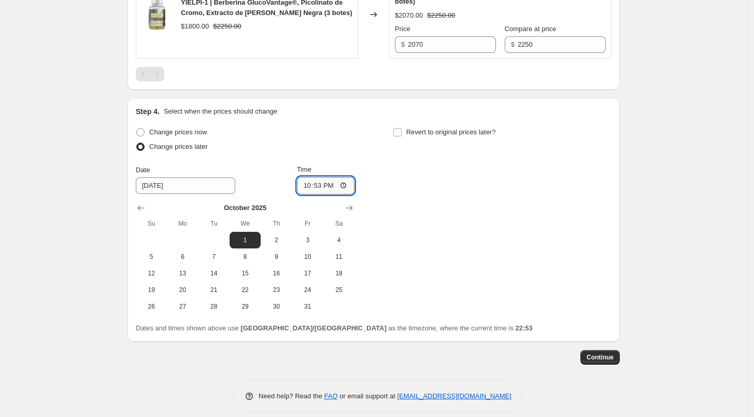
click at [308, 177] on input "22:53" at bounding box center [326, 186] width 58 height 18
type input "06:00"
click at [411, 128] on span "Revert to original prices later?" at bounding box center [451, 132] width 90 height 8
click at [402, 128] on input "Revert to original prices later?" at bounding box center [397, 132] width 8 height 8
checkbox input "true"
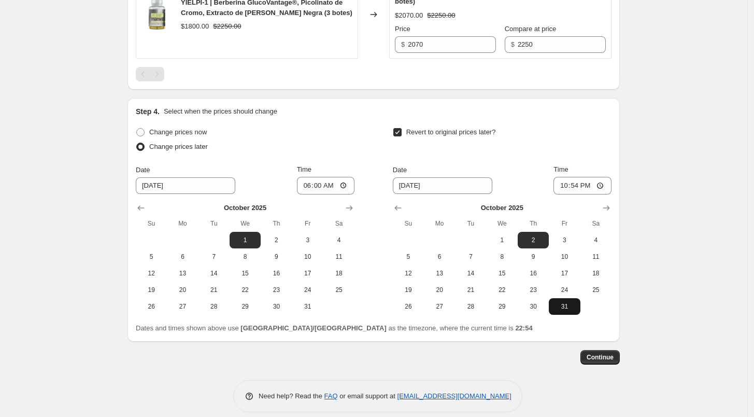
click at [561, 302] on span "31" at bounding box center [564, 306] width 23 height 8
type input "[DATE]"
click at [567, 179] on input "22:54" at bounding box center [583, 186] width 58 height 18
type input "23:59"
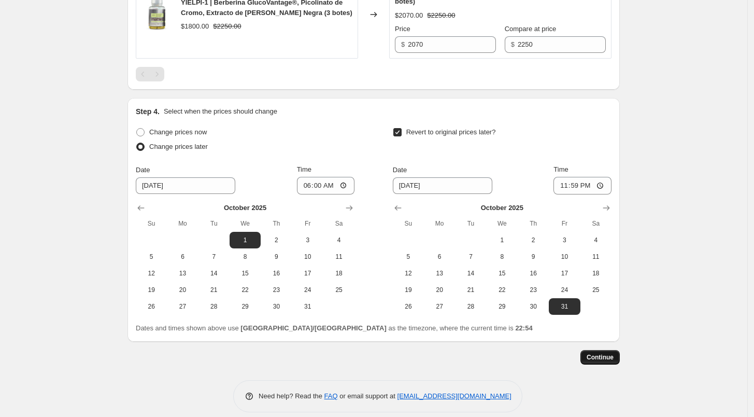
click at [602, 353] on span "Continue" at bounding box center [600, 357] width 27 height 8
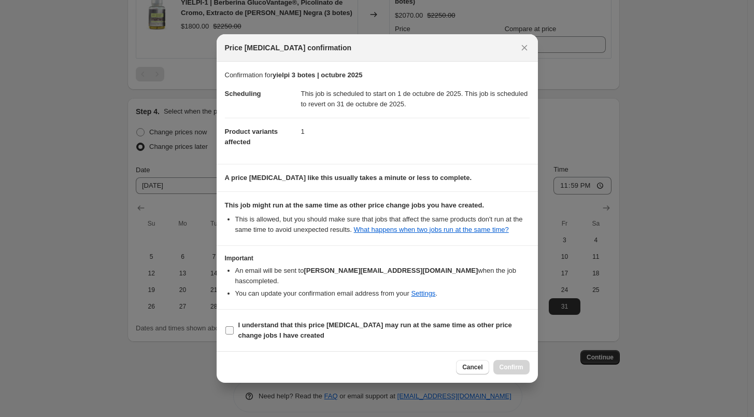
click at [267, 324] on b "I understand that this price [MEDICAL_DATA] may run at the same time as other p…" at bounding box center [375, 330] width 274 height 18
click at [234, 326] on input "I understand that this price [MEDICAL_DATA] may run at the same time as other p…" at bounding box center [229, 330] width 8 height 8
checkbox input "true"
click at [521, 363] on span "Confirm" at bounding box center [512, 367] width 24 height 8
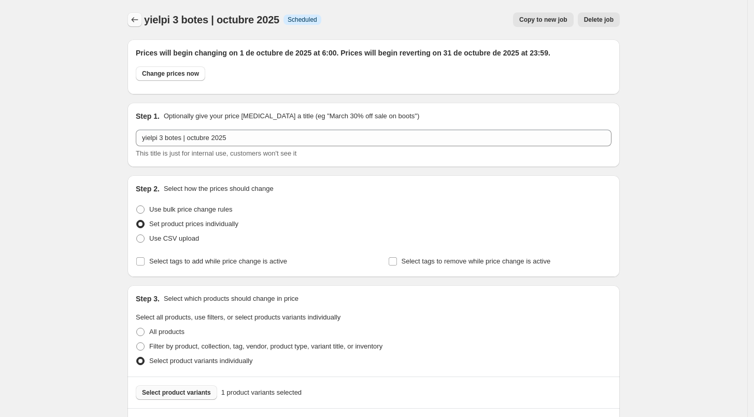
click at [133, 18] on icon "Price change jobs" at bounding box center [135, 20] width 10 height 10
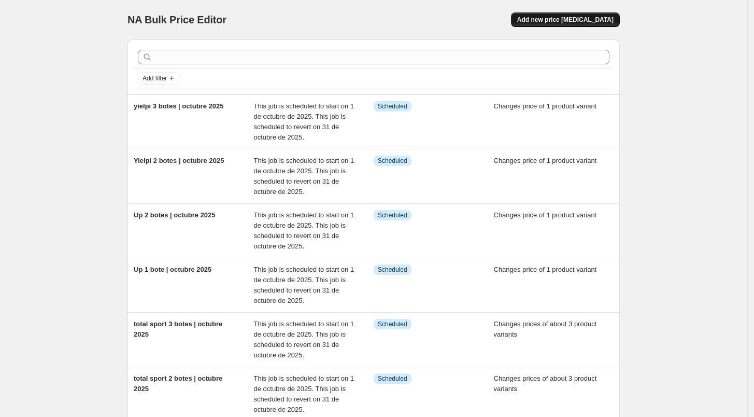
click at [582, 21] on span "Add new price [MEDICAL_DATA]" at bounding box center [565, 20] width 96 height 8
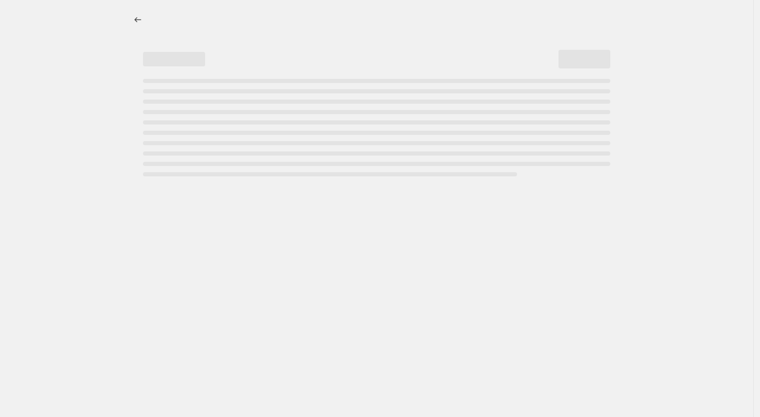
select select "percentage"
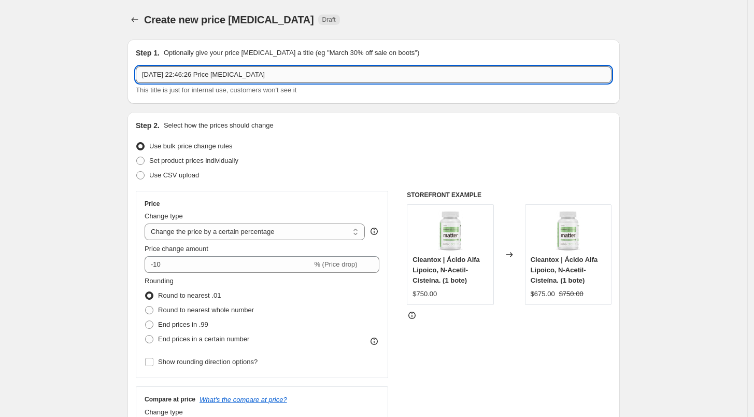
click at [195, 75] on input "25 sept 2025, 22:46:26 Price change job" at bounding box center [374, 74] width 476 height 17
type input "Total beauty mix - 3 sabores | octubre 2025"
click at [185, 159] on span "Set product prices individually" at bounding box center [193, 161] width 89 height 8
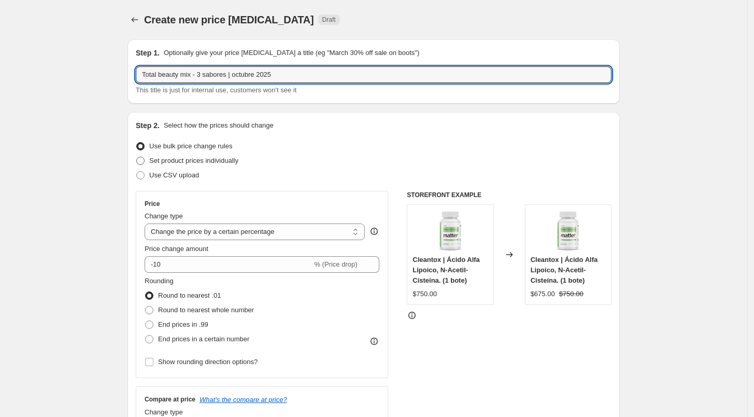
click at [137, 157] on input "Set product prices individually" at bounding box center [136, 157] width 1 height 1
radio input "true"
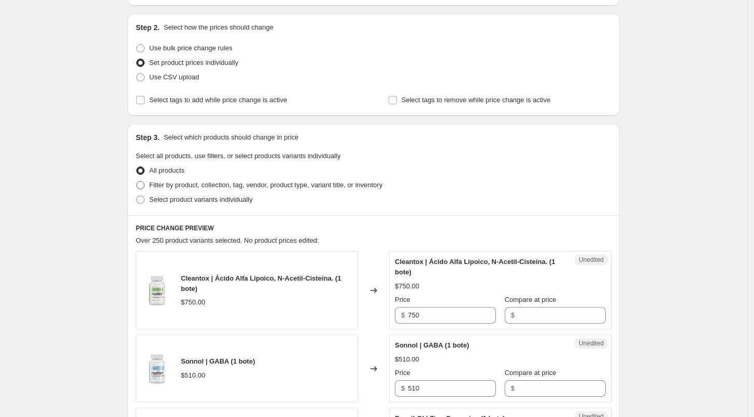
scroll to position [108, 0]
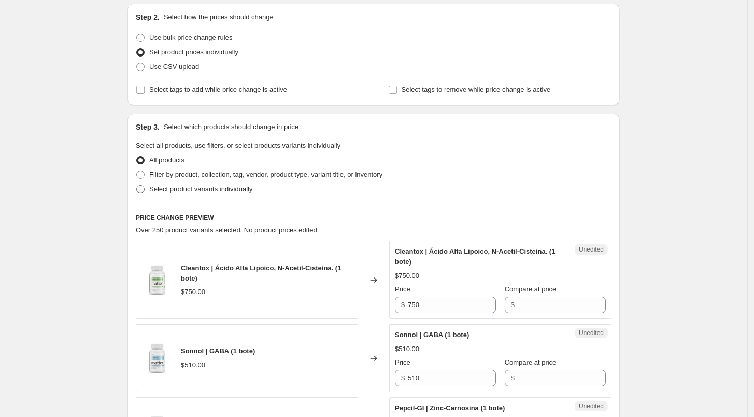
click at [186, 192] on span "Select product variants individually" at bounding box center [200, 189] width 103 height 8
click at [137, 186] on input "Select product variants individually" at bounding box center [136, 185] width 1 height 1
radio input "true"
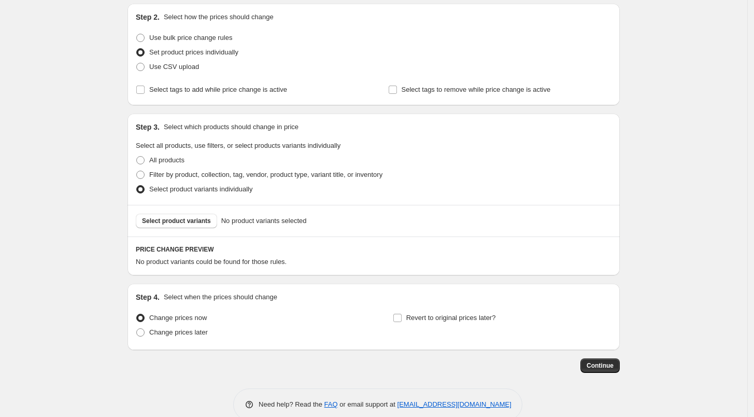
scroll to position [127, 0]
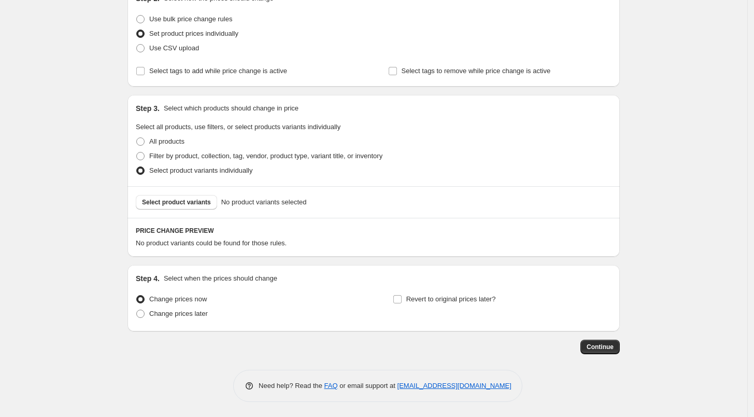
click at [186, 192] on div "Select product variants No product variants selected" at bounding box center [374, 202] width 492 height 32
click at [190, 203] on span "Select product variants" at bounding box center [176, 202] width 69 height 8
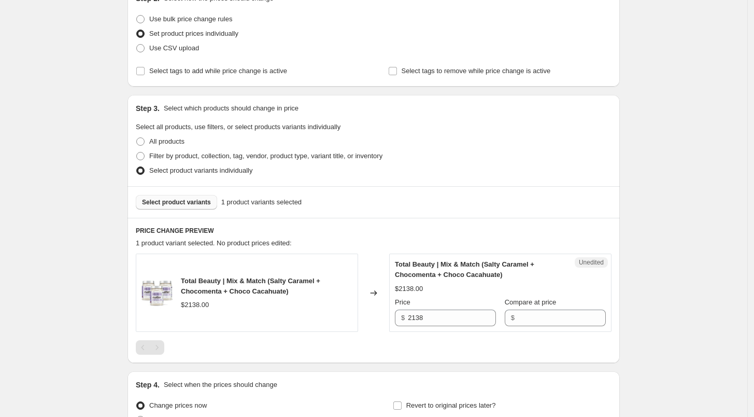
scroll to position [0, 0]
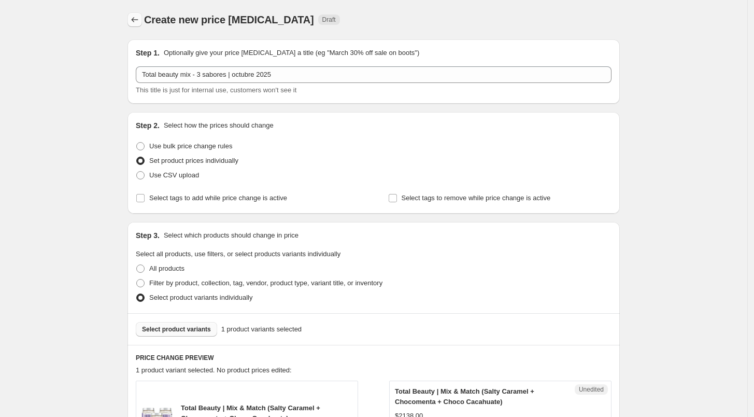
click at [138, 24] on icon "Price change jobs" at bounding box center [135, 20] width 10 height 10
